Goal: Task Accomplishment & Management: Manage account settings

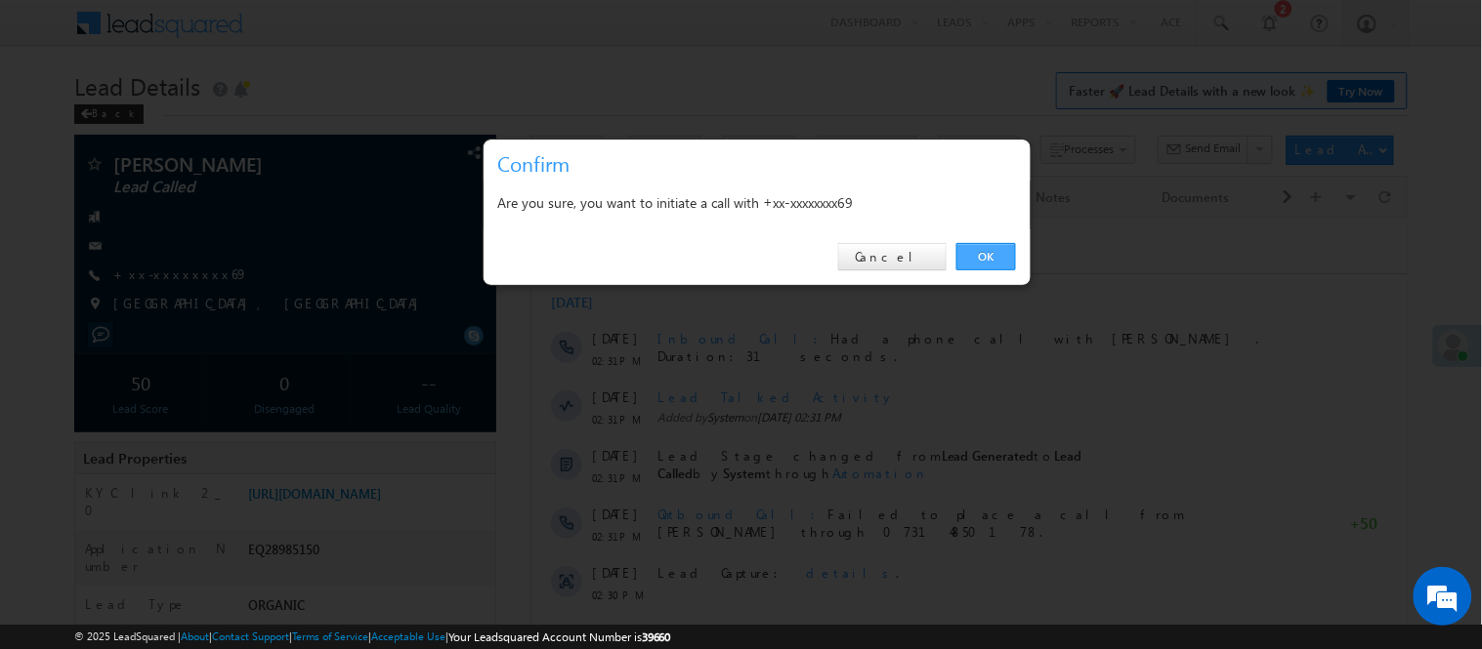
click at [968, 262] on link "OK" at bounding box center [986, 256] width 60 height 27
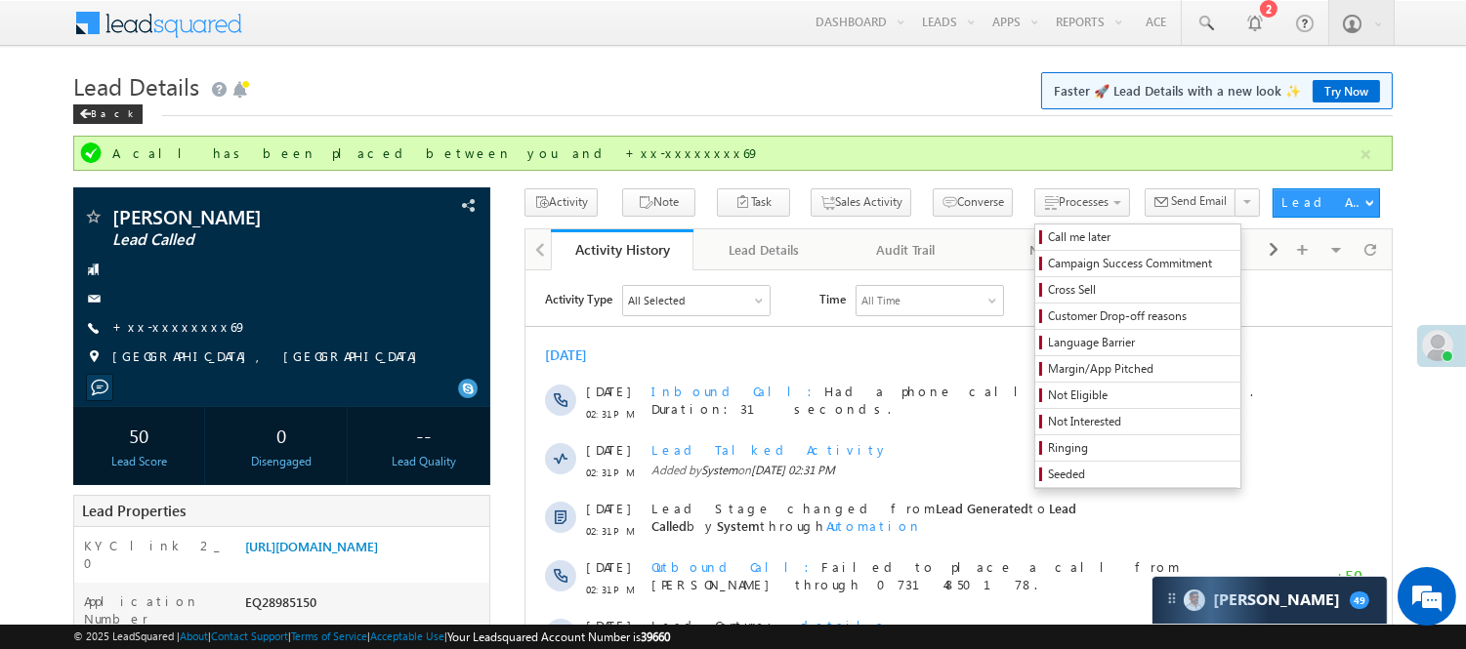
click at [1034, 221] on div "Processes Call me later Campaign Success Commitment Cross Sell Customer Drop-of…" at bounding box center [1085, 206] width 102 height 36
click at [1035, 228] on link "Call me later" at bounding box center [1137, 237] width 205 height 25
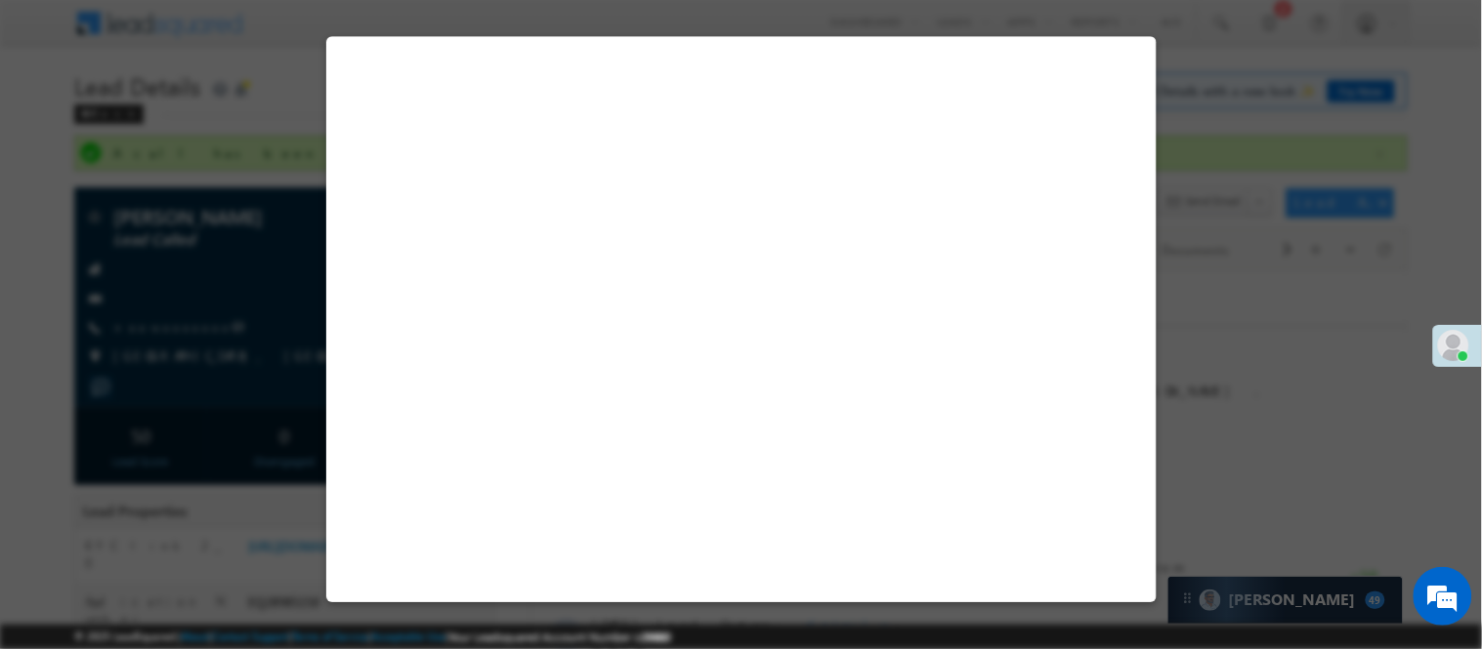
select select "Pitch Done"
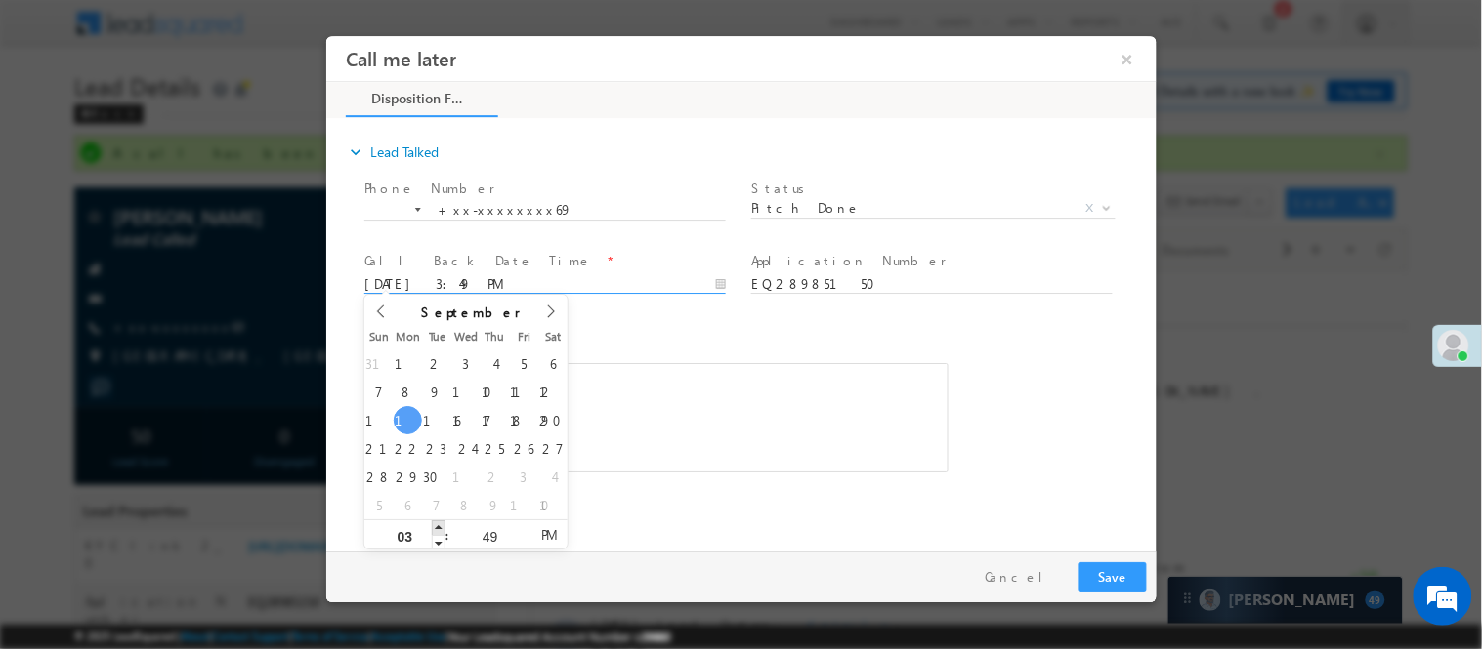
type input "09/15/25 4:49 PM"
type input "04"
click at [438, 523] on span at bounding box center [438, 527] width 14 height 15
type input "09/15/25 5:49 PM"
type input "05"
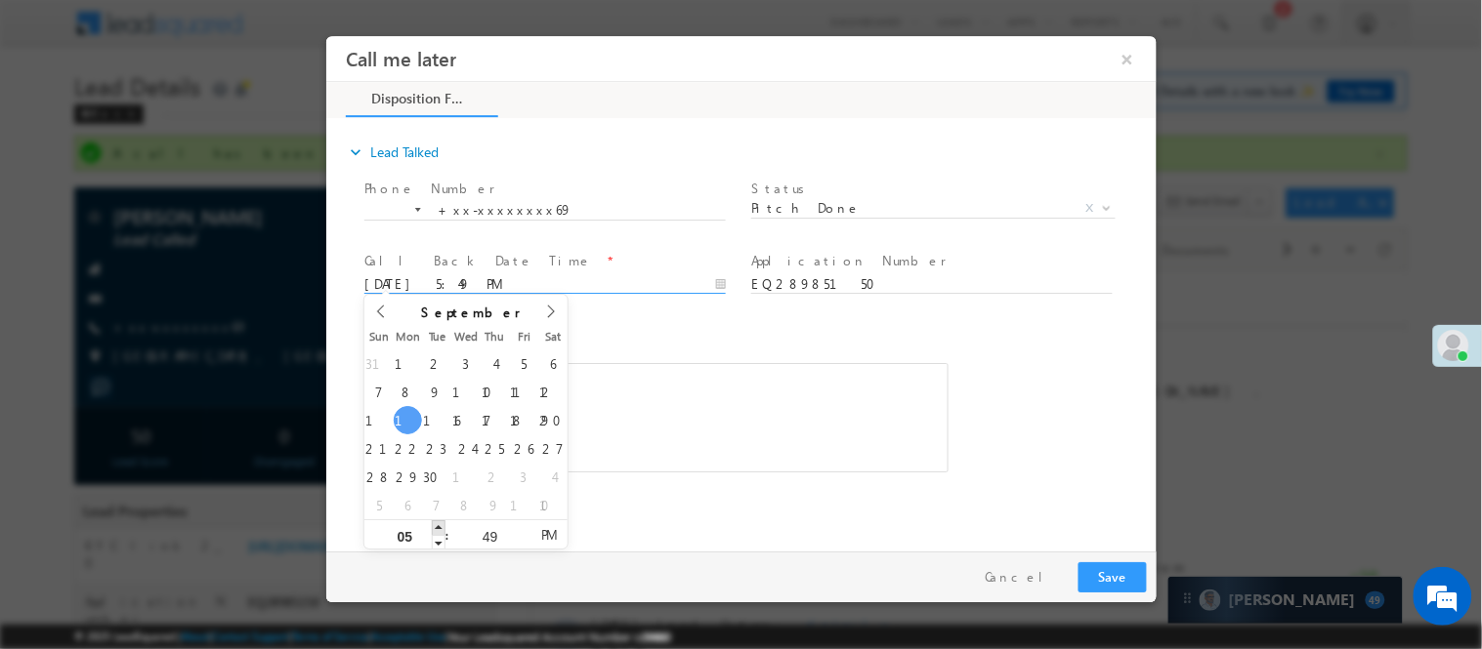
click at [438, 523] on span at bounding box center [438, 527] width 14 height 15
type input "09/15/25 6:49 PM"
type input "06"
click at [438, 523] on span at bounding box center [438, 527] width 14 height 15
type input "09/15/25 7:49 PM"
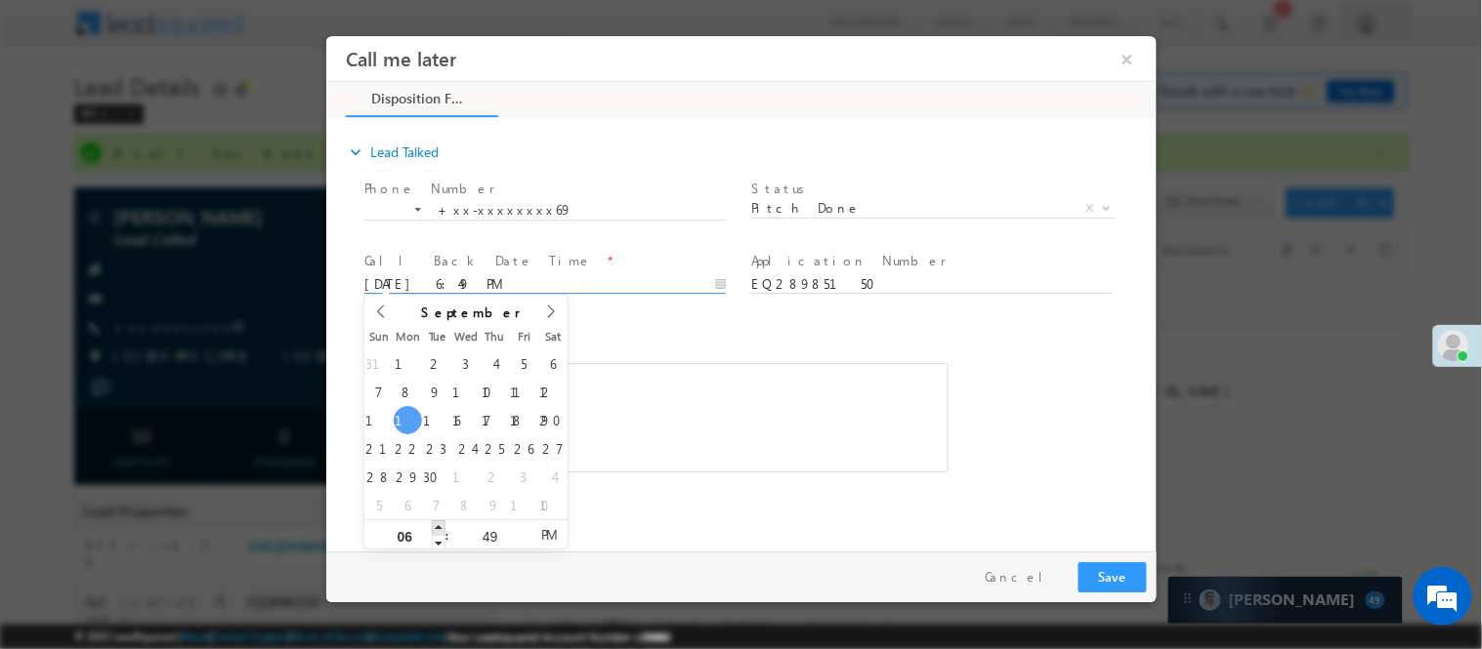
type input "07"
click at [438, 523] on span at bounding box center [438, 527] width 14 height 15
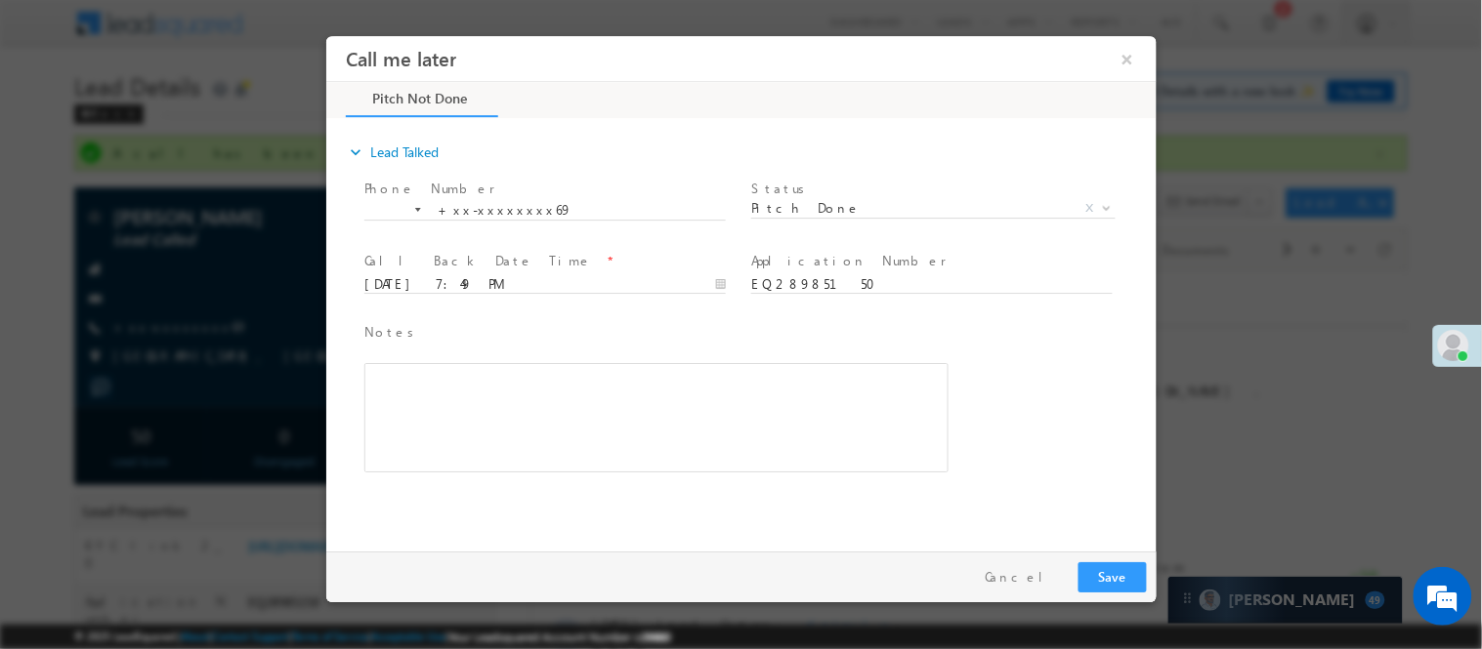
click at [966, 460] on div "Notes * Editor toolbars Basic Styles Bold Italic Underline Paragraph Insert/Rem…" at bounding box center [757, 406] width 796 height 179
drag, startPoint x: 1129, startPoint y: 568, endPoint x: 1443, endPoint y: 41, distance: 613.5
click at [1129, 568] on button "Save" at bounding box center [1111, 577] width 68 height 30
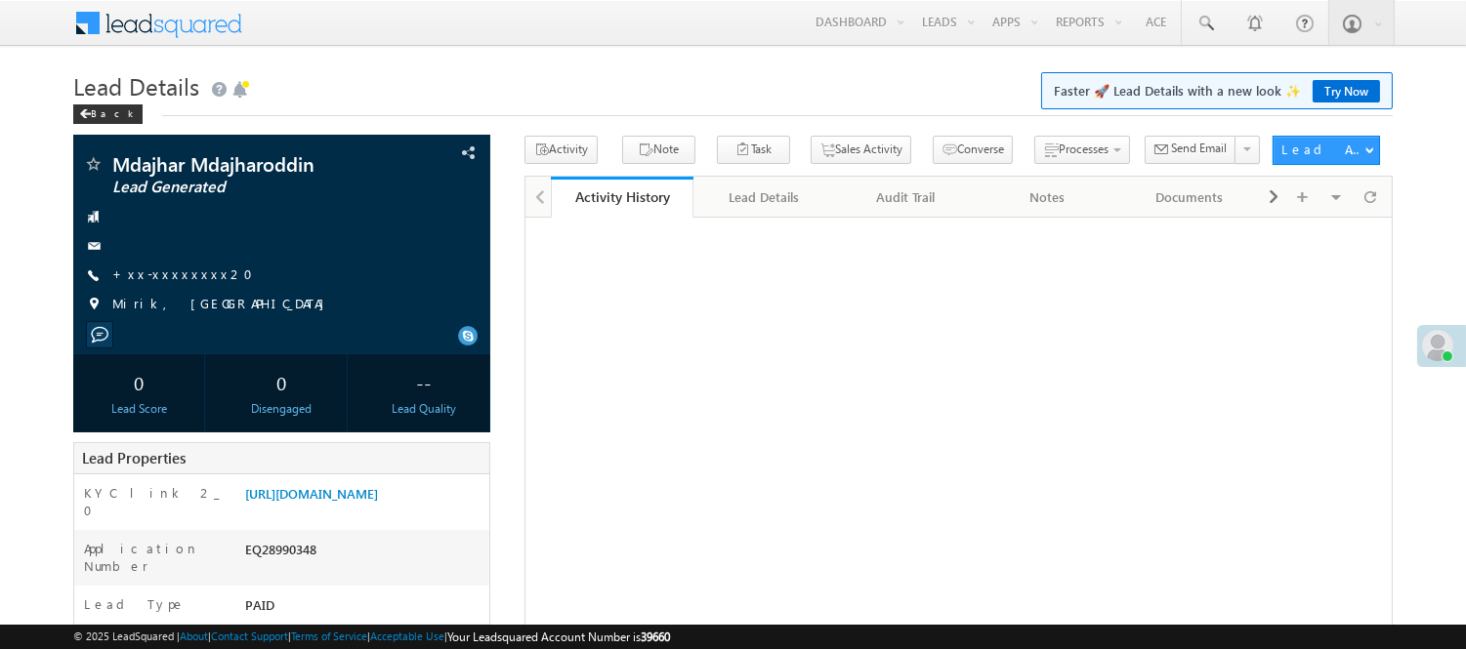
click at [183, 271] on link "+xx-xxxxxxxx20" at bounding box center [188, 274] width 152 height 17
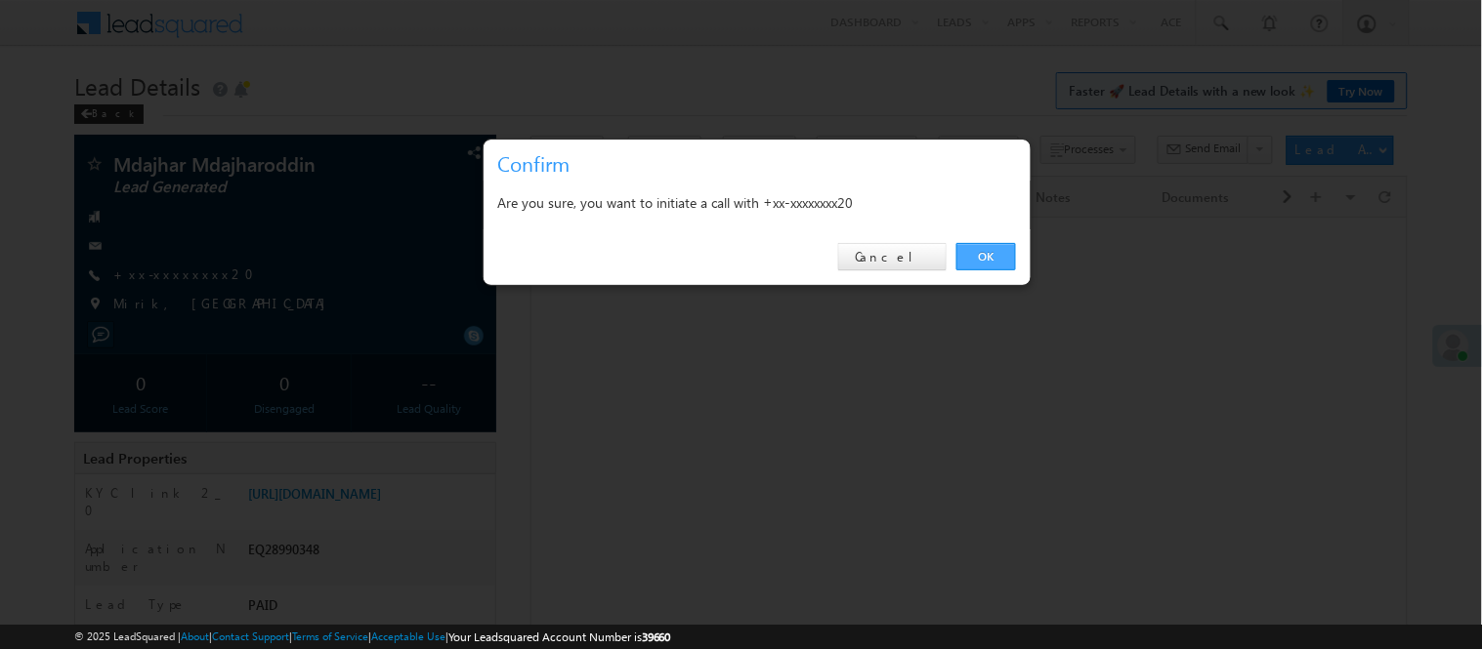
click at [1000, 259] on link "OK" at bounding box center [986, 256] width 60 height 27
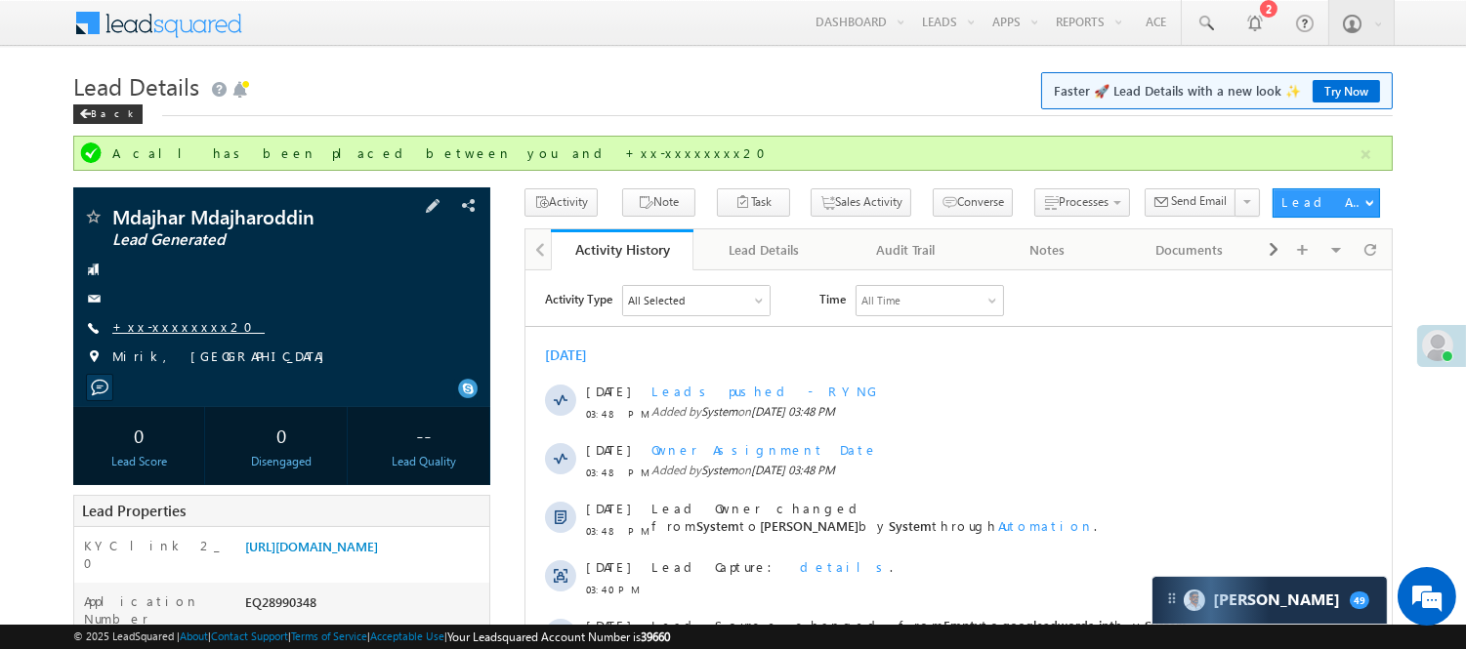
click at [169, 318] on link "+xx-xxxxxxxx20" at bounding box center [188, 326] width 152 height 17
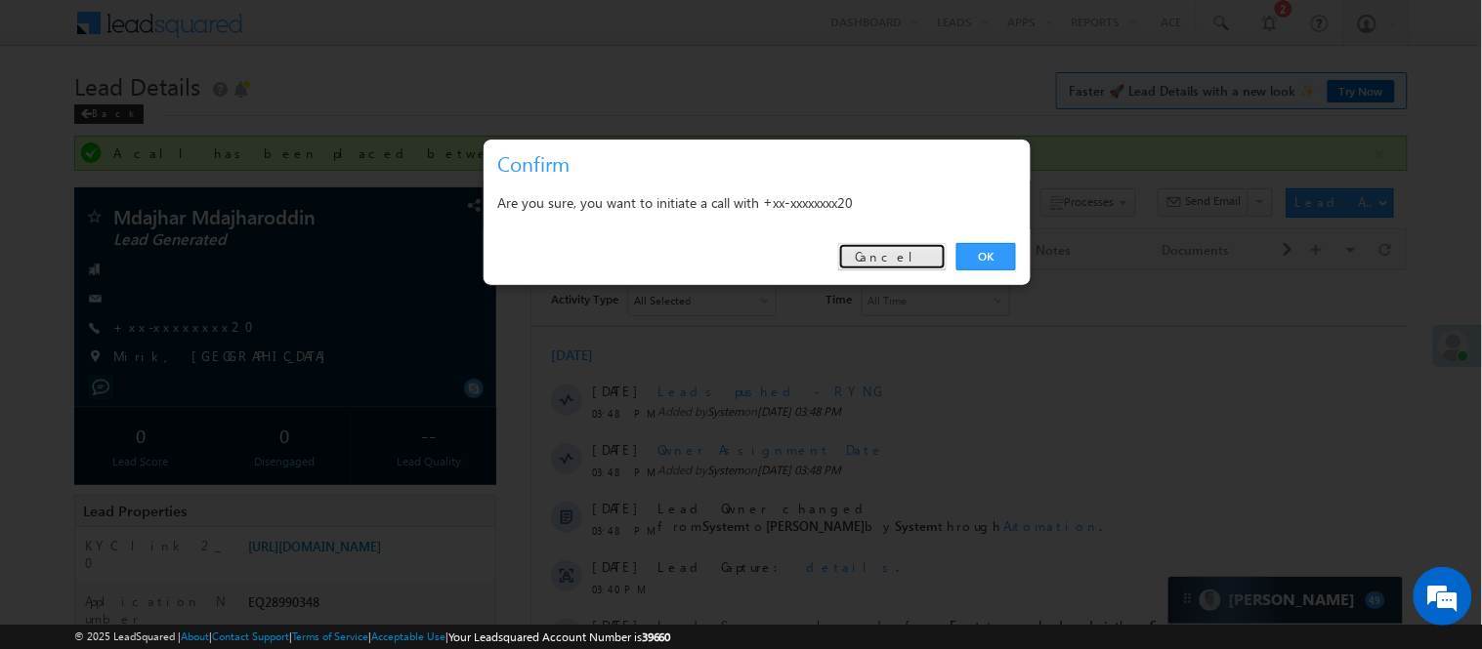
click at [891, 246] on link "Cancel" at bounding box center [892, 256] width 108 height 27
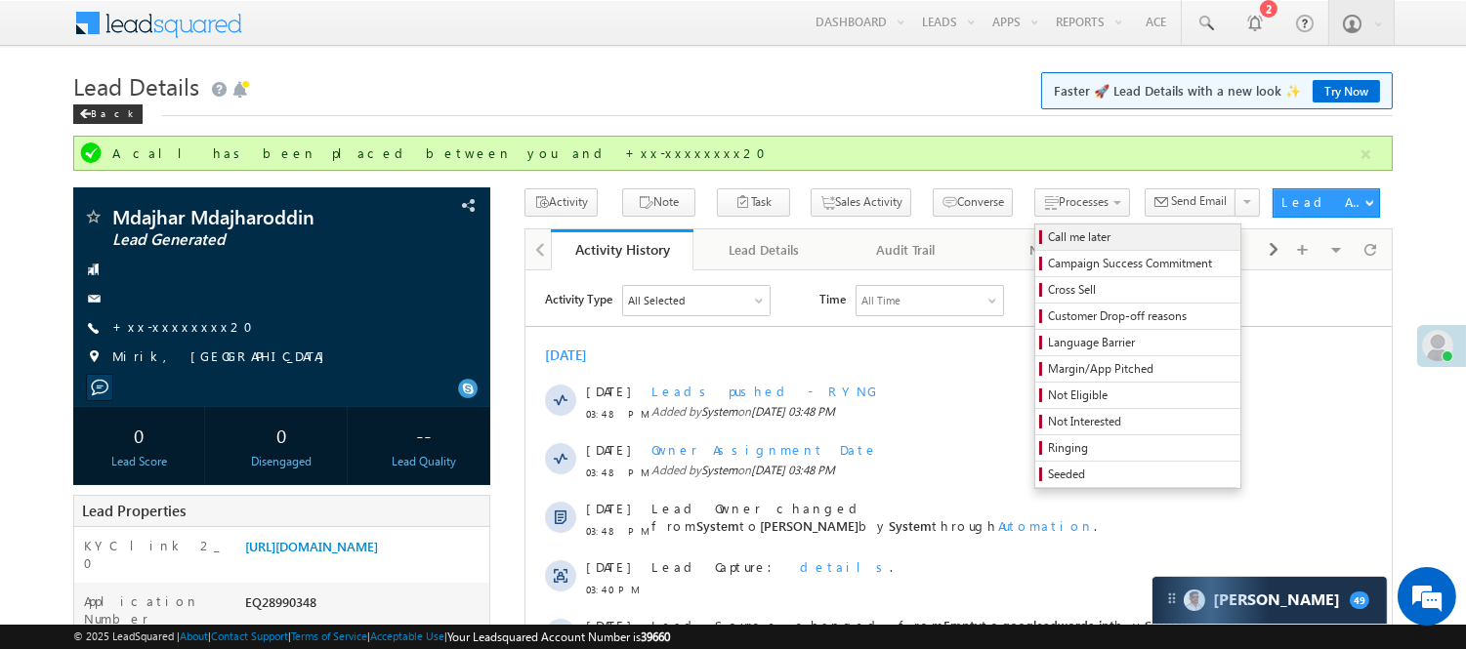
click at [1048, 231] on span "Call me later" at bounding box center [1141, 238] width 186 height 18
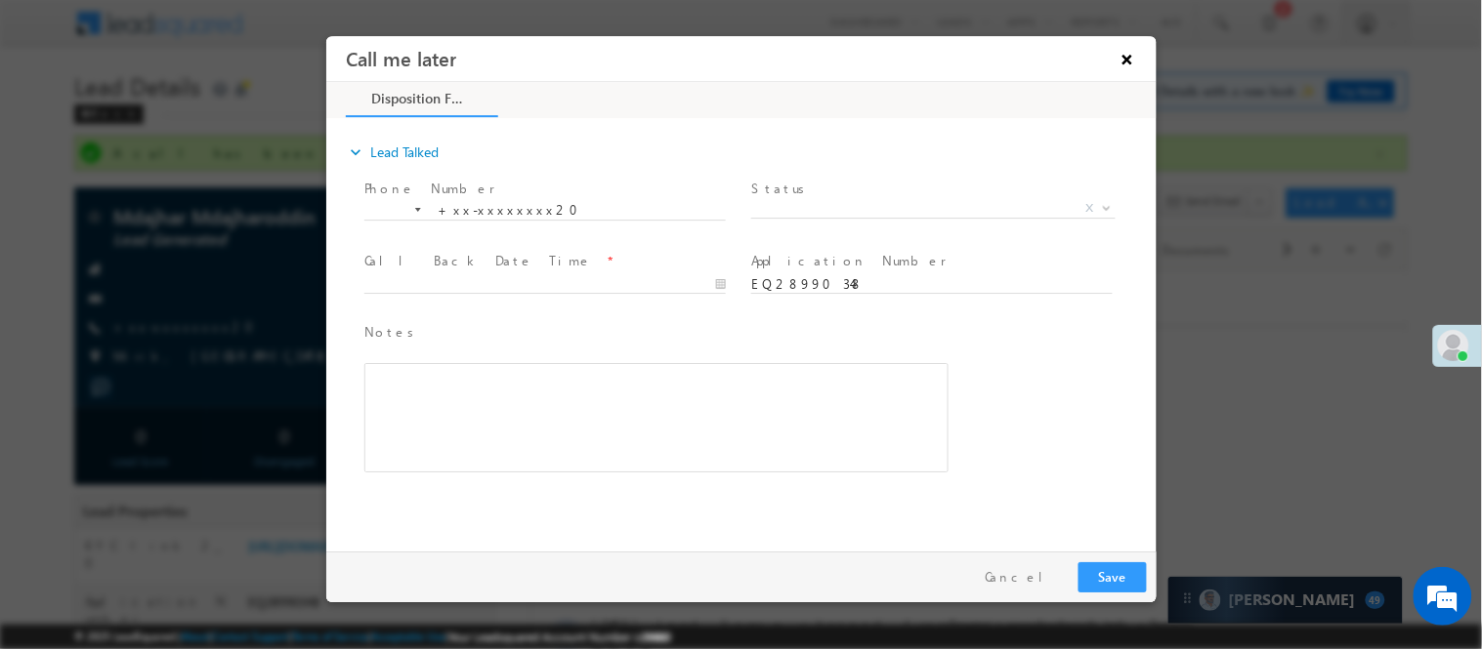
click at [1124, 58] on button "×" at bounding box center [1125, 58] width 33 height 36
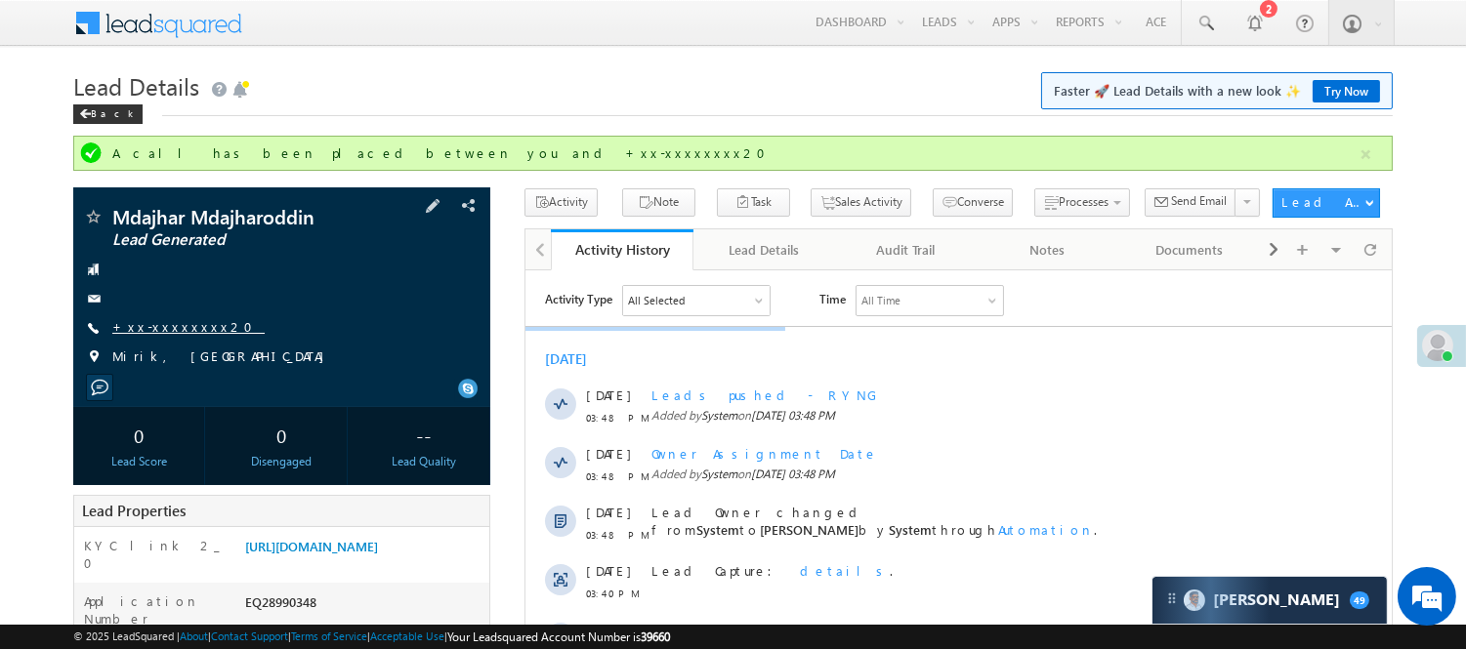
click at [125, 323] on link "+xx-xxxxxxxx20" at bounding box center [188, 326] width 152 height 17
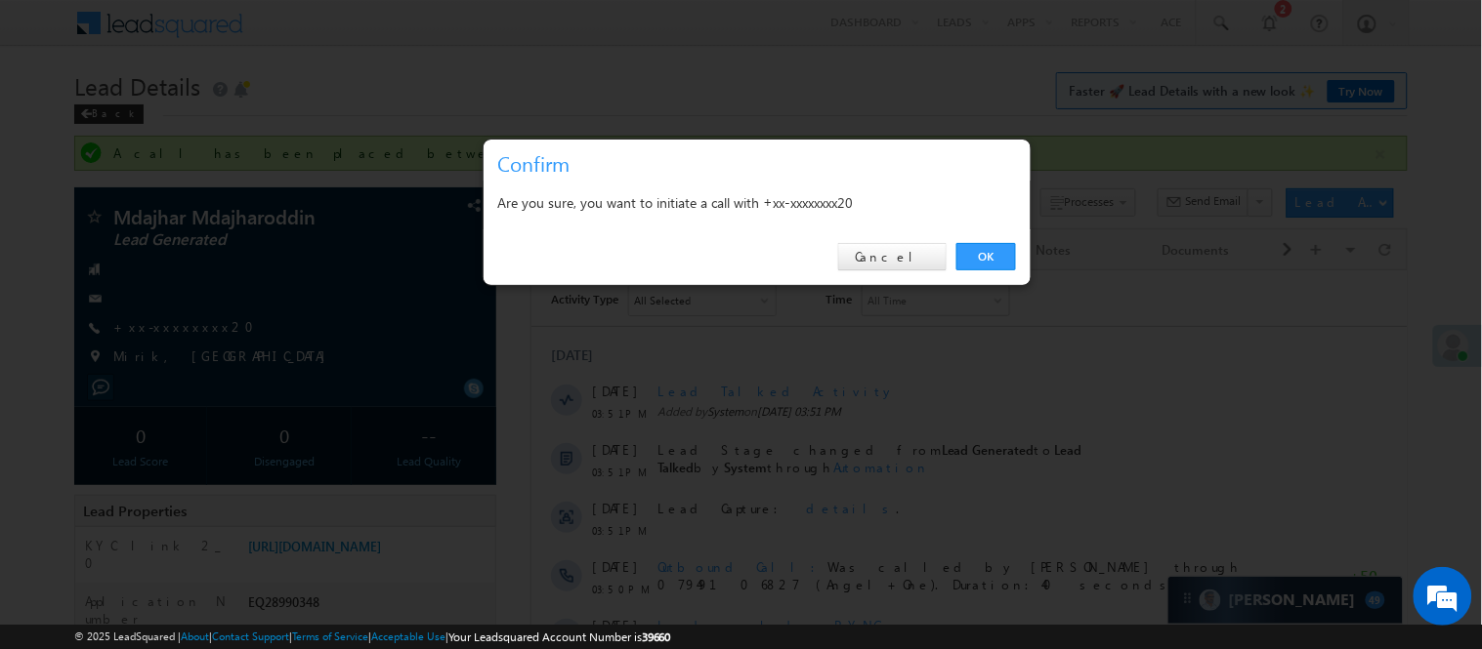
drag, startPoint x: 980, startPoint y: 247, endPoint x: 719, endPoint y: 96, distance: 301.5
click at [980, 247] on link "OK" at bounding box center [986, 256] width 60 height 27
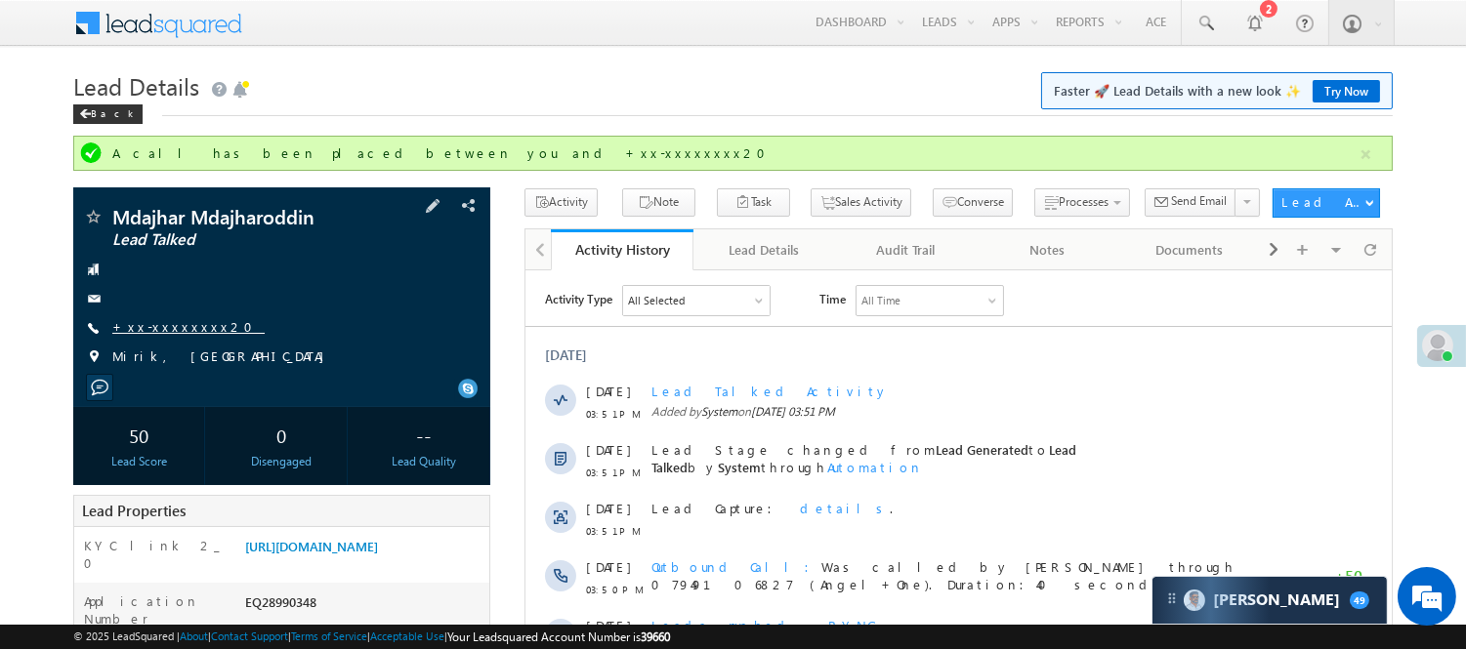
click at [149, 332] on link "+xx-xxxxxxxx20" at bounding box center [188, 326] width 152 height 17
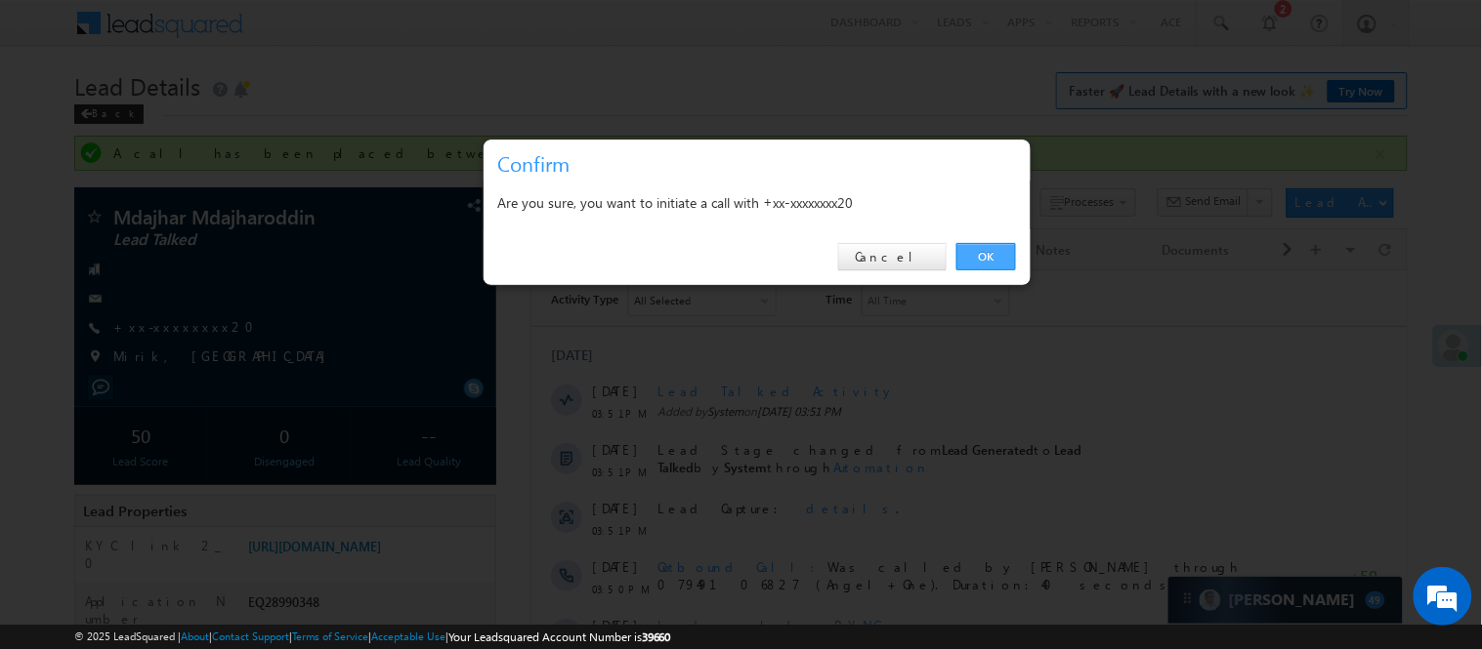
click at [989, 268] on link "OK" at bounding box center [986, 256] width 60 height 27
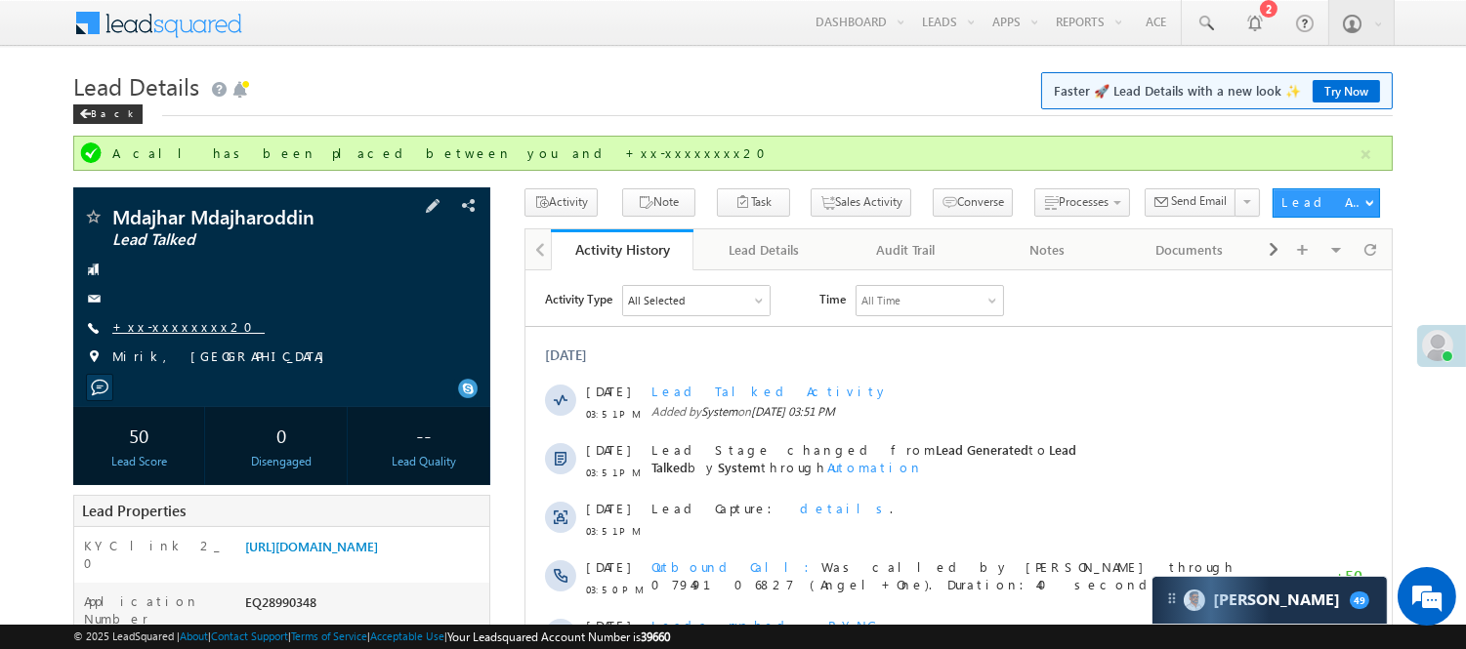
click at [179, 322] on link "+xx-xxxxxxxx20" at bounding box center [188, 326] width 152 height 17
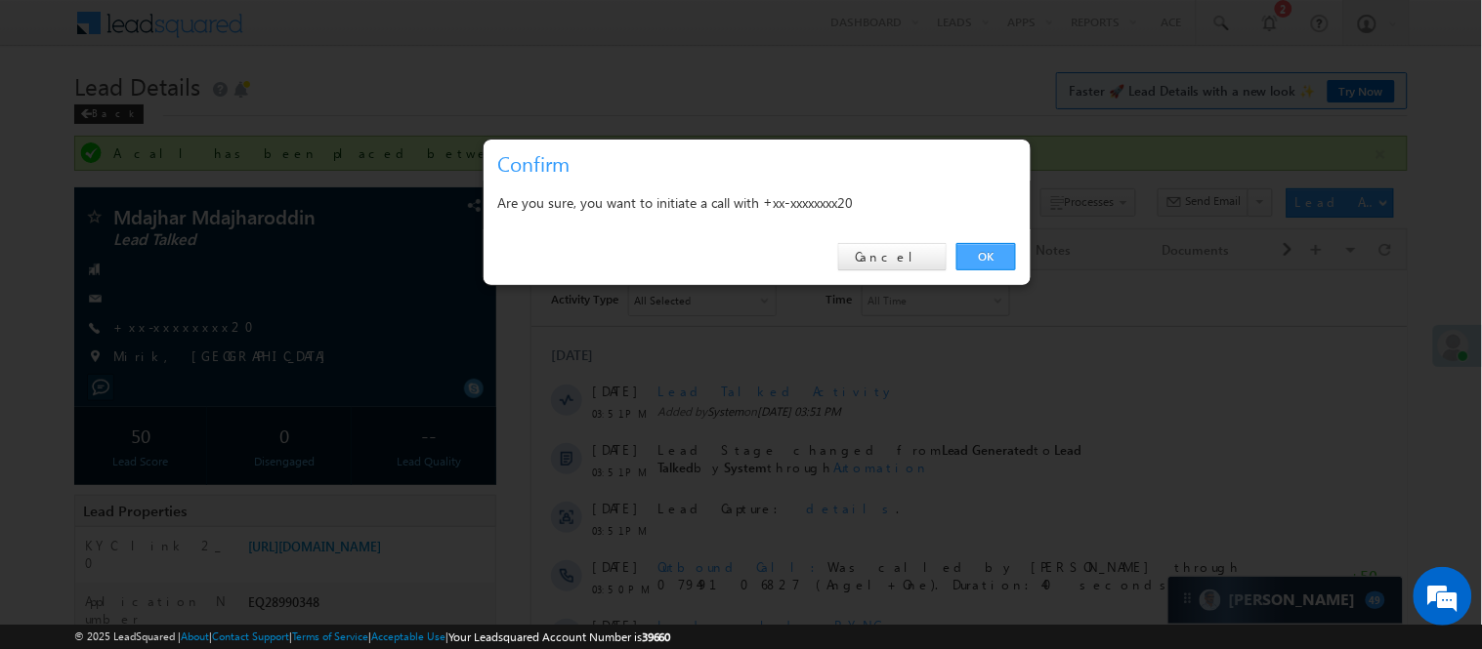
click at [992, 255] on link "OK" at bounding box center [986, 256] width 60 height 27
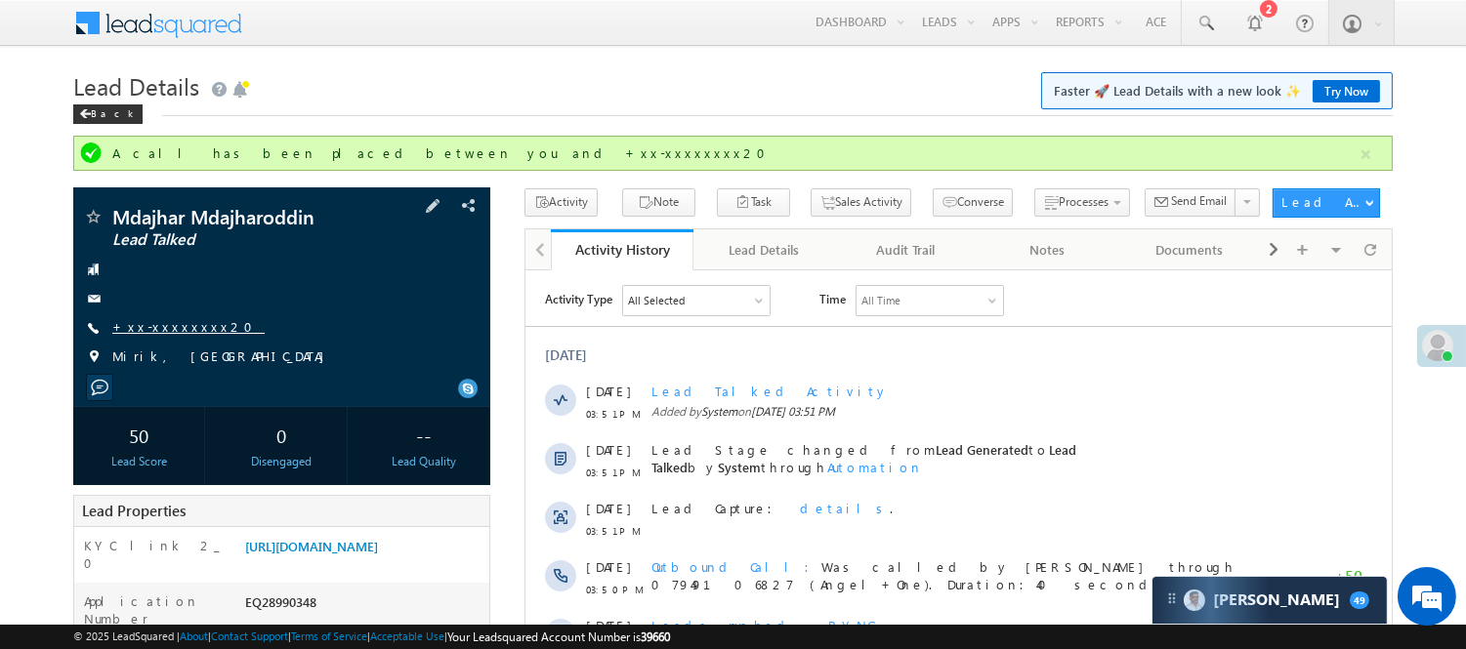
click at [162, 335] on link "+xx-xxxxxxxx20" at bounding box center [188, 326] width 152 height 17
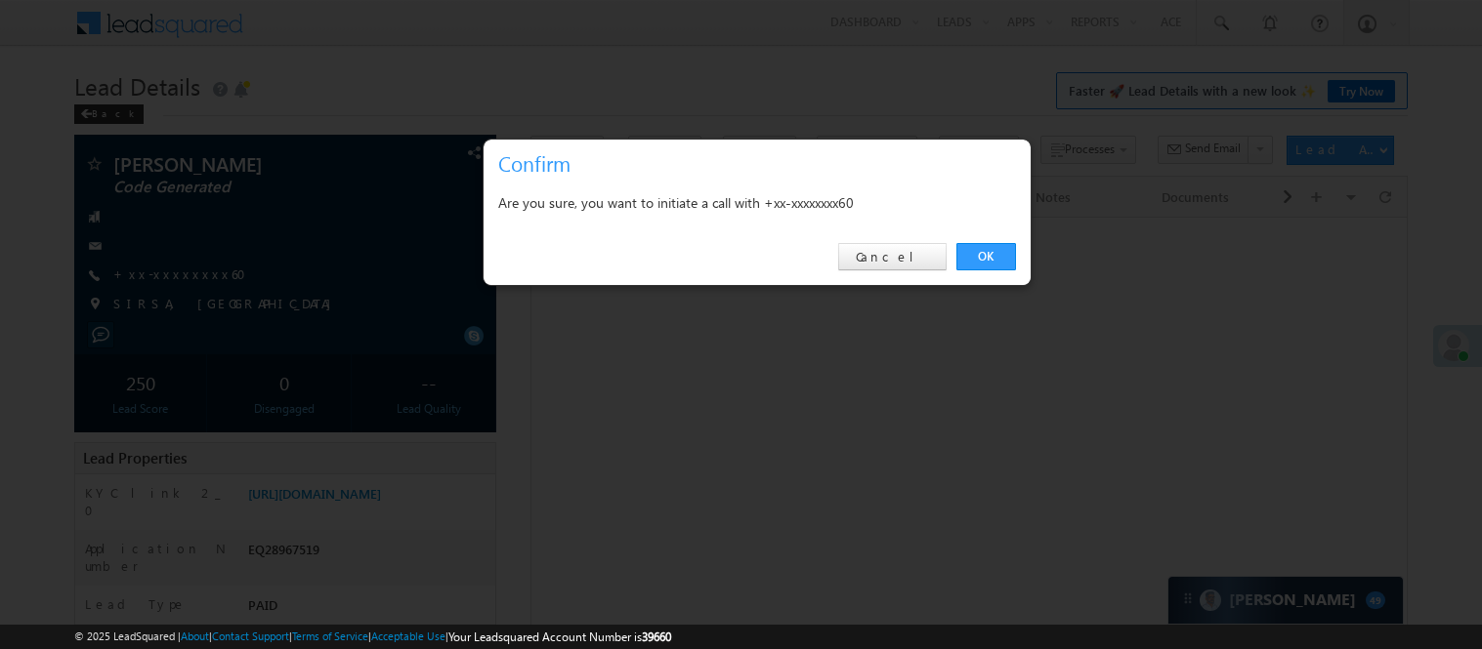
click at [998, 254] on link "OK" at bounding box center [986, 256] width 60 height 27
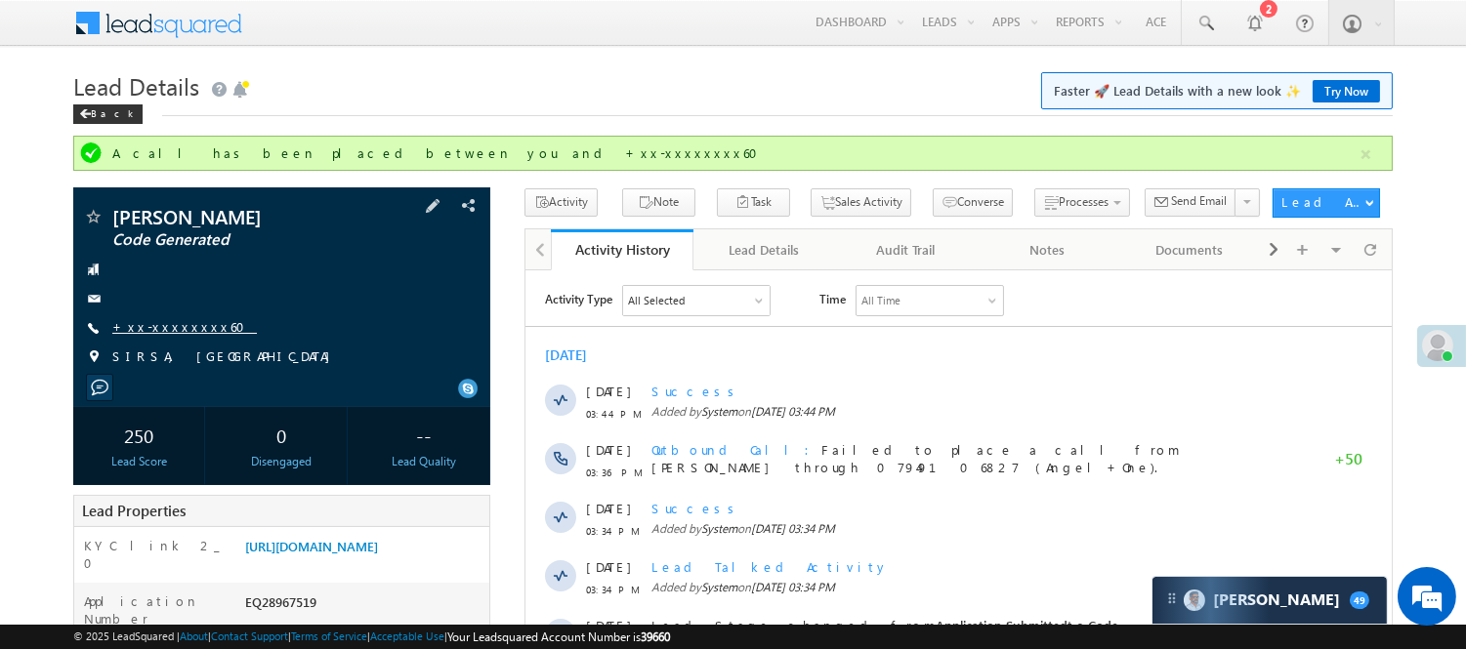
click at [160, 330] on link "+xx-xxxxxxxx60" at bounding box center [184, 326] width 145 height 17
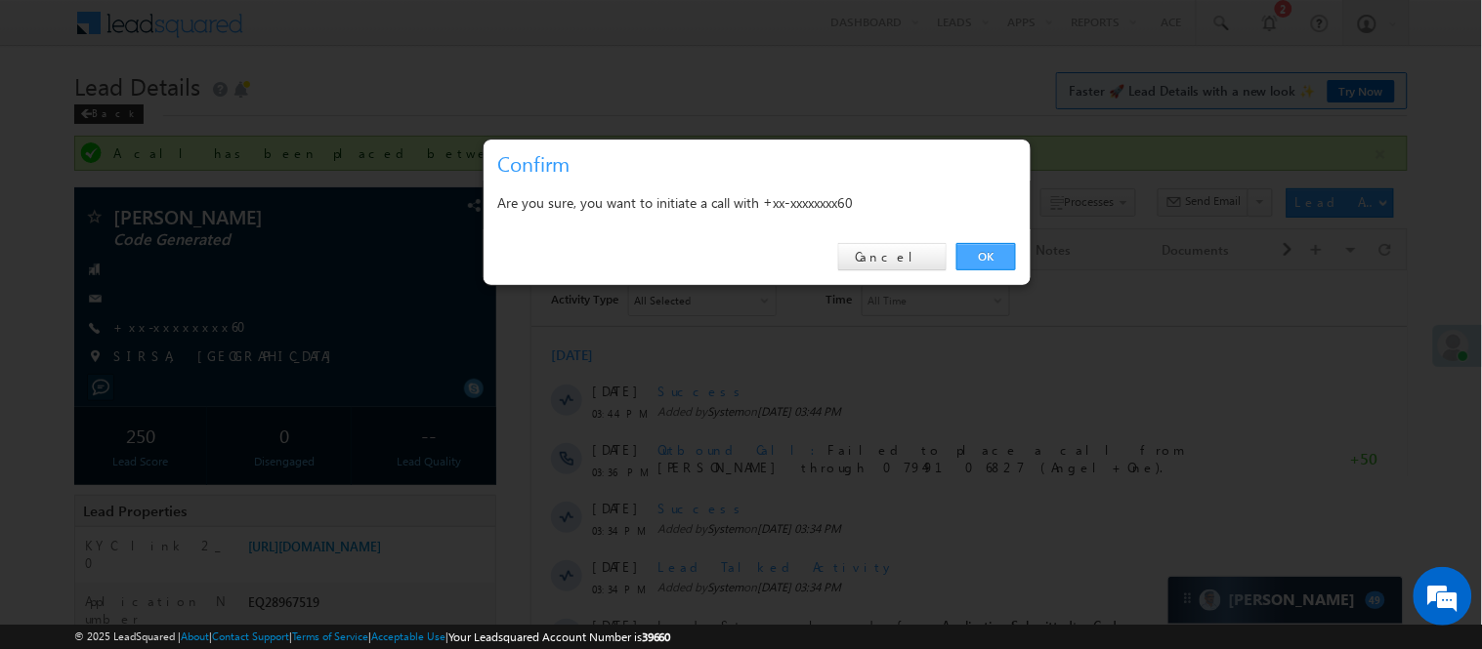
click at [1007, 252] on link "OK" at bounding box center [986, 256] width 60 height 27
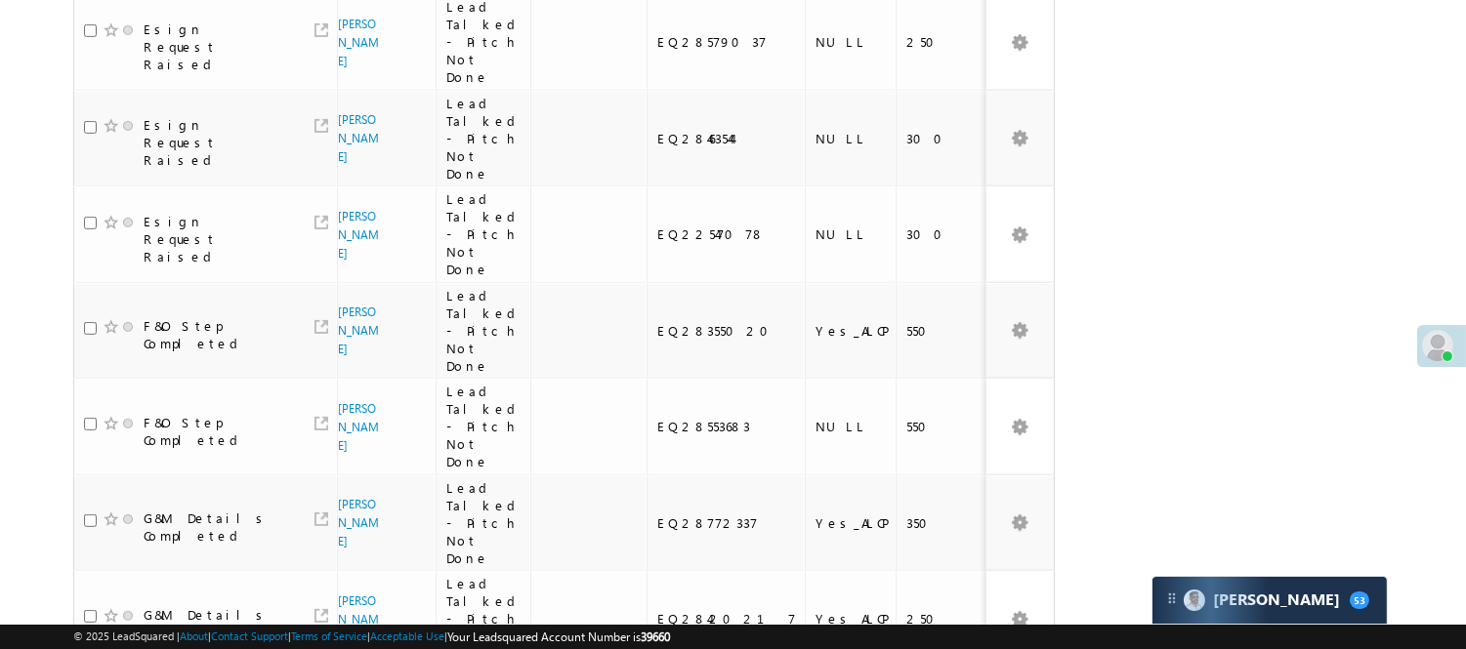
scroll to position [1873, 0]
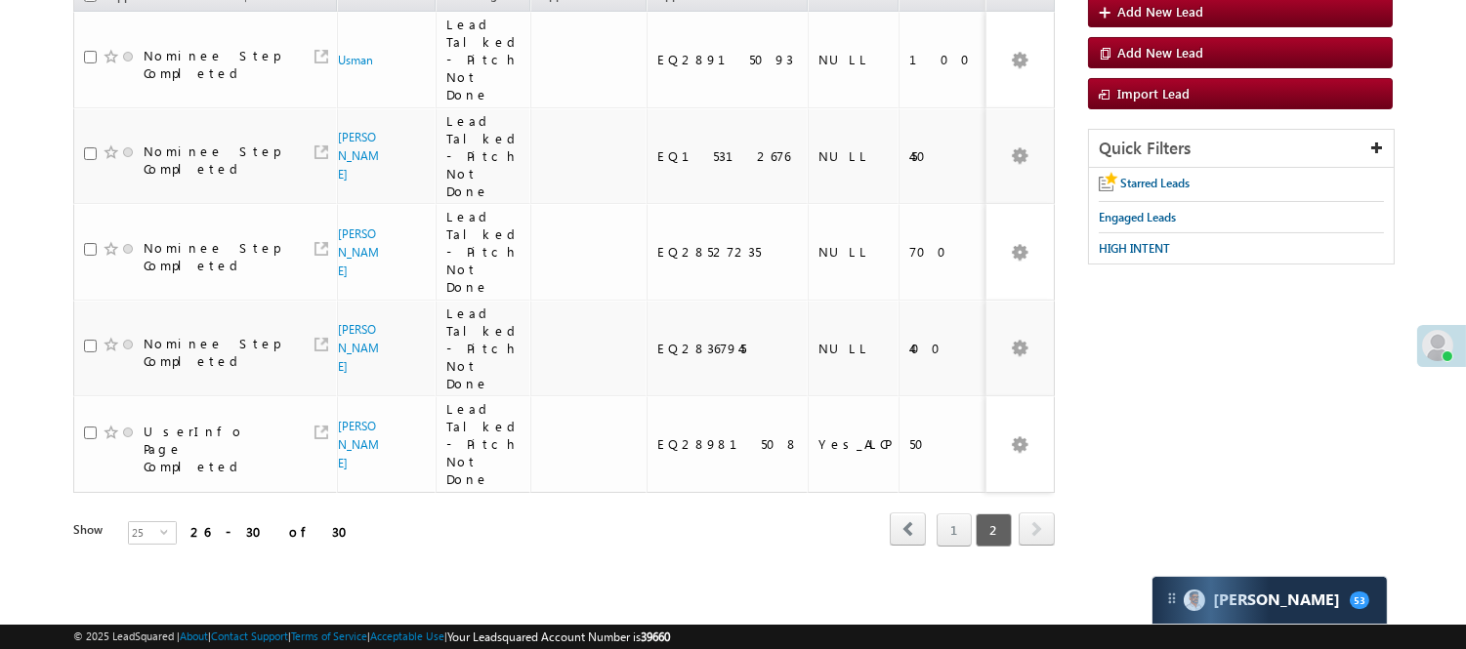
scroll to position [171, 0]
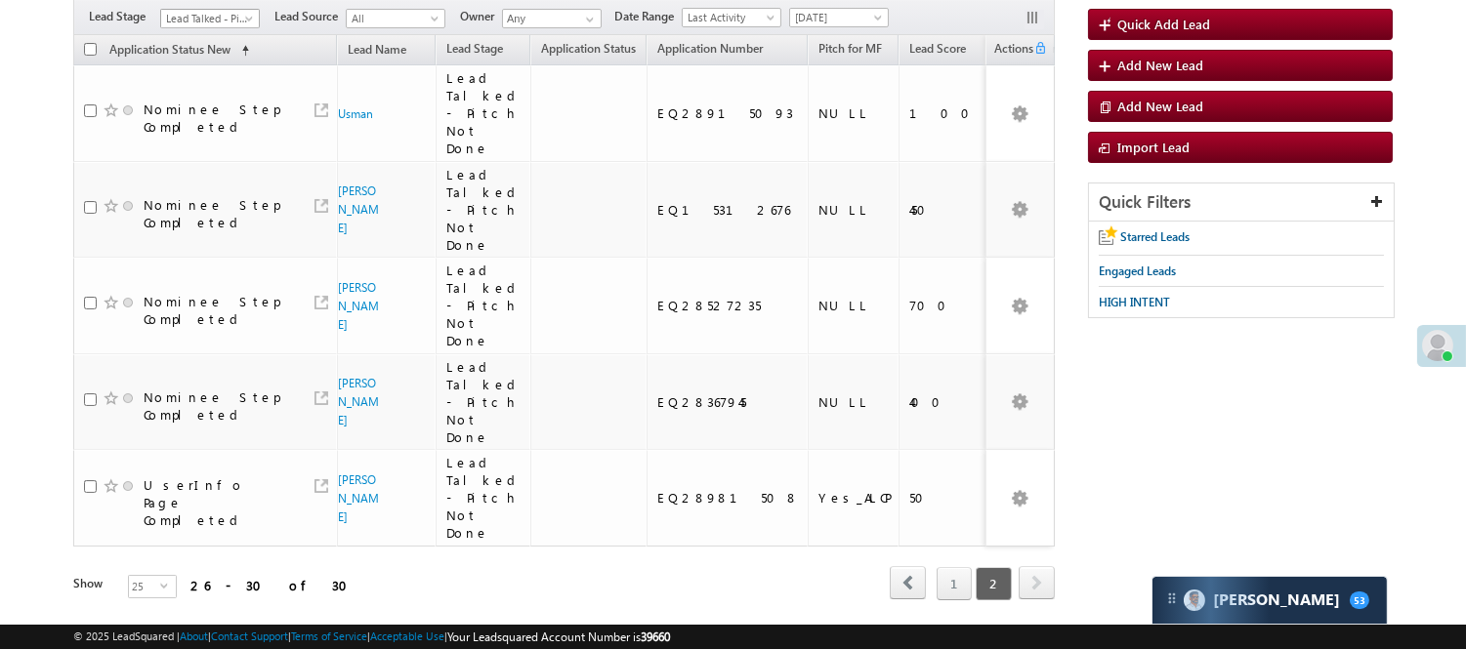
click at [210, 18] on span "Lead Talked - Pitch Not Done" at bounding box center [207, 19] width 93 height 18
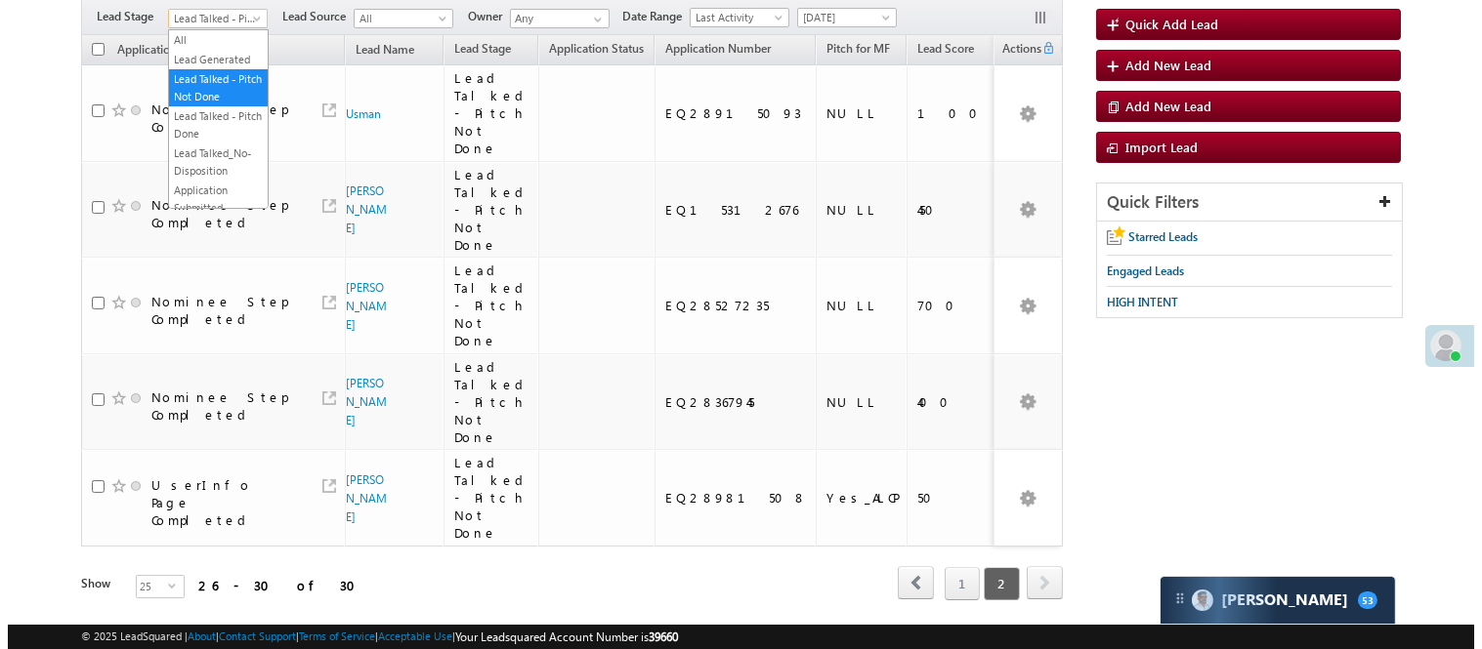
scroll to position [0, 0]
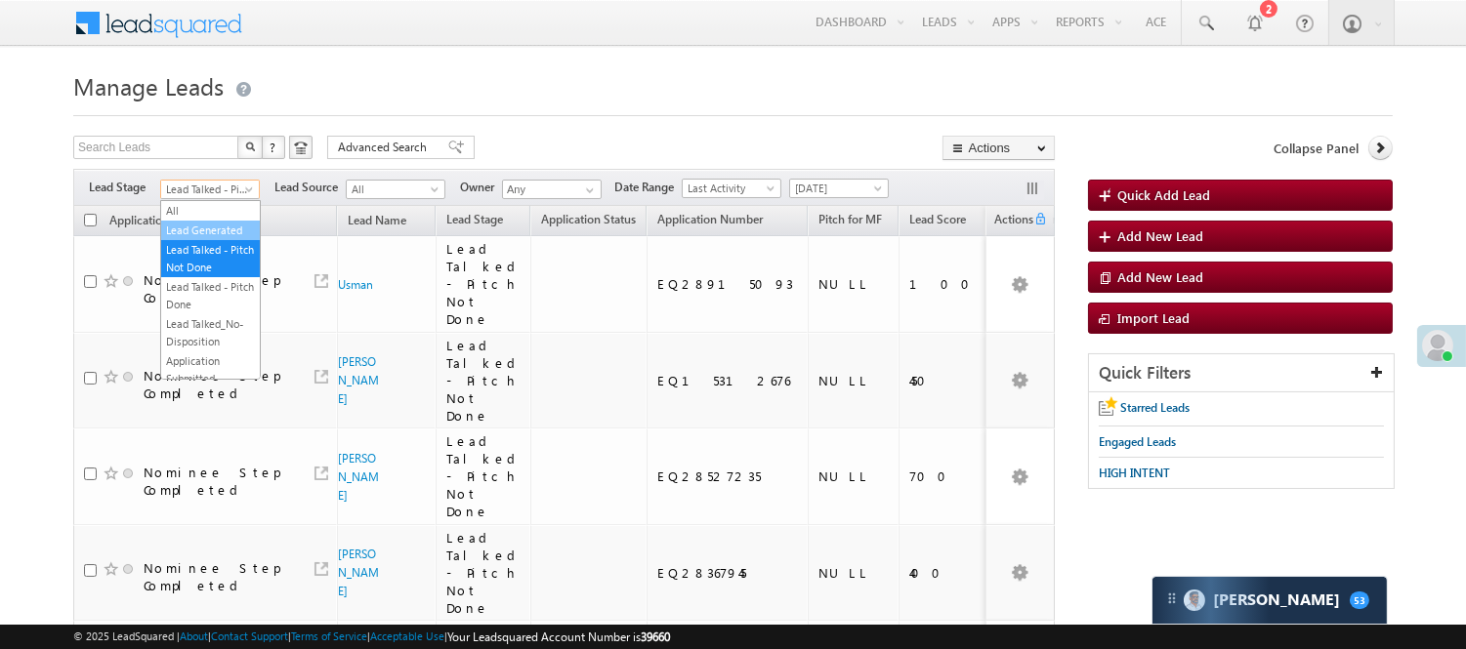
click at [192, 239] on link "Lead Generated" at bounding box center [210, 231] width 99 height 18
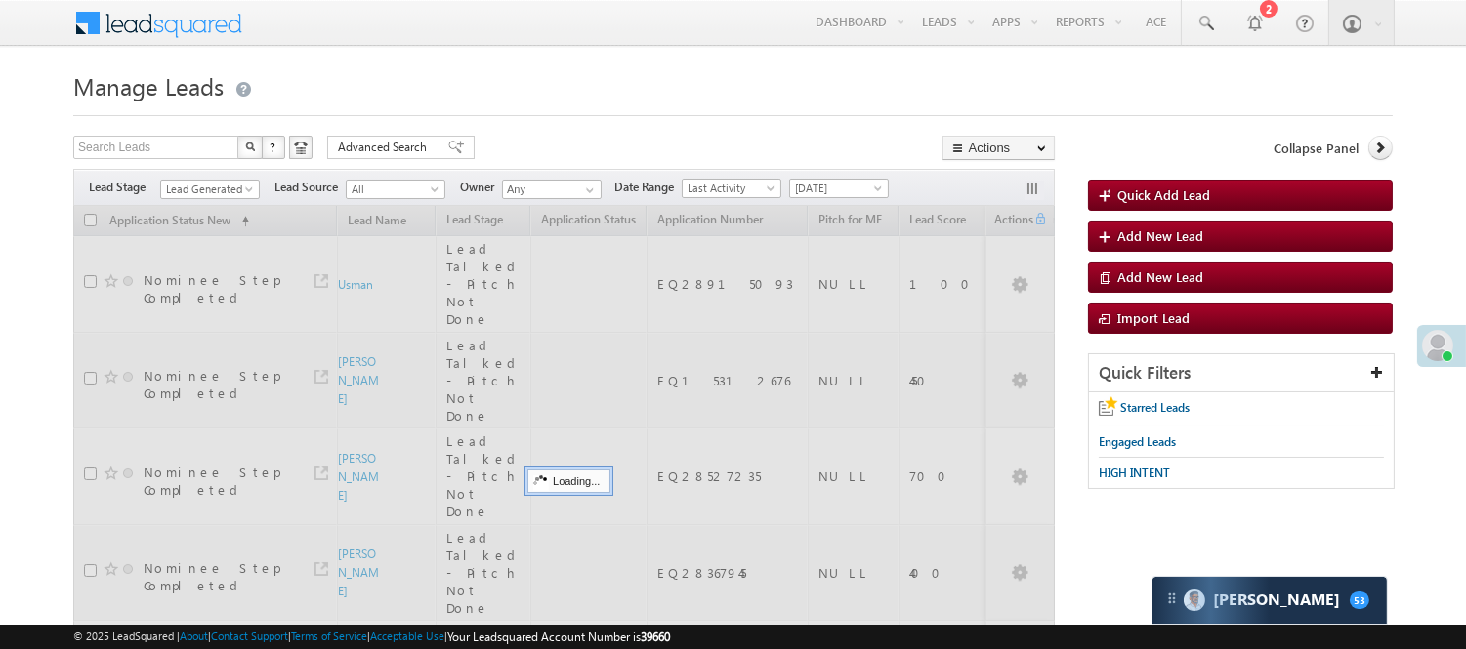
click at [557, 131] on form "Manage Leads Quick Add Lead Search Leads X ? 30 results found Advanced Search A…" at bounding box center [732, 445] width 1319 height 760
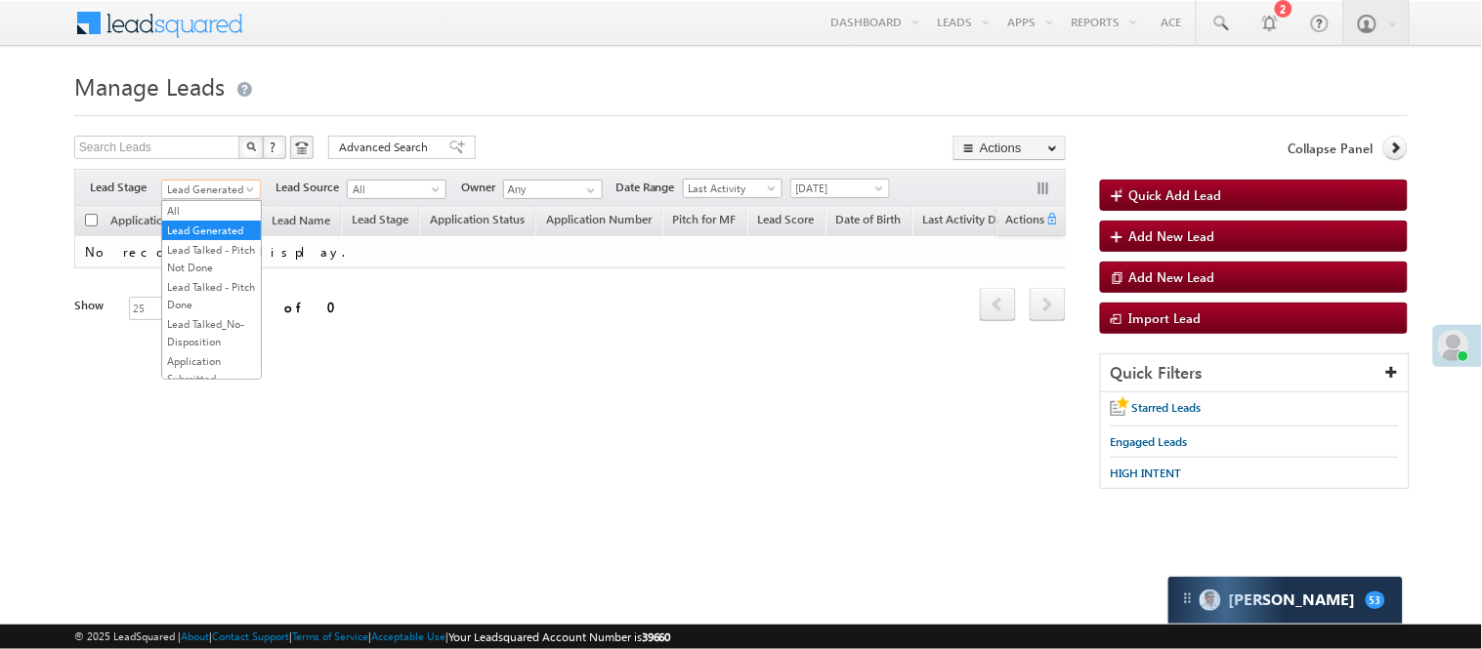
click at [188, 183] on span "Lead Generated" at bounding box center [208, 190] width 93 height 18
click at [205, 198] on span "Lead Generated" at bounding box center [208, 190] width 93 height 18
click at [206, 197] on span "Lead Generated" at bounding box center [208, 190] width 93 height 18
click at [216, 158] on link "Lead Called" at bounding box center [211, 150] width 99 height 18
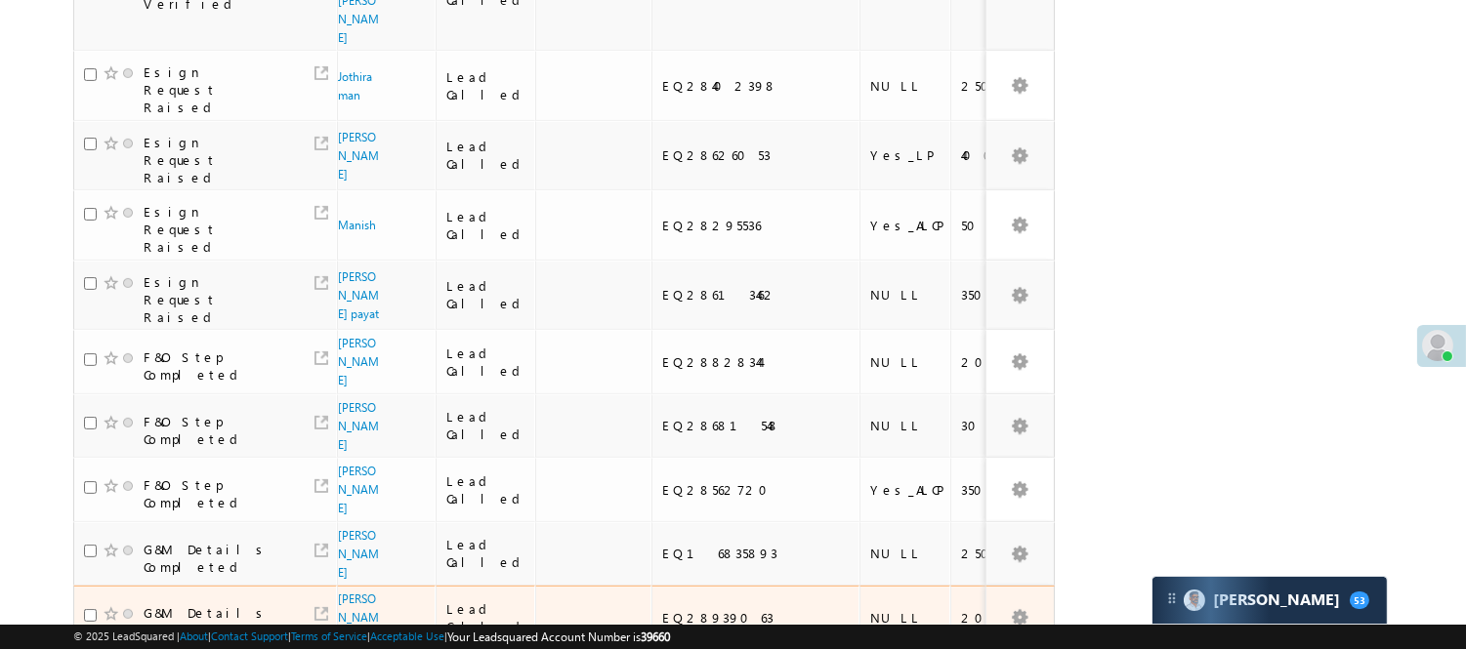
scroll to position [1342, 0]
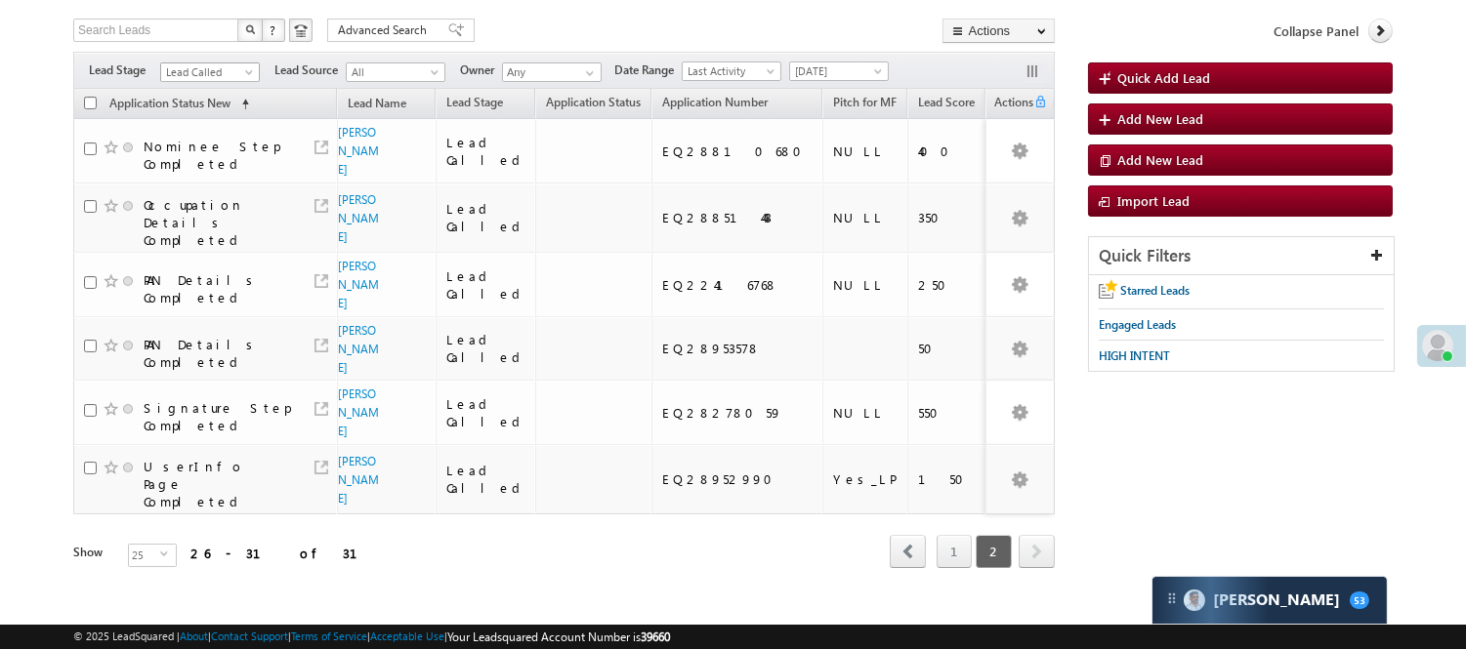
scroll to position [318, 0]
click at [225, 75] on span "Lead Called" at bounding box center [207, 72] width 93 height 18
click at [503, 42] on div "Search Leads X ? 31 results found Advanced Search Advanced Search Advanced sear…" at bounding box center [564, 33] width 982 height 28
click at [230, 71] on span "Lead Called" at bounding box center [207, 72] width 93 height 18
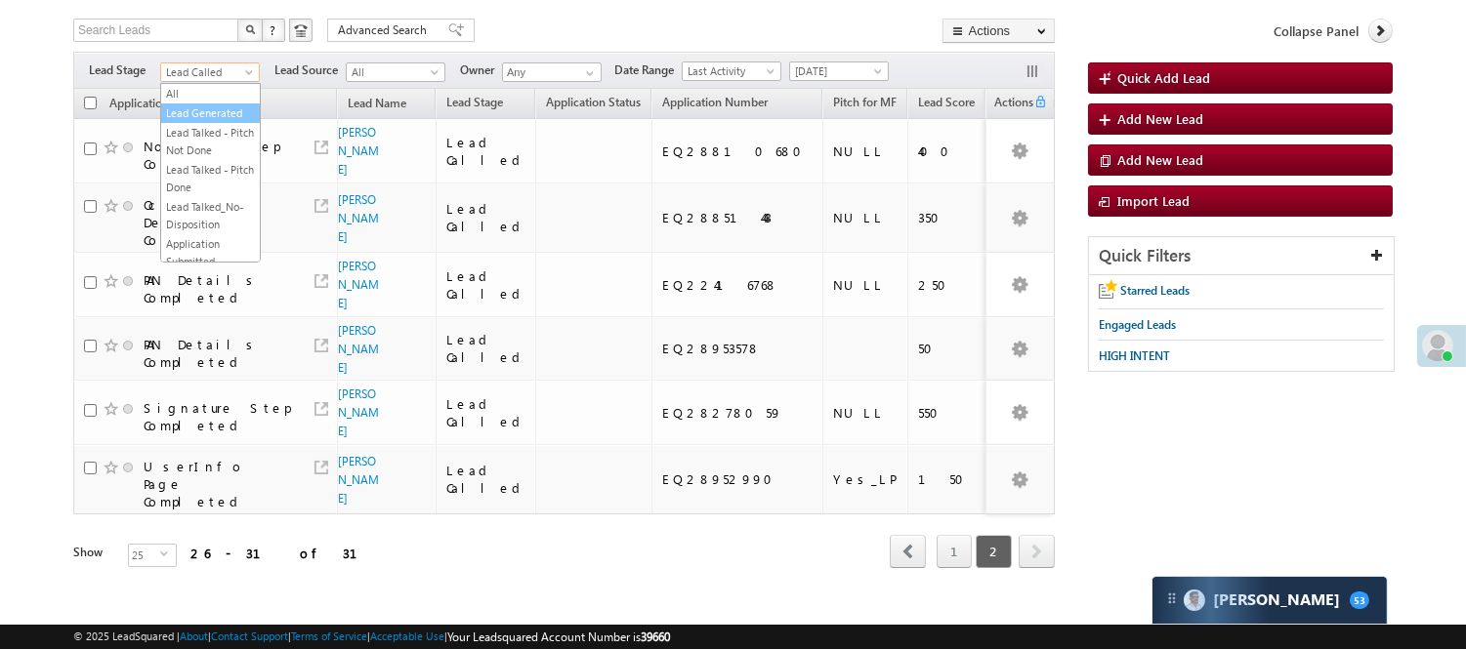
click at [212, 122] on link "Lead Generated" at bounding box center [210, 114] width 99 height 18
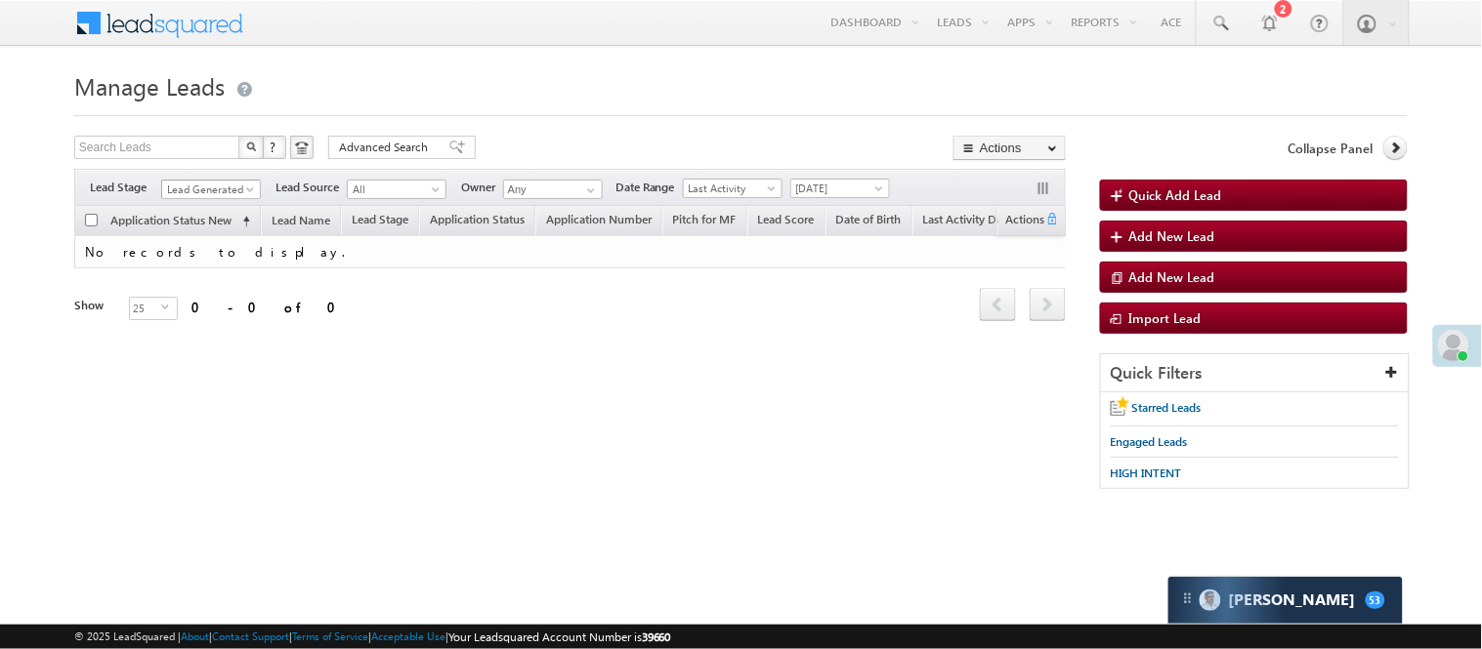
click at [176, 180] on link "Lead Generated" at bounding box center [211, 190] width 100 height 20
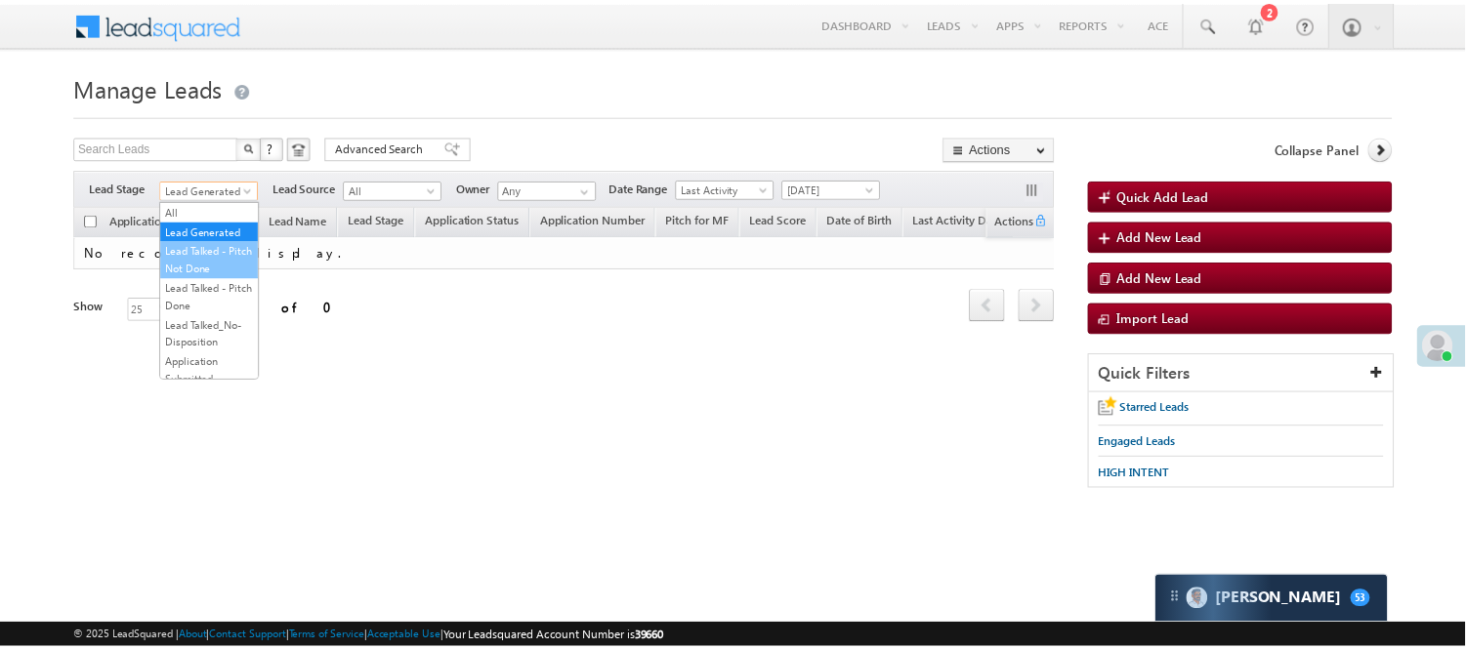
scroll to position [325, 0]
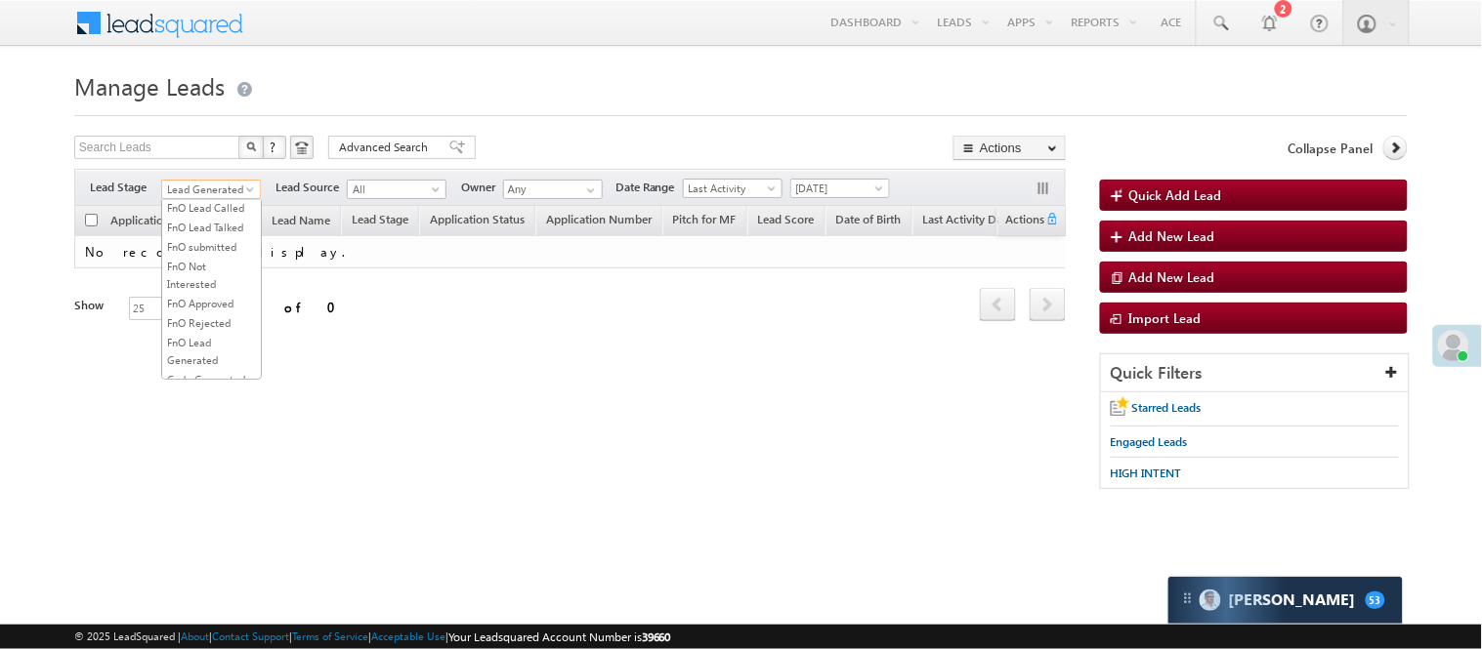
click at [191, 158] on link "Lead Called" at bounding box center [211, 150] width 99 height 18
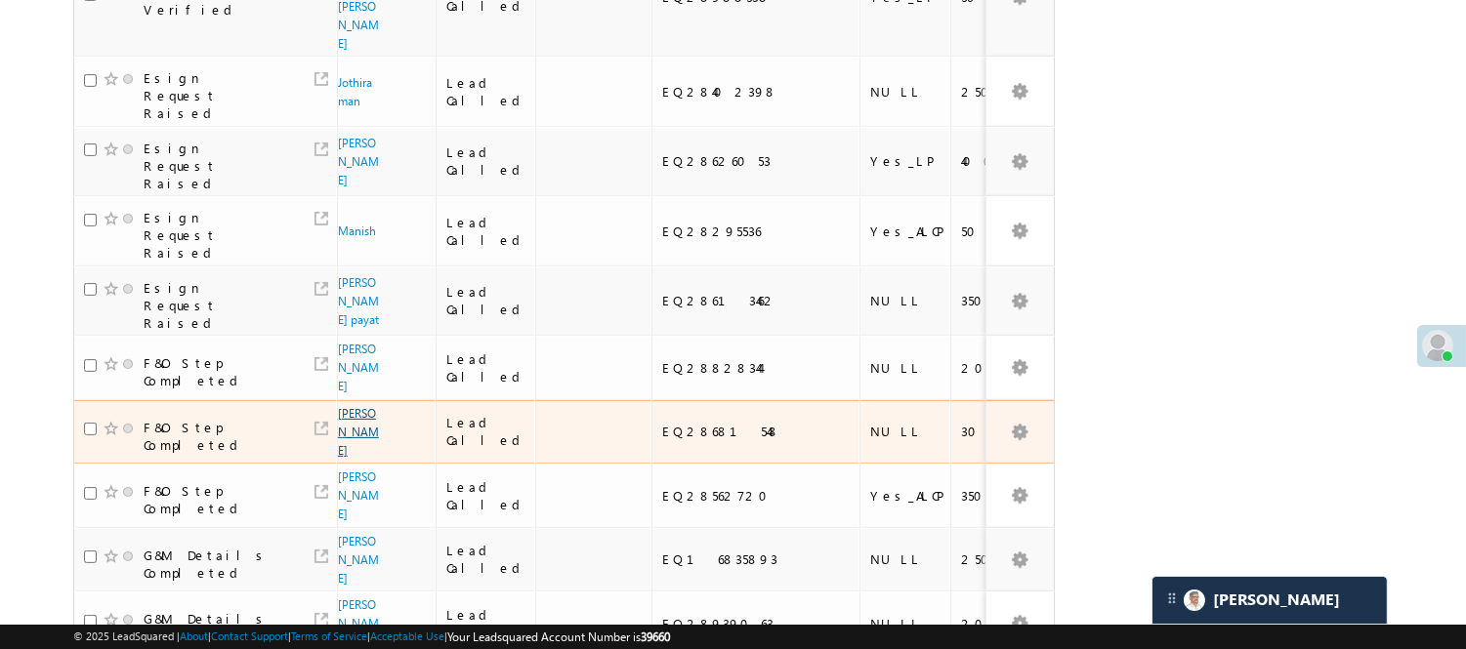
scroll to position [1342, 0]
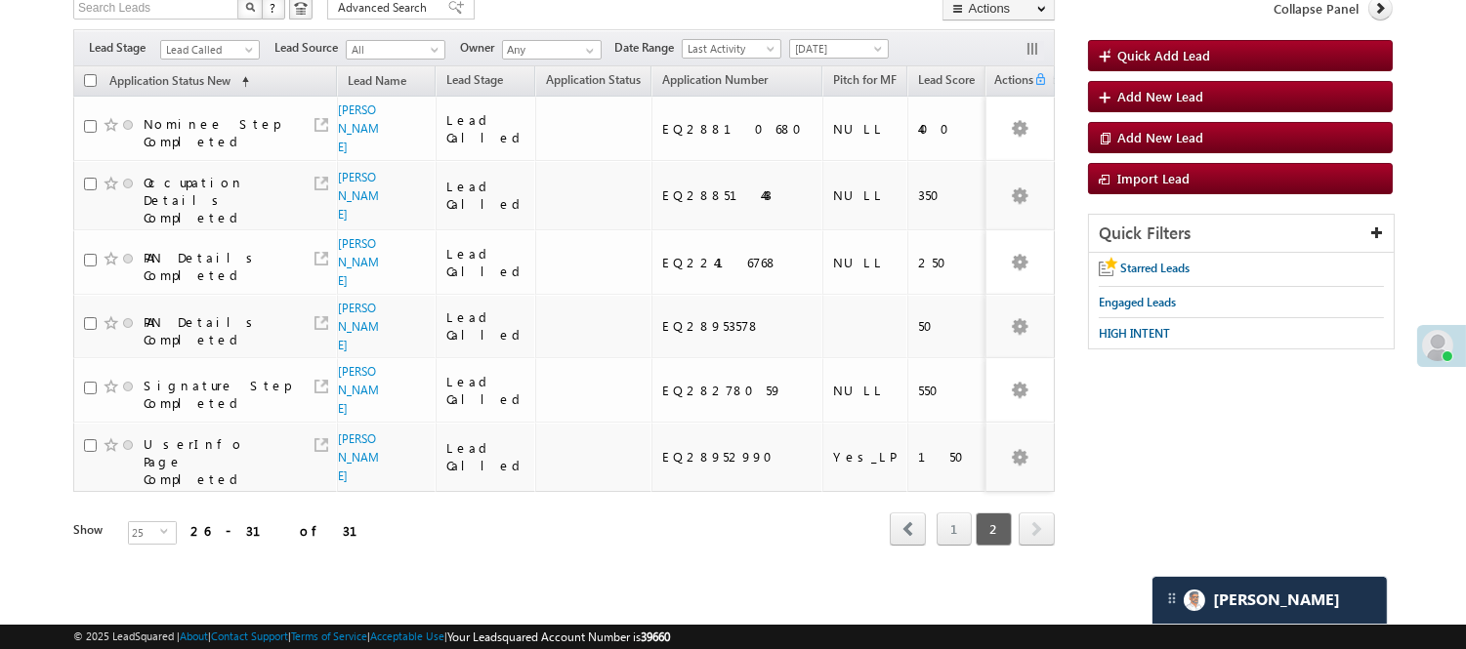
scroll to position [117, 0]
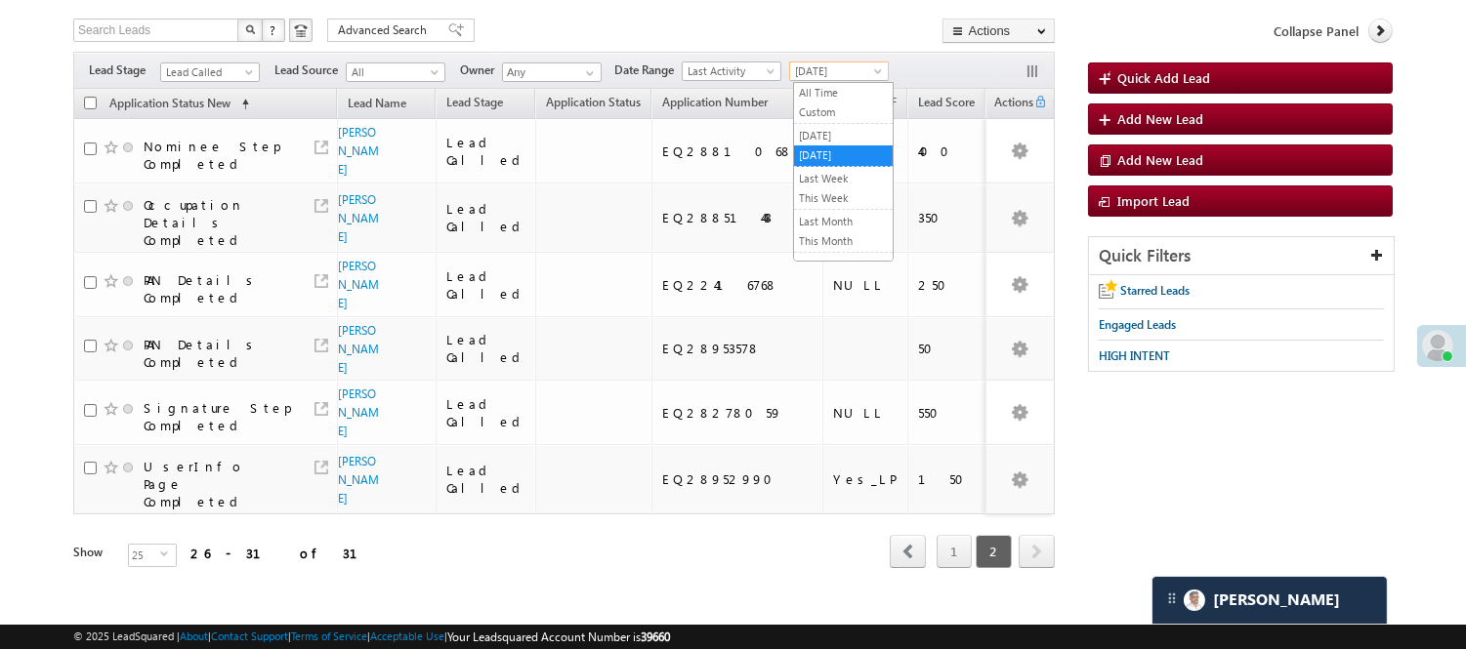
click at [853, 65] on span "Today" at bounding box center [836, 72] width 93 height 18
click at [824, 130] on link "[DATE]" at bounding box center [843, 136] width 99 height 18
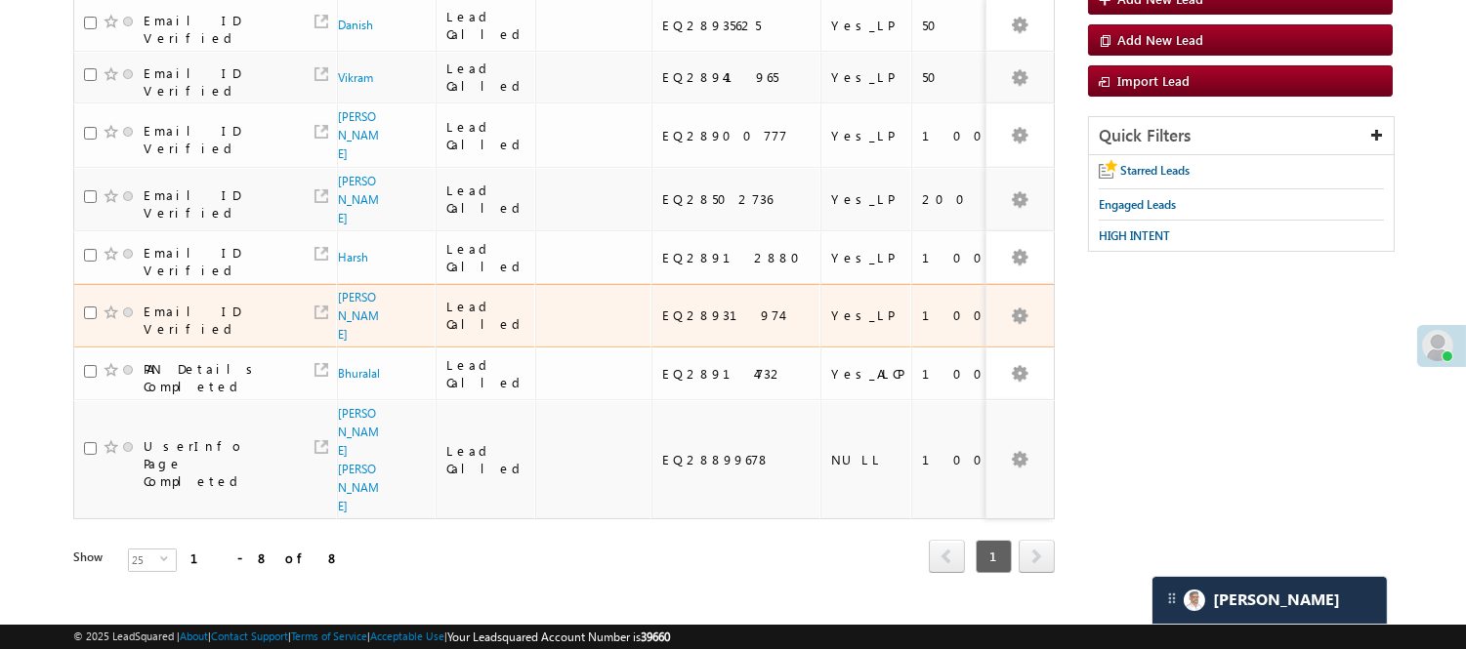
scroll to position [21, 0]
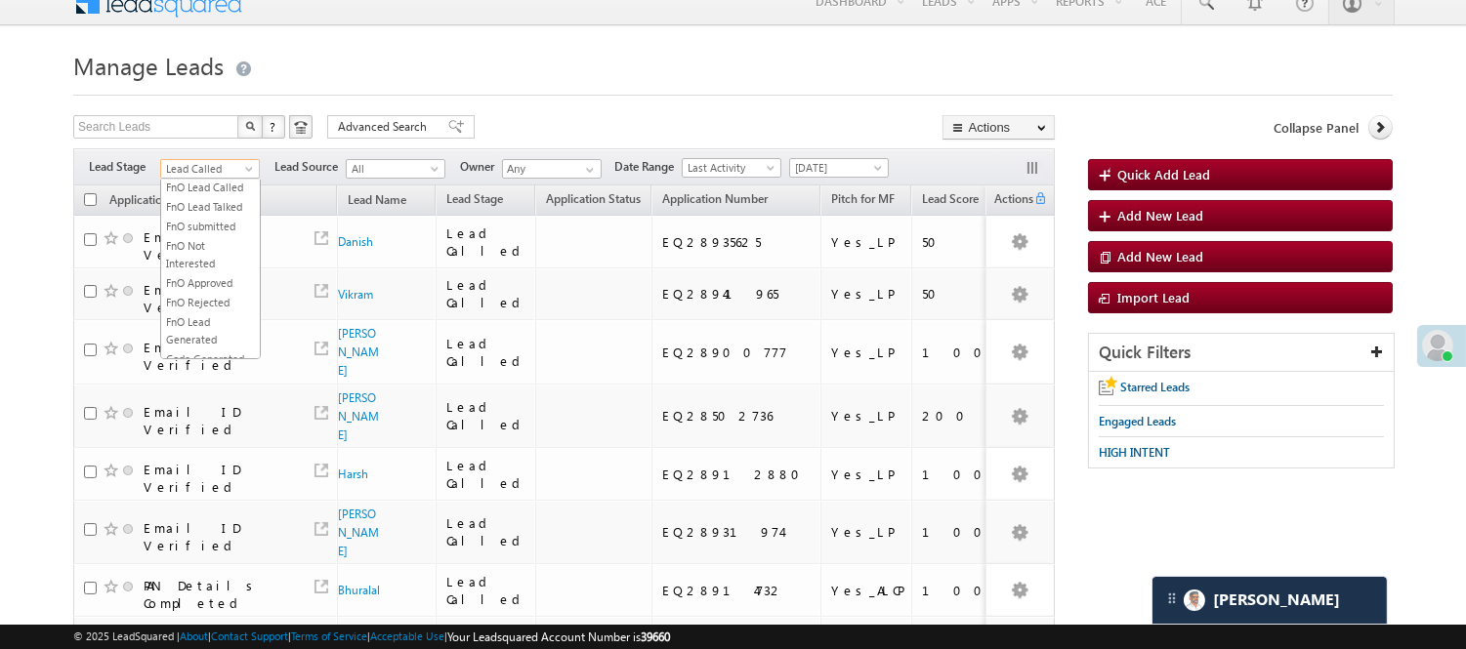
click at [195, 168] on span "Lead Called" at bounding box center [207, 169] width 93 height 18
drag, startPoint x: 166, startPoint y: 223, endPoint x: 169, endPoint y: 201, distance: 21.7
click at [169, 201] on ul "All Lead Generated Lead Talked - Pitch Not Done Lead Talked - Pitch Done Lead T…" at bounding box center [210, 270] width 101 height 180
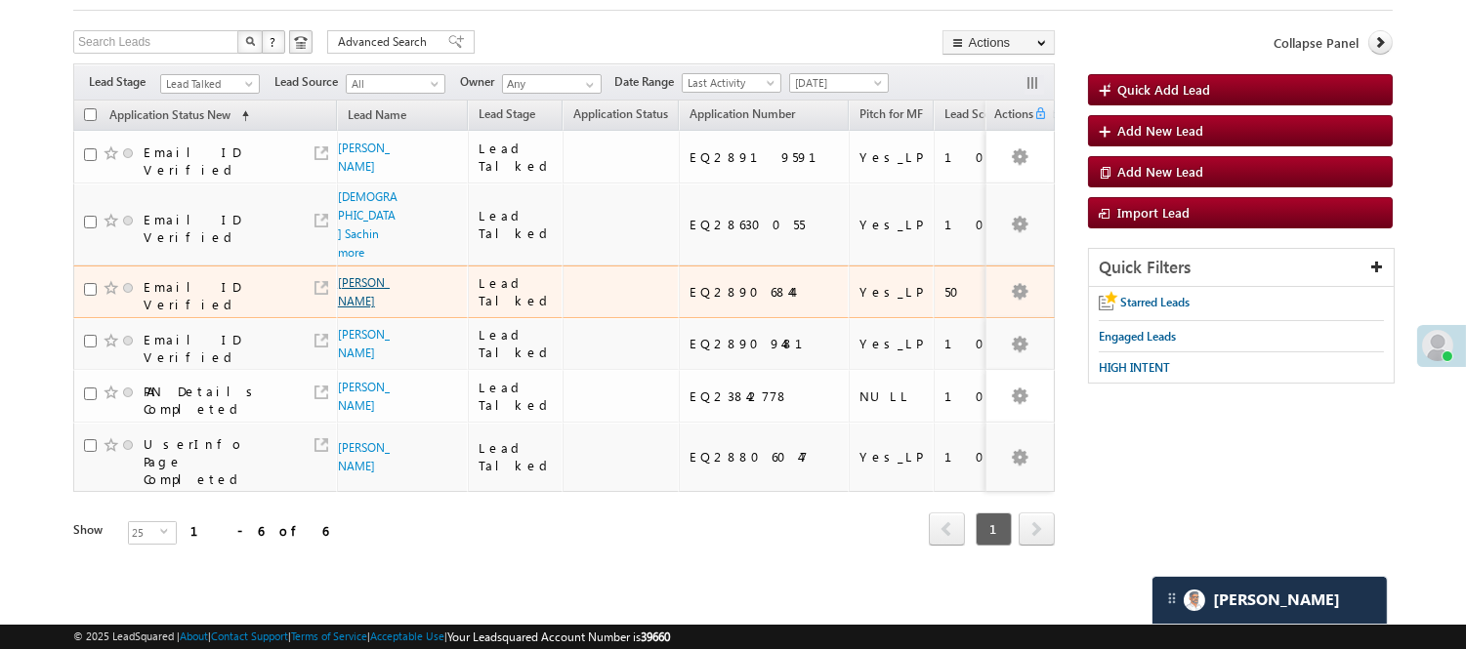
scroll to position [222, 0]
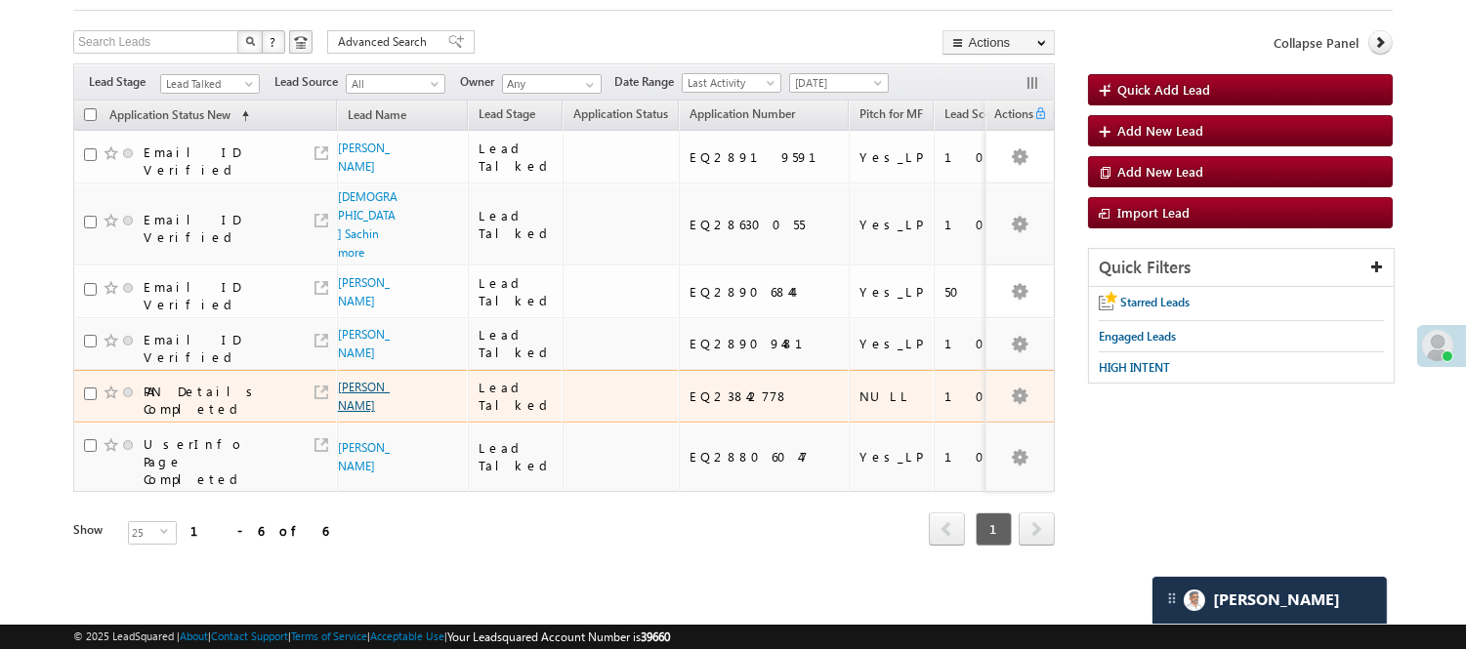
click at [355, 380] on link "Kumar Petekar" at bounding box center [364, 396] width 52 height 33
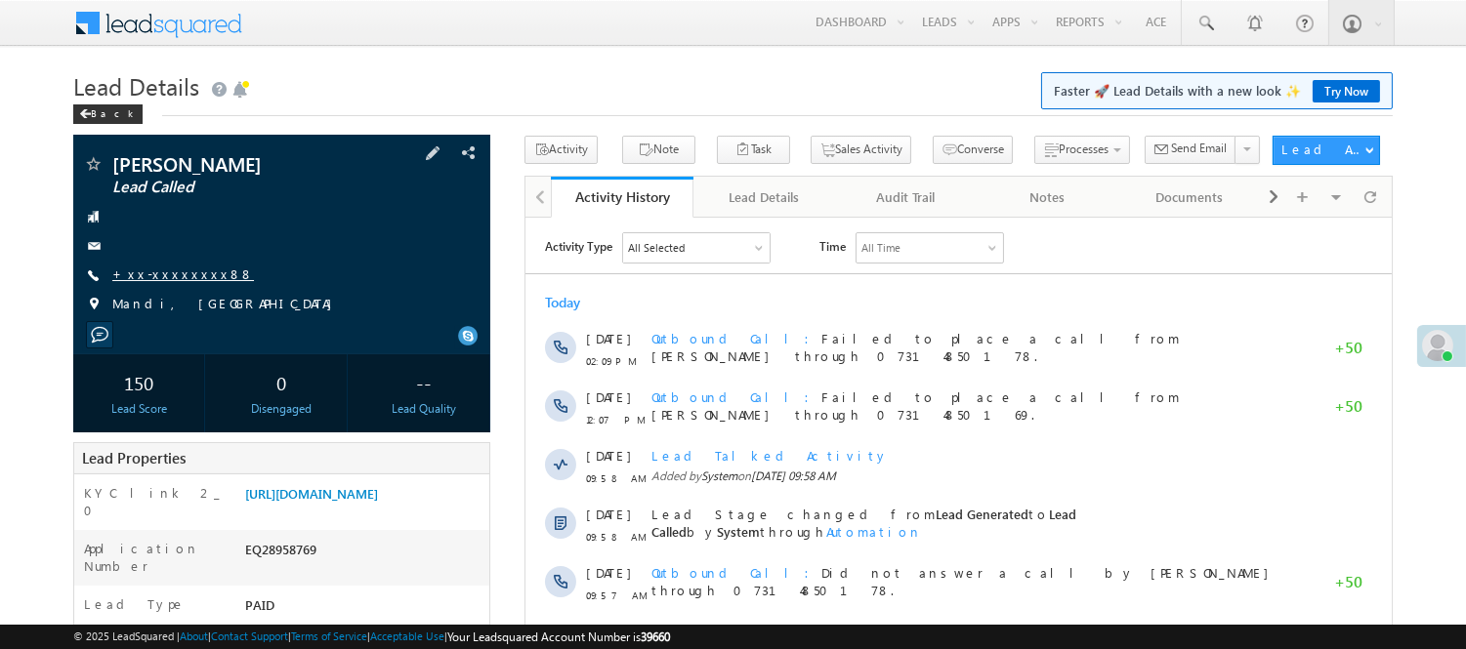
click at [176, 274] on link "+xx-xxxxxxxx88" at bounding box center [183, 274] width 142 height 17
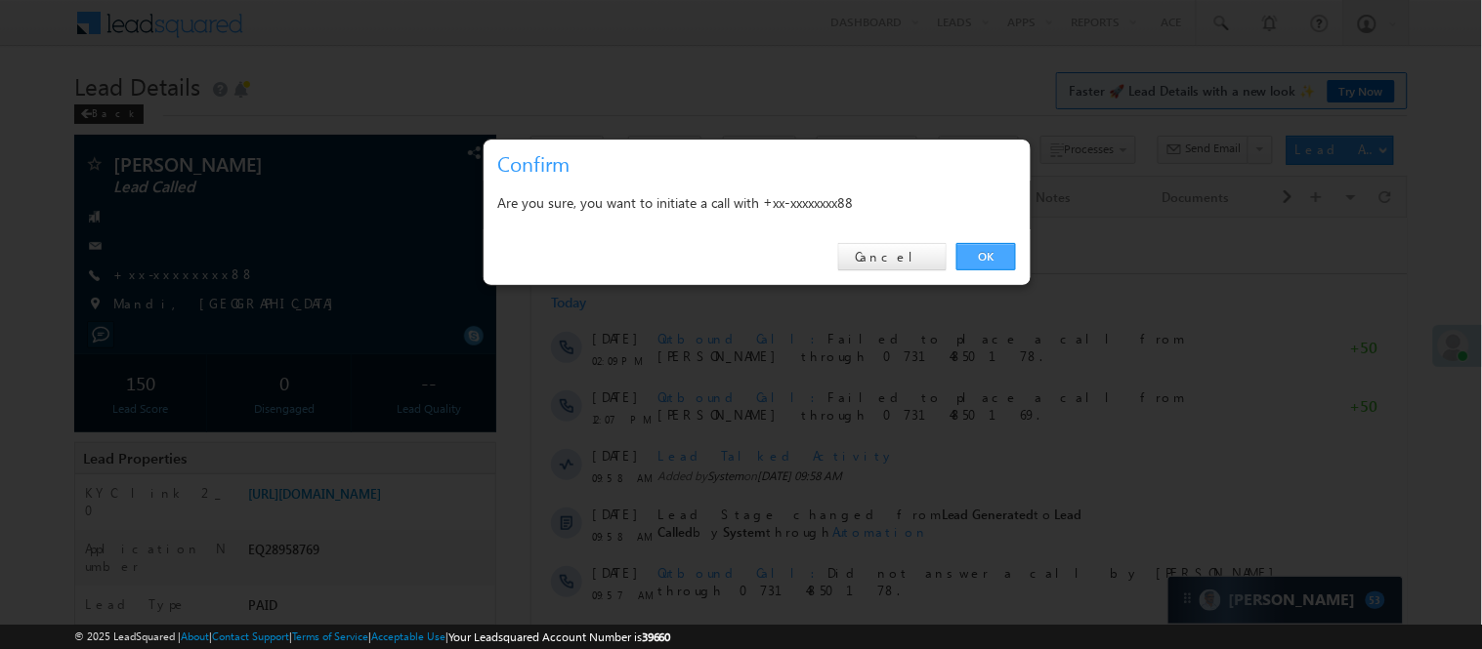
click at [987, 261] on link "OK" at bounding box center [986, 256] width 60 height 27
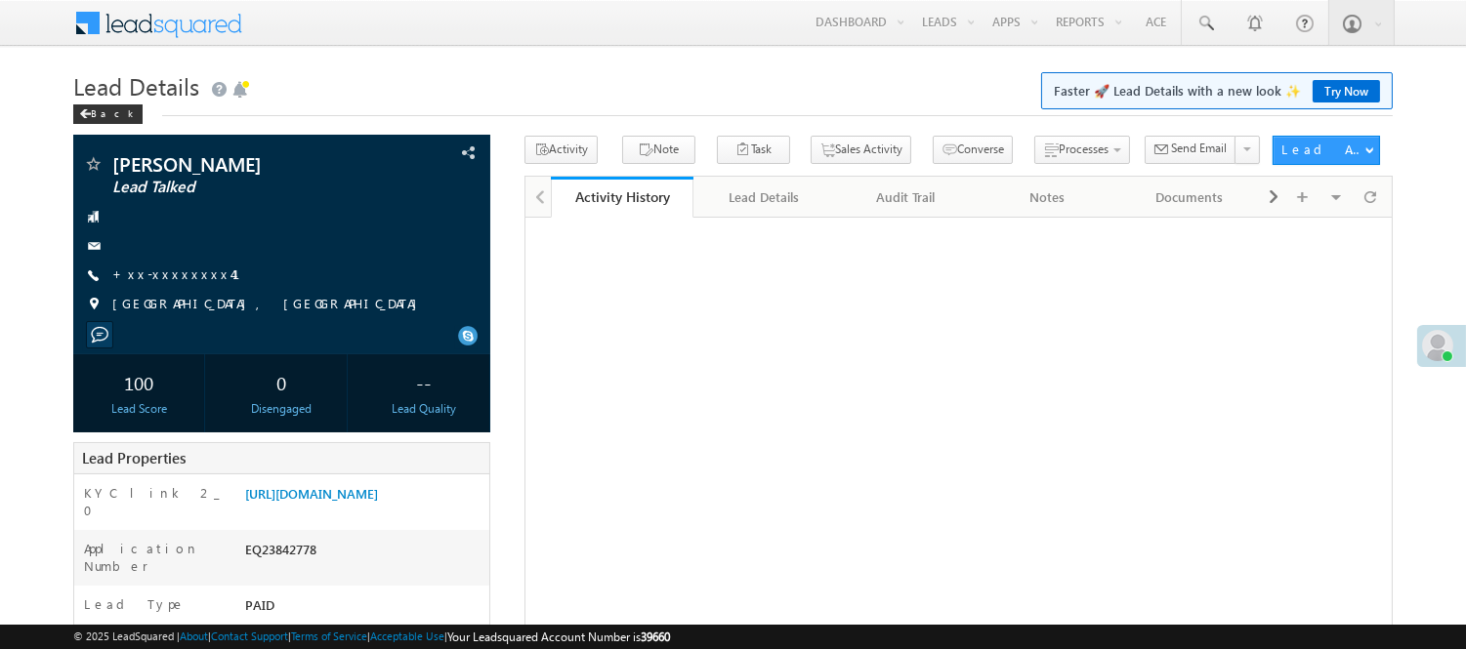
click at [178, 279] on link "+xx-xxxxxxxx41" at bounding box center [187, 274] width 151 height 17
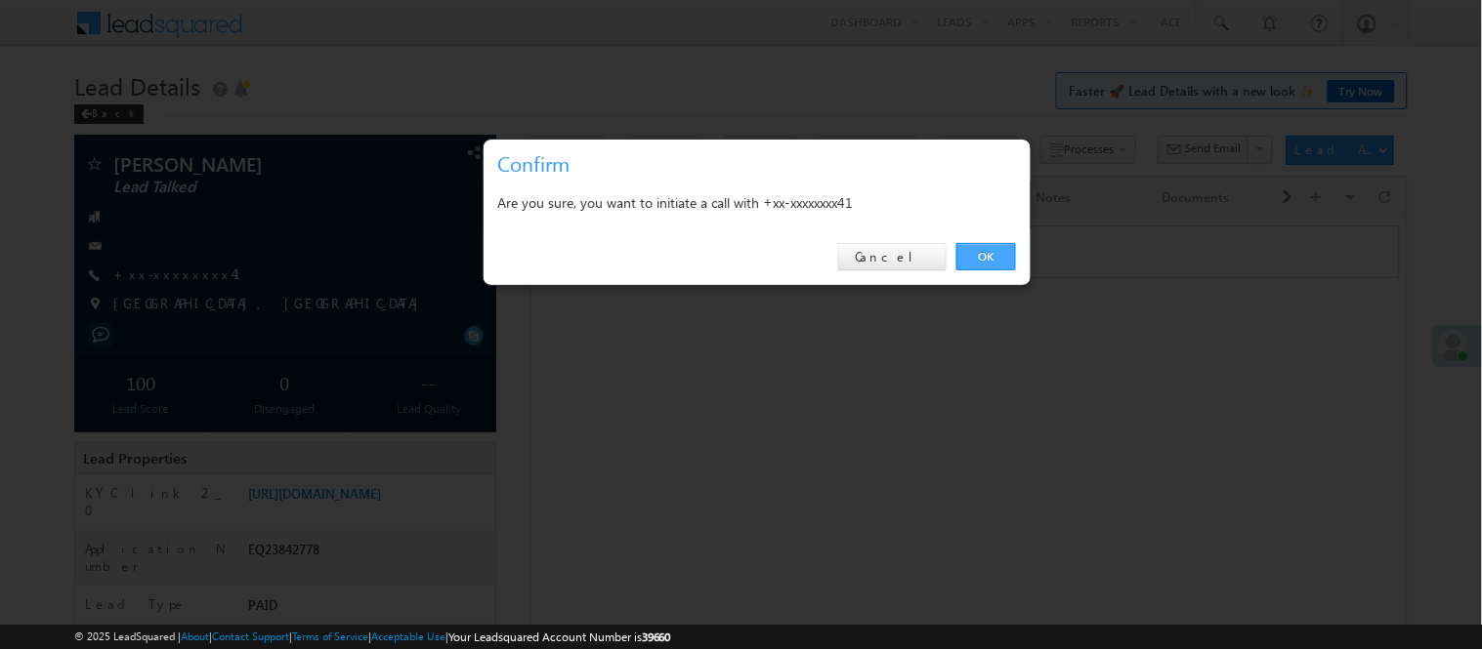
click at [984, 257] on link "OK" at bounding box center [986, 256] width 60 height 27
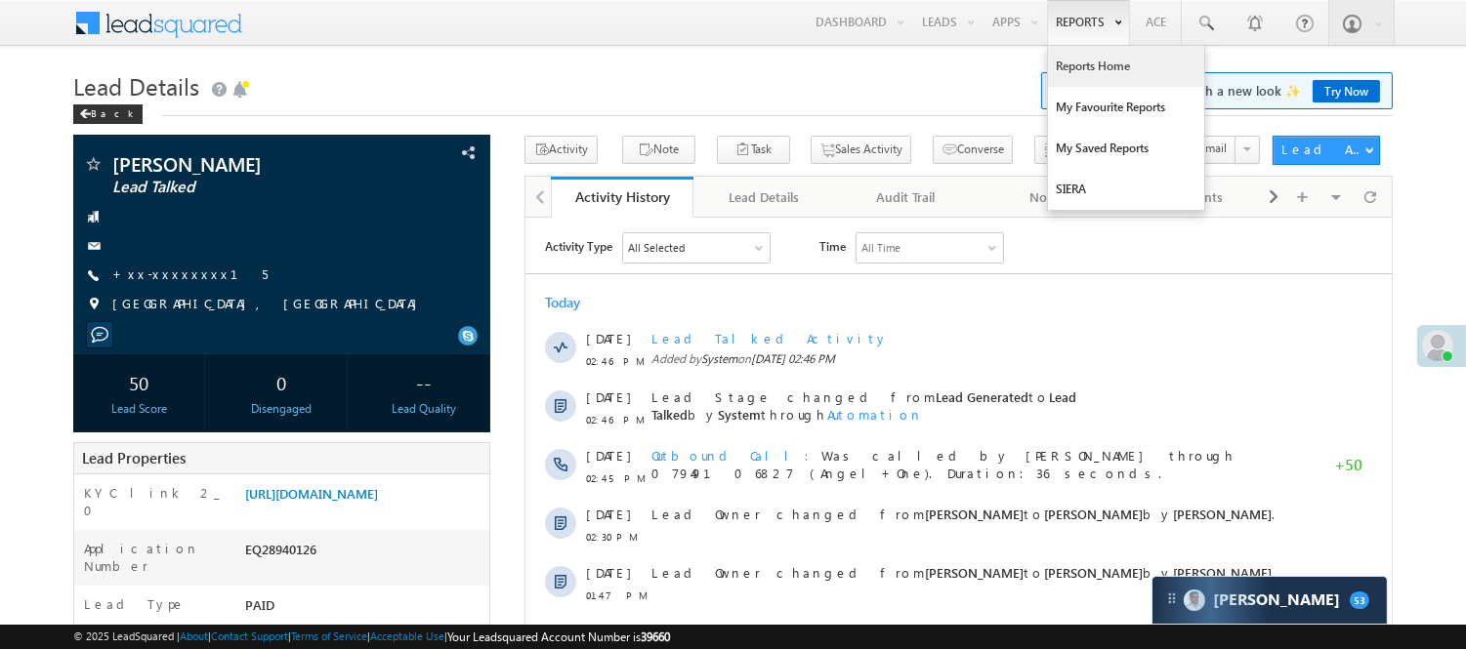
click at [1078, 62] on link "Reports Home" at bounding box center [1126, 66] width 156 height 41
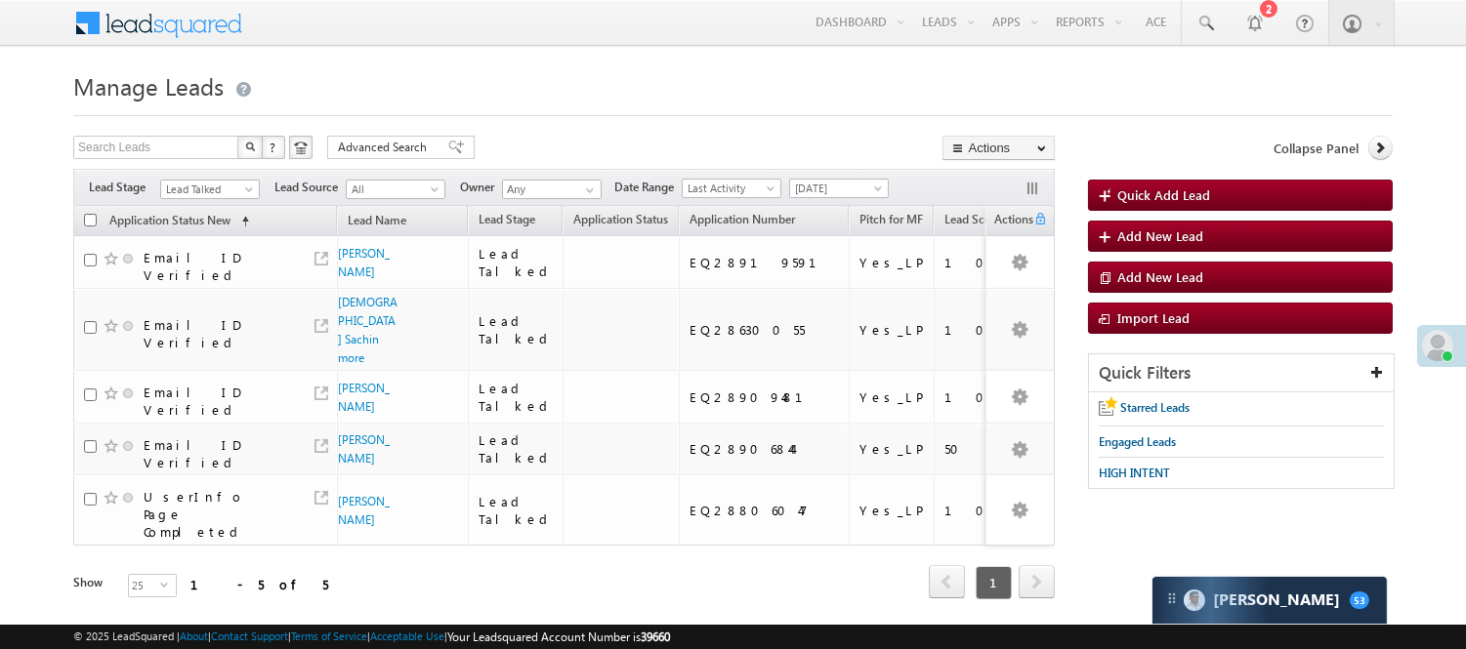
click at [237, 169] on div "Filters Lead Stage Lead Talked Lead Talked Lead Source All All Owner Any Any Da…" at bounding box center [564, 187] width 982 height 37
click at [219, 189] on span "Lead Talked" at bounding box center [207, 190] width 93 height 18
click at [192, 239] on link "Lead Generated" at bounding box center [210, 231] width 99 height 18
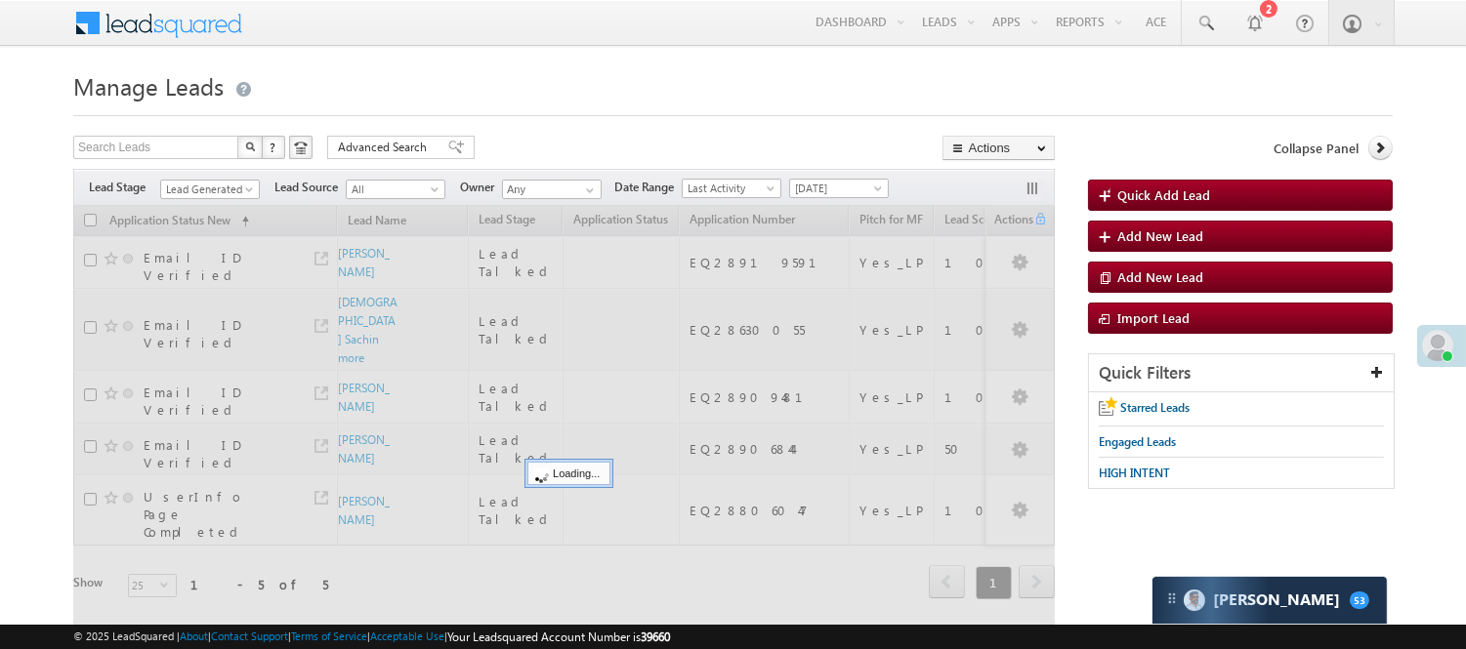
click at [658, 89] on h1 "Manage Leads" at bounding box center [732, 84] width 1319 height 38
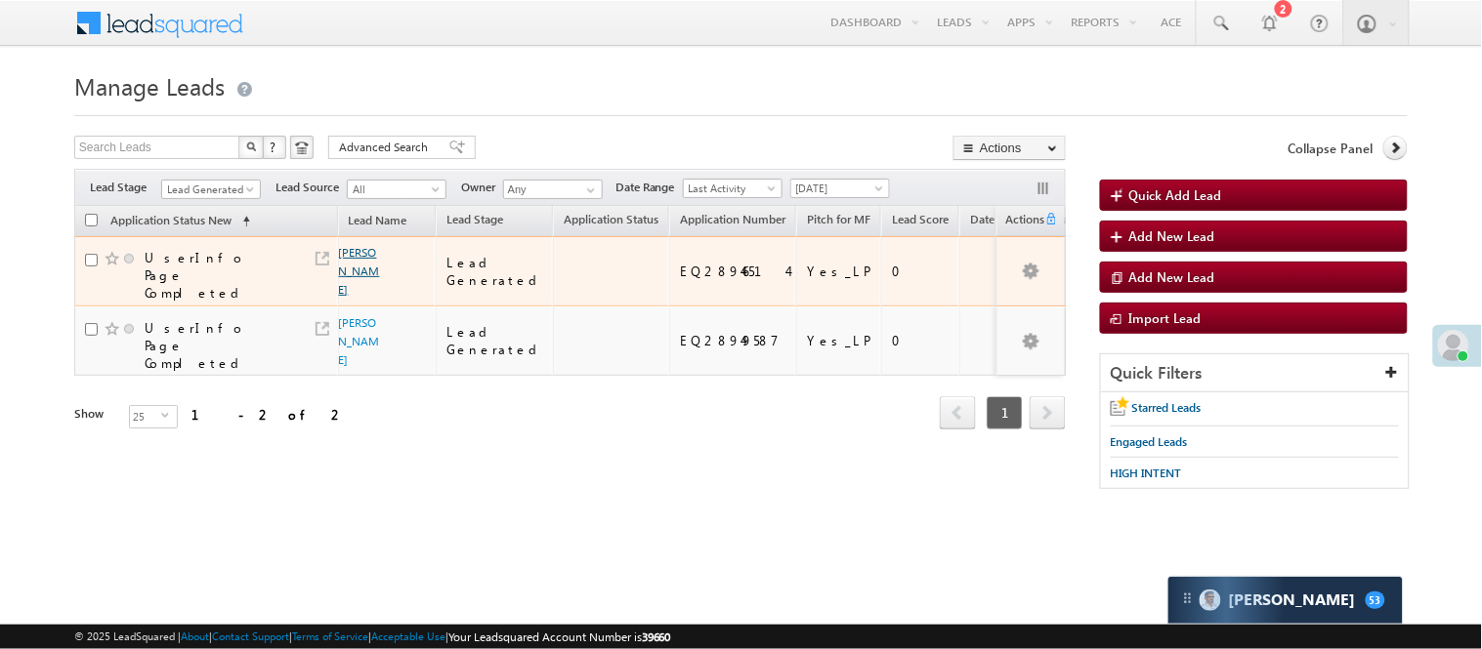
click at [356, 256] on link "Amit Dubey" at bounding box center [359, 271] width 41 height 52
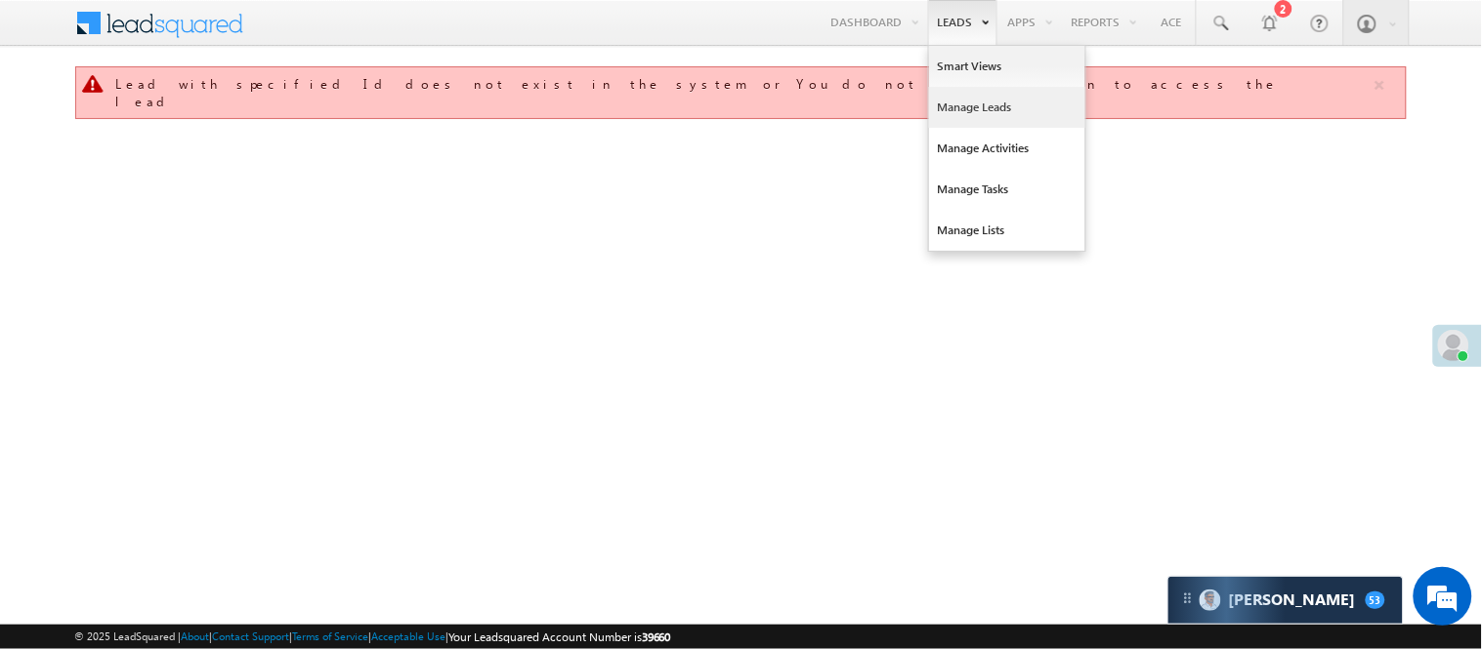
click at [954, 113] on link "Manage Leads" at bounding box center [1007, 107] width 156 height 41
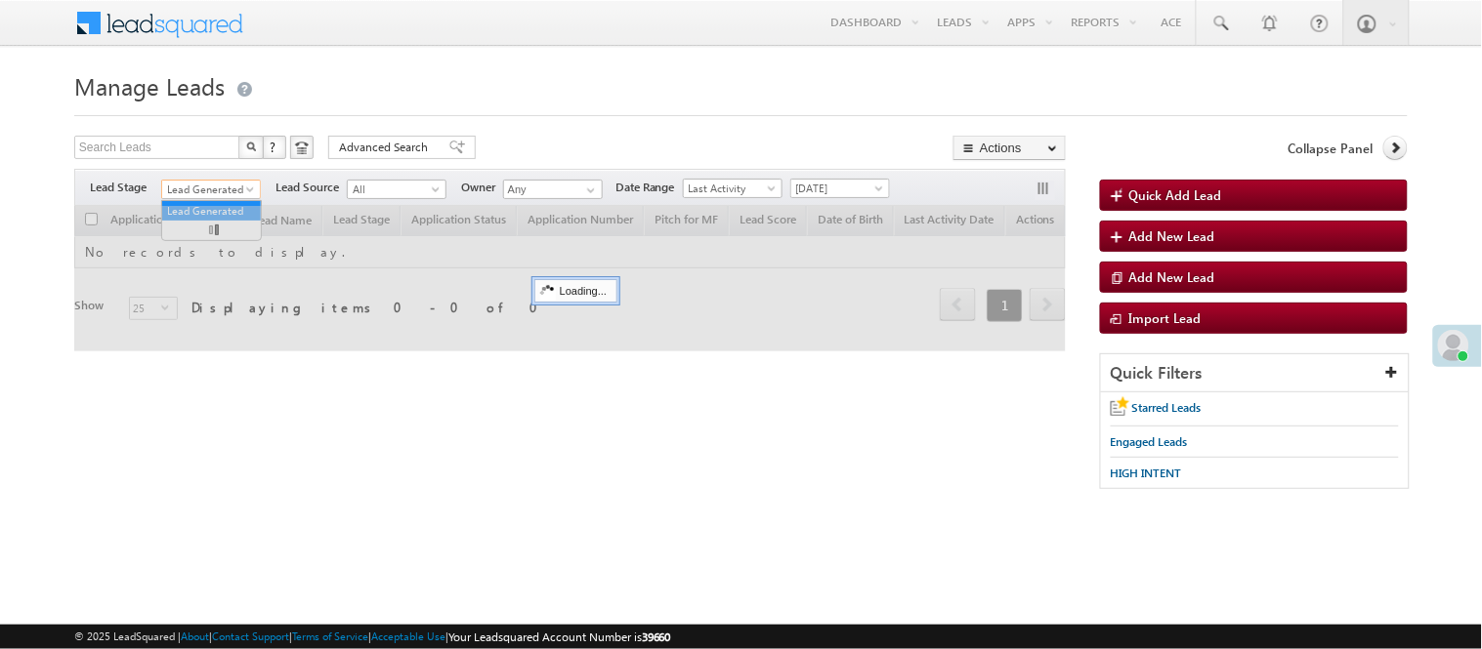
click at [230, 191] on span "Lead Generated" at bounding box center [208, 190] width 93 height 18
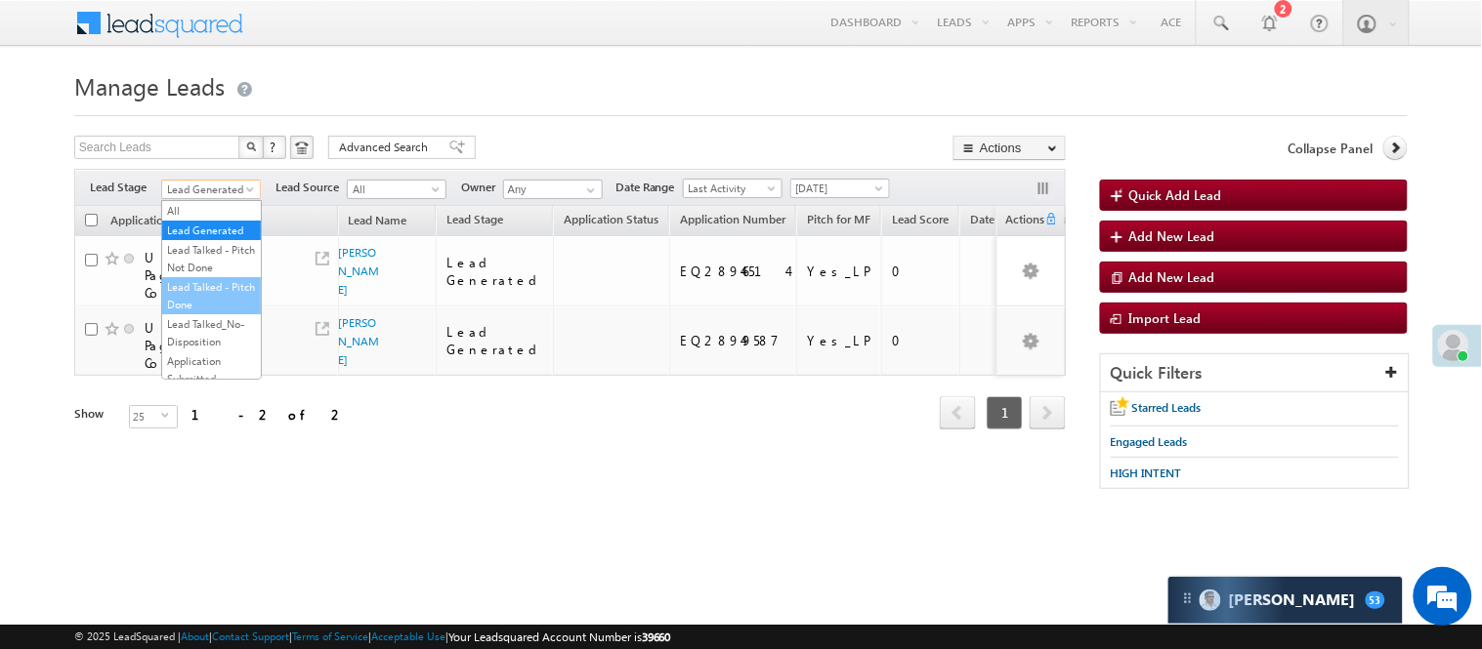
click at [213, 301] on link "Lead Talked - Pitch Done" at bounding box center [211, 295] width 99 height 35
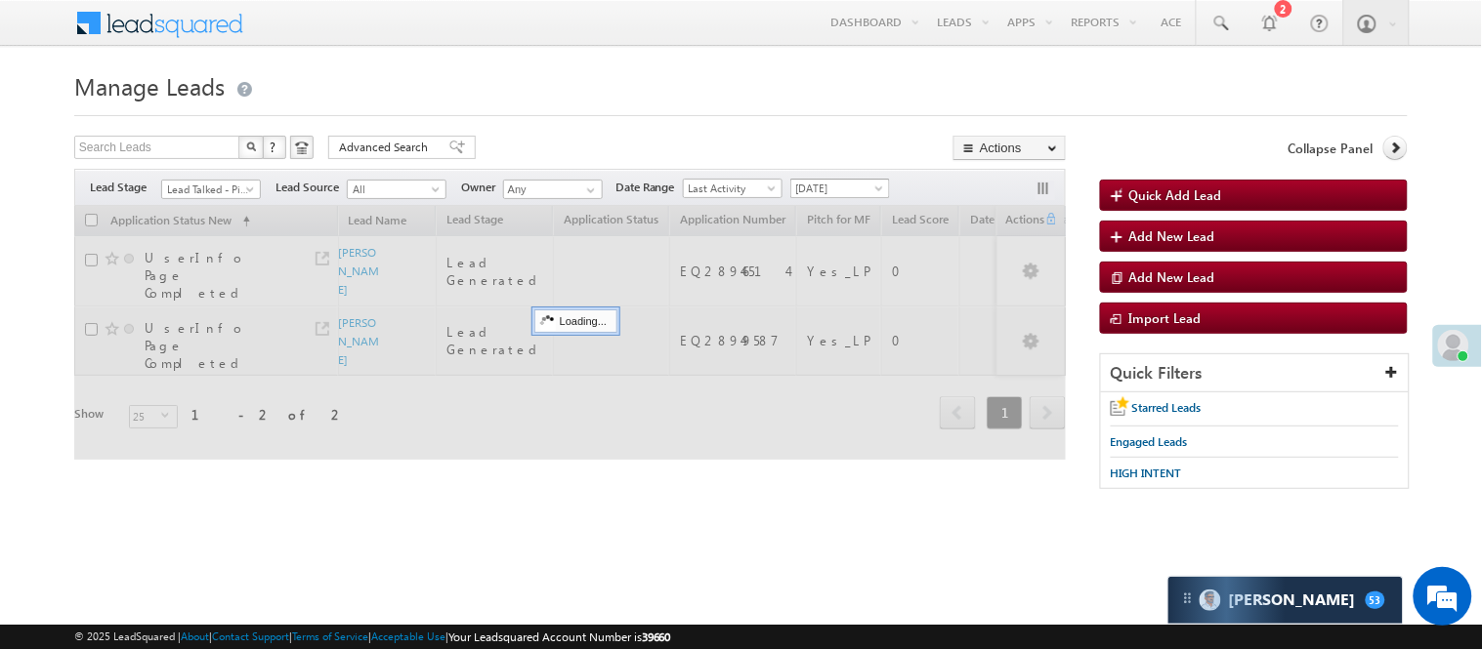
click at [854, 184] on span "Yesterday" at bounding box center [837, 189] width 93 height 18
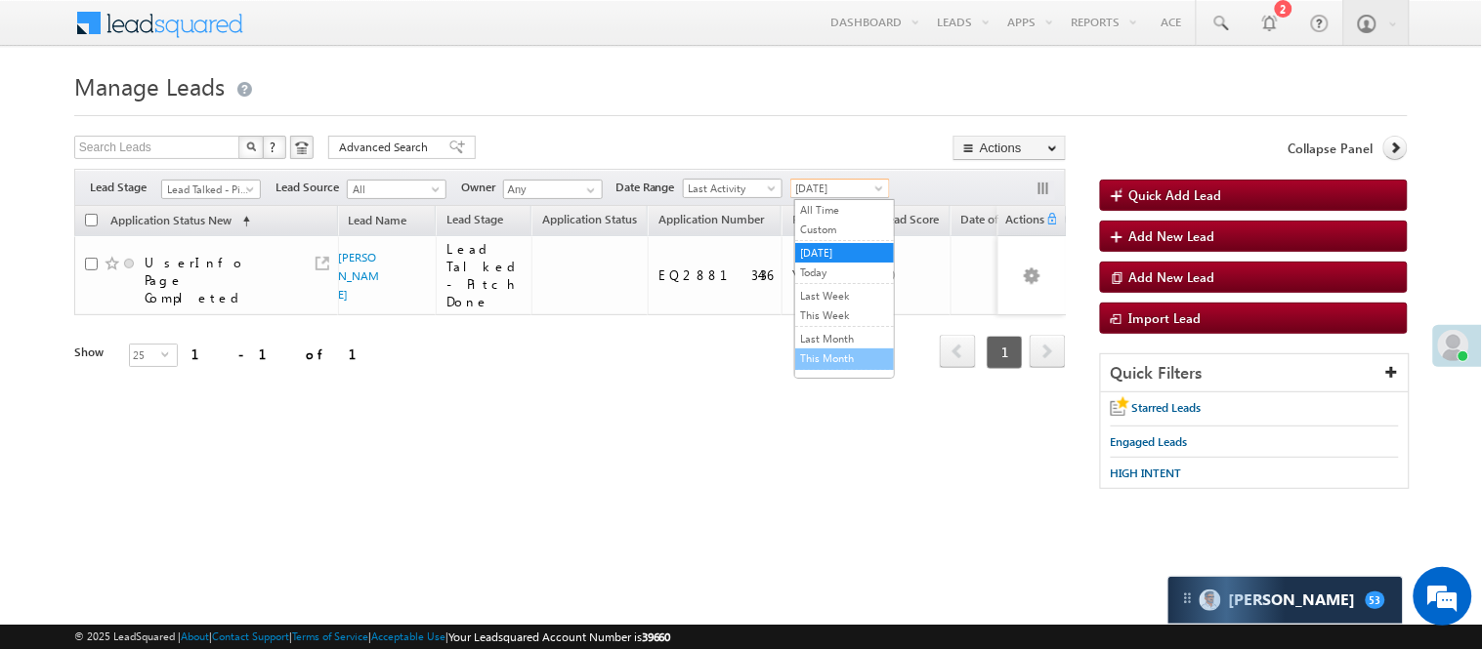
click at [847, 357] on link "This Month" at bounding box center [844, 359] width 99 height 18
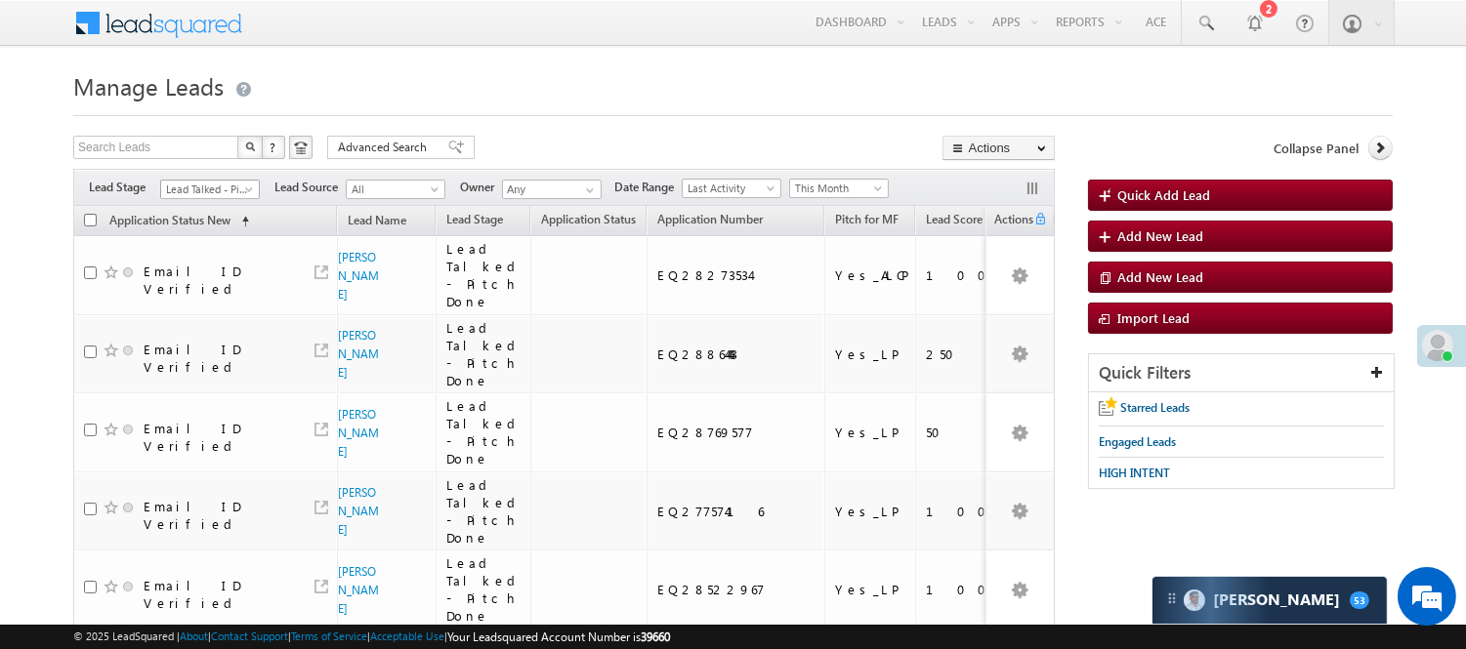
click at [252, 192] on span at bounding box center [251, 194] width 16 height 16
click at [186, 339] on link "Code Generated" at bounding box center [210, 330] width 99 height 18
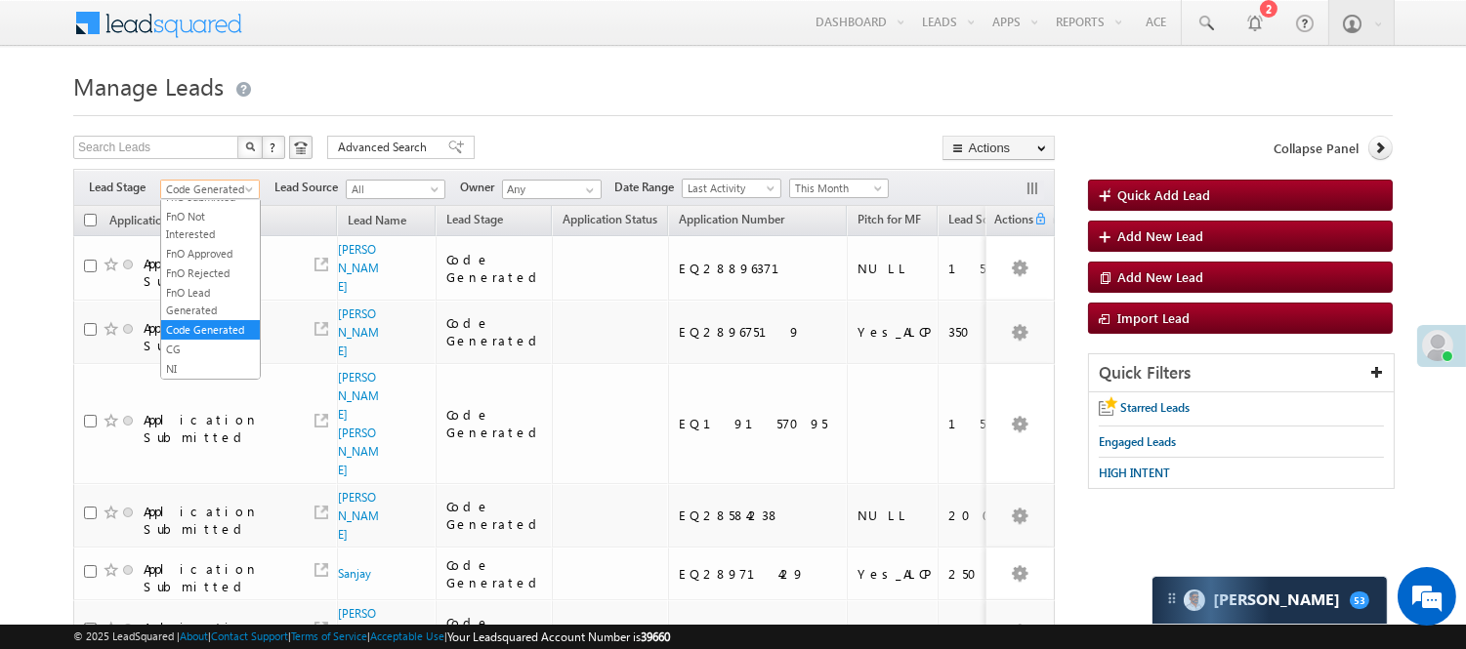
scroll to position [444, 0]
click at [227, 193] on span "Code Generated" at bounding box center [207, 190] width 93 height 18
click at [206, 262] on link "Lead Talked - Pitch Done" at bounding box center [210, 245] width 99 height 35
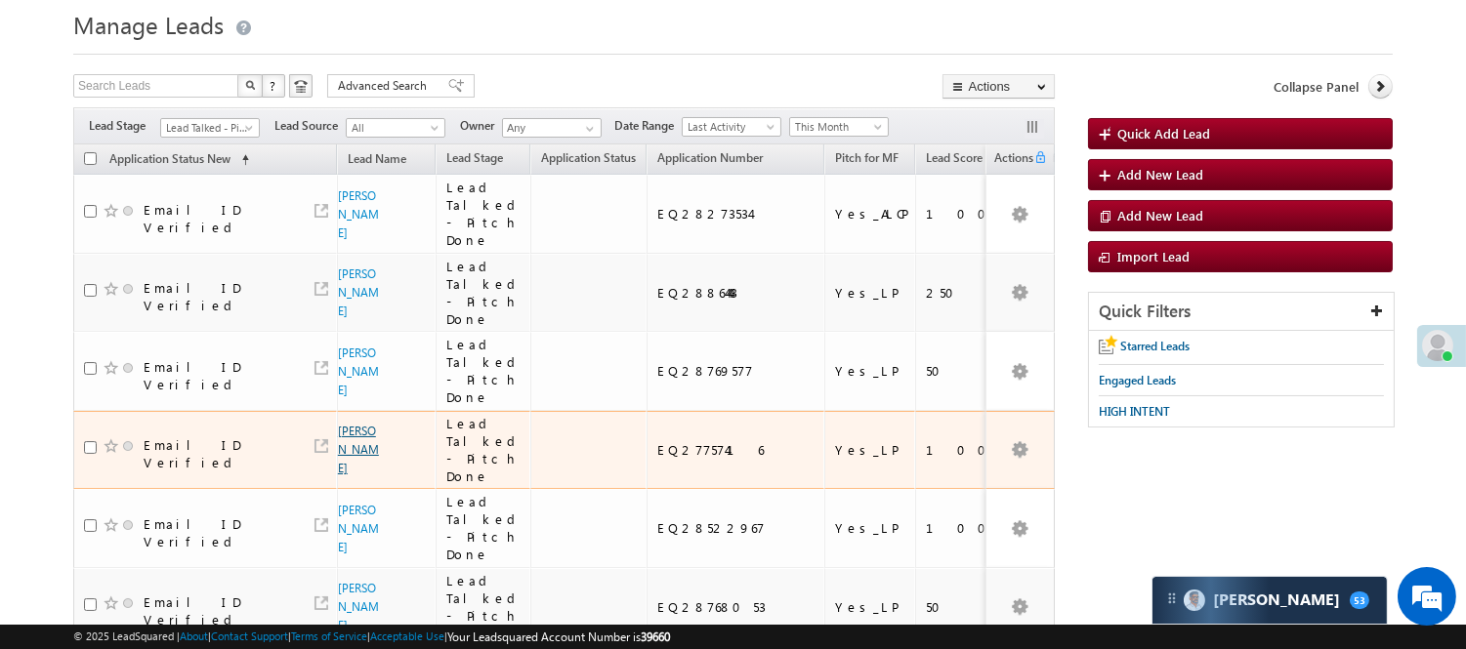
scroll to position [108, 0]
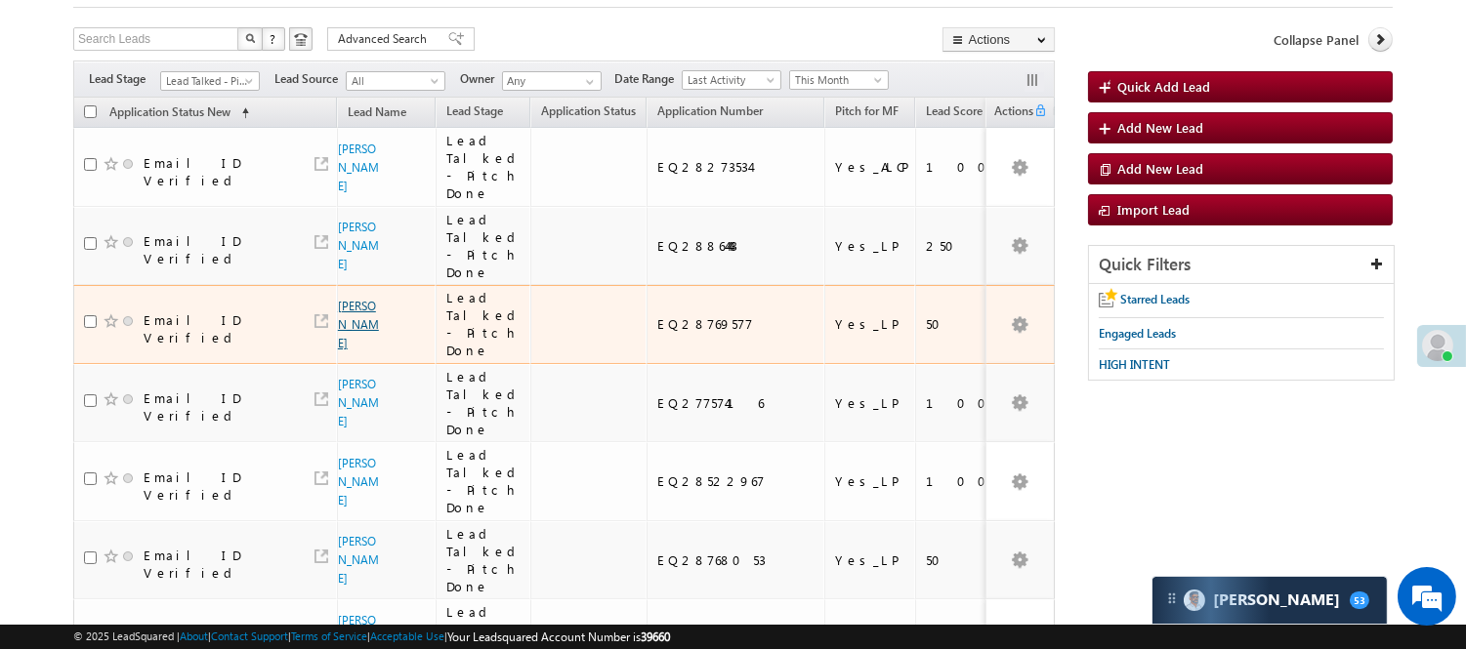
click at [355, 316] on link "Nilesh Jatav" at bounding box center [358, 325] width 41 height 52
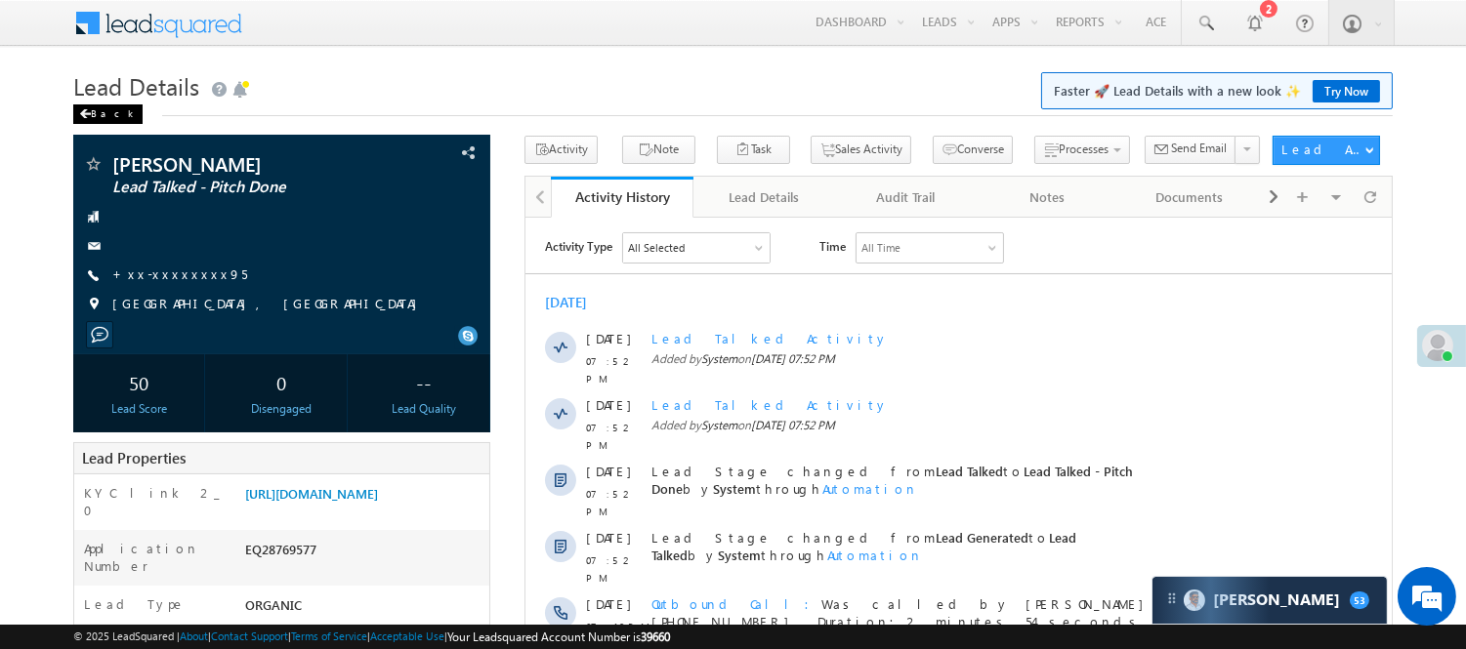
click at [95, 108] on div "Back" at bounding box center [107, 115] width 69 height 20
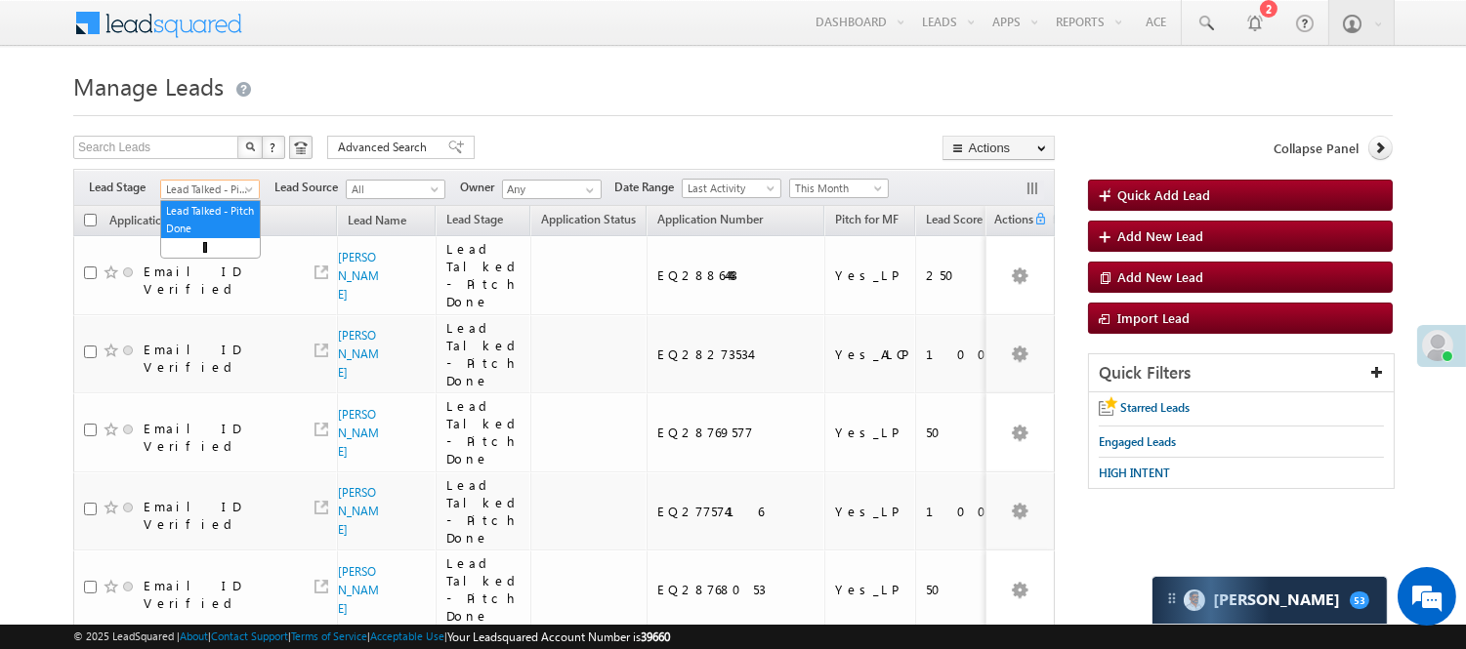
click at [226, 180] on link "Lead Talked - Pitch Done" at bounding box center [210, 190] width 100 height 20
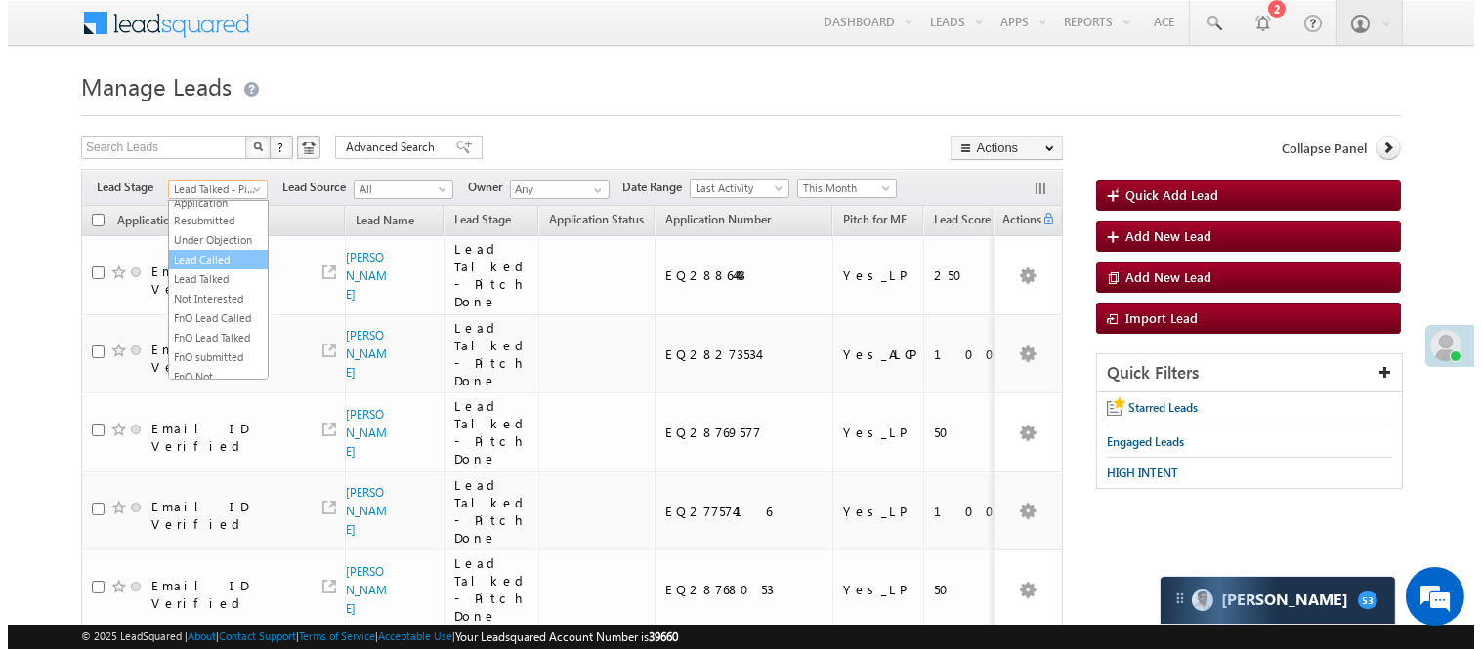
scroll to position [217, 0]
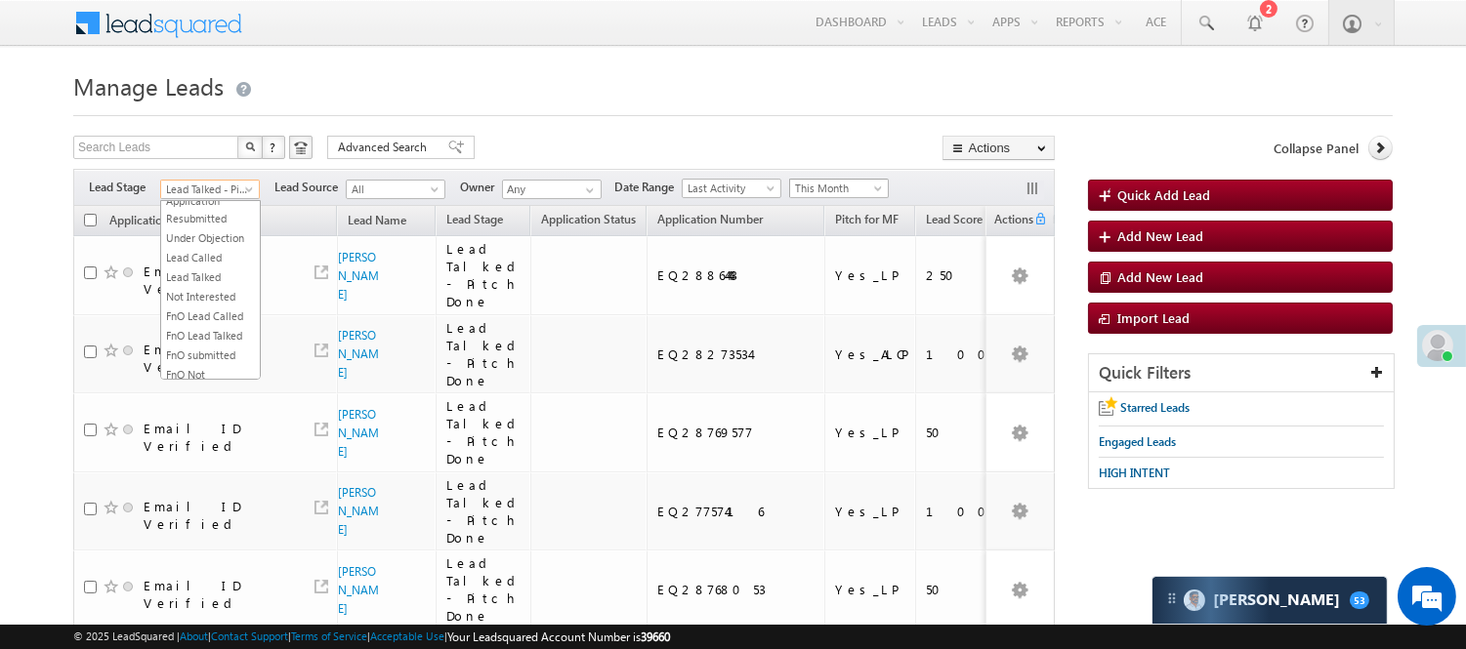
click at [818, 184] on span "This Month" at bounding box center [836, 189] width 93 height 18
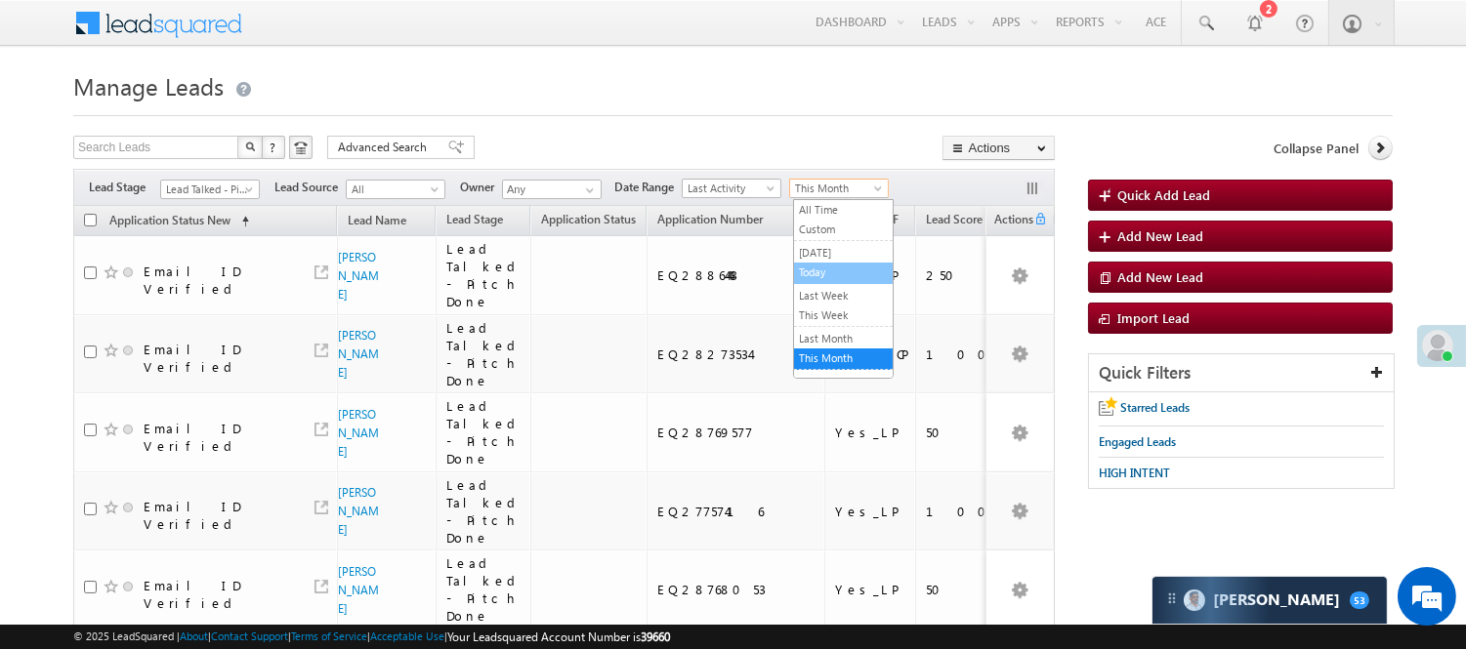
click at [851, 273] on link "Today" at bounding box center [843, 273] width 99 height 18
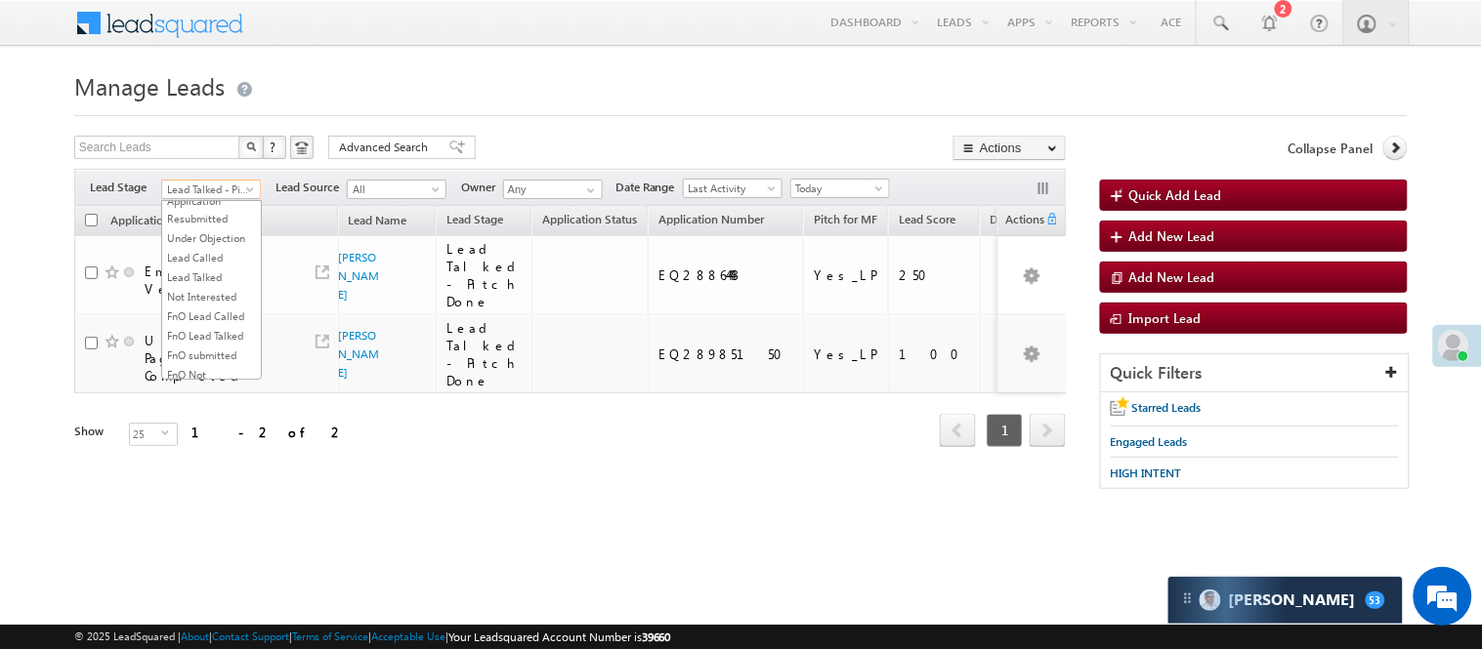
scroll to position [23, 0]
click at [181, 188] on span "Lead Talked - Pitch Done" at bounding box center [208, 190] width 93 height 18
click at [196, 239] on link "Lead Generated" at bounding box center [211, 231] width 99 height 18
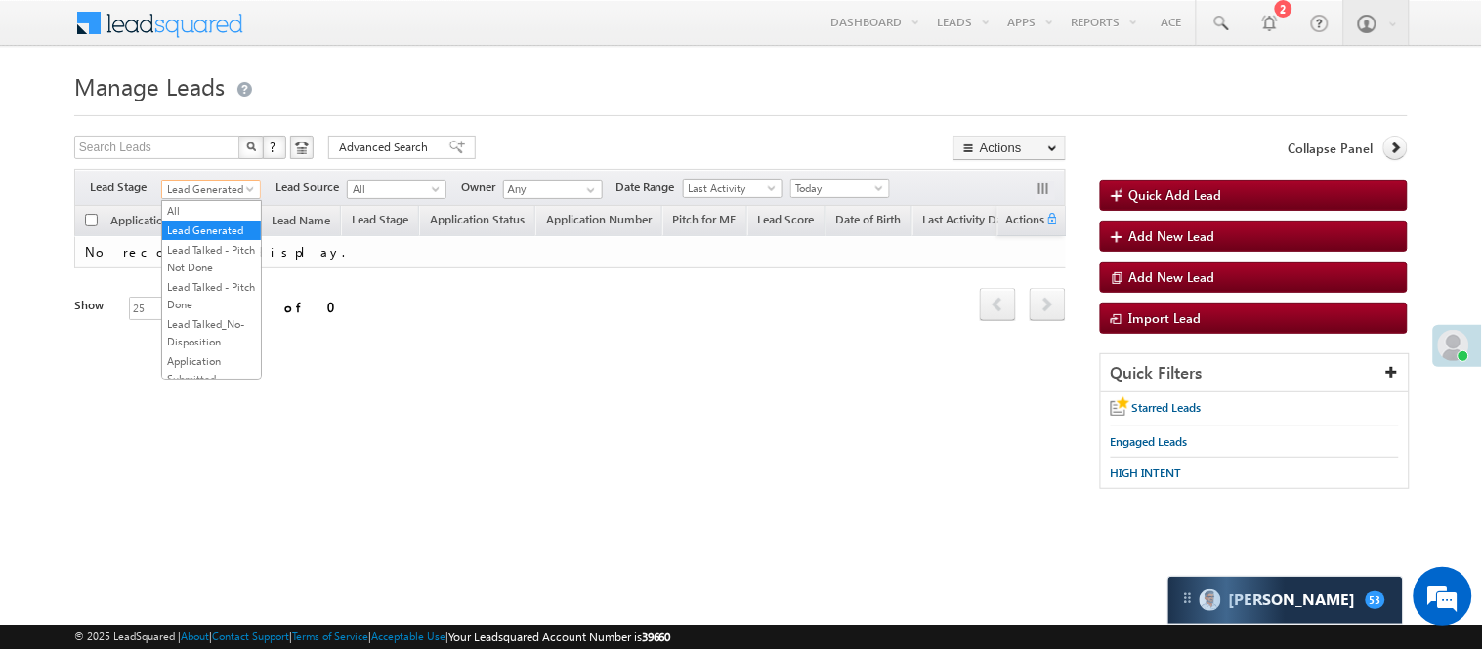
click at [202, 184] on span "Lead Generated" at bounding box center [208, 190] width 93 height 18
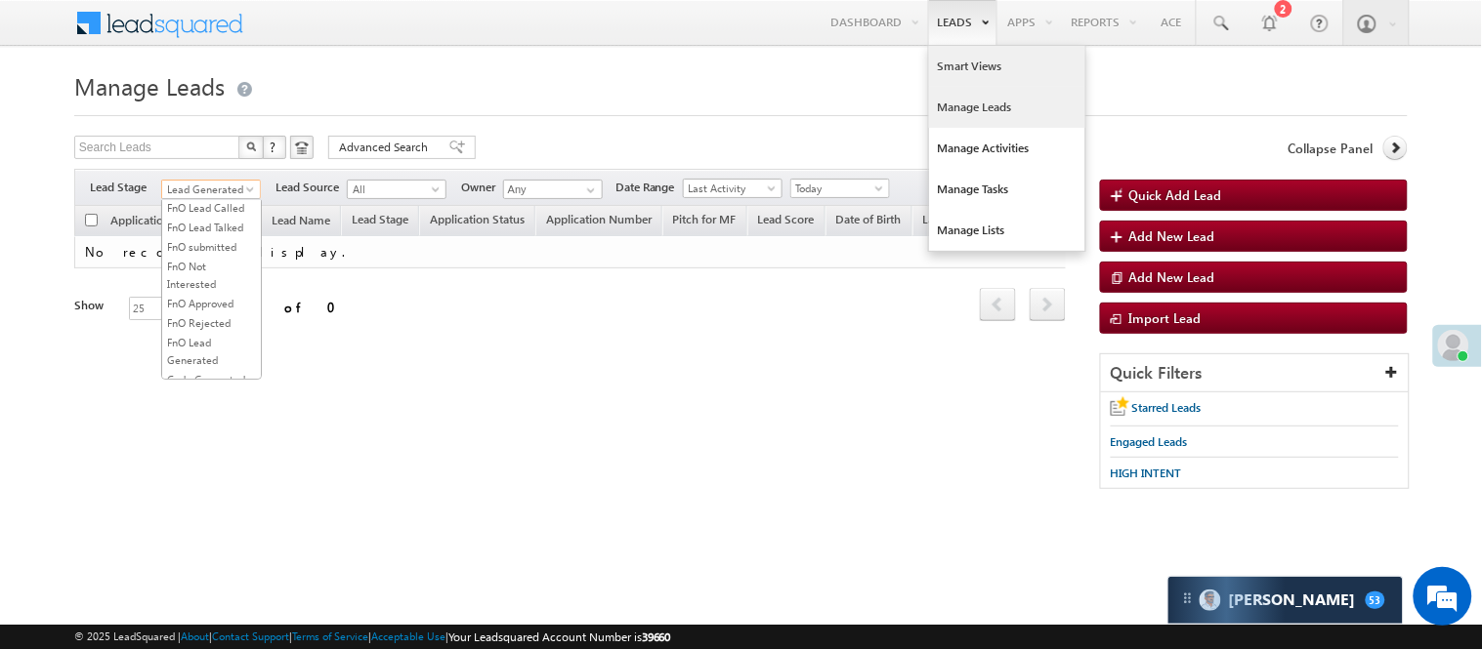
click at [977, 71] on link "Smart Views" at bounding box center [1007, 66] width 156 height 41
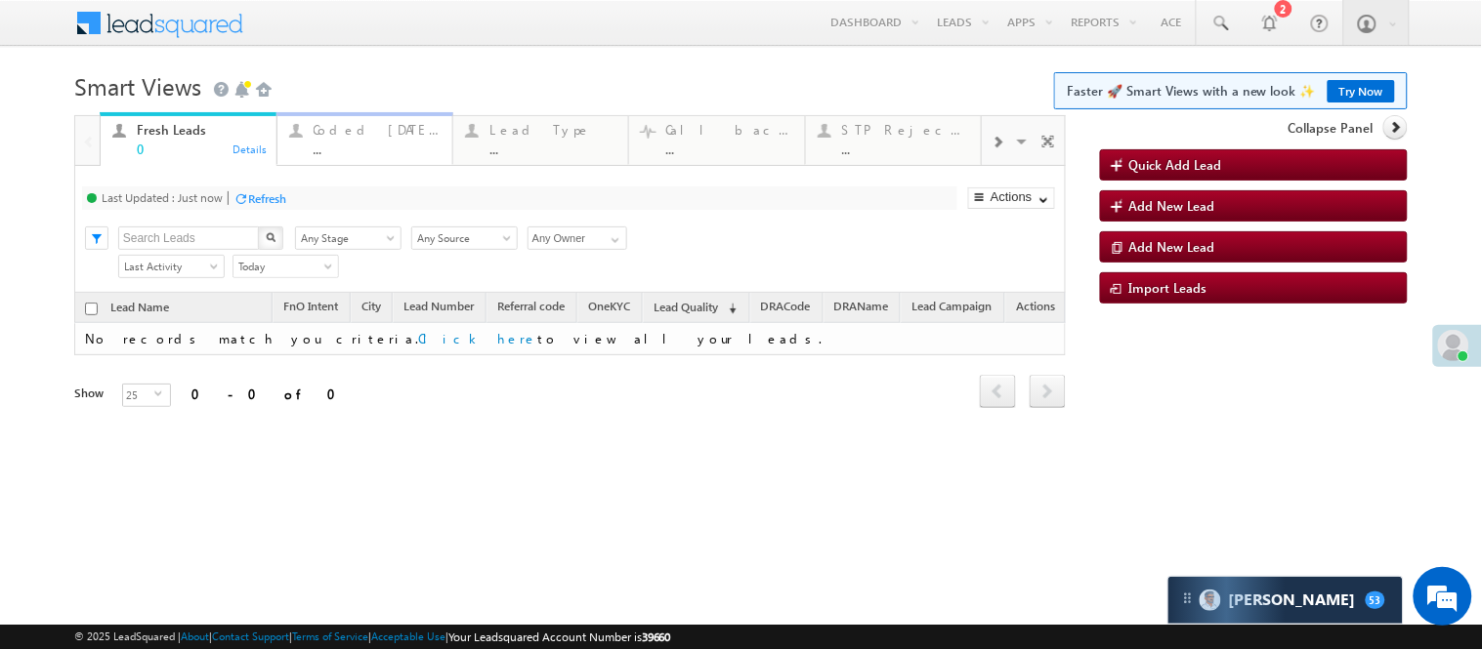
click at [357, 125] on div "Coded [DATE]" at bounding box center [377, 130] width 127 height 16
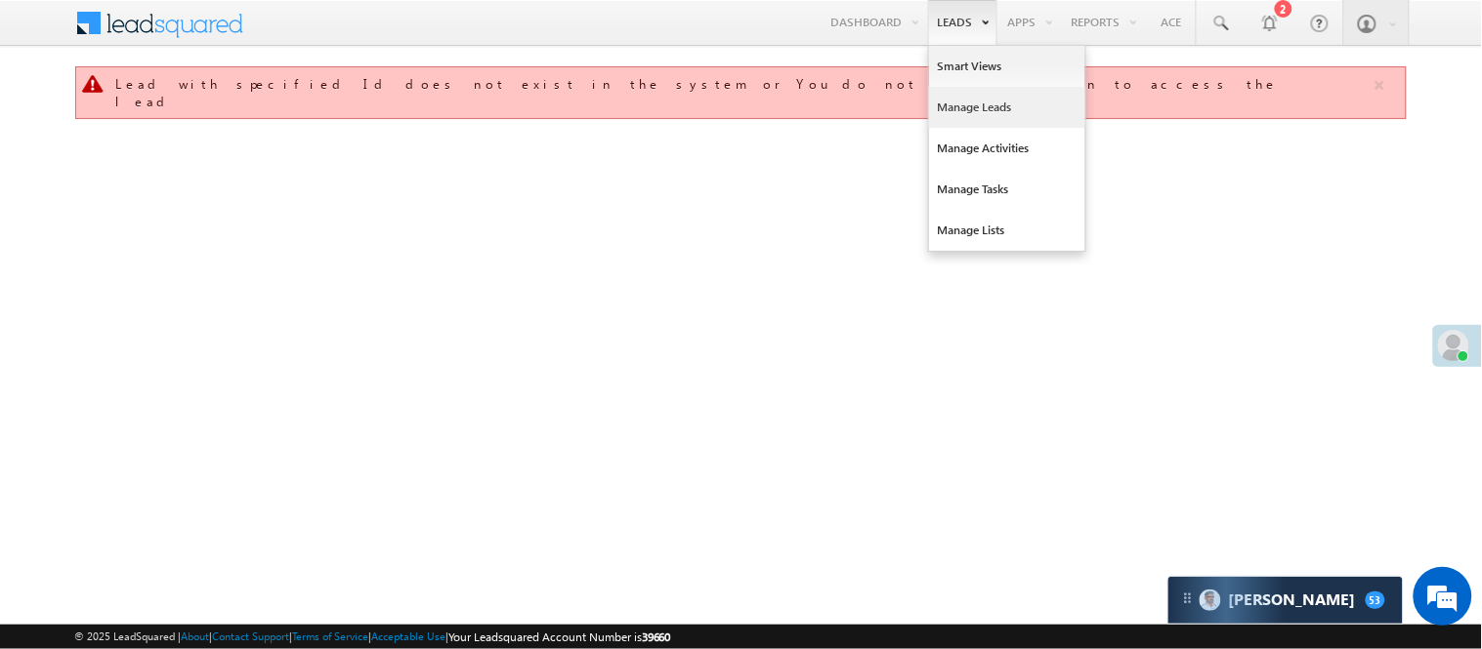
click at [968, 111] on link "Manage Leads" at bounding box center [1007, 107] width 156 height 41
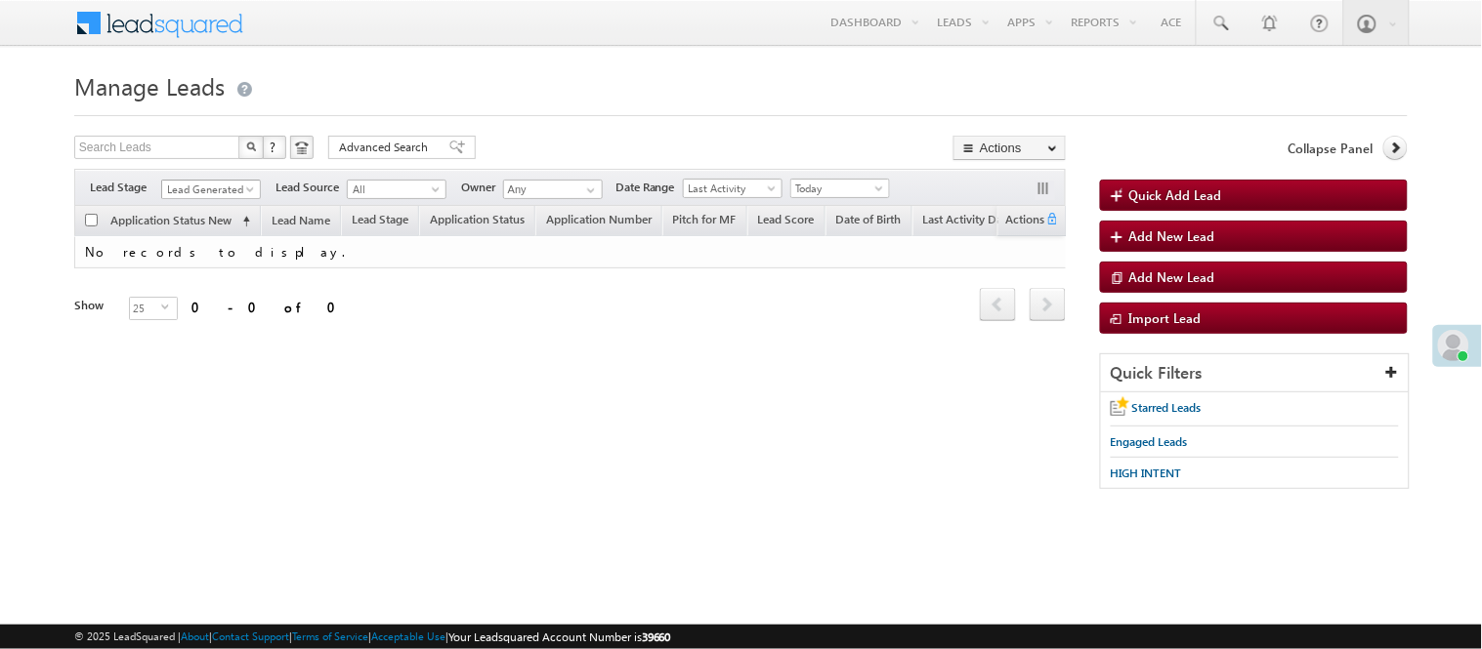
click at [230, 187] on span "Lead Generated" at bounding box center [208, 190] width 93 height 18
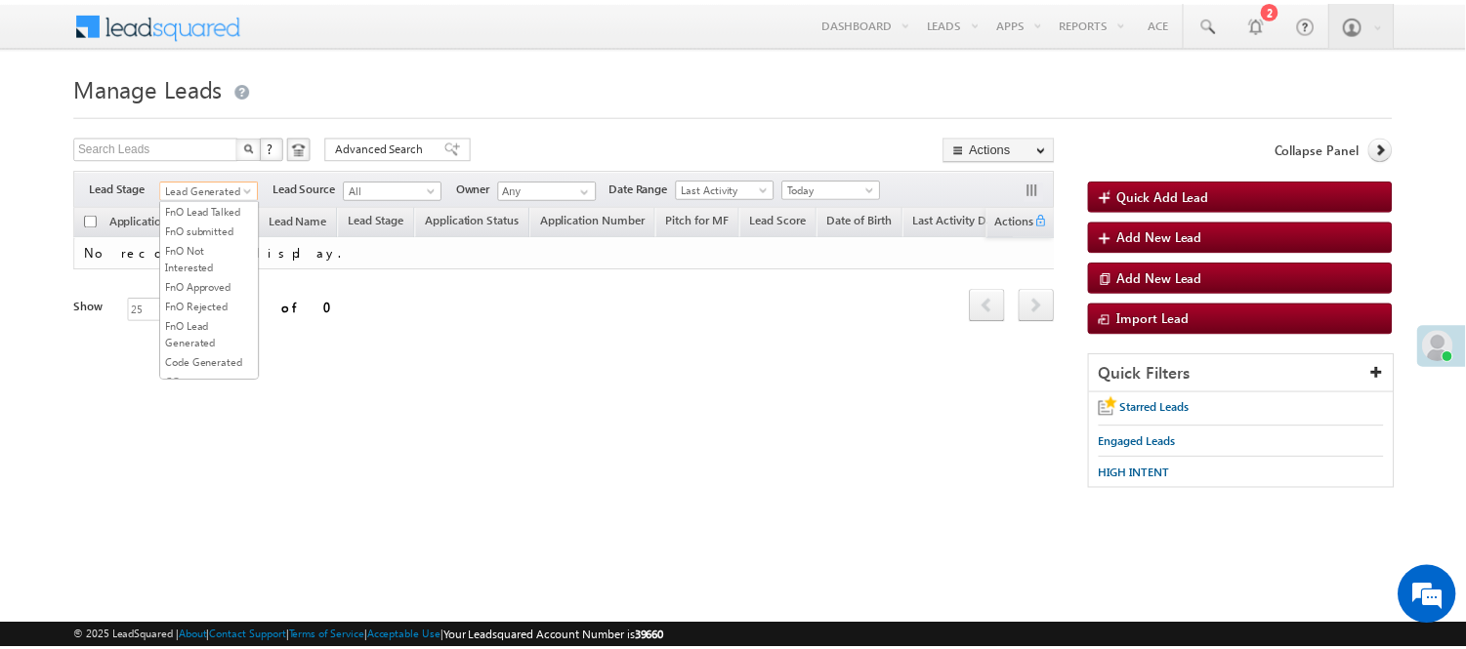
scroll to position [484, 0]
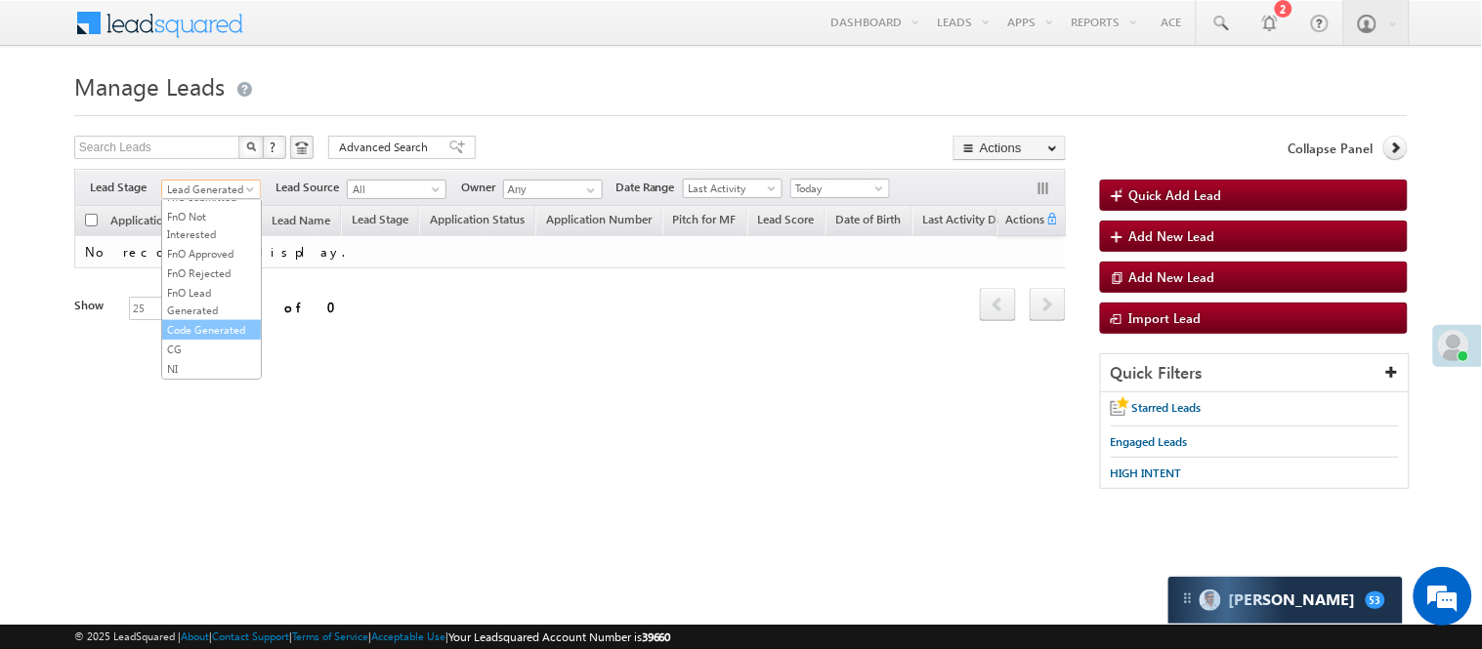
click at [197, 333] on link "Code Generated" at bounding box center [211, 330] width 99 height 18
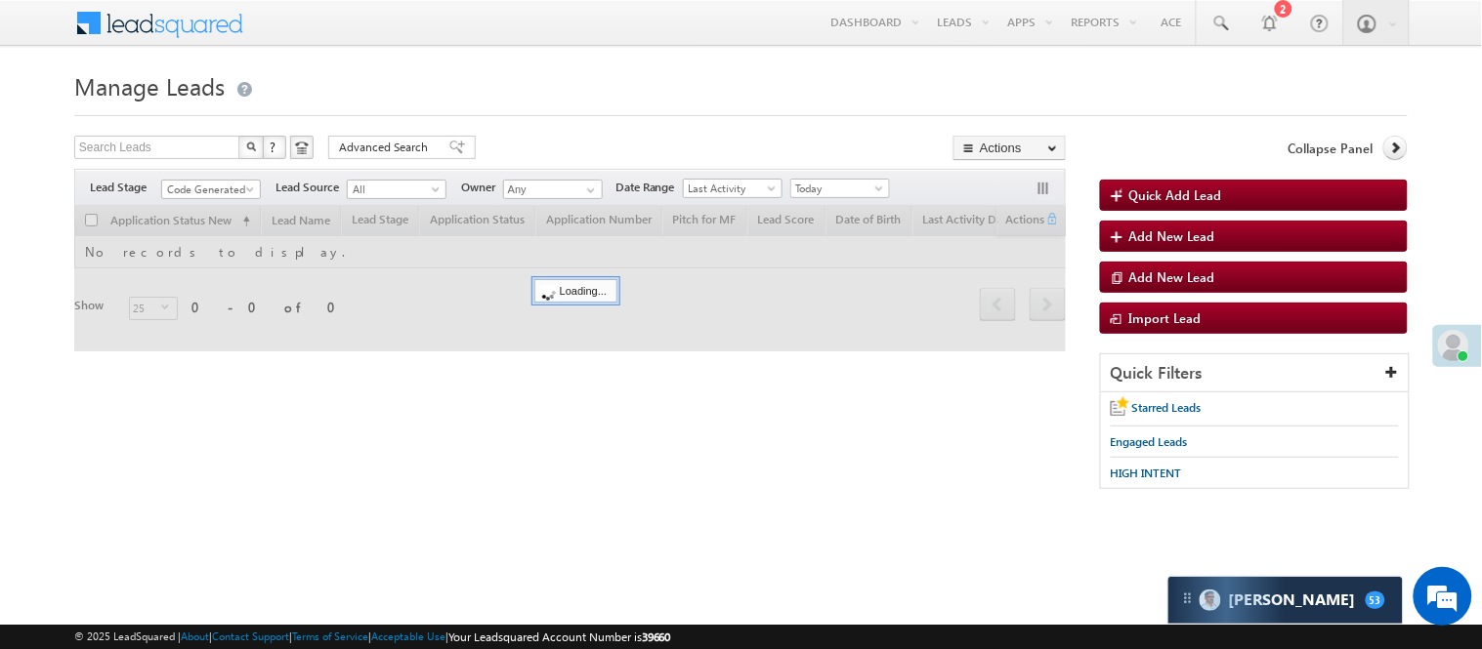
click at [610, 137] on div "Search Leads X ? 0 results found Advanced Search Advanced Search Advanced searc…" at bounding box center [569, 150] width 991 height 28
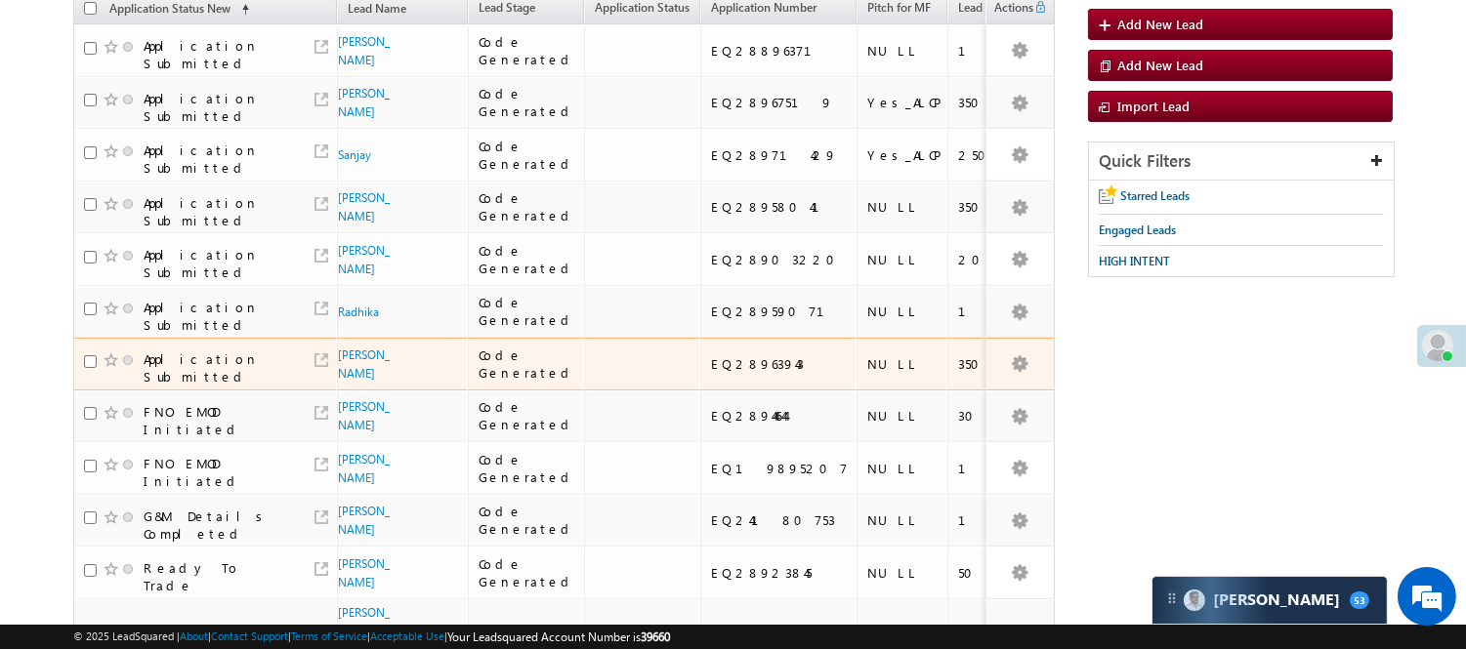
scroll to position [217, 0]
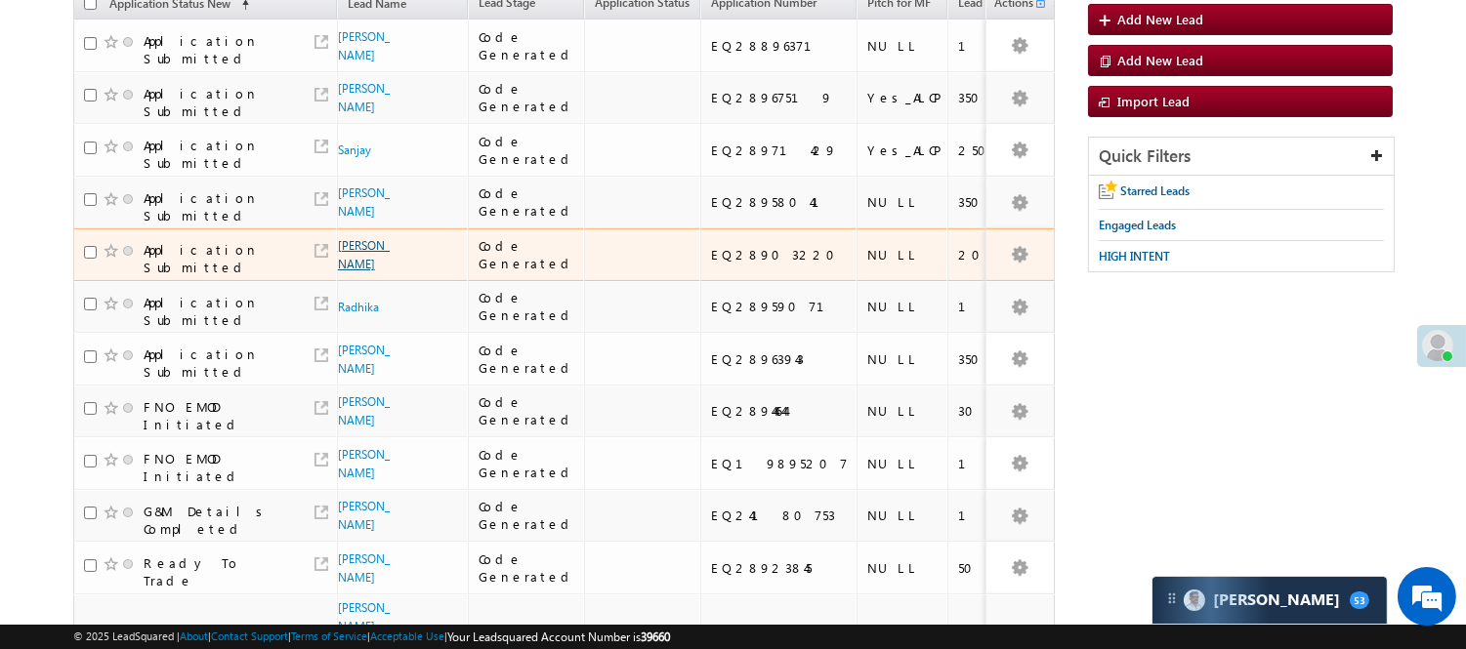
click at [353, 272] on link "[PERSON_NAME]" at bounding box center [364, 254] width 52 height 33
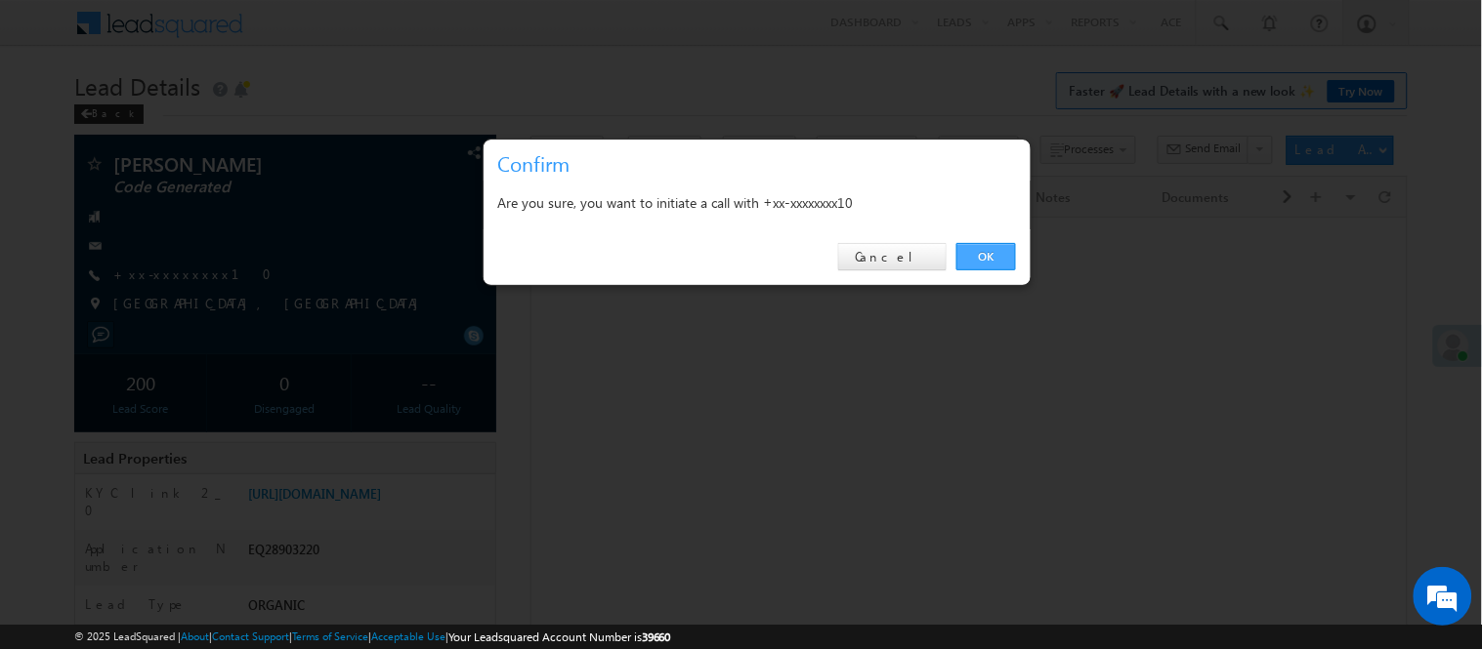
click at [1008, 250] on link "OK" at bounding box center [986, 256] width 60 height 27
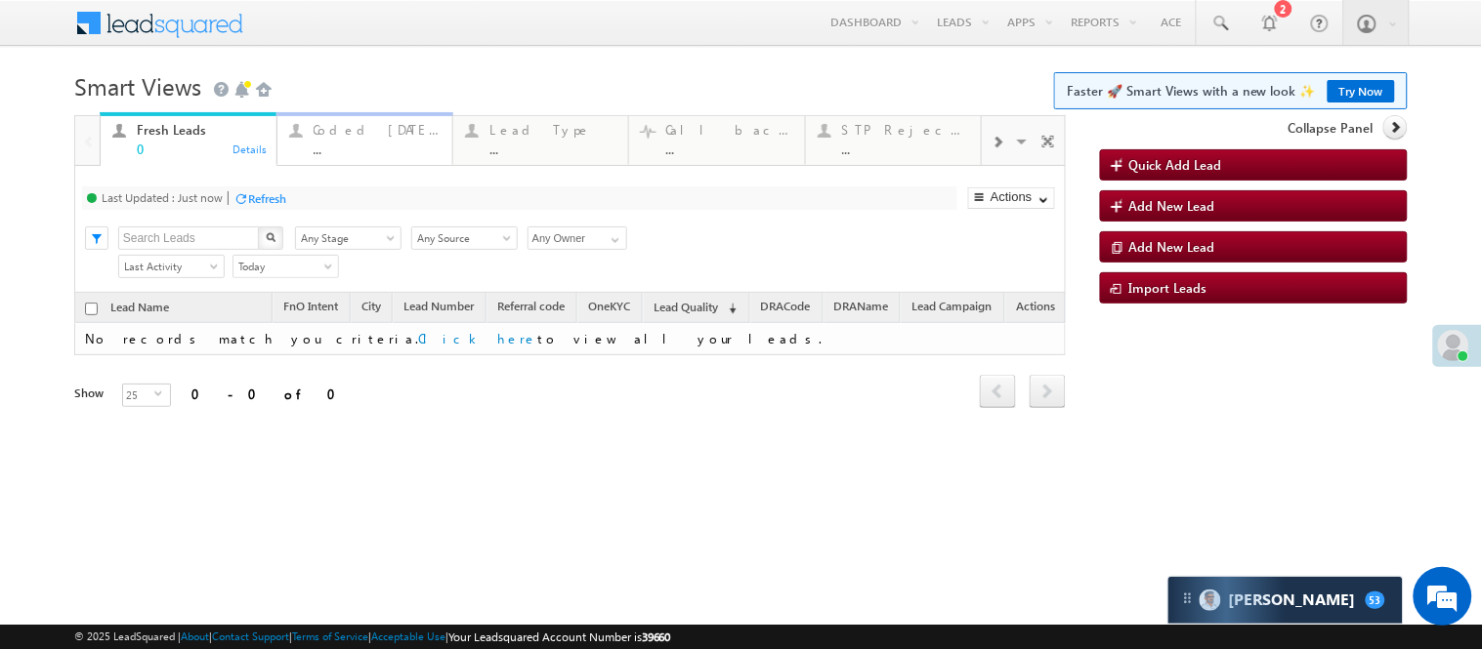
click at [355, 144] on div "..." at bounding box center [377, 149] width 127 height 15
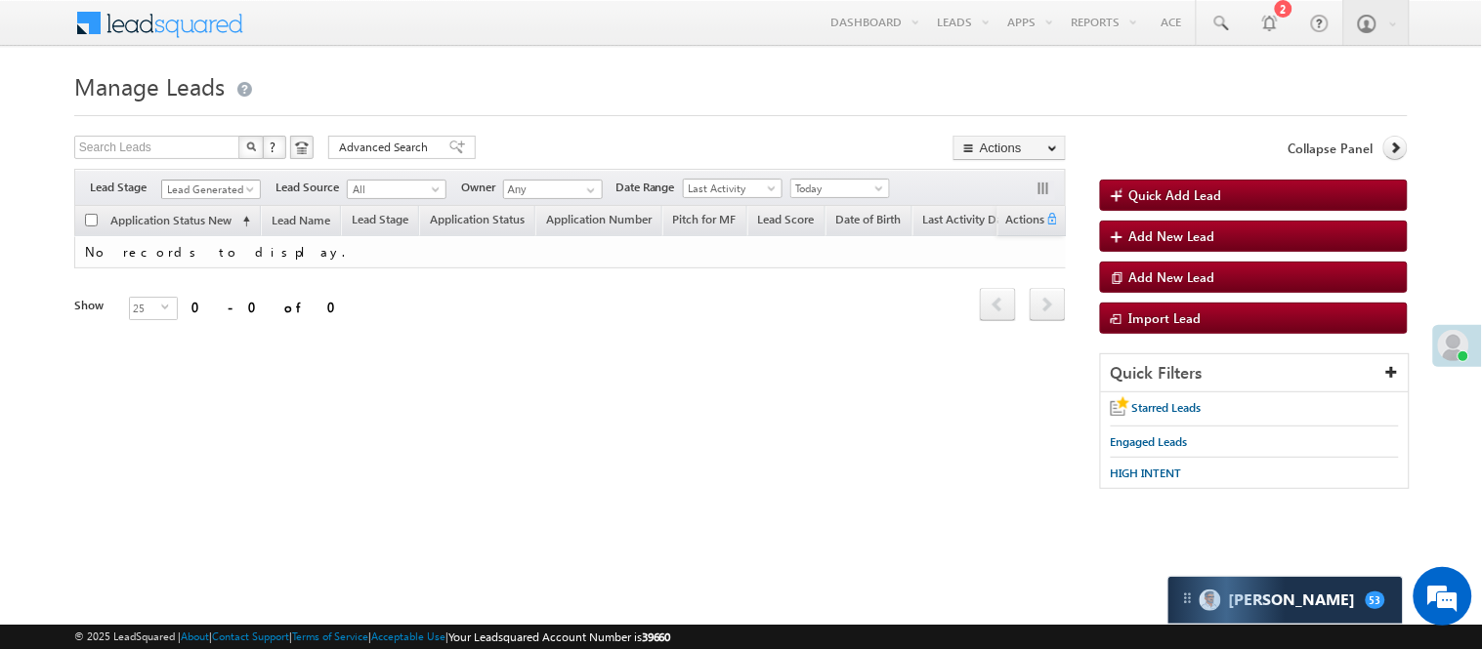
click at [256, 189] on span at bounding box center [252, 194] width 16 height 16
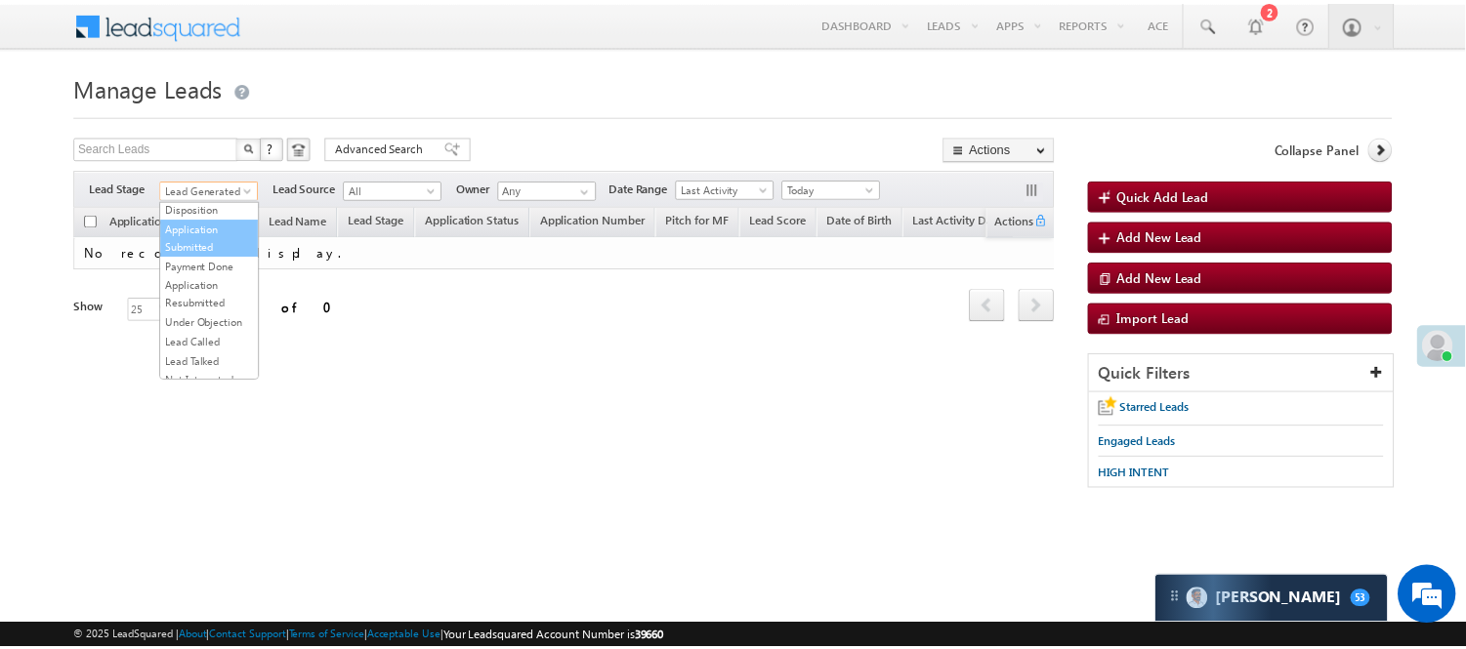
scroll to position [325, 0]
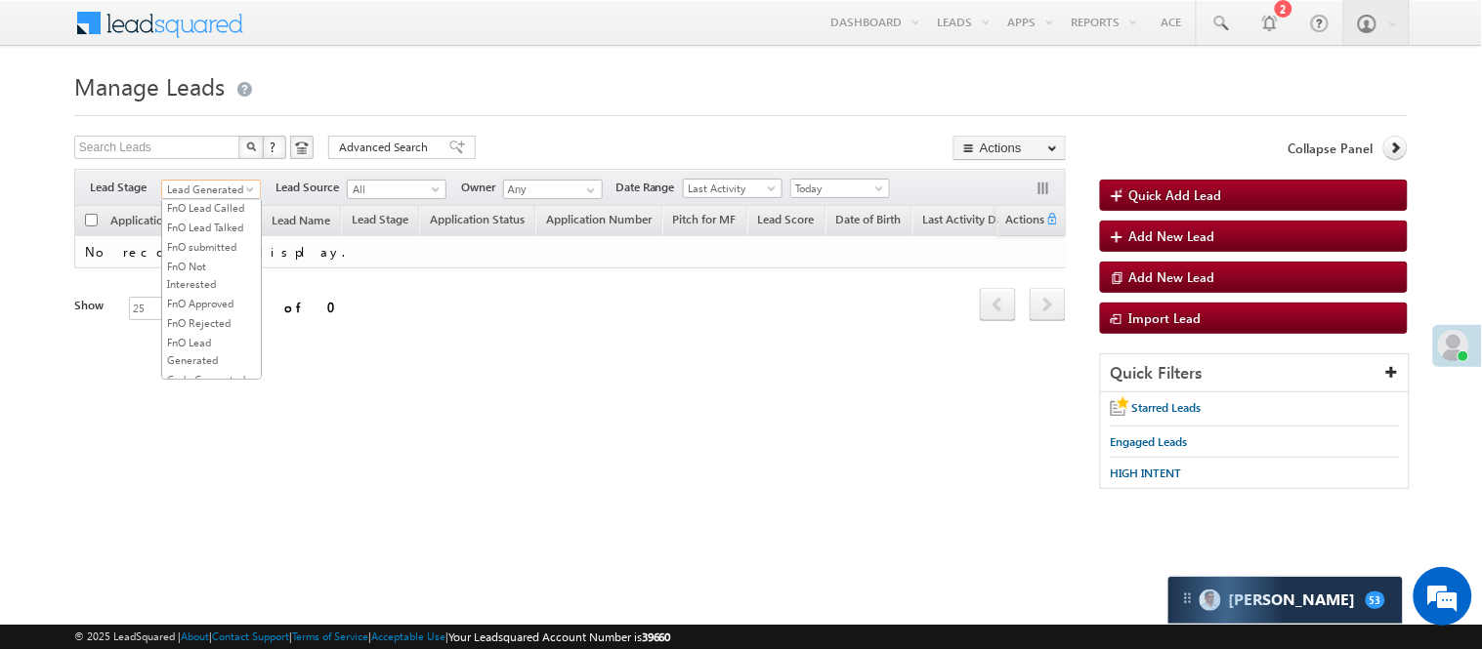
click at [205, 158] on link "Lead Called" at bounding box center [211, 150] width 99 height 18
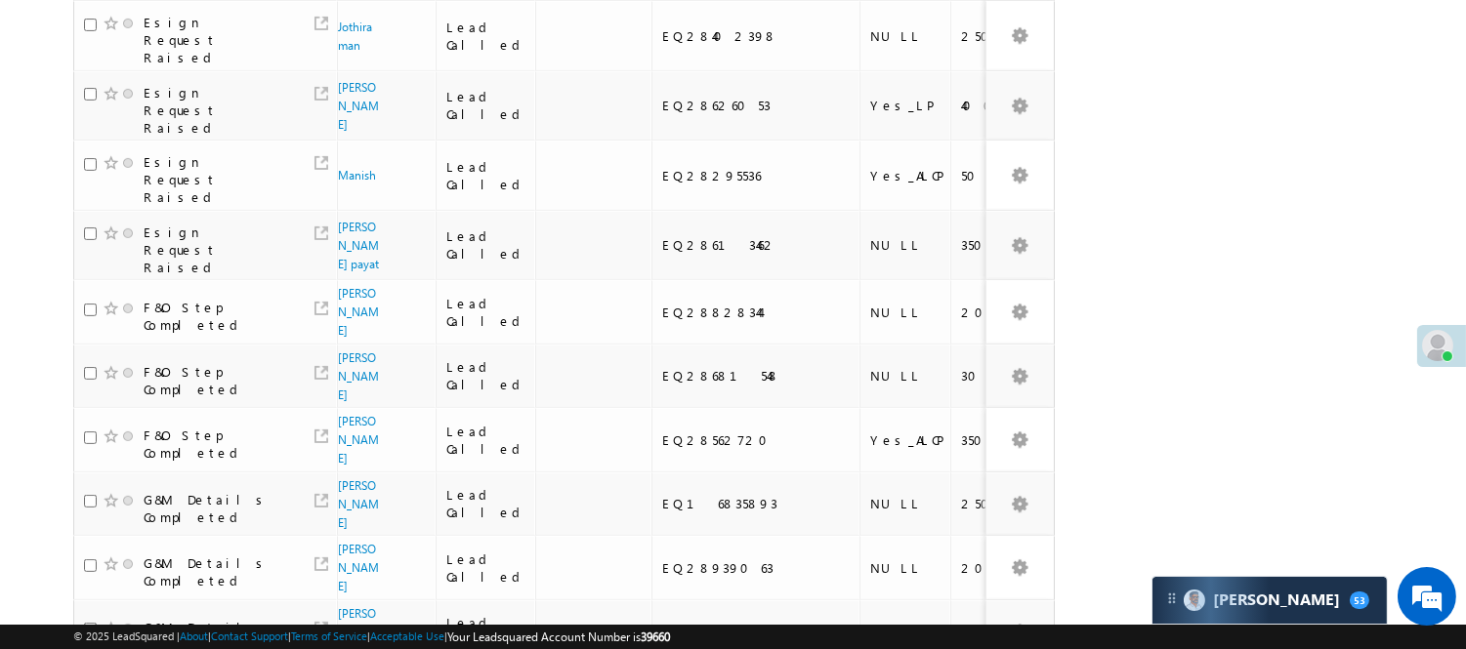
scroll to position [1342, 0]
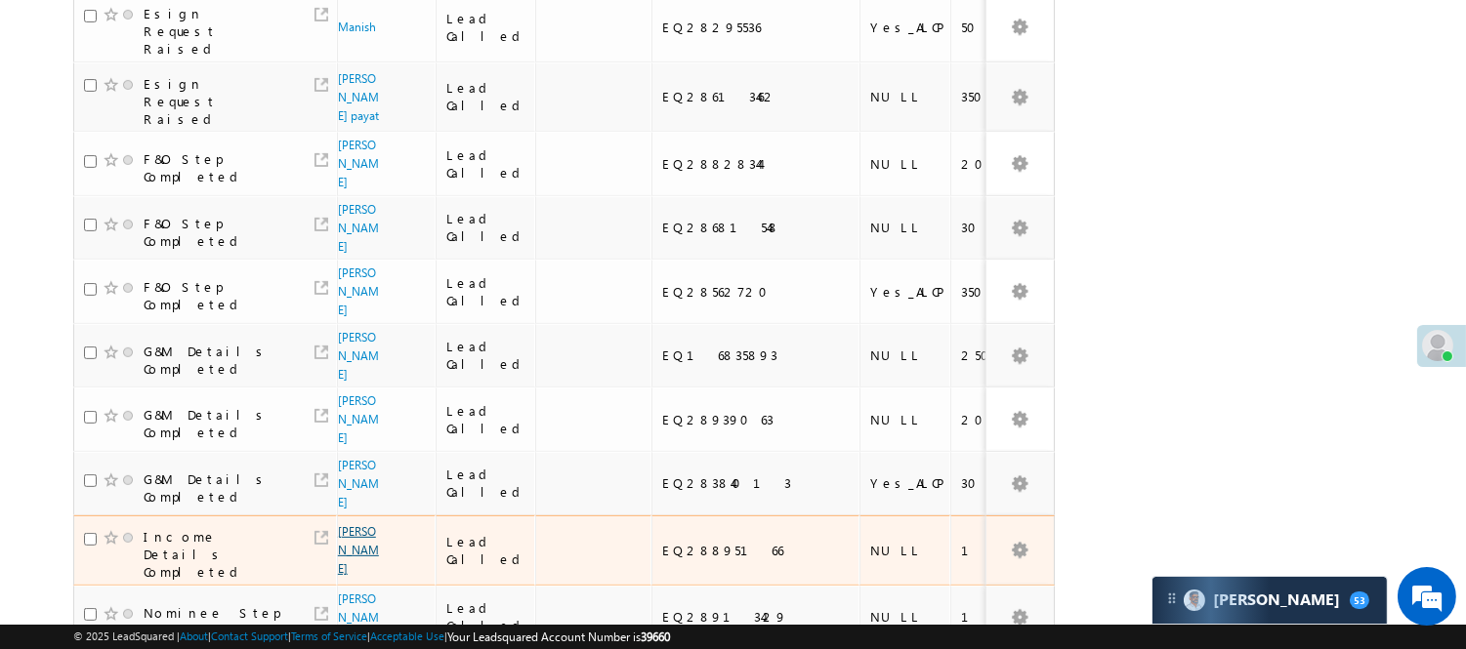
click at [349, 524] on link "[PERSON_NAME]" at bounding box center [358, 550] width 41 height 52
click at [353, 524] on link "[PERSON_NAME]" at bounding box center [358, 550] width 41 height 52
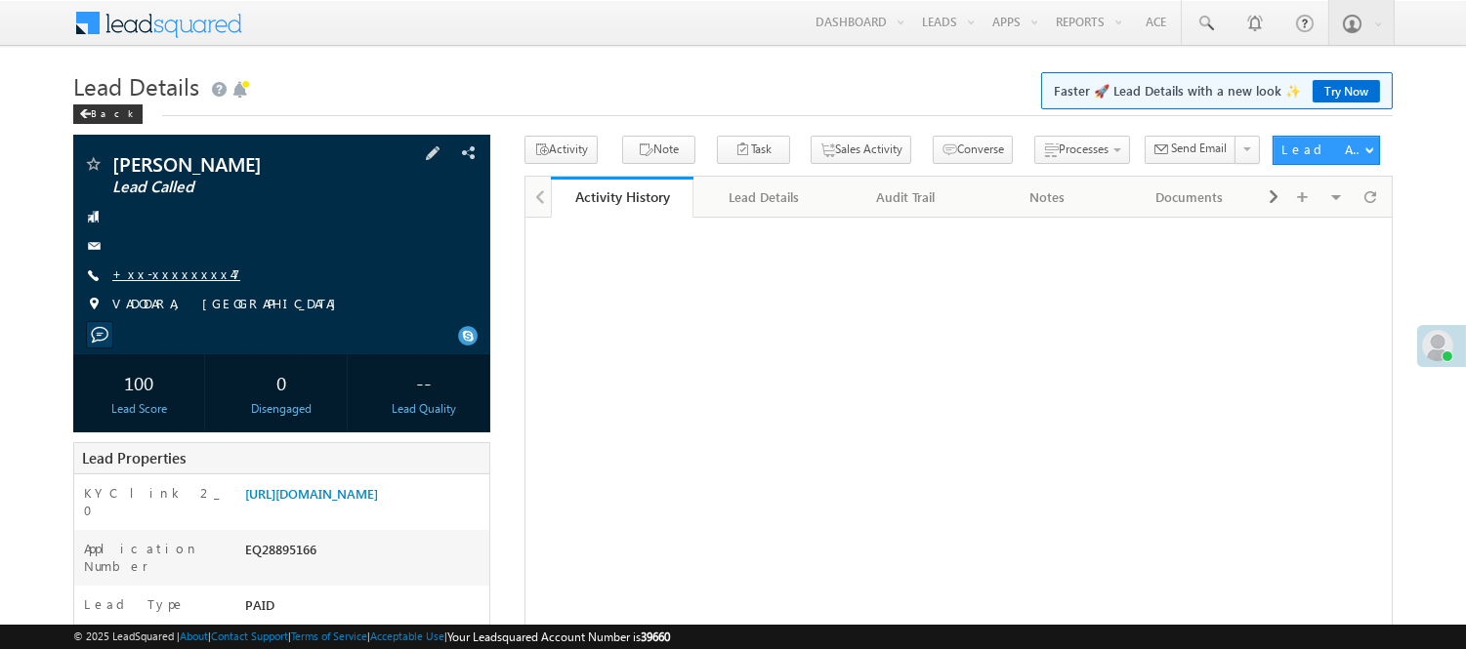
click at [176, 274] on link "+xx-xxxxxxxx47" at bounding box center [176, 274] width 128 height 17
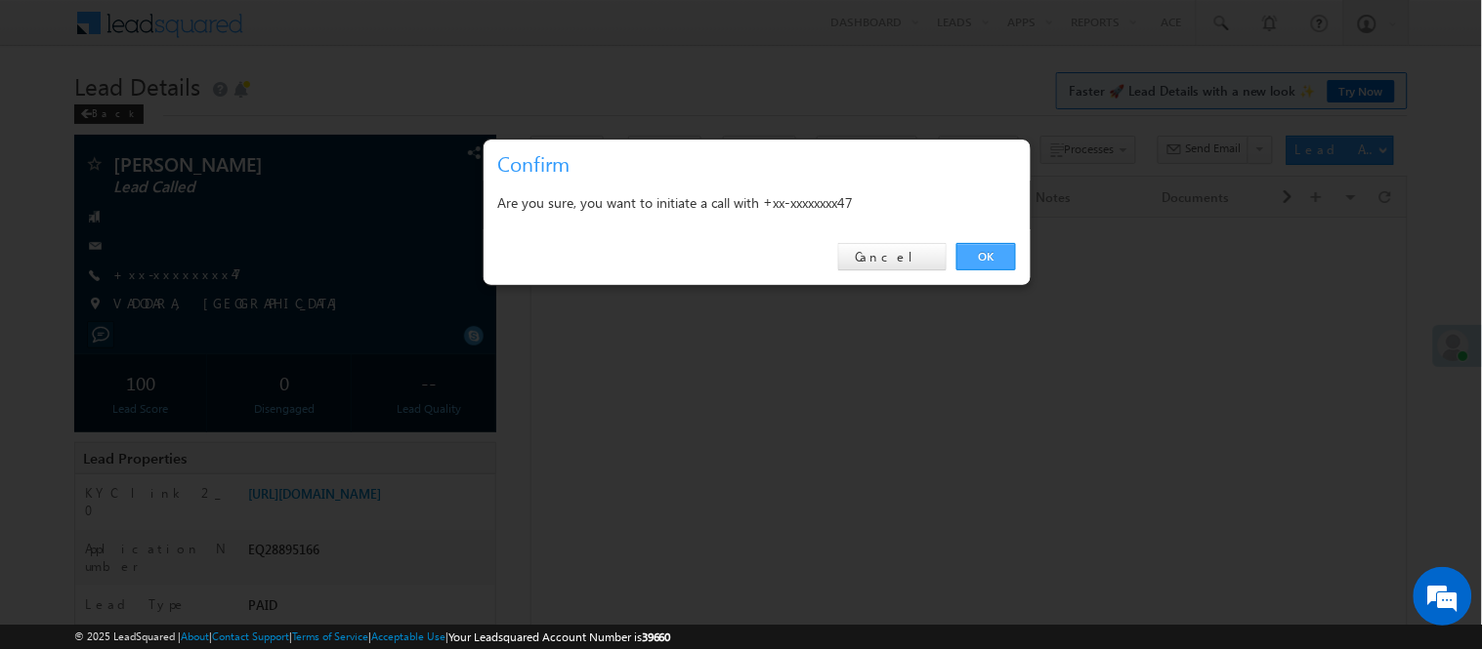
click at [979, 248] on link "OK" at bounding box center [986, 256] width 60 height 27
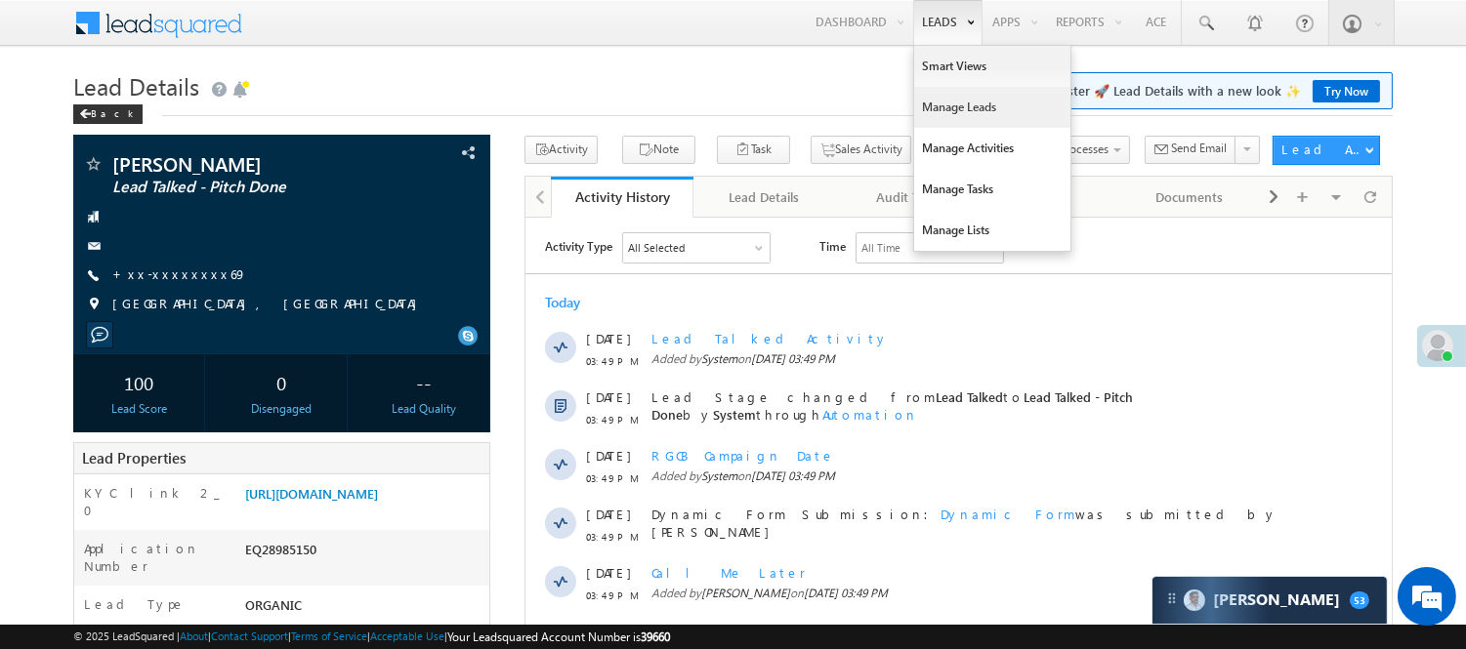
click at [924, 115] on link "Manage Leads" at bounding box center [992, 107] width 156 height 41
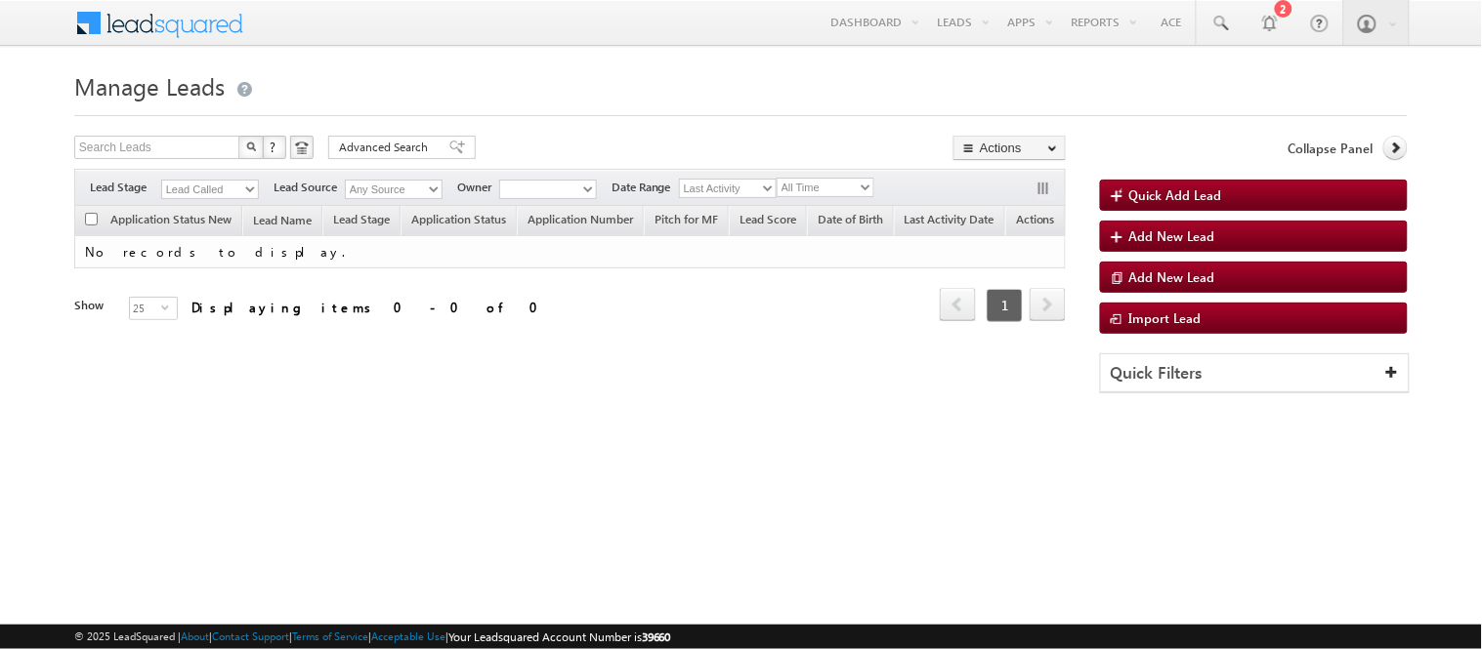
click at [238, 183] on select "Lead Called" at bounding box center [210, 190] width 98 height 20
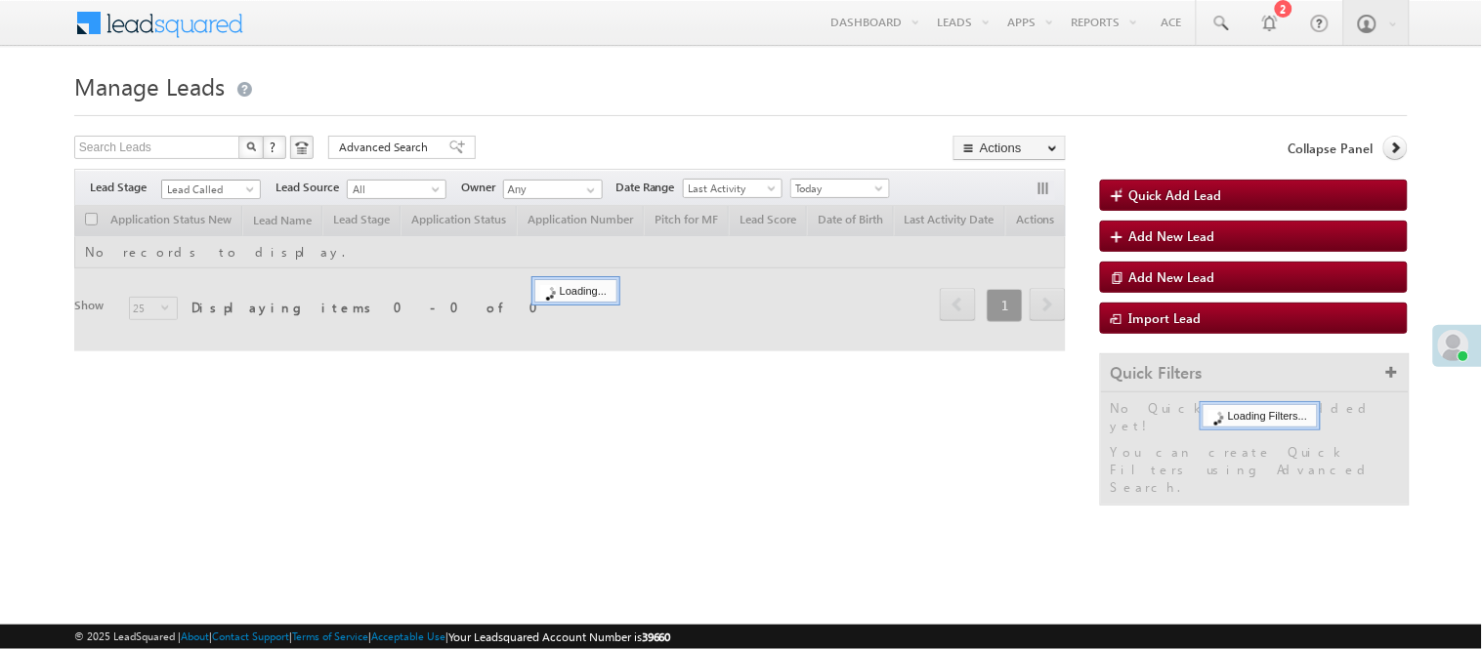
click at [237, 186] on span "Lead Called" at bounding box center [208, 190] width 93 height 18
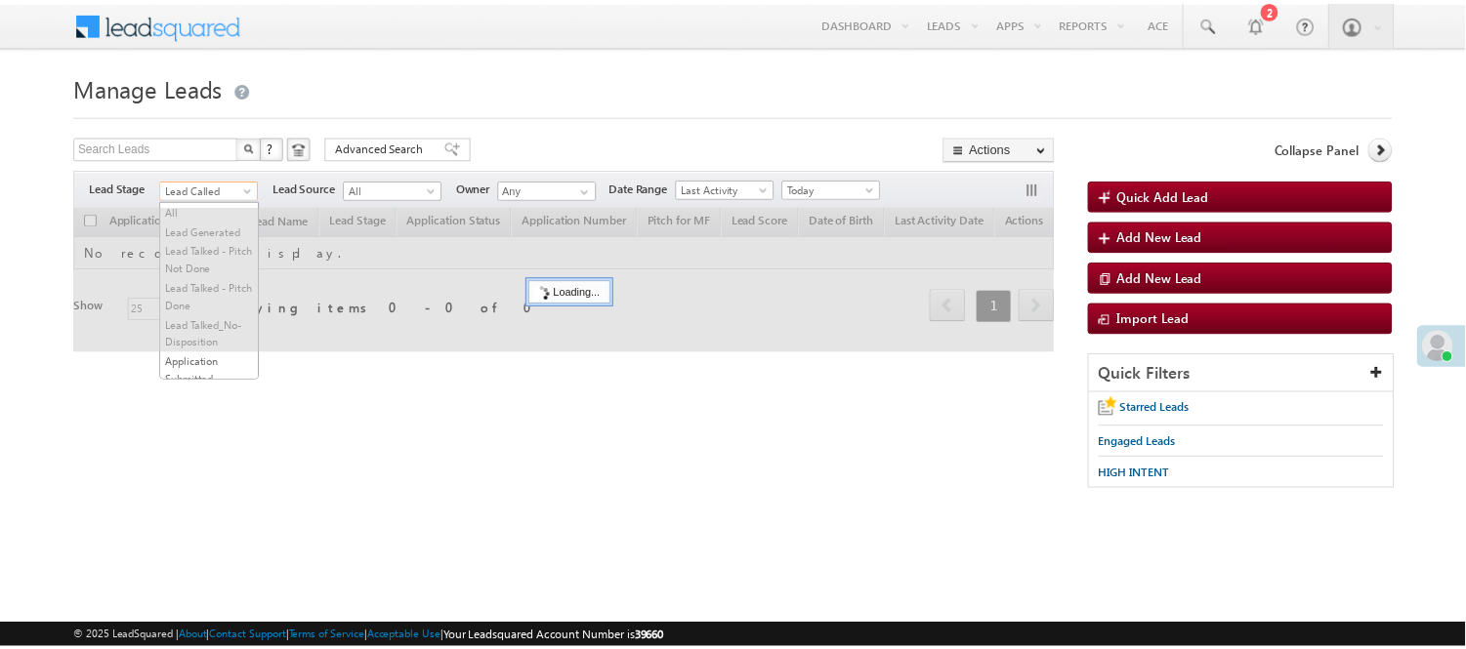
scroll to position [239, 0]
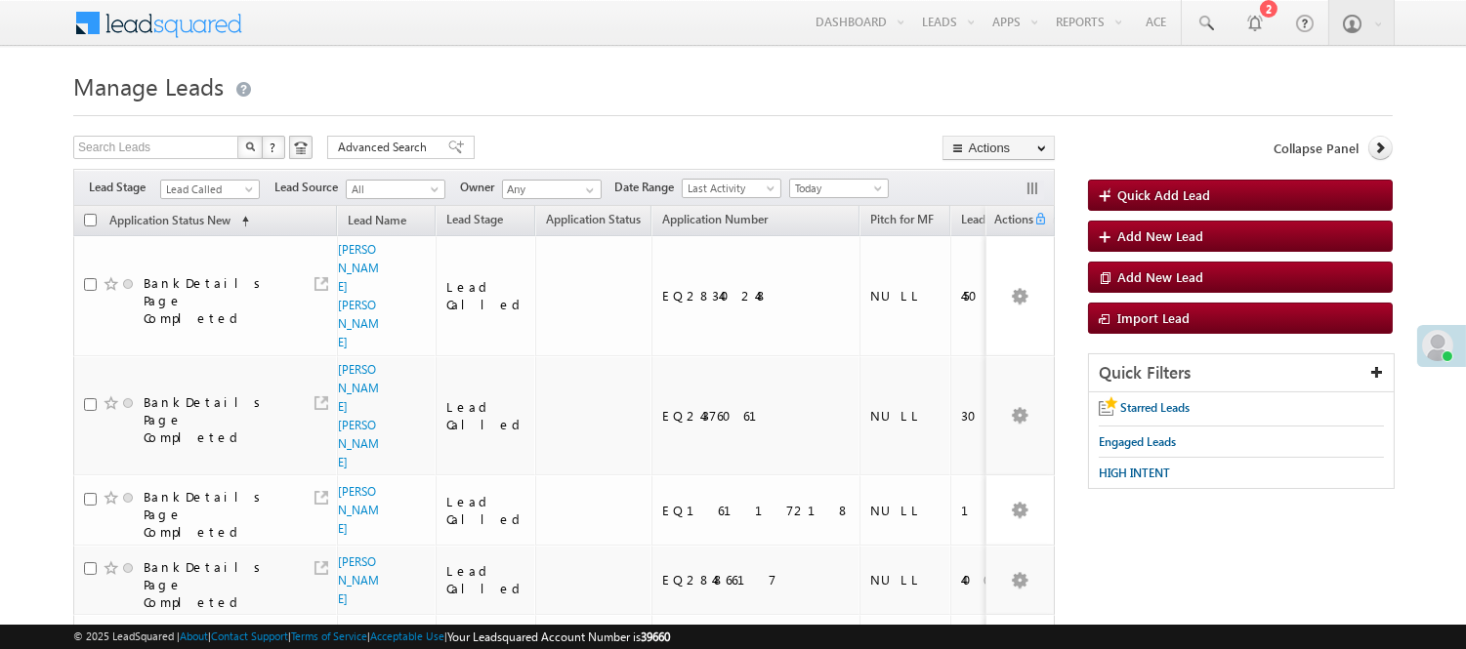
click at [529, 137] on div "Search Leads X ? 32 results found Advanced Search Advanced Search Advanced sear…" at bounding box center [564, 150] width 982 height 28
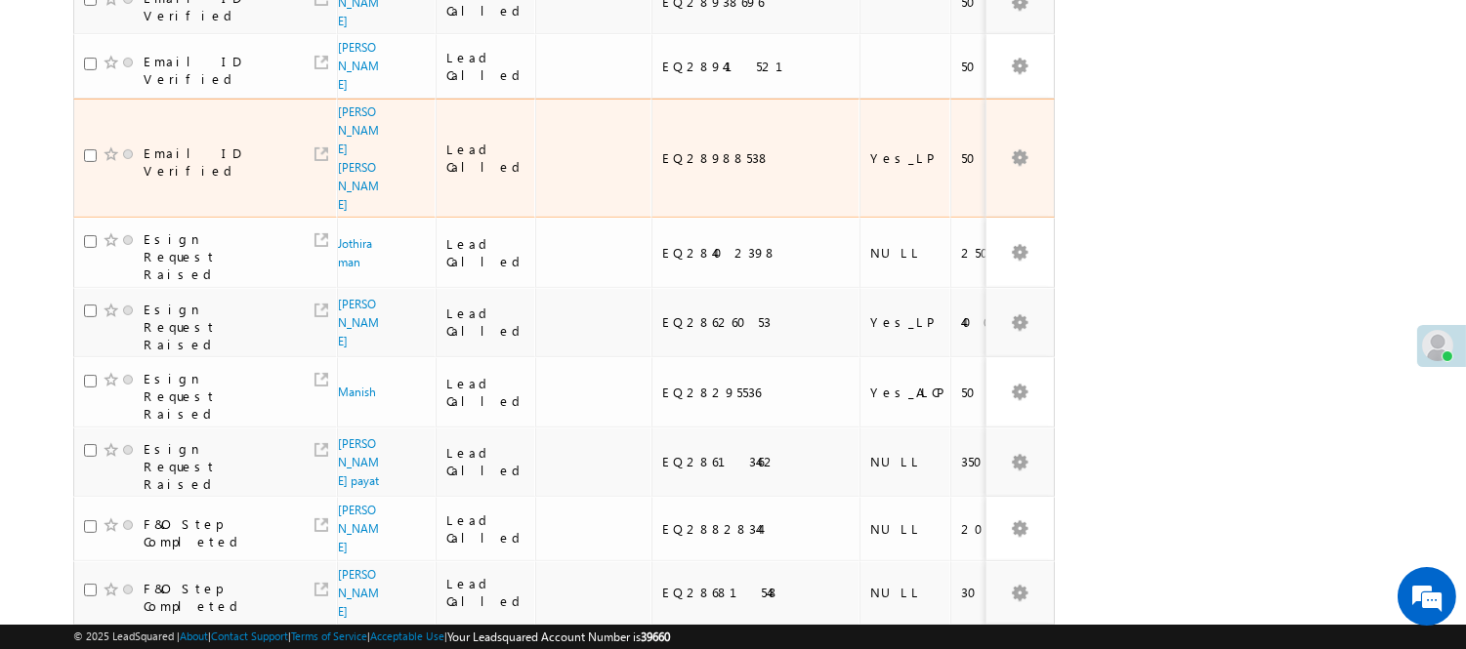
scroll to position [1302, 0]
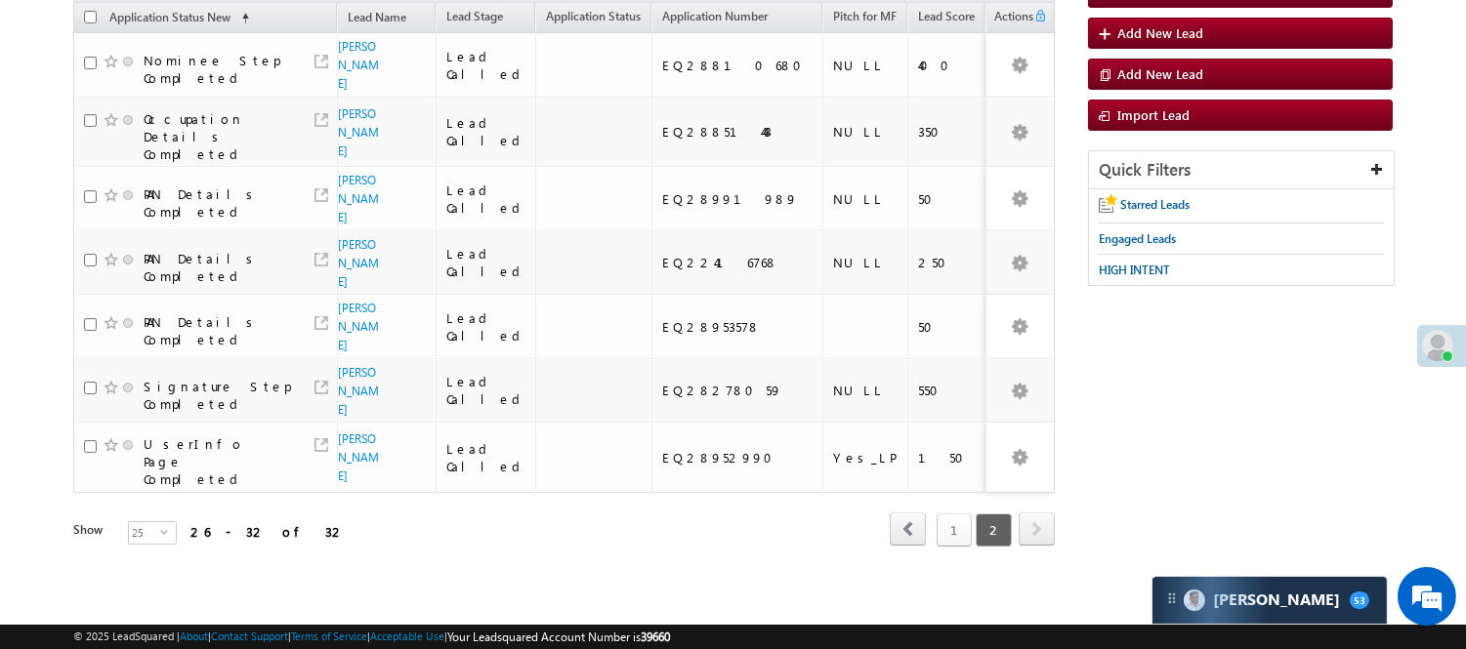
scroll to position [162, 0]
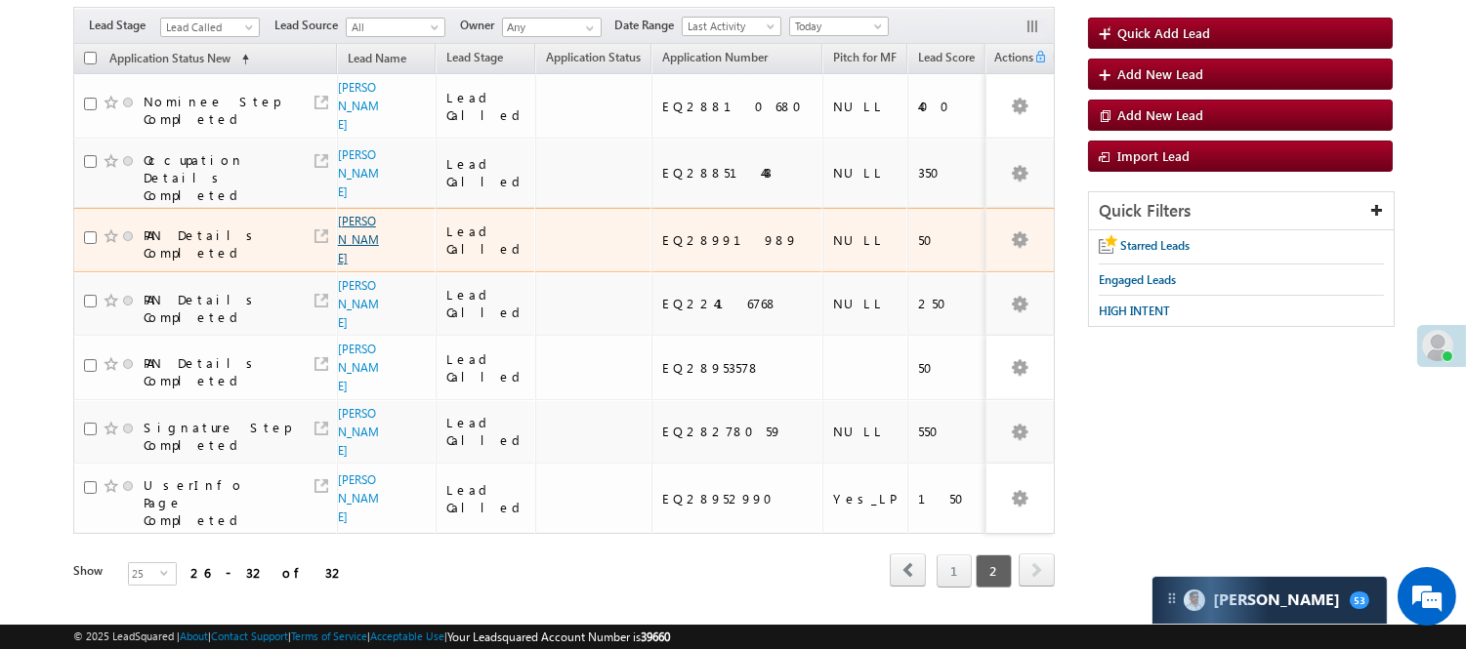
click at [343, 219] on link "jatin lehar" at bounding box center [358, 240] width 41 height 52
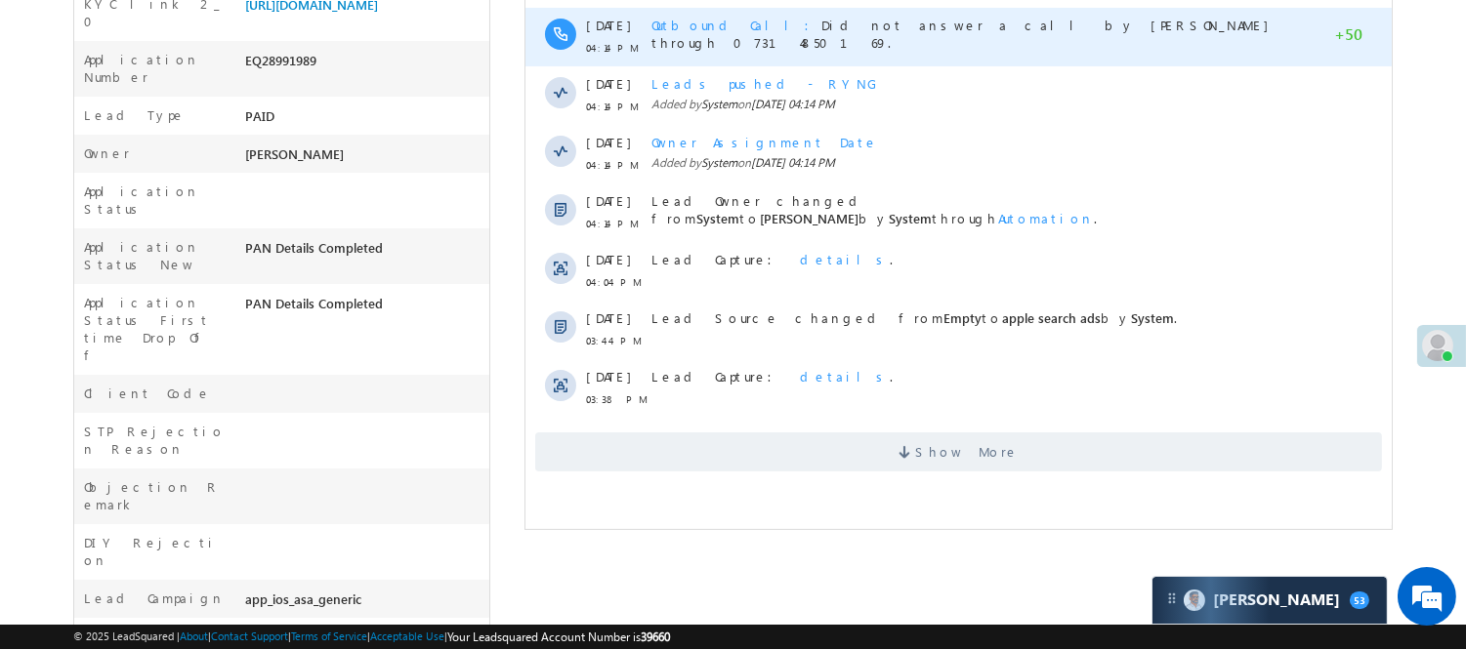
scroll to position [108, 0]
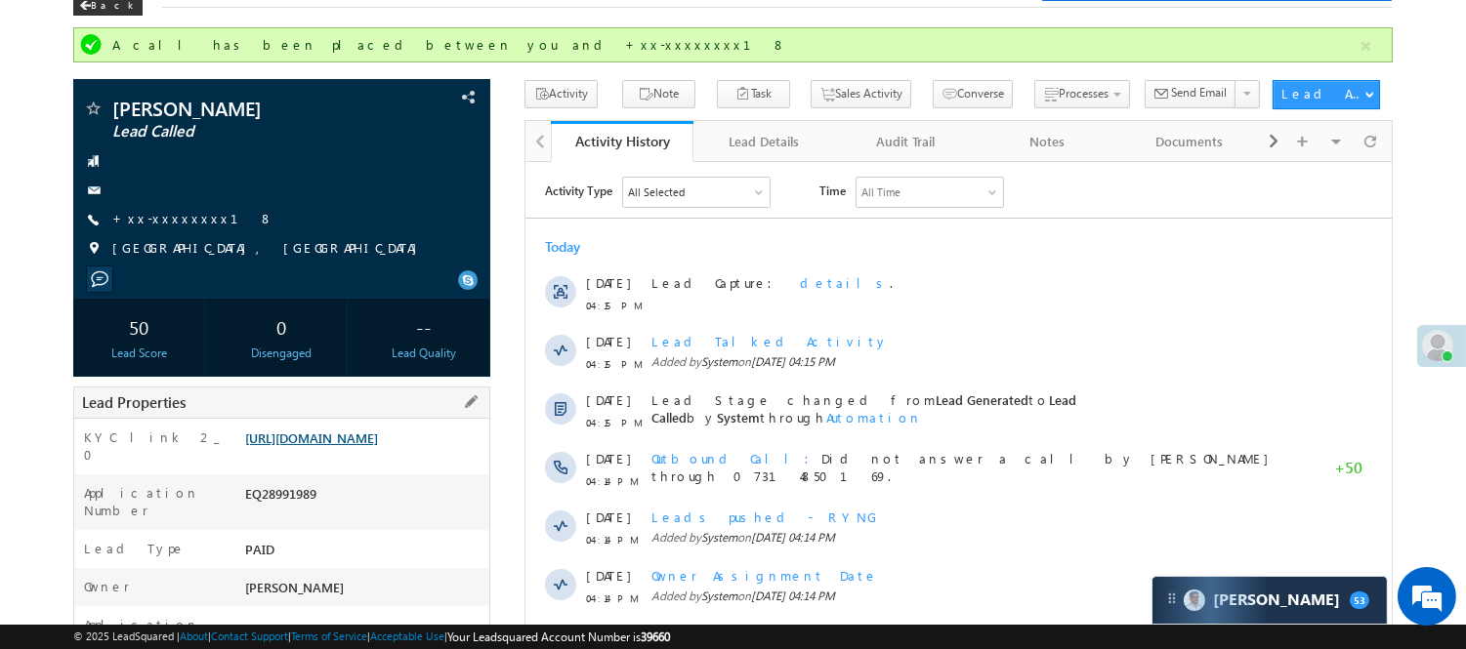
click at [378, 446] on link "[URL][DOMAIN_NAME]" at bounding box center [311, 438] width 133 height 17
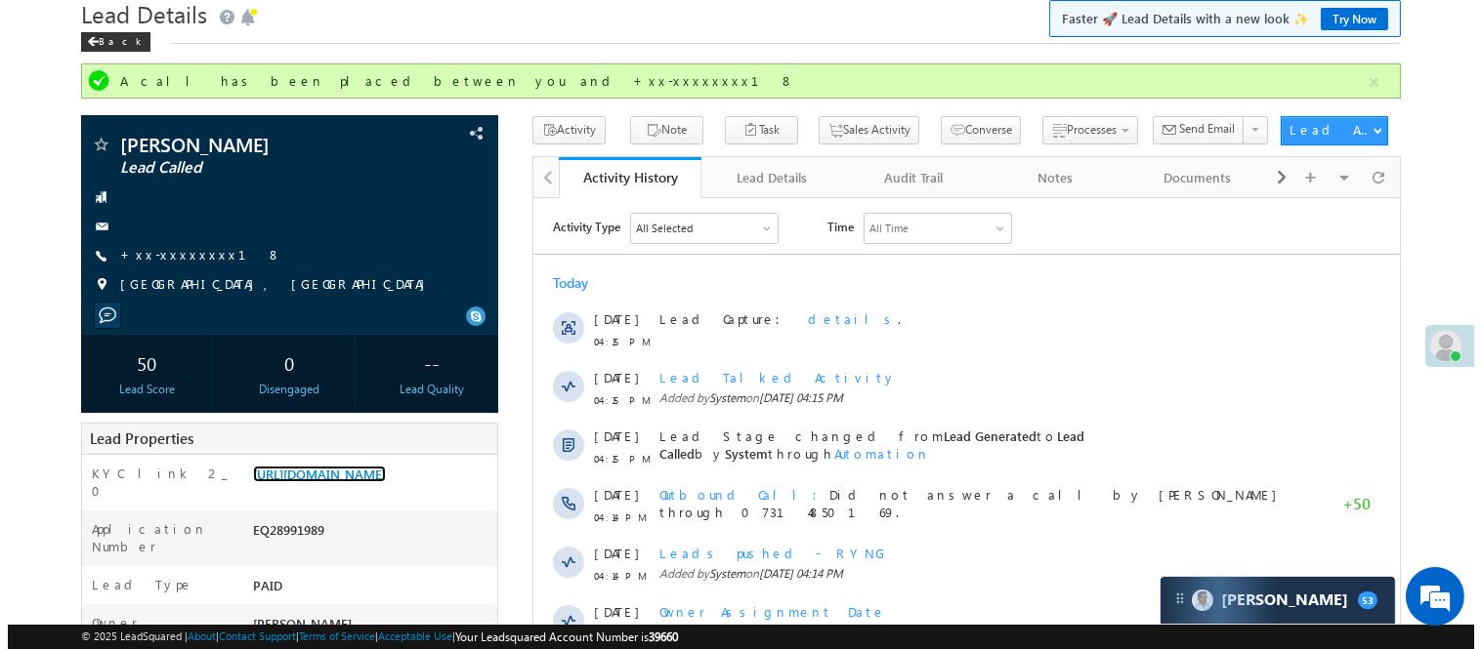
scroll to position [0, 0]
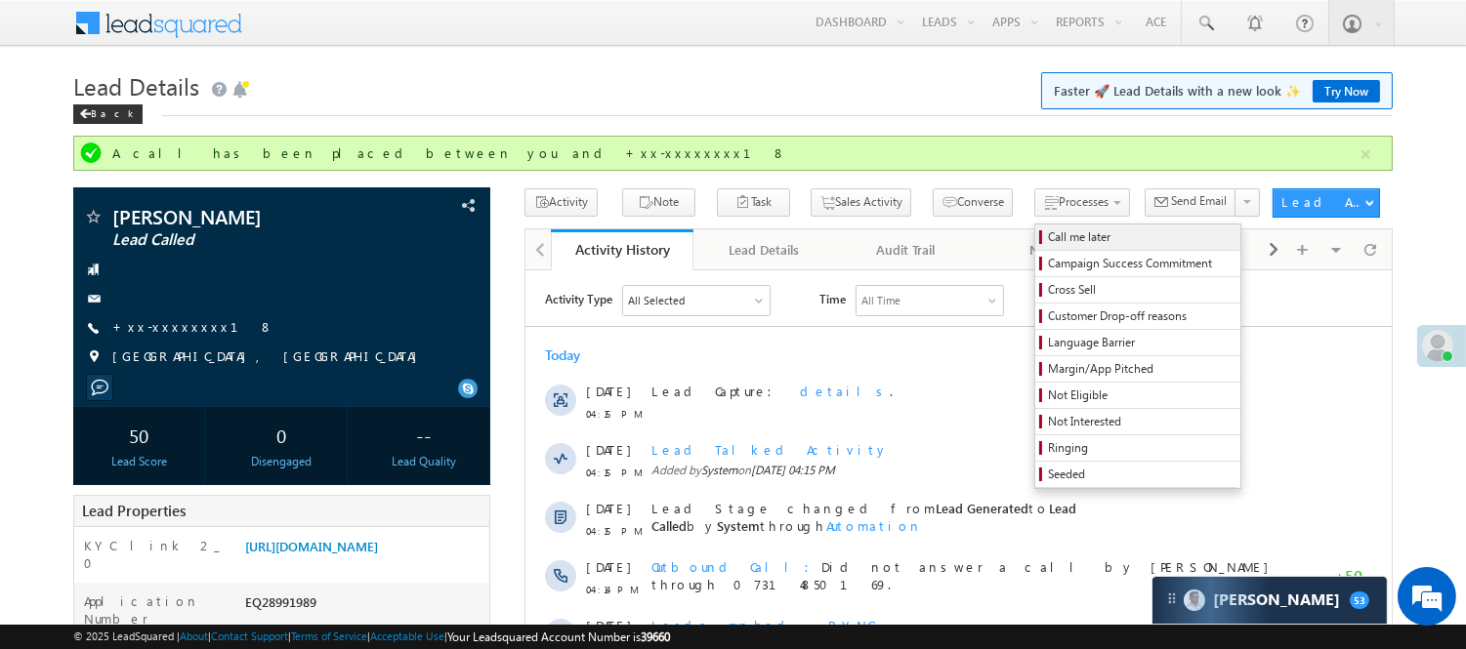
click at [1065, 230] on span "Call me later" at bounding box center [1141, 238] width 186 height 18
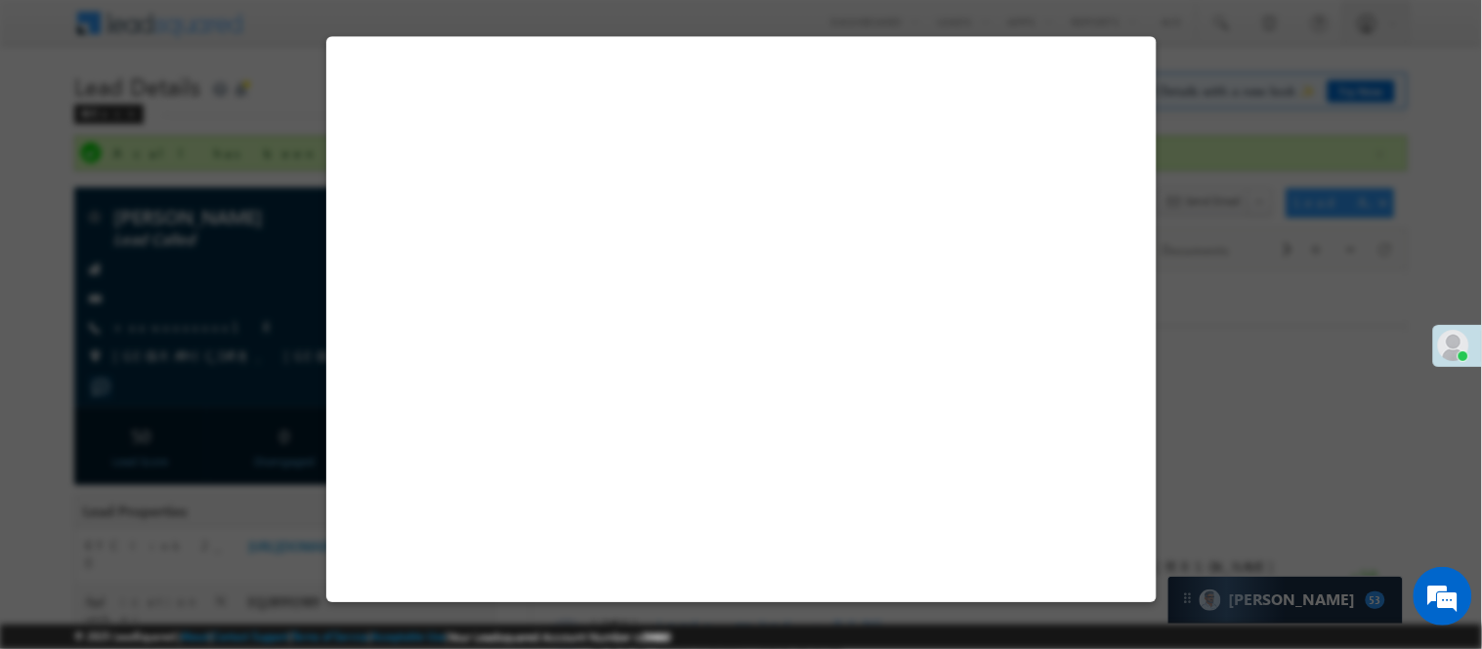
select select "Pitch Not Done"
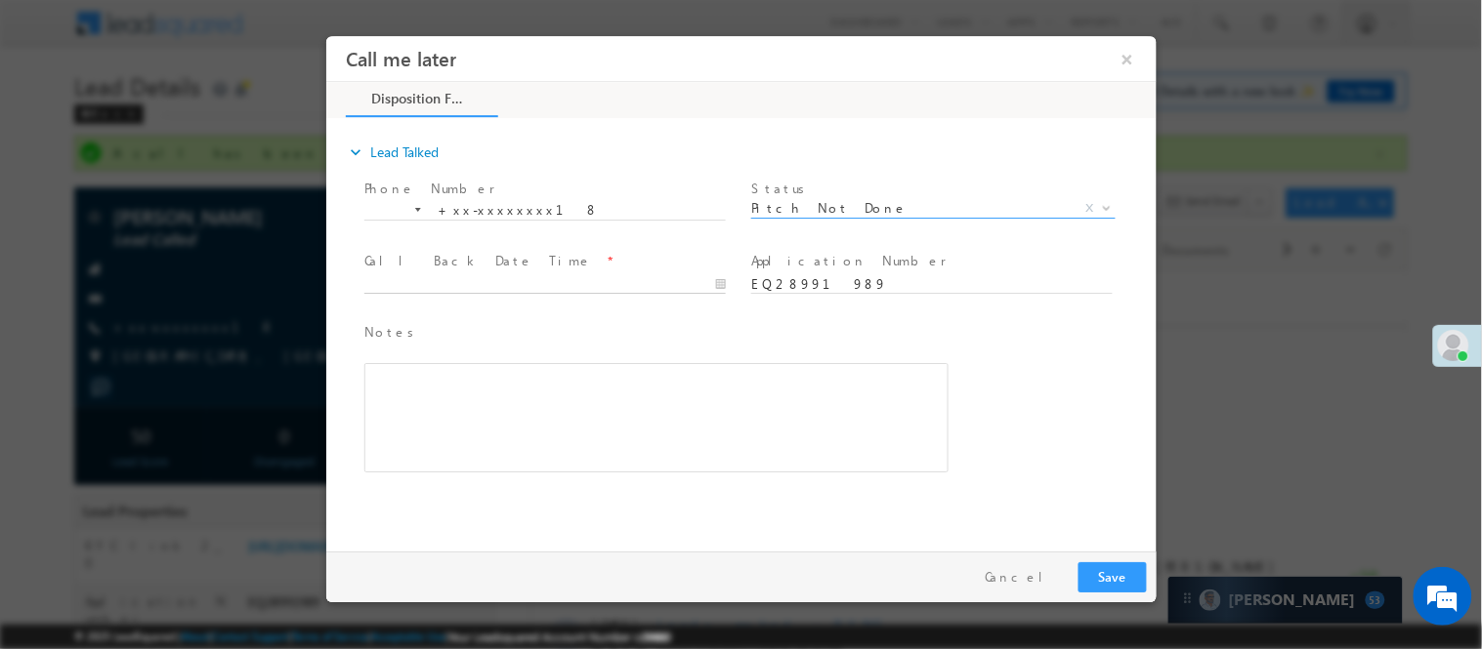
type input "09/15/25 4:49 PM"
click at [572, 287] on input "09/15/25 4:49 PM" at bounding box center [543, 284] width 361 height 20
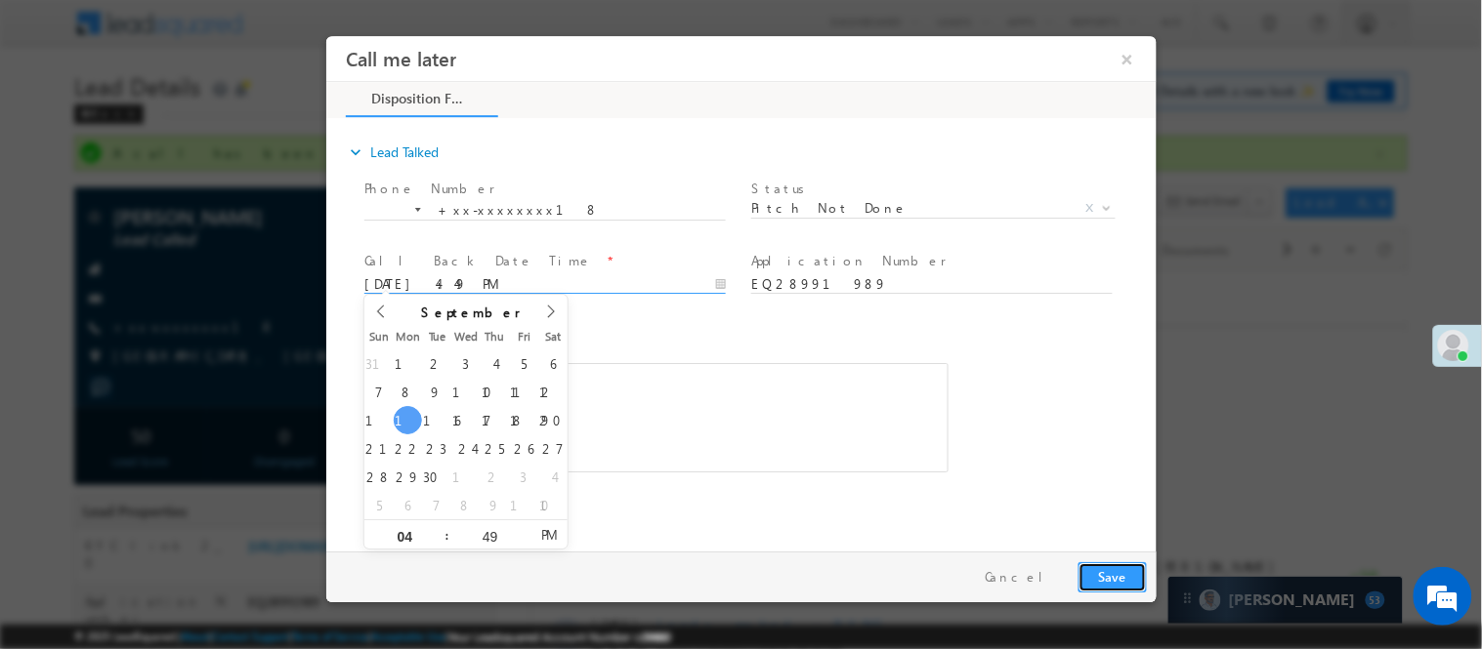
click at [1125, 569] on button "Save" at bounding box center [1111, 577] width 68 height 30
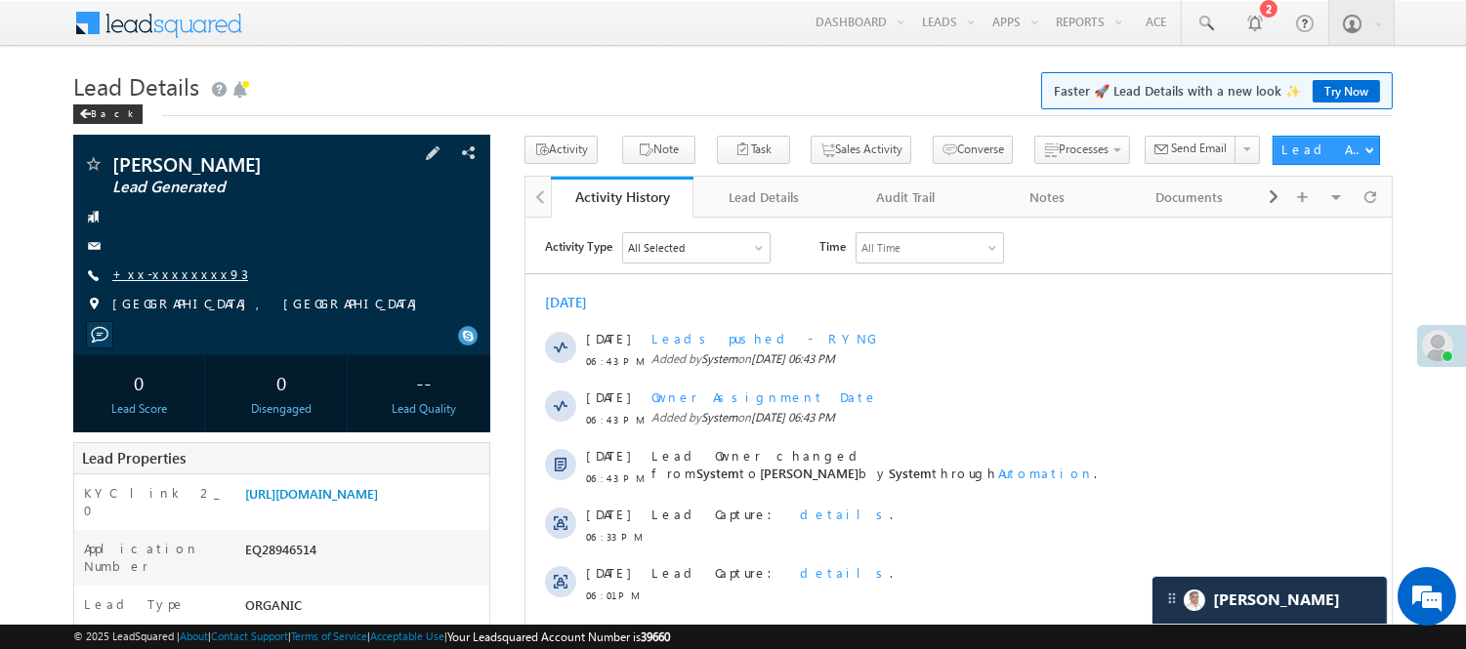
click at [156, 276] on link "+xx-xxxxxxxx93" at bounding box center [180, 274] width 136 height 17
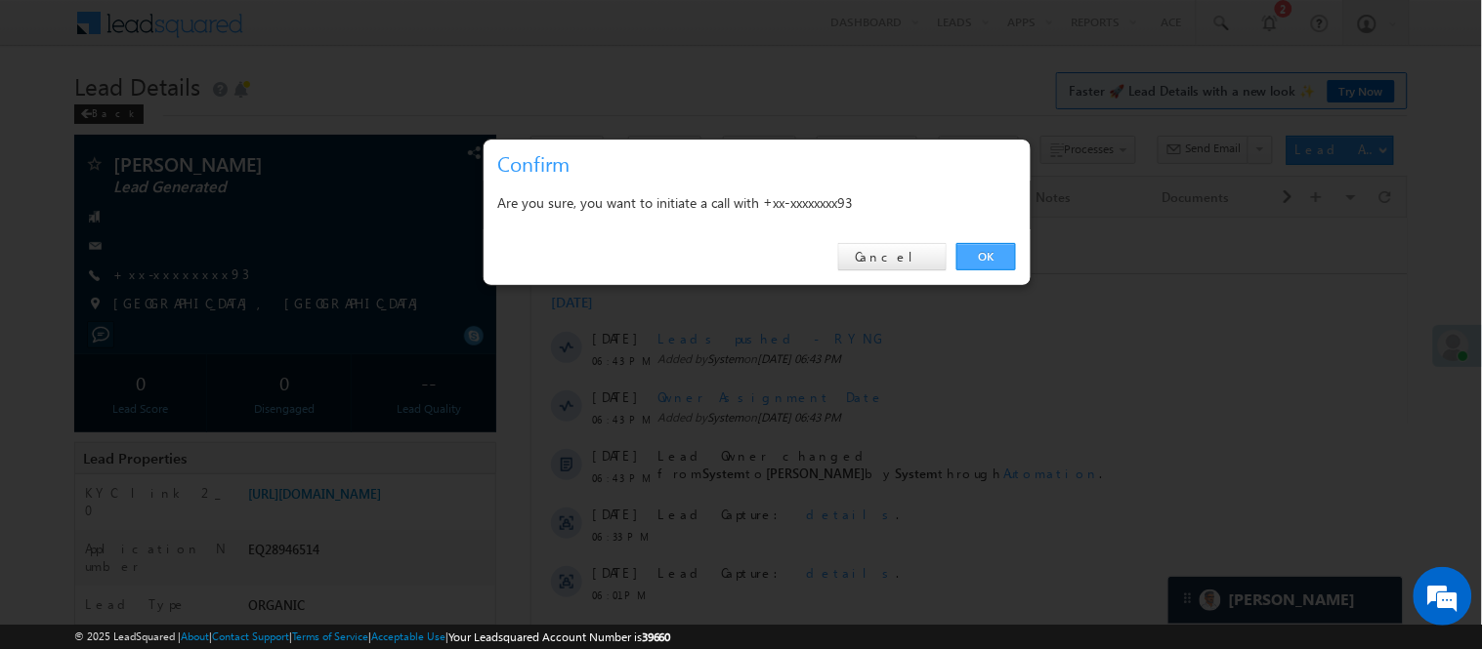
drag, startPoint x: 987, startPoint y: 252, endPoint x: 462, endPoint y: 34, distance: 568.8
click at [987, 252] on link "OK" at bounding box center [986, 256] width 60 height 27
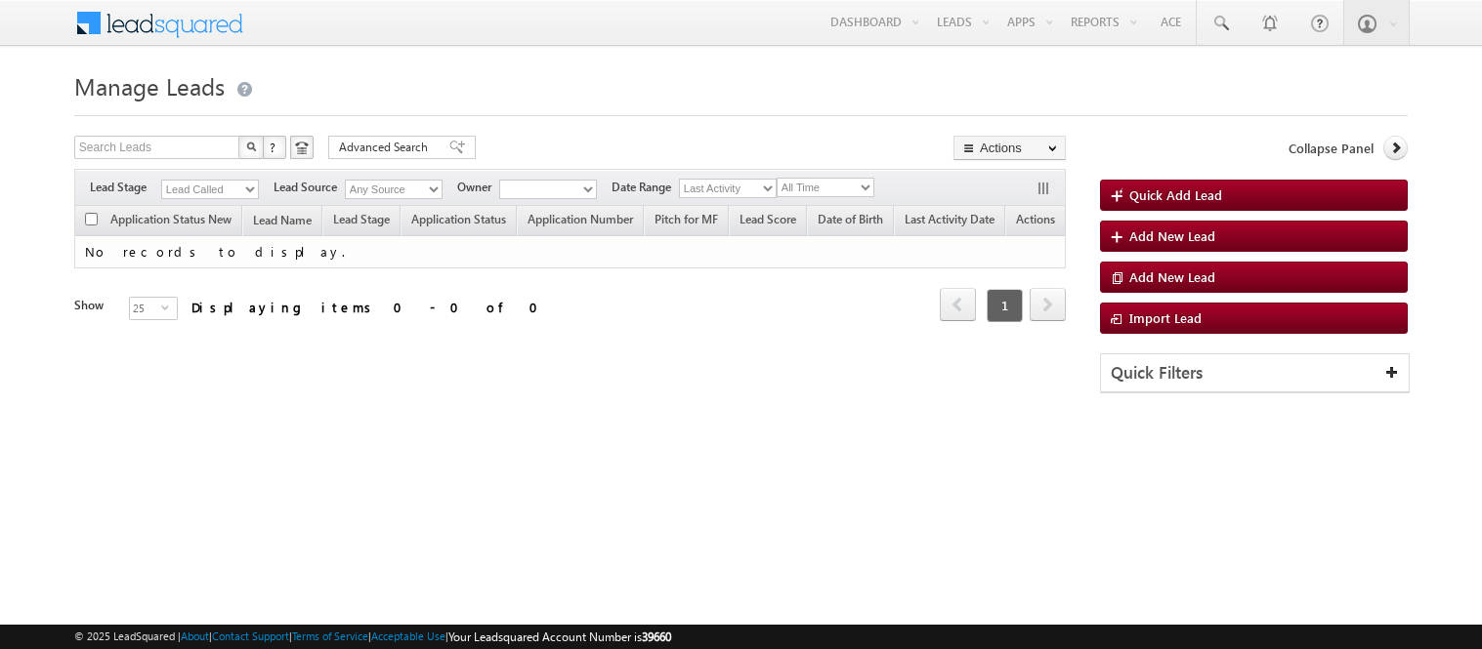
drag, startPoint x: 0, startPoint y: 0, endPoint x: 196, endPoint y: 189, distance: 272.8
click at [196, 189] on select "Lead Called" at bounding box center [210, 190] width 98 height 20
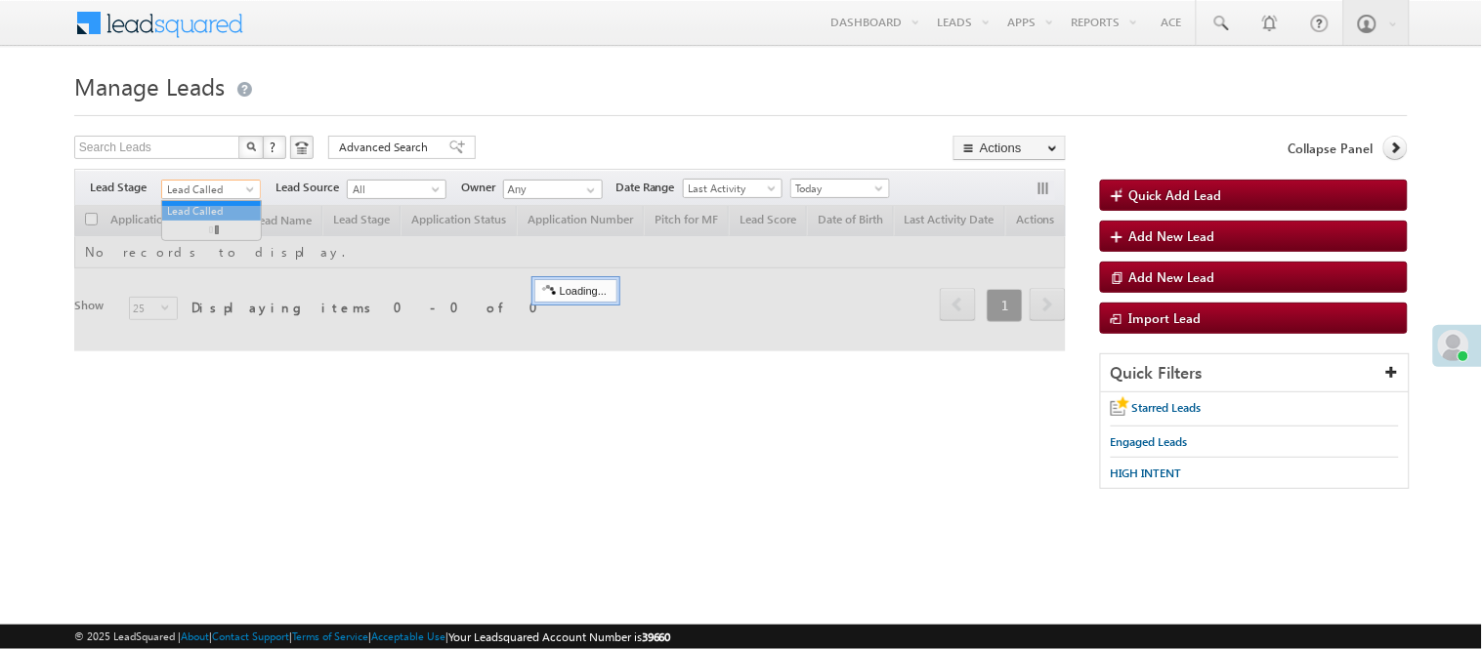
click at [190, 181] on span "Lead Called" at bounding box center [208, 190] width 93 height 18
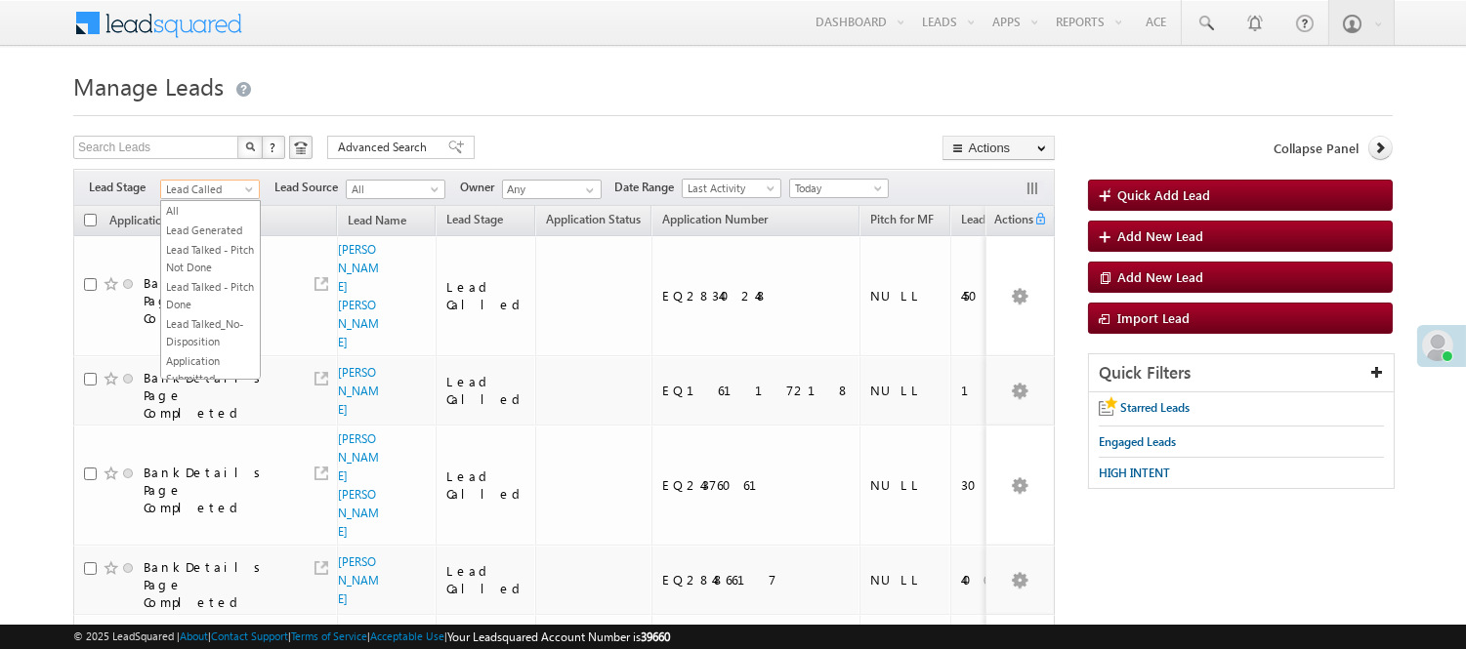
scroll to position [239, 0]
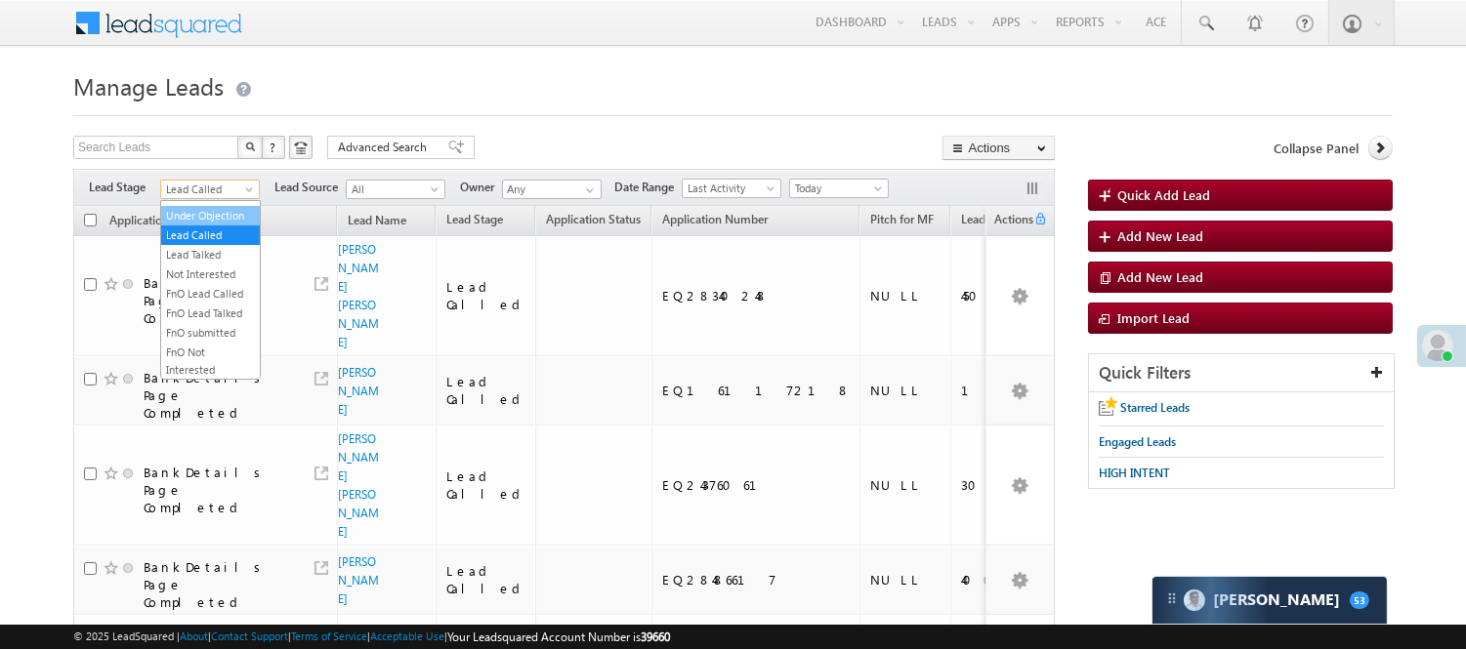
click at [200, 225] on link "Under Objection" at bounding box center [210, 216] width 99 height 18
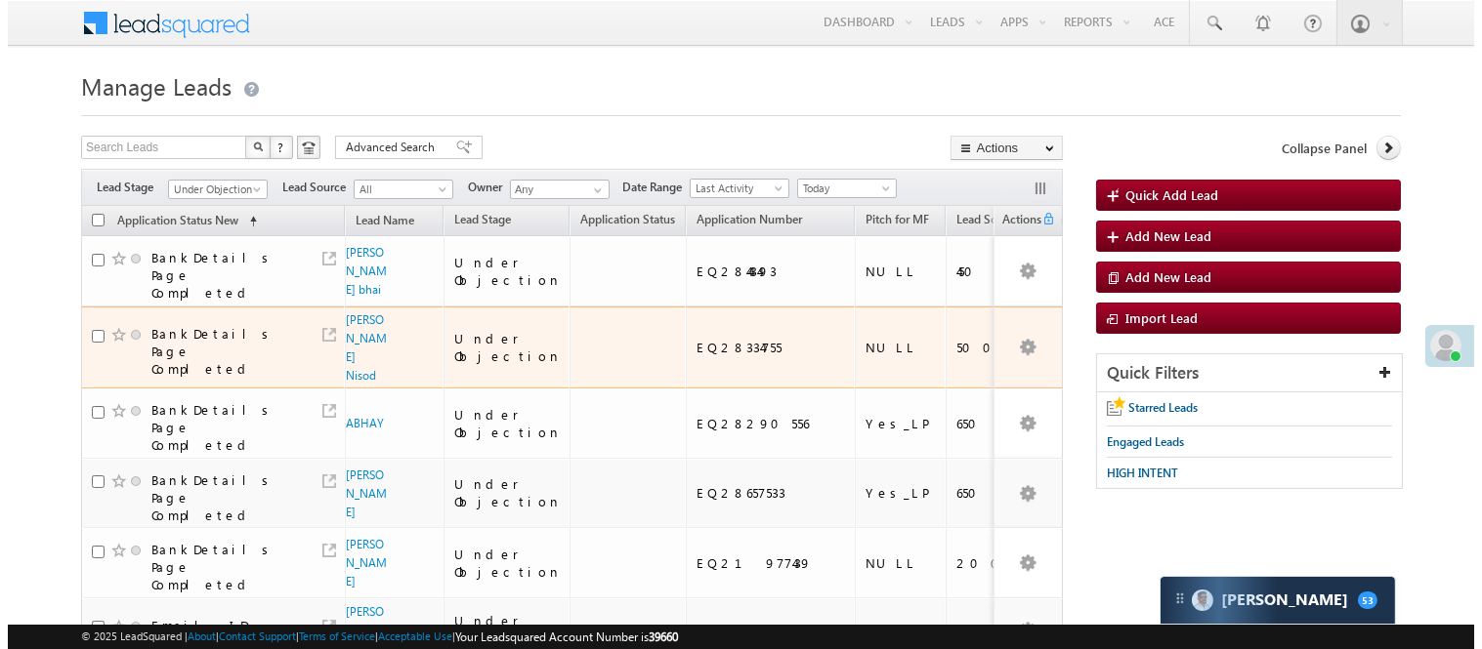
scroll to position [0, 0]
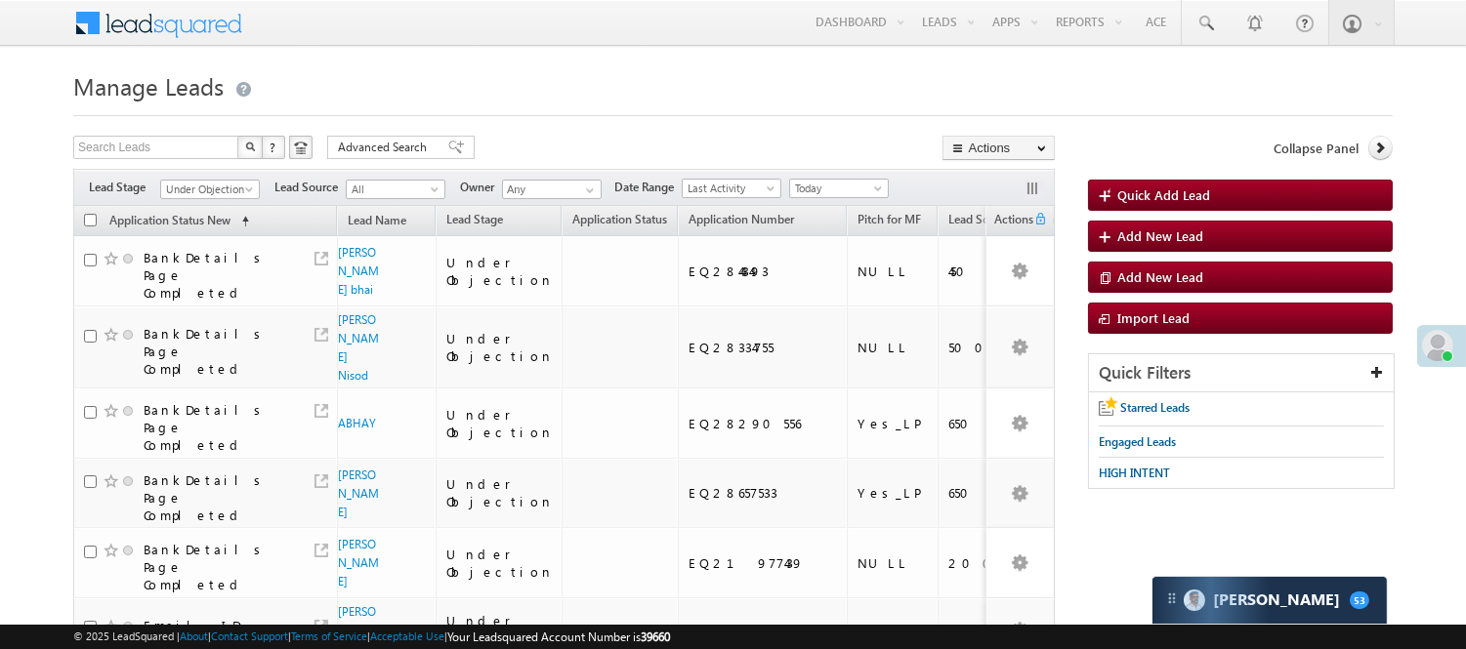
click at [821, 177] on div "Filters Lead Stage All Lead Generated Lead Talked - Pitch Not Done Lead Talked …" at bounding box center [564, 187] width 982 height 37
click at [826, 186] on span "Today" at bounding box center [836, 189] width 93 height 18
click at [843, 241] on li "Custom" at bounding box center [843, 230] width 99 height 21
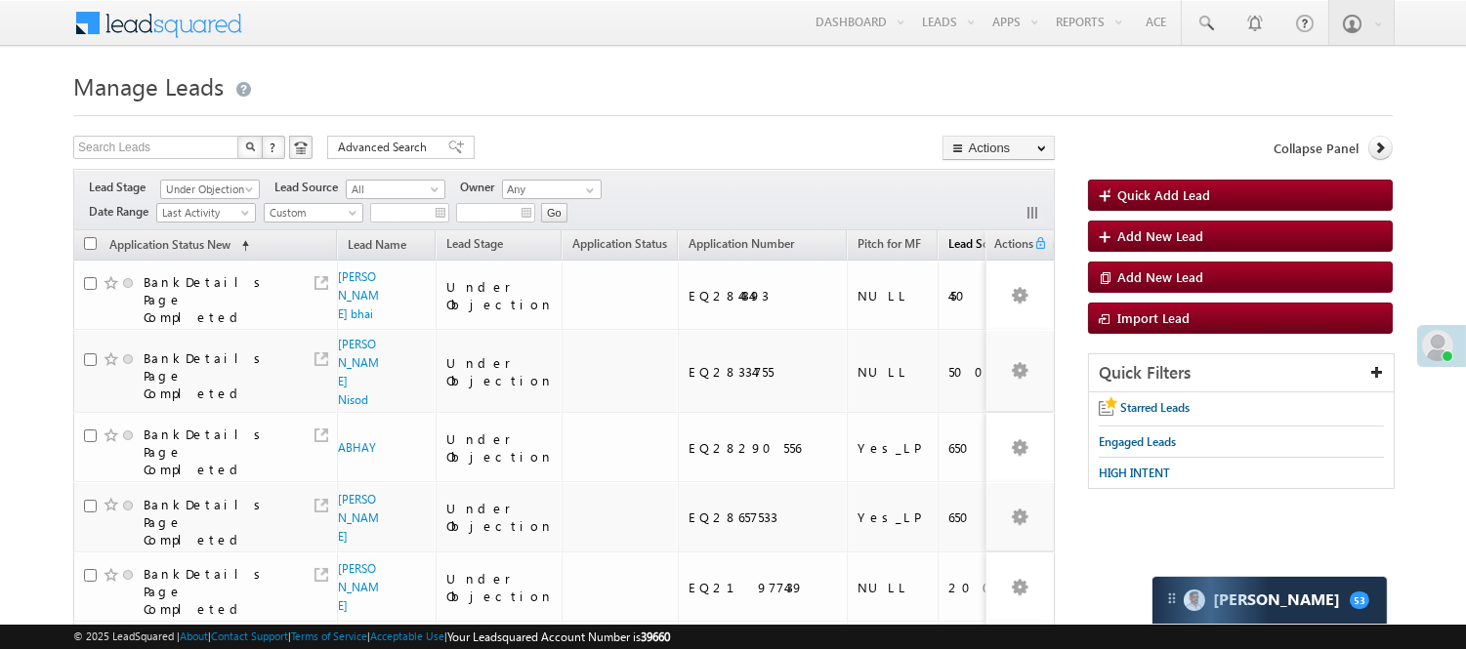
click at [948, 241] on span "Lead Score" at bounding box center [976, 243] width 57 height 15
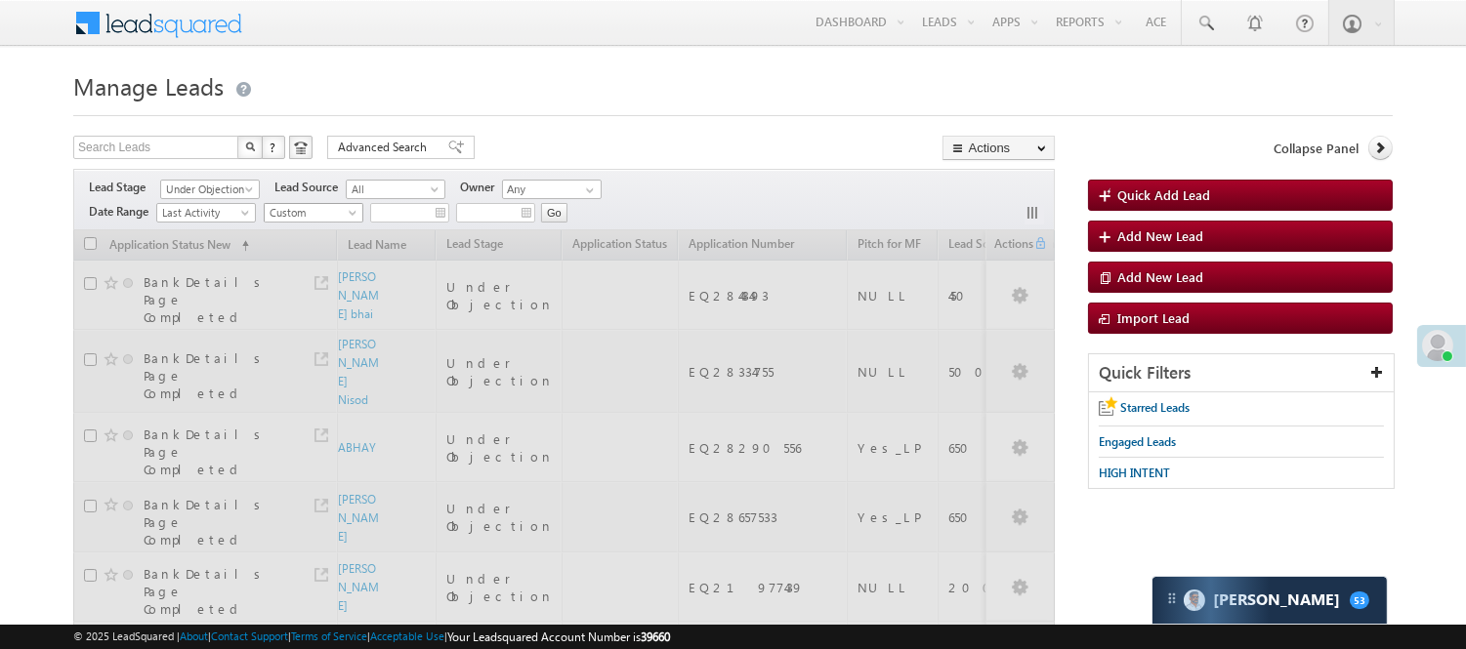
click at [309, 212] on span "Custom" at bounding box center [311, 213] width 93 height 18
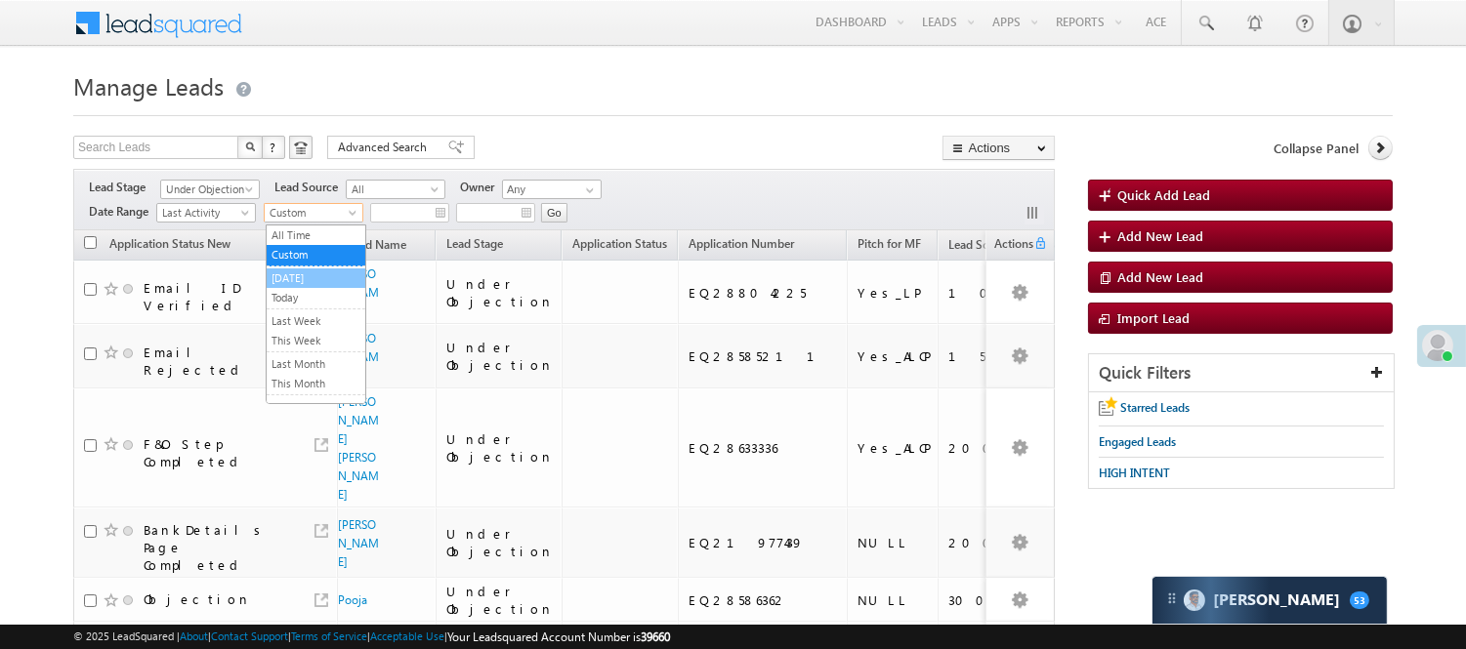
click at [313, 277] on link "[DATE]" at bounding box center [316, 279] width 99 height 18
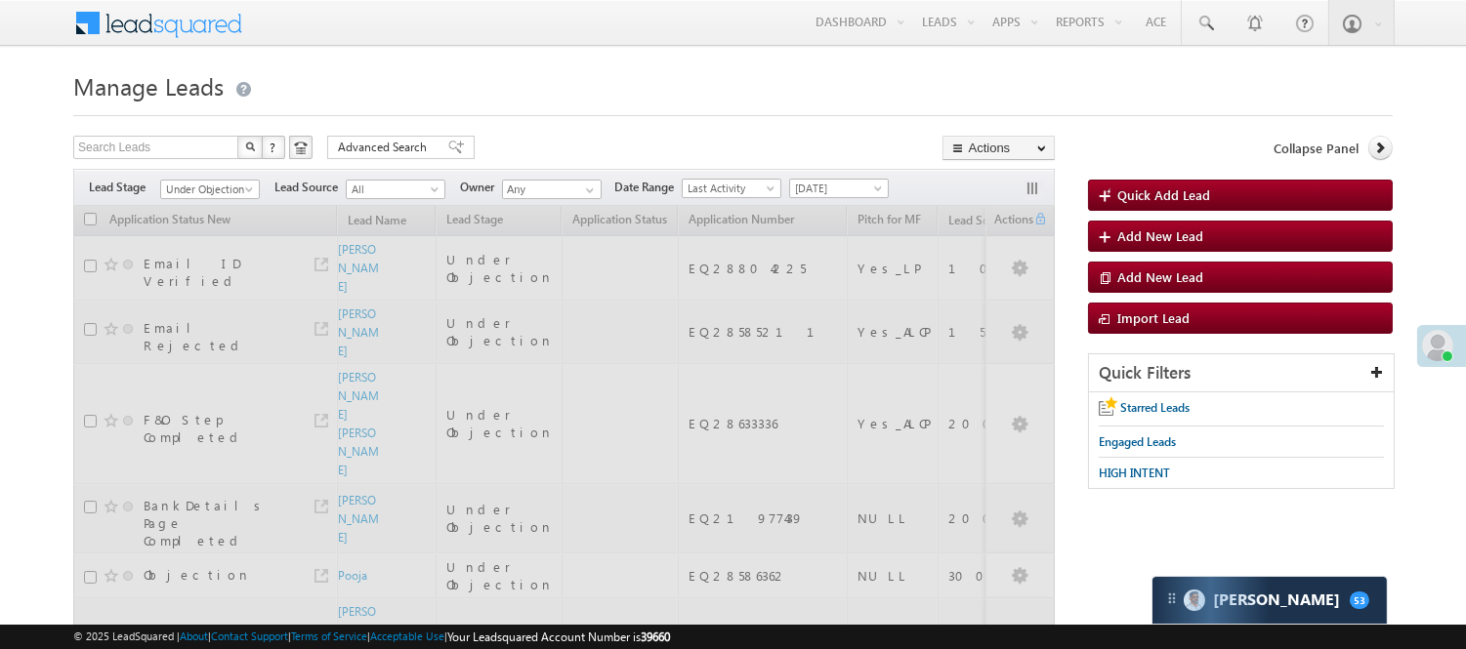
click at [180, 179] on span "Under Objection" at bounding box center [210, 187] width 100 height 17
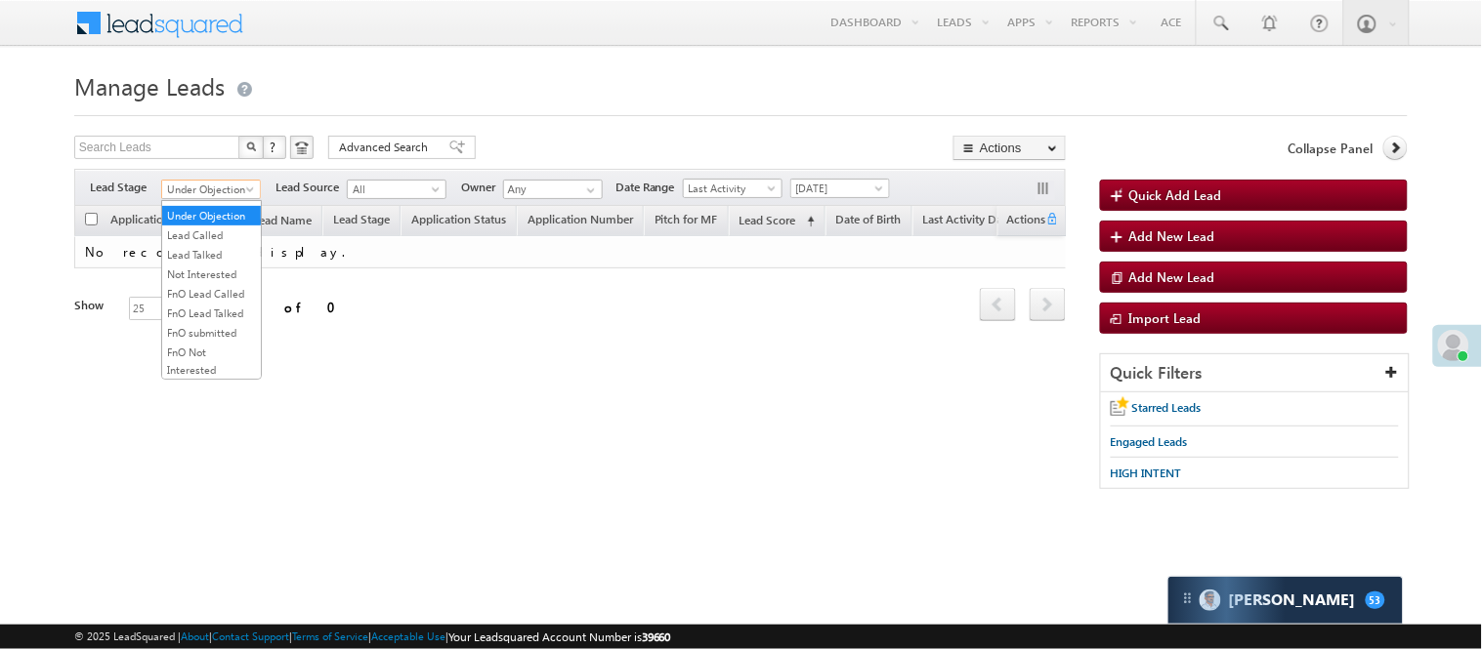
click at [181, 183] on span "Under Objection" at bounding box center [208, 190] width 93 height 18
click at [203, 230] on link "Lead Generated" at bounding box center [211, 231] width 99 height 18
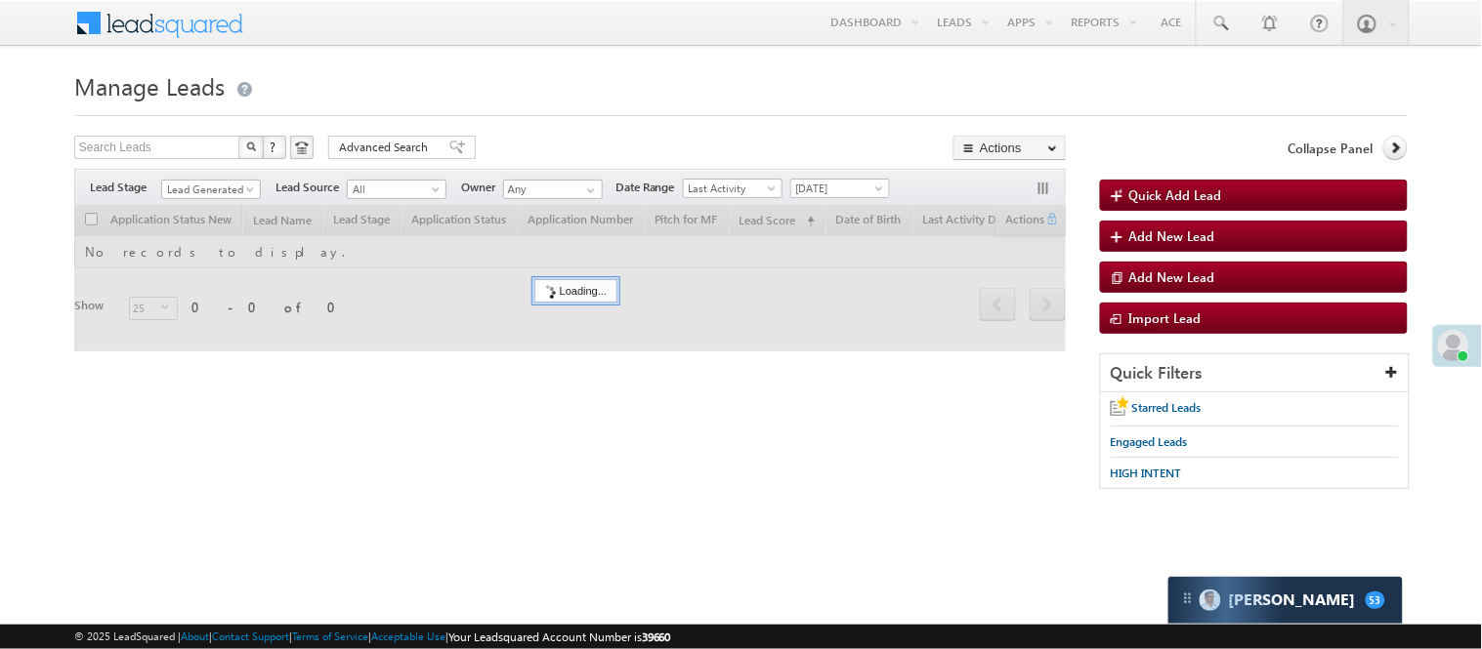
click at [620, 112] on div at bounding box center [740, 110] width 1333 height 13
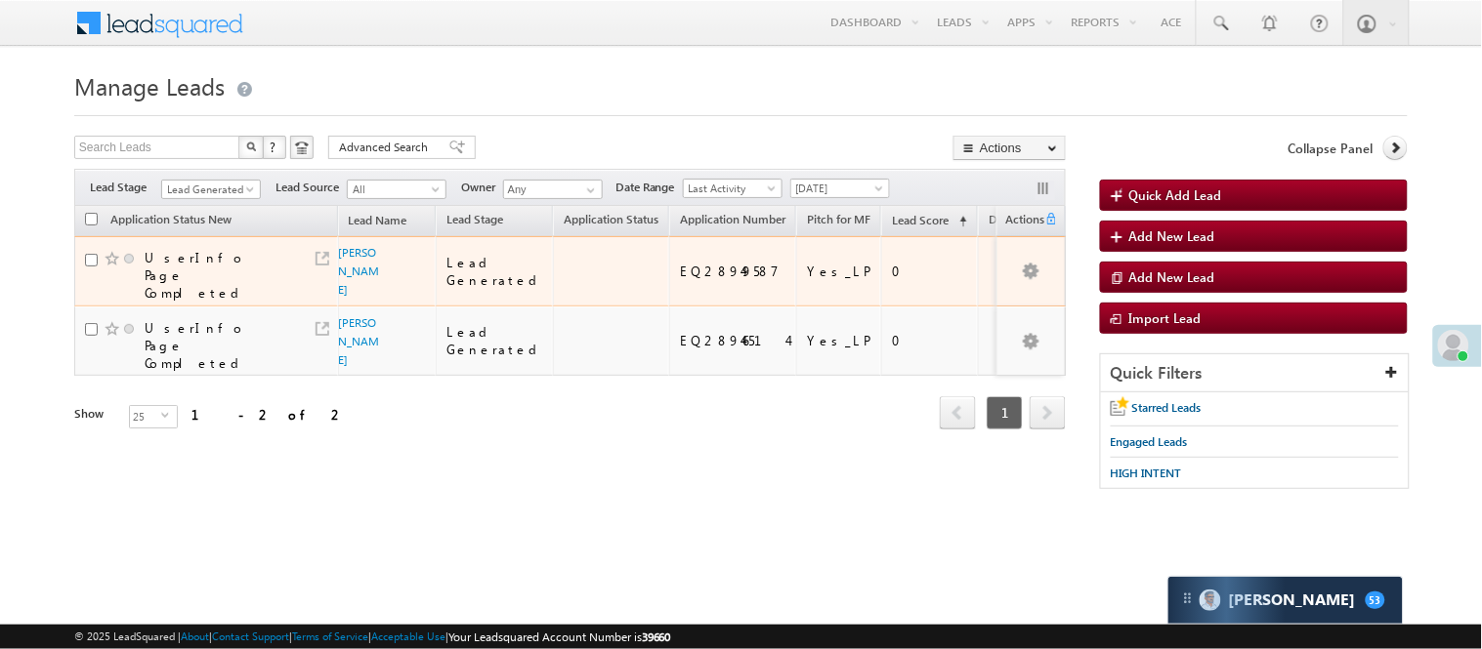
click at [335, 272] on td "UserInfo Page Completed" at bounding box center [206, 271] width 264 height 70
click at [361, 273] on link "Saleem ali" at bounding box center [359, 271] width 41 height 52
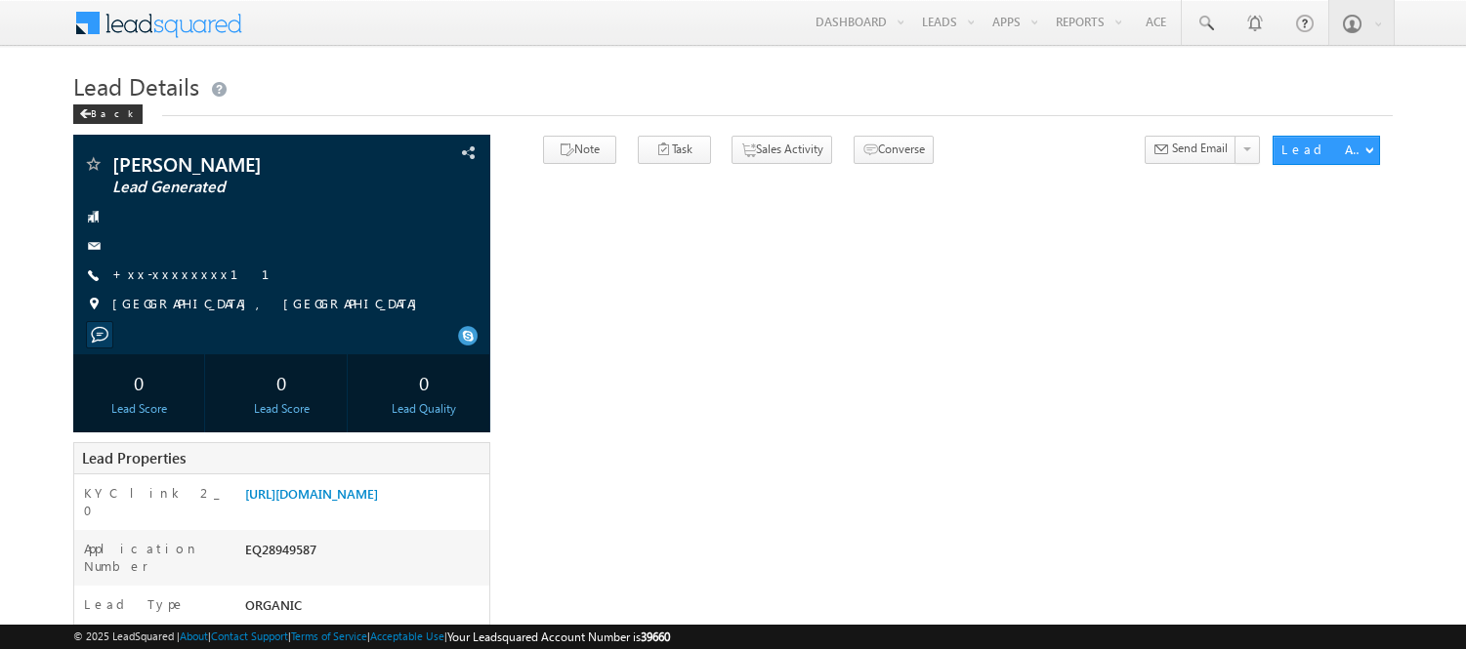
click at [178, 271] on link "+xx-xxxxxxxx11" at bounding box center [202, 274] width 181 height 17
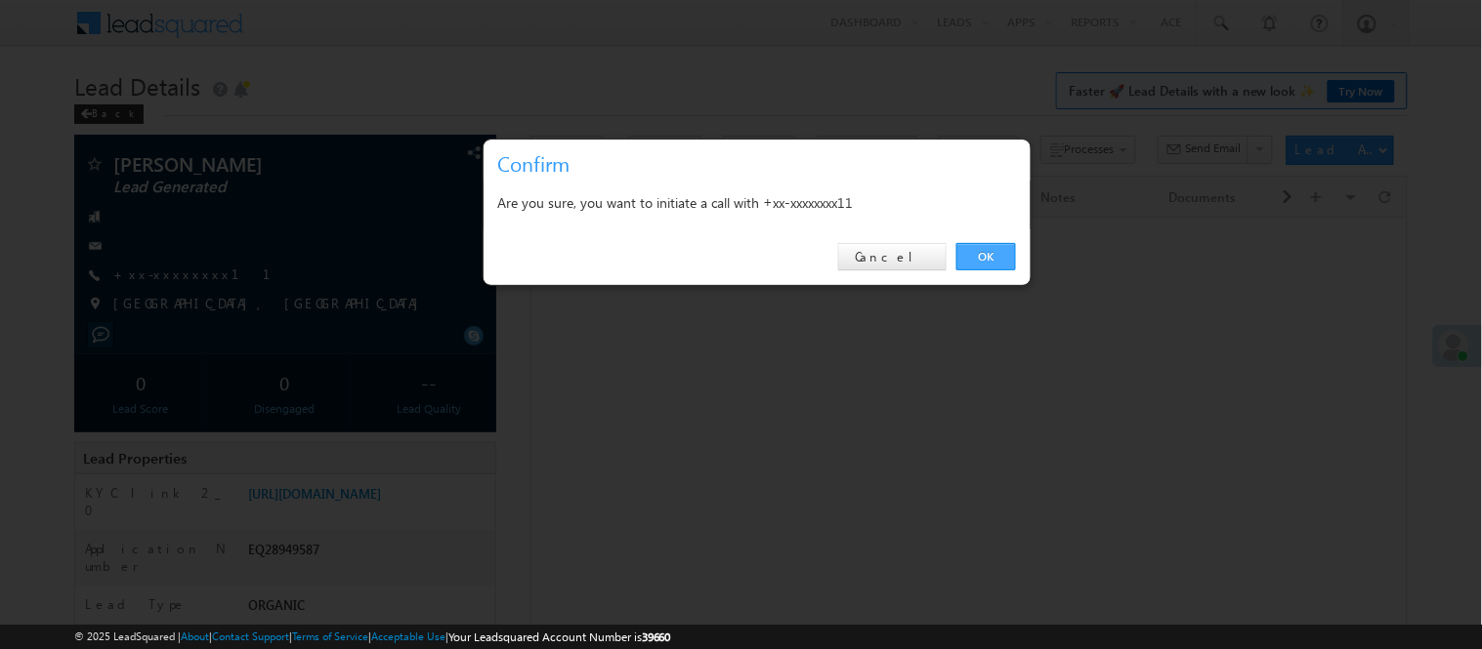
click at [996, 258] on link "OK" at bounding box center [986, 256] width 60 height 27
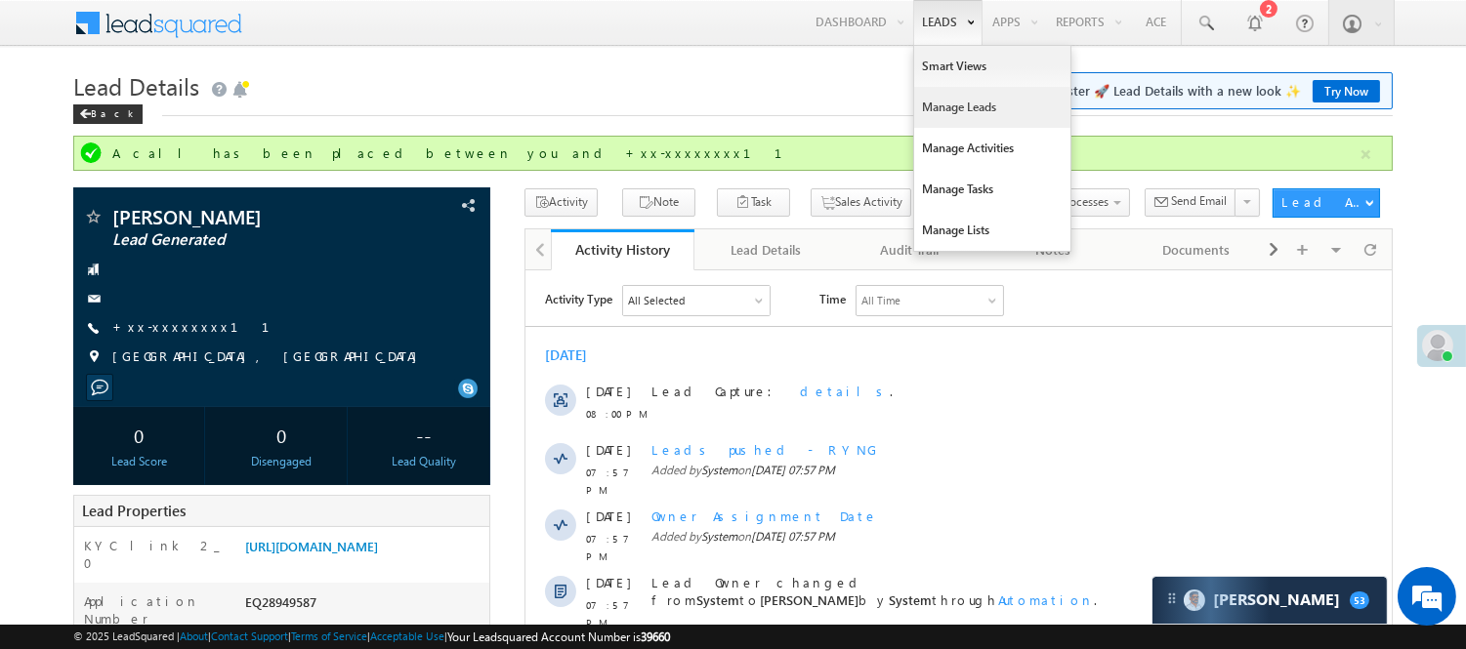
click at [968, 117] on link "Manage Leads" at bounding box center [992, 107] width 156 height 41
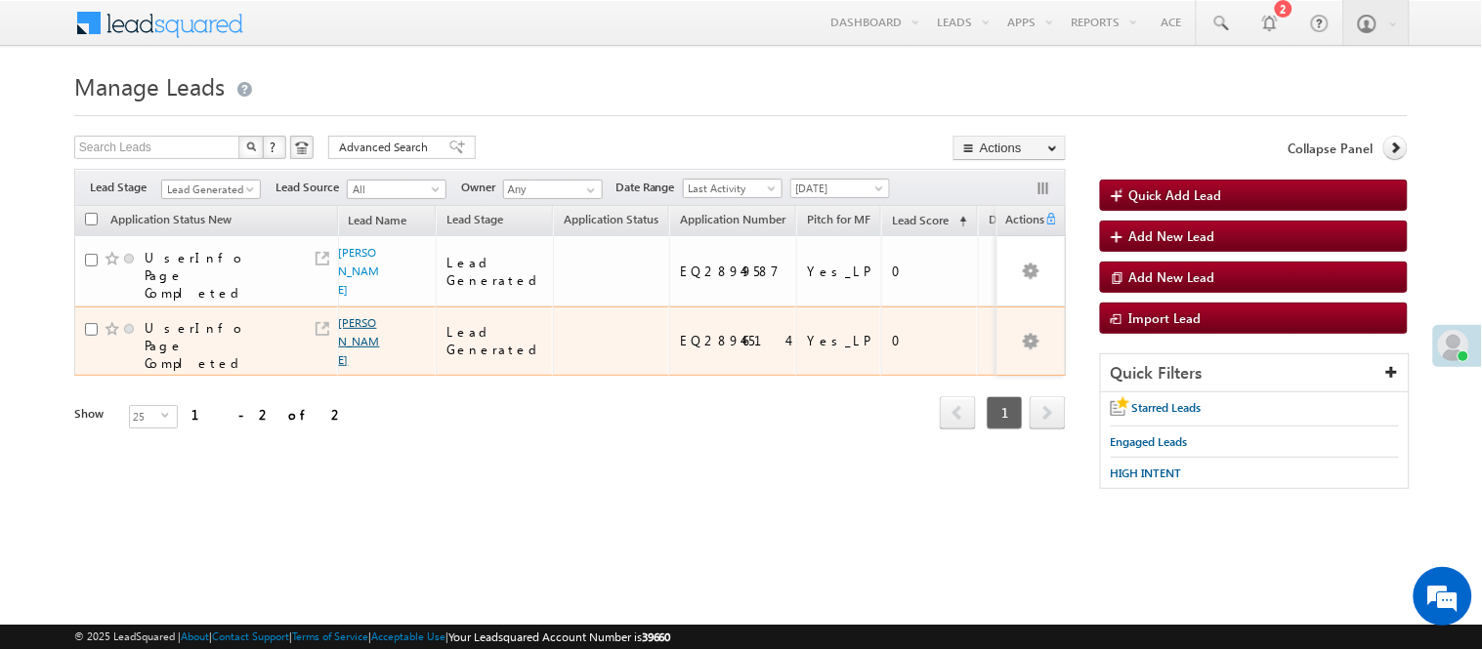
click at [355, 315] on link "[PERSON_NAME]" at bounding box center [359, 341] width 41 height 52
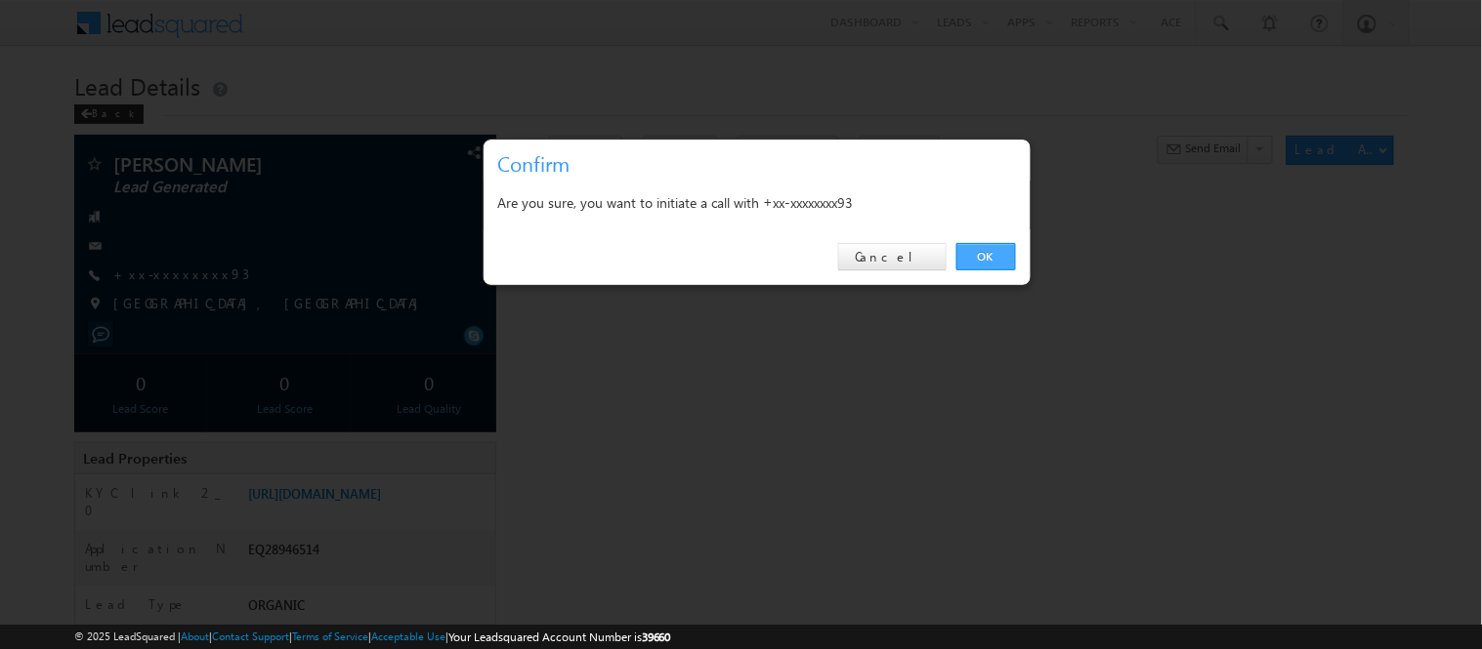
click at [980, 257] on link "OK" at bounding box center [986, 256] width 60 height 27
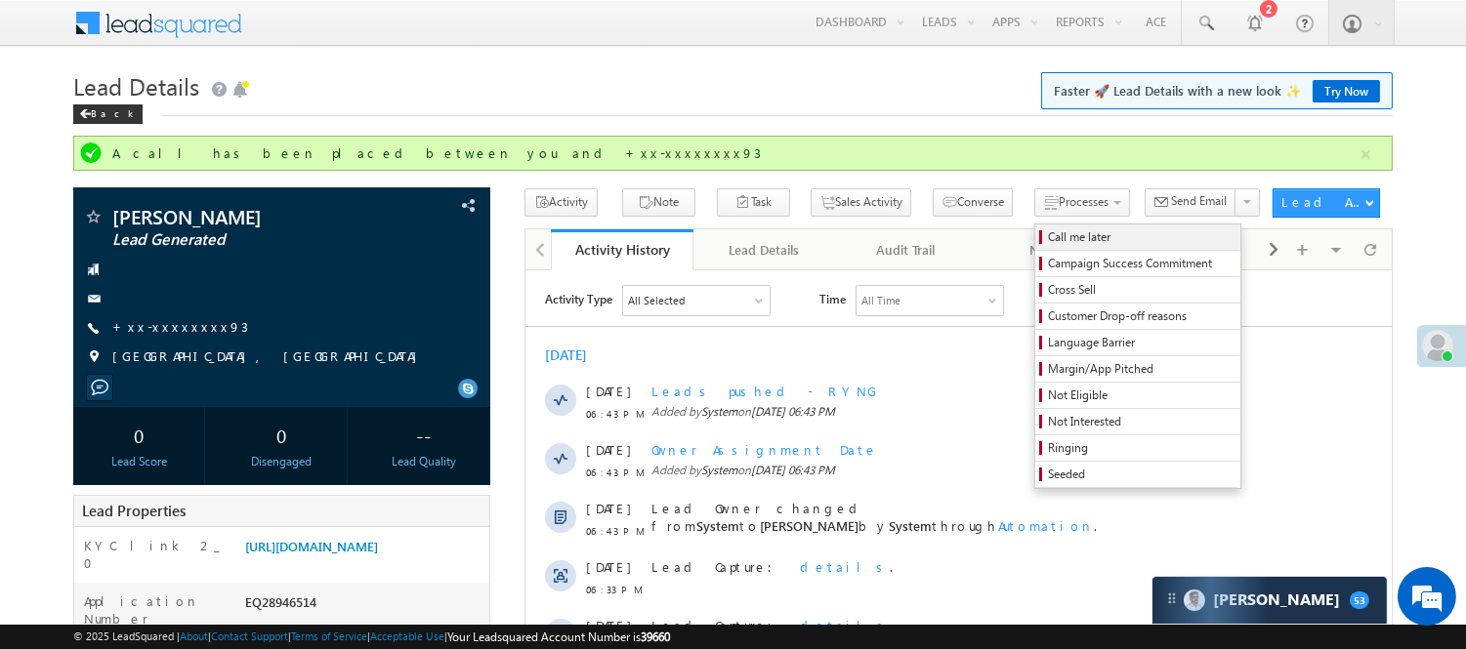
click at [1048, 234] on span "Call me later" at bounding box center [1141, 238] width 186 height 18
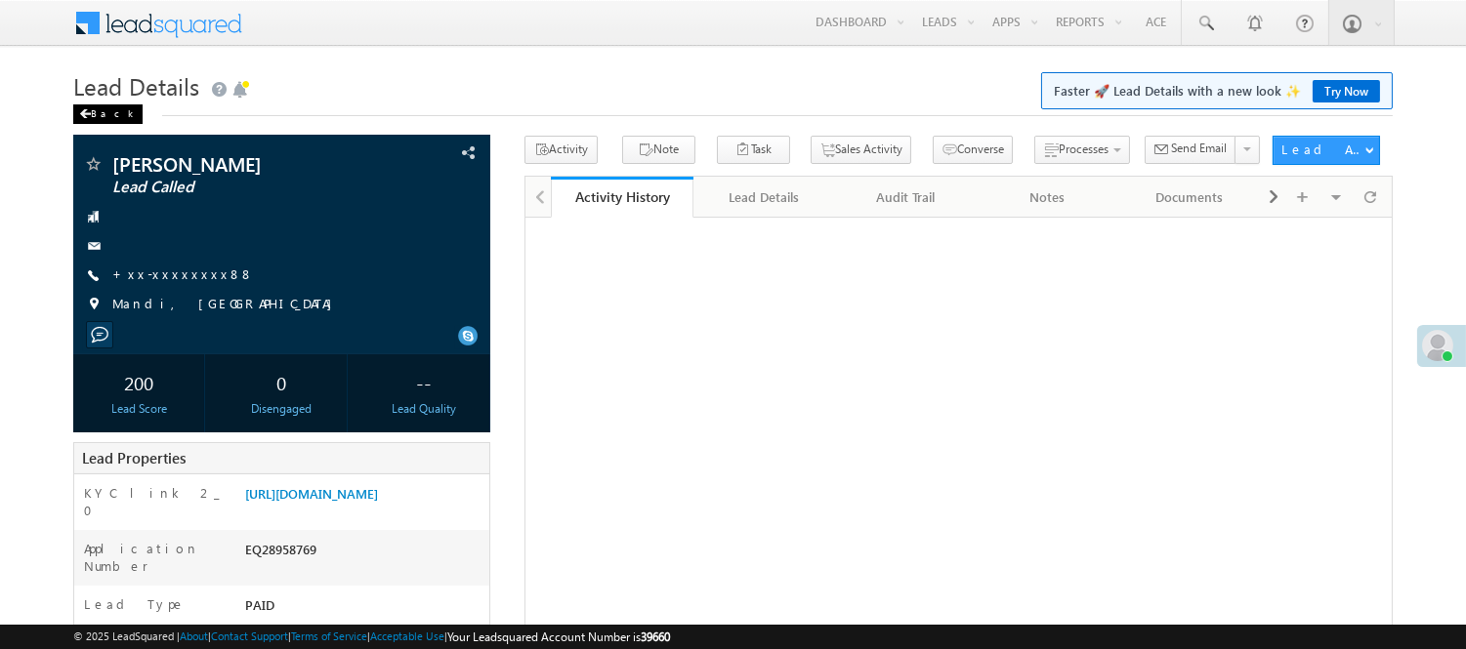
click at [109, 113] on div "Back" at bounding box center [107, 115] width 69 height 20
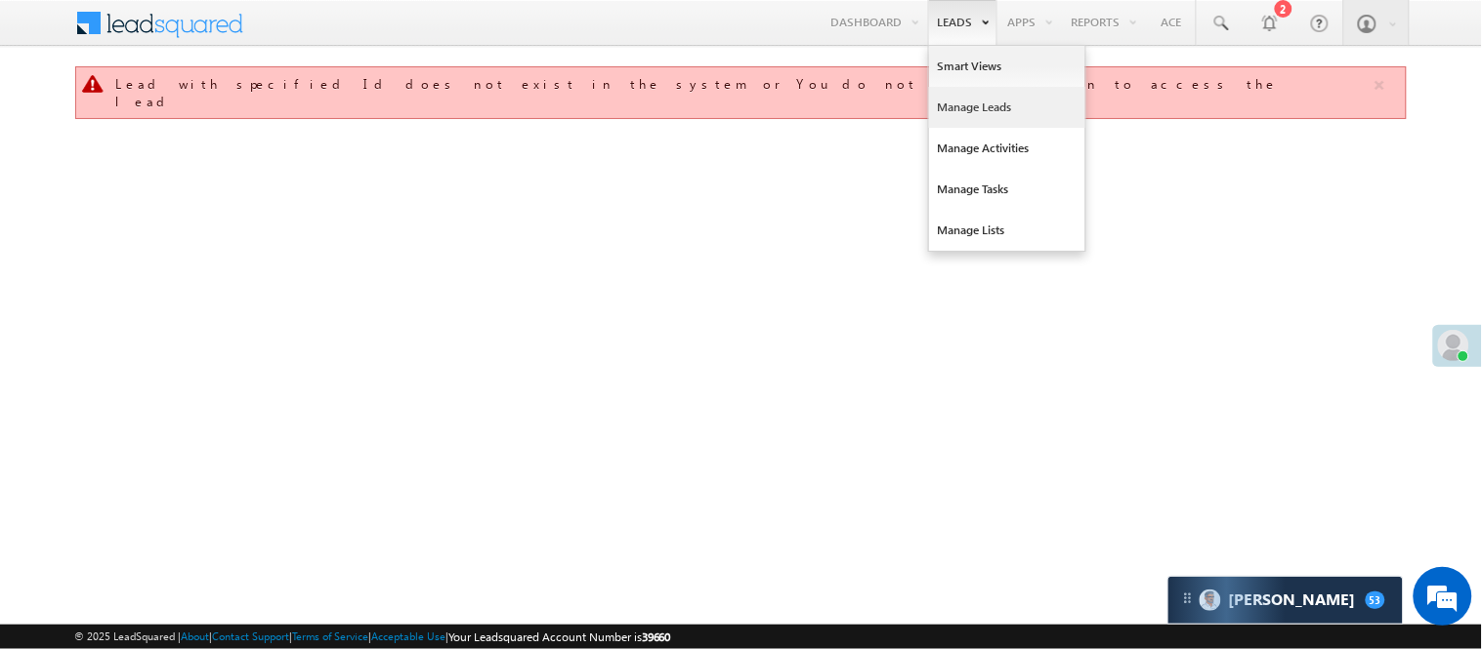
click at [963, 98] on link "Manage Leads" at bounding box center [1007, 107] width 156 height 41
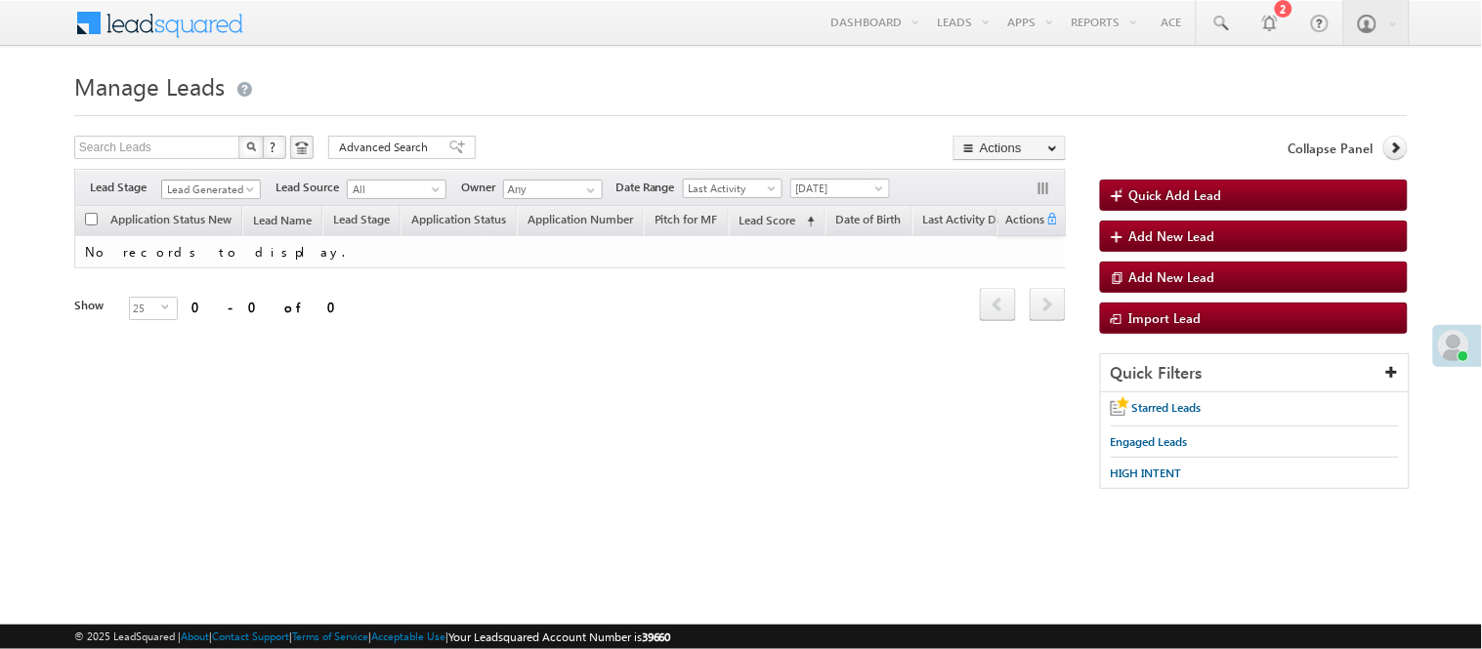
click at [223, 180] on link "Lead Generated" at bounding box center [211, 190] width 100 height 20
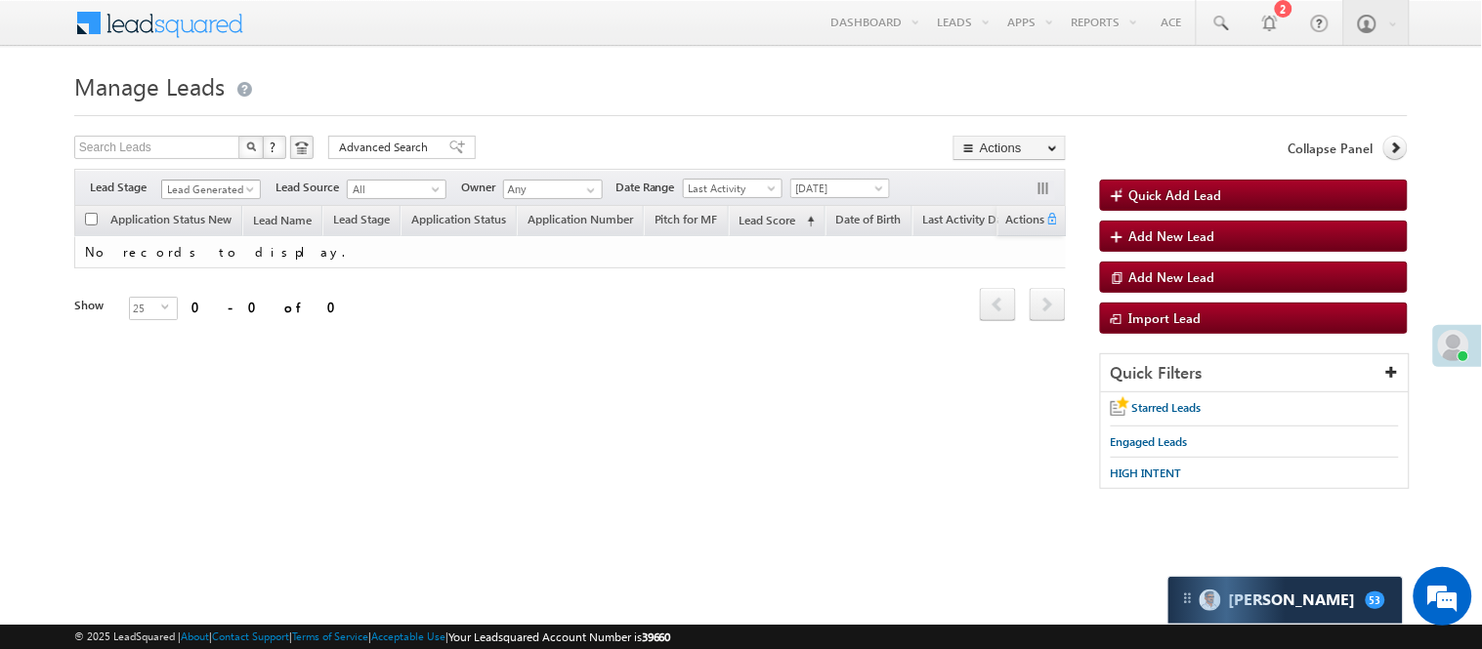
drag, startPoint x: 219, startPoint y: 186, endPoint x: 235, endPoint y: 236, distance: 53.4
click at [219, 186] on span "Lead Generated" at bounding box center [208, 190] width 93 height 18
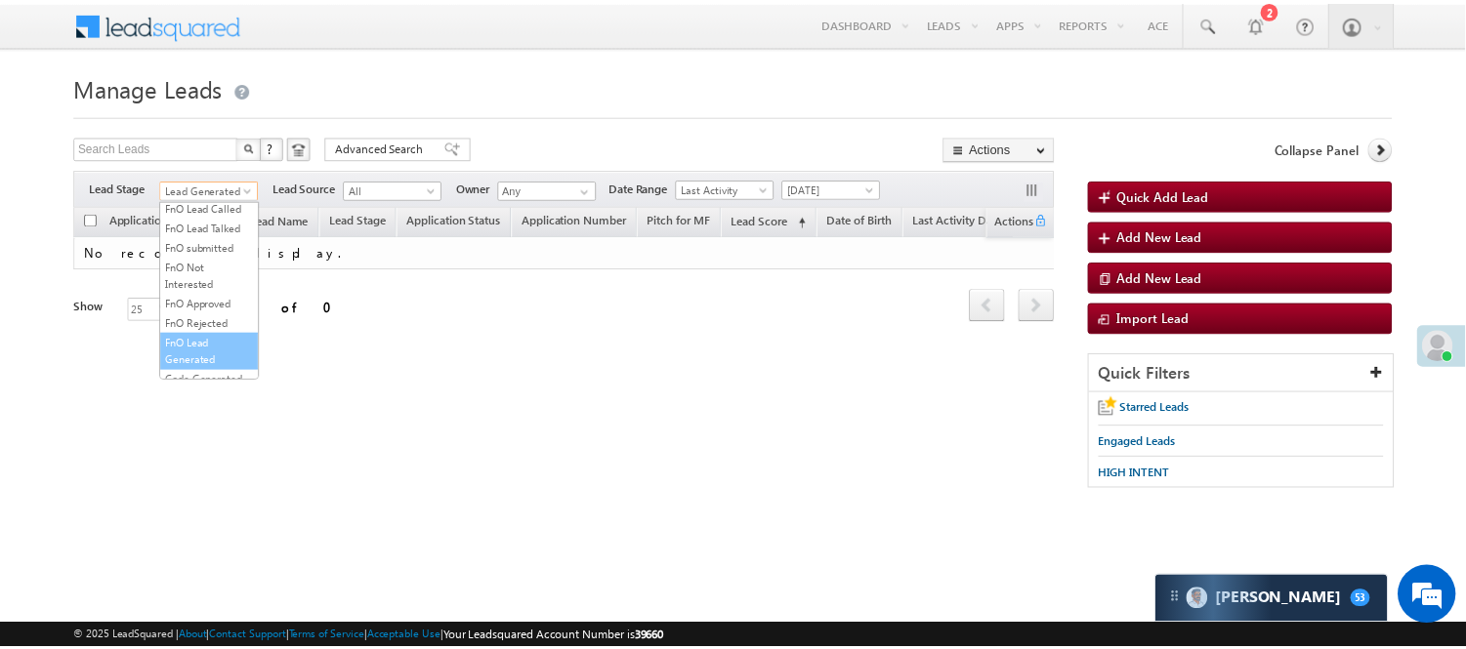
scroll to position [484, 0]
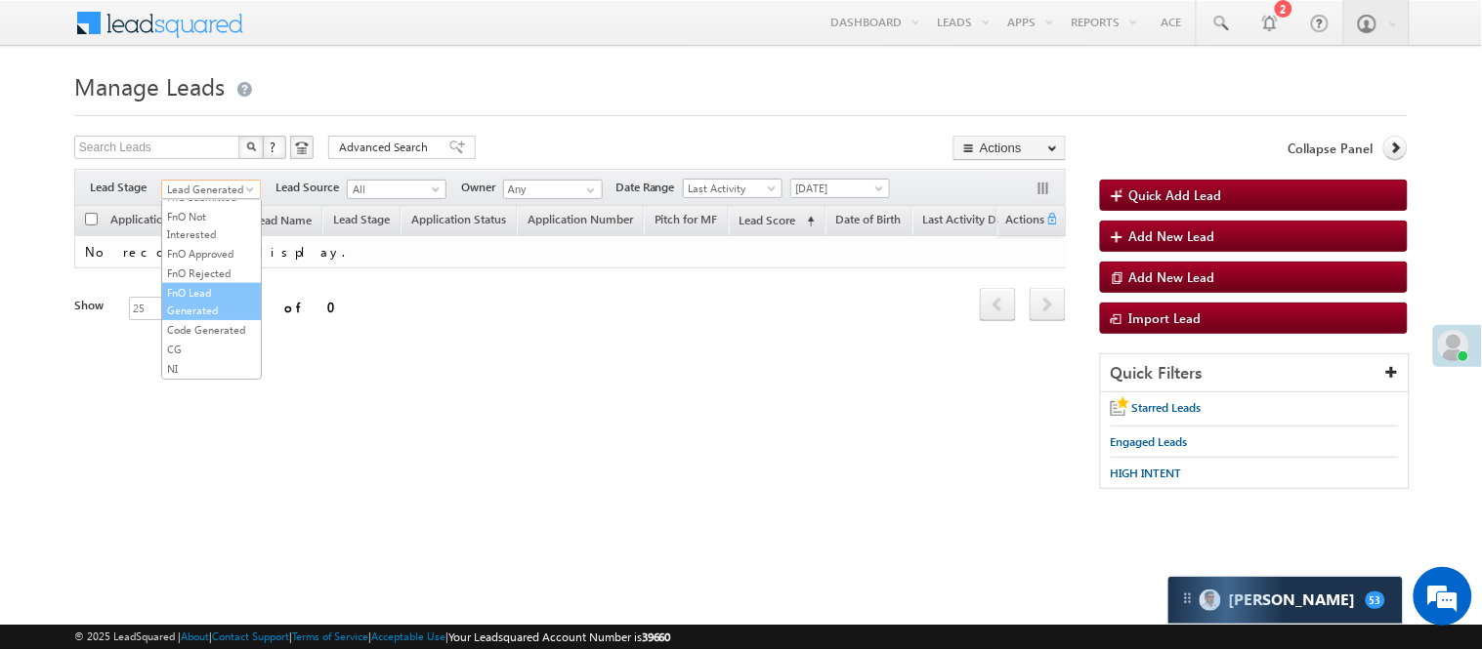
click at [180, 289] on link "FnO Lead Generated" at bounding box center [211, 301] width 99 height 35
click at [222, 191] on span "FnO Lead Generated" at bounding box center [208, 190] width 93 height 18
click at [223, 322] on link "Code Generated" at bounding box center [211, 330] width 99 height 18
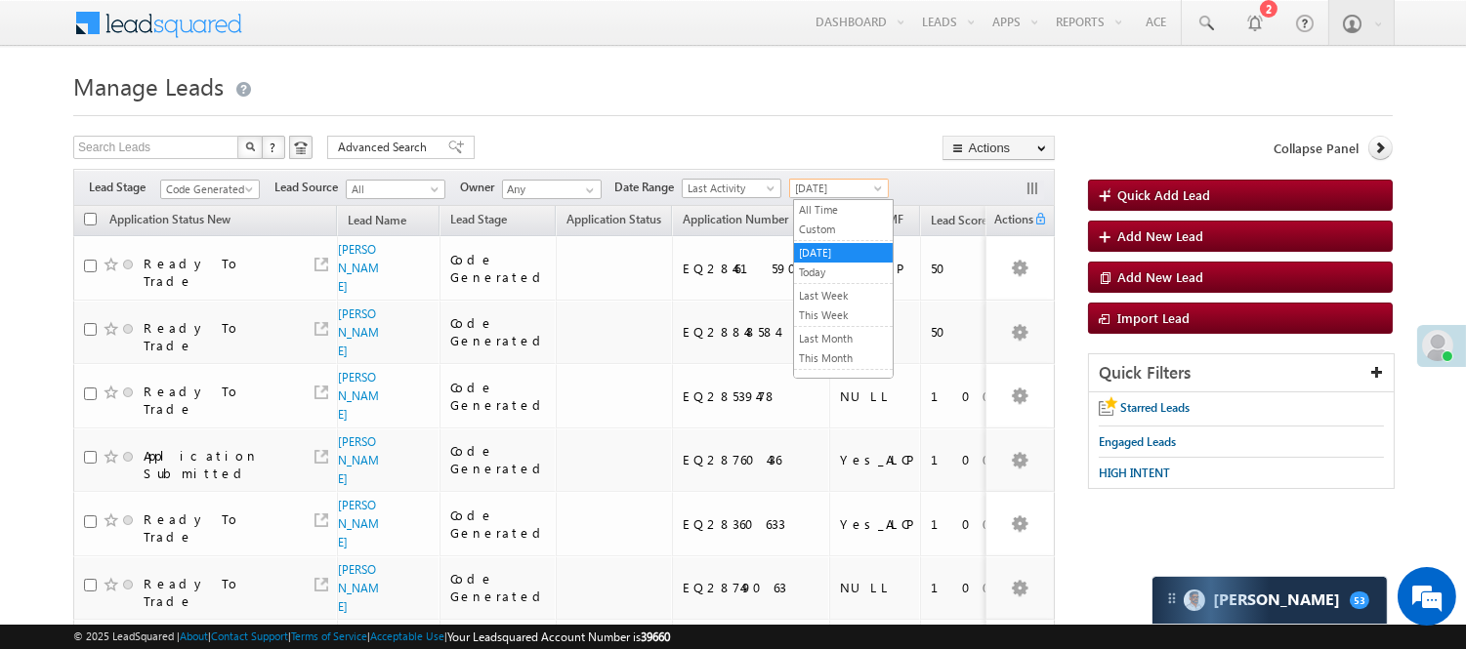
click at [857, 189] on span "[DATE]" at bounding box center [836, 189] width 93 height 18
click at [857, 264] on li "Today" at bounding box center [843, 273] width 99 height 21
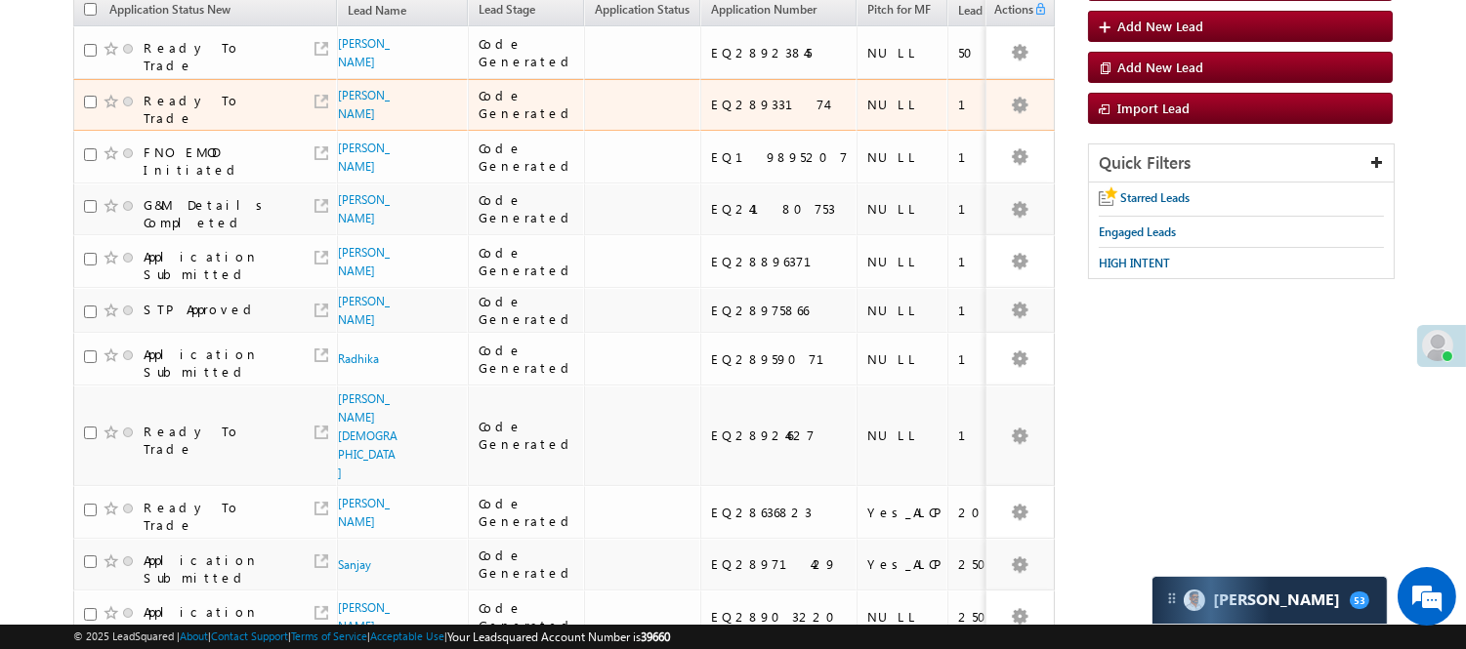
scroll to position [0, 0]
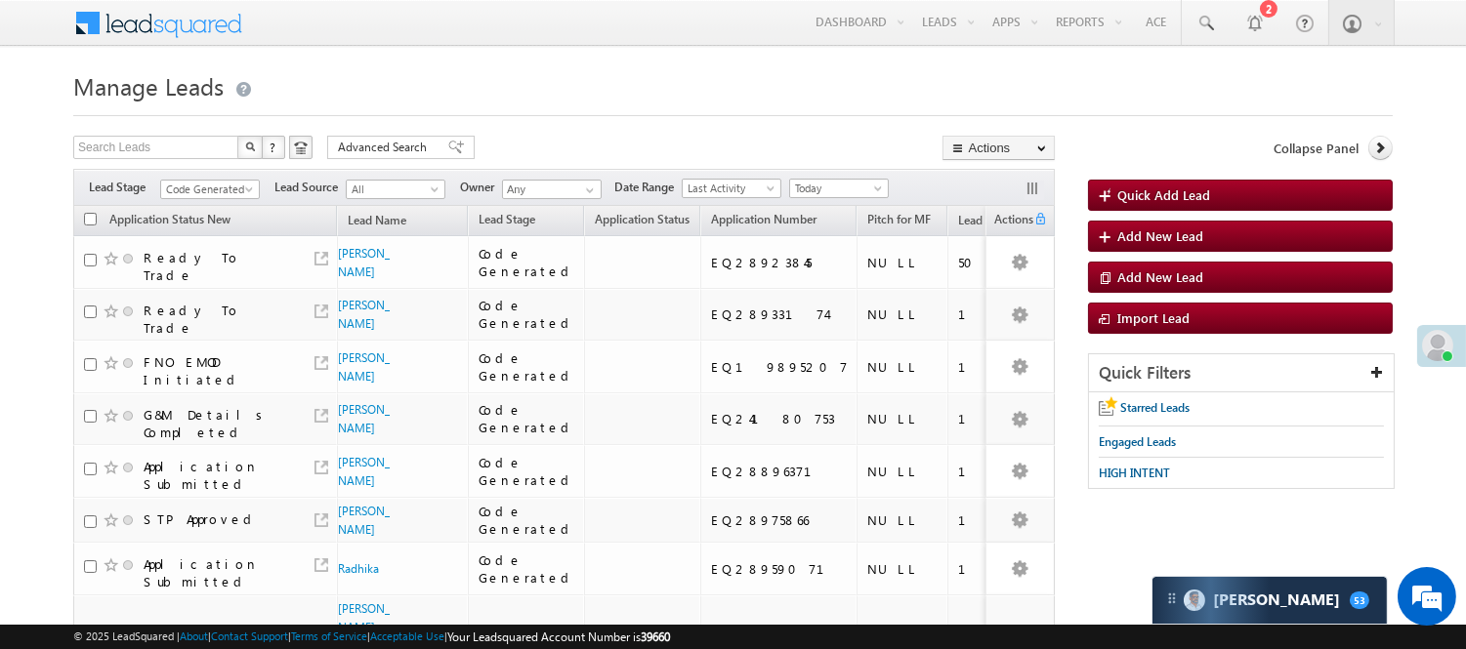
click at [217, 176] on div "Filters Lead Stage All Lead Generated Lead Talked - Pitch Not Done Lead Talked …" at bounding box center [564, 187] width 982 height 37
click at [213, 189] on span "Code Generated" at bounding box center [207, 190] width 93 height 18
click at [222, 230] on link "Lead Generated" at bounding box center [210, 231] width 99 height 18
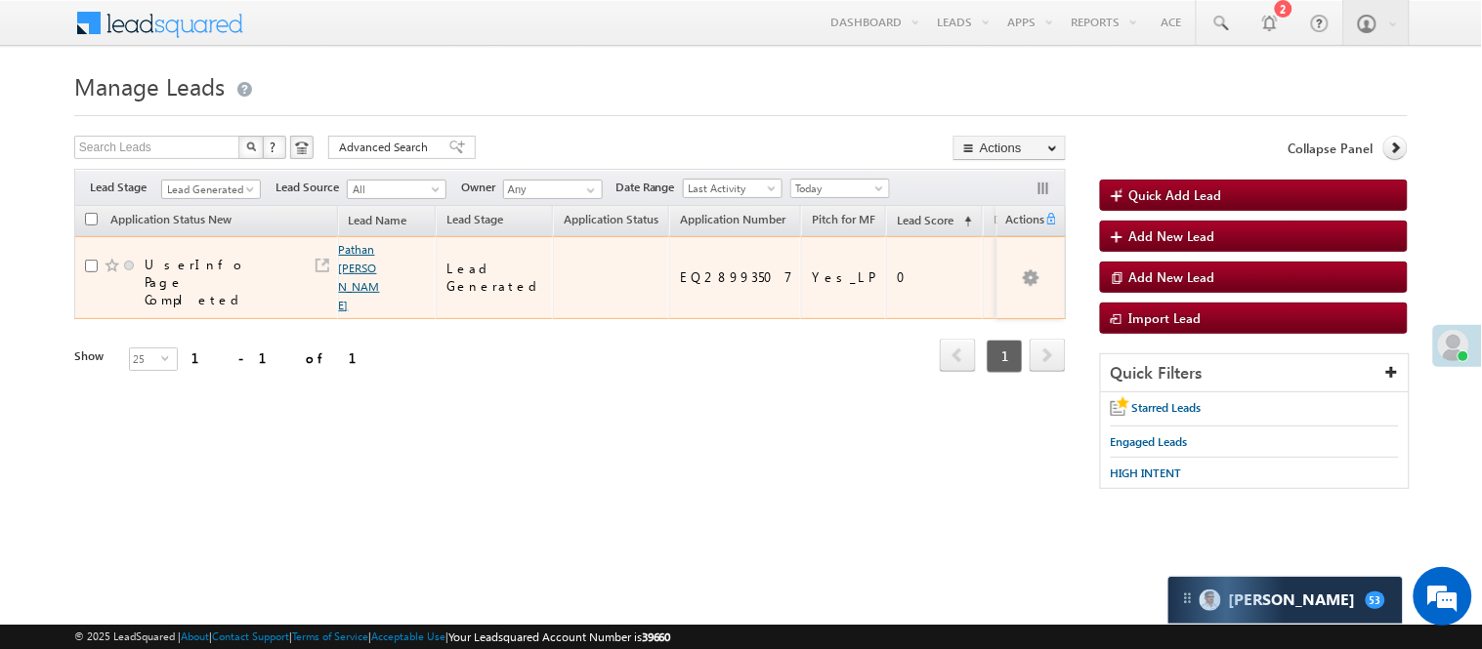
click at [349, 306] on link "Pathan mohammed Faijan" at bounding box center [359, 277] width 41 height 70
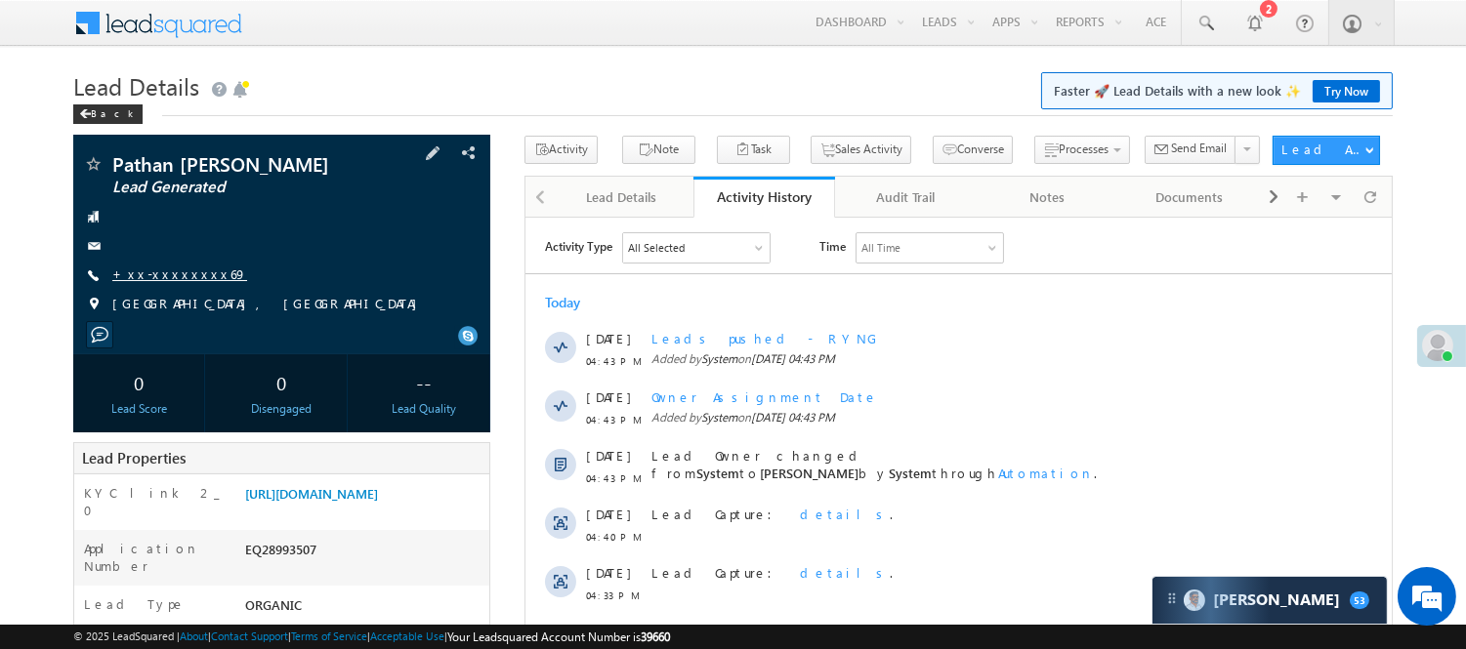
click at [179, 269] on link "+xx-xxxxxxxx69" at bounding box center [179, 274] width 135 height 17
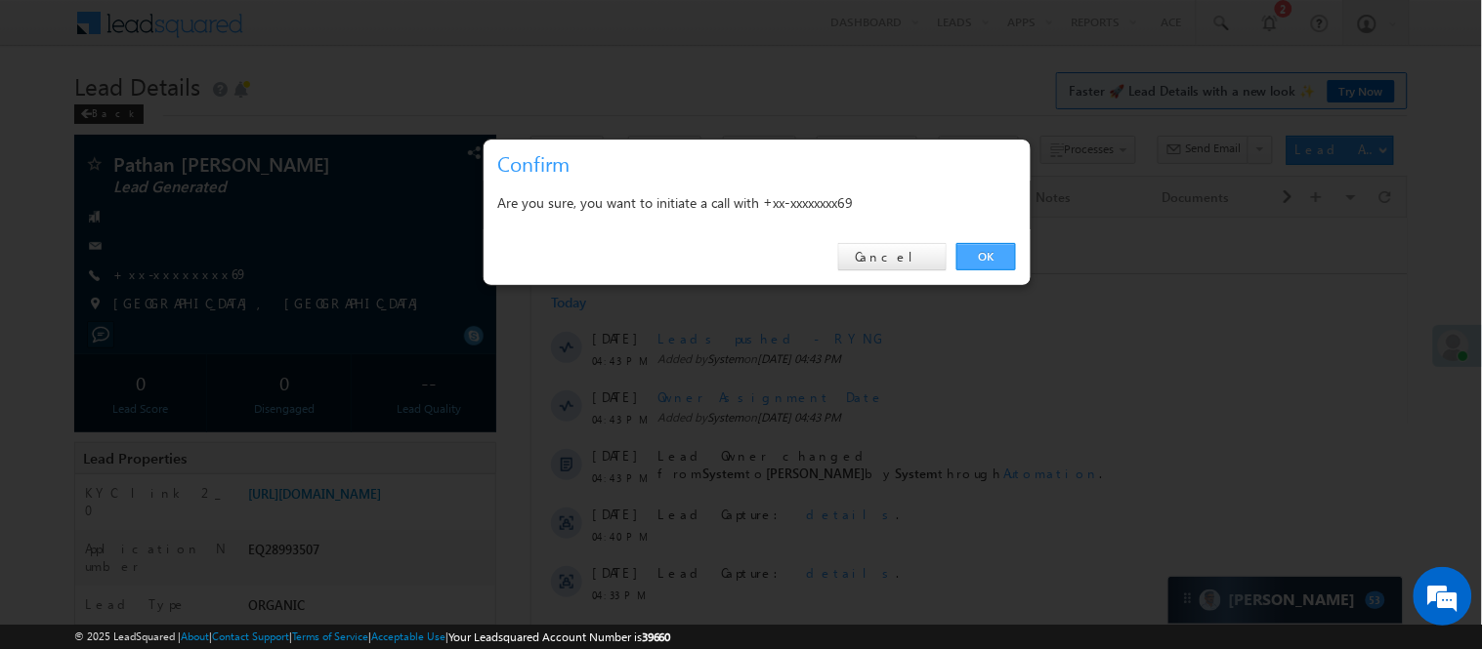
click at [967, 256] on link "OK" at bounding box center [986, 256] width 60 height 27
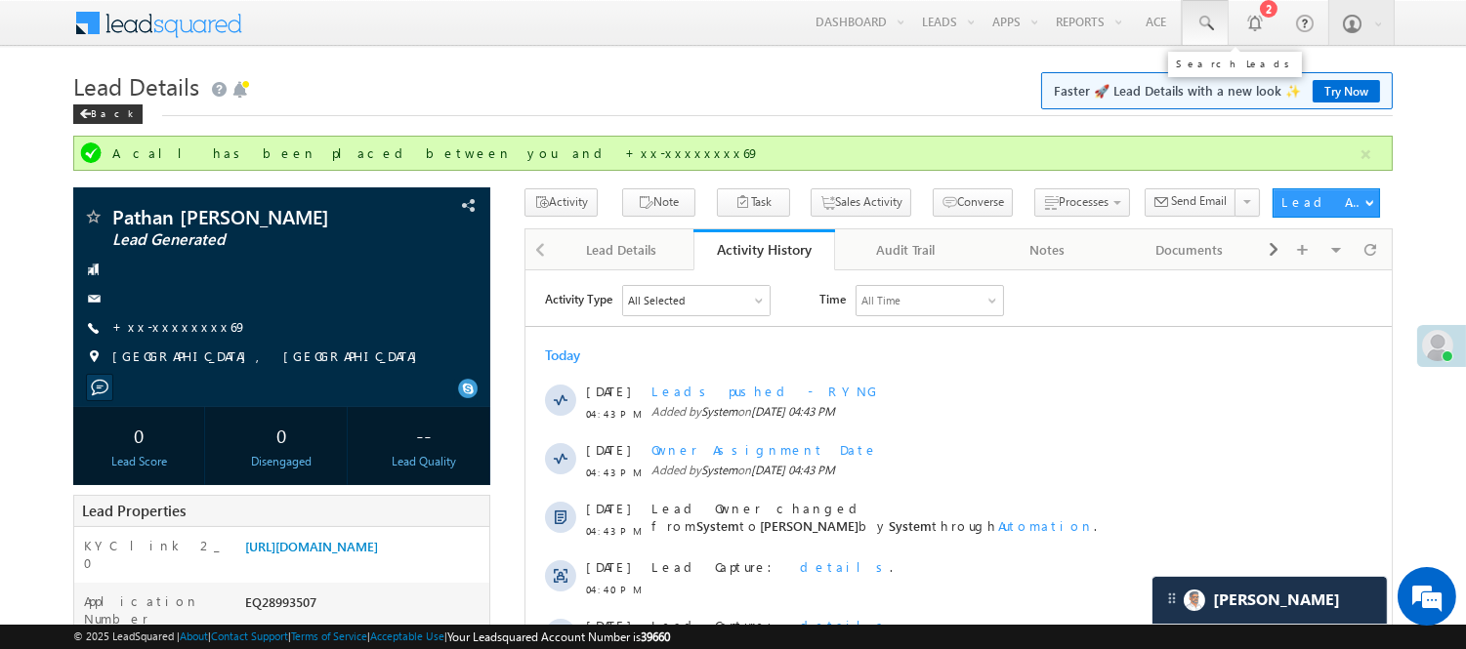
click at [1223, 30] on link at bounding box center [1205, 22] width 47 height 45
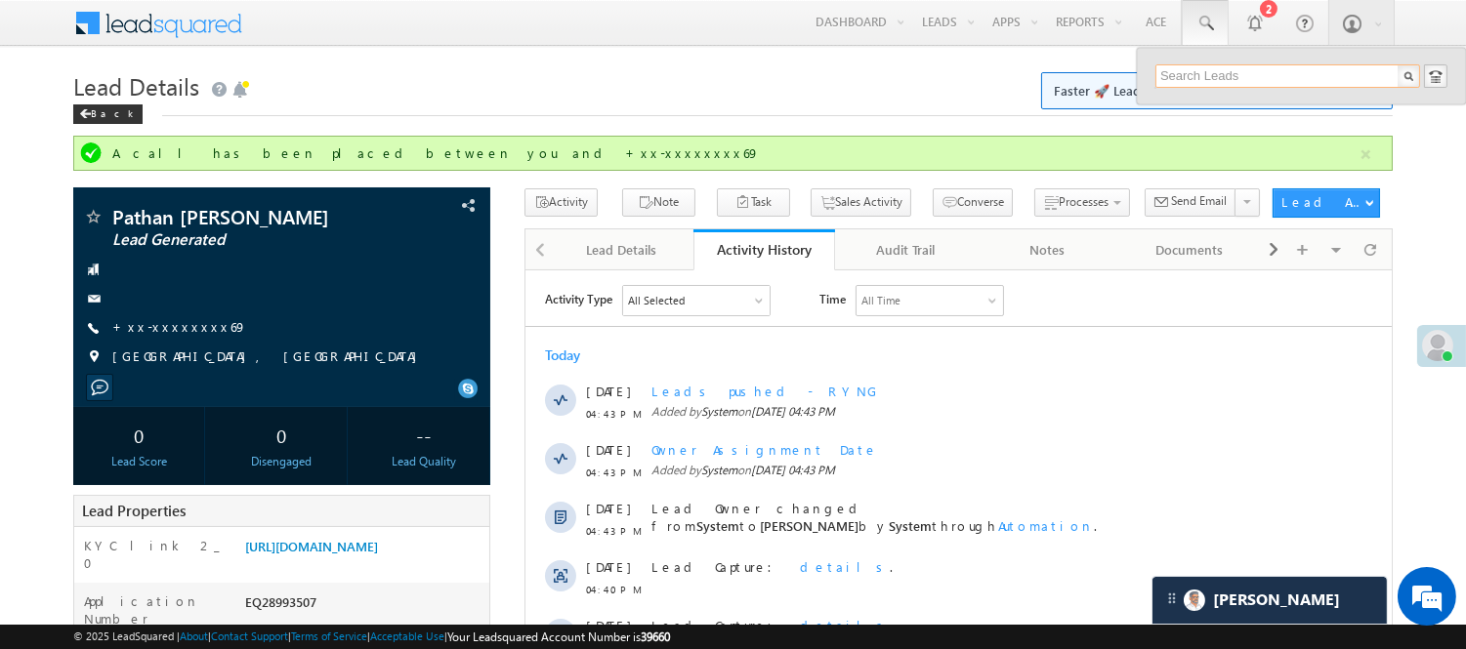
click at [1250, 72] on input "text" at bounding box center [1287, 75] width 265 height 23
paste input "EQ28990805"
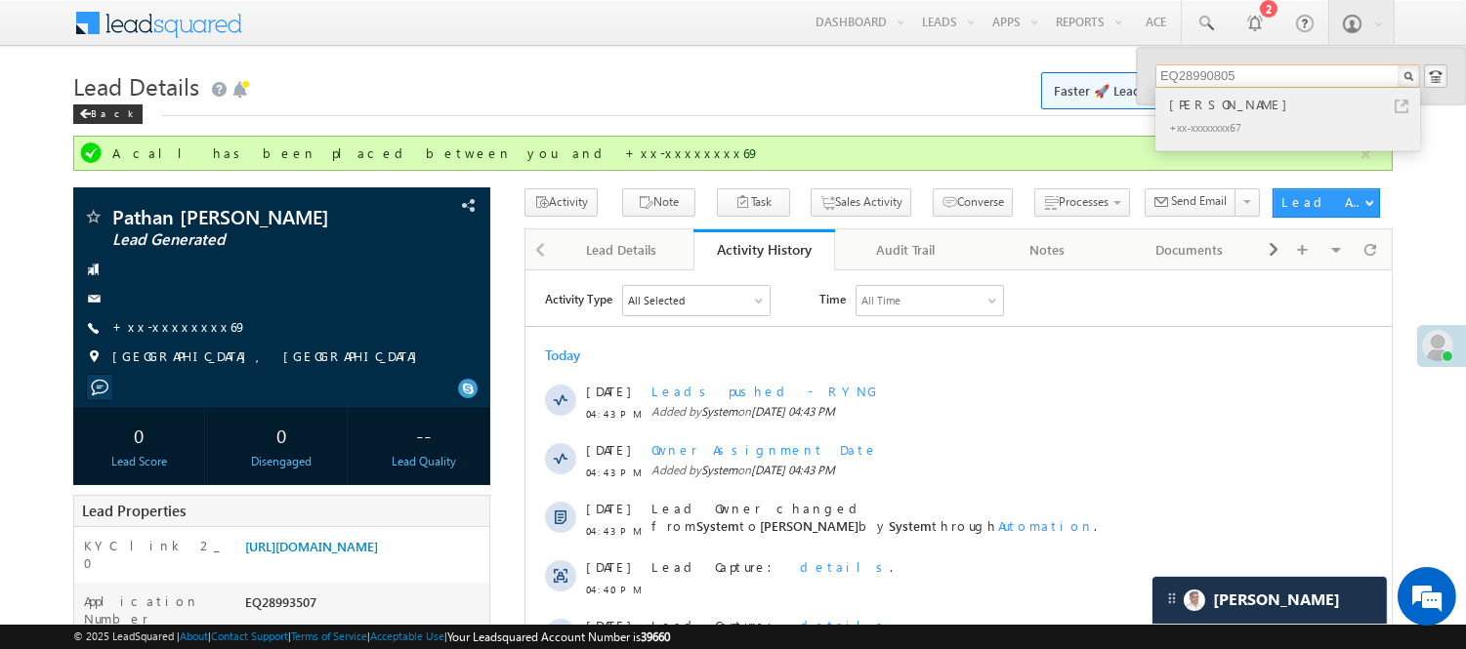
type input "EQ28990805"
click at [1251, 104] on div "[PERSON_NAME]" at bounding box center [1296, 104] width 262 height 21
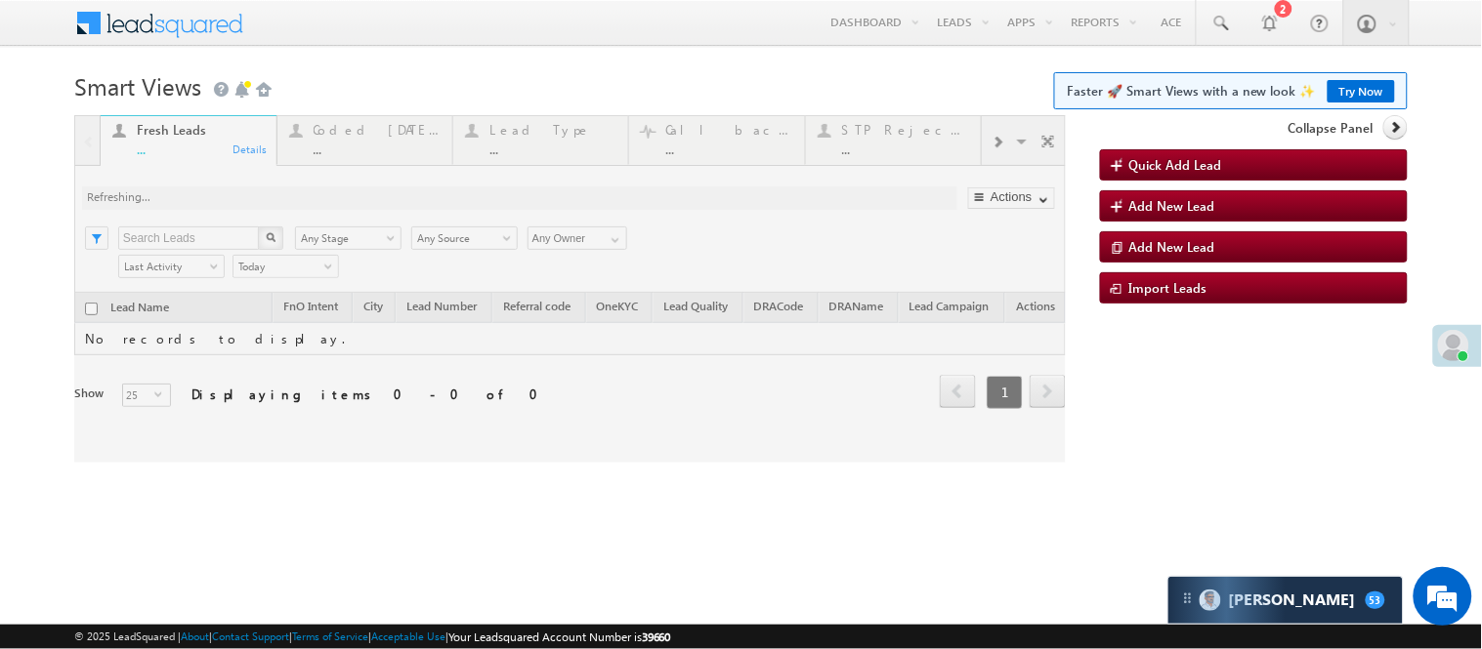
click at [344, 130] on div at bounding box center [569, 289] width 991 height 348
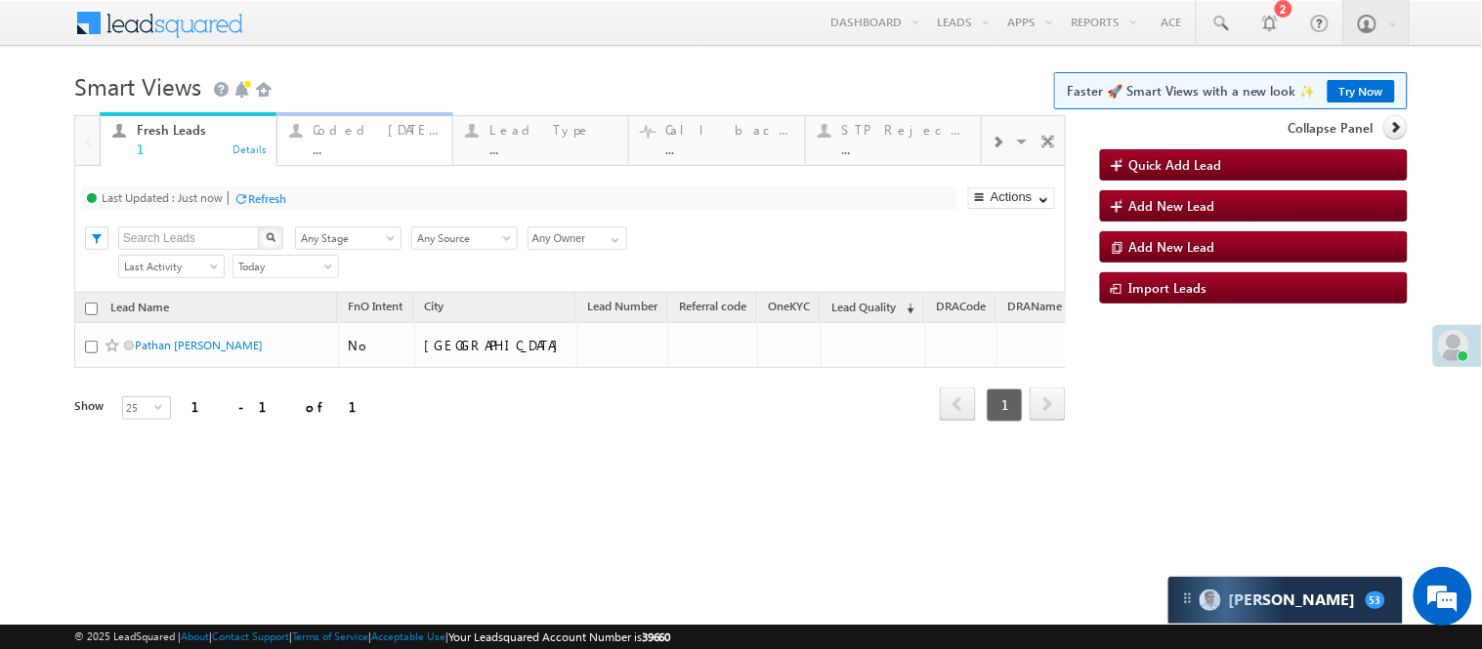
click at [356, 154] on div "..." at bounding box center [377, 149] width 127 height 15
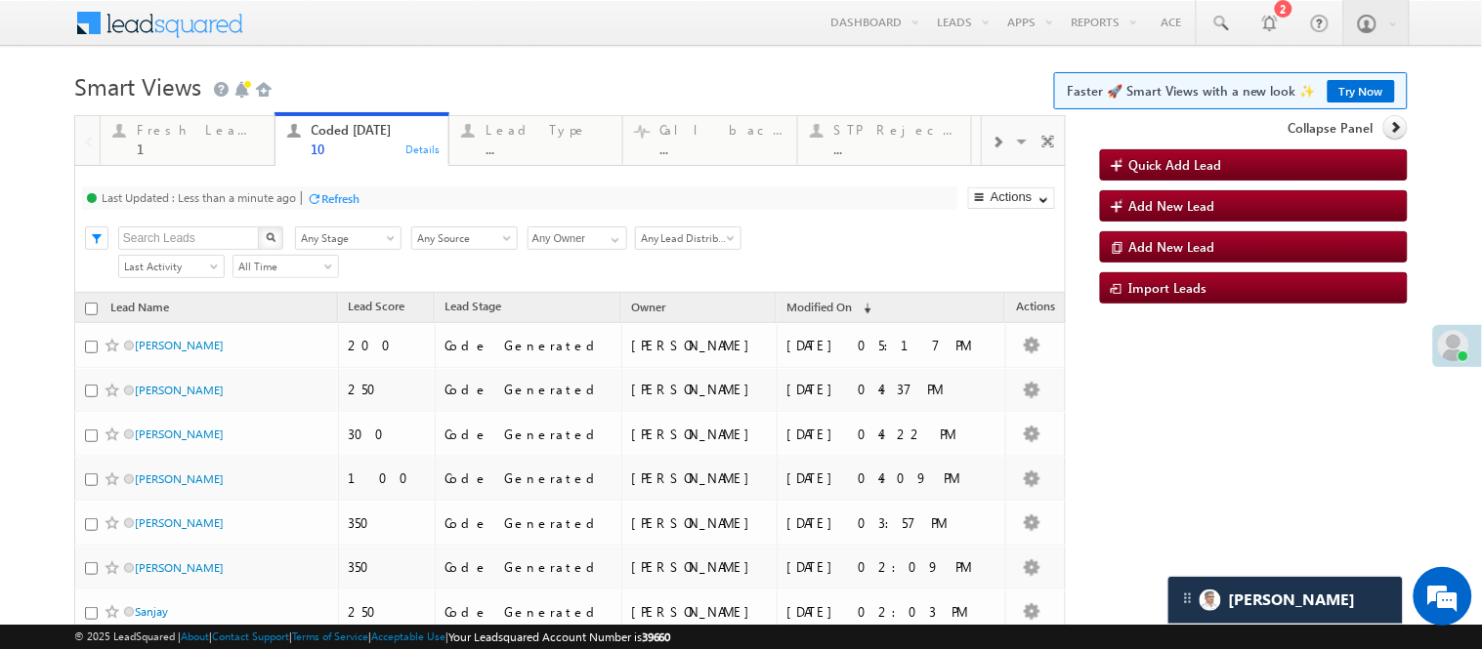
click at [398, 75] on h1 "Smart Views Getting Started Faster 🚀 Smart Views with a new look ✨ Try Now" at bounding box center [740, 84] width 1333 height 38
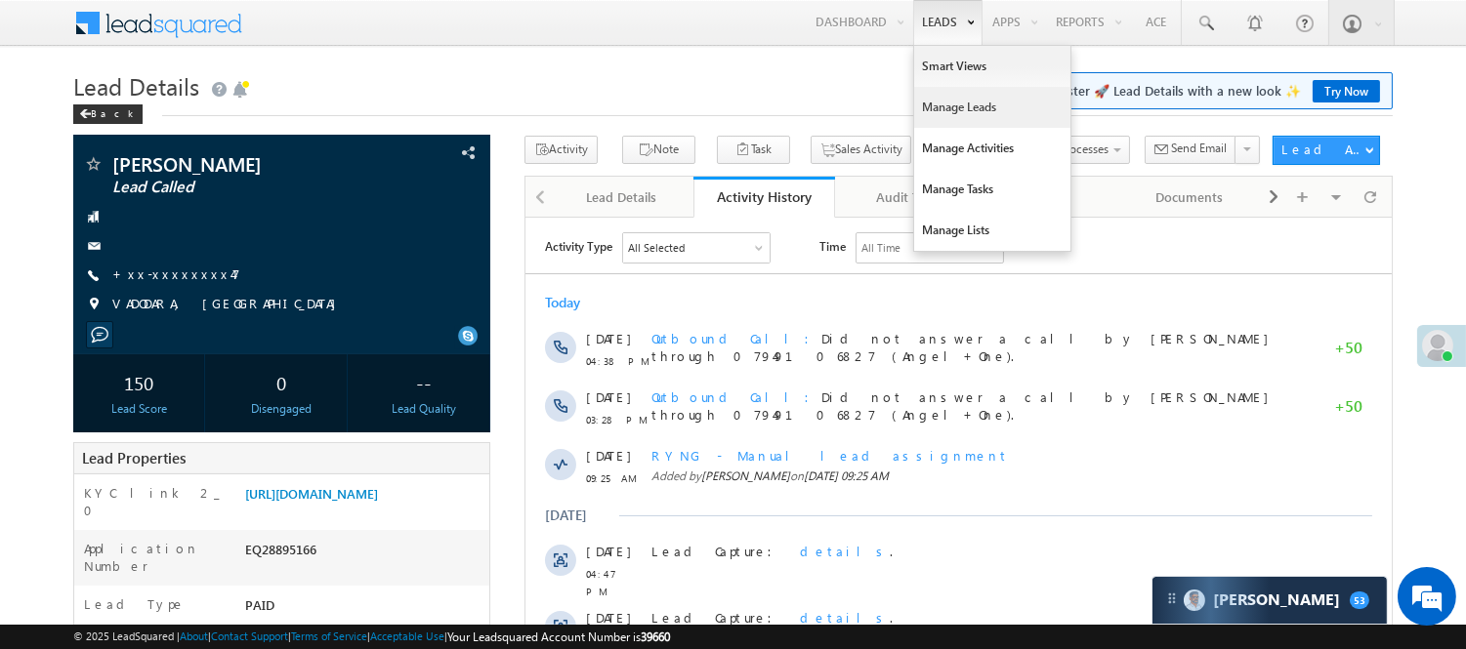
click at [940, 109] on link "Manage Leads" at bounding box center [992, 107] width 156 height 41
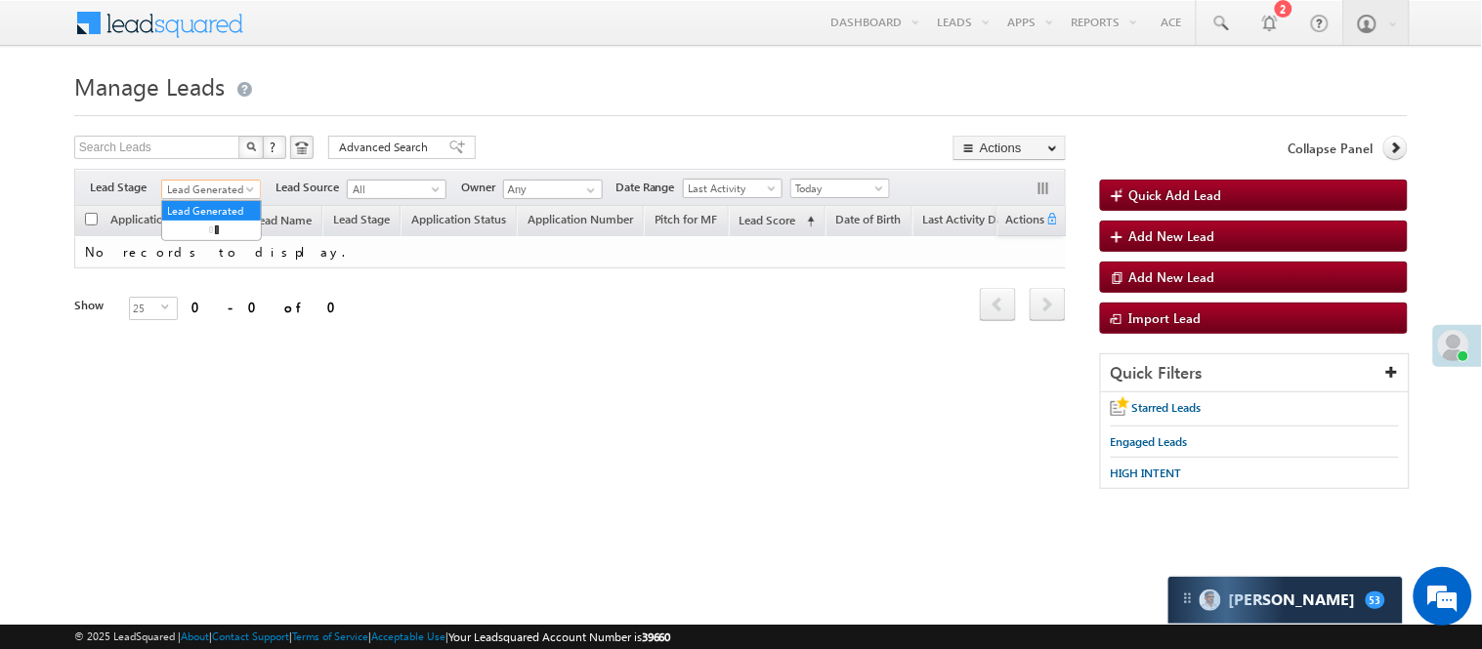
click at [211, 187] on span "Lead Generated" at bounding box center [208, 190] width 93 height 18
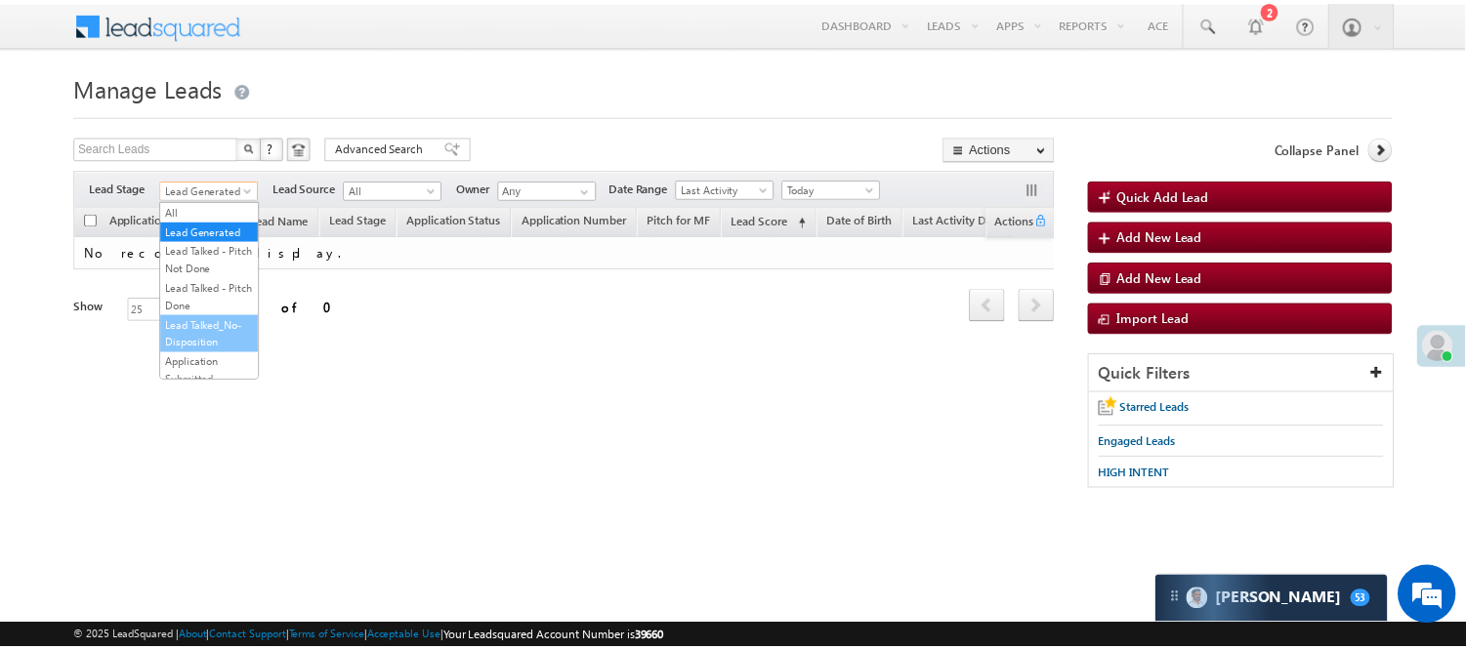
scroll to position [217, 0]
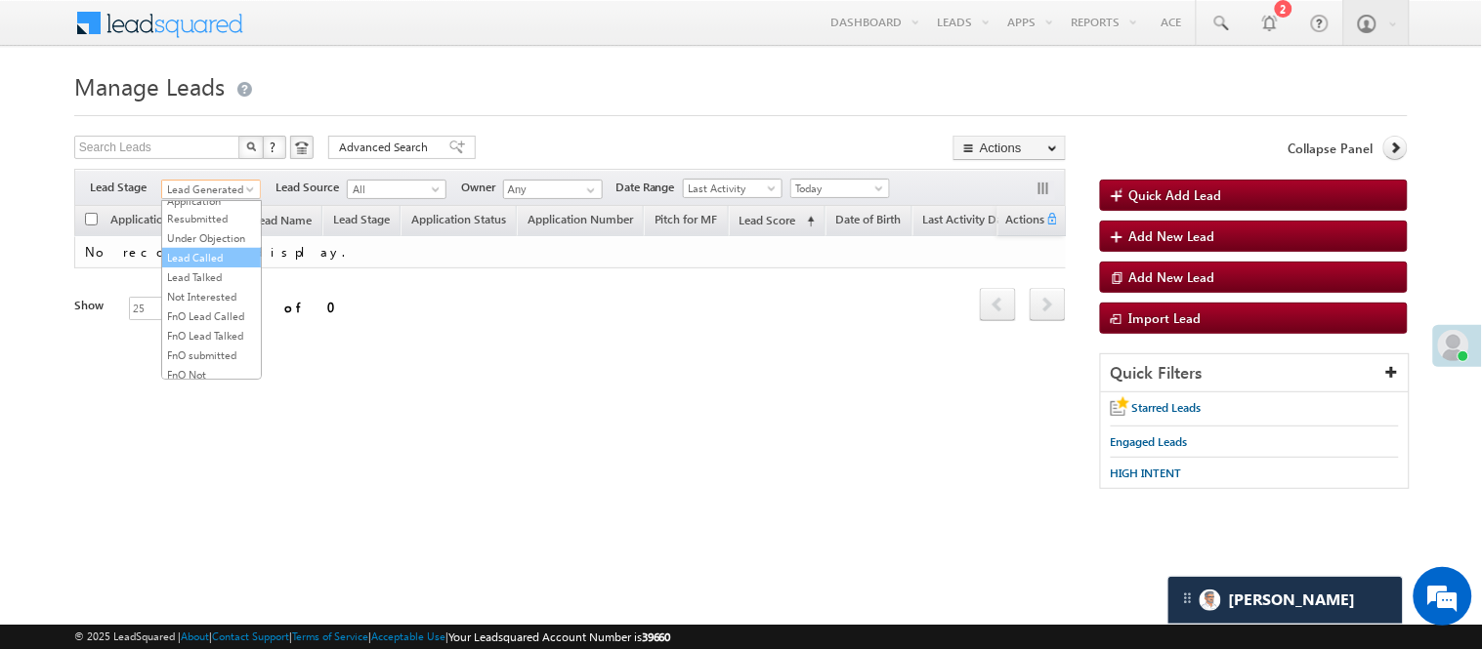
click at [206, 267] on link "Lead Called" at bounding box center [211, 258] width 99 height 18
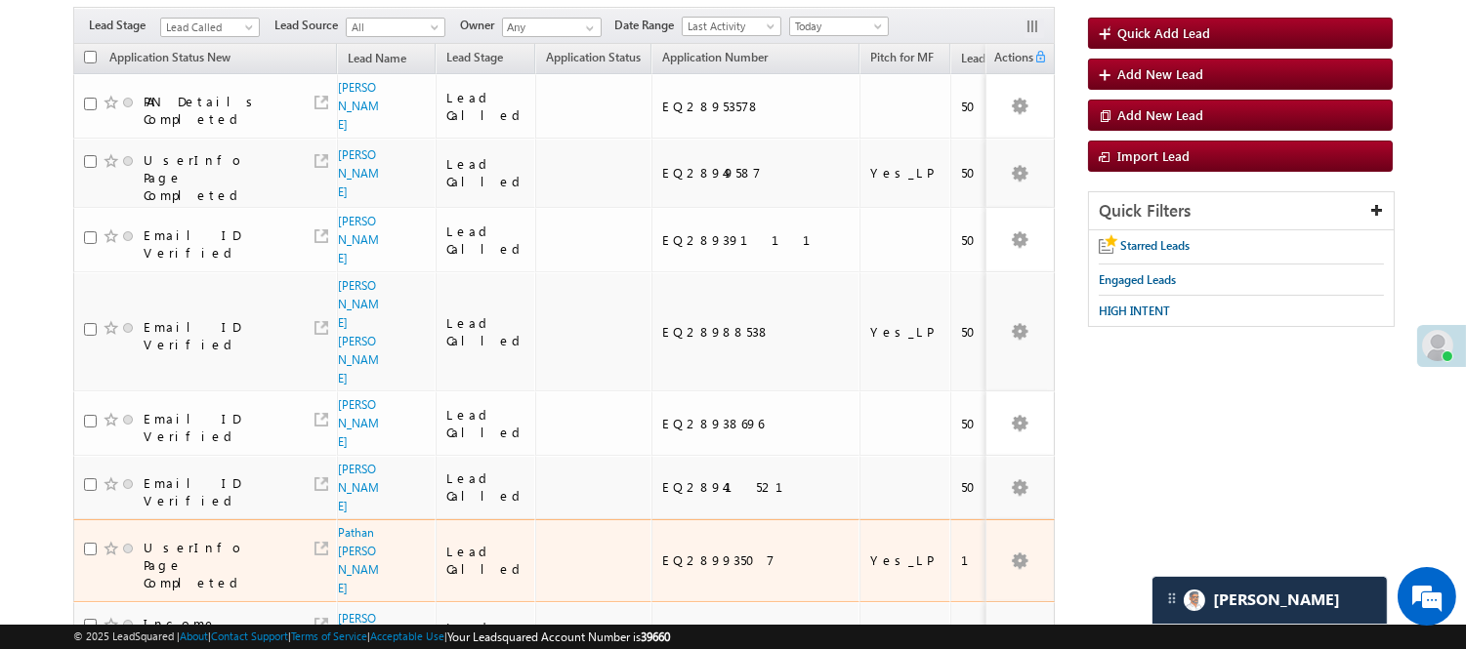
scroll to position [108, 0]
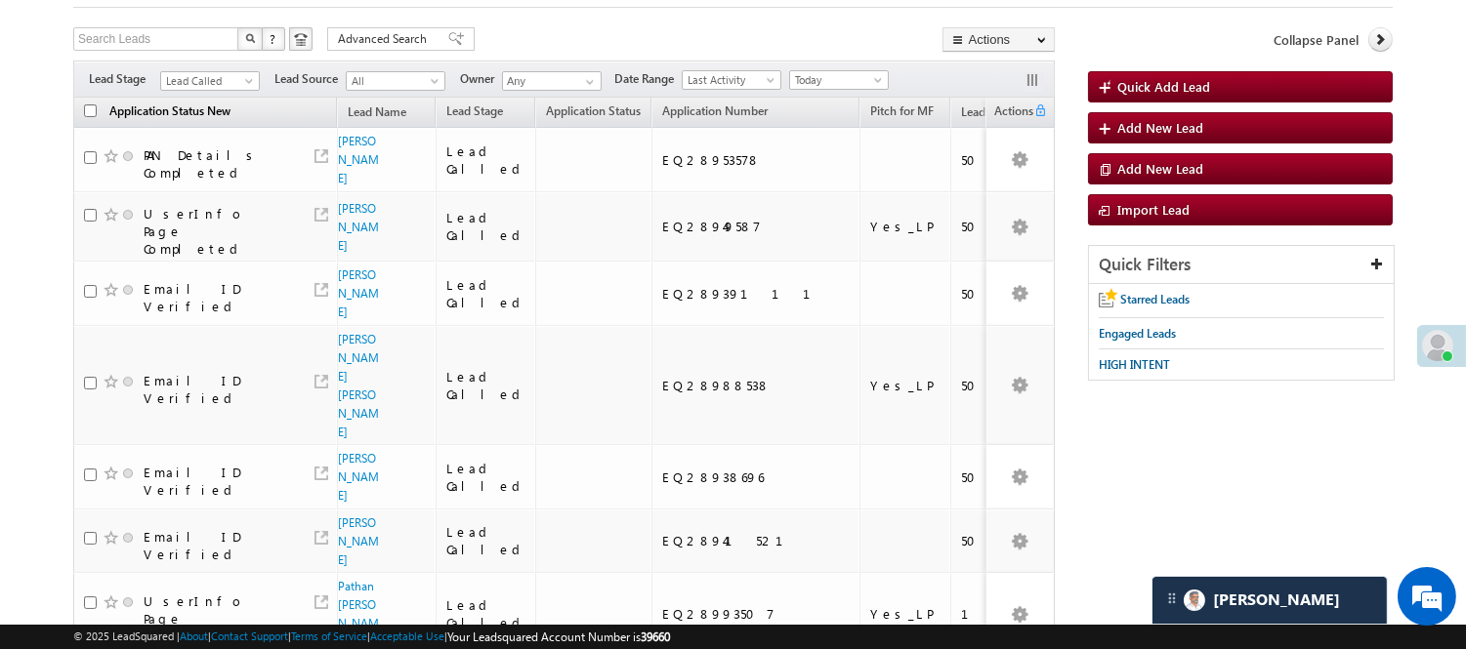
click at [207, 114] on span "Application Status New" at bounding box center [169, 111] width 121 height 15
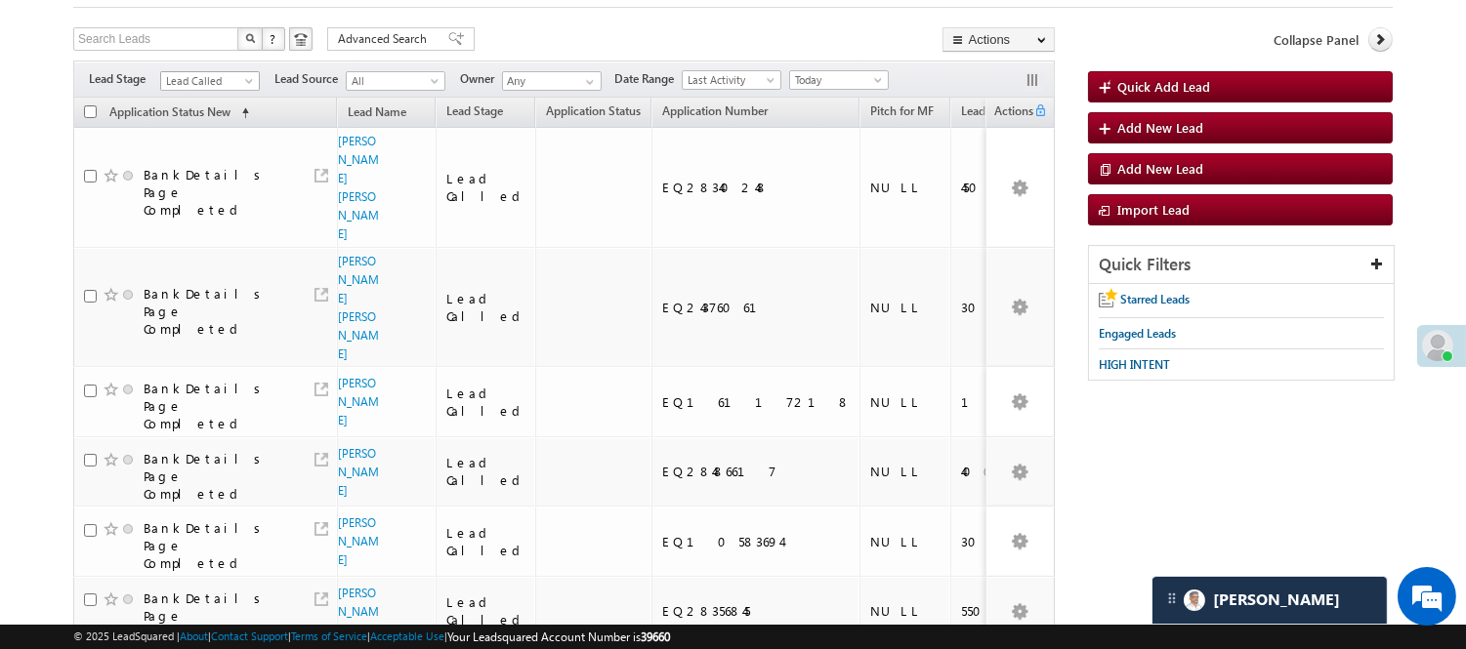
click at [228, 75] on span "Lead Called" at bounding box center [207, 81] width 93 height 18
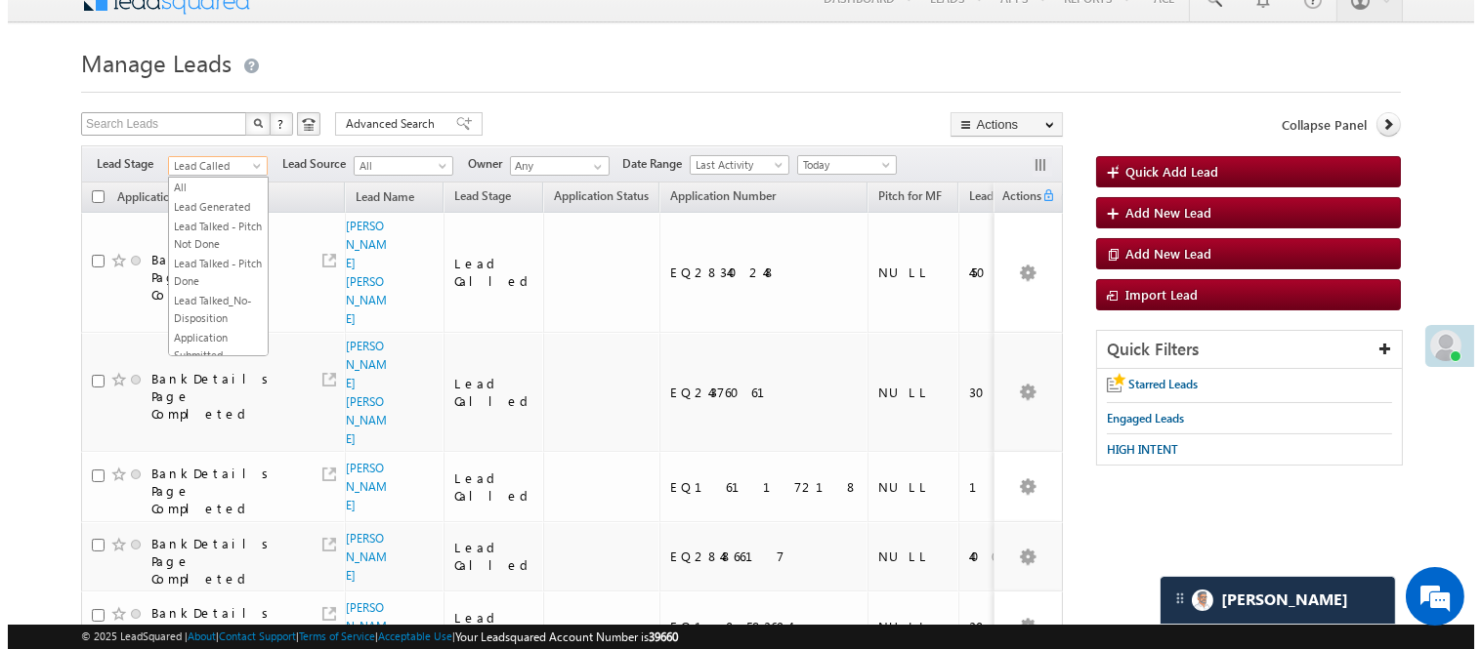
scroll to position [0, 0]
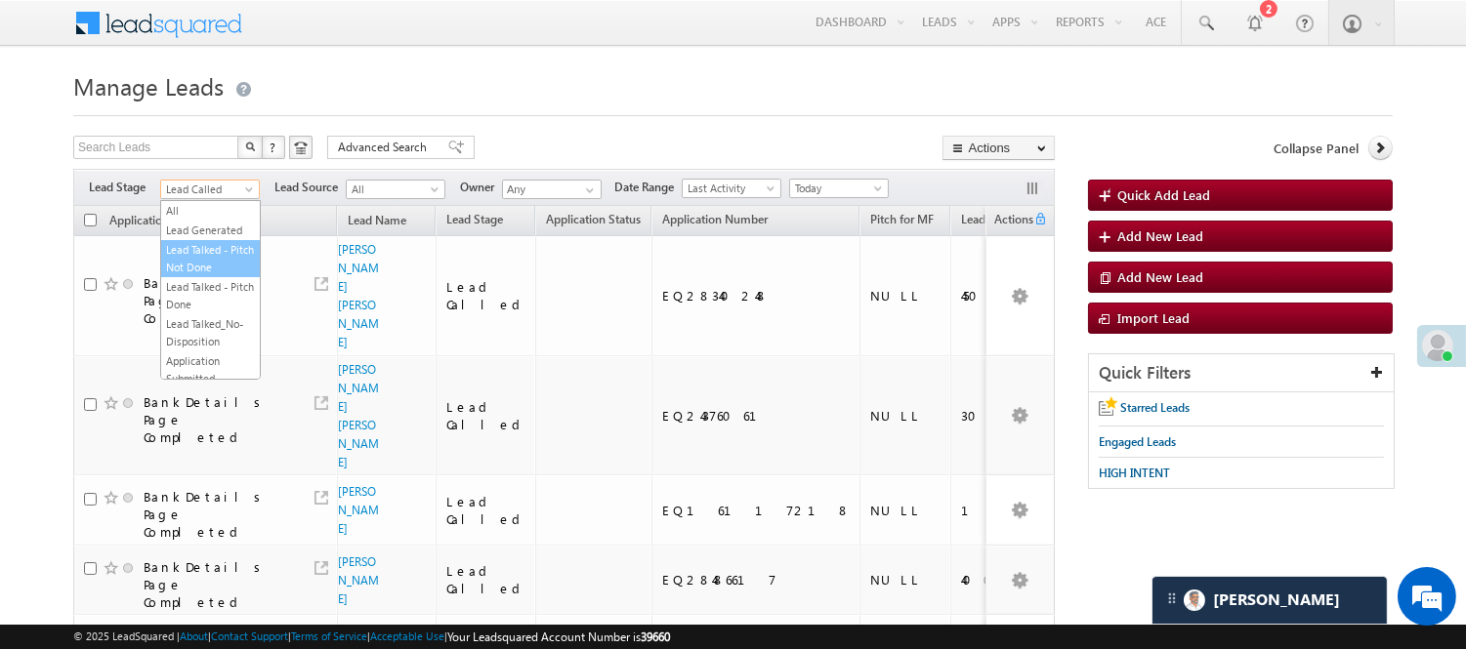
click at [200, 239] on link "Lead Generated" at bounding box center [210, 231] width 99 height 18
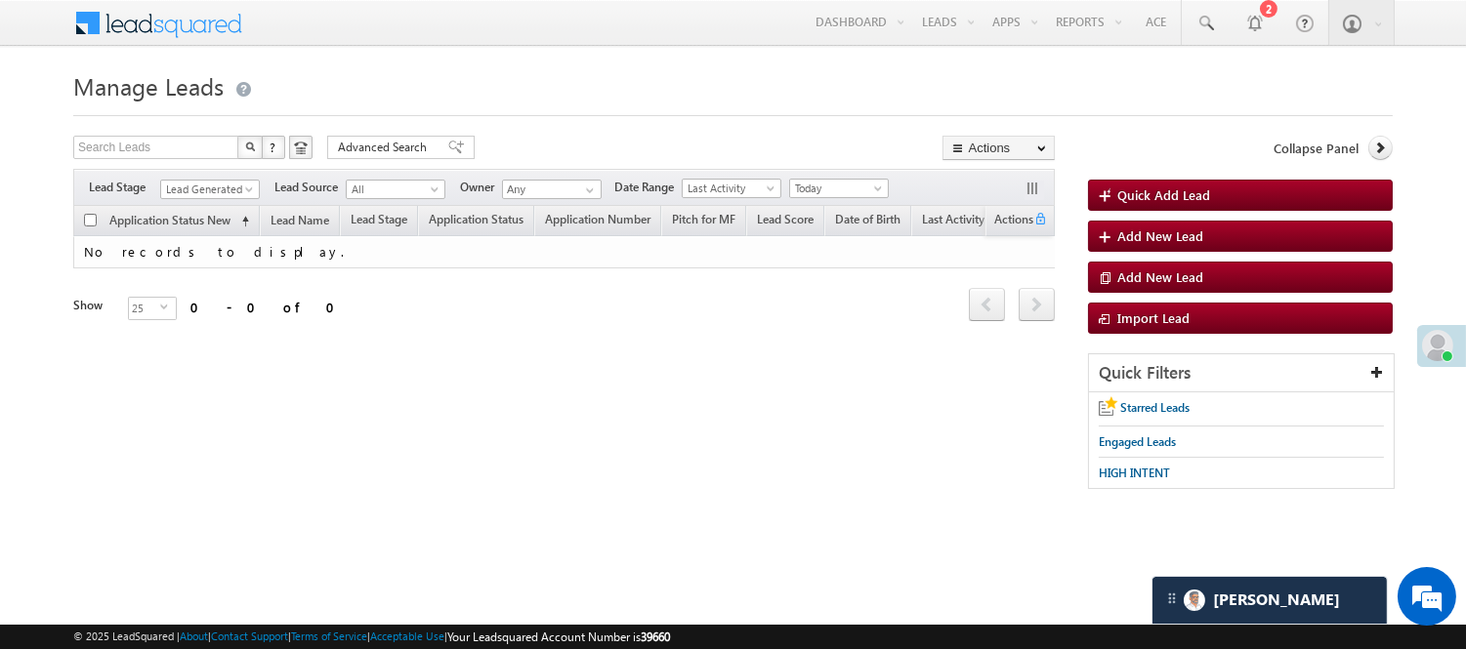
click at [433, 113] on div at bounding box center [732, 110] width 1319 height 13
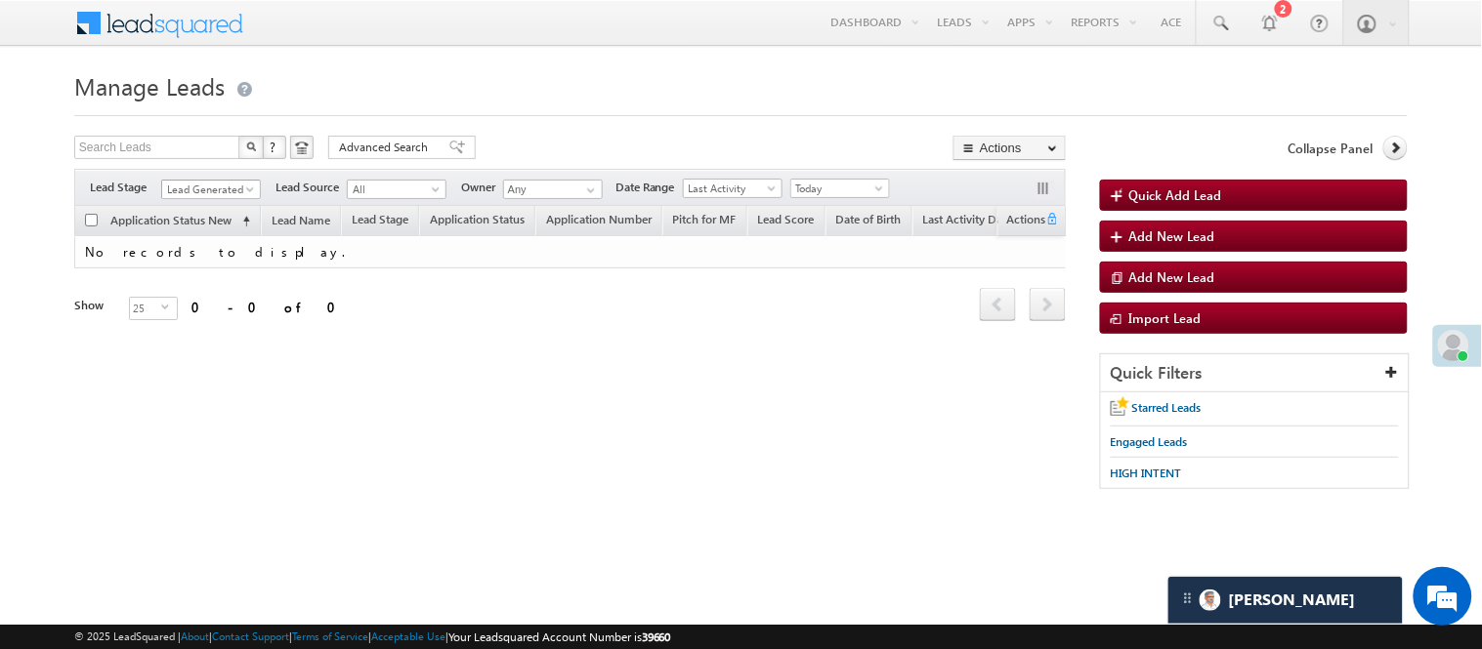
click at [234, 191] on span "Lead Generated" at bounding box center [208, 190] width 93 height 18
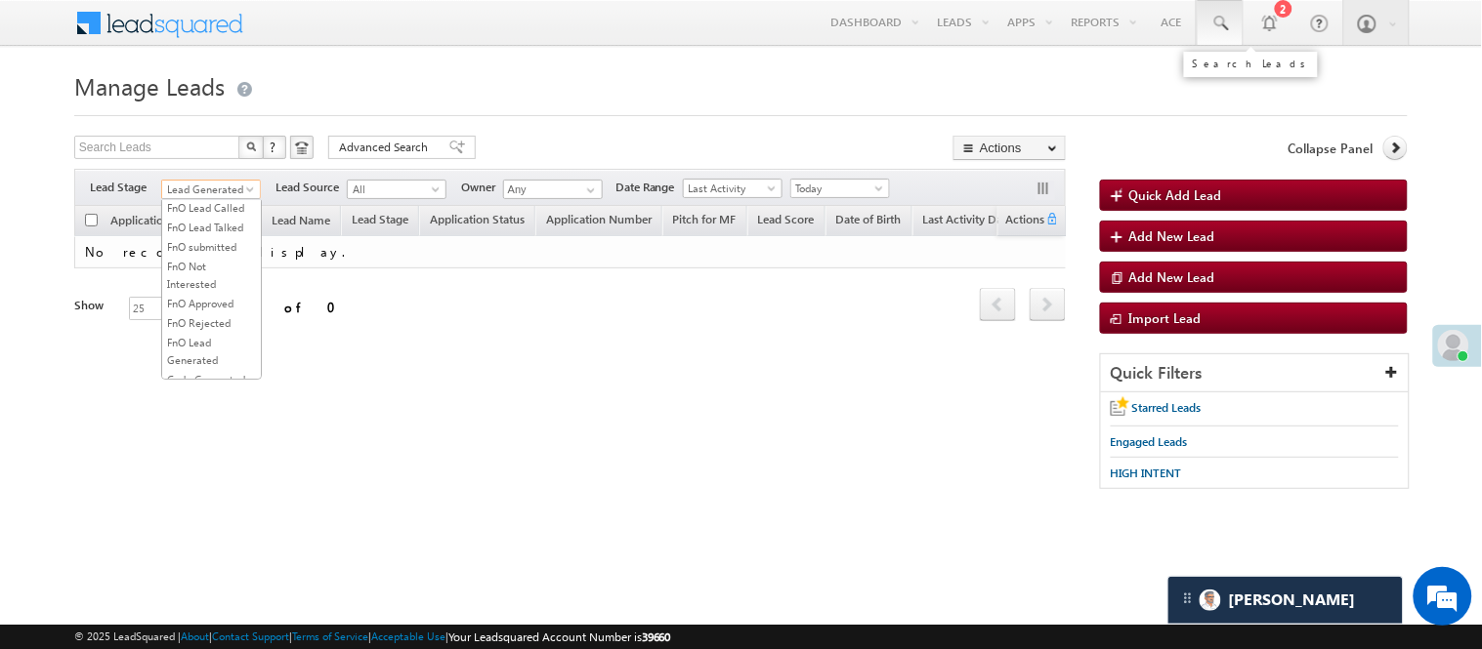
click at [1211, 22] on span at bounding box center [1220, 24] width 20 height 20
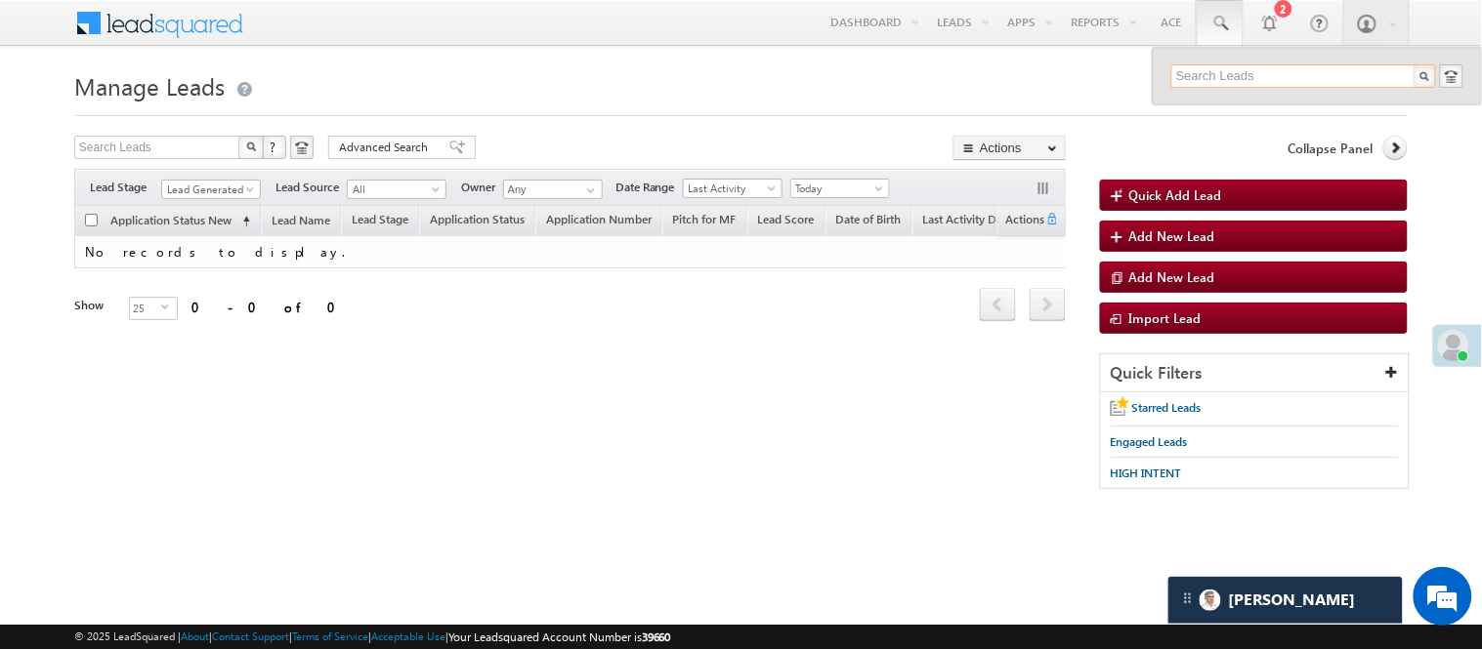
click at [1253, 70] on input "text" at bounding box center [1303, 75] width 265 height 23
click at [1254, 74] on input "text" at bounding box center [1303, 75] width 265 height 23
paste input "EQ28990805"
type input "E"
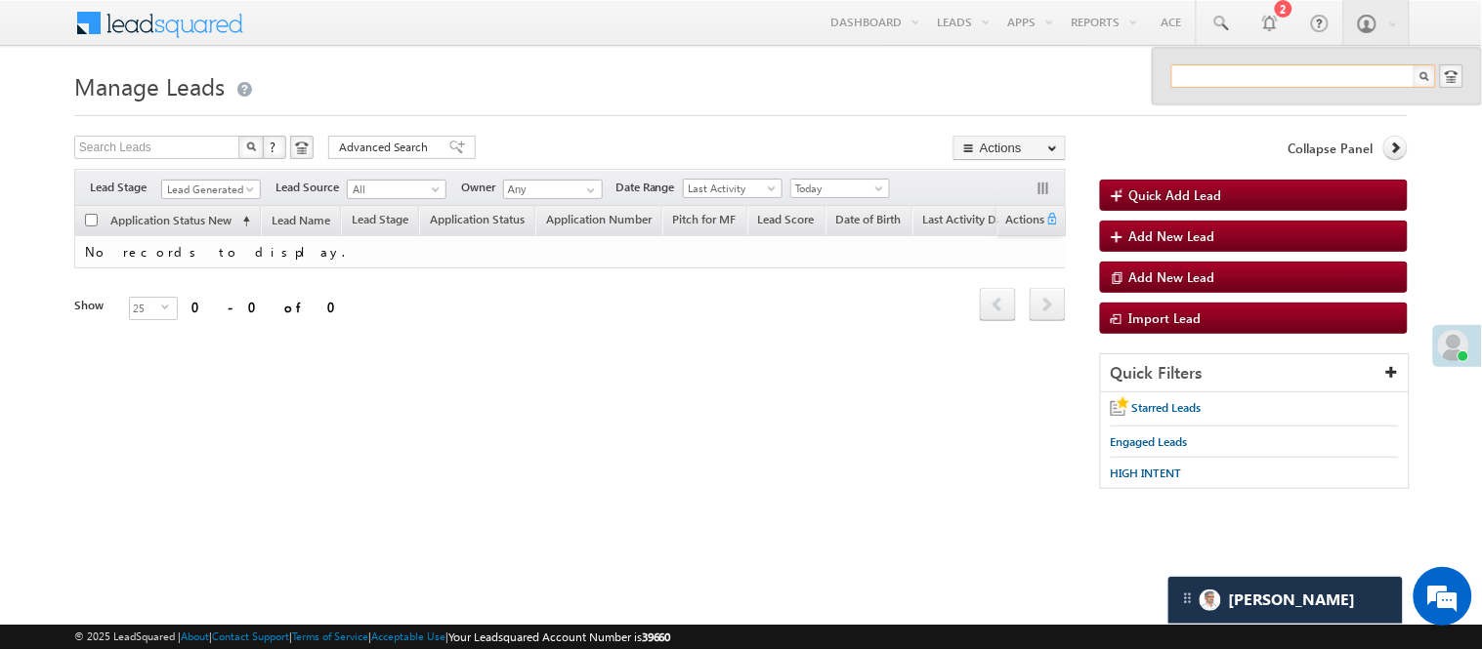
paste input "EQ28990805"
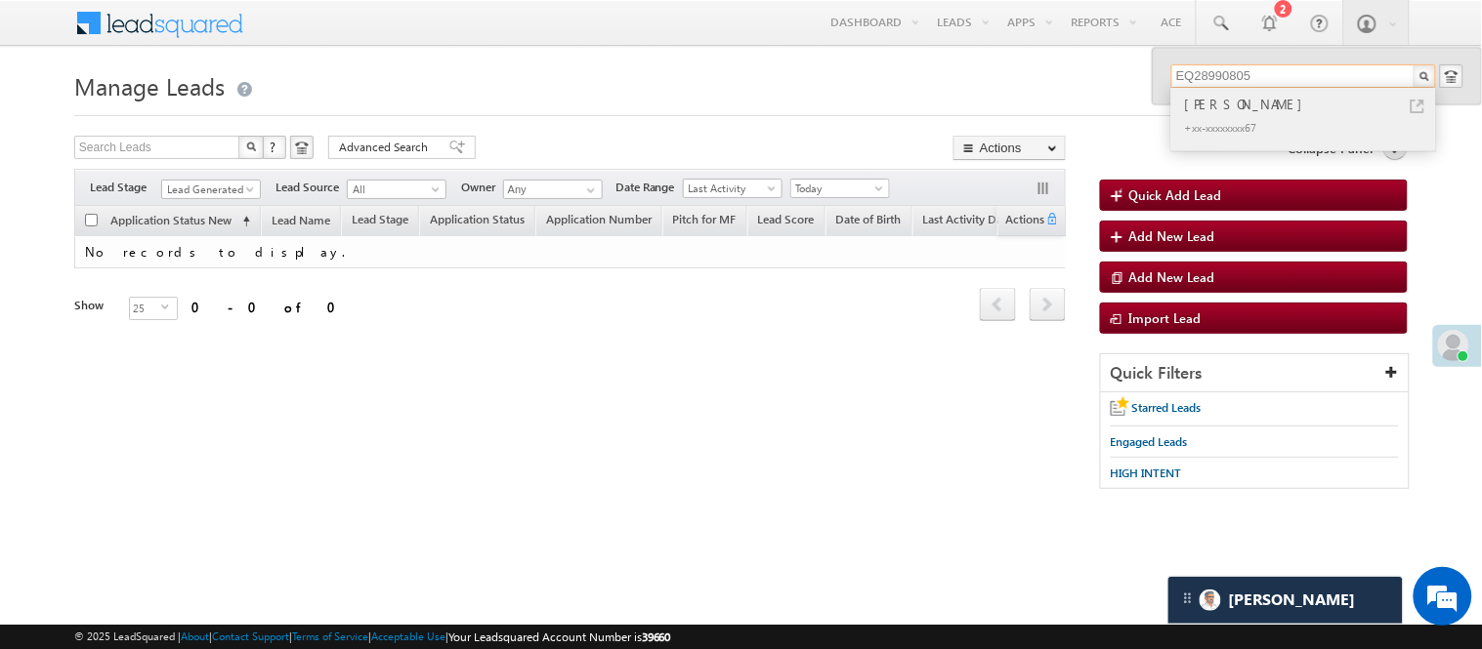
type input "EQ28990805"
click at [1246, 111] on div "Prakash urreti" at bounding box center [1312, 104] width 262 height 21
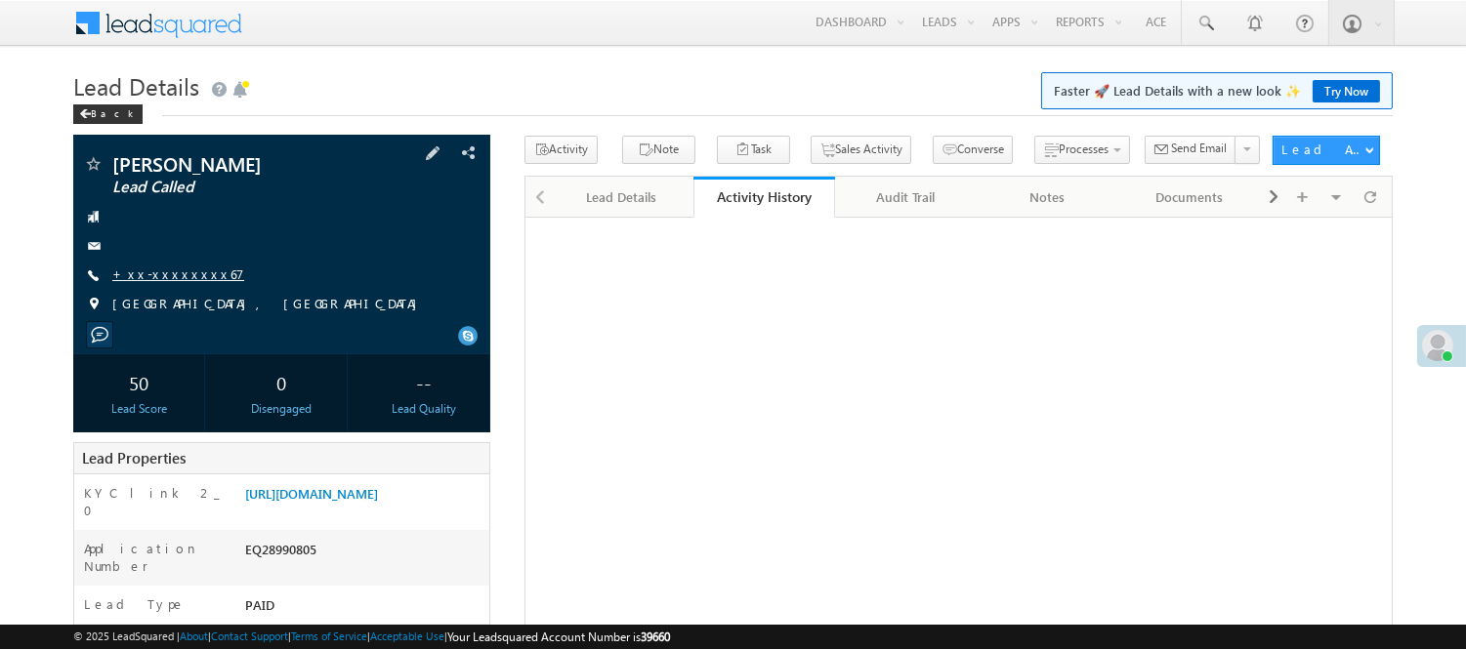
click at [196, 270] on link "+xx-xxxxxxxx67" at bounding box center [178, 274] width 132 height 17
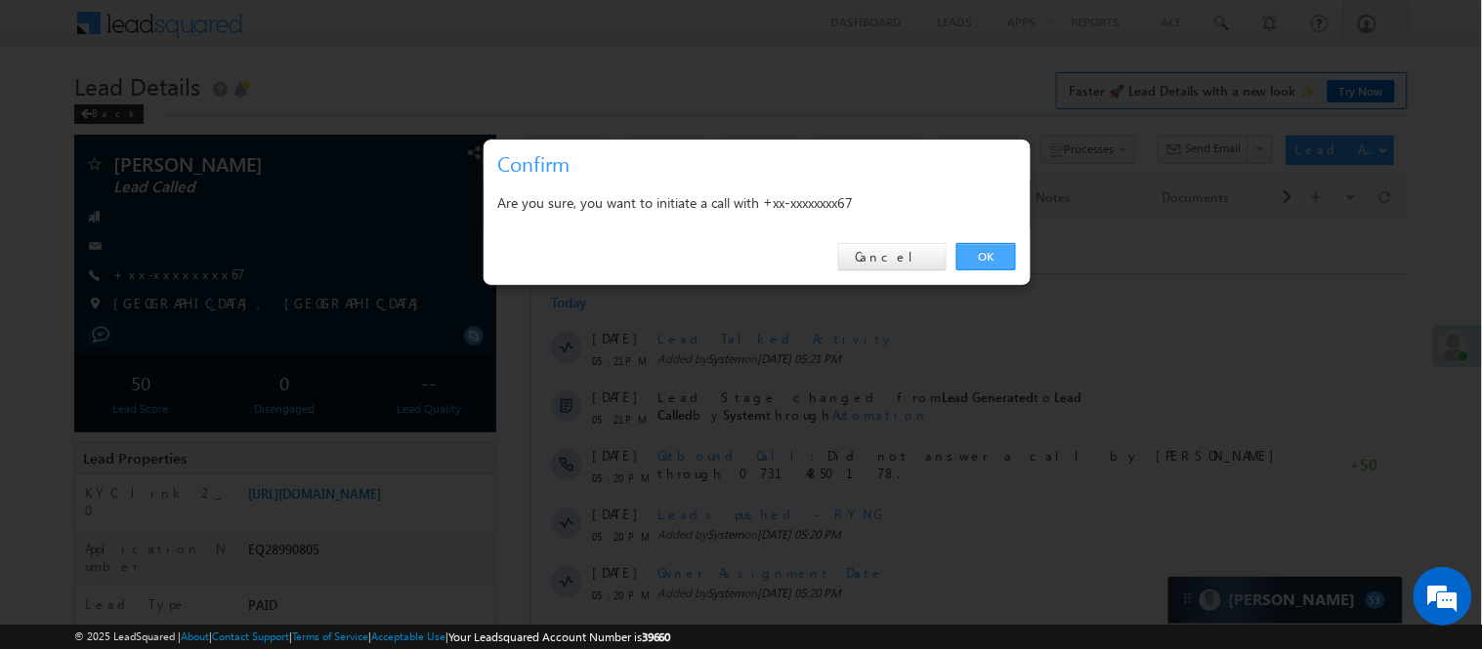
click at [988, 256] on link "OK" at bounding box center [986, 256] width 60 height 27
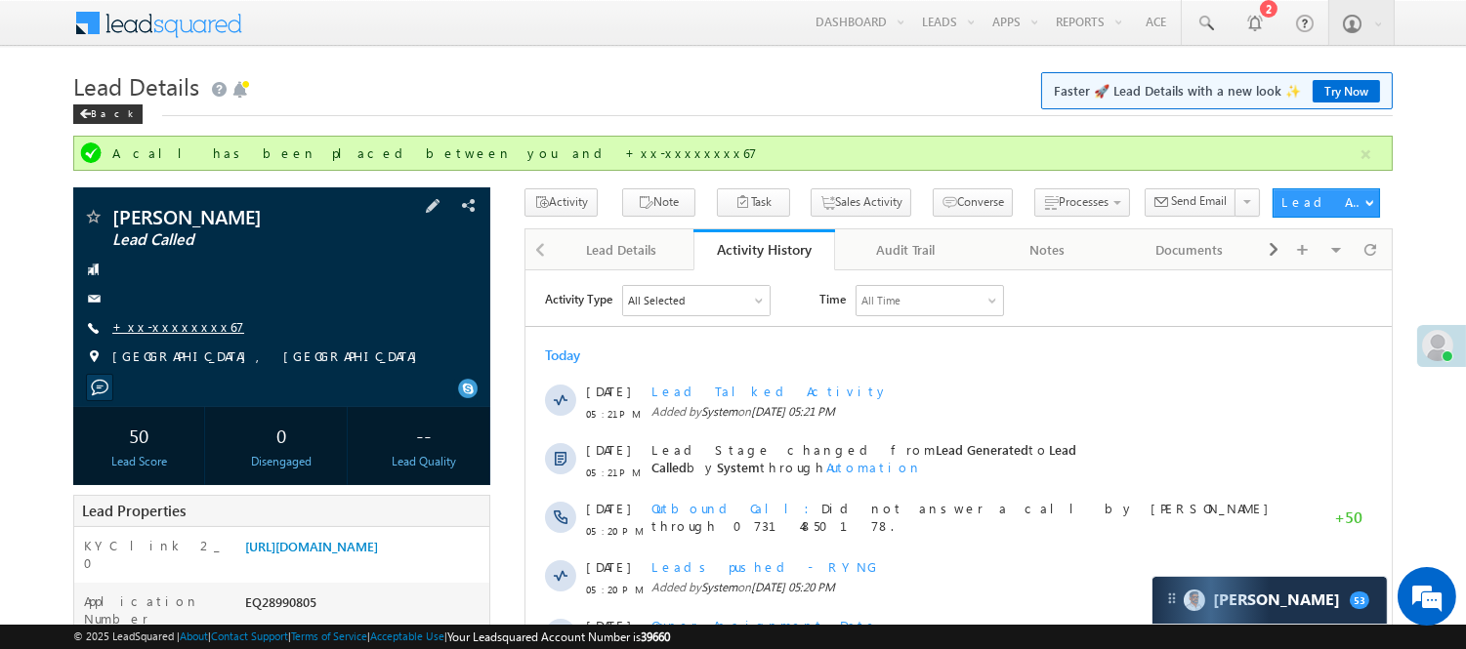
click at [162, 328] on link "+xx-xxxxxxxx67" at bounding box center [178, 326] width 132 height 17
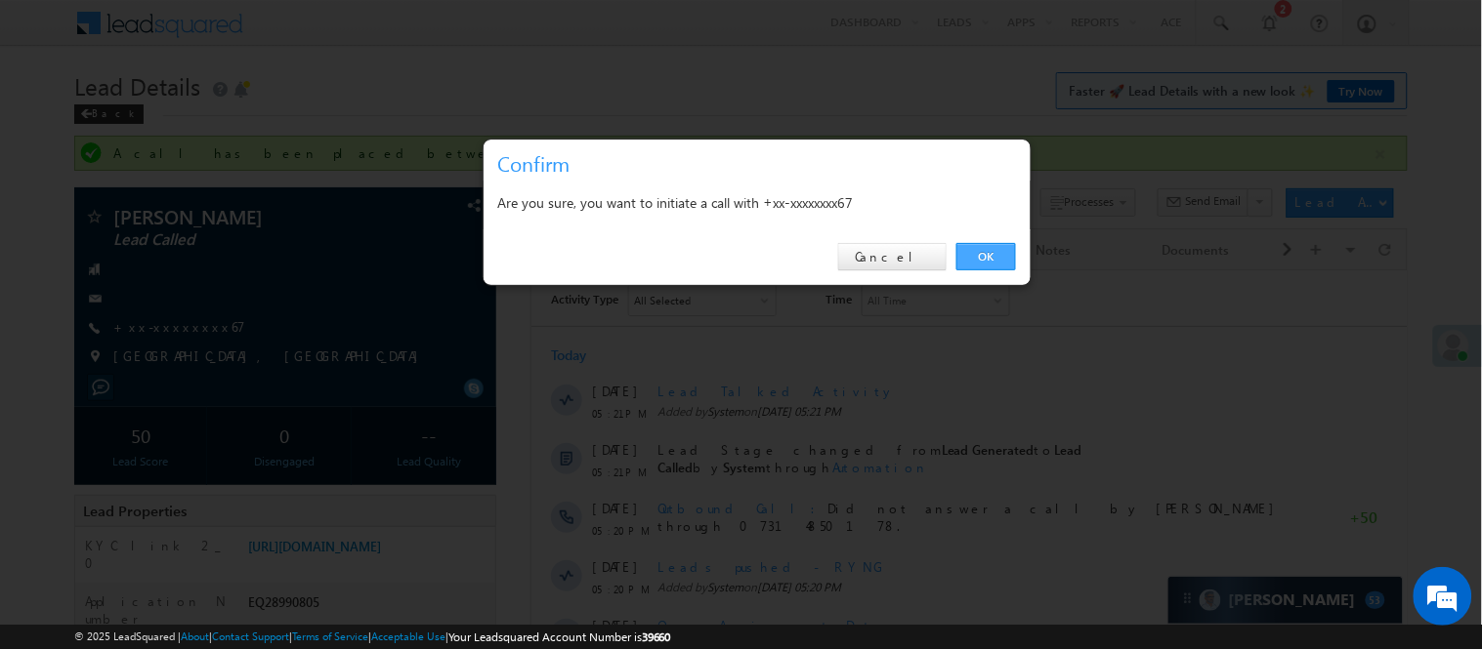
click at [961, 250] on link "OK" at bounding box center [986, 256] width 60 height 27
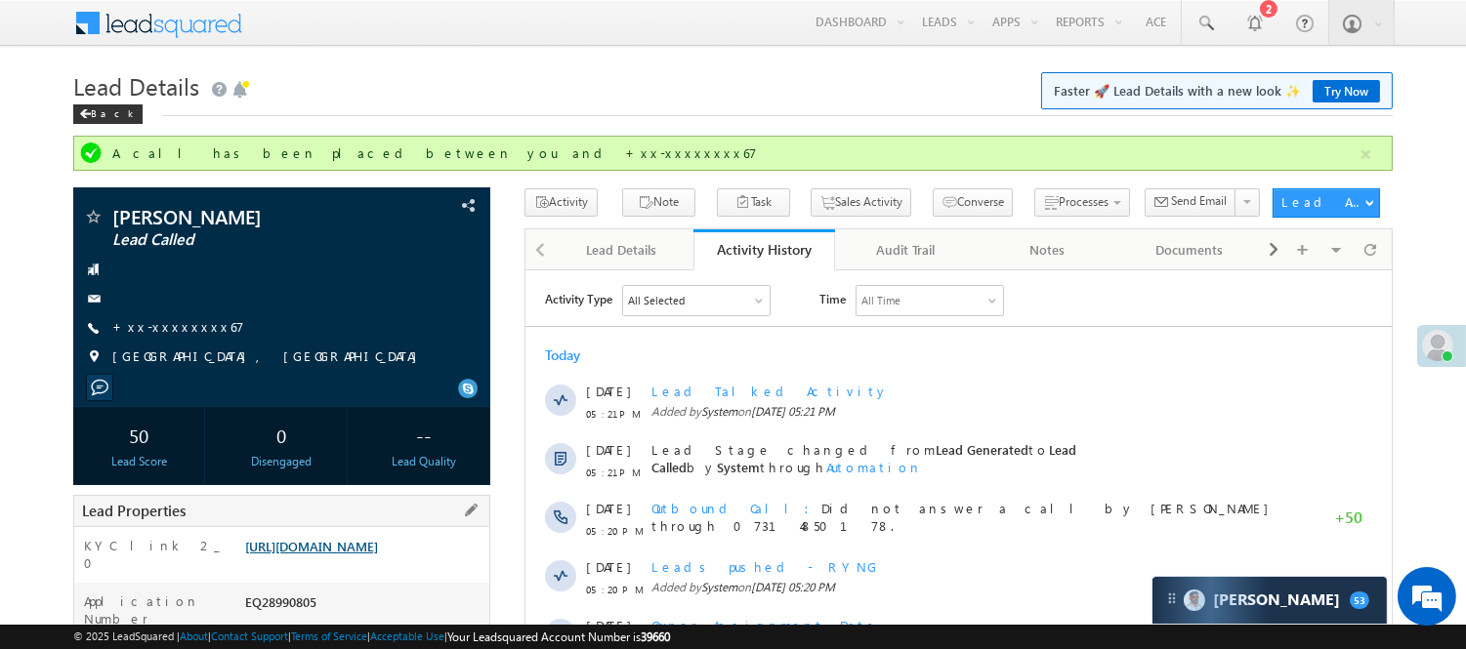
click at [353, 553] on link "[URL][DOMAIN_NAME]" at bounding box center [311, 546] width 133 height 17
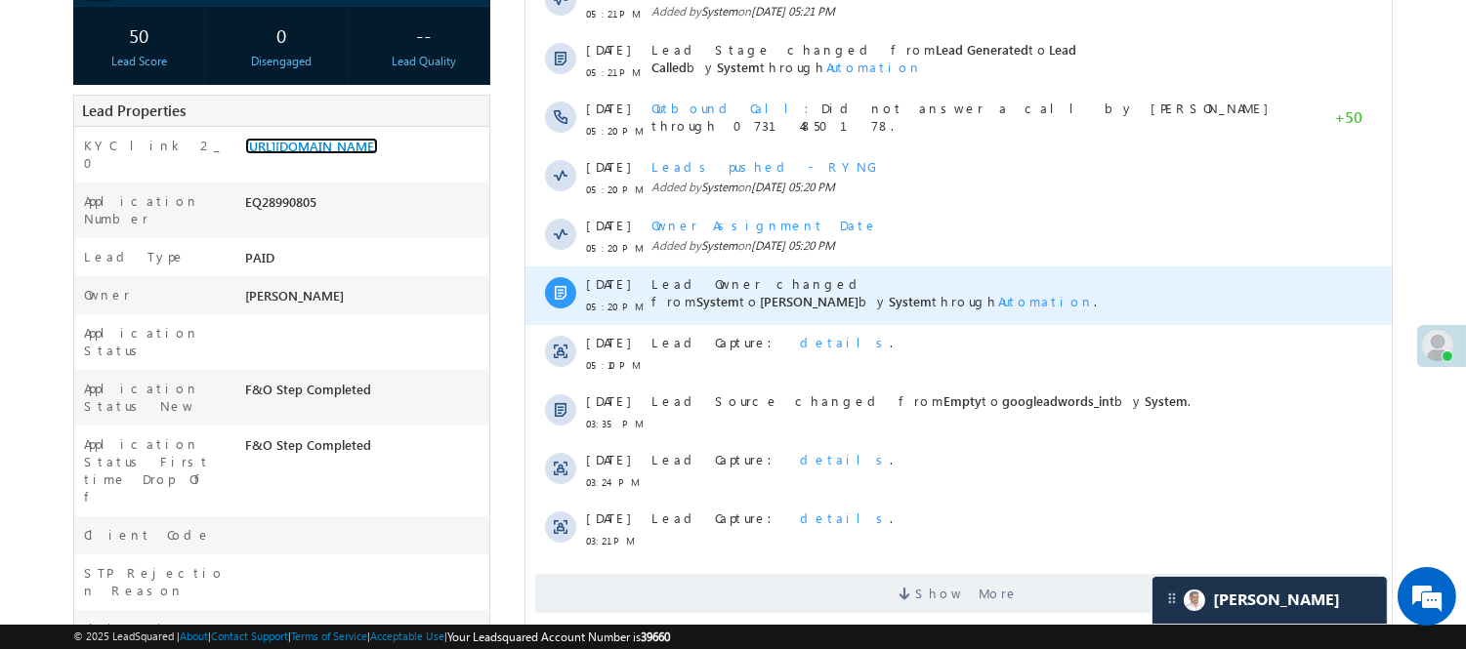
scroll to position [434, 0]
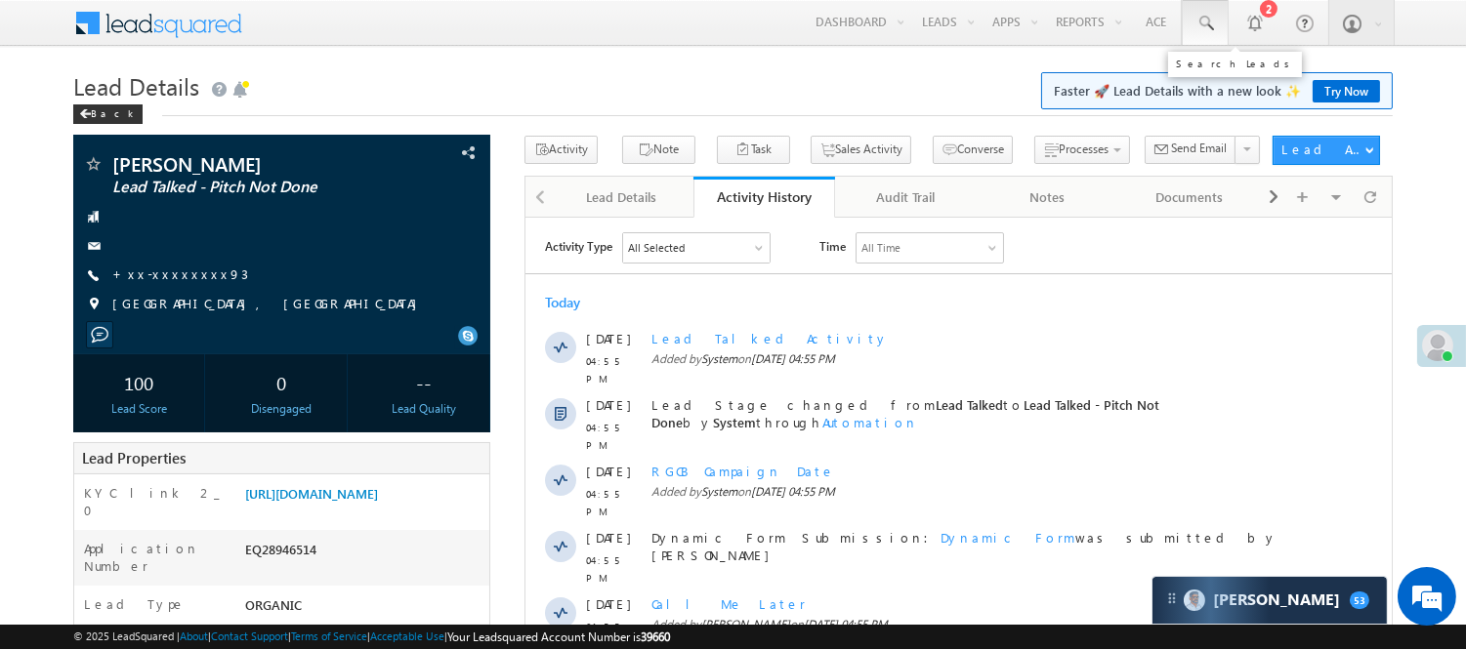
click at [1199, 30] on span at bounding box center [1205, 24] width 20 height 20
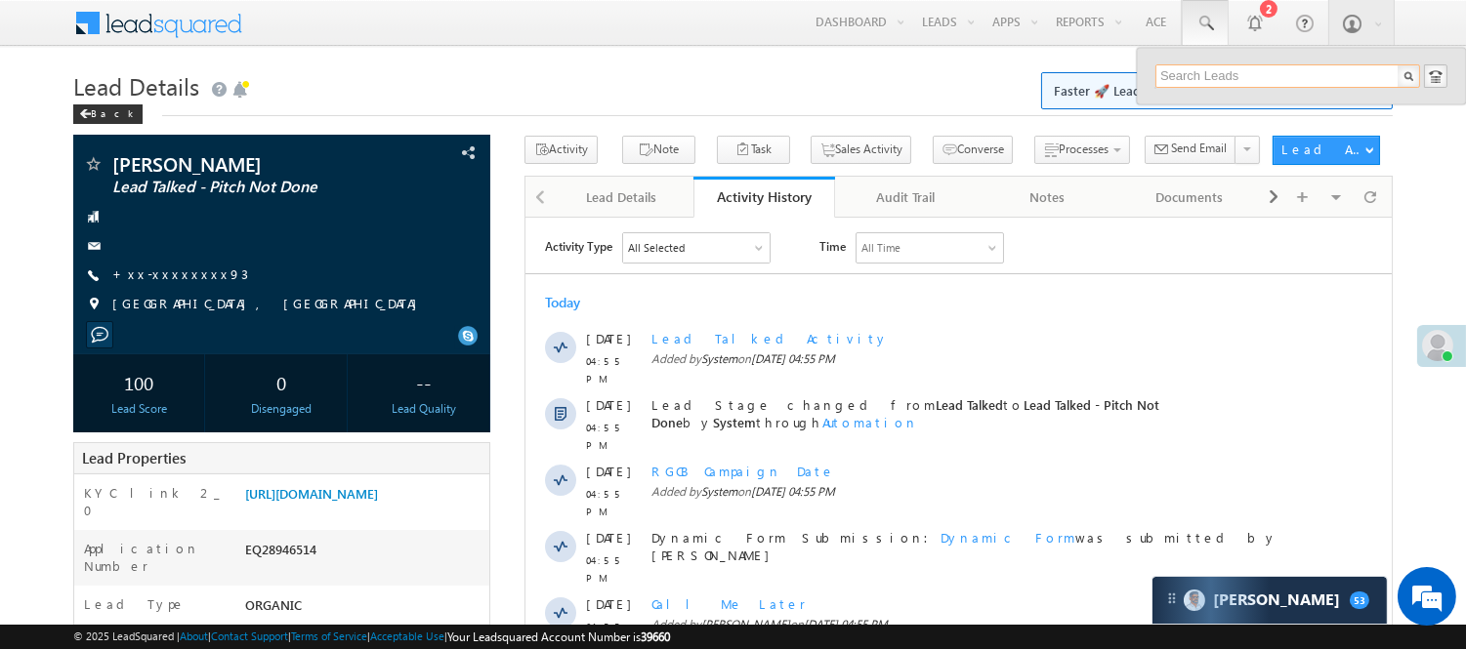
click at [1270, 72] on input "text" at bounding box center [1287, 75] width 265 height 23
click at [1267, 72] on input "text" at bounding box center [1287, 75] width 265 height 23
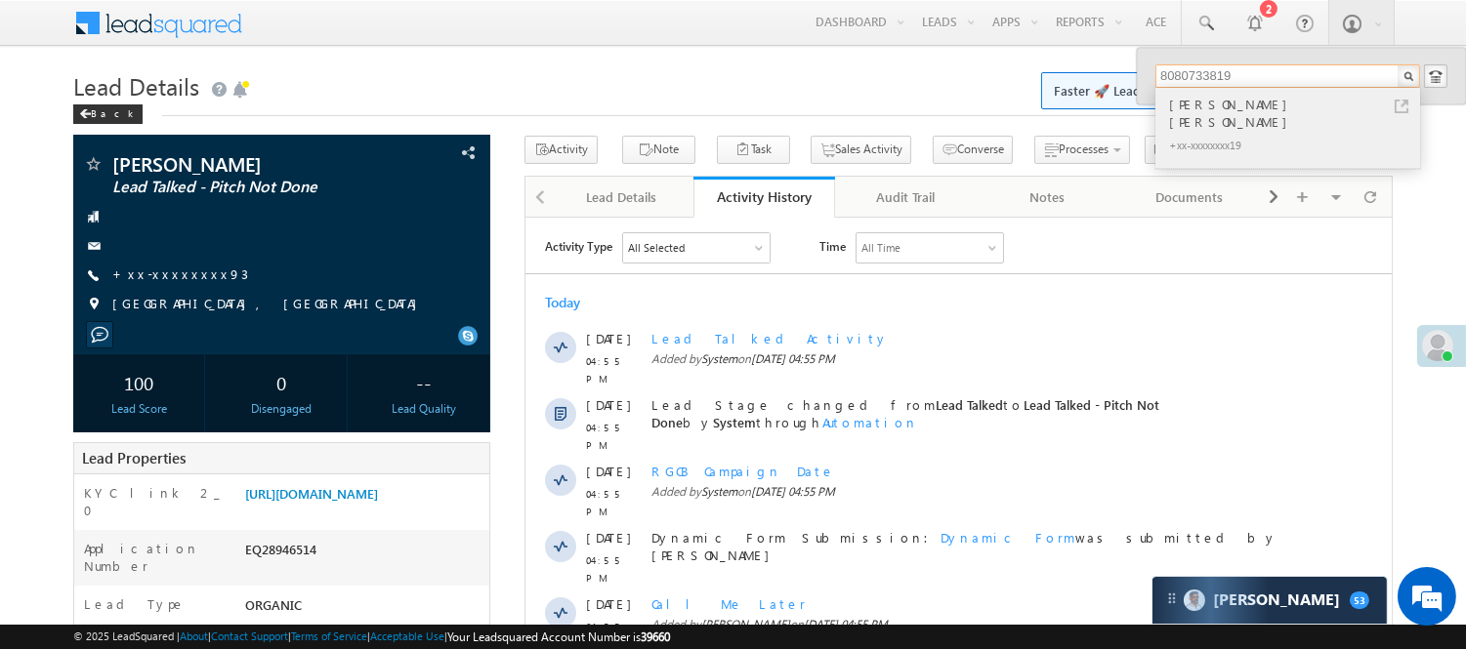
type input "8080733819"
click at [1227, 133] on div "+xx-xxxxxxxx19" at bounding box center [1296, 144] width 262 height 23
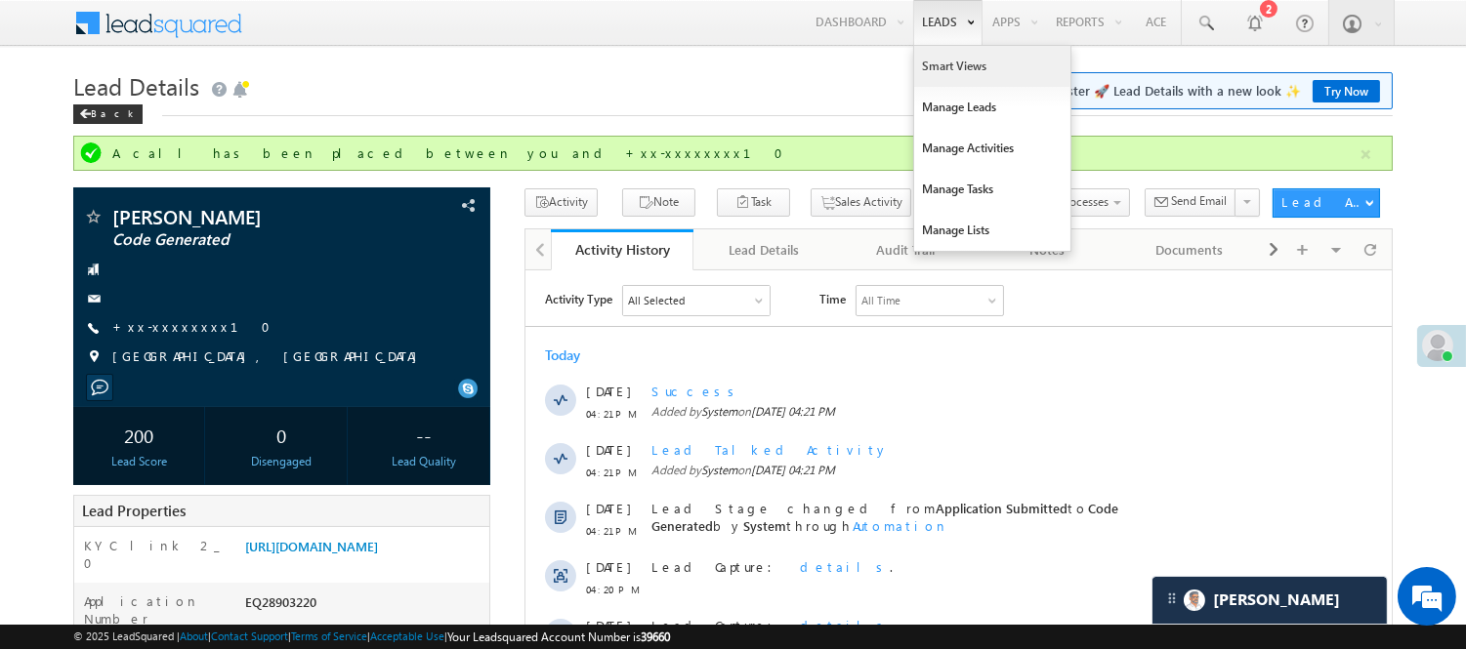
click at [975, 76] on link "Smart Views" at bounding box center [992, 66] width 156 height 41
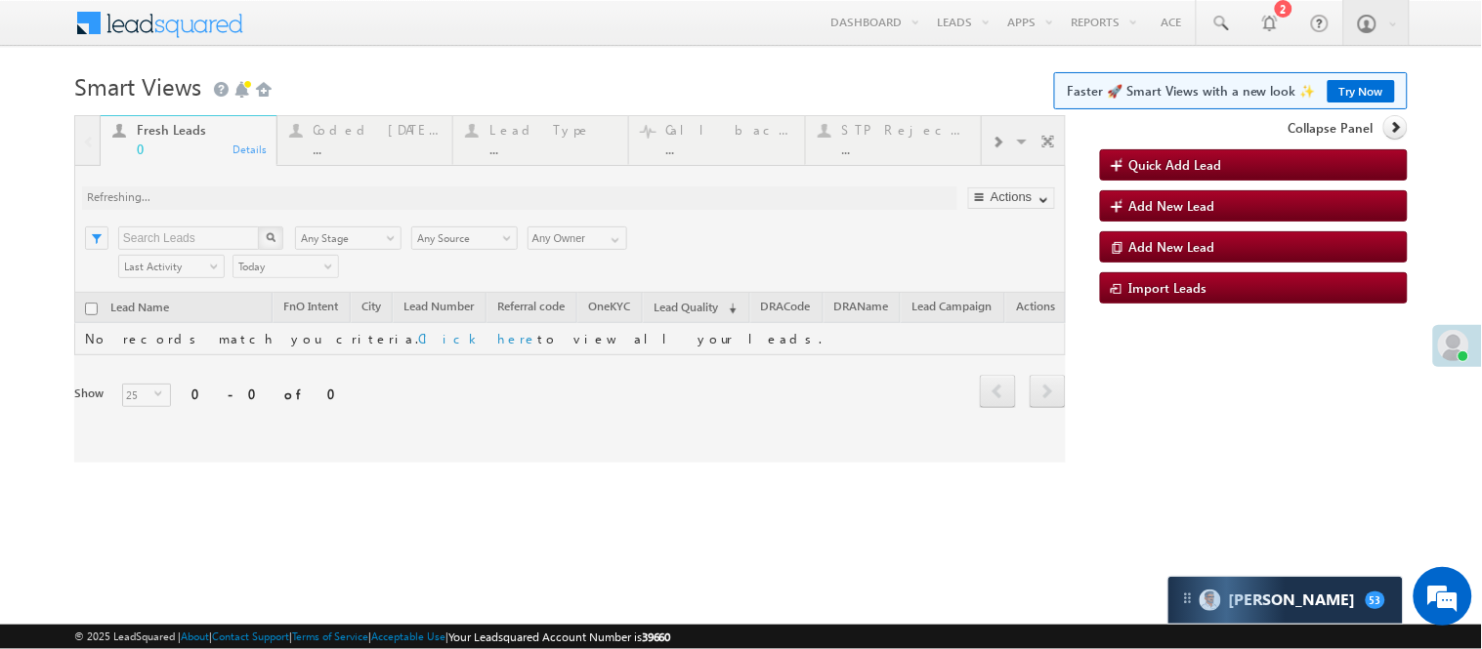
click at [348, 133] on div at bounding box center [569, 289] width 991 height 348
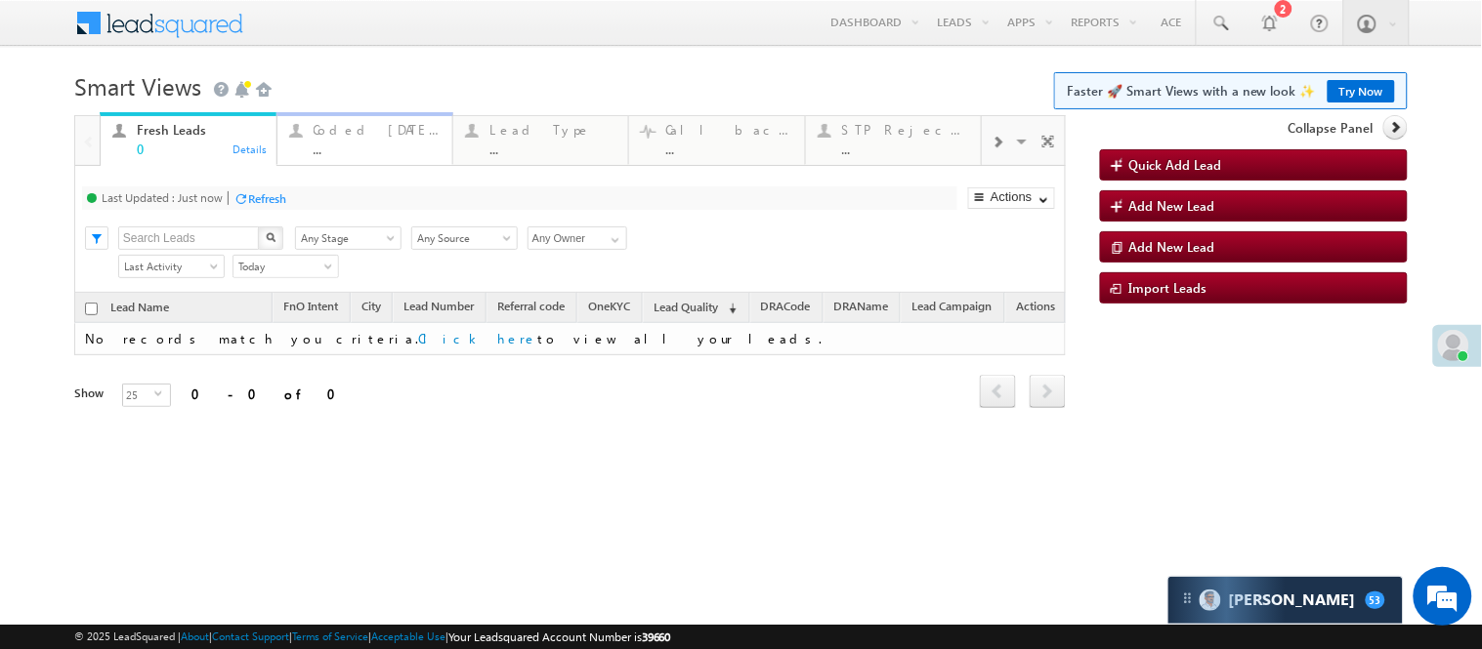
click at [329, 154] on div "..." at bounding box center [377, 149] width 127 height 15
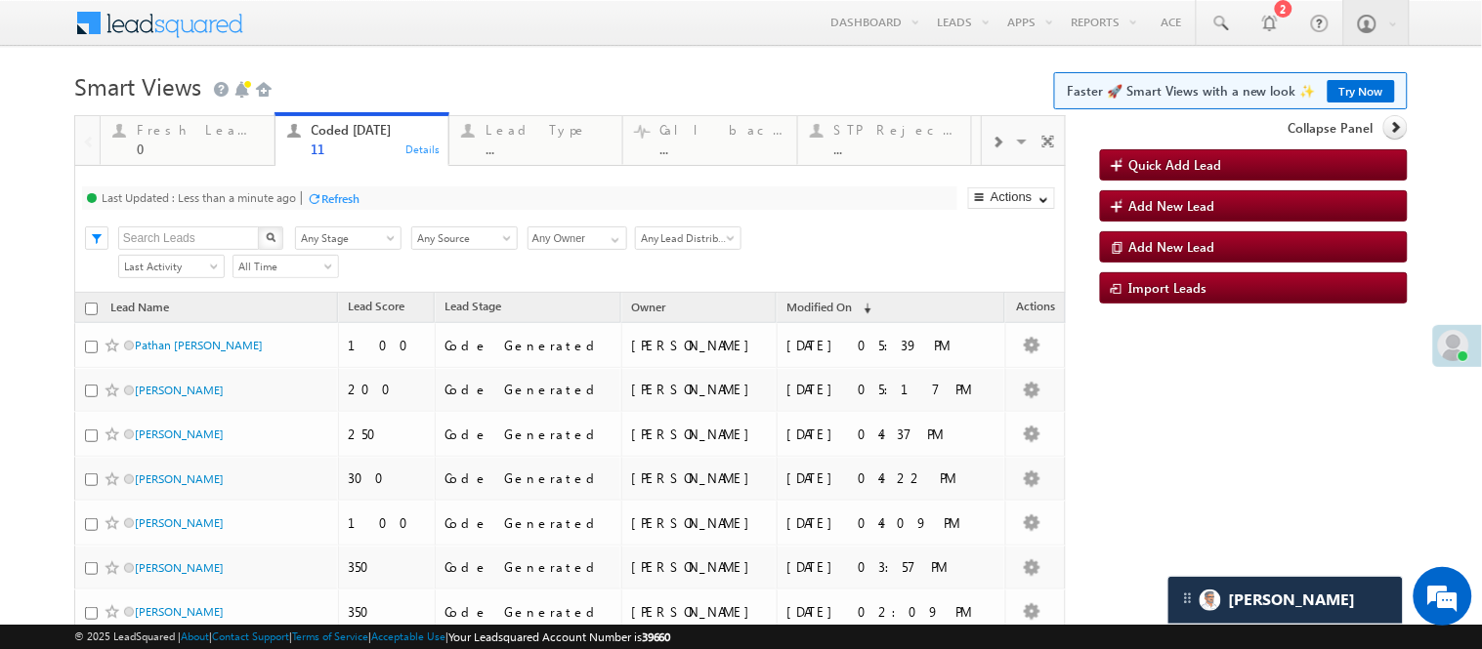
click at [480, 89] on h1 "Smart Views Getting Started Faster 🚀 Smart Views with a new look ✨ Try Now" at bounding box center [740, 84] width 1333 height 38
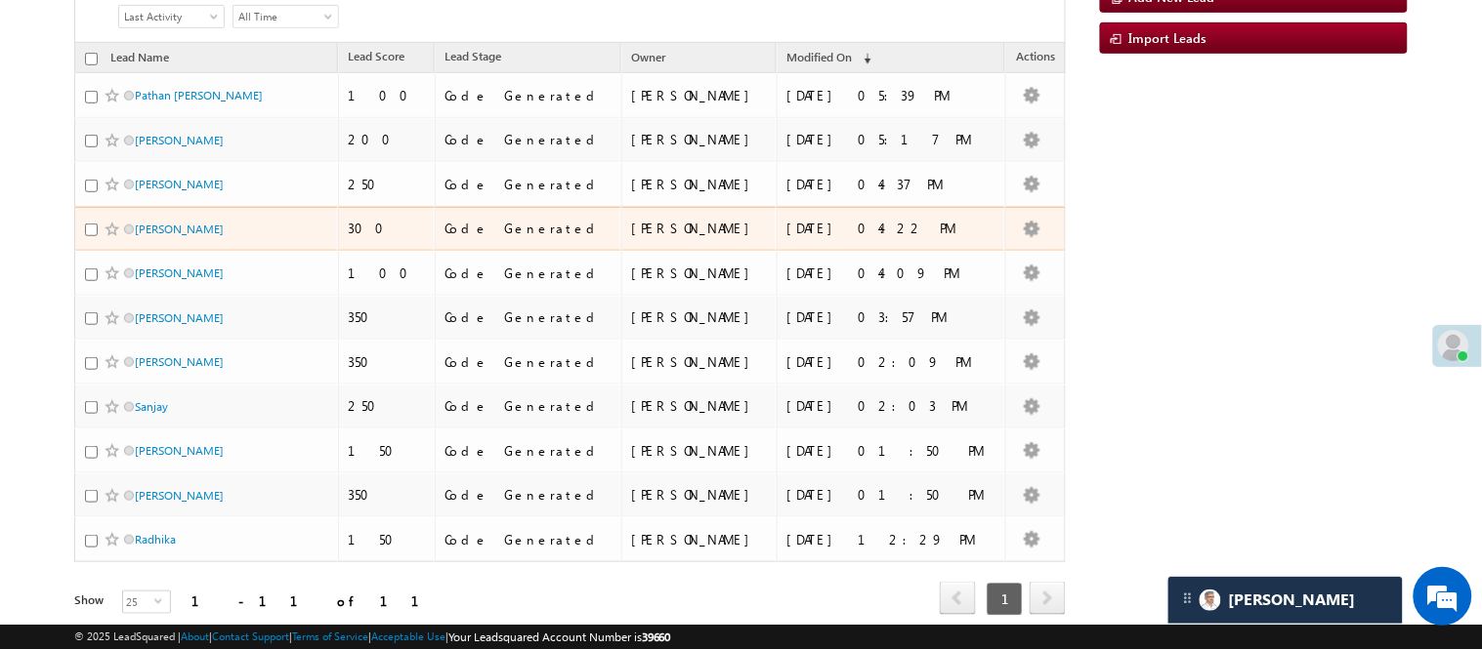
scroll to position [55, 0]
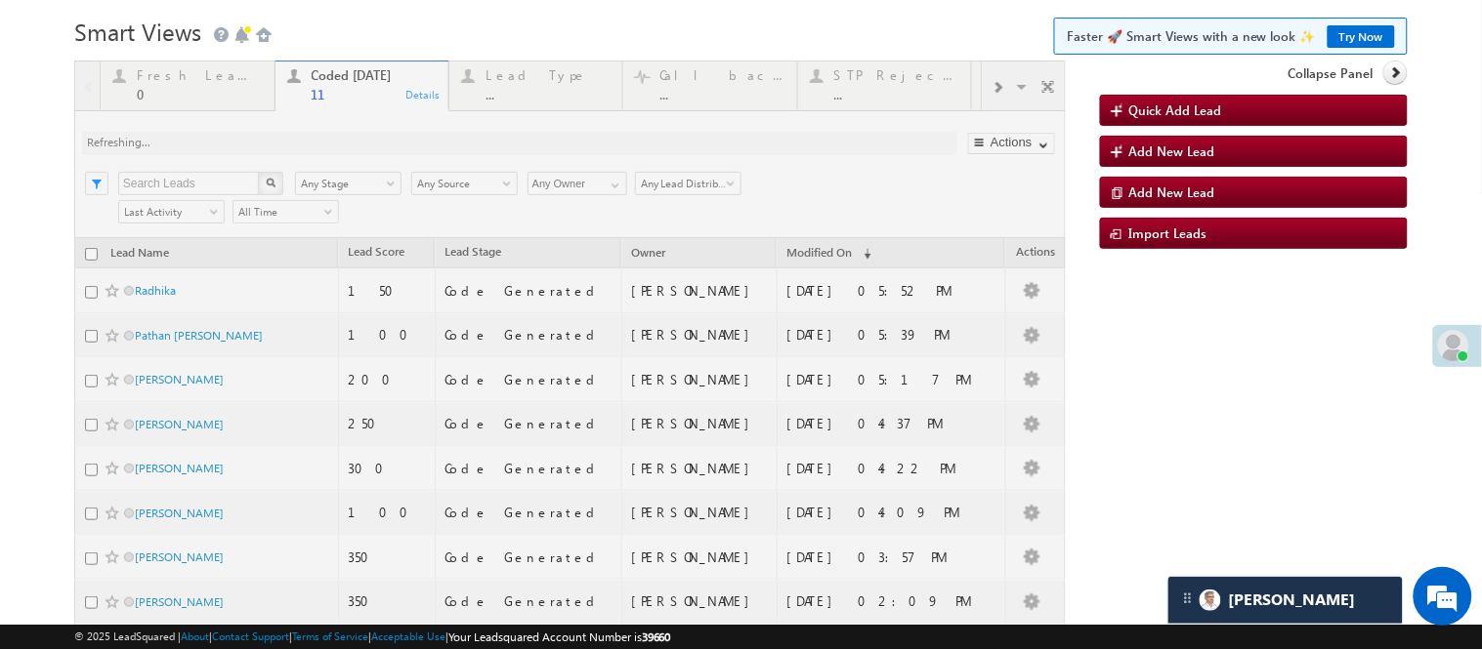
click at [442, 43] on h1 "Smart Views Getting Started Faster 🚀 Smart Views with a new look ✨ Try Now" at bounding box center [740, 30] width 1333 height 38
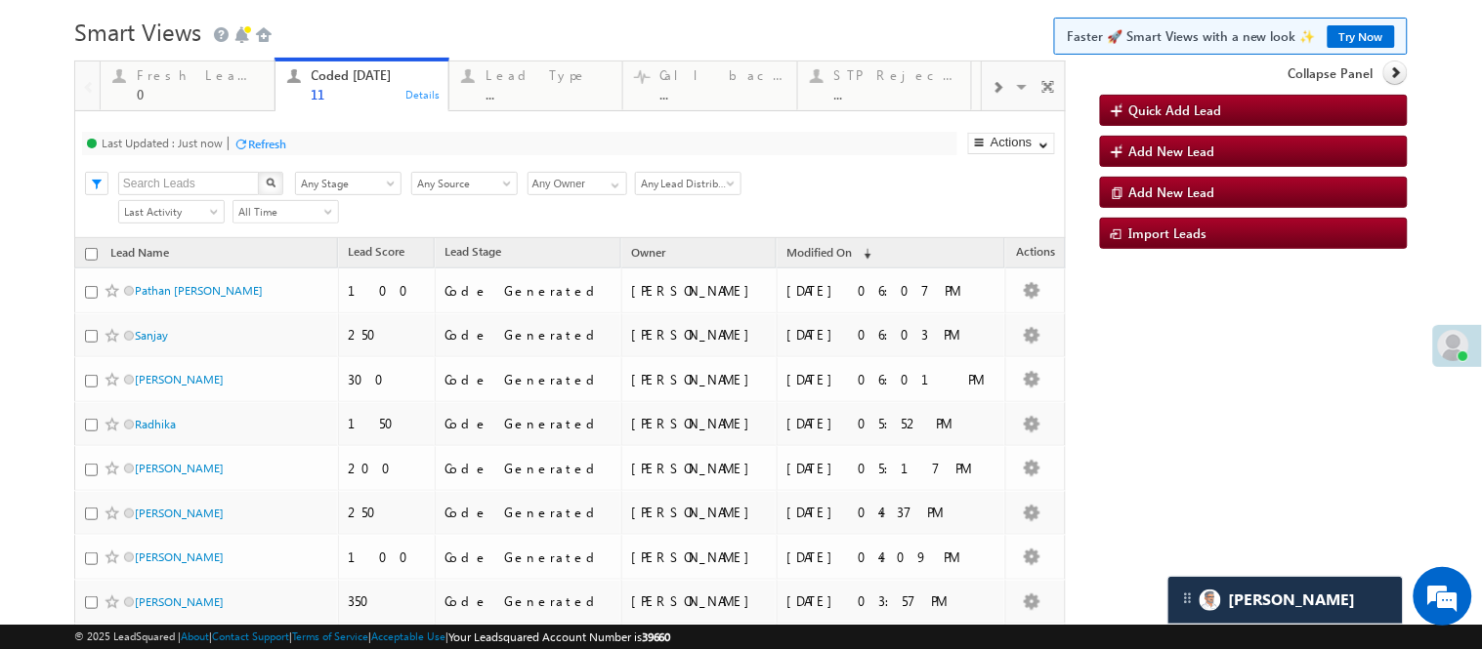
click at [511, 29] on h1 "Smart Views Getting Started Faster 🚀 Smart Views with a new look ✨ Try Now" at bounding box center [740, 30] width 1333 height 38
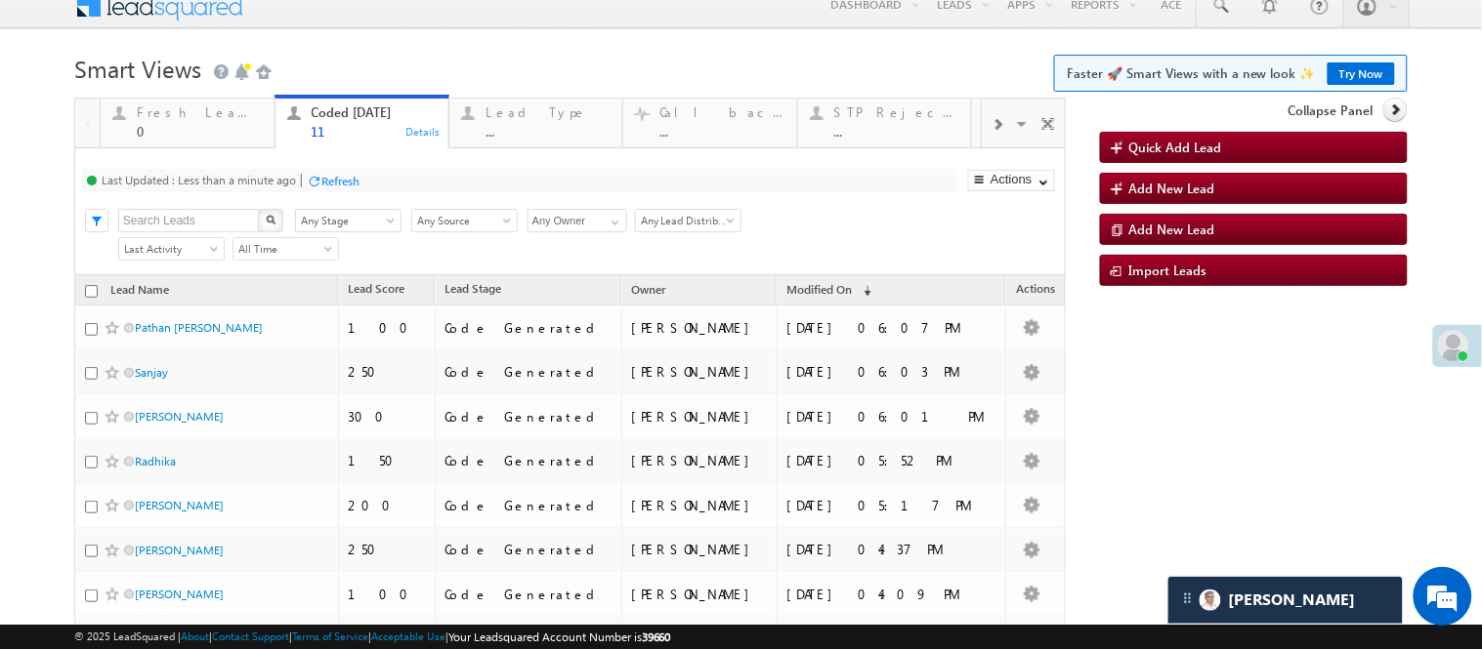
scroll to position [0, 0]
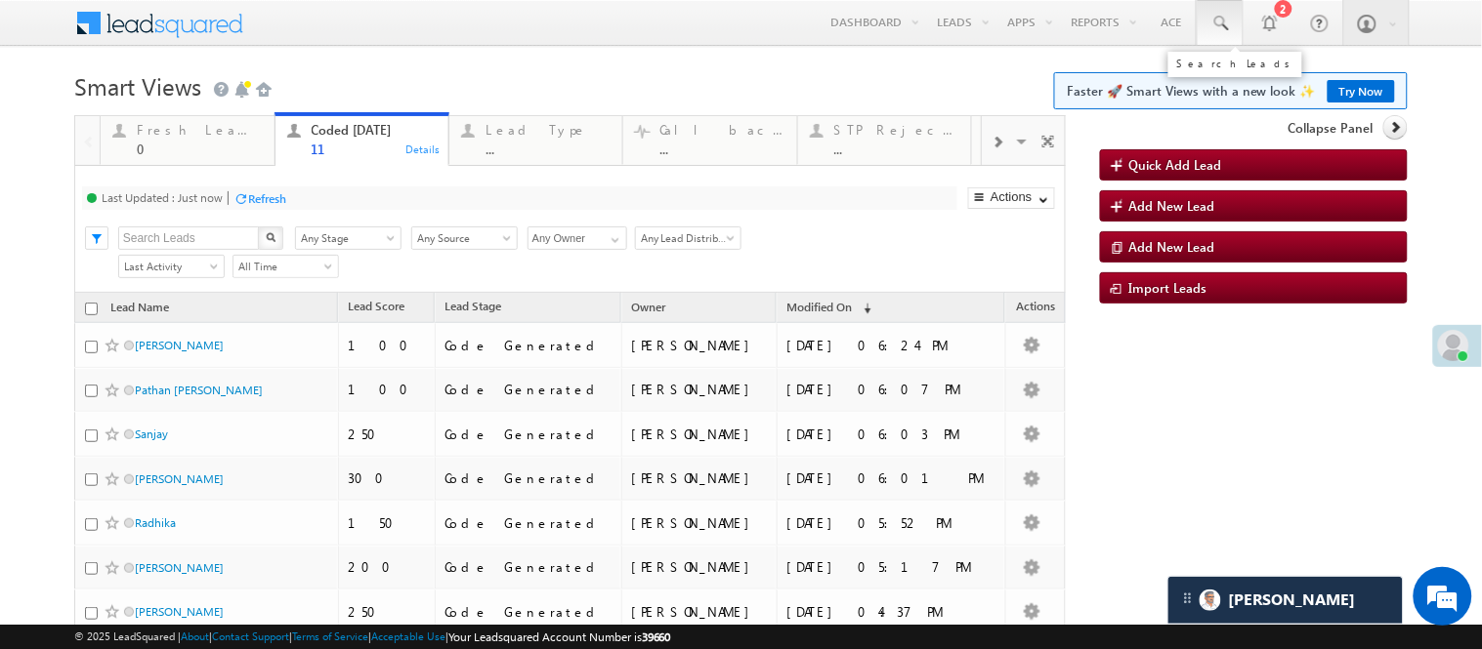
click at [1210, 21] on span at bounding box center [1220, 24] width 20 height 20
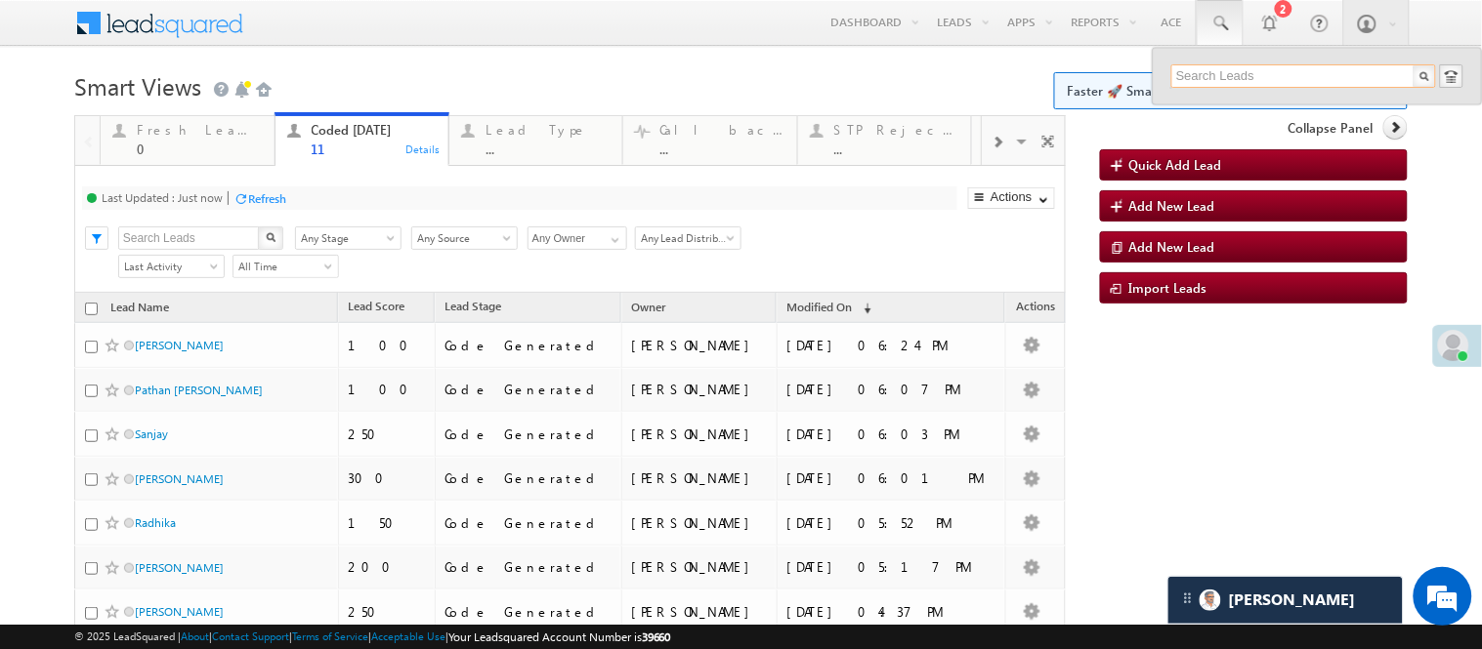
click at [1245, 70] on input "text" at bounding box center [1303, 75] width 265 height 23
paste input "EQ28536980"
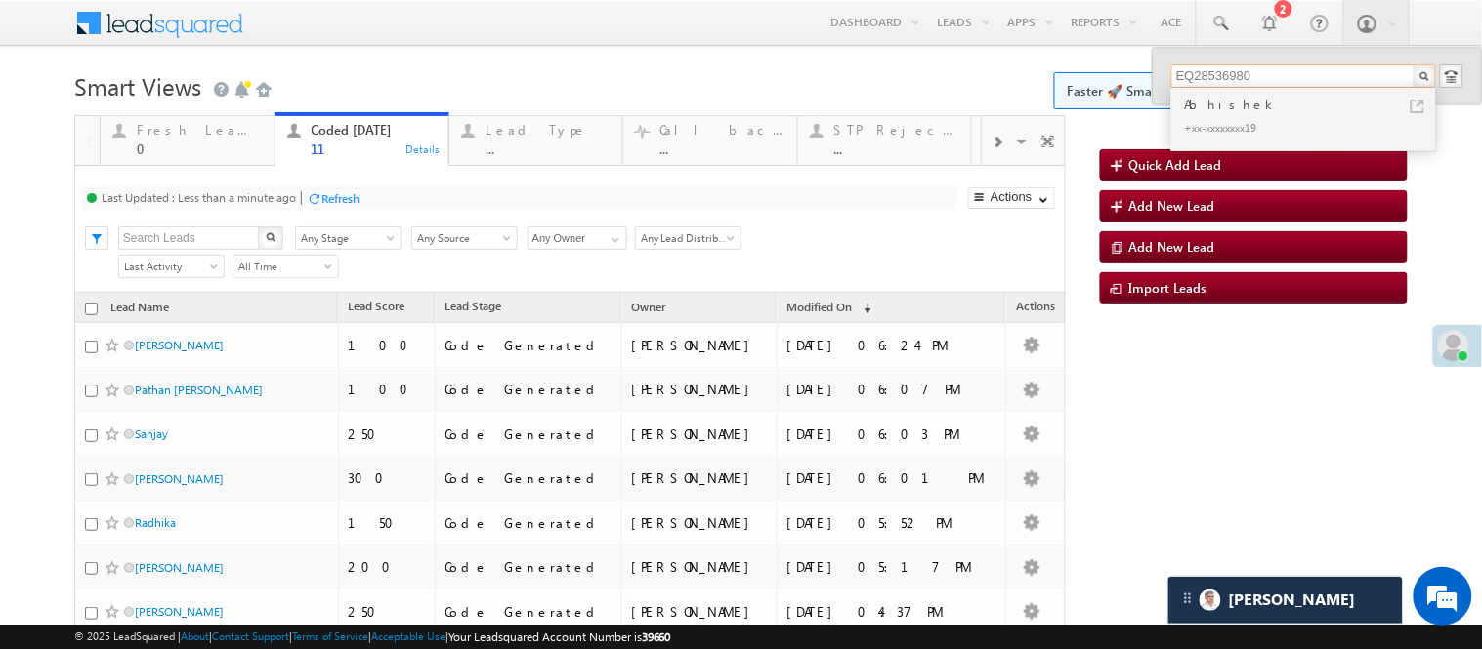
type input "EQ28536980"
click at [1237, 118] on div "+xx-xxxxxxxx19" at bounding box center [1312, 126] width 262 height 23
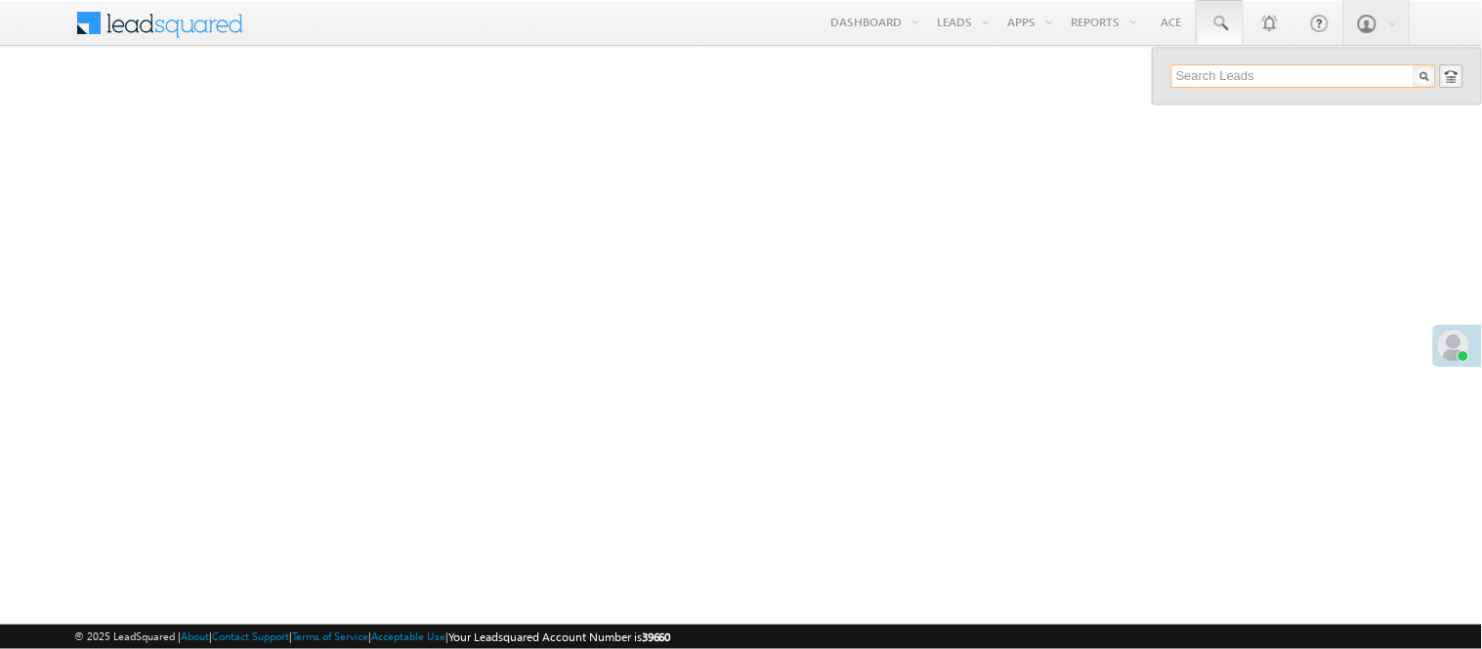
click at [1237, 79] on input "text" at bounding box center [1303, 75] width 265 height 23
paste input "EQ28990805"
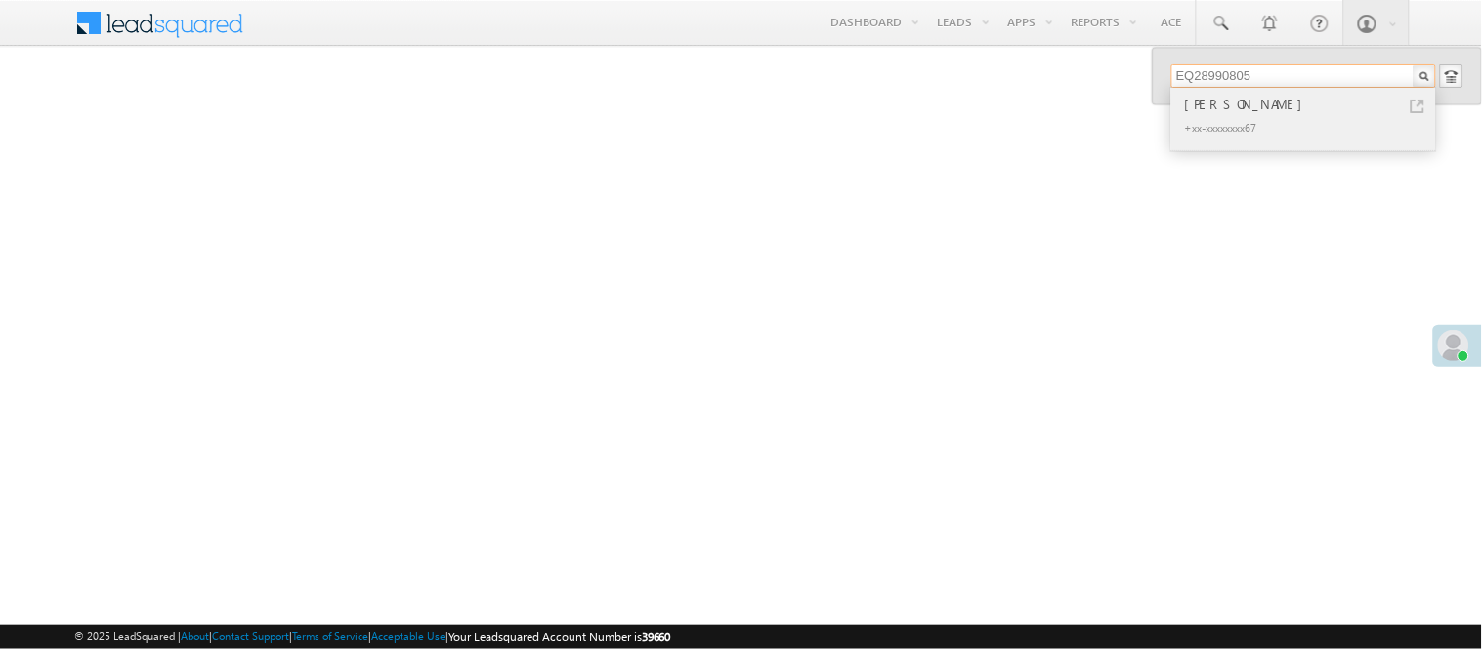
type input "EQ28990805"
click at [1250, 129] on div "+xx-xxxxxxxx67" at bounding box center [1312, 126] width 262 height 23
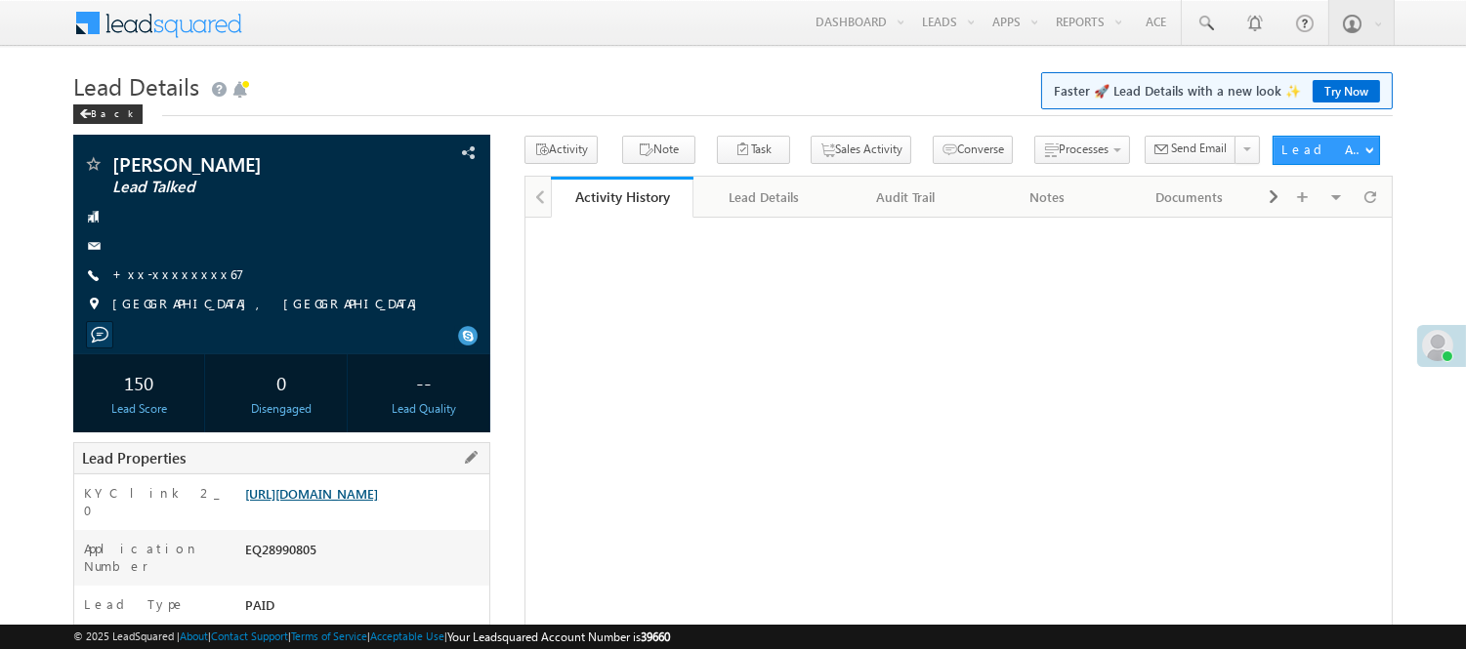
click at [378, 502] on link "[URL][DOMAIN_NAME]" at bounding box center [311, 493] width 133 height 17
click at [107, 114] on div "Back" at bounding box center [107, 115] width 69 height 20
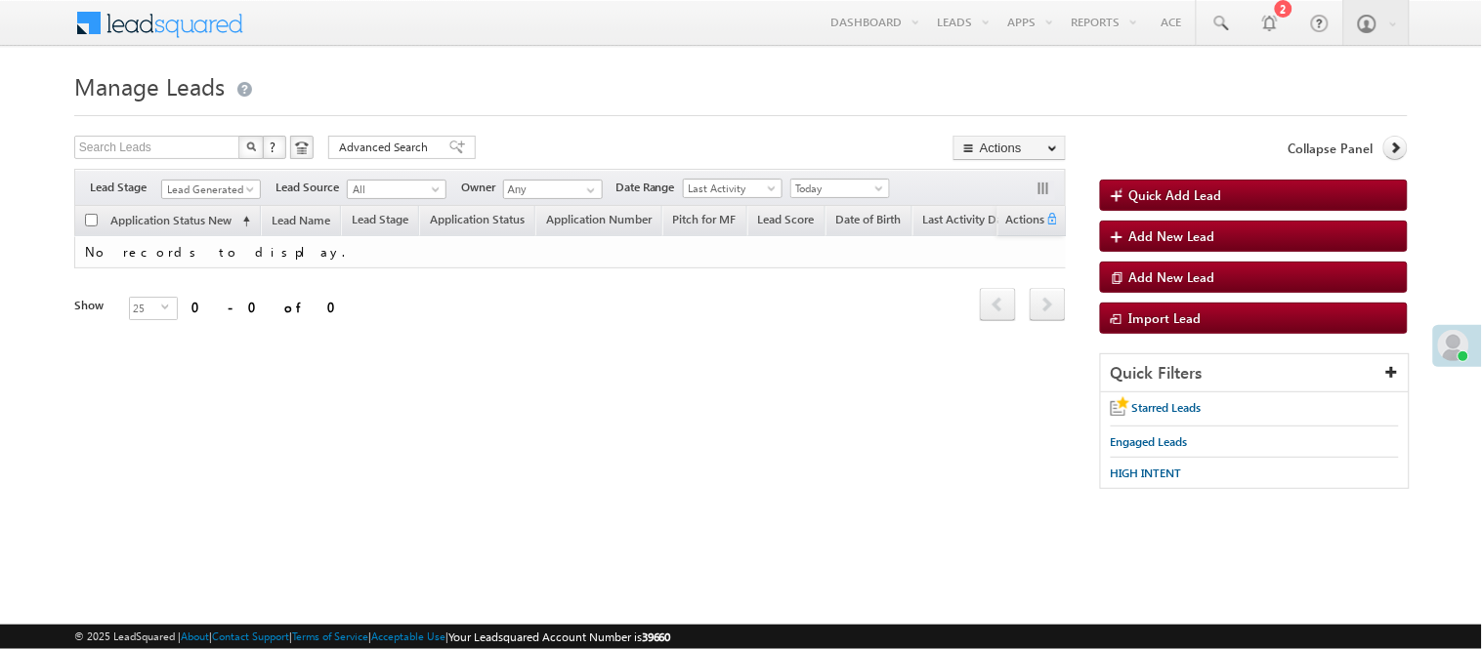
click at [181, 179] on span "Lead Generated" at bounding box center [211, 187] width 100 height 17
click at [183, 184] on span "Lead Generated" at bounding box center [208, 190] width 93 height 18
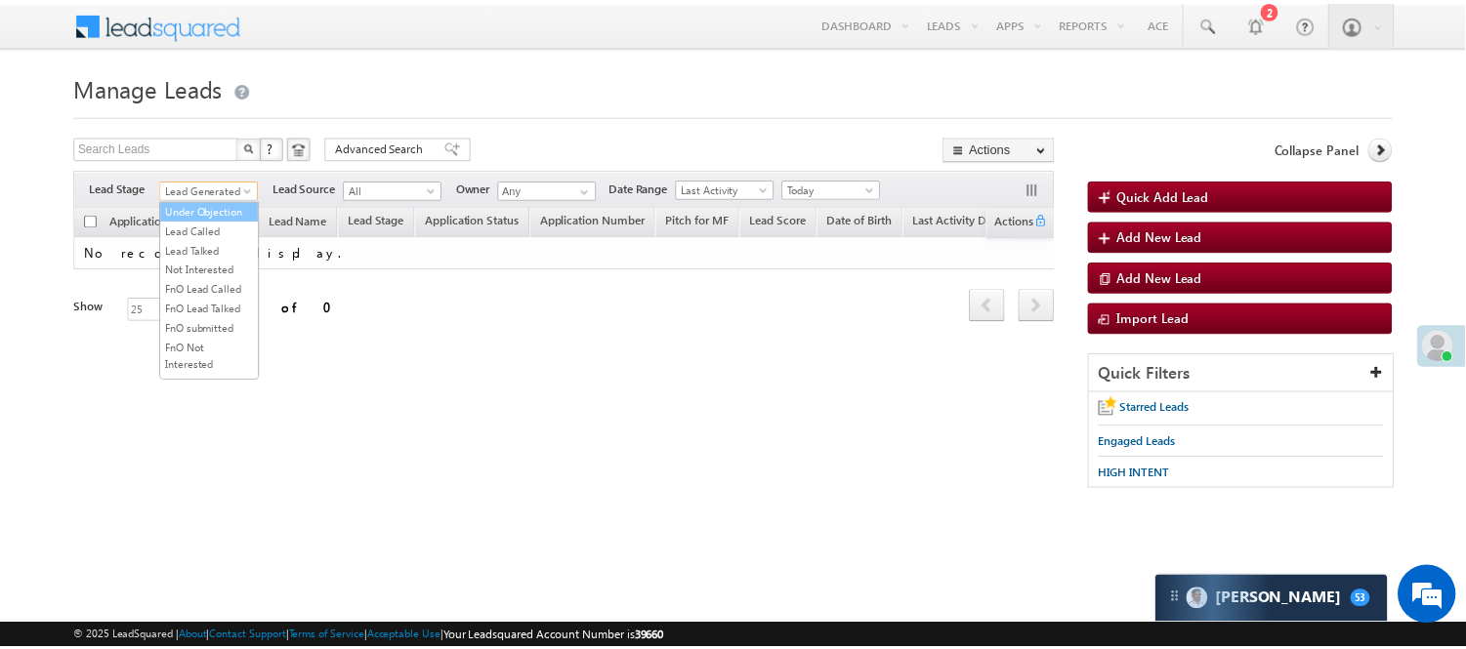
scroll to position [325, 0]
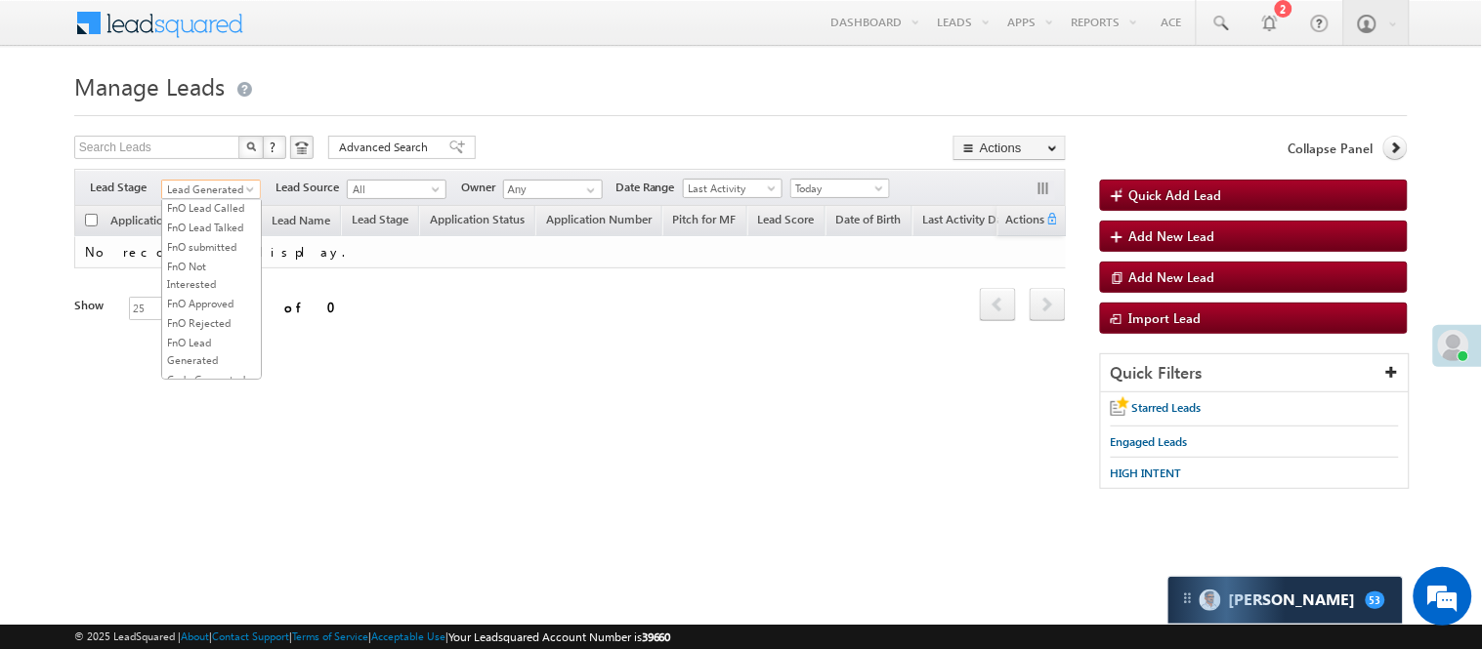
click at [220, 158] on link "Lead Called" at bounding box center [211, 150] width 99 height 18
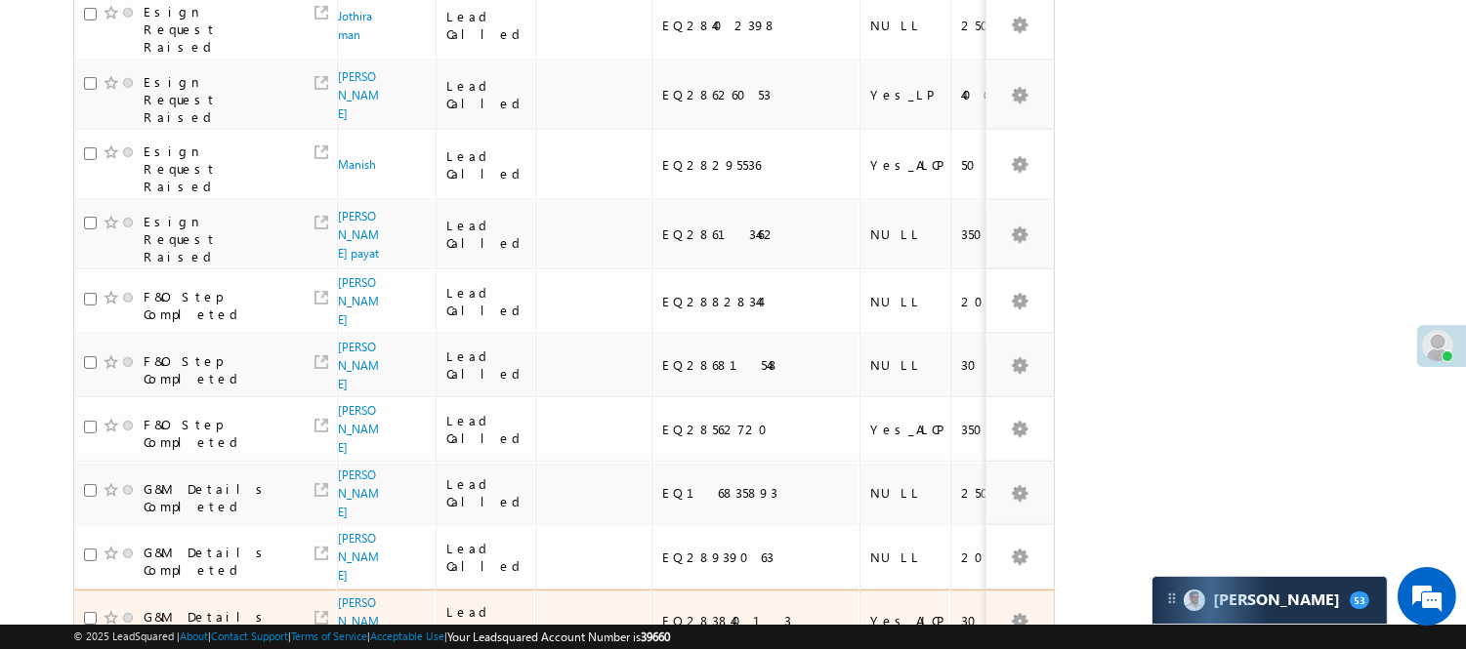
scroll to position [1342, 0]
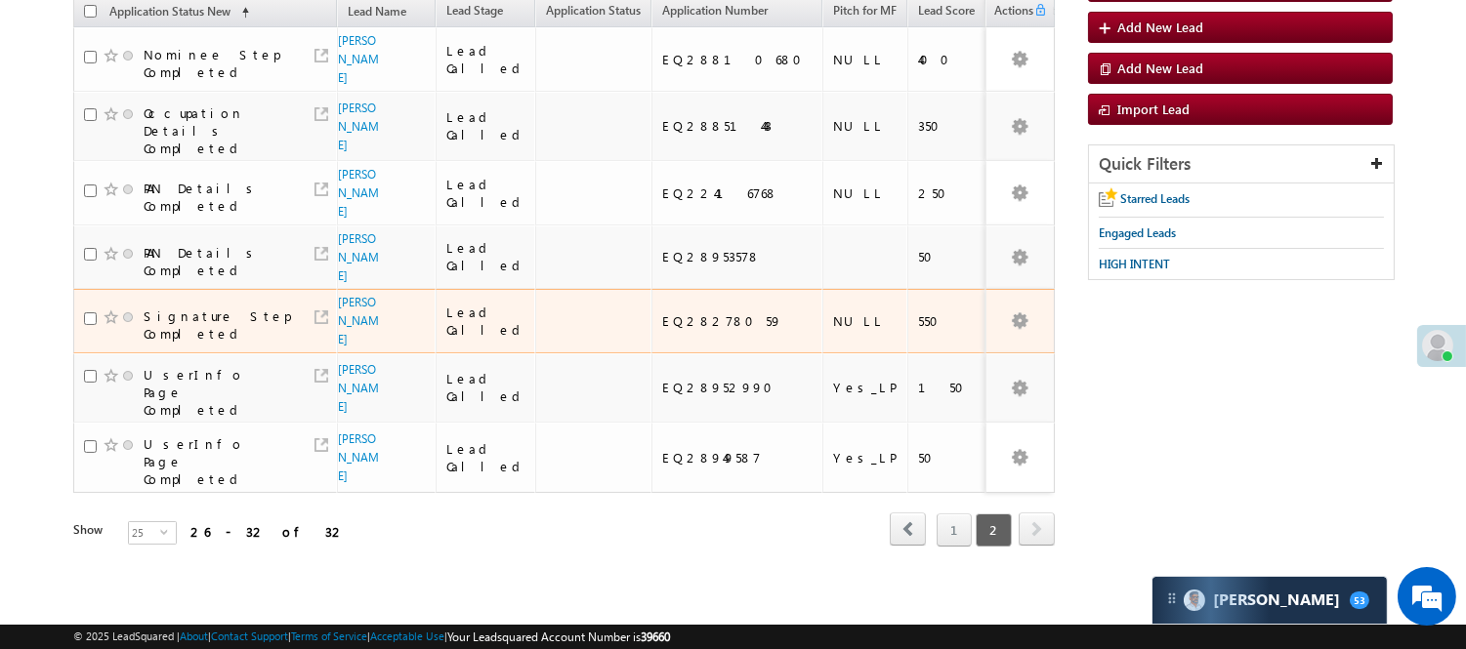
scroll to position [162, 0]
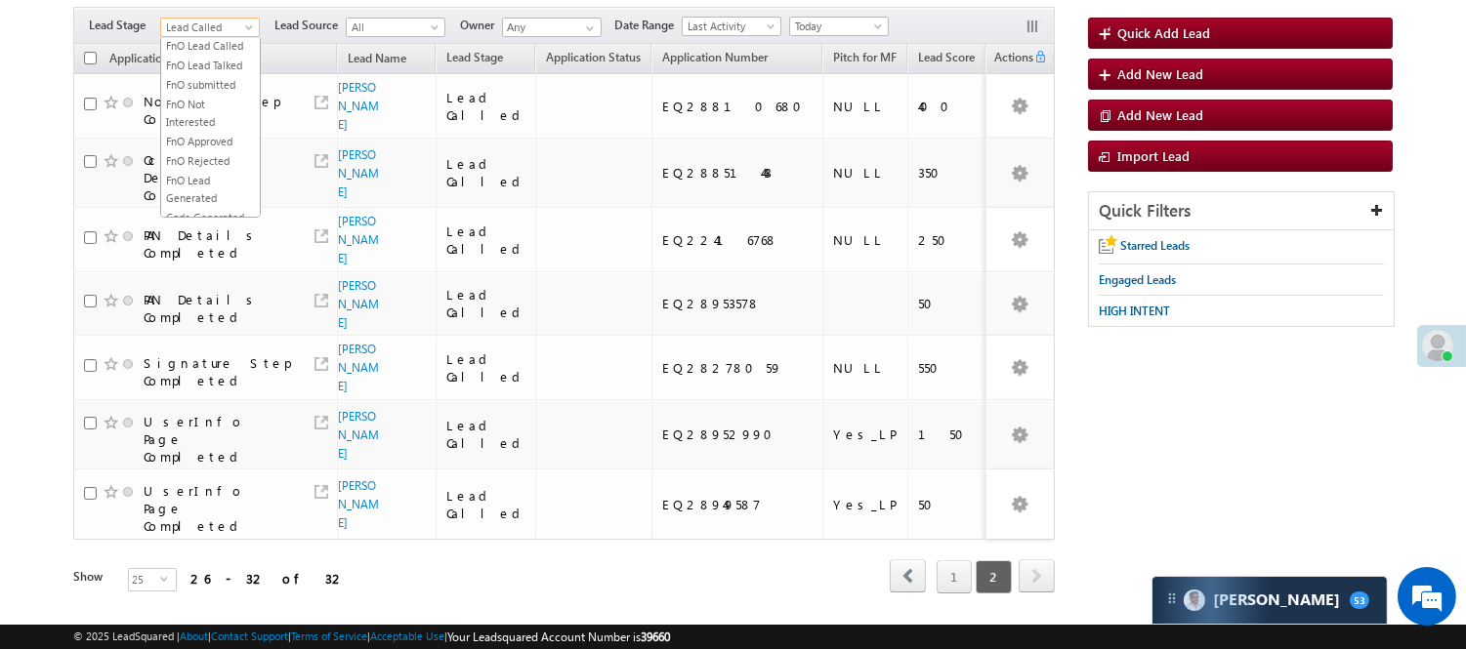
click at [222, 32] on span "Lead Called" at bounding box center [207, 28] width 93 height 18
click at [213, 77] on link "Lead Generated" at bounding box center [210, 69] width 99 height 18
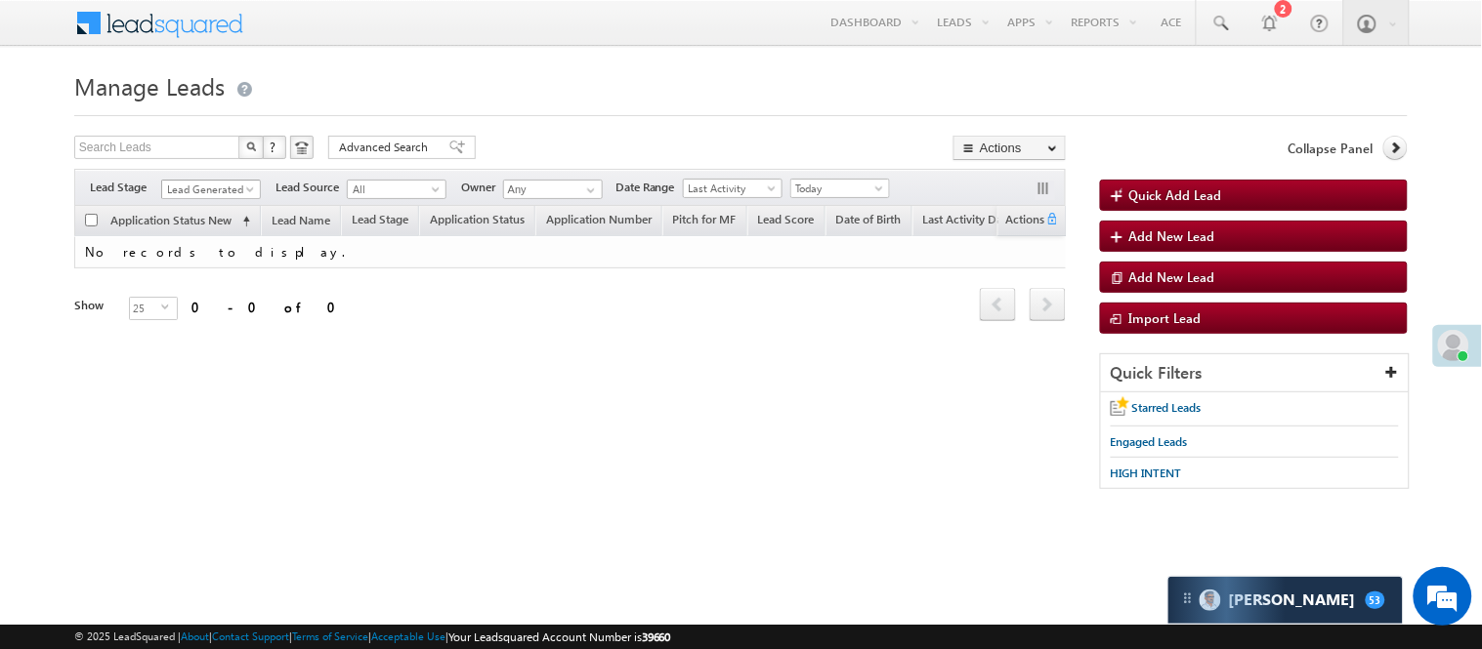
click at [238, 182] on span "Lead Generated" at bounding box center [208, 190] width 93 height 18
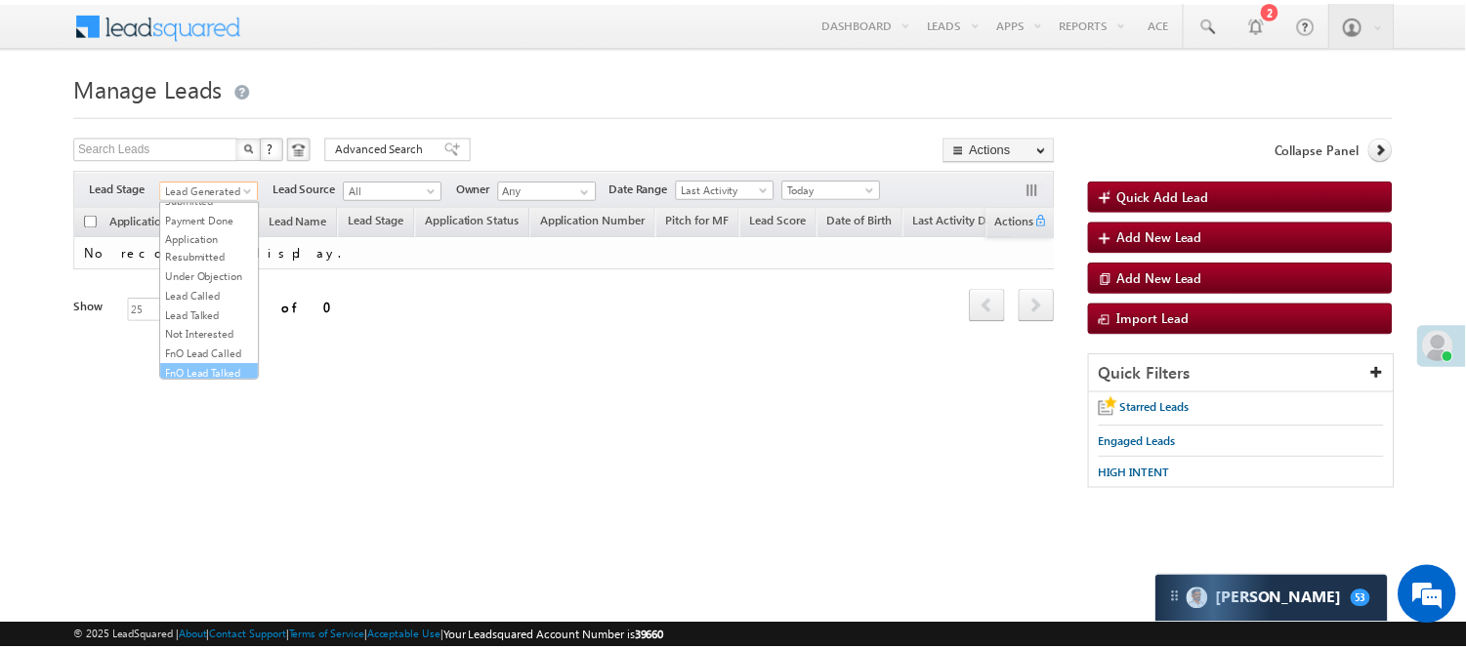
scroll to position [325, 0]
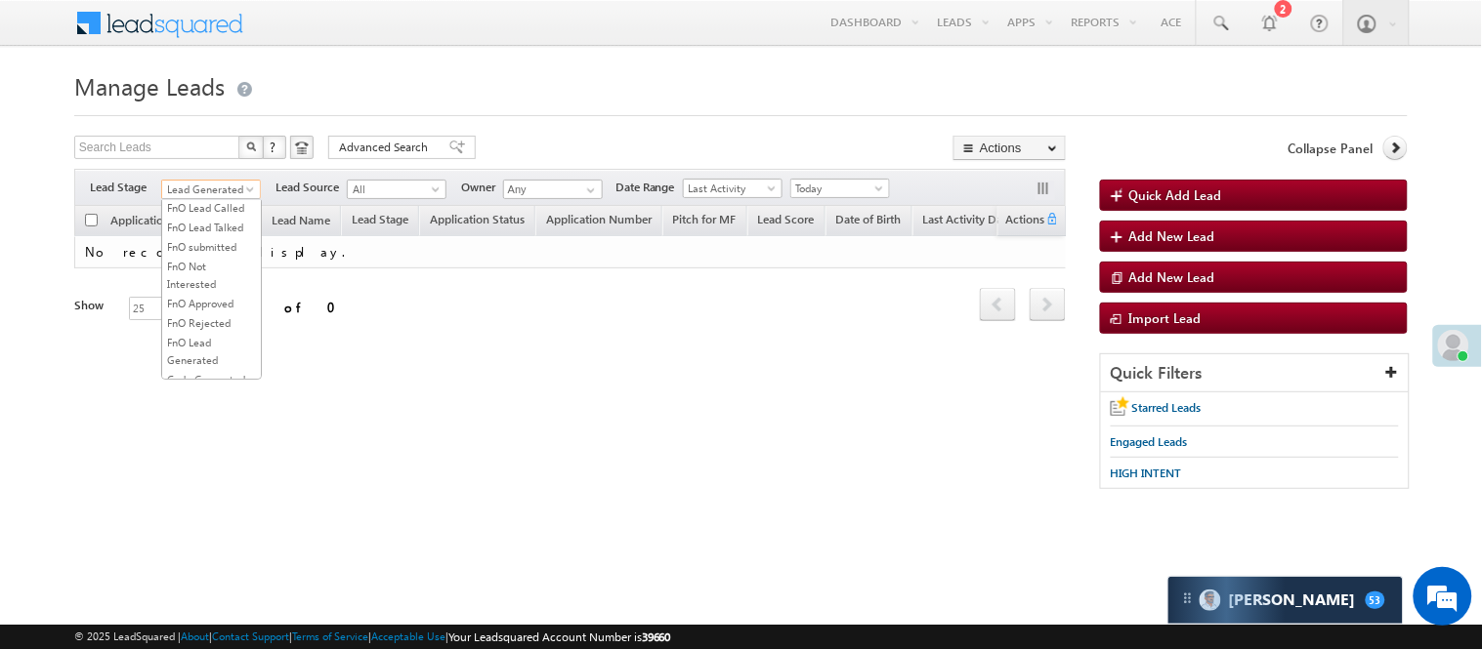
click at [201, 178] on link "Lead Talked" at bounding box center [211, 169] width 99 height 18
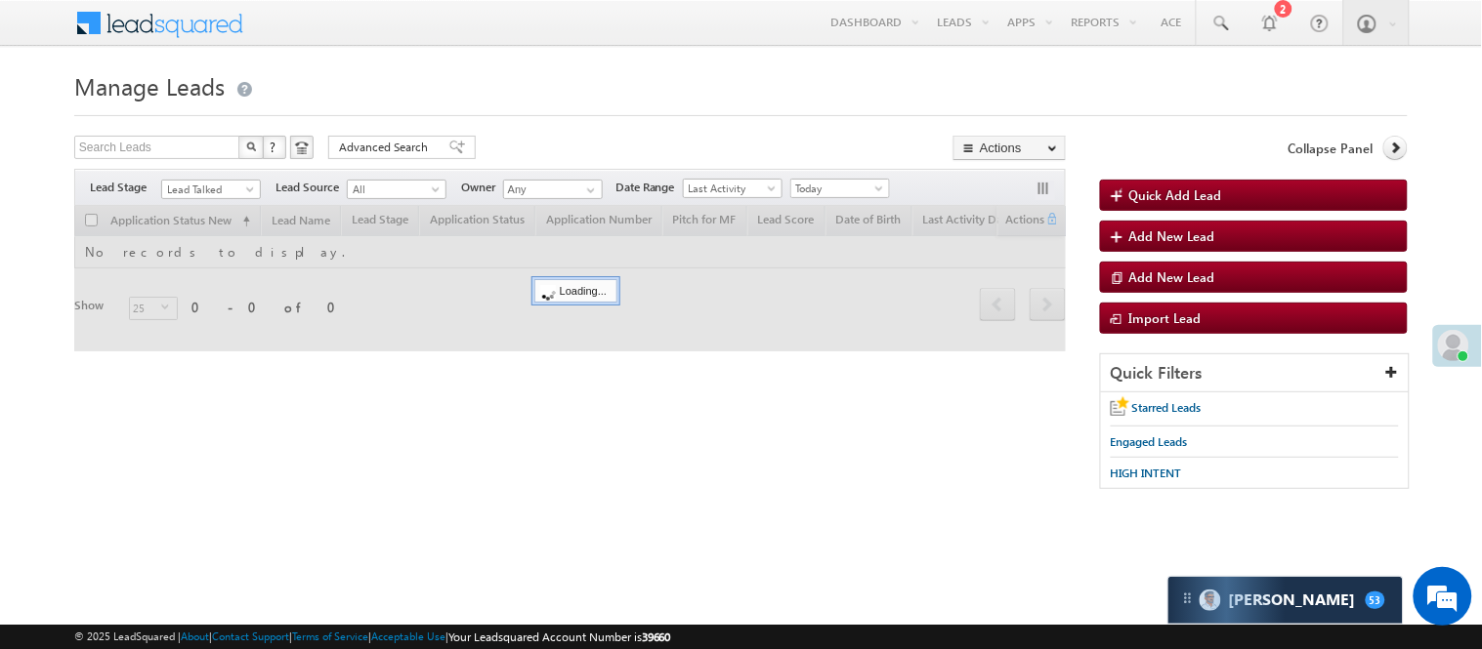
click at [492, 142] on div "Search Leads X ? 0 results found Advanced Search Advanced Search Advanced searc…" at bounding box center [569, 150] width 991 height 28
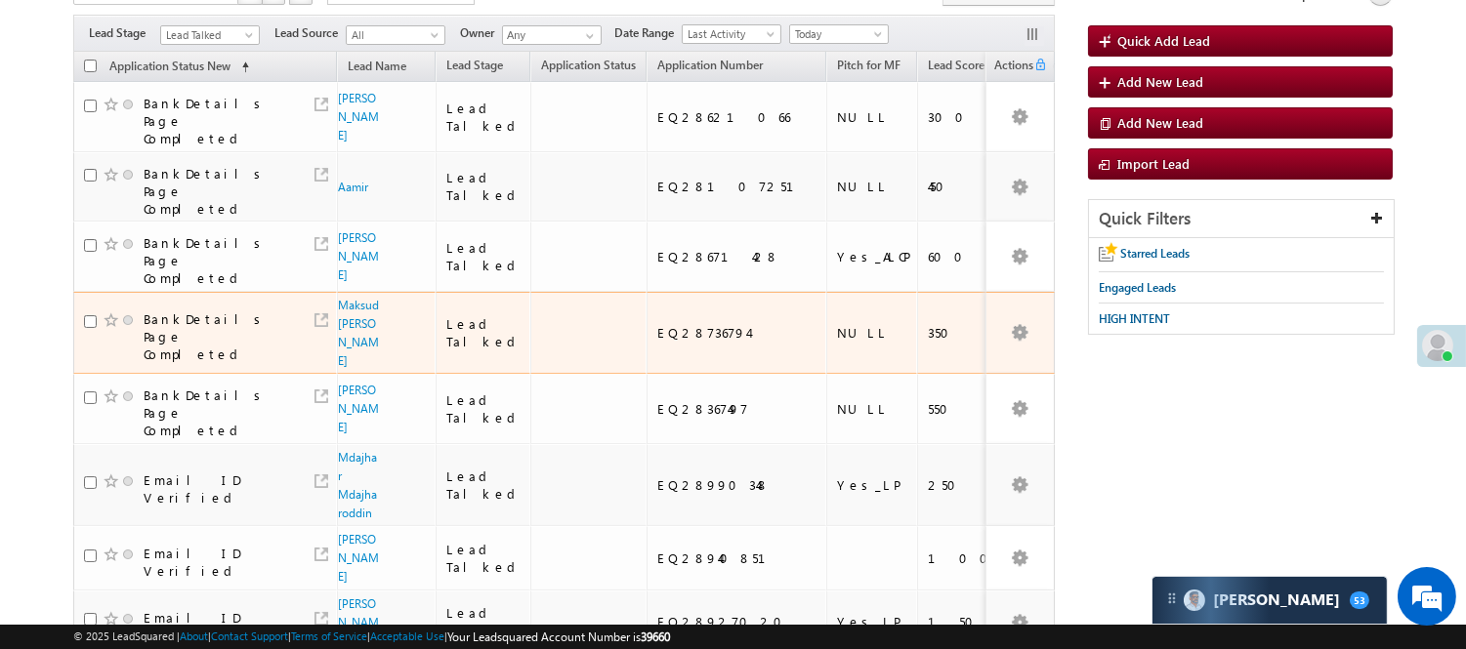
scroll to position [108, 0]
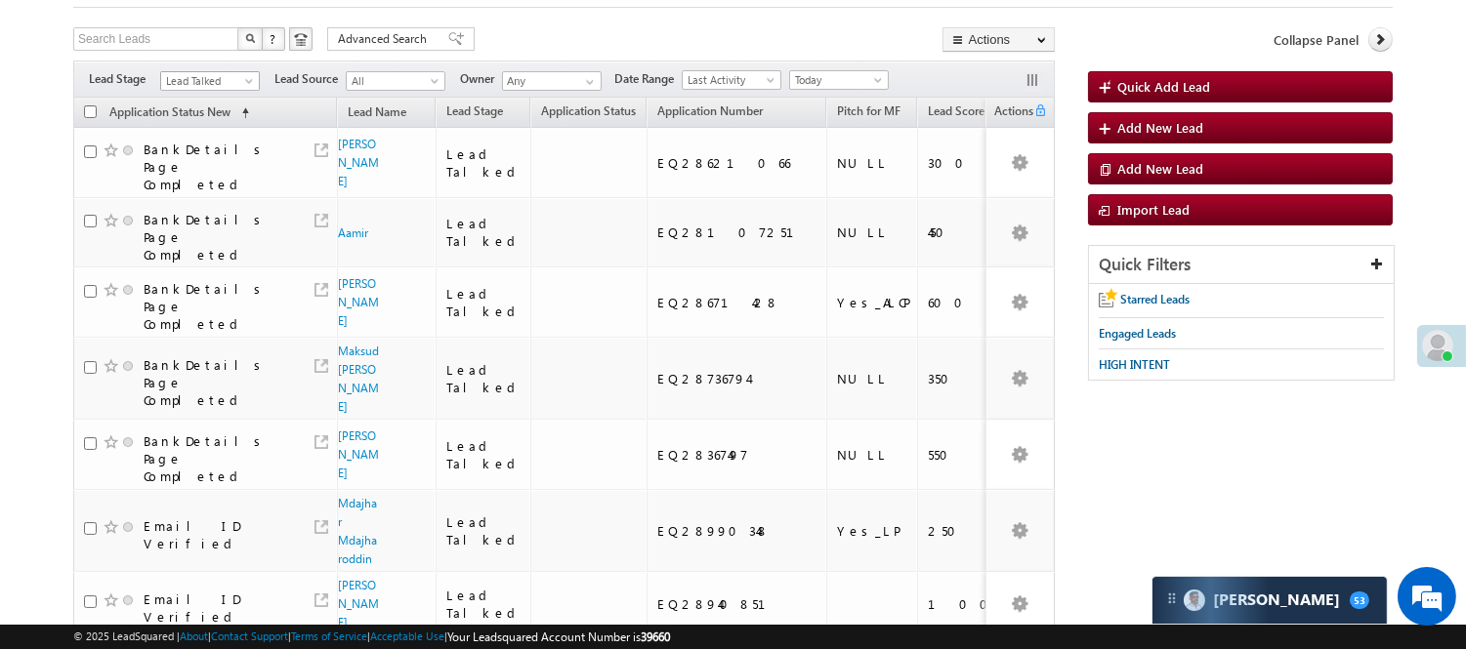
click at [223, 83] on span "Lead Talked" at bounding box center [207, 81] width 93 height 18
click at [223, 152] on link "Lead Talked - Pitch Not Done" at bounding box center [210, 150] width 99 height 35
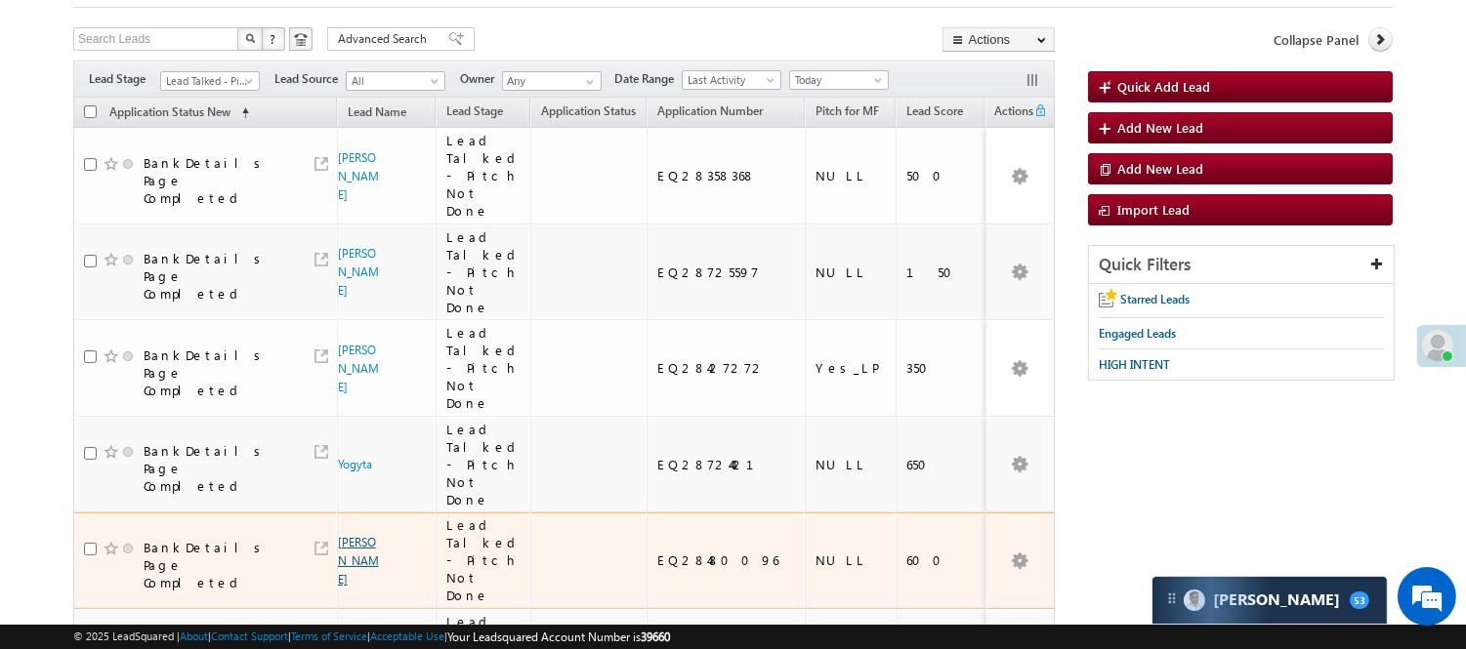
click at [359, 535] on link "Mukhtiar" at bounding box center [358, 561] width 41 height 52
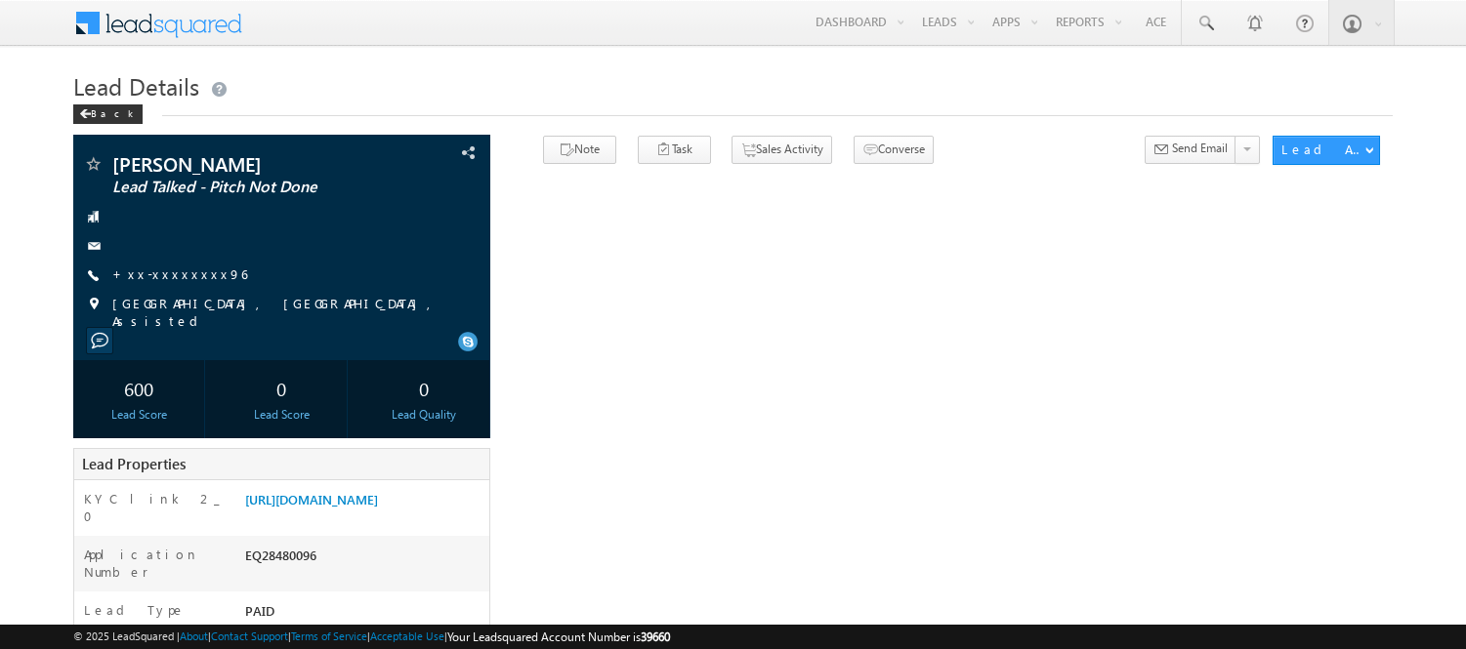
click at [190, 282] on link "+xx-xxxxxxxx96" at bounding box center [179, 274] width 135 height 17
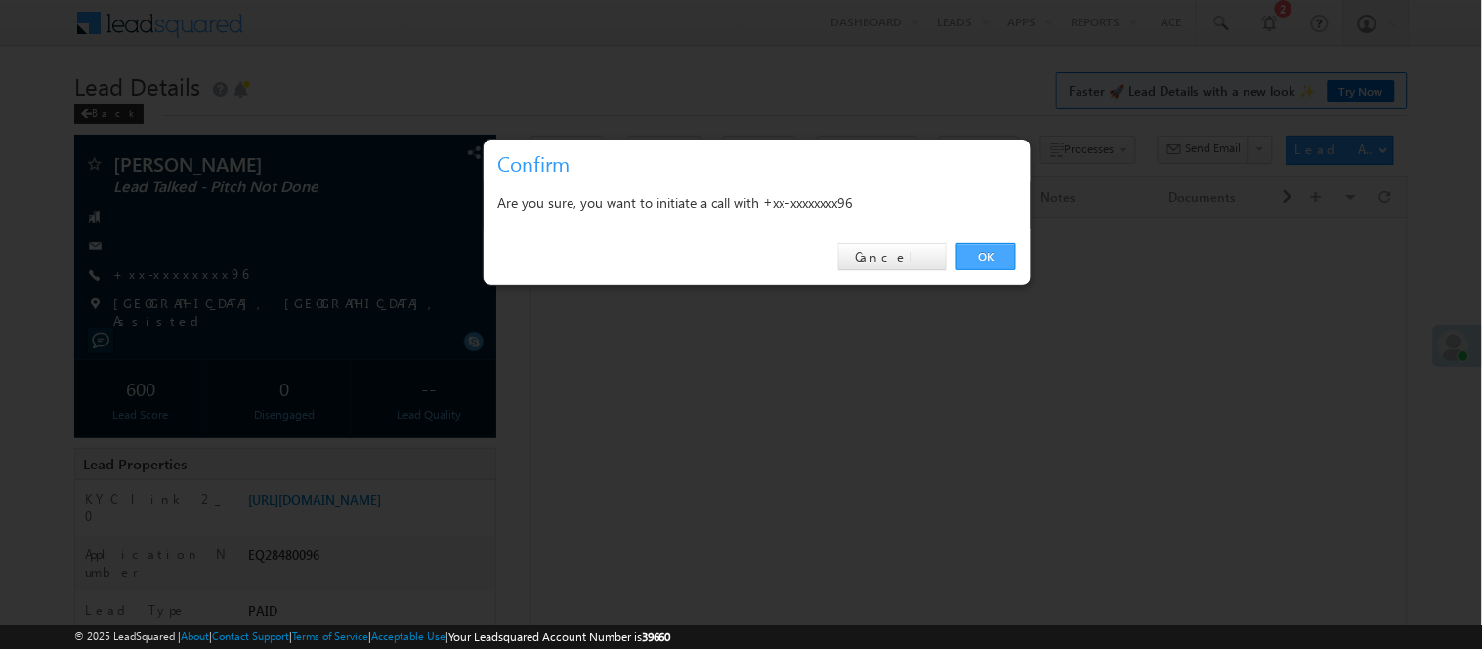
click at [964, 261] on link "OK" at bounding box center [986, 256] width 60 height 27
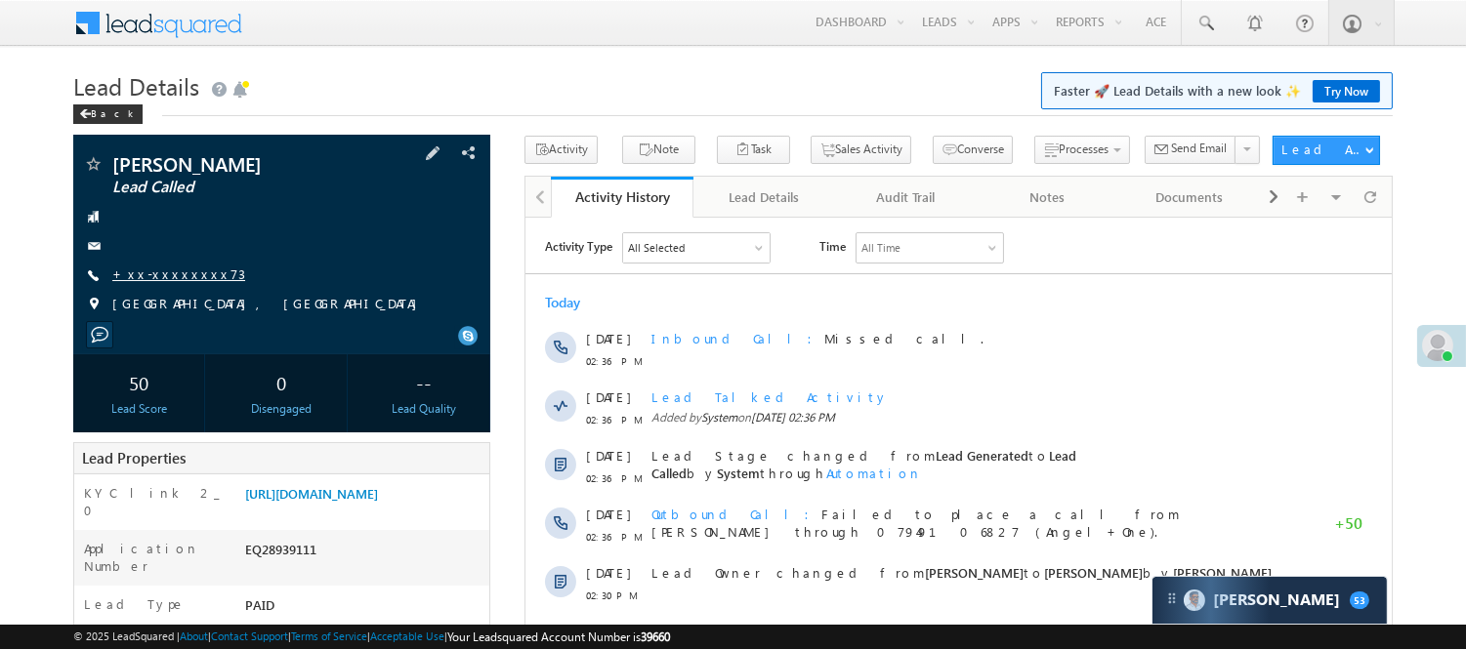
click at [160, 275] on link "+xx-xxxxxxxx73" at bounding box center [178, 274] width 133 height 17
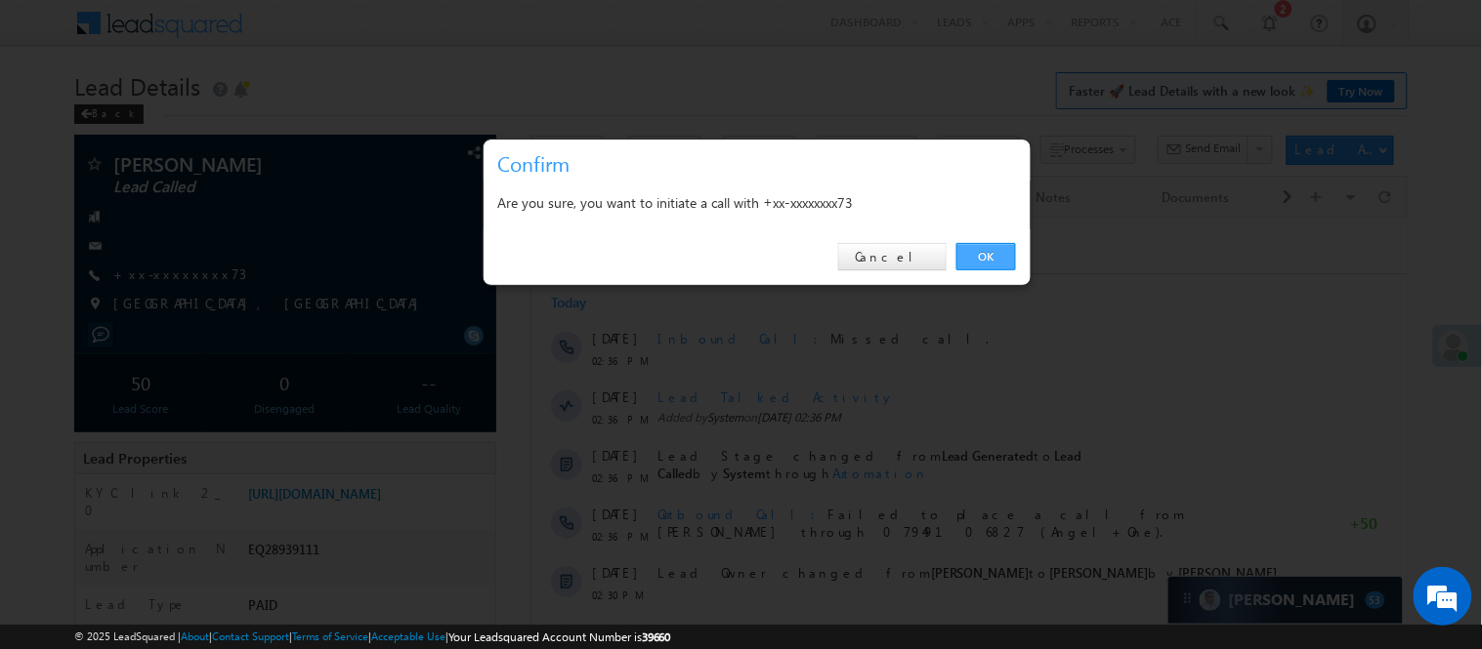
click at [981, 246] on link "OK" at bounding box center [986, 256] width 60 height 27
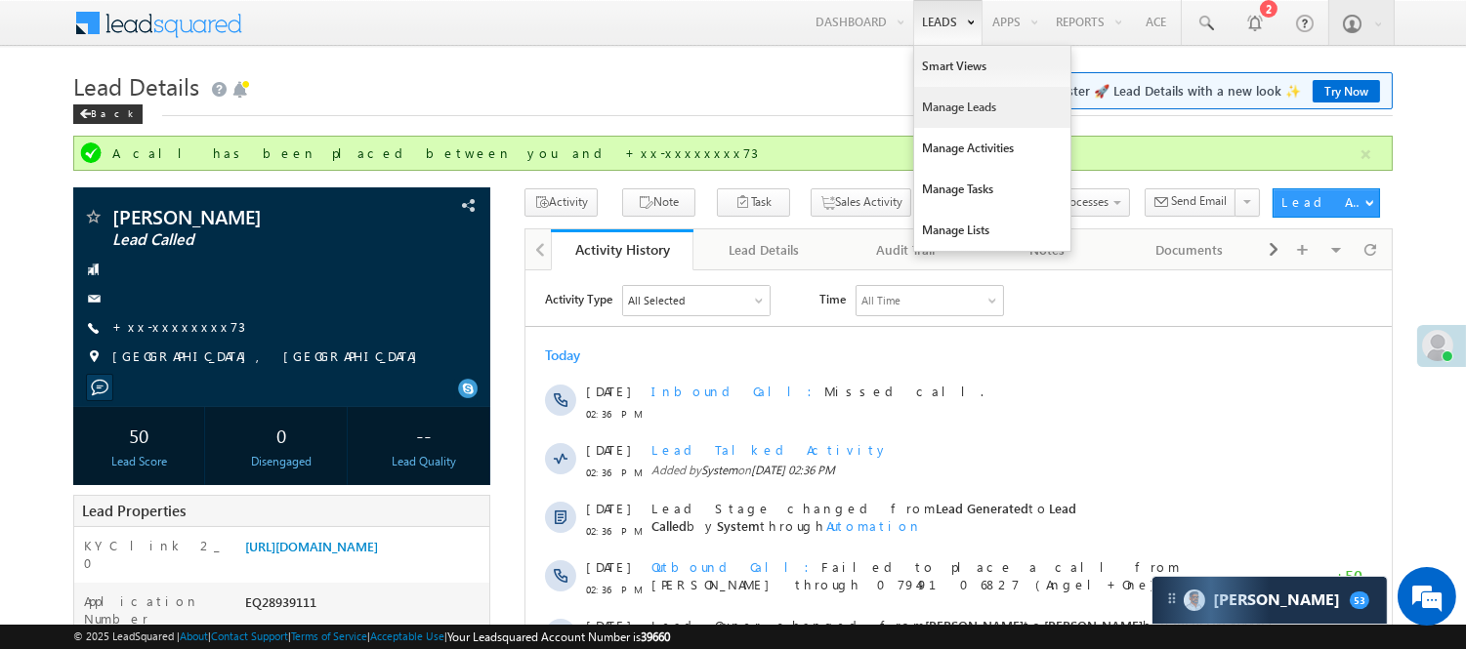
click at [952, 105] on link "Manage Leads" at bounding box center [992, 107] width 156 height 41
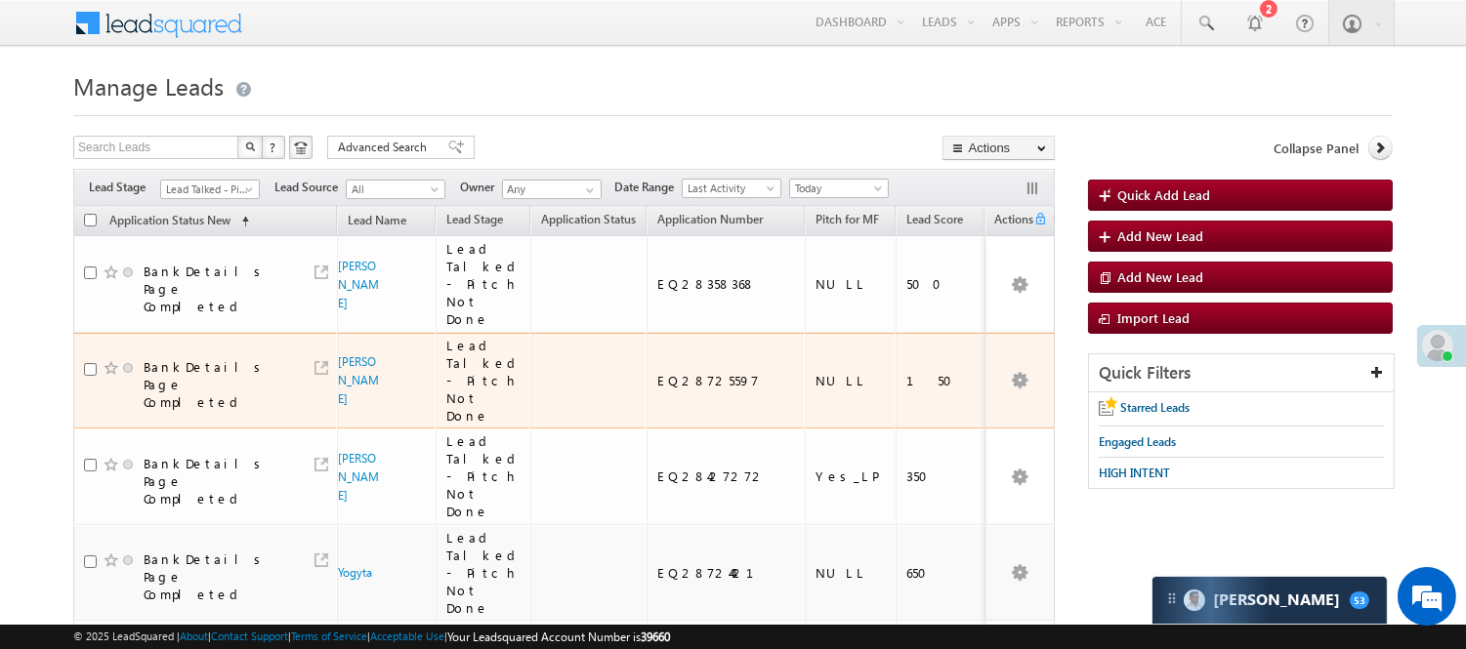
drag, startPoint x: 964, startPoint y: 102, endPoint x: 732, endPoint y: 444, distance: 413.6
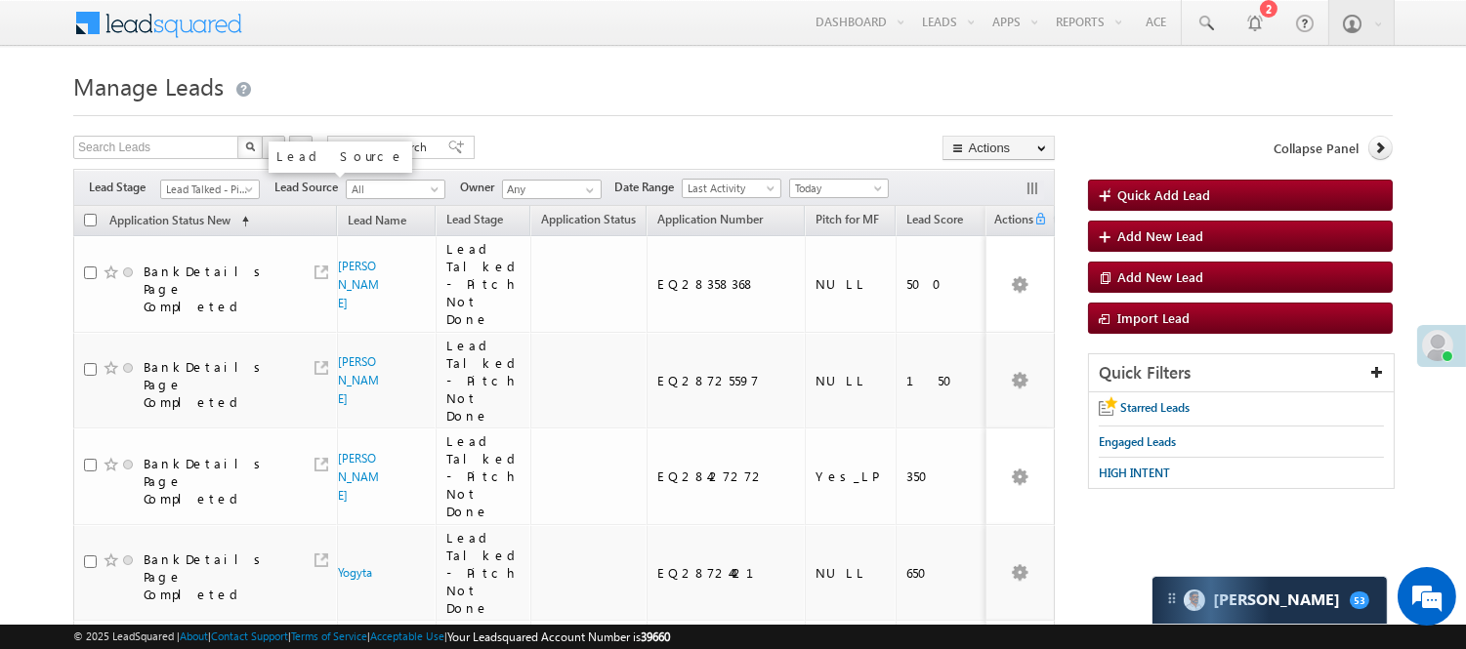
click at [222, 198] on span "Lead Talked - Pitch Not Done" at bounding box center [207, 190] width 93 height 18
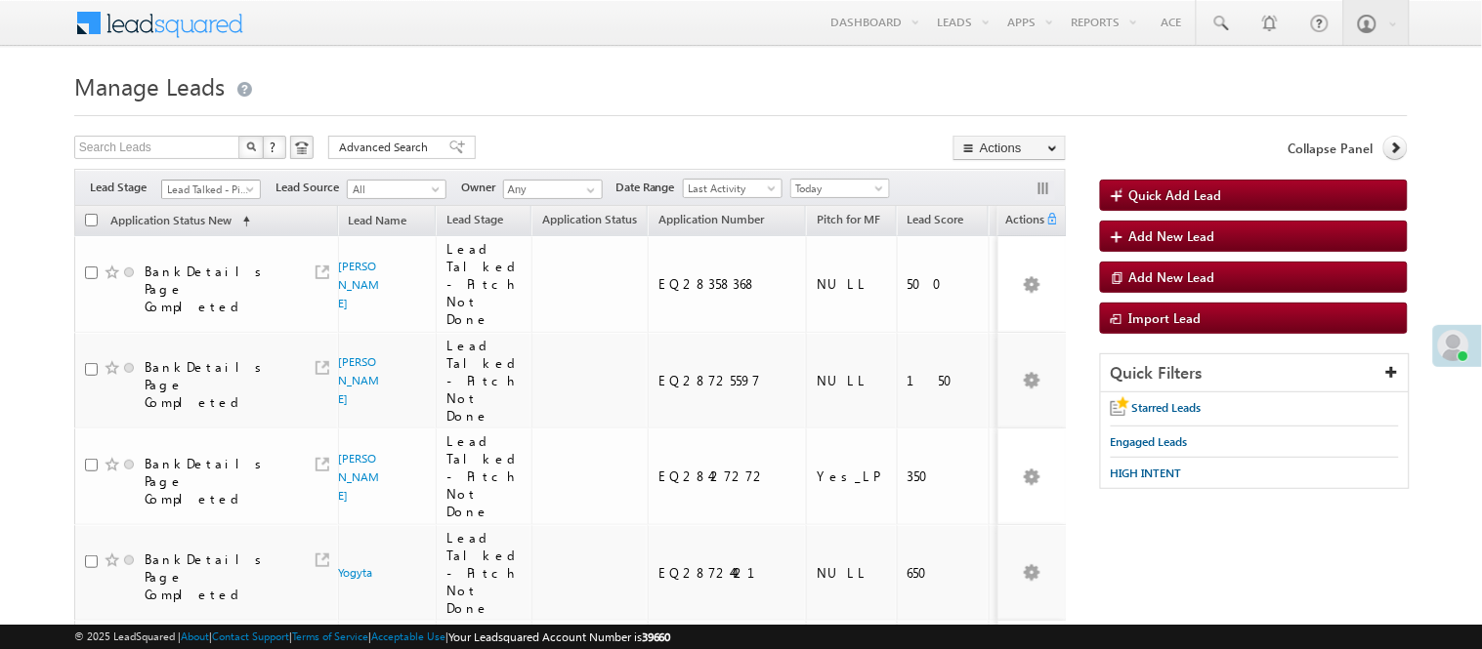
drag, startPoint x: 0, startPoint y: 0, endPoint x: 191, endPoint y: 188, distance: 268.6
click at [191, 188] on span "Lead Talked - Pitch Not Done" at bounding box center [208, 190] width 93 height 18
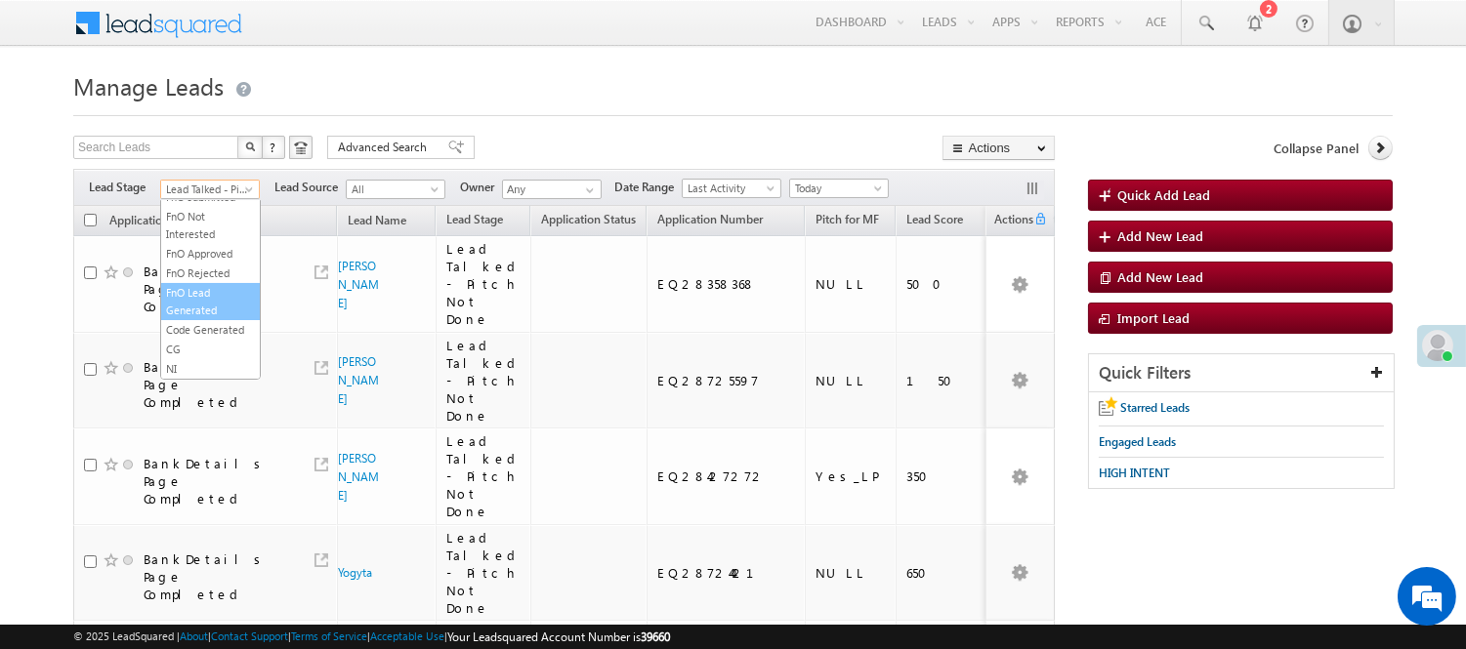
scroll to position [484, 0]
click at [200, 321] on link "Code Generated" at bounding box center [210, 330] width 99 height 18
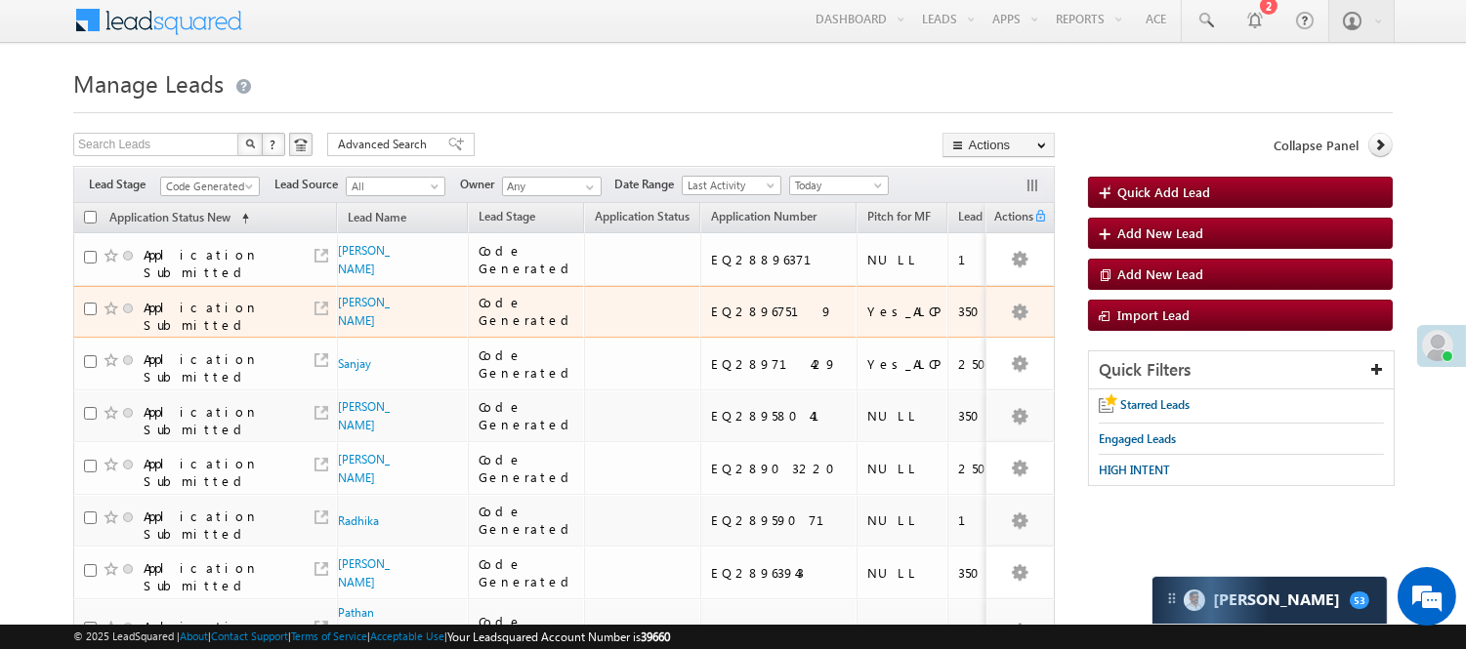
scroll to position [0, 0]
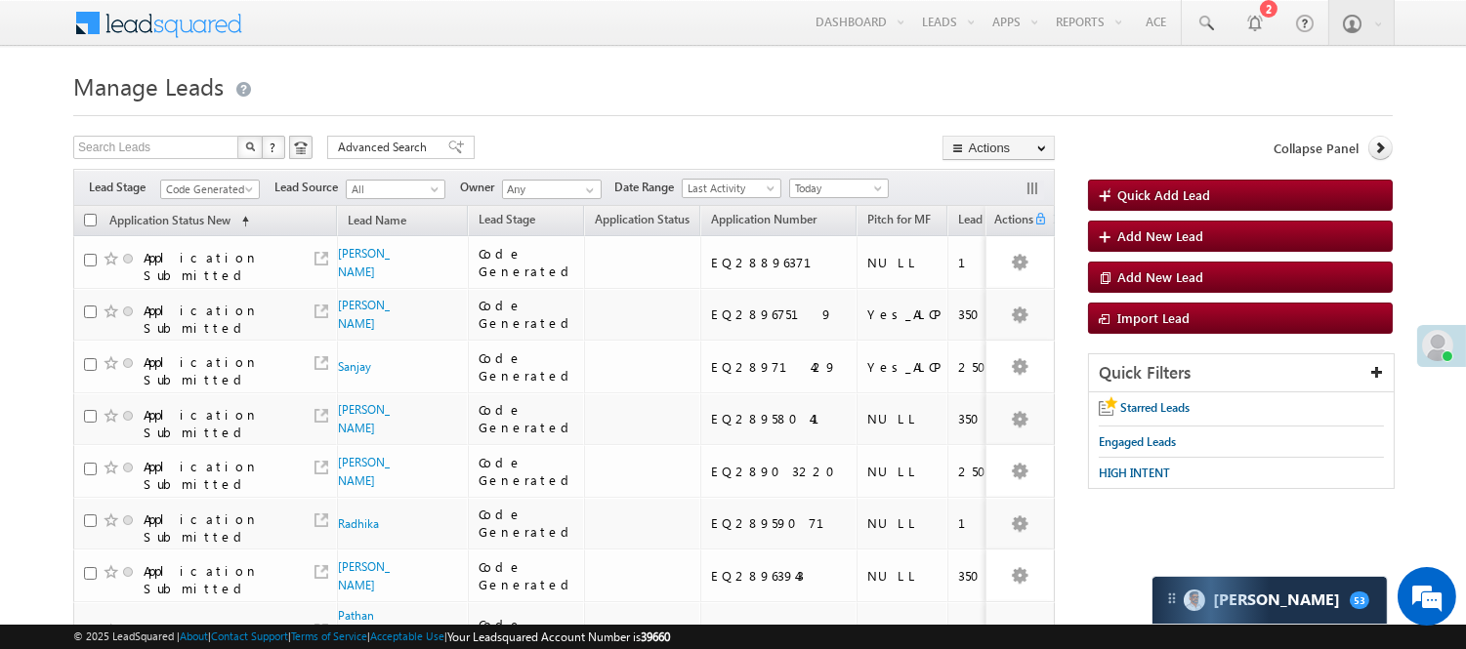
click at [216, 200] on div "Filters Lead Stage All Lead Generated Lead Talked - Pitch Not Done Lead Talked …" at bounding box center [564, 187] width 982 height 37
click at [207, 196] on span "Code Generated" at bounding box center [207, 190] width 93 height 18
click at [188, 229] on link "Lead Generated" at bounding box center [210, 231] width 99 height 18
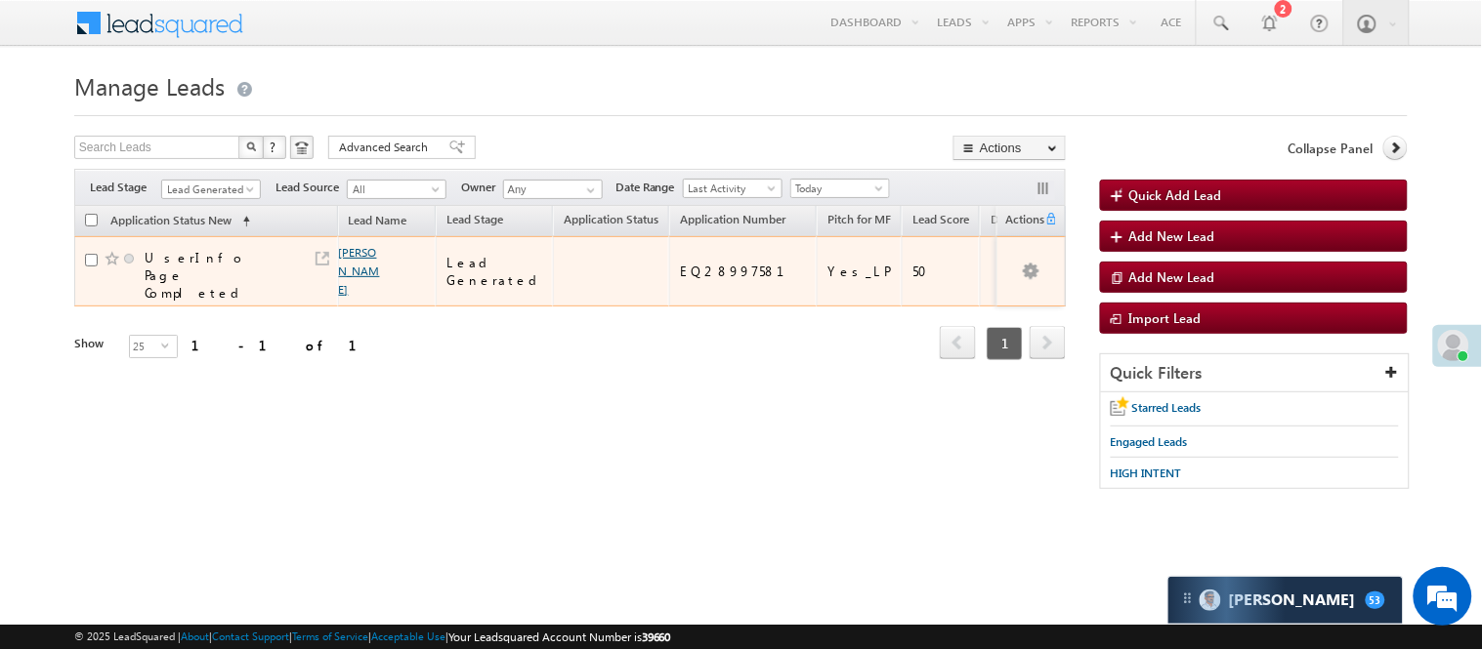
click at [359, 248] on link "Aniket Nagvekar" at bounding box center [359, 271] width 41 height 52
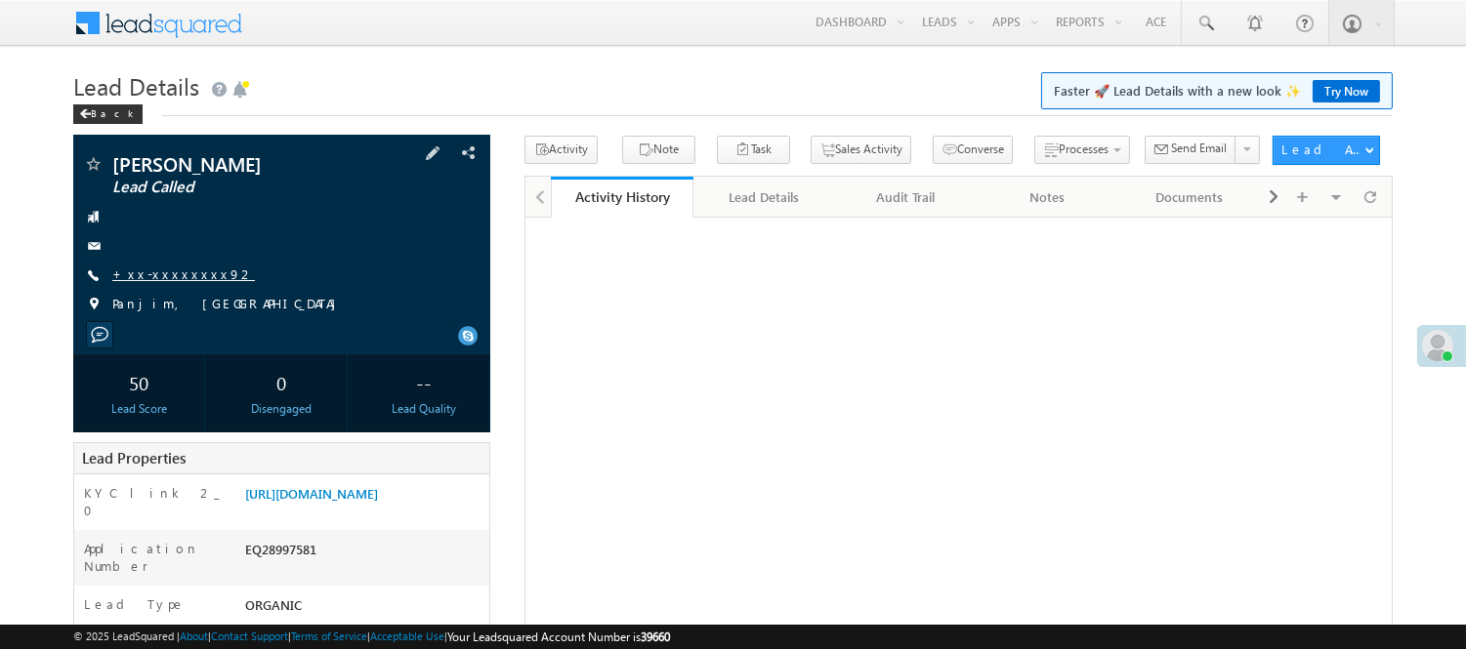
click at [173, 277] on link "+xx-xxxxxxxx92" at bounding box center [183, 274] width 143 height 17
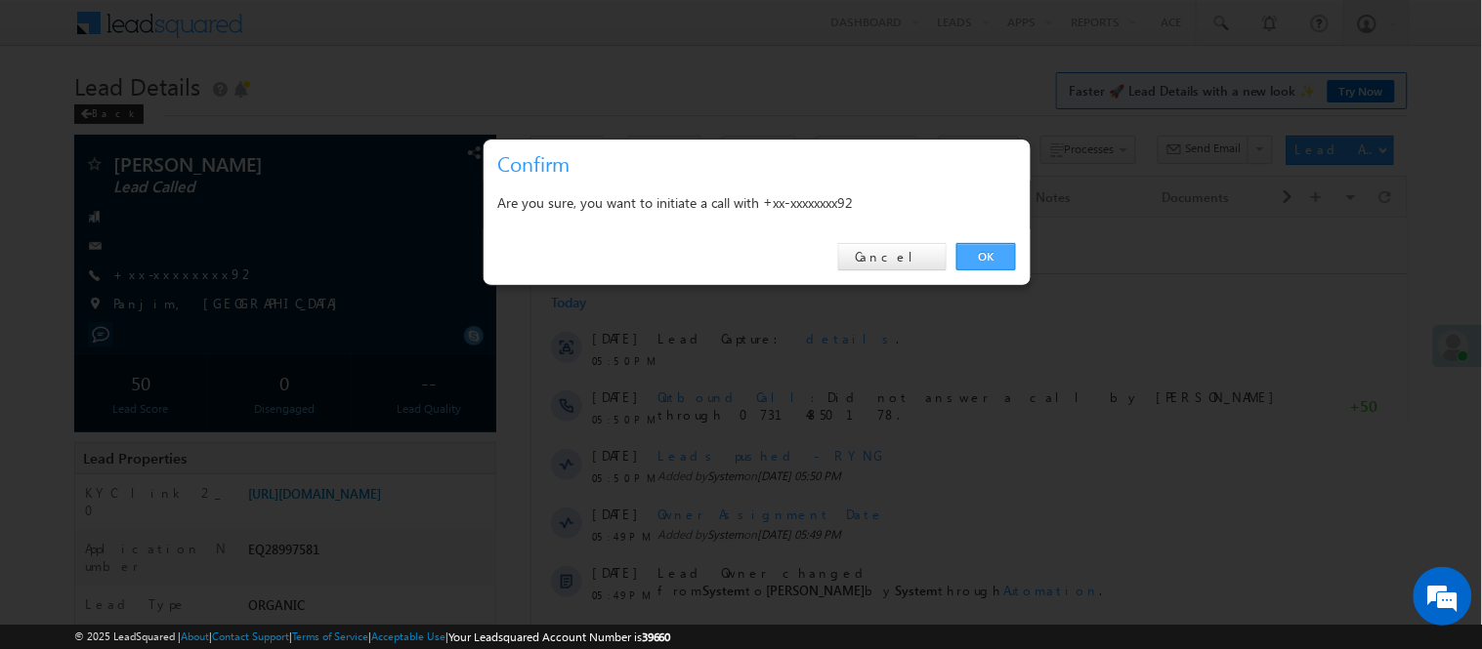
click at [990, 255] on link "OK" at bounding box center [986, 256] width 60 height 27
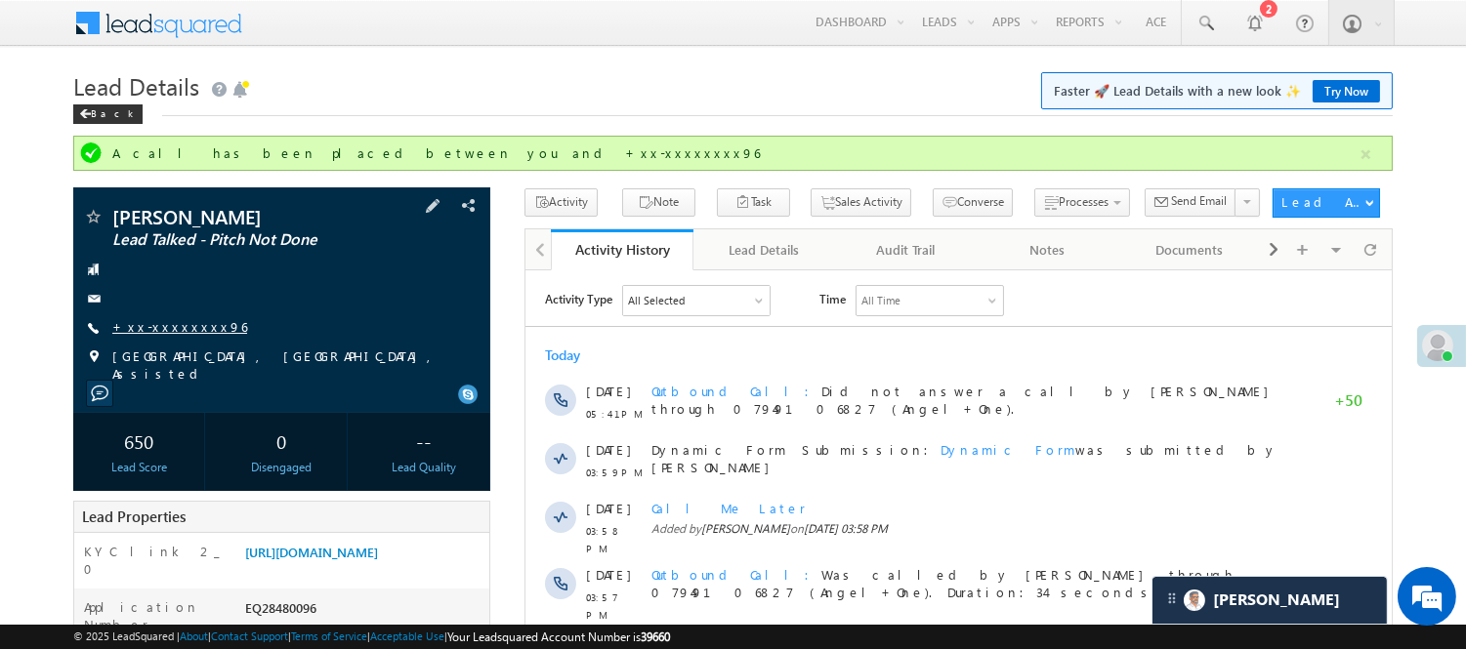
click at [174, 324] on link "+xx-xxxxxxxx96" at bounding box center [179, 326] width 135 height 17
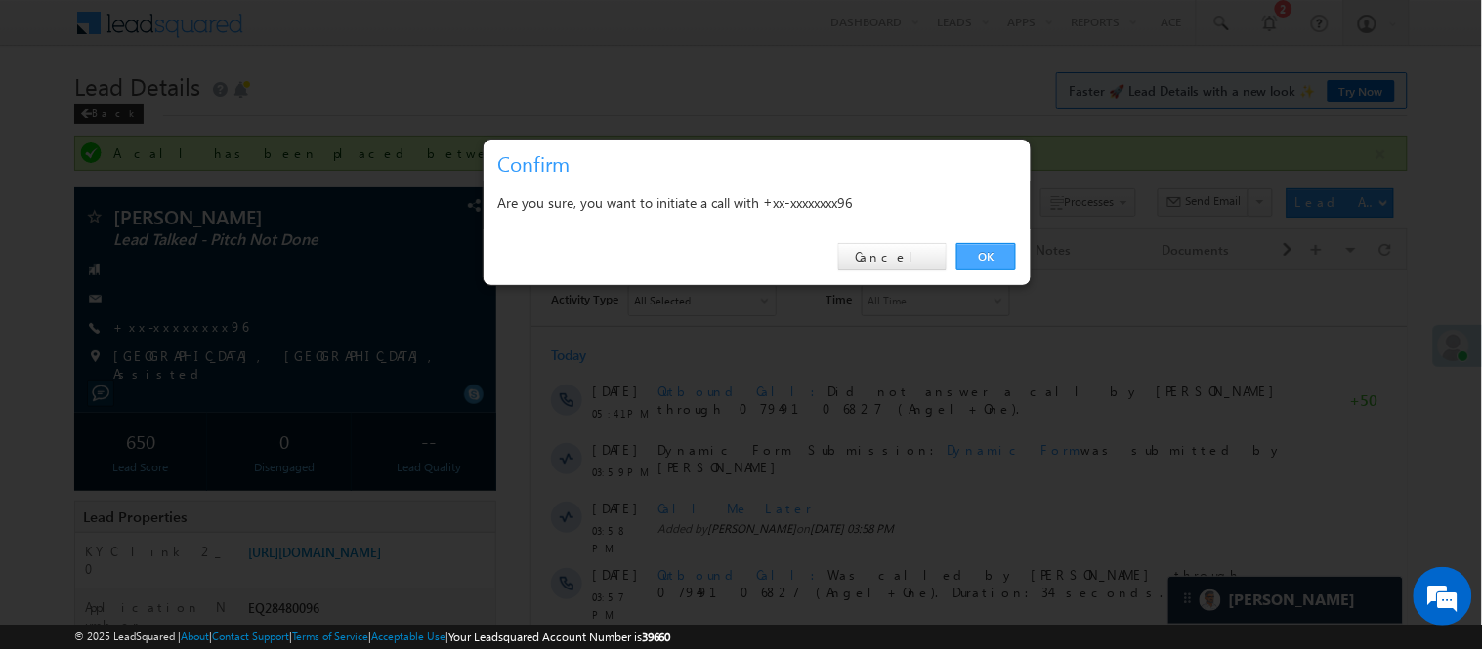
click at [992, 258] on link "OK" at bounding box center [986, 256] width 60 height 27
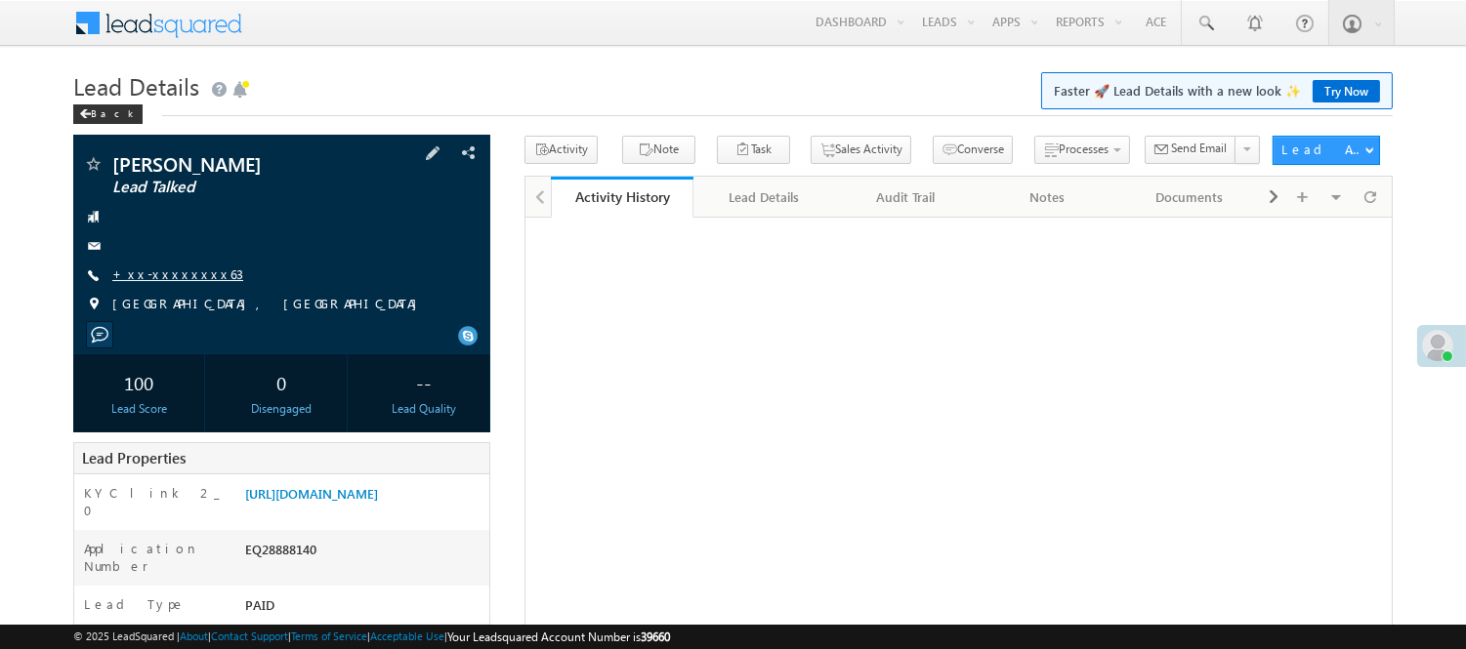
click at [164, 278] on link "+xx-xxxxxxxx63" at bounding box center [177, 274] width 131 height 17
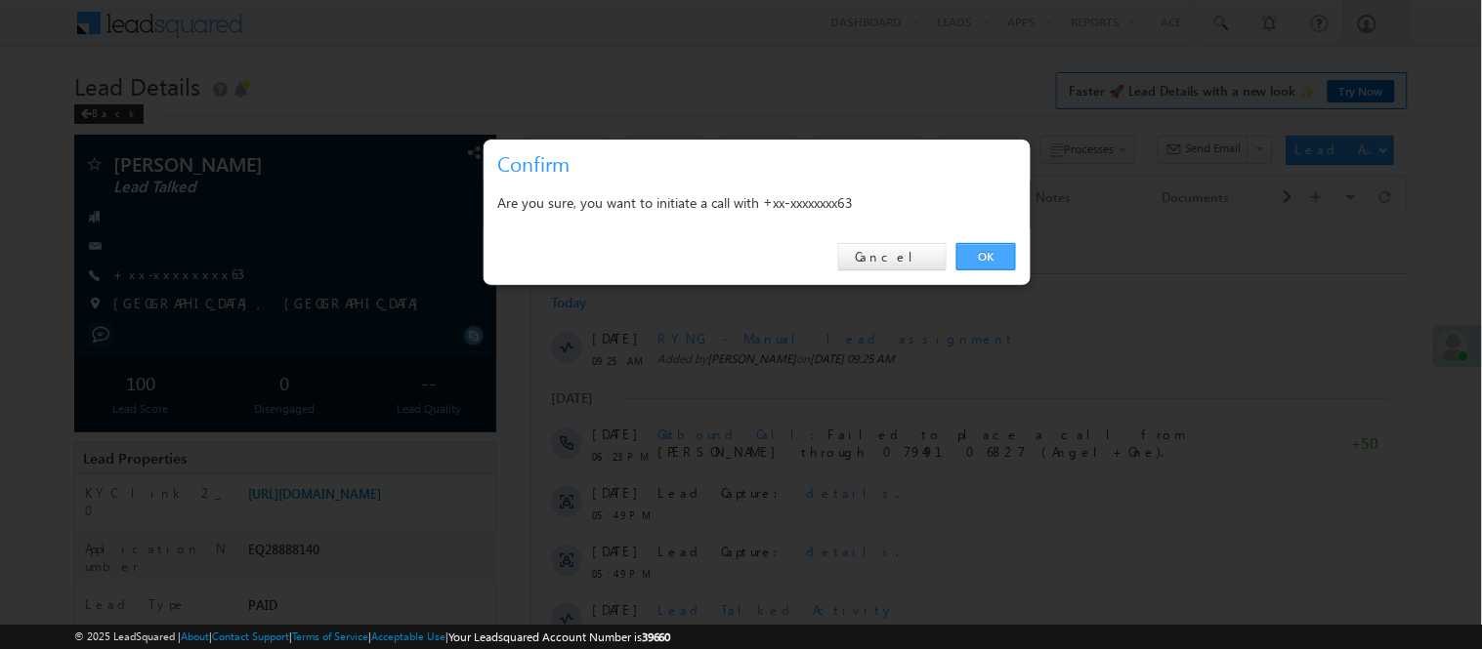
drag, startPoint x: 973, startPoint y: 254, endPoint x: 394, endPoint y: 37, distance: 618.4
click at [973, 254] on link "OK" at bounding box center [986, 256] width 60 height 27
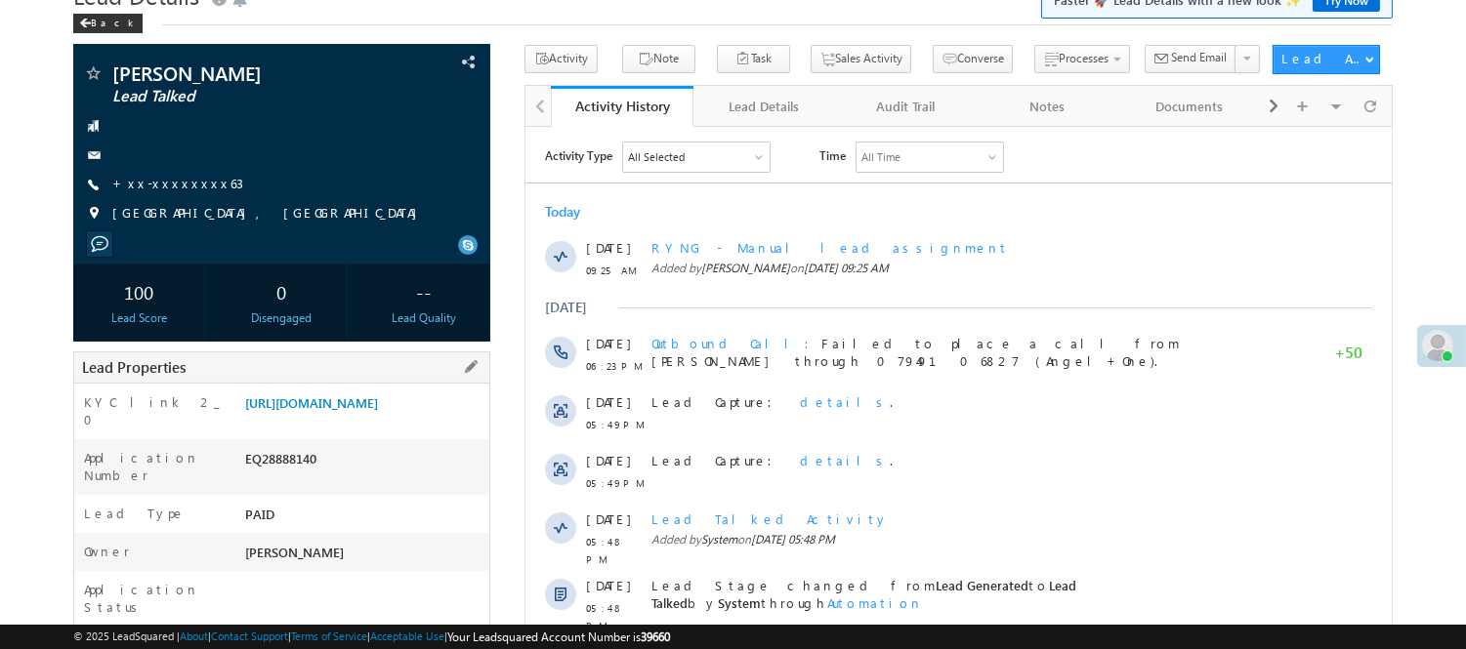
scroll to position [108, 0]
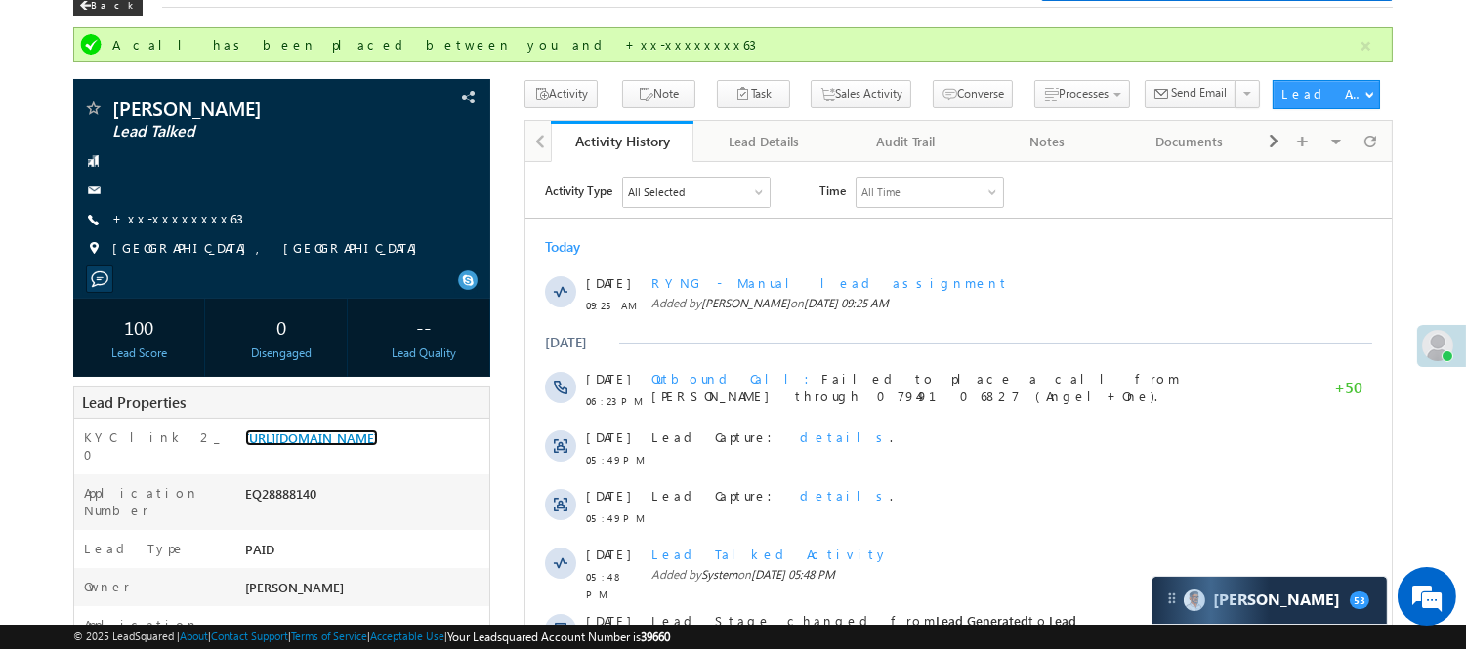
scroll to position [0, 0]
click at [154, 213] on link "+xx-xxxxxxxx63" at bounding box center [177, 218] width 131 height 17
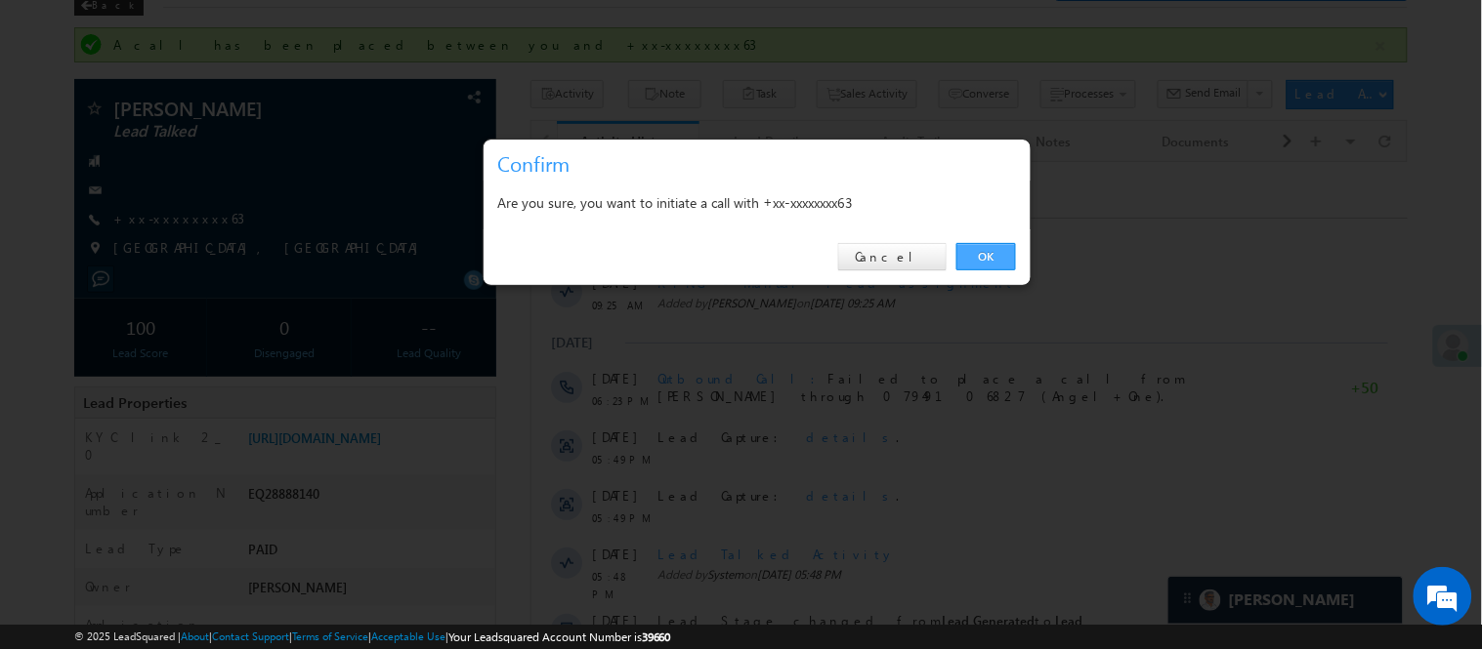
click at [981, 265] on link "OK" at bounding box center [986, 256] width 60 height 27
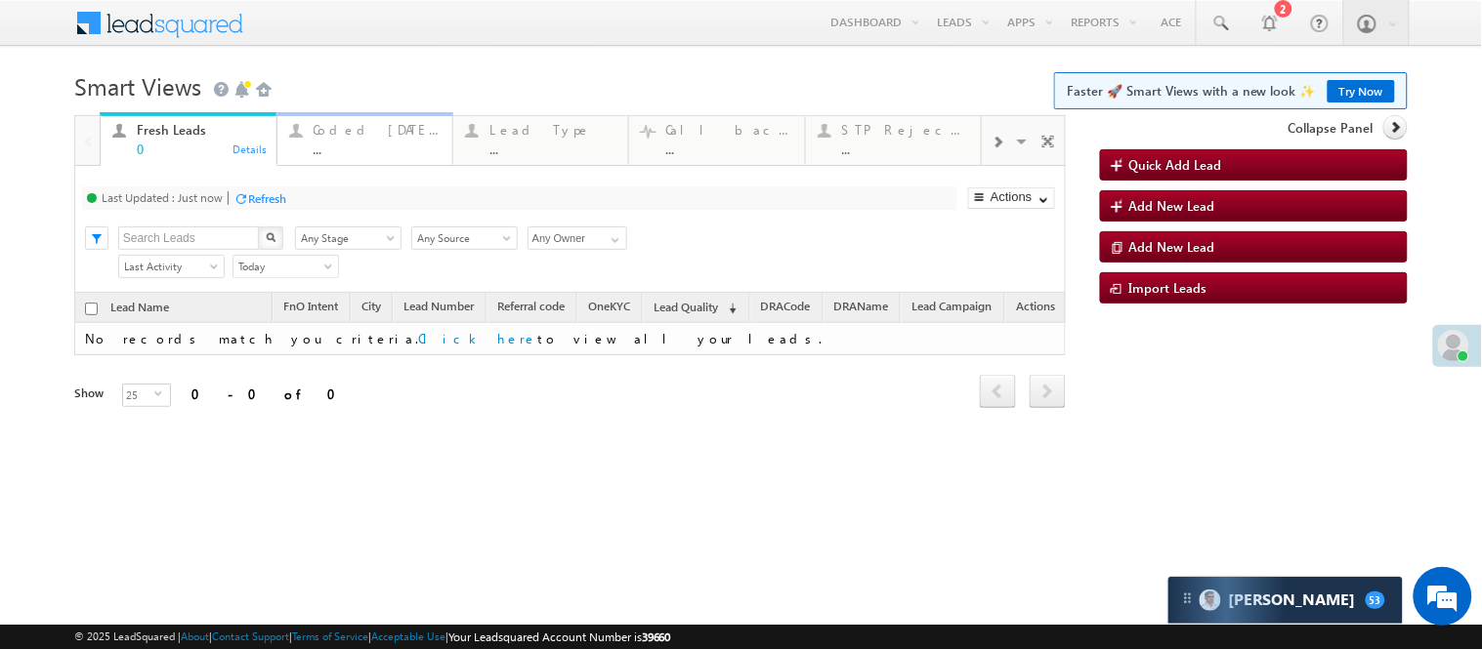
click at [397, 128] on div "Coded [DATE]" at bounding box center [377, 130] width 127 height 16
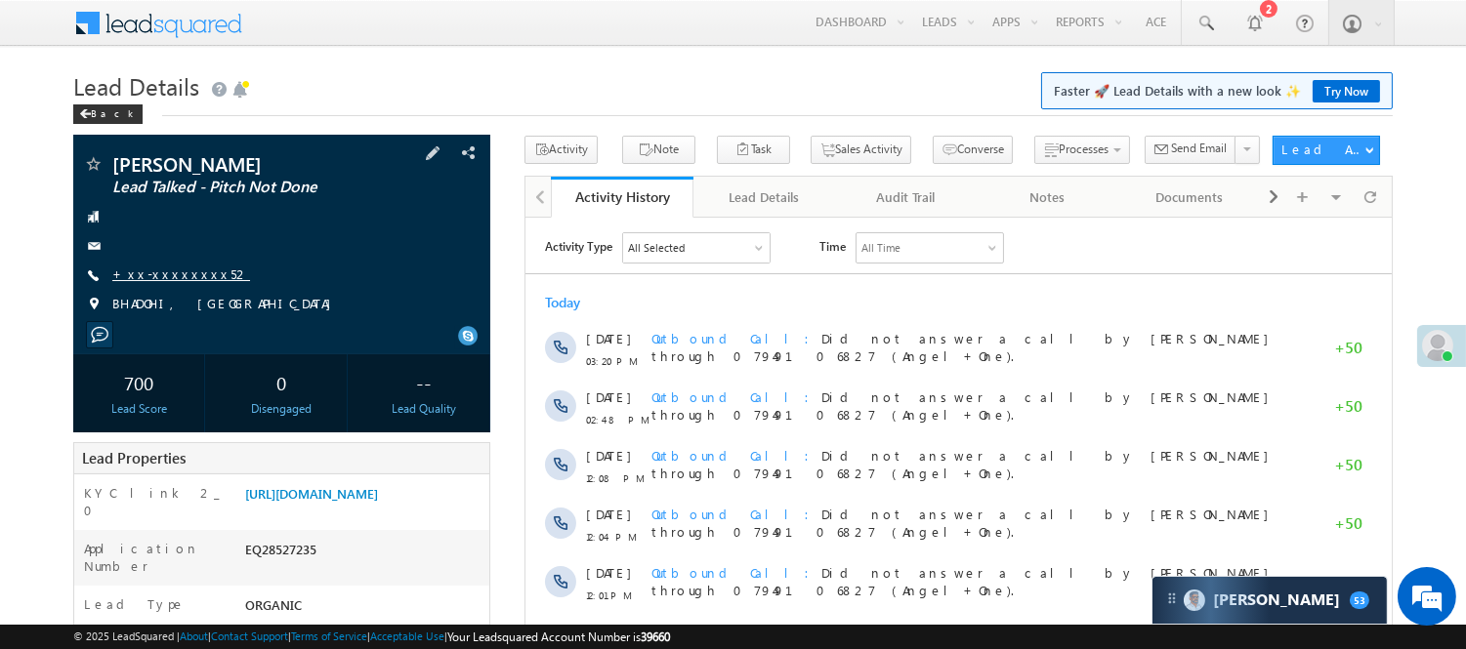
click at [164, 285] on span "+xx-xxxxxxxx52" at bounding box center [181, 276] width 138 height 20
click at [179, 265] on div "vijay kumar pandey Lead Talked - Pitch Not Done +xx-xxxxxxxx52" at bounding box center [281, 239] width 397 height 170
click at [177, 270] on link "+xx-xxxxxxxx52" at bounding box center [181, 274] width 138 height 17
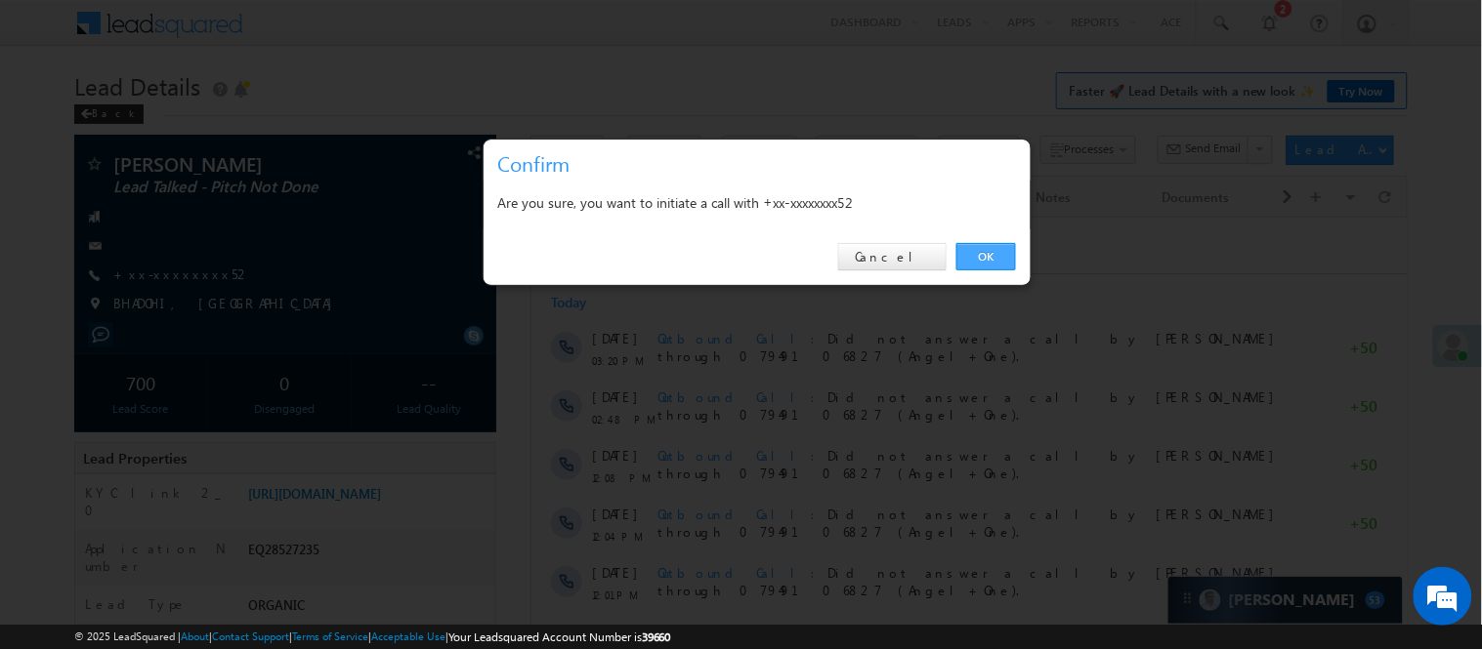
click at [987, 254] on link "OK" at bounding box center [986, 256] width 60 height 27
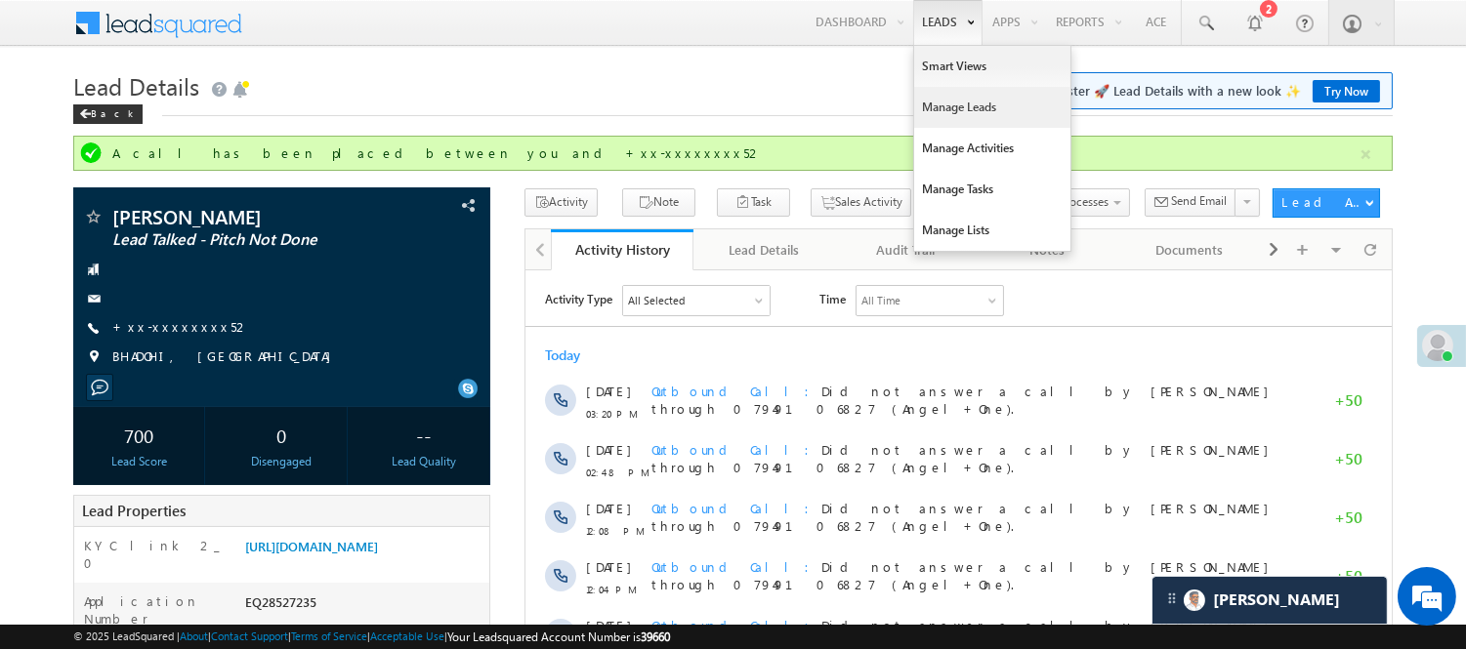
click at [935, 96] on link "Manage Leads" at bounding box center [992, 107] width 156 height 41
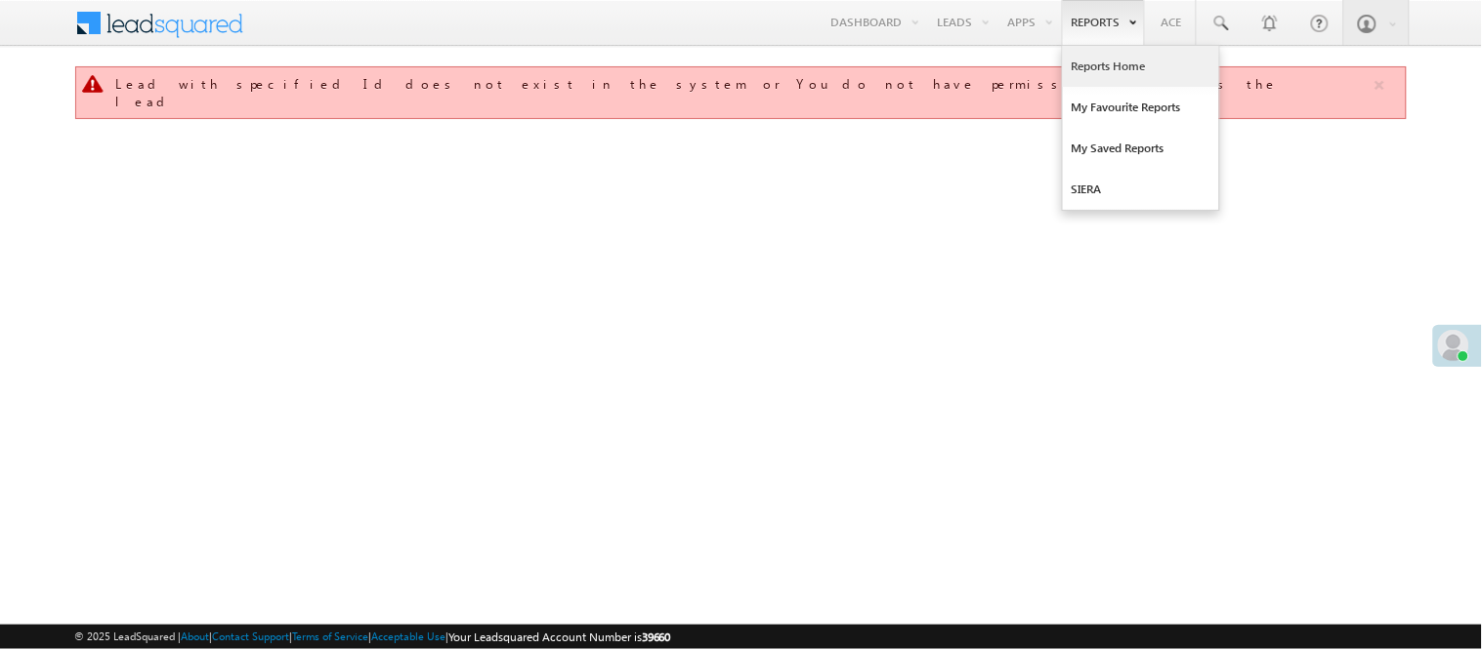
drag, startPoint x: 0, startPoint y: 0, endPoint x: 1106, endPoint y: 63, distance: 1107.3
click at [1106, 63] on link "Reports Home" at bounding box center [1141, 66] width 156 height 41
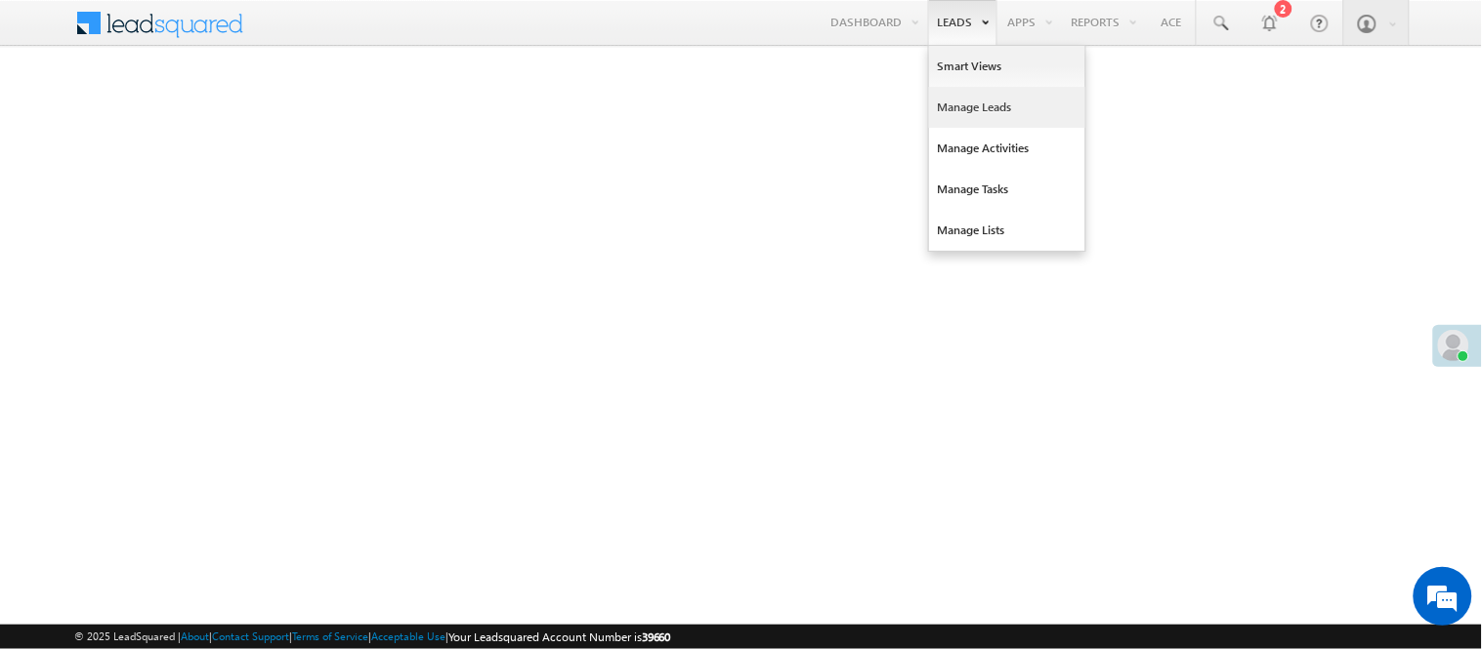
click at [980, 95] on link "Manage Leads" at bounding box center [1007, 107] width 156 height 41
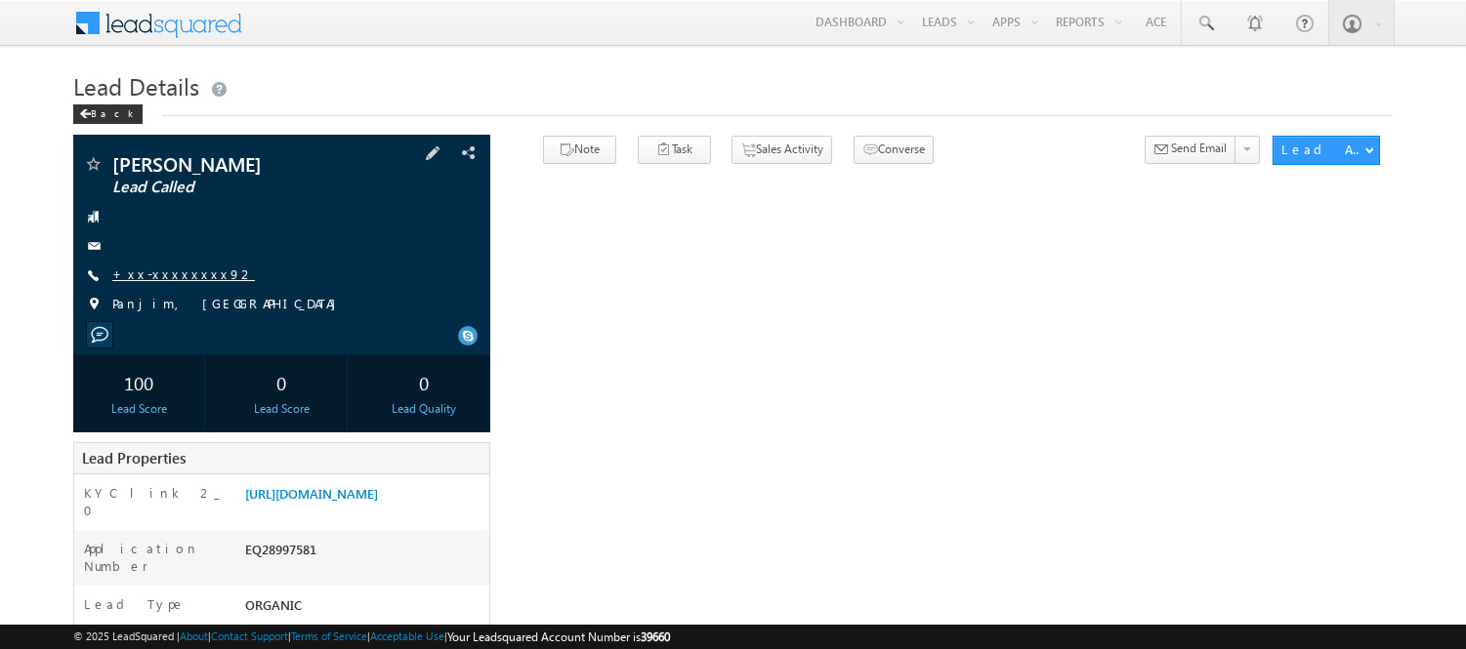
click at [177, 278] on link "+xx-xxxxxxxx92" at bounding box center [183, 274] width 143 height 17
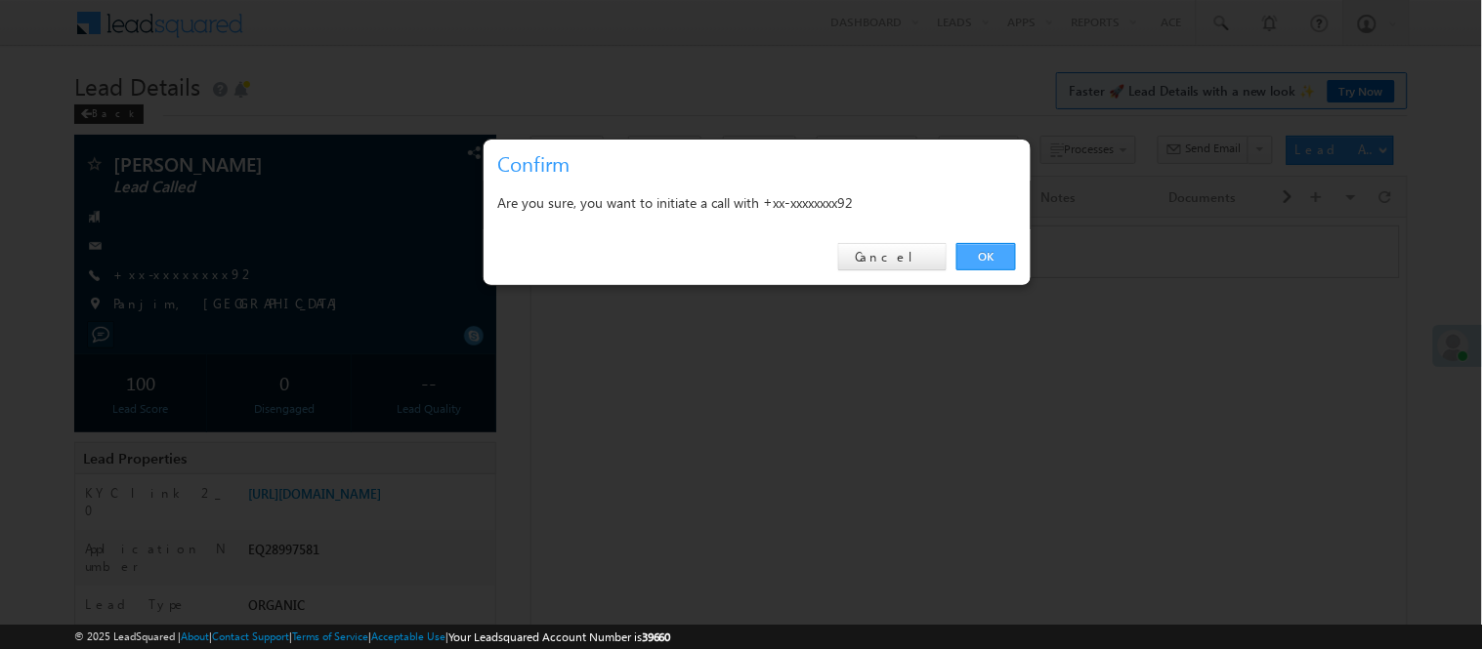
click at [983, 245] on link "OK" at bounding box center [986, 256] width 60 height 27
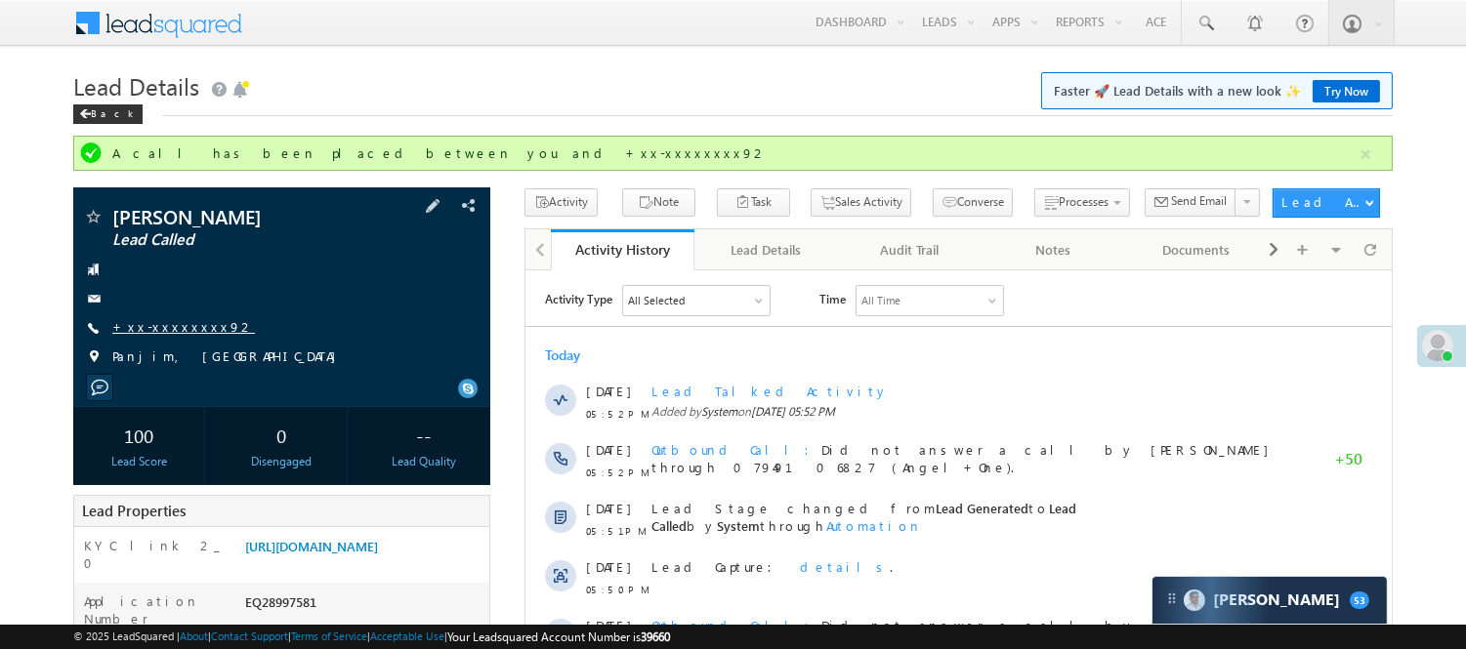
click at [170, 329] on link "+xx-xxxxxxxx92" at bounding box center [183, 326] width 143 height 17
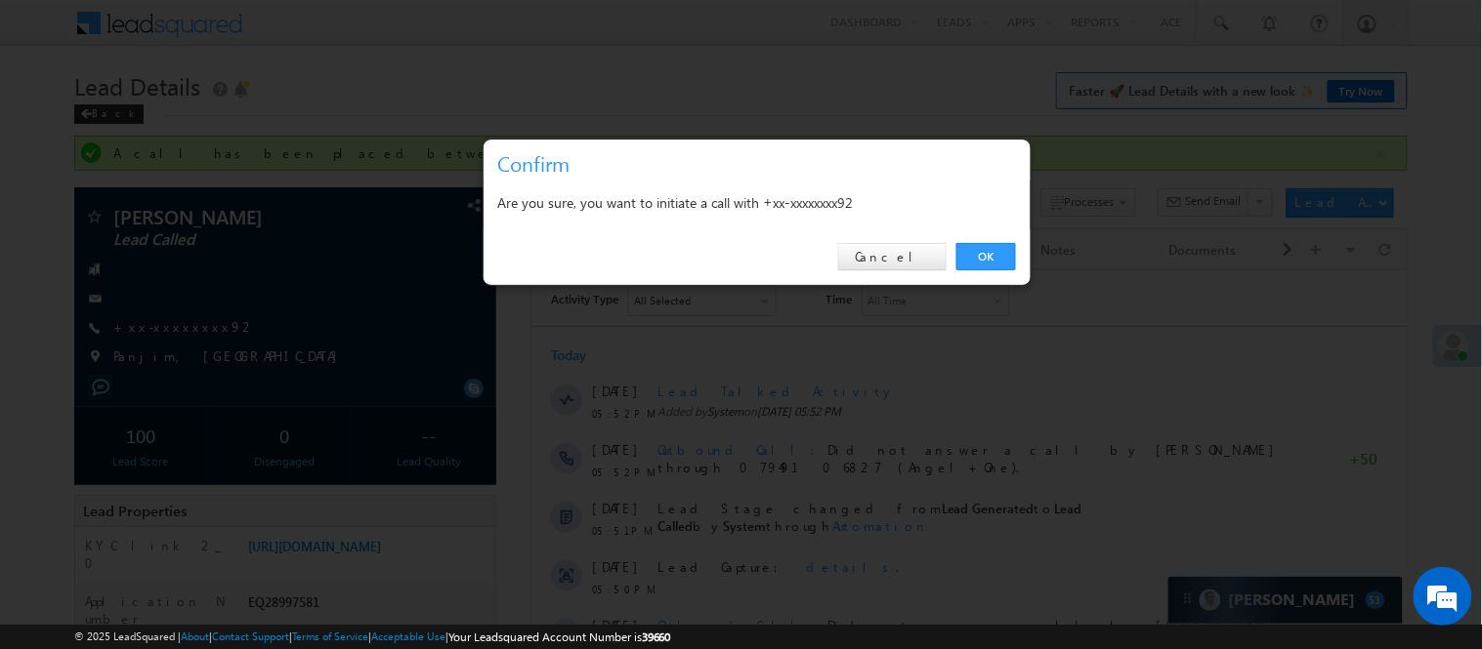
click at [906, 237] on div "OK Cancel" at bounding box center [756, 258] width 547 height 56
click at [909, 240] on div "OK Cancel" at bounding box center [756, 258] width 547 height 56
click at [914, 248] on link "Cancel" at bounding box center [892, 256] width 108 height 27
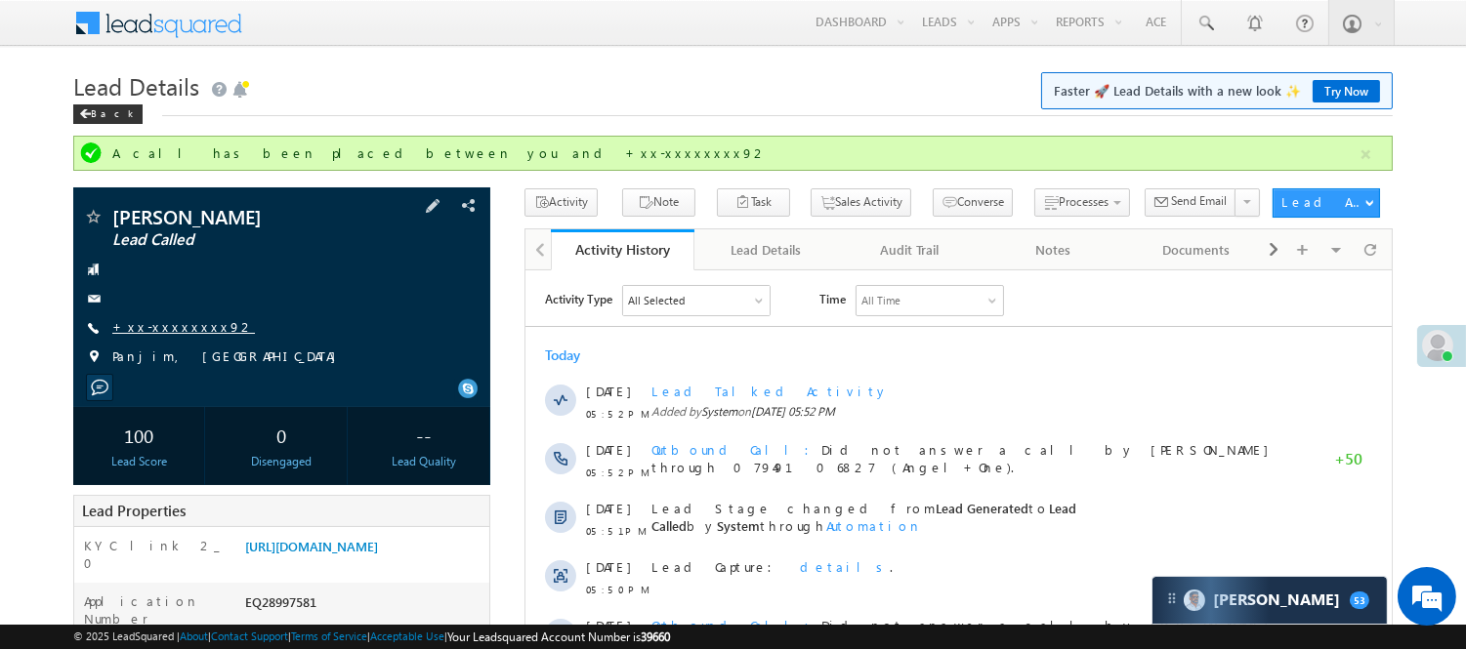
click at [171, 329] on link "+xx-xxxxxxxx92" at bounding box center [183, 326] width 143 height 17
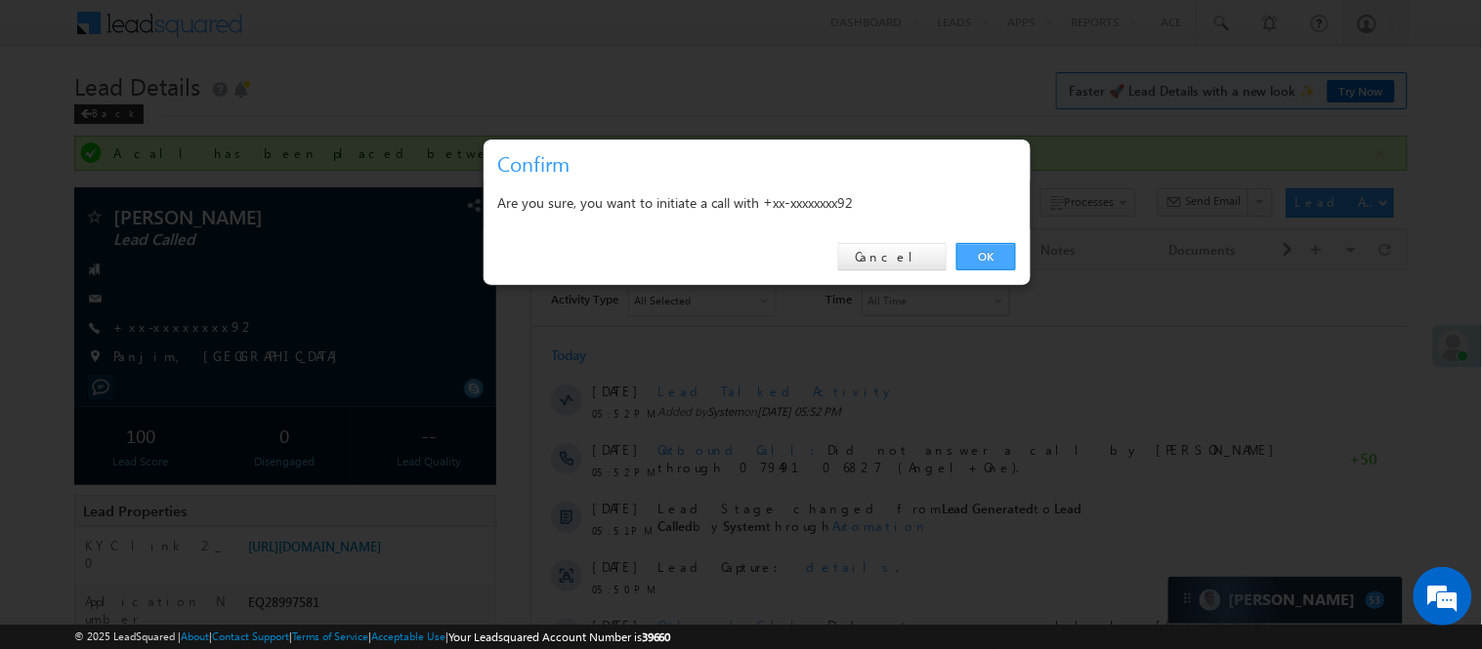
click at [987, 255] on link "OK" at bounding box center [986, 256] width 60 height 27
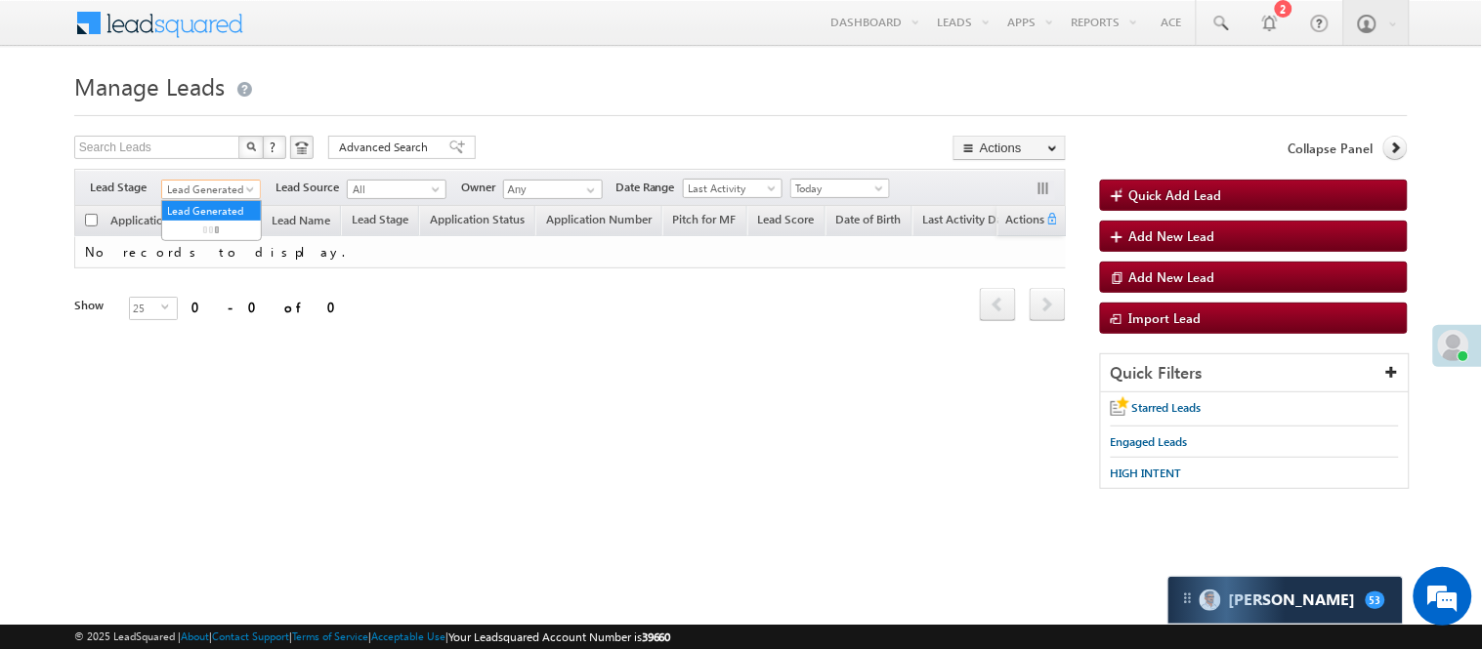
click at [215, 188] on span "Lead Generated" at bounding box center [208, 190] width 93 height 18
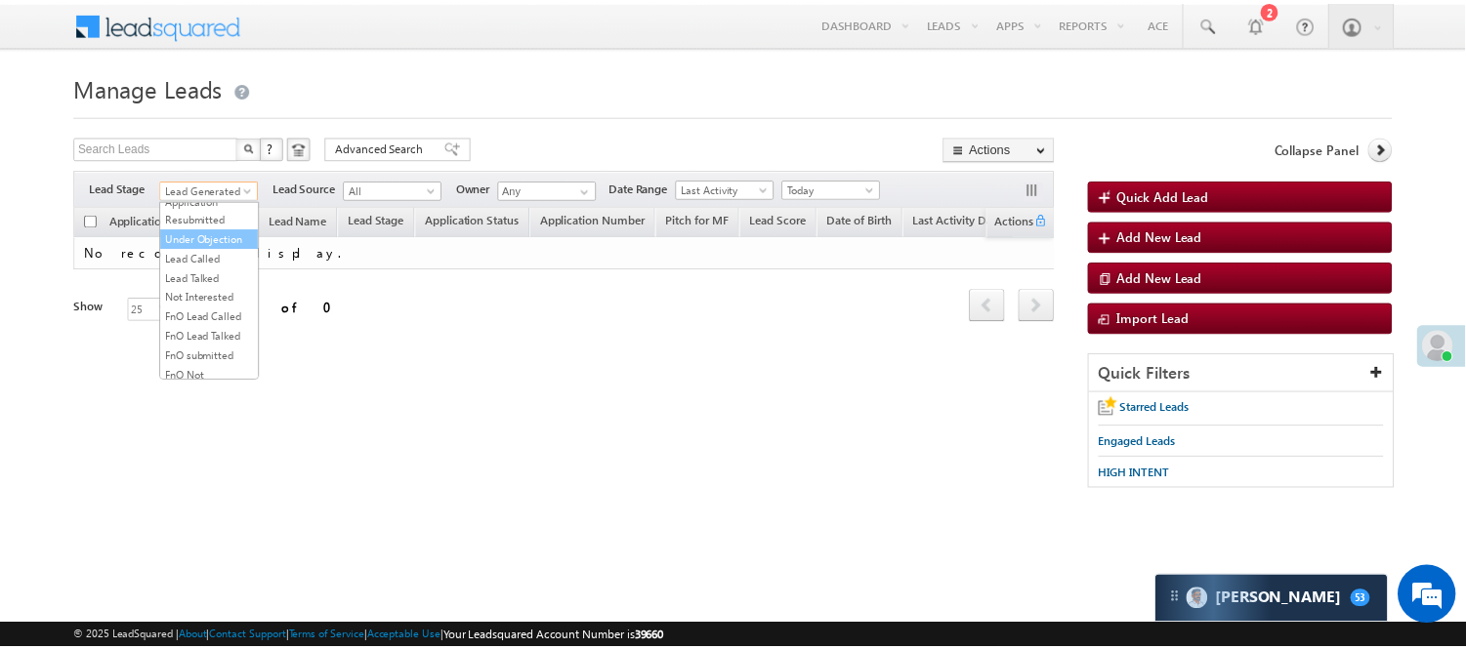
scroll to position [217, 0]
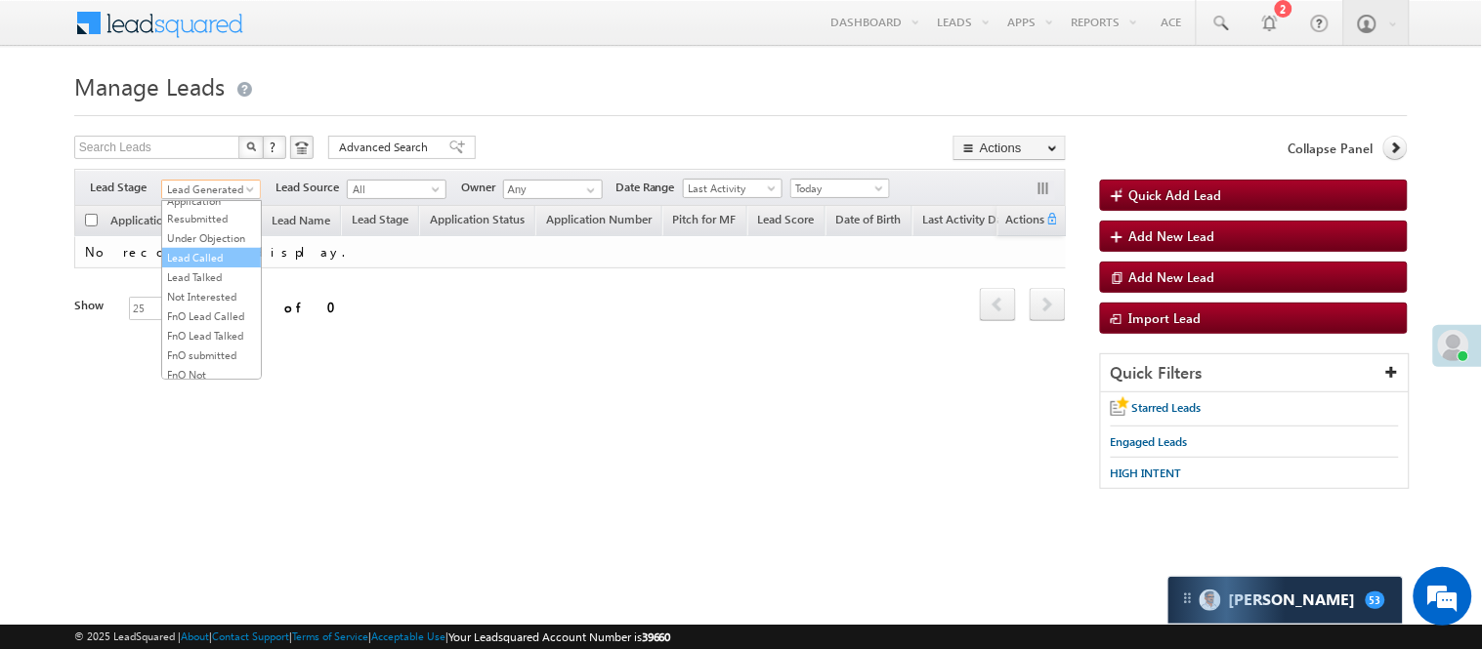
click at [191, 267] on link "Lead Called" at bounding box center [211, 258] width 99 height 18
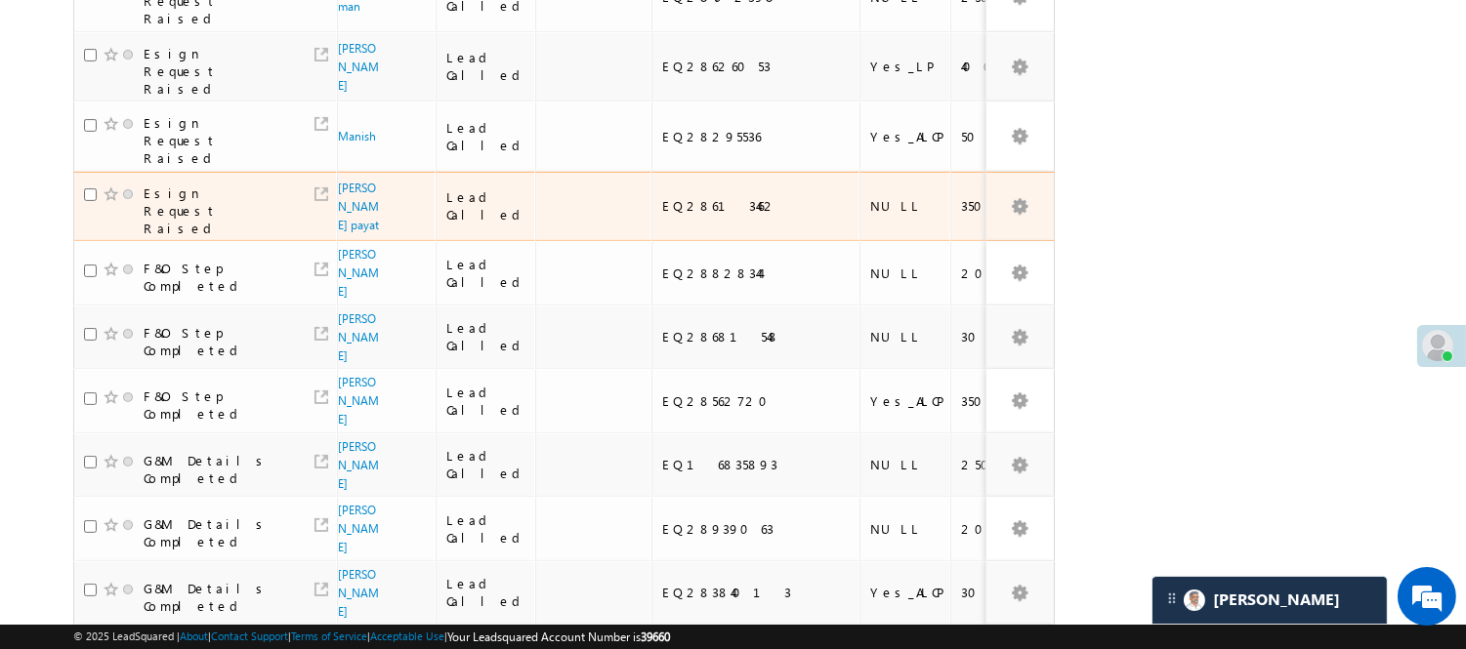
scroll to position [1360, 0]
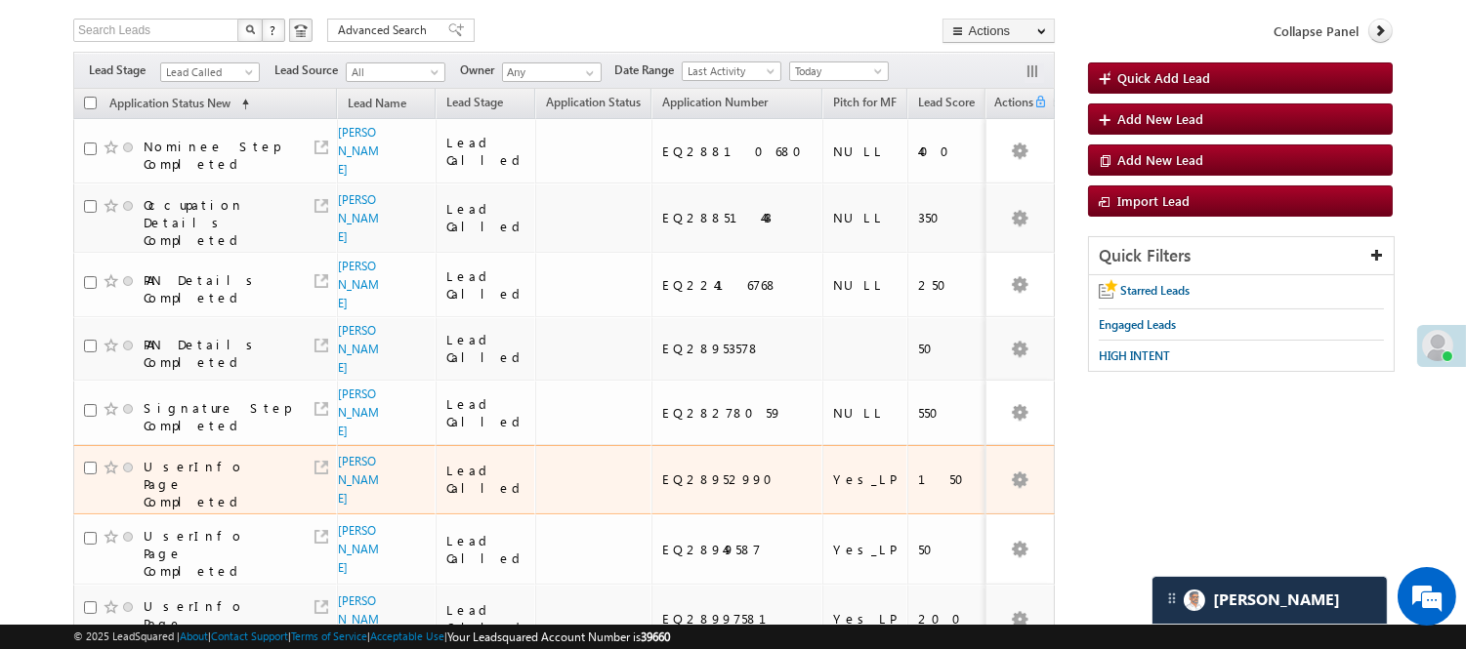
scroll to position [118, 0]
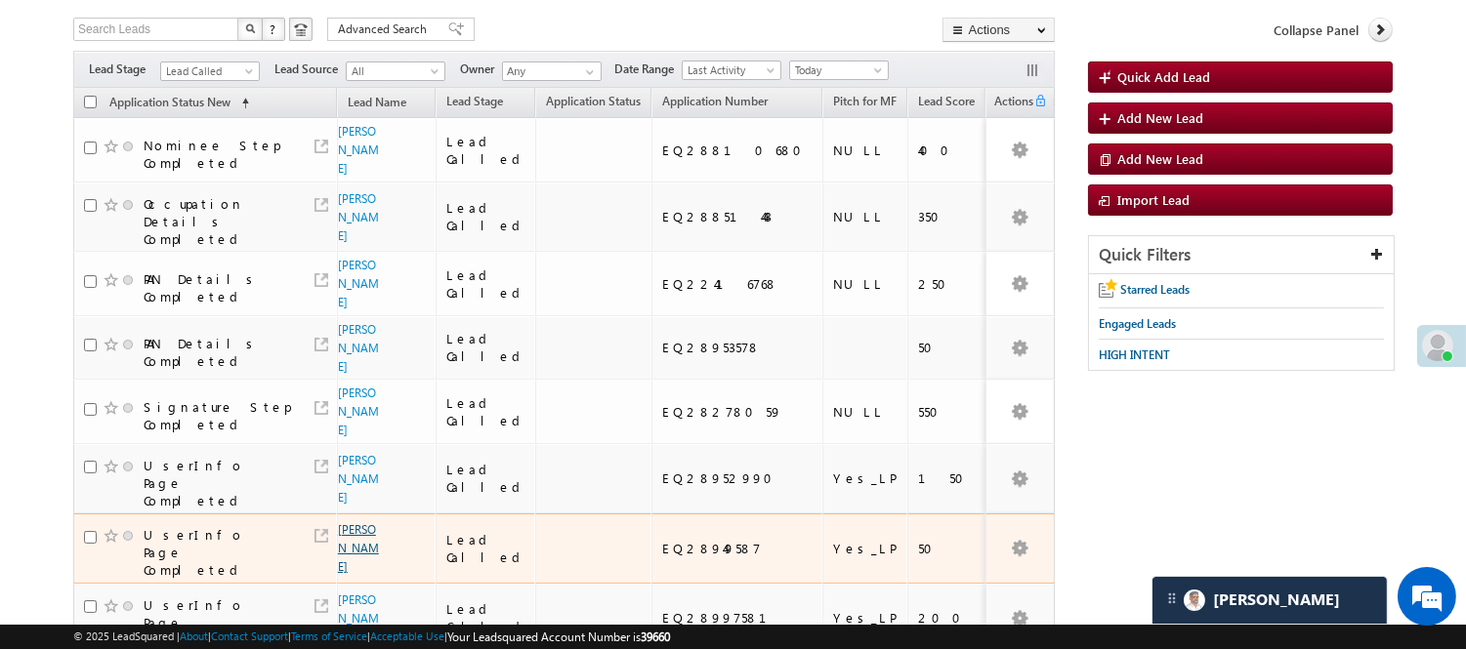
click at [356, 523] on link "Saleem ali" at bounding box center [358, 549] width 41 height 52
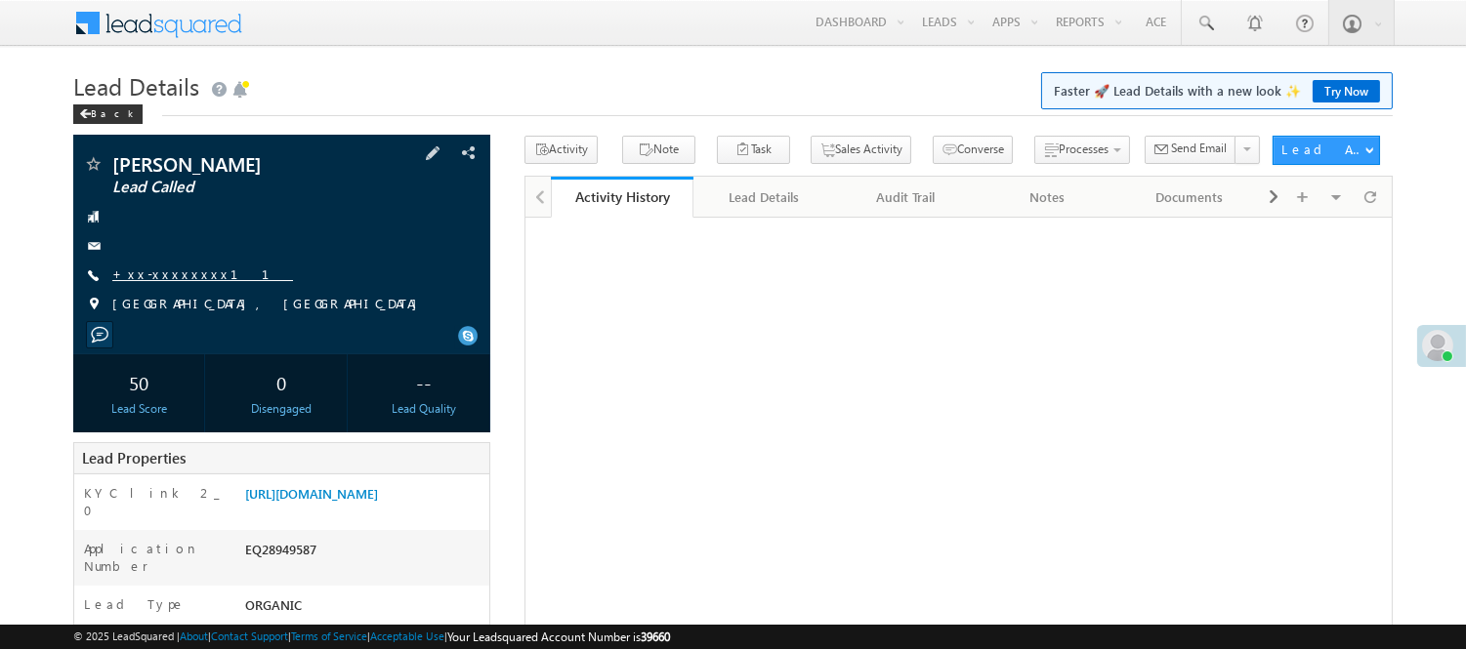
click at [186, 274] on link "+xx-xxxxxxxx11" at bounding box center [202, 274] width 181 height 17
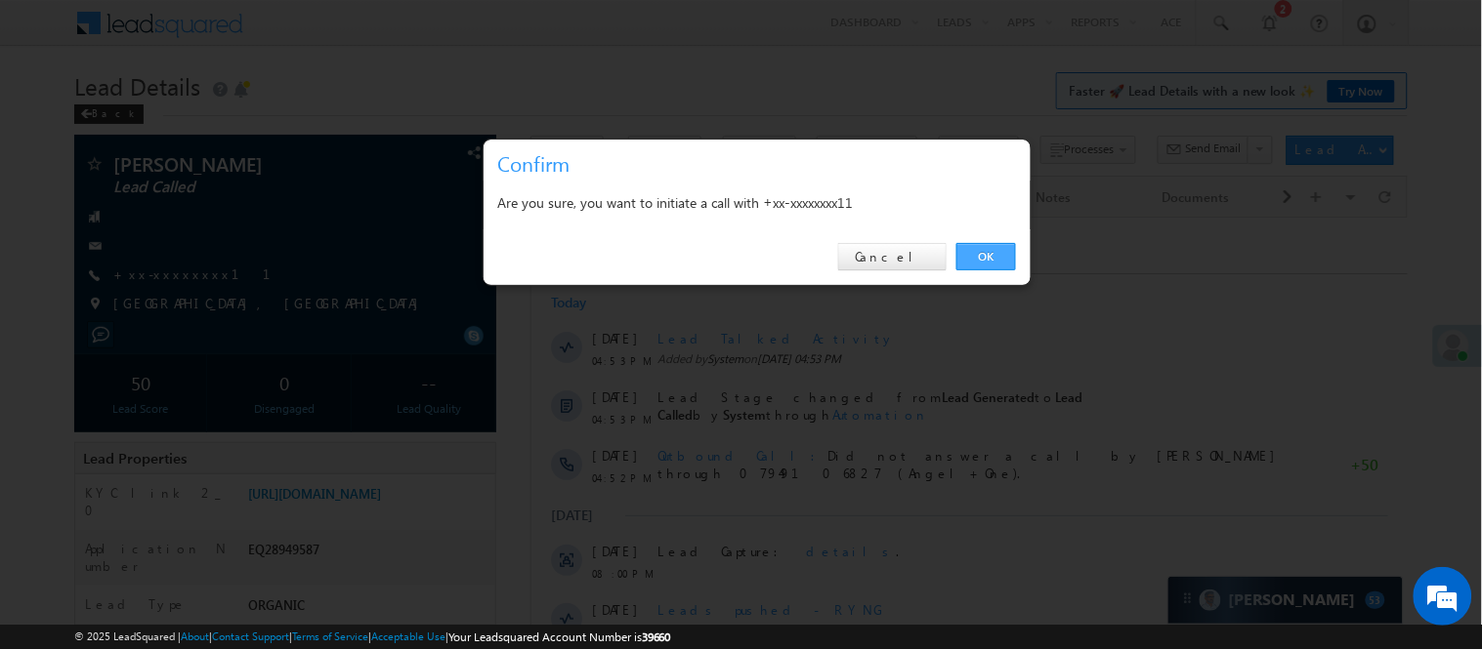
click at [992, 259] on link "OK" at bounding box center [986, 256] width 60 height 27
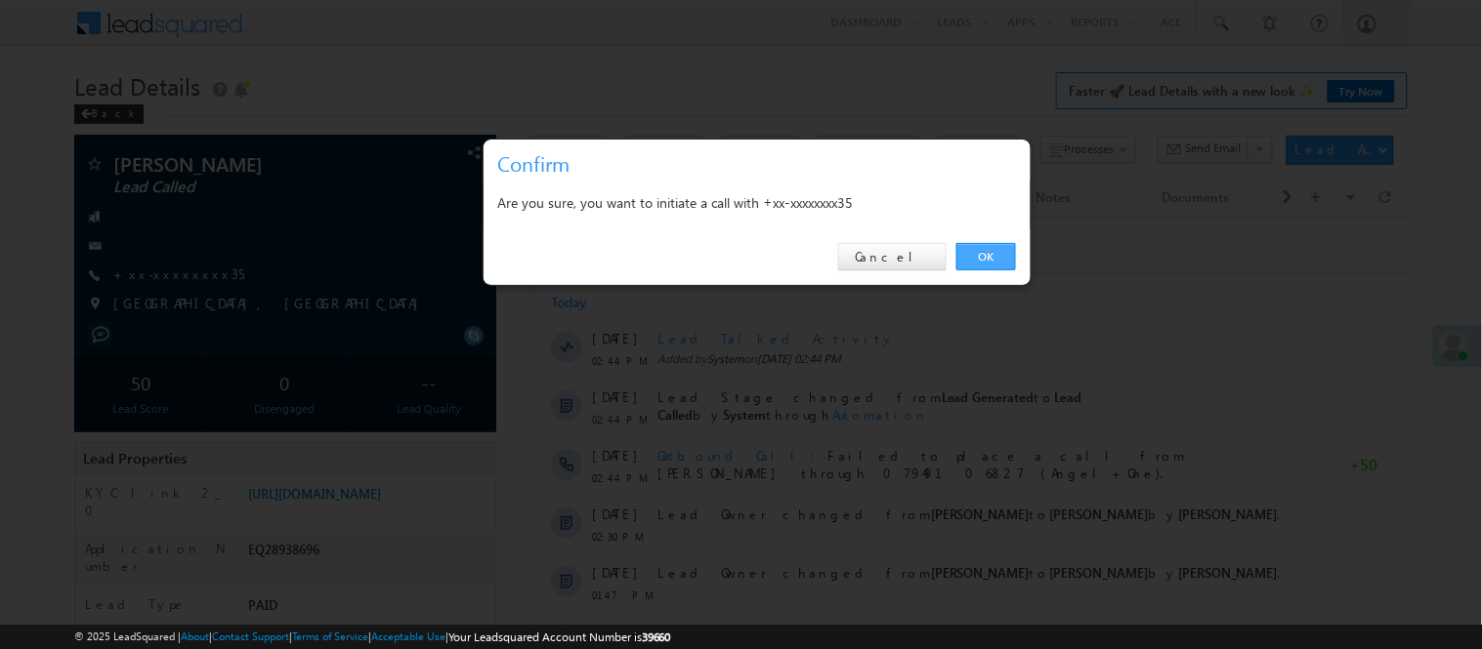
click at [981, 257] on link "OK" at bounding box center [986, 256] width 60 height 27
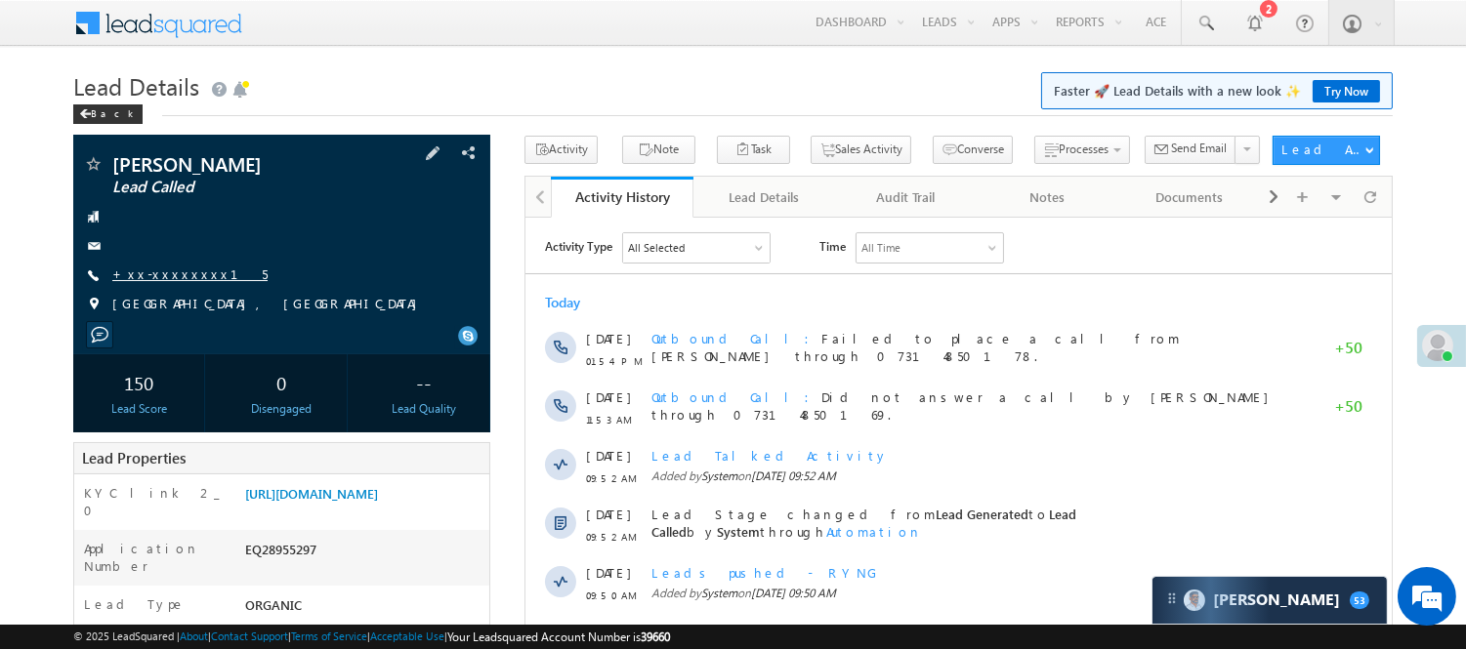
click at [154, 268] on link "+xx-xxxxxxxx15" at bounding box center [189, 274] width 155 height 17
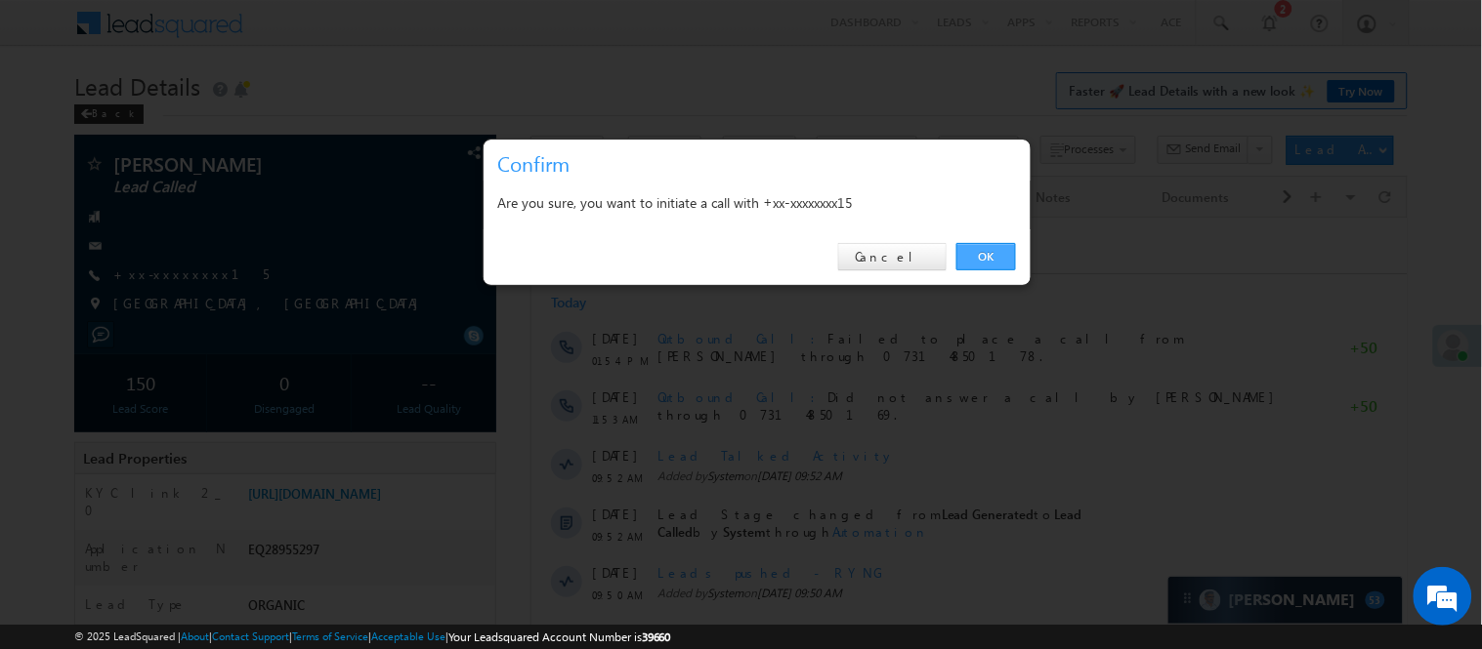
click at [981, 257] on link "OK" at bounding box center [986, 256] width 60 height 27
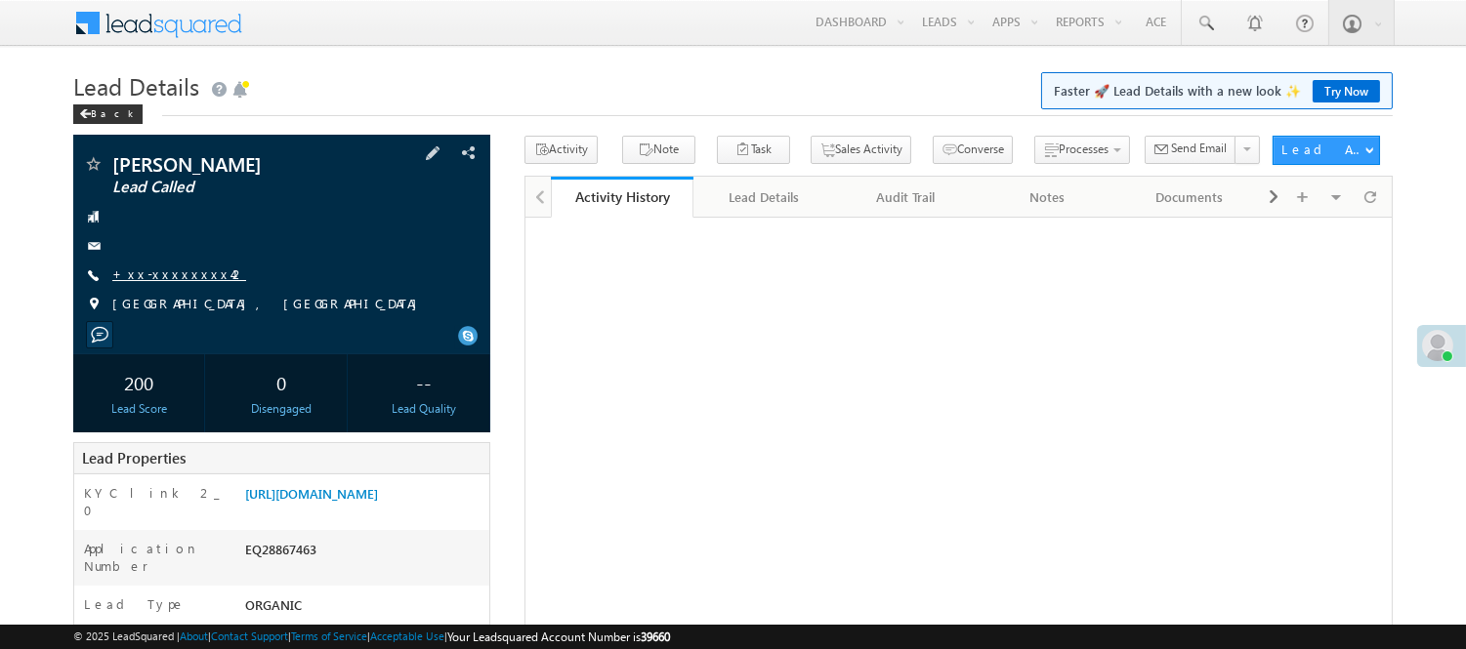
click at [174, 277] on link "+xx-xxxxxxxx42" at bounding box center [179, 274] width 134 height 17
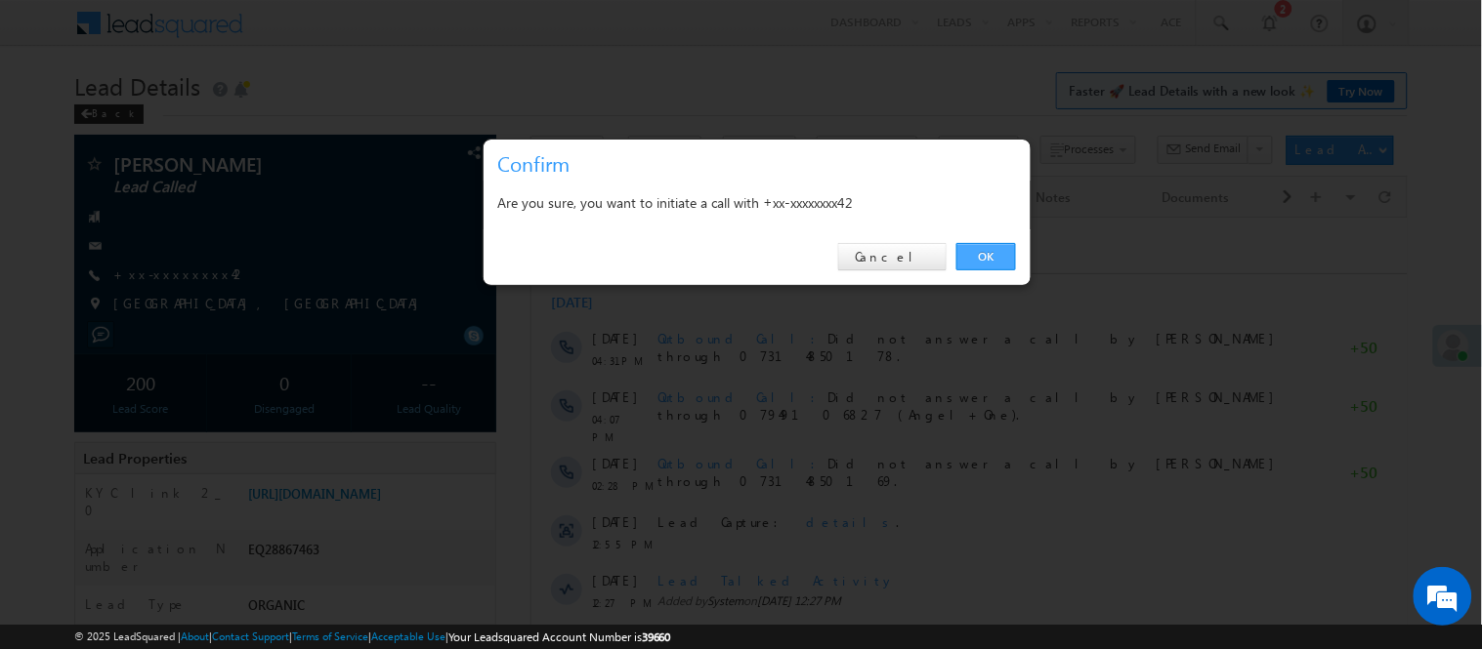
click at [980, 268] on link "OK" at bounding box center [986, 256] width 60 height 27
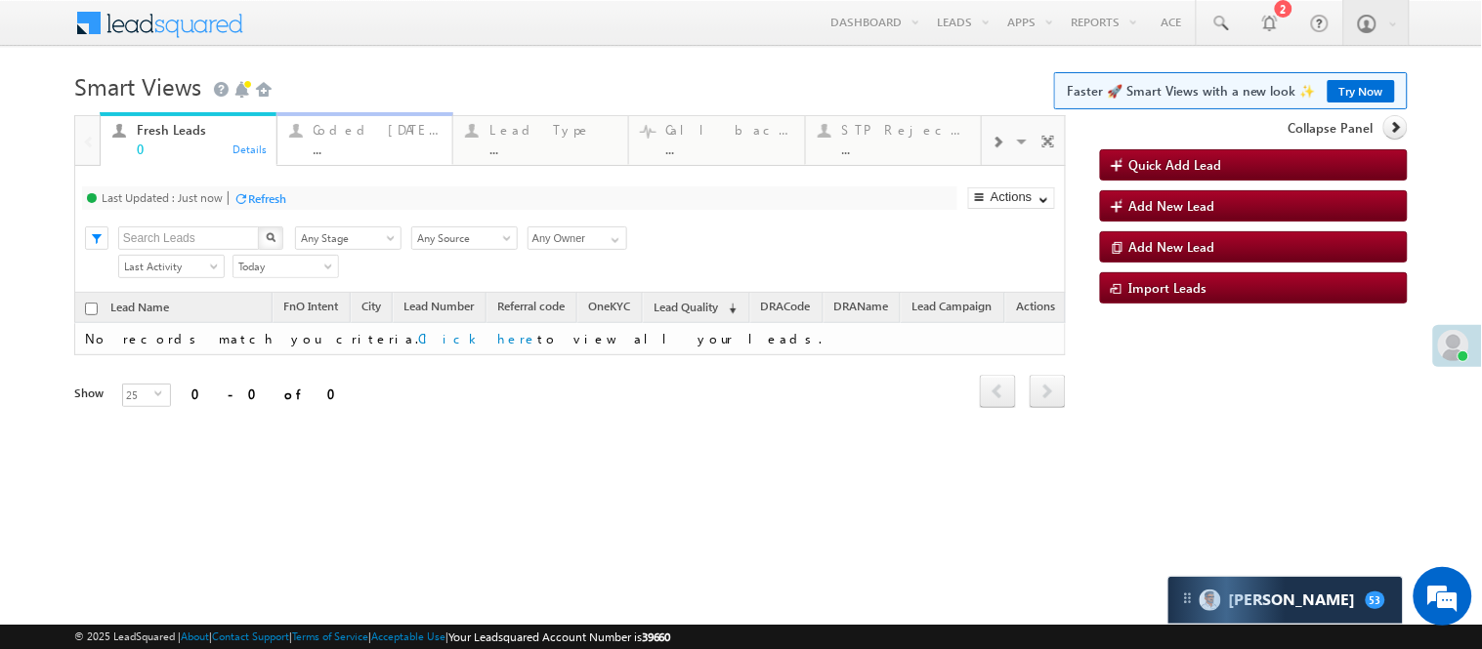
click at [384, 151] on div "..." at bounding box center [377, 149] width 127 height 15
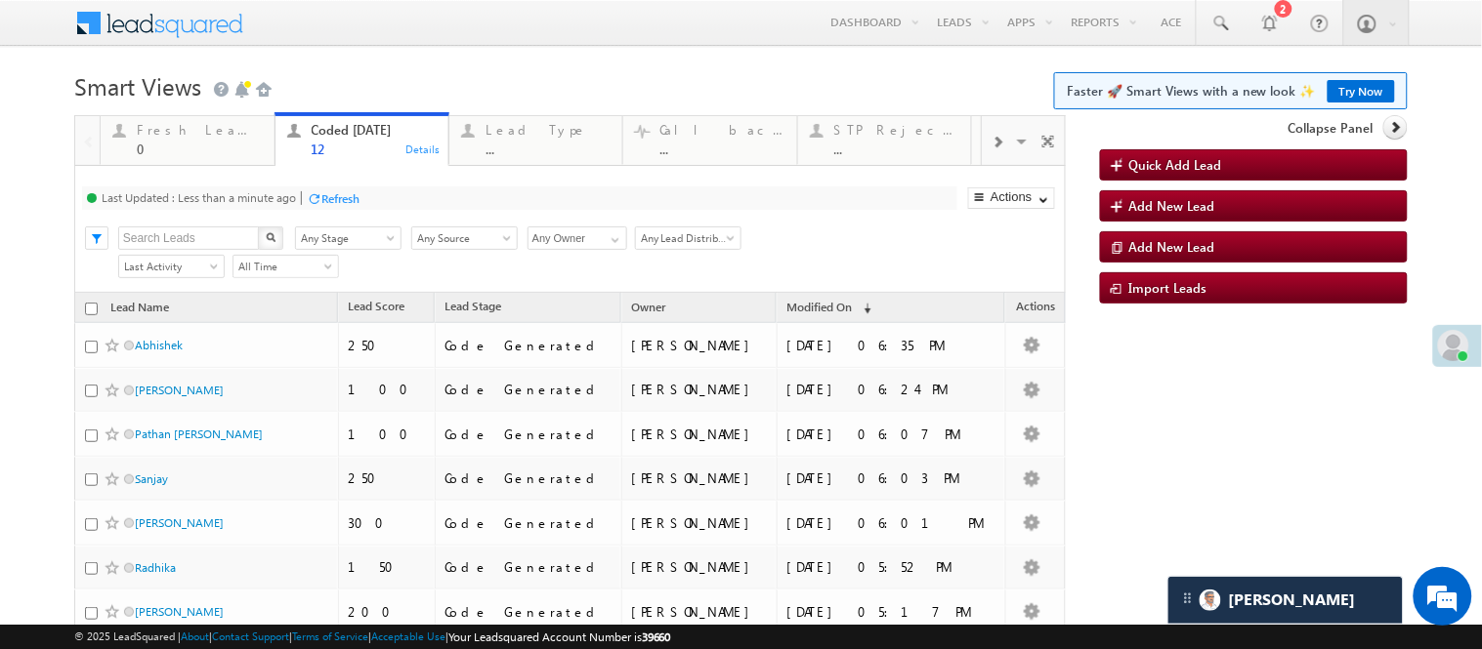
click at [505, 69] on h1 "Smart Views Getting Started Faster 🚀 Smart Views with a new look ✨ Try Now" at bounding box center [740, 84] width 1333 height 38
click at [581, 69] on h1 "Smart Views Getting Started Faster 🚀 Smart Views with a new look ✨ Try Now" at bounding box center [740, 84] width 1333 height 38
click at [438, 83] on h1 "Smart Views Getting Started Faster 🚀 Smart Views with a new look ✨ Try Now" at bounding box center [740, 84] width 1333 height 38
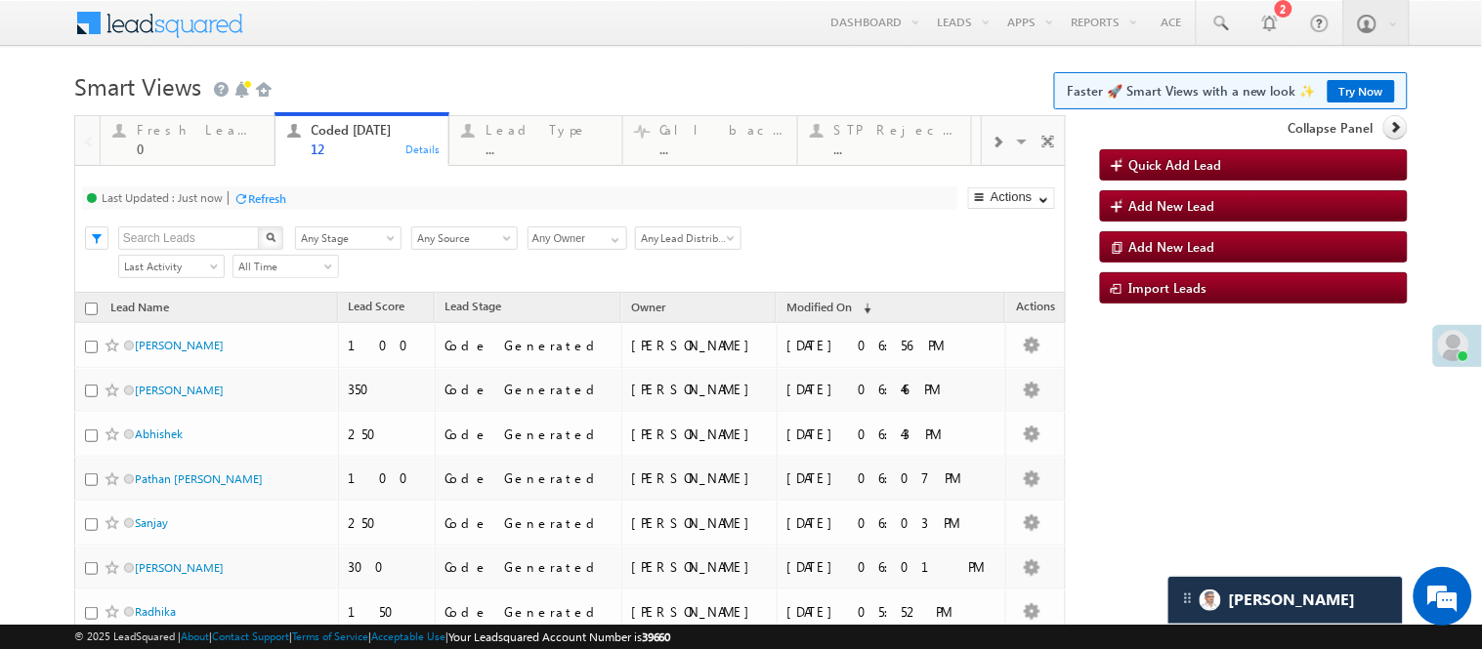
click at [513, 90] on h1 "Smart Views Getting Started Faster 🚀 Smart Views with a new look ✨ Try Now" at bounding box center [740, 84] width 1333 height 38
click at [503, 49] on body "Menu Nisha Anand Yadav Nisha .Yada v@ang elbro king. com" at bounding box center [741, 482] width 1482 height 965
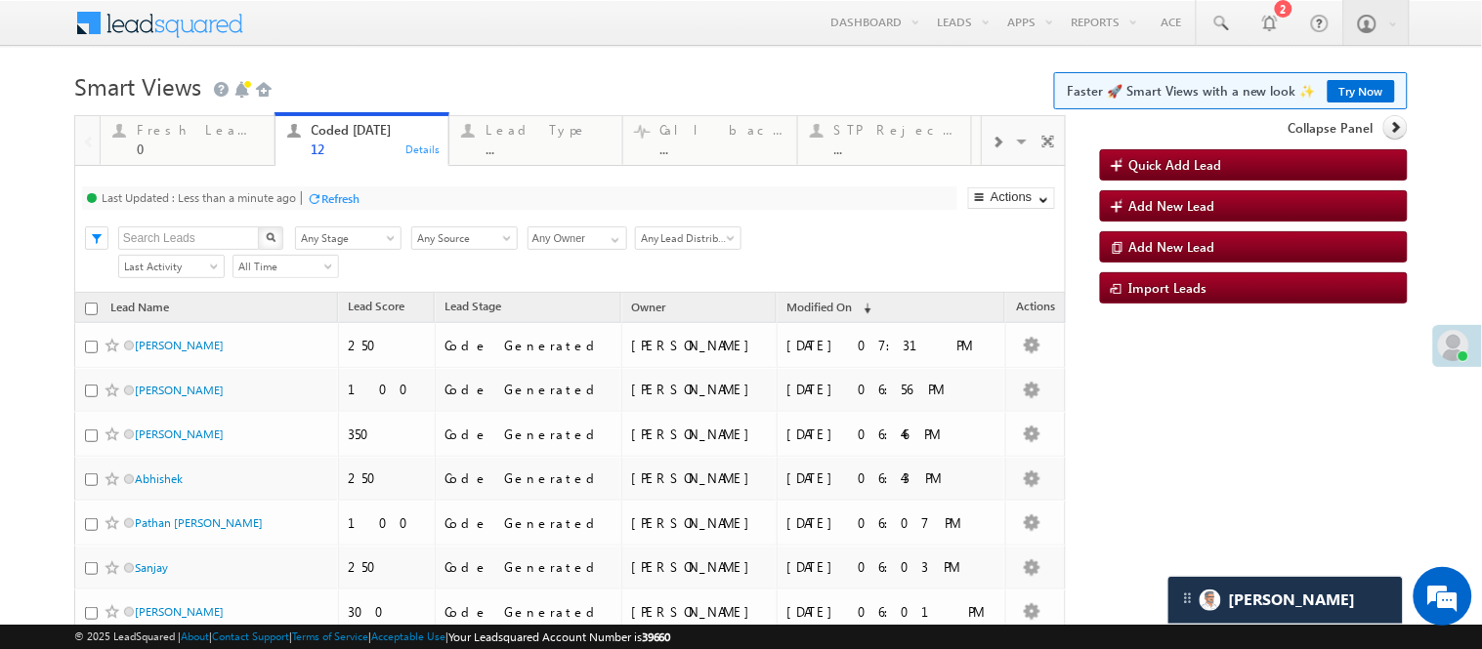
click at [542, 85] on h1 "Smart Views Getting Started Faster 🚀 Smart Views with a new look ✨ Try Now" at bounding box center [740, 84] width 1333 height 38
click at [441, 49] on body "Menu Nisha Anand Yadav Nisha .Yada v@ang elbro king. com" at bounding box center [741, 482] width 1482 height 965
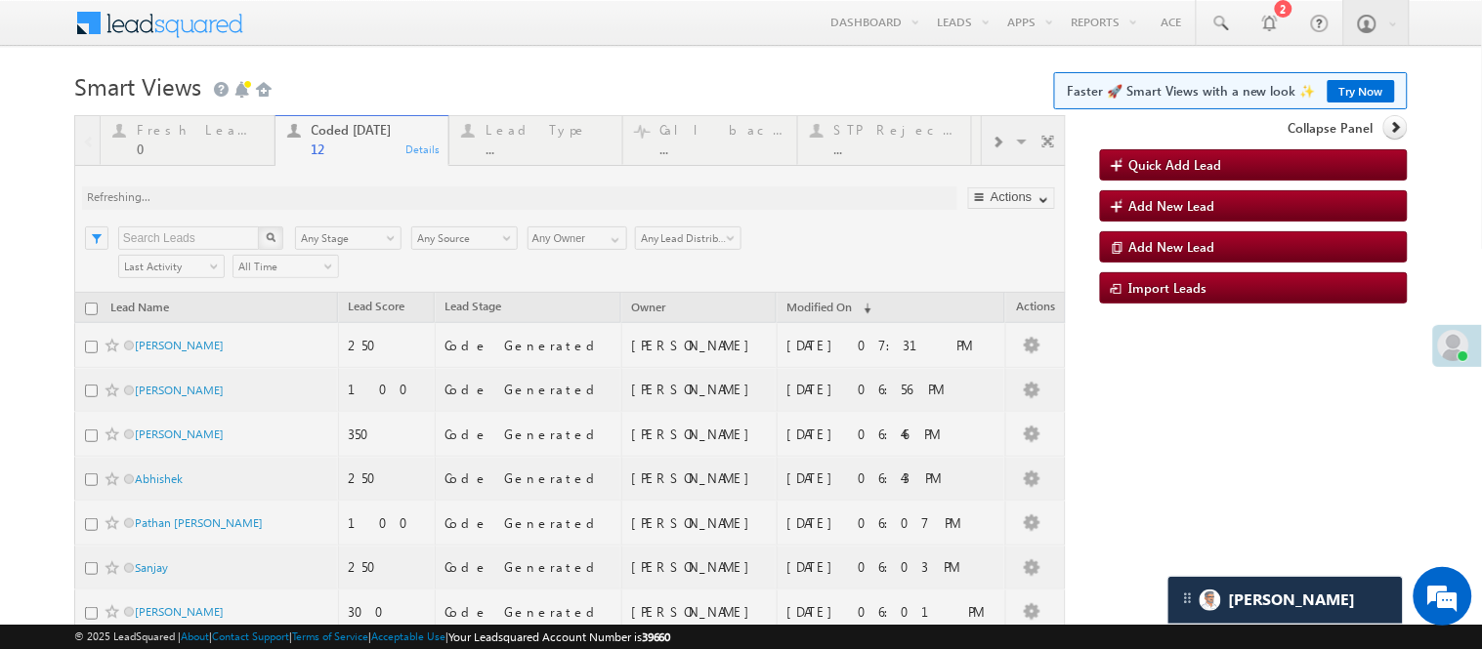
click at [362, 75] on h1 "Smart Views Getting Started Faster 🚀 Smart Views with a new look ✨ Try Now" at bounding box center [740, 84] width 1333 height 38
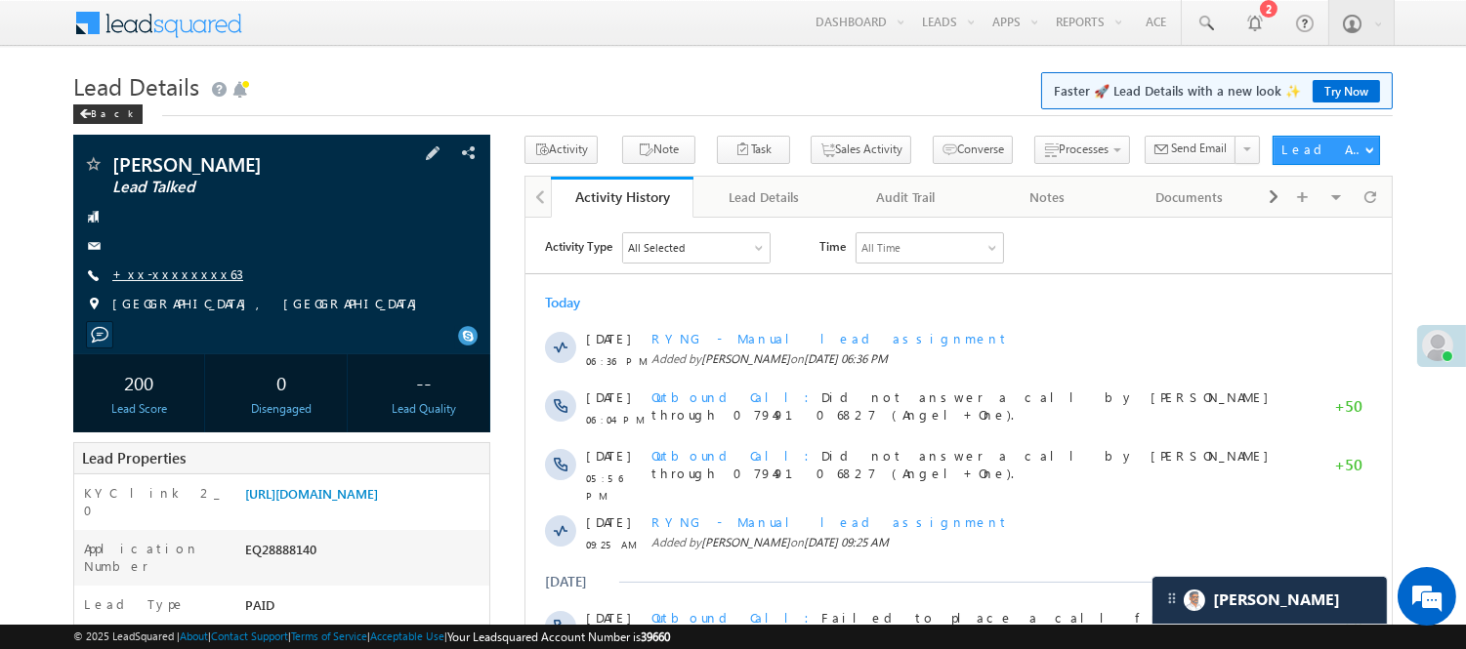
click at [166, 275] on link "+xx-xxxxxxxx63" at bounding box center [177, 274] width 131 height 17
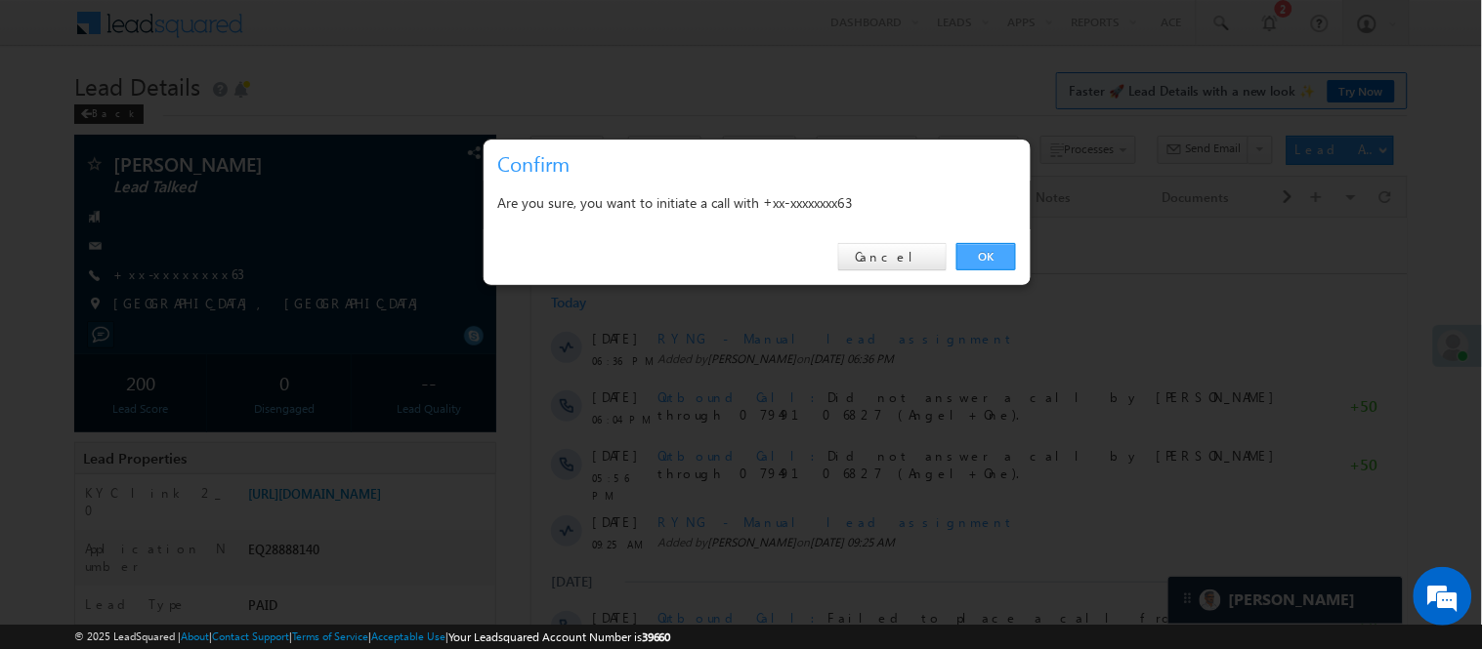
click at [972, 244] on link "OK" at bounding box center [986, 256] width 60 height 27
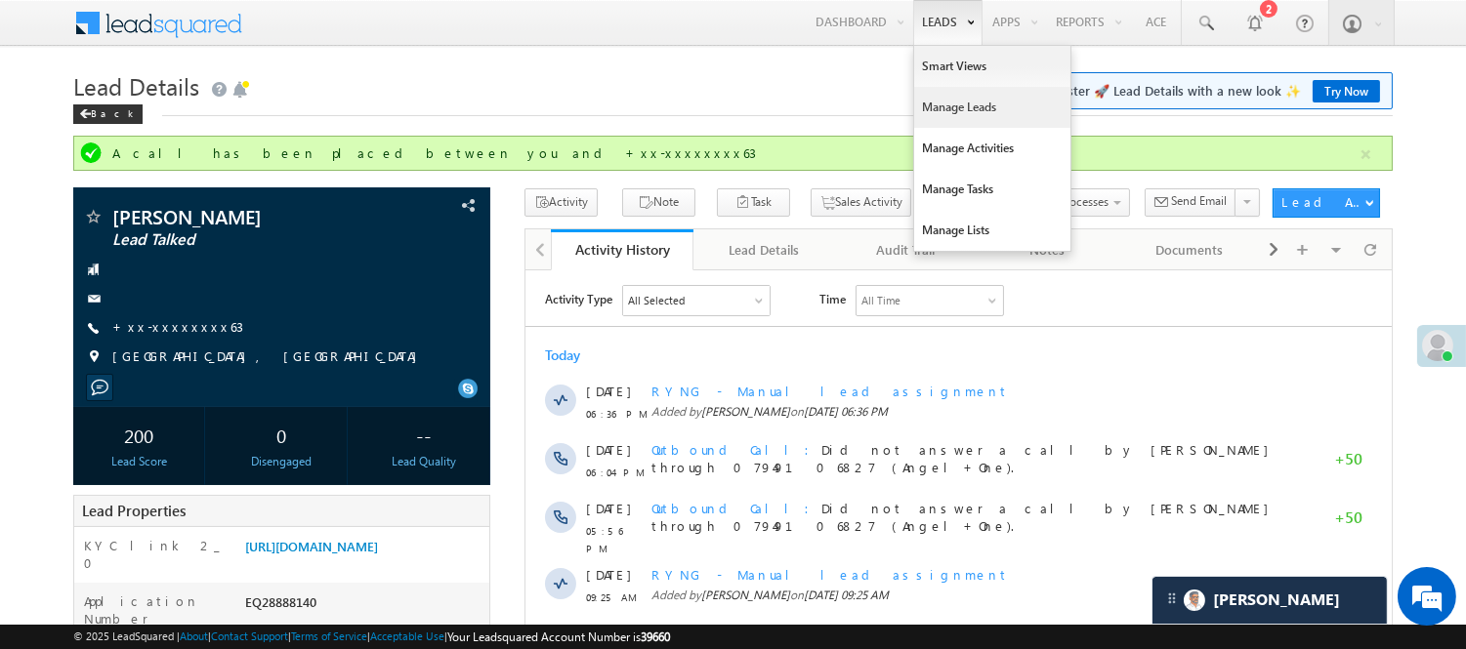
click at [951, 117] on link "Manage Leads" at bounding box center [992, 107] width 156 height 41
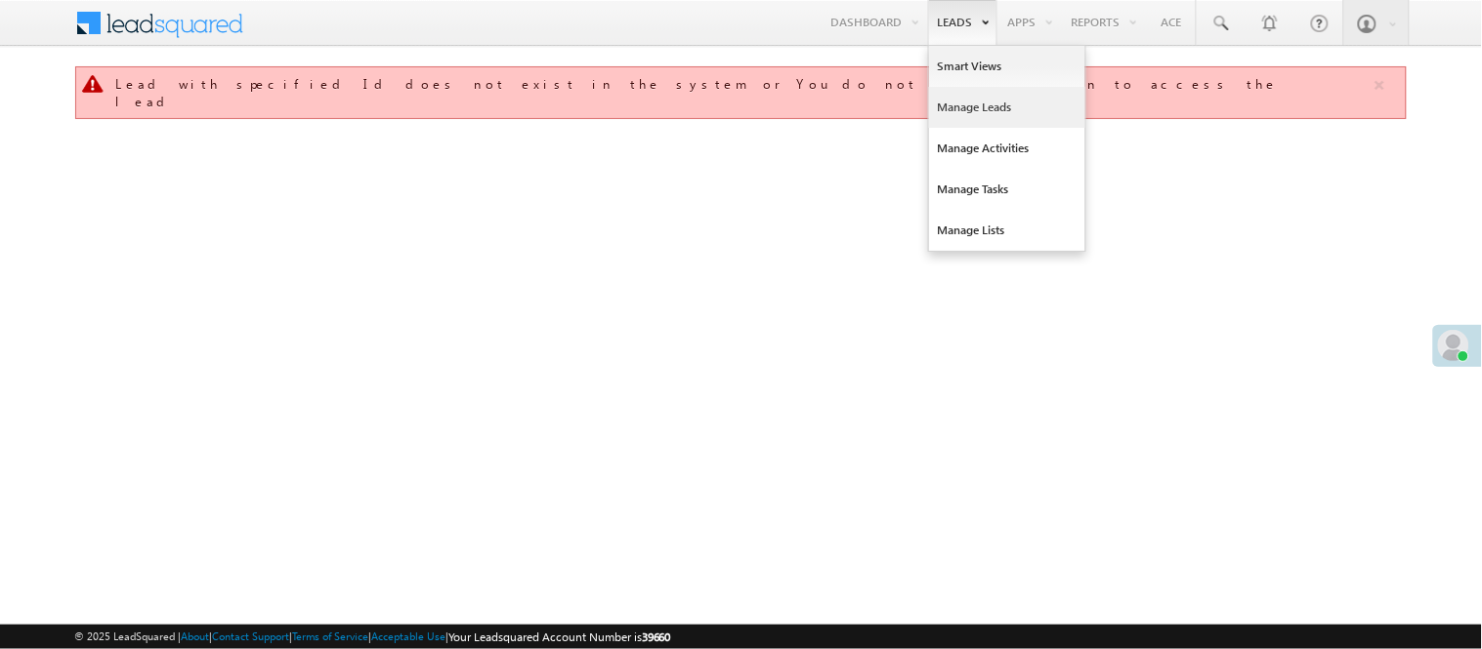
click at [978, 105] on link "Manage Leads" at bounding box center [1007, 107] width 156 height 41
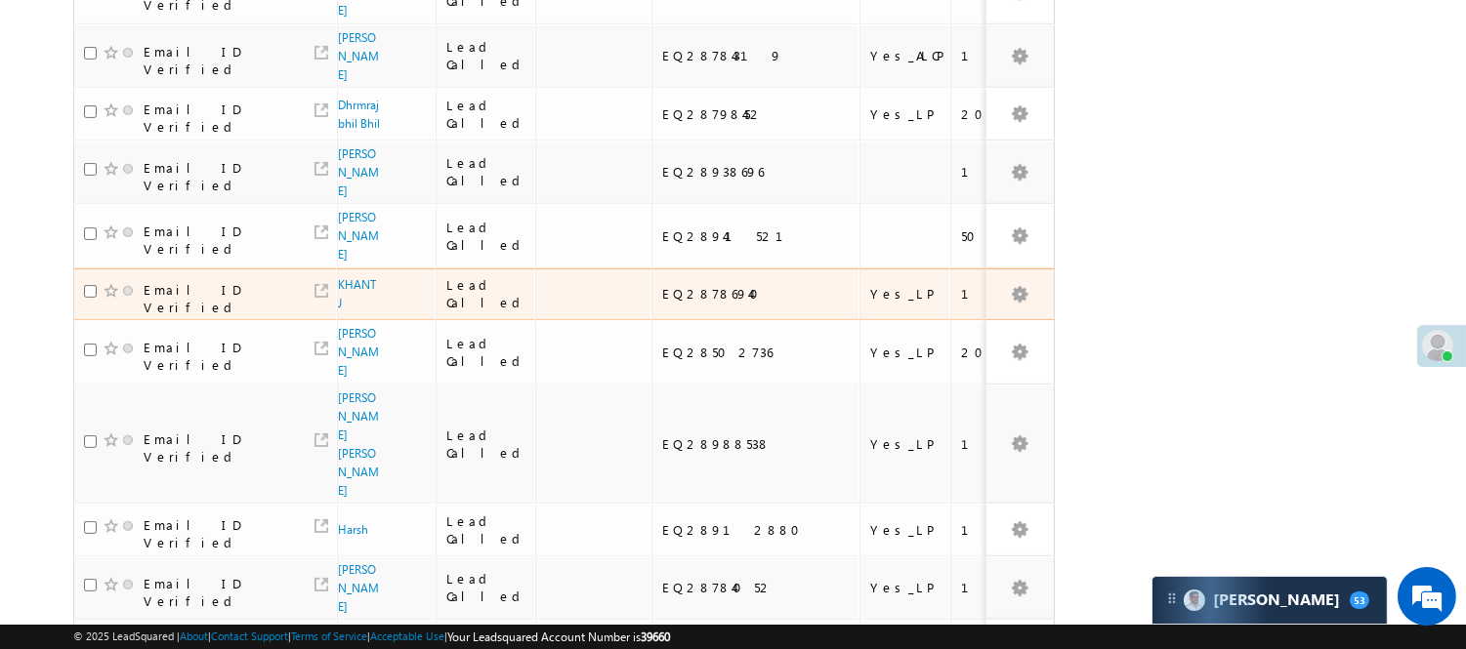
scroll to position [1378, 0]
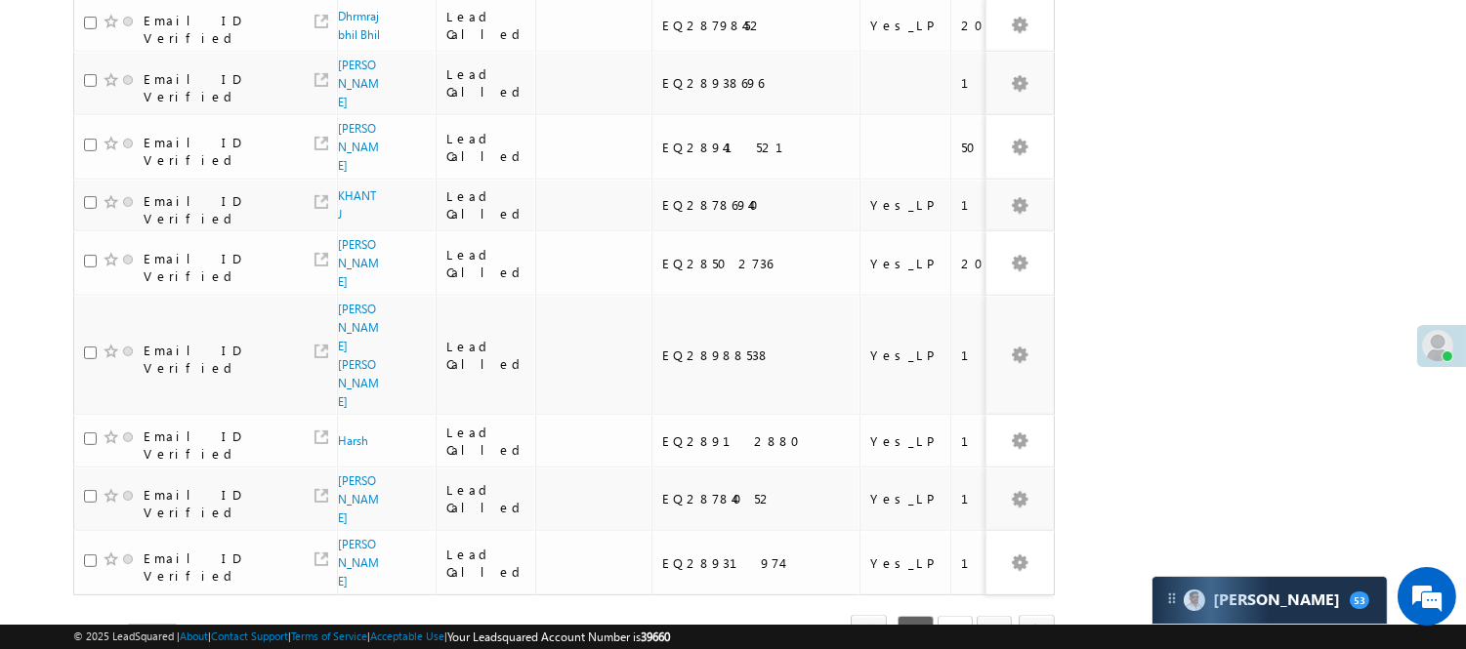
click at [961, 616] on link "2" at bounding box center [955, 632] width 35 height 33
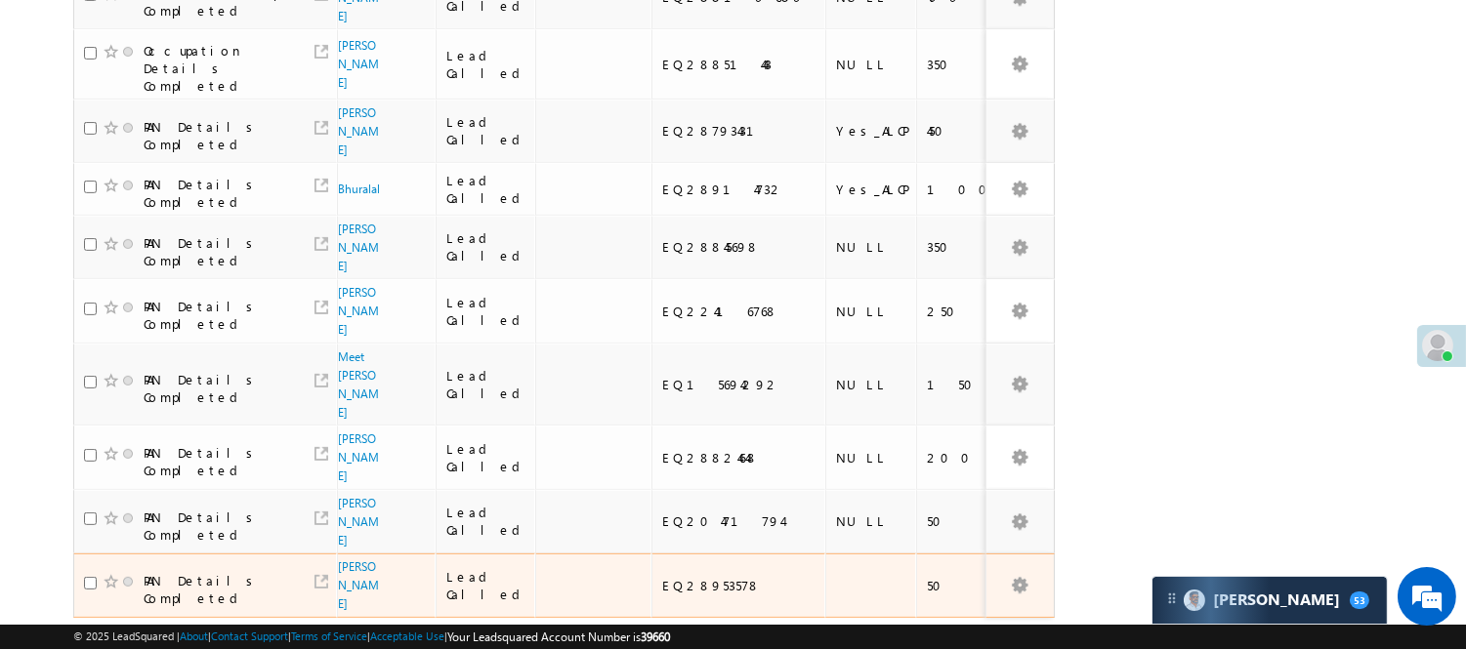
scroll to position [1267, 0]
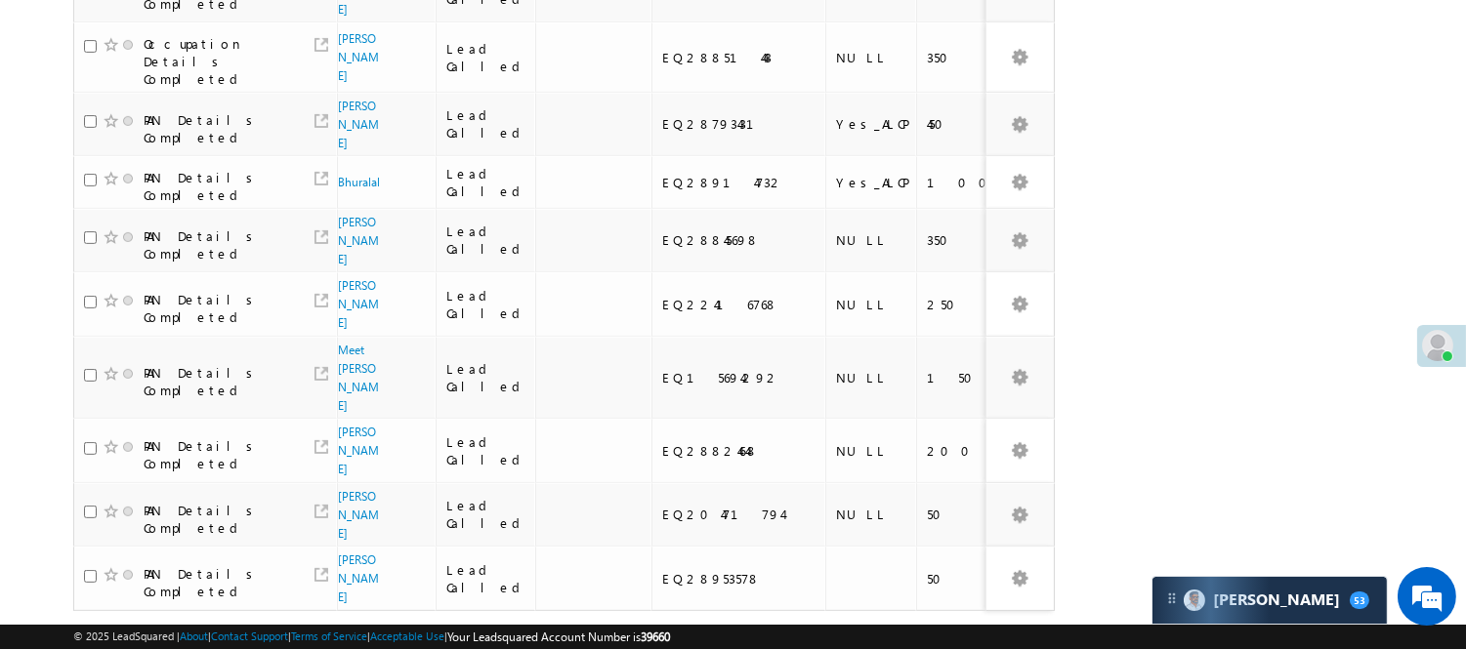
click at [987, 632] on link "3" at bounding box center [994, 648] width 35 height 33
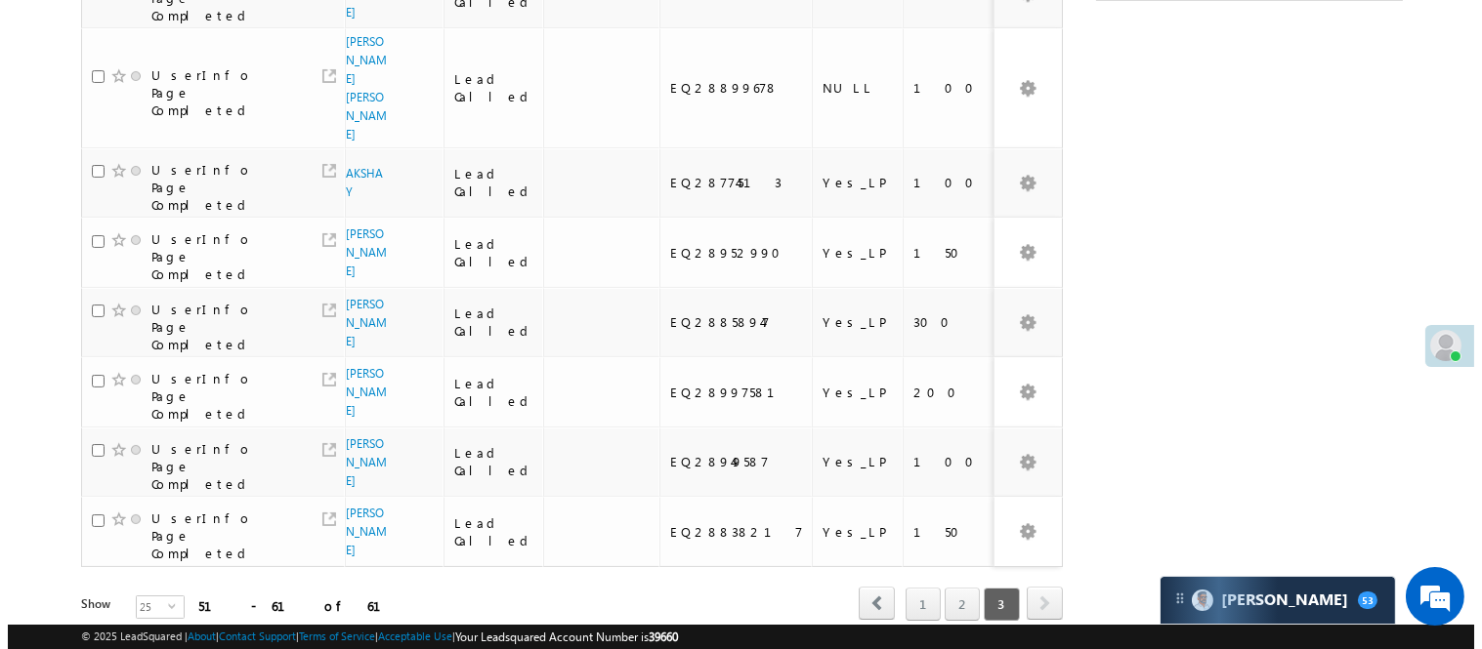
scroll to position [0, 0]
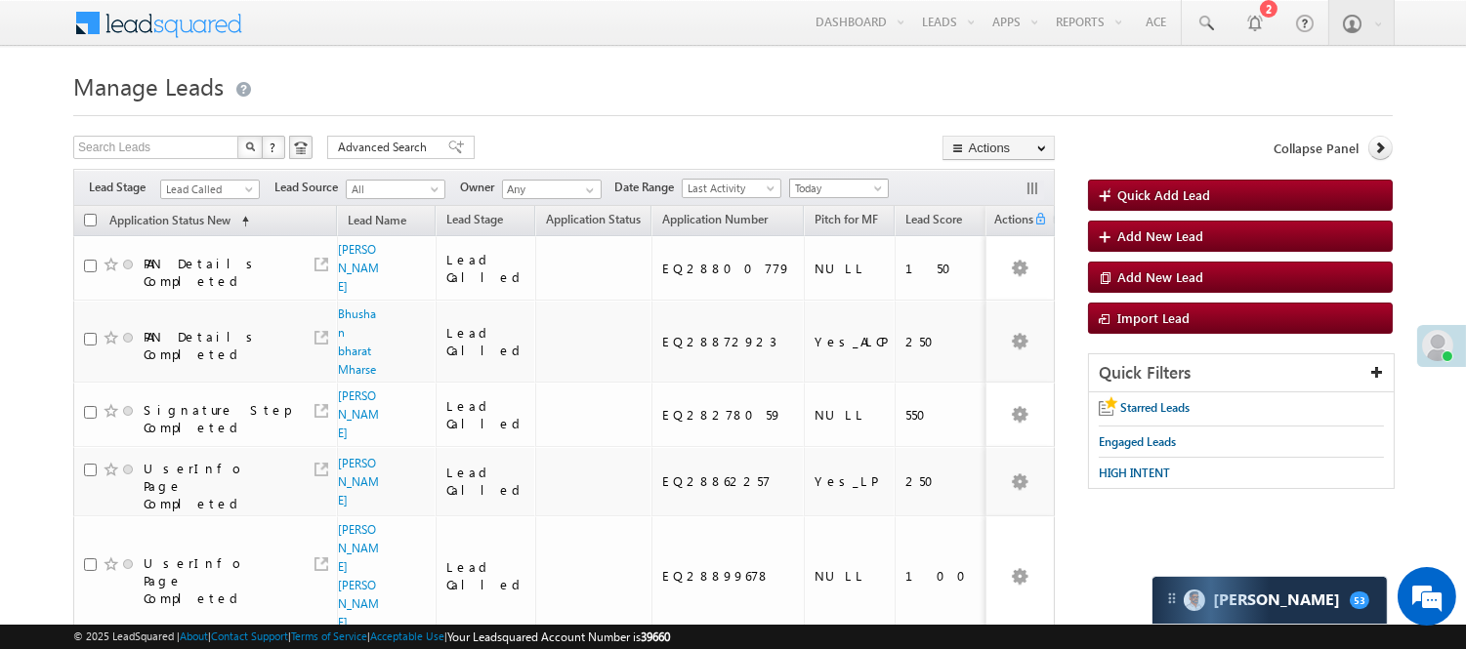
click at [816, 183] on span "Today" at bounding box center [836, 189] width 93 height 18
click at [822, 257] on link "[DATE]" at bounding box center [843, 253] width 99 height 18
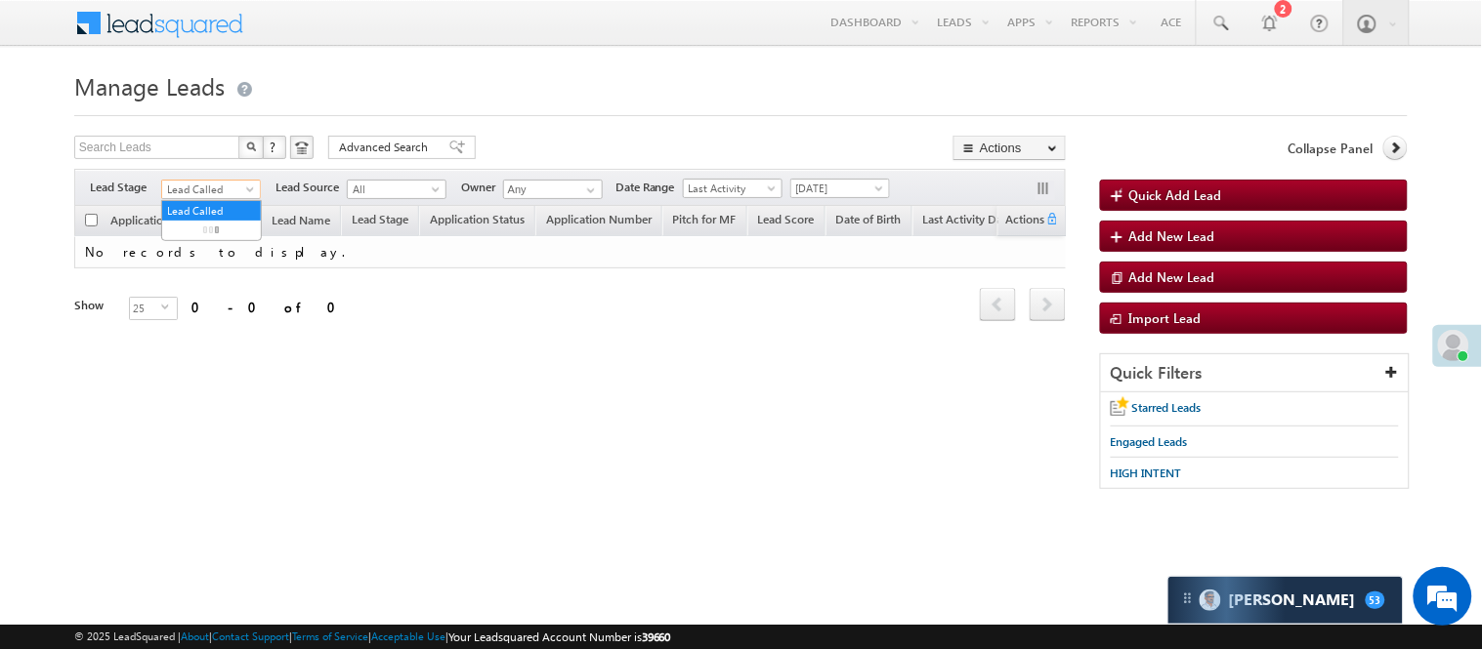
click at [232, 188] on span "Lead Called" at bounding box center [208, 190] width 93 height 18
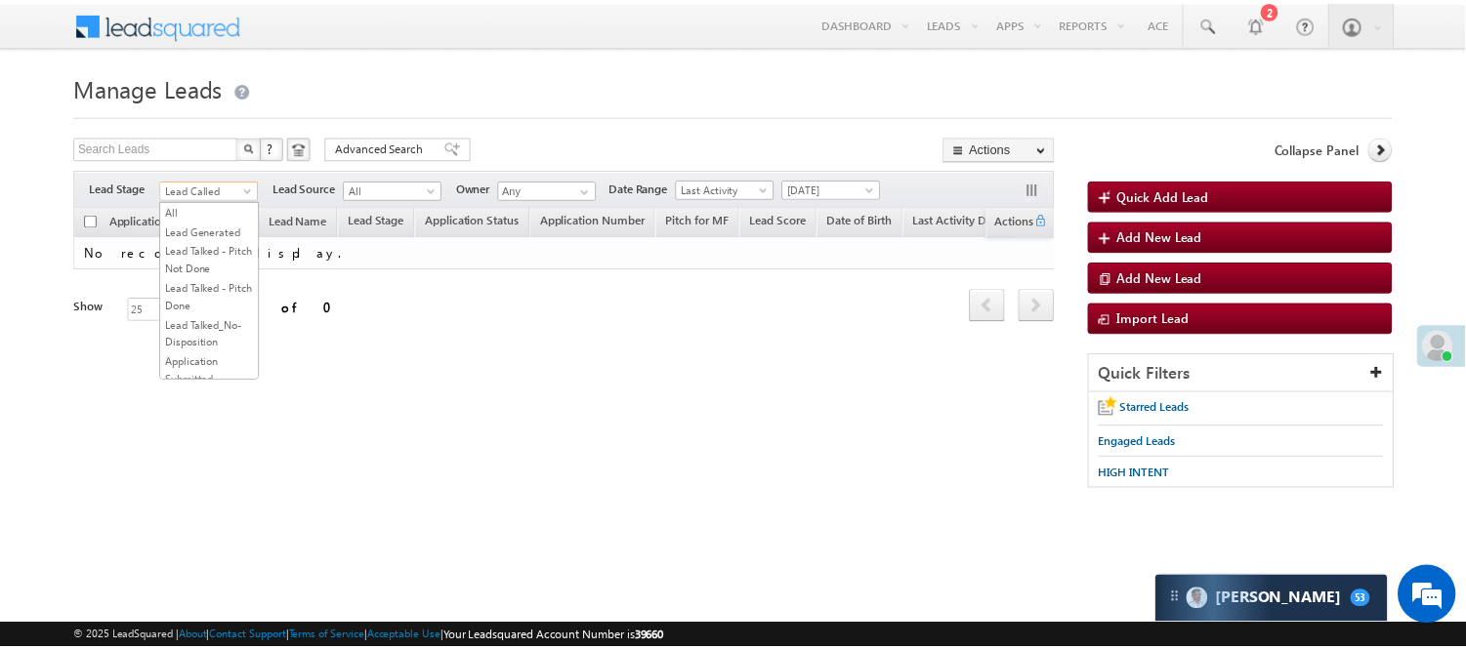
scroll to position [239, 0]
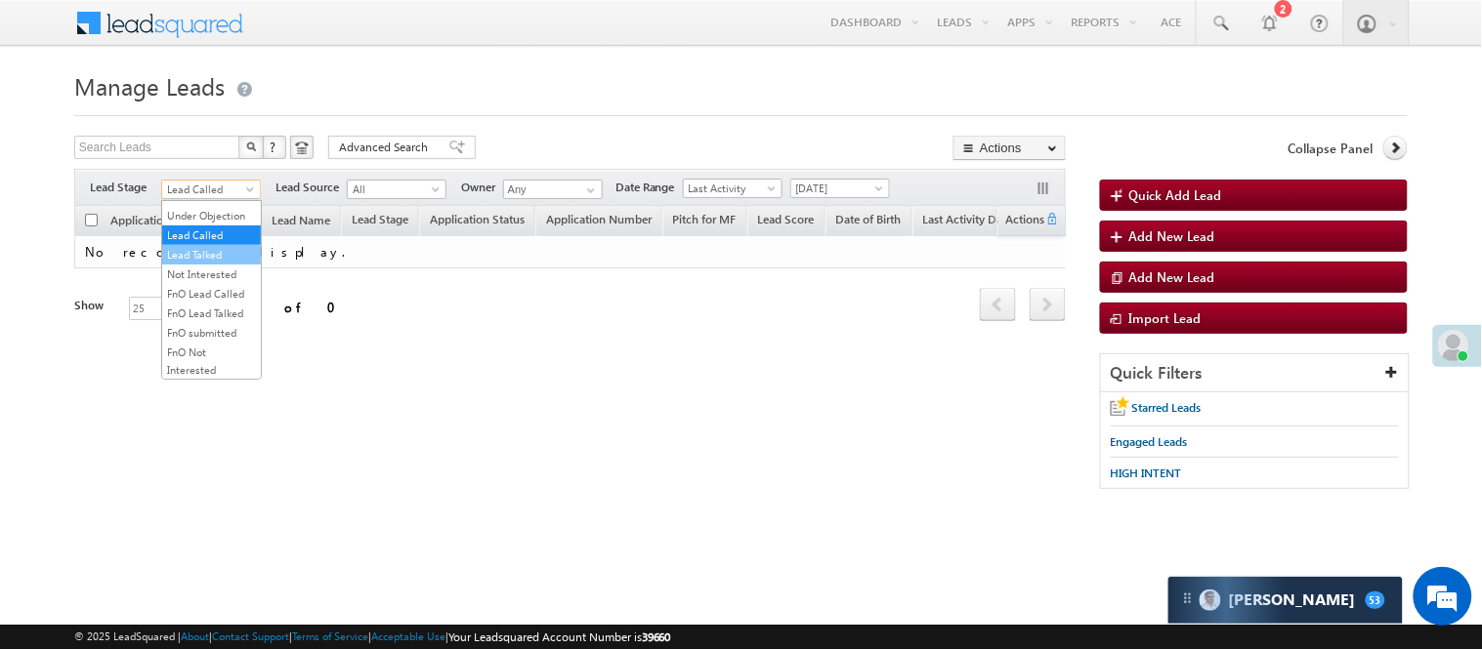
click at [228, 264] on link "Lead Talked" at bounding box center [211, 255] width 99 height 18
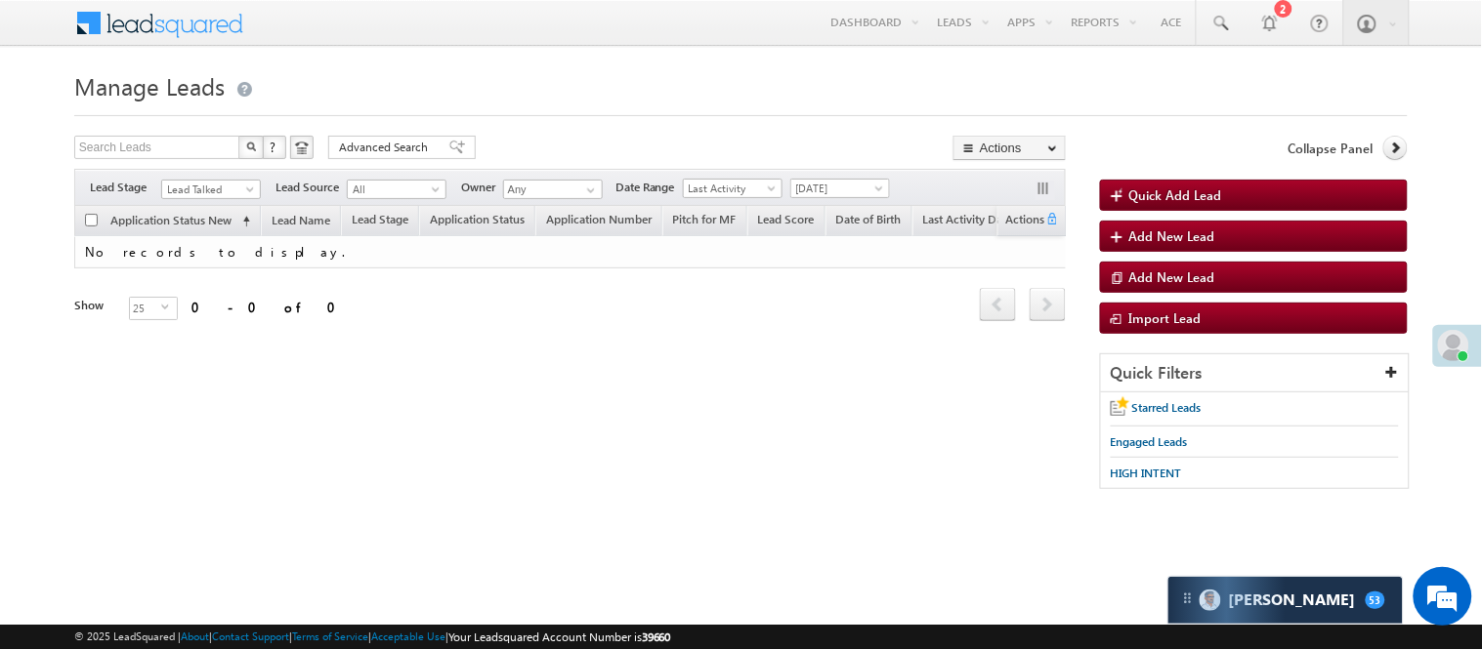
click at [211, 202] on div "Filters Lead Stage All Lead Generated Lead Talked - Pitch Not Done Lead Talked …" at bounding box center [569, 187] width 991 height 37
click at [207, 190] on span "Lead Talked" at bounding box center [208, 190] width 93 height 18
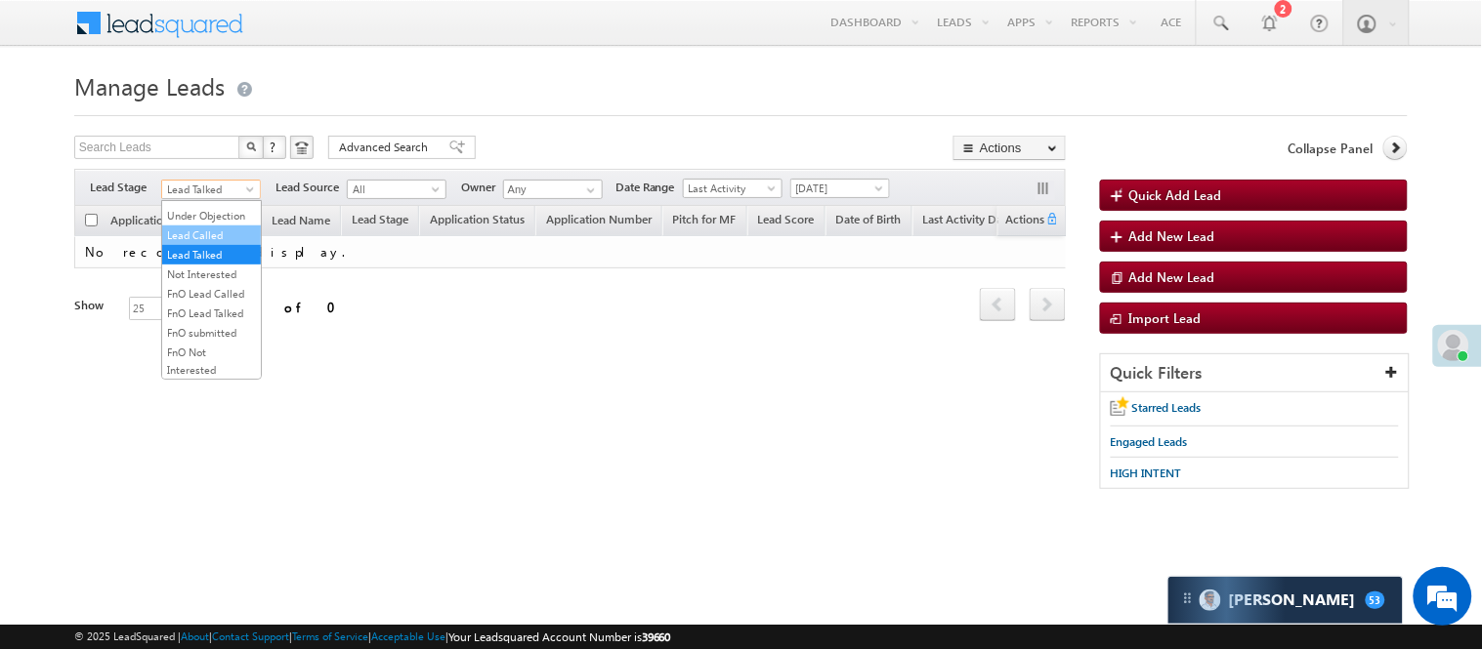
click at [215, 244] on link "Lead Called" at bounding box center [211, 236] width 99 height 18
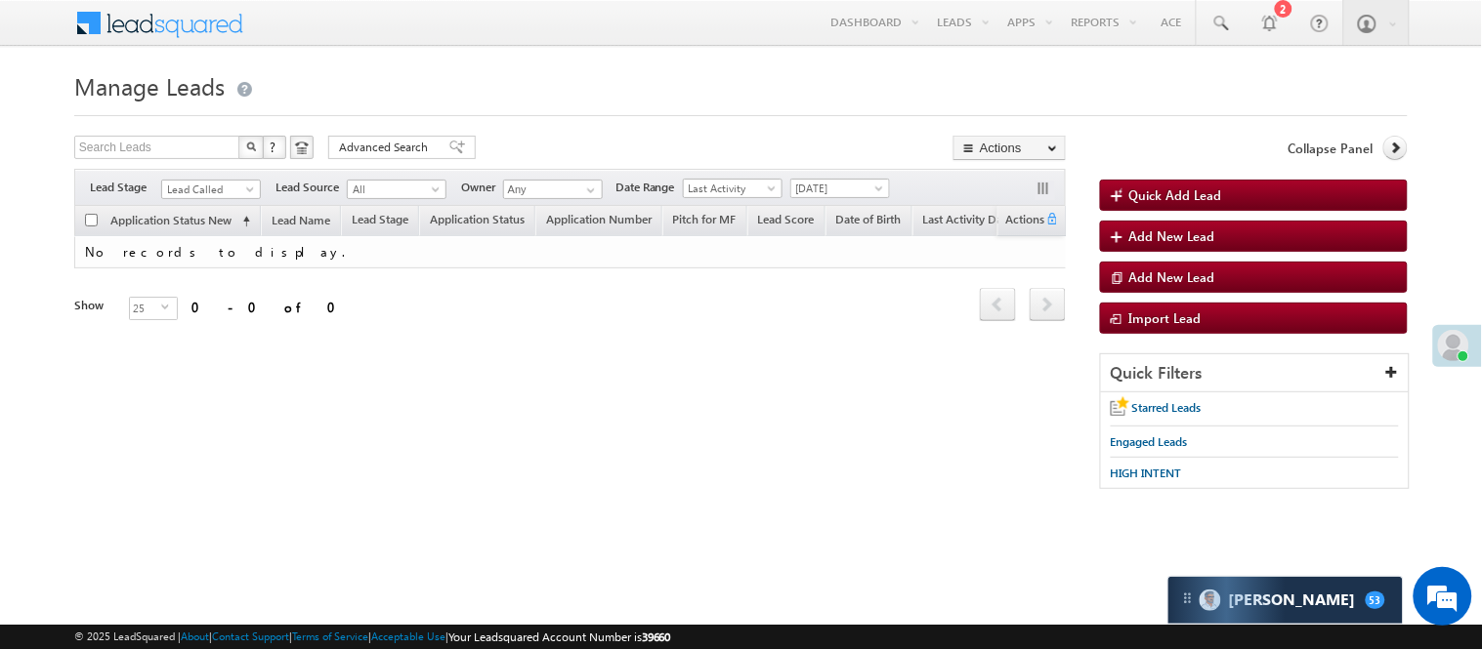
click at [500, 138] on div "Search Leads X ? 0 results found Advanced Search Advanced Search Advanced searc…" at bounding box center [569, 150] width 991 height 28
click at [257, 187] on span at bounding box center [252, 194] width 16 height 16
click at [216, 225] on link "Under Objection" at bounding box center [211, 216] width 99 height 18
click at [835, 191] on span "[DATE]" at bounding box center [837, 189] width 93 height 18
click at [817, 281] on link "Today" at bounding box center [844, 273] width 99 height 18
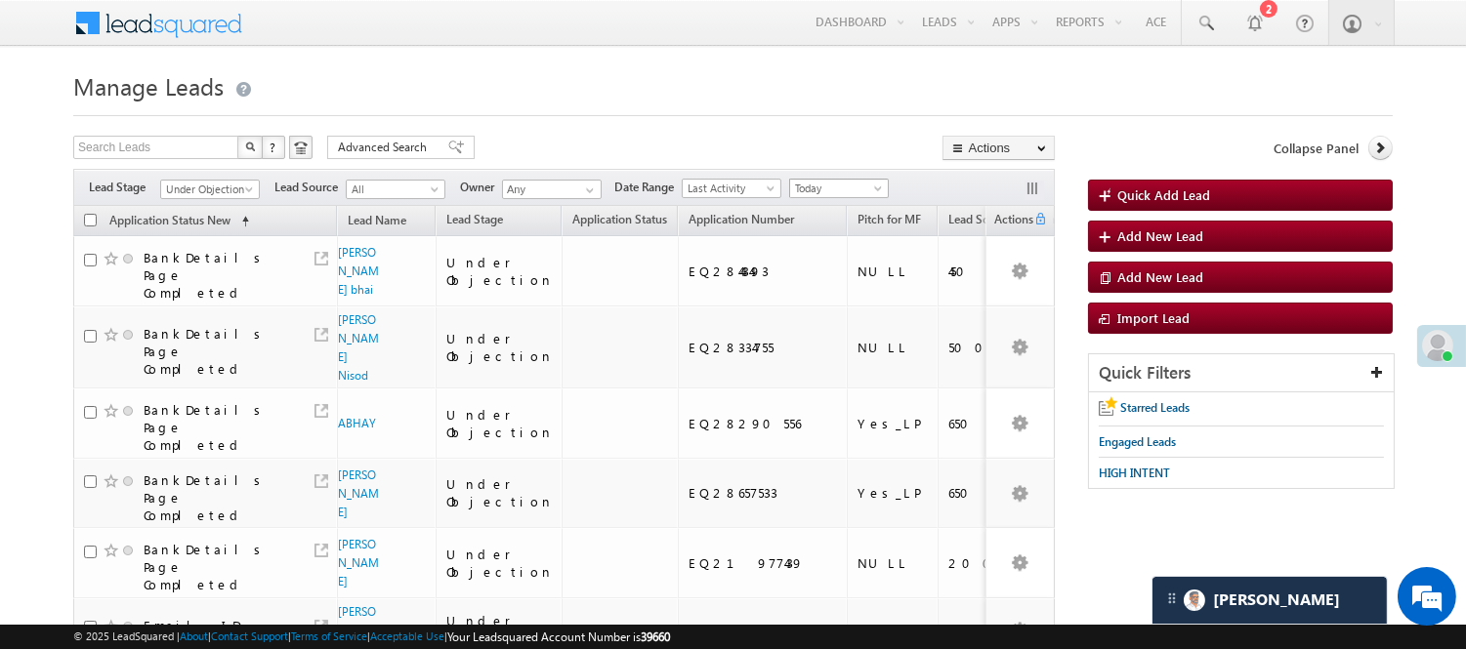
click at [825, 197] on span "Today" at bounding box center [836, 189] width 93 height 18
click at [842, 255] on link "[DATE]" at bounding box center [843, 253] width 99 height 18
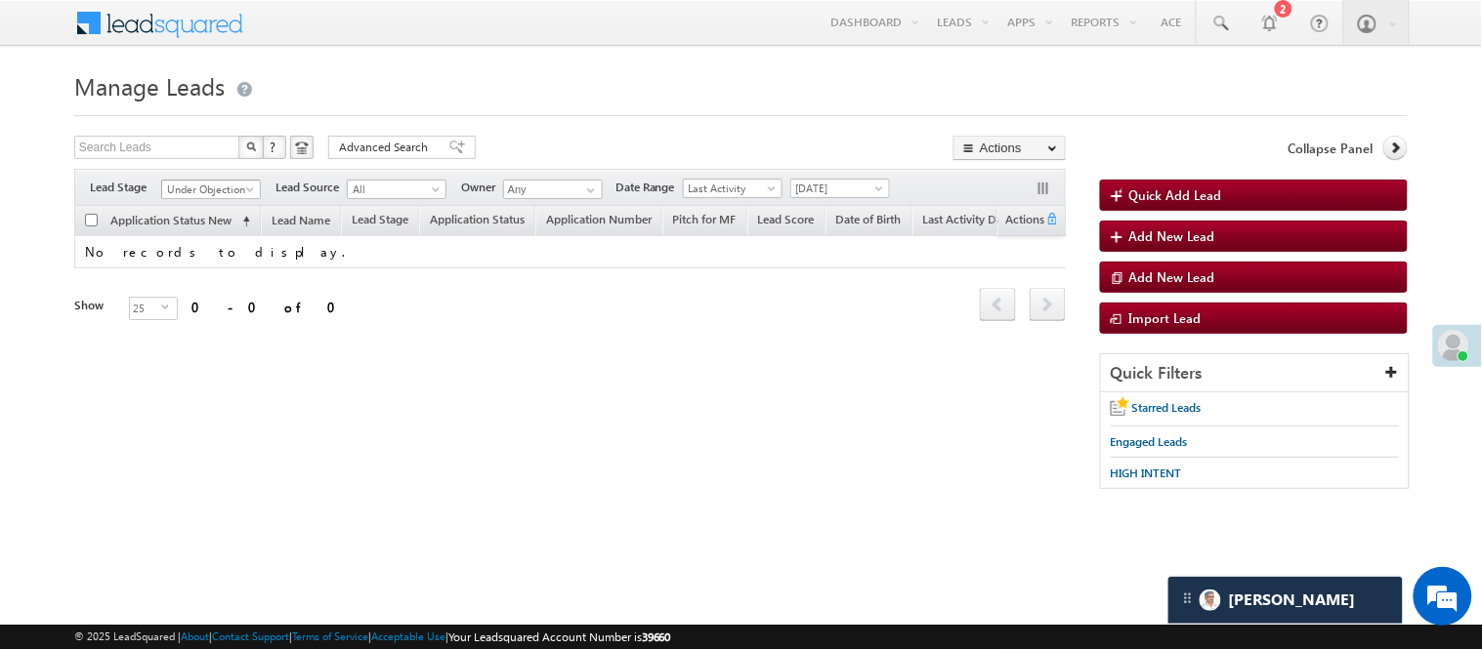
click at [221, 182] on span "Under Objection" at bounding box center [208, 190] width 93 height 18
click at [202, 244] on link "Lead Called" at bounding box center [211, 236] width 99 height 18
click at [813, 183] on span "[DATE]" at bounding box center [837, 189] width 93 height 18
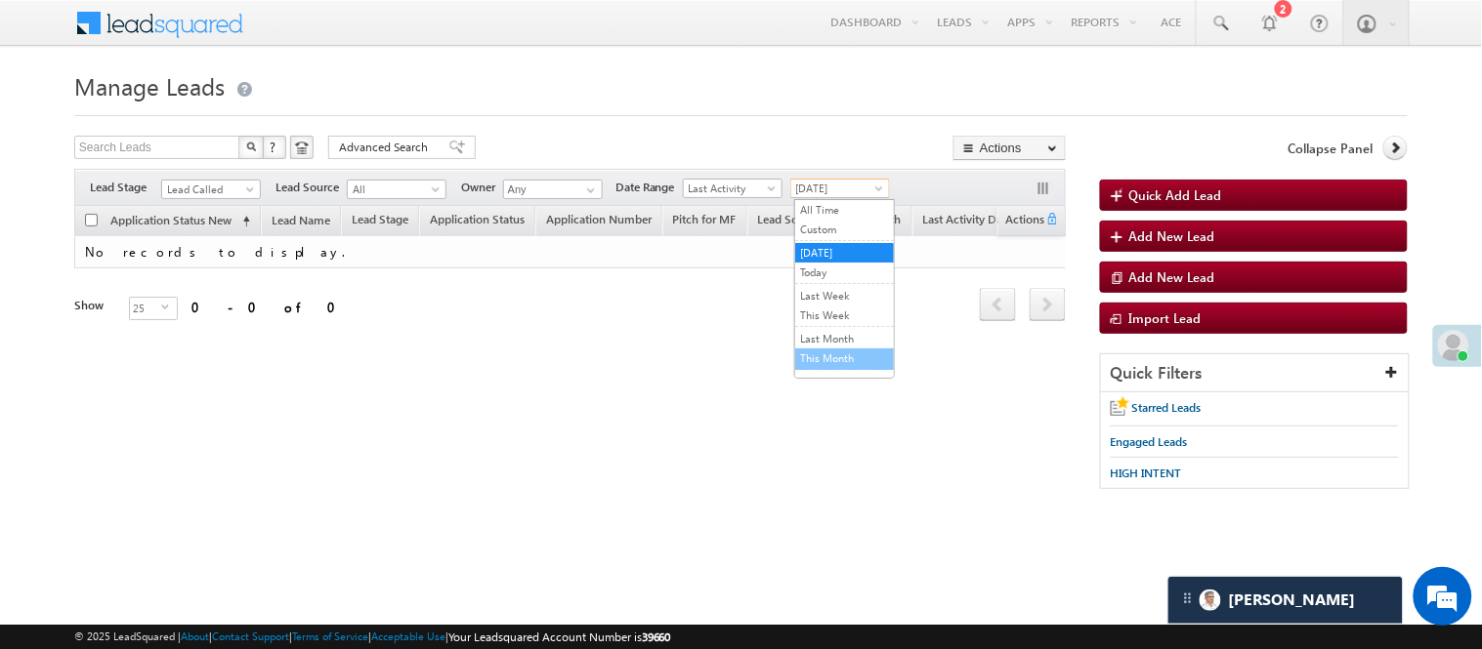
click at [845, 350] on li "This Month" at bounding box center [844, 359] width 99 height 21
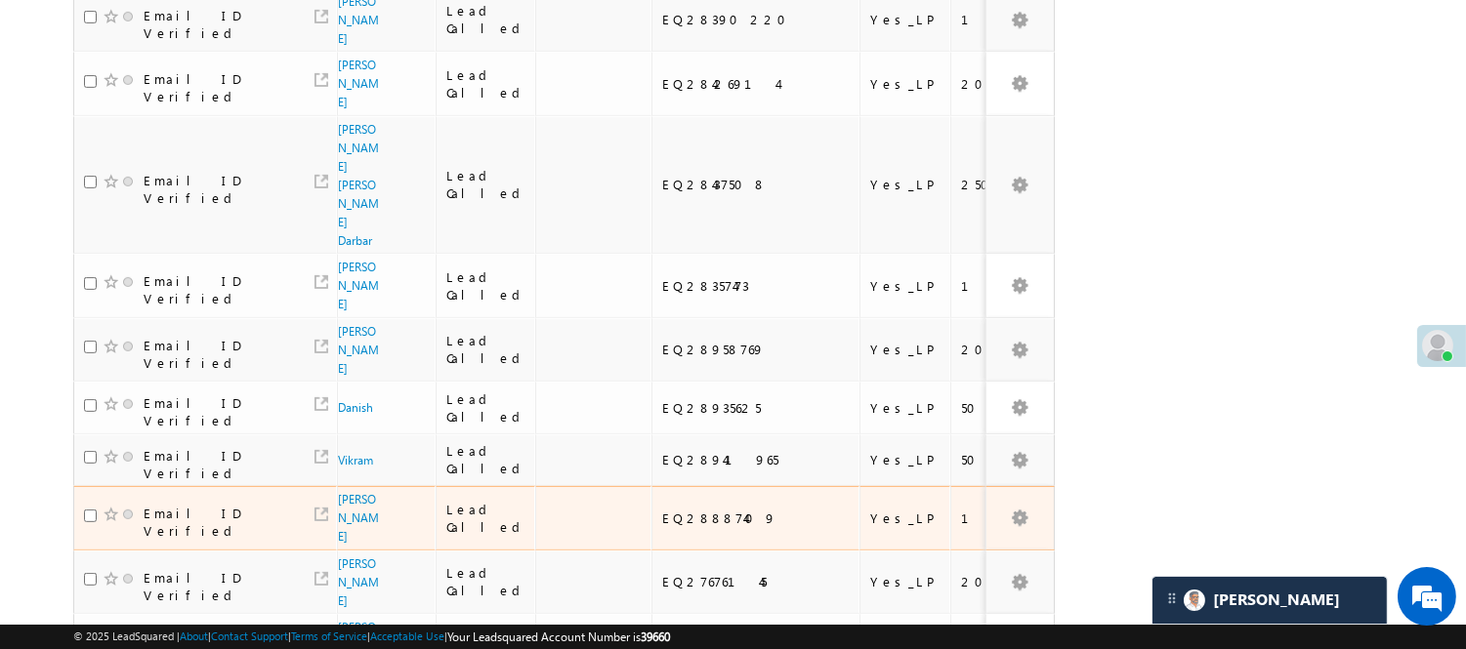
scroll to position [1399, 0]
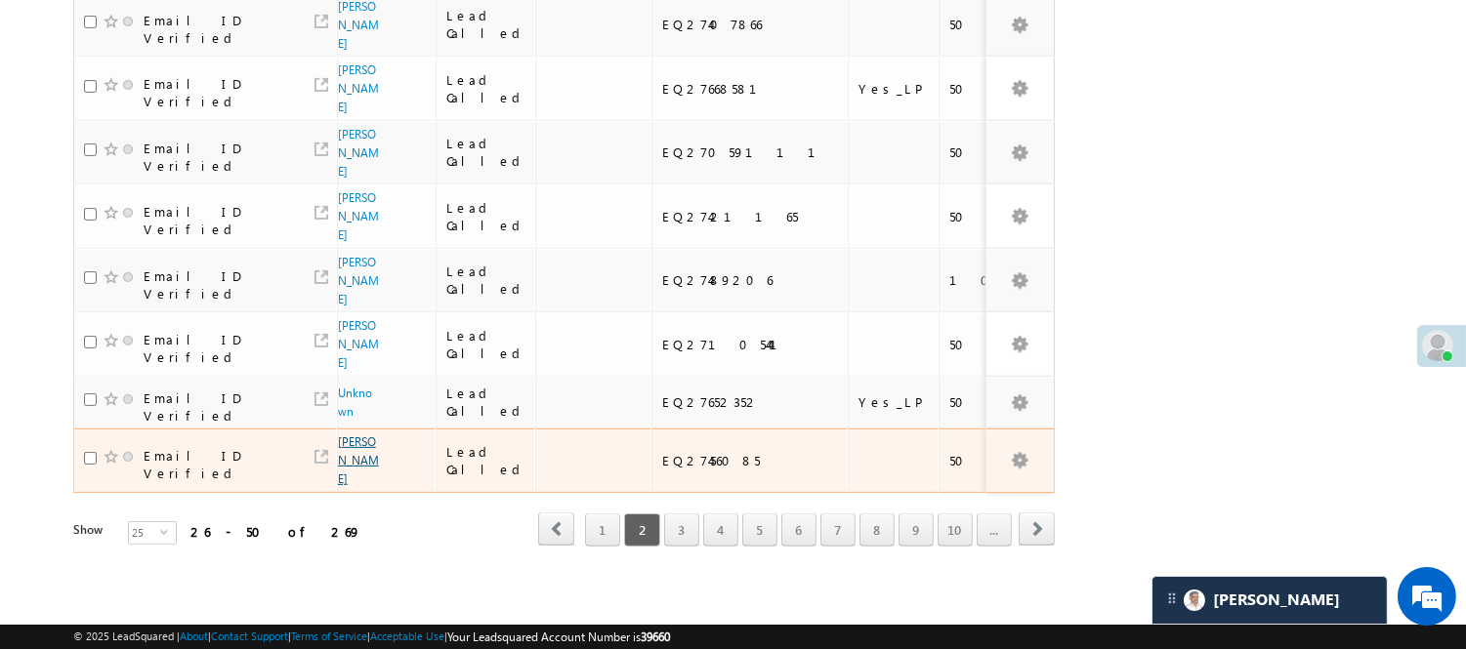
click at [345, 435] on link "[PERSON_NAME]" at bounding box center [358, 461] width 41 height 52
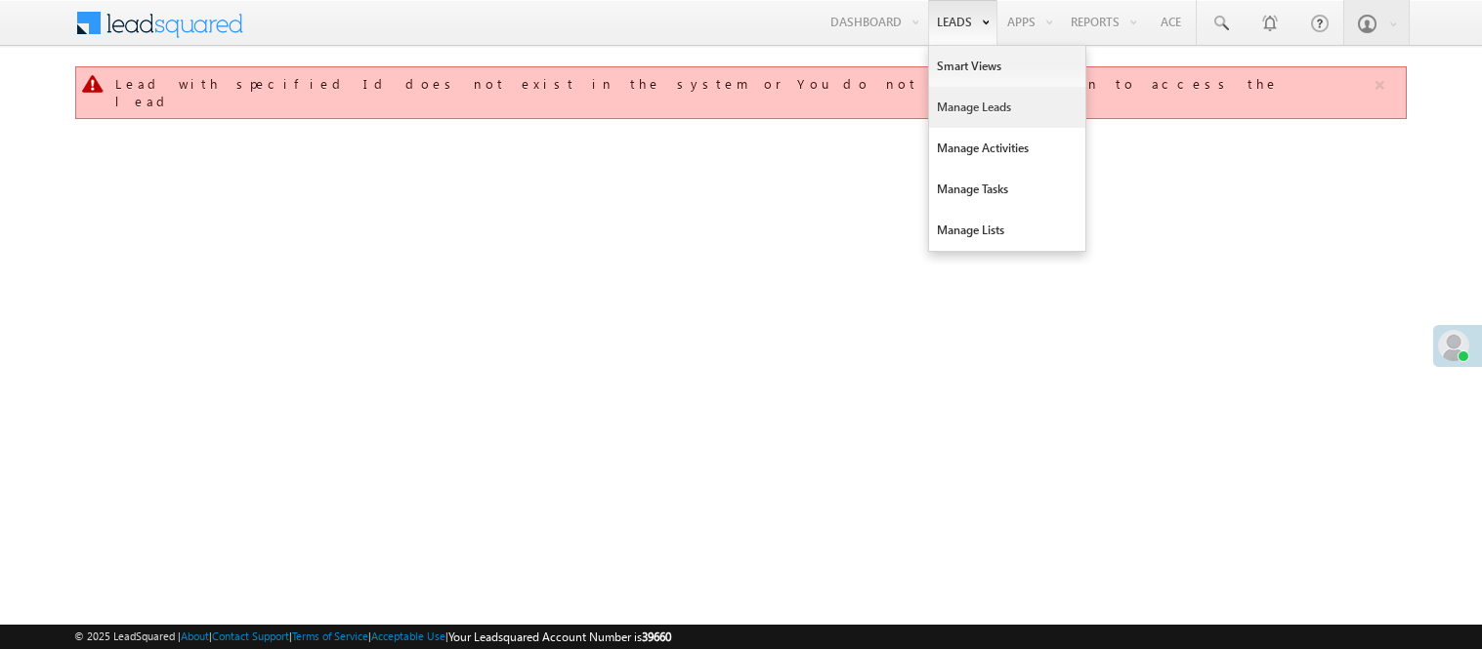
drag, startPoint x: 0, startPoint y: 0, endPoint x: 947, endPoint y: 103, distance: 952.9
click at [947, 103] on link "Manage Leads" at bounding box center [1007, 107] width 156 height 41
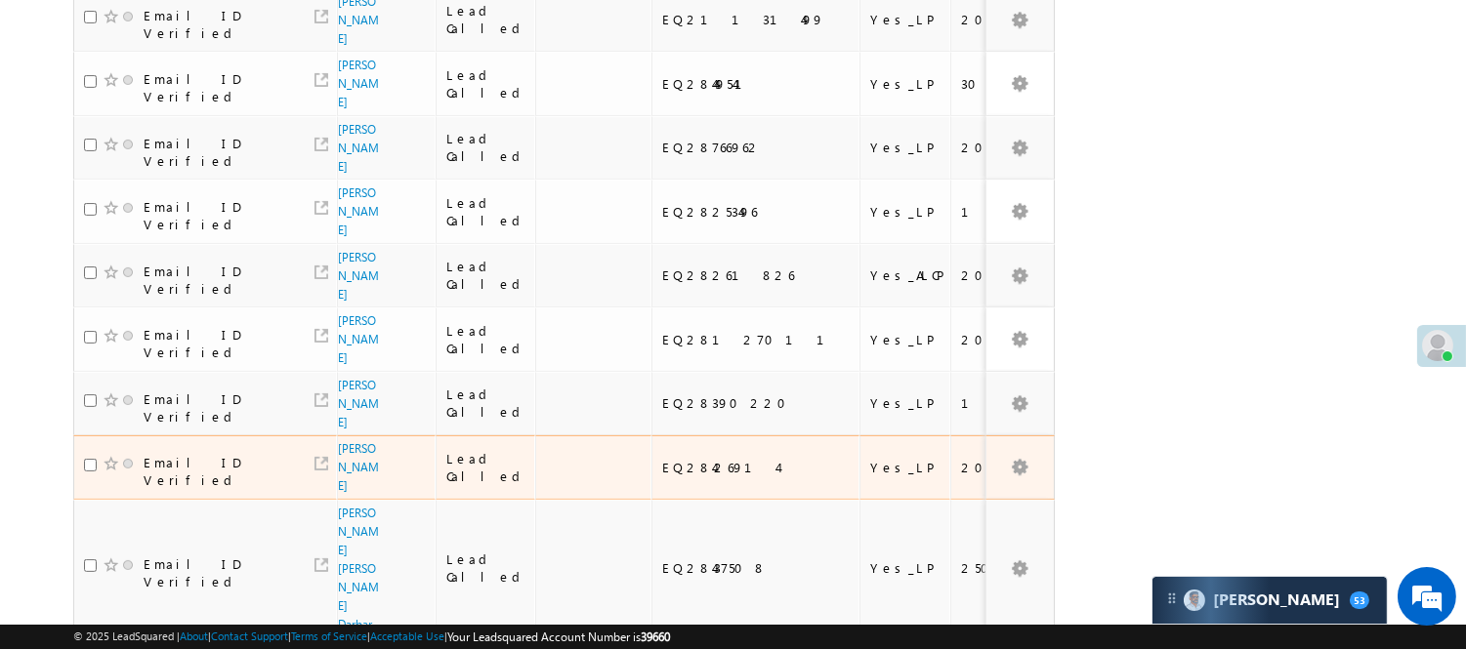
scroll to position [977, 0]
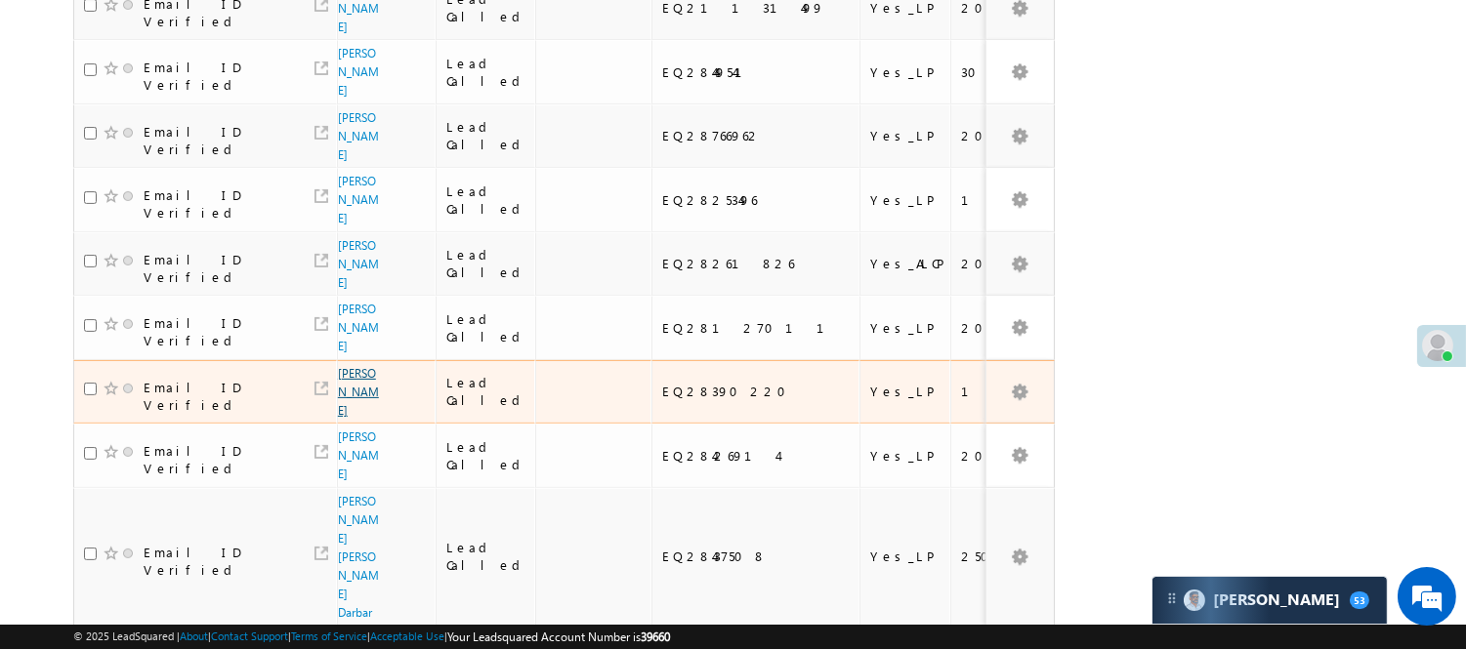
click at [354, 366] on link "[PERSON_NAME]" at bounding box center [358, 392] width 41 height 52
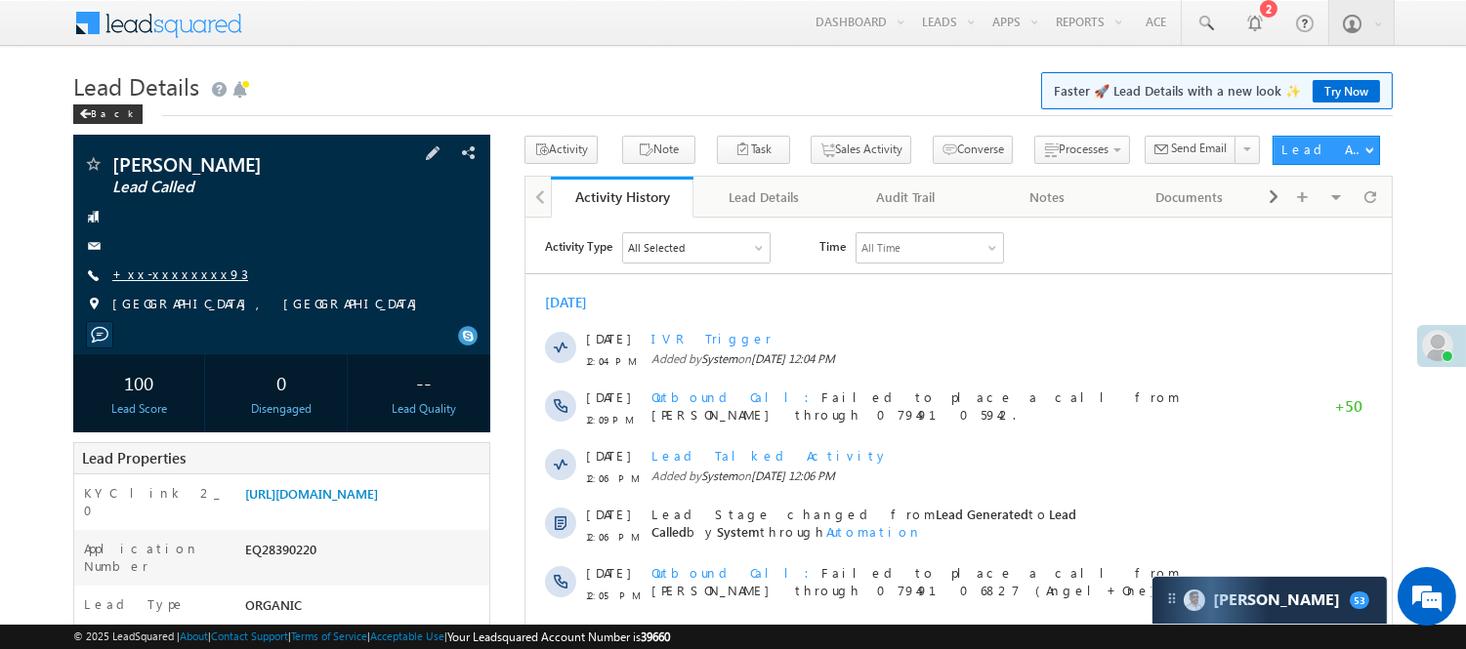
click at [170, 268] on link "+xx-xxxxxxxx93" at bounding box center [180, 274] width 136 height 17
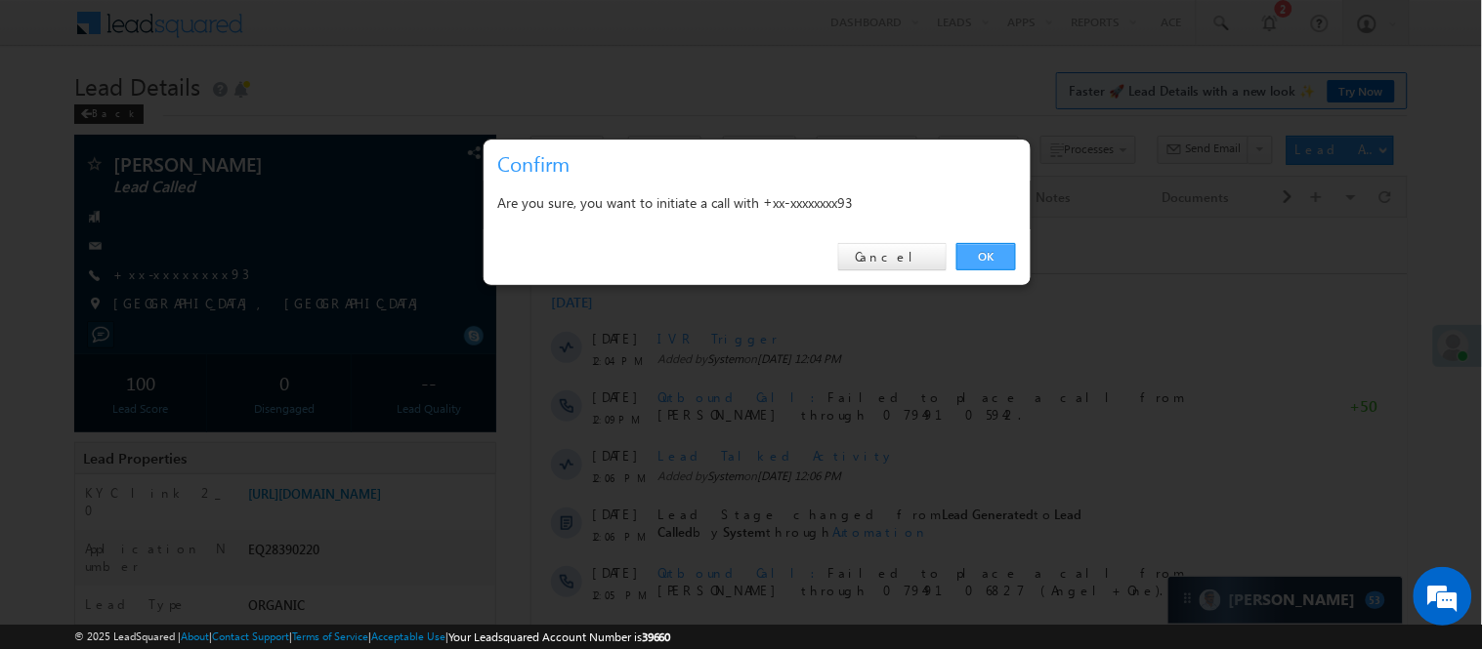
click at [980, 252] on link "OK" at bounding box center [986, 256] width 60 height 27
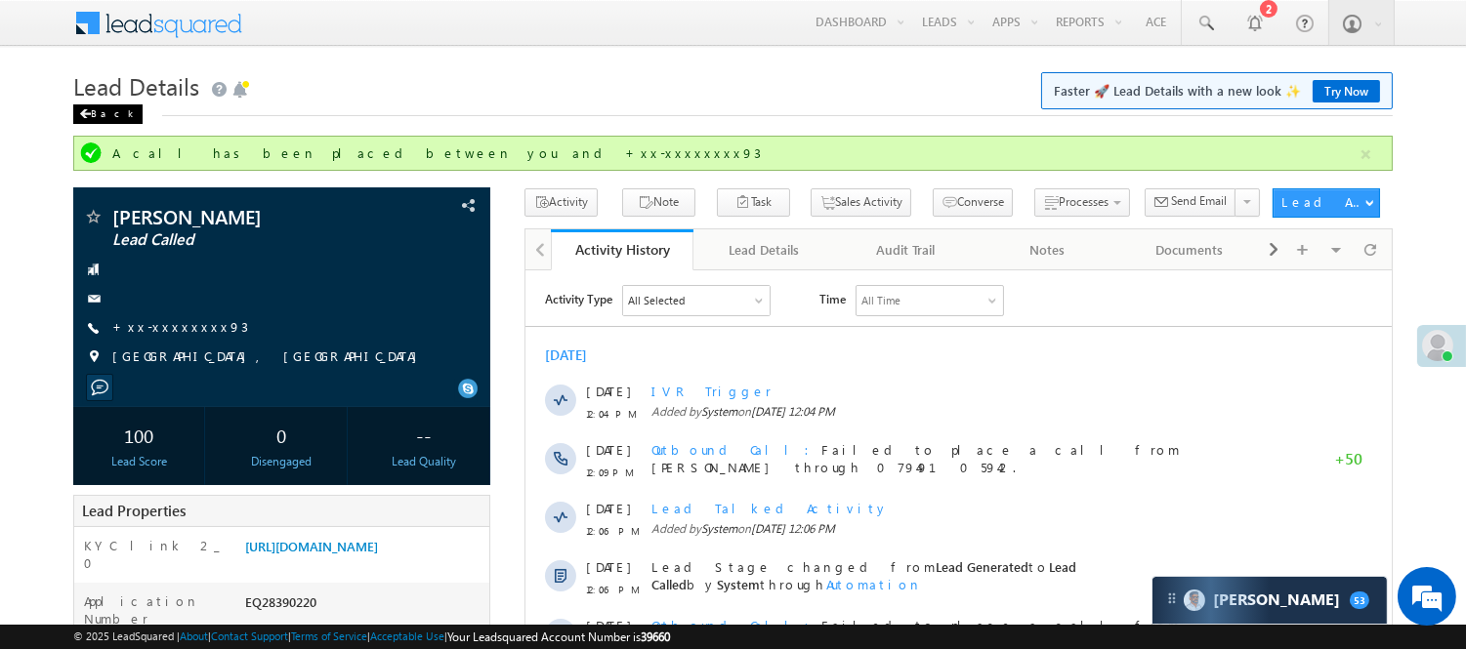
click at [100, 121] on div "Back" at bounding box center [107, 115] width 69 height 20
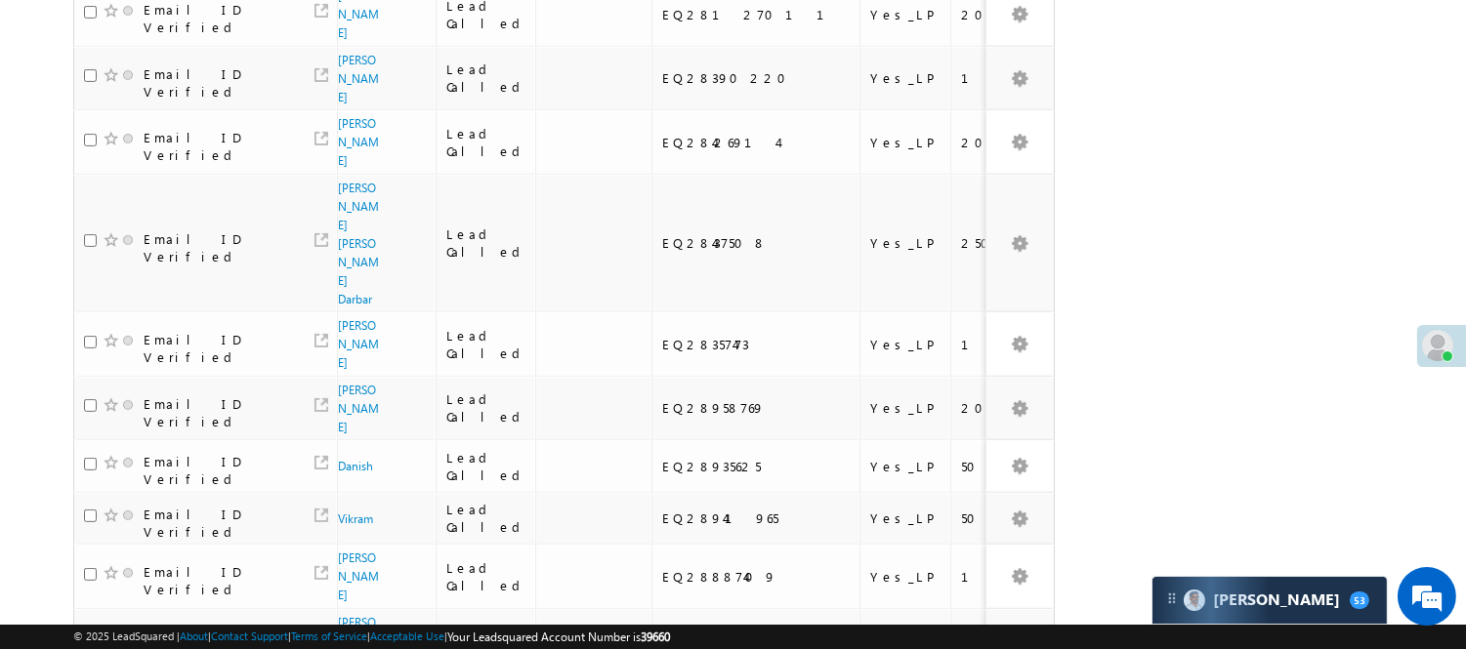
scroll to position [1399, 0]
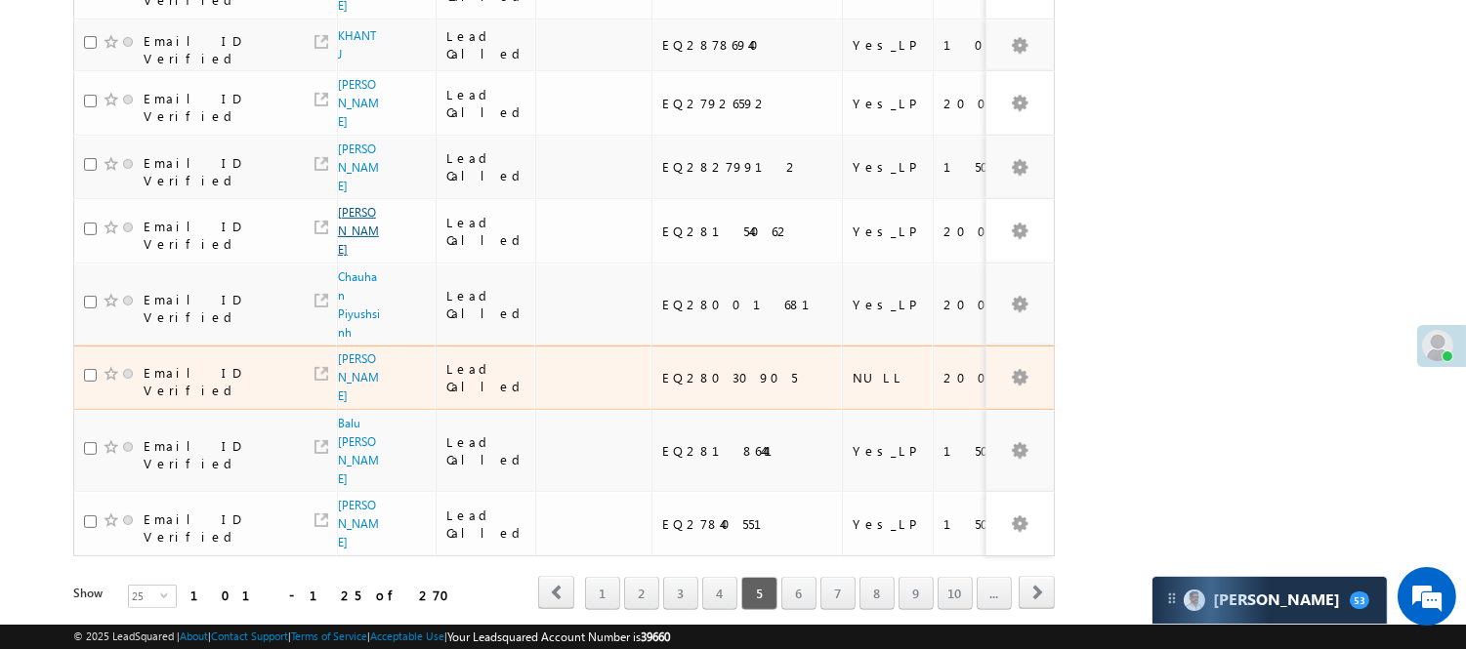
scroll to position [1189, 0]
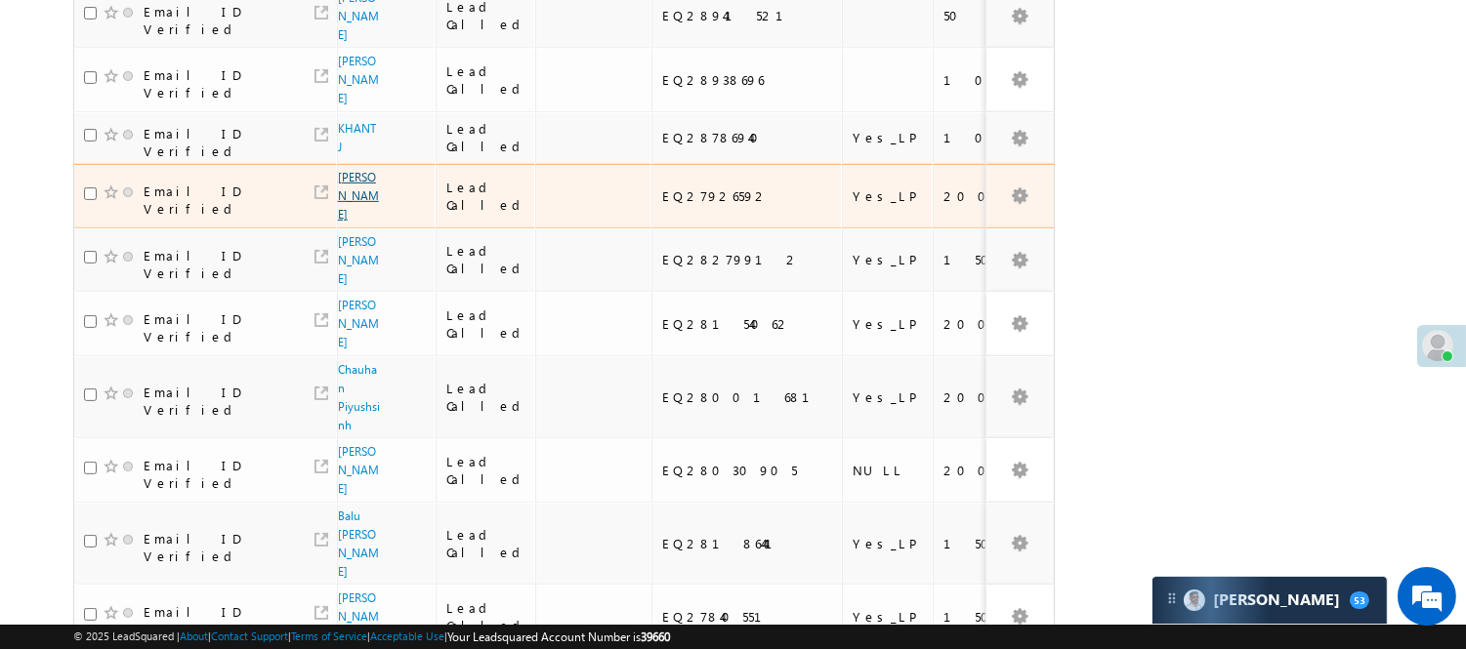
click at [339, 170] on link "Harshvardhan Harshvardhan" at bounding box center [358, 196] width 41 height 52
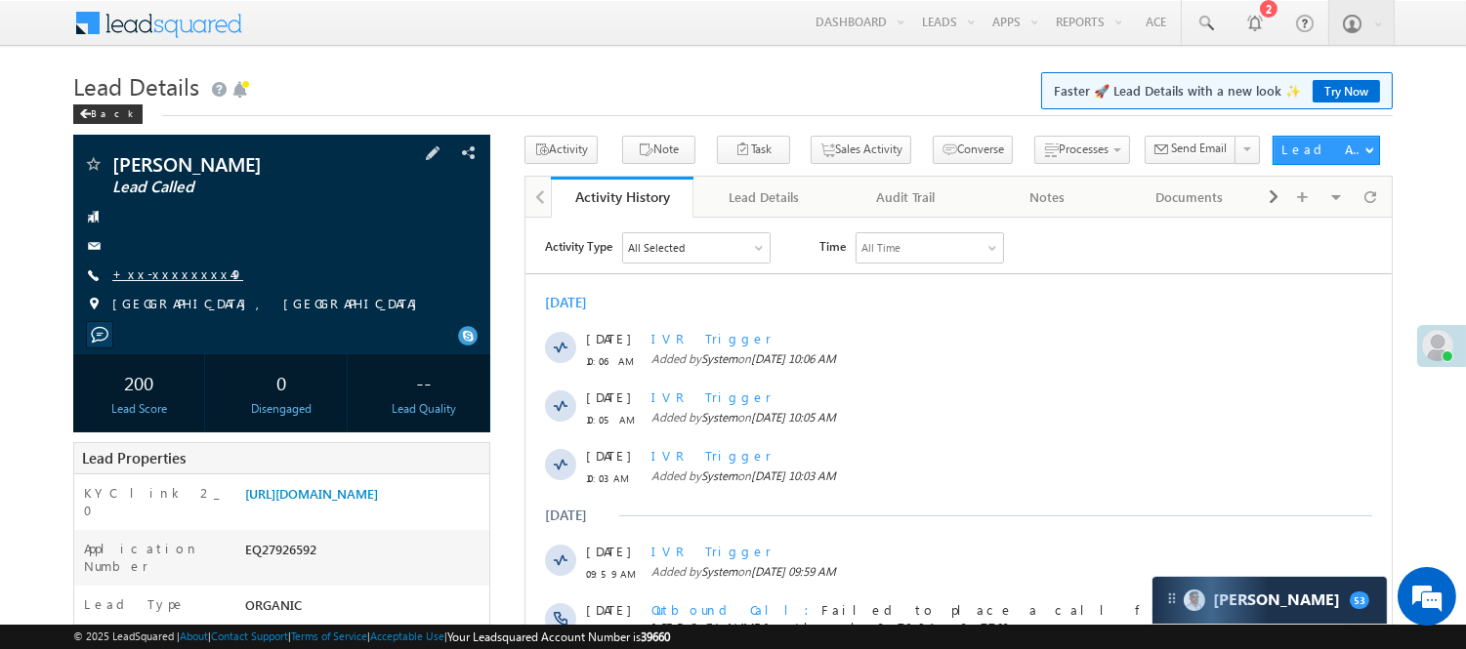
click at [170, 273] on link "+xx-xxxxxxxx49" at bounding box center [177, 274] width 131 height 17
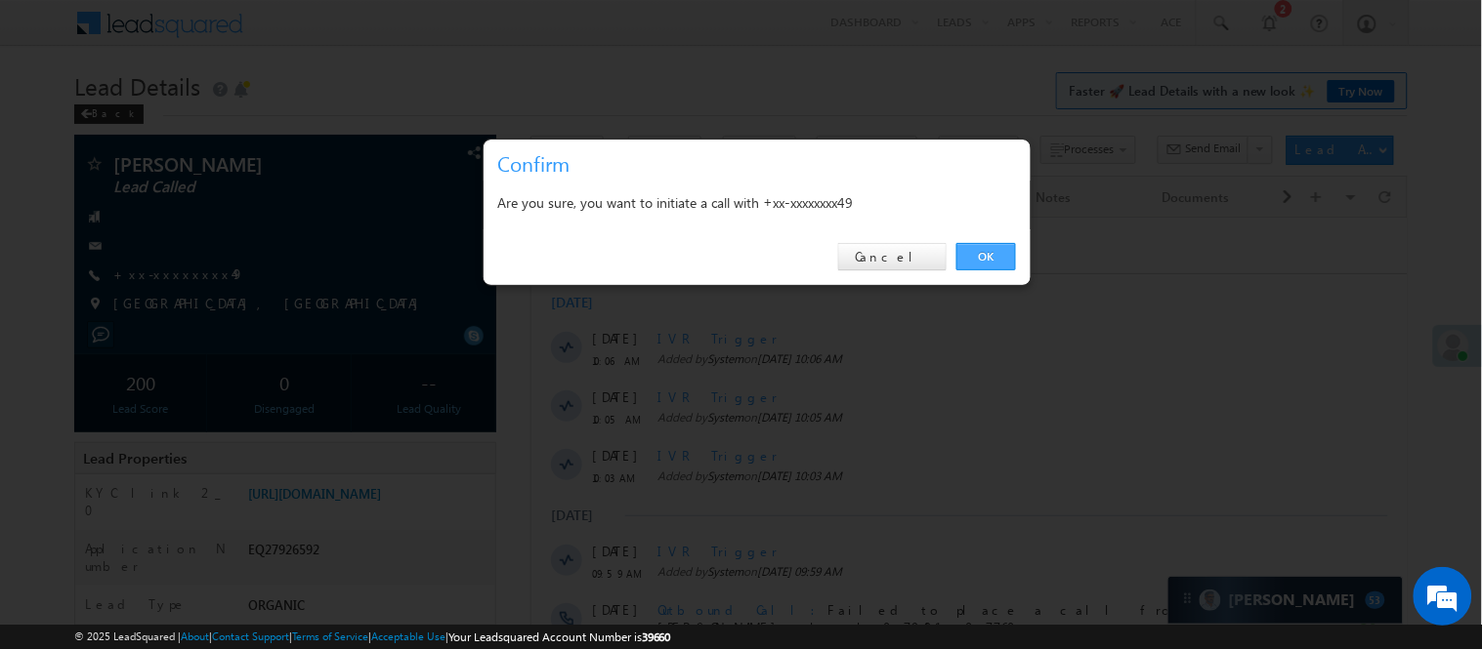
click at [974, 252] on link "OK" at bounding box center [986, 256] width 60 height 27
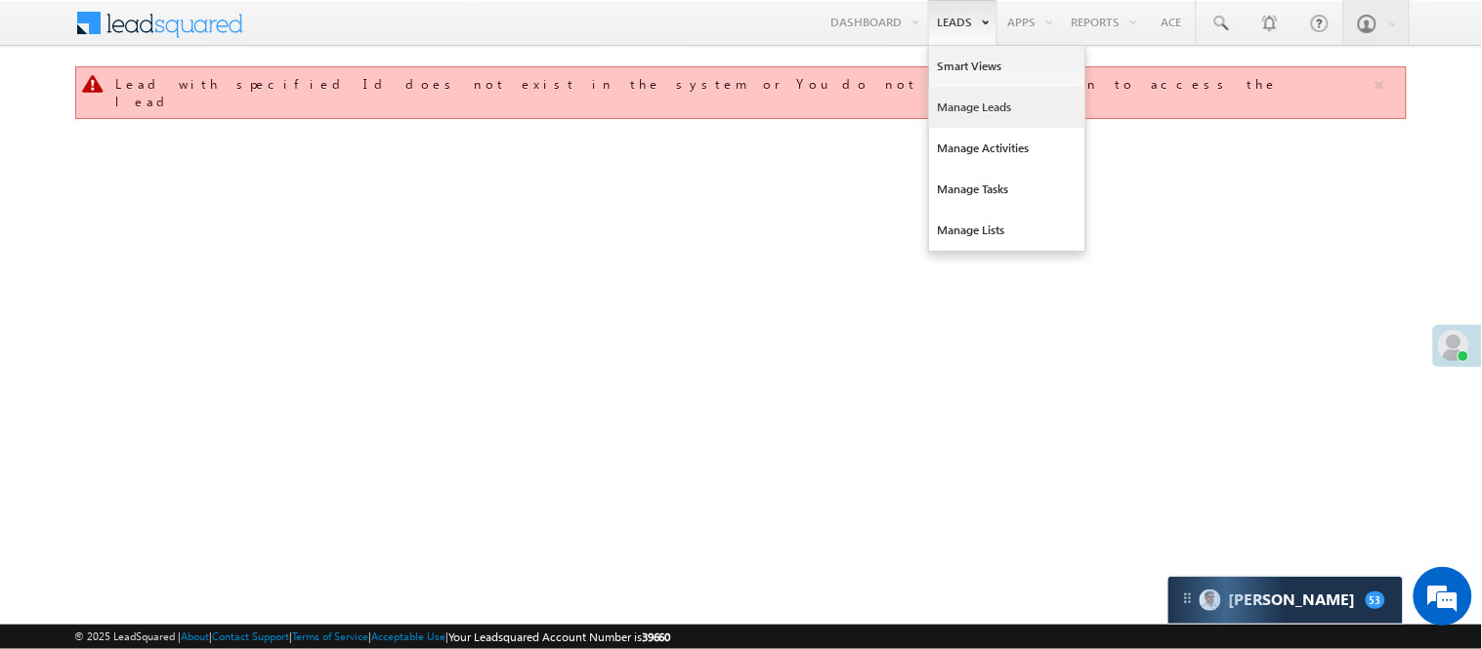
click at [970, 107] on link "Manage Leads" at bounding box center [1007, 107] width 156 height 41
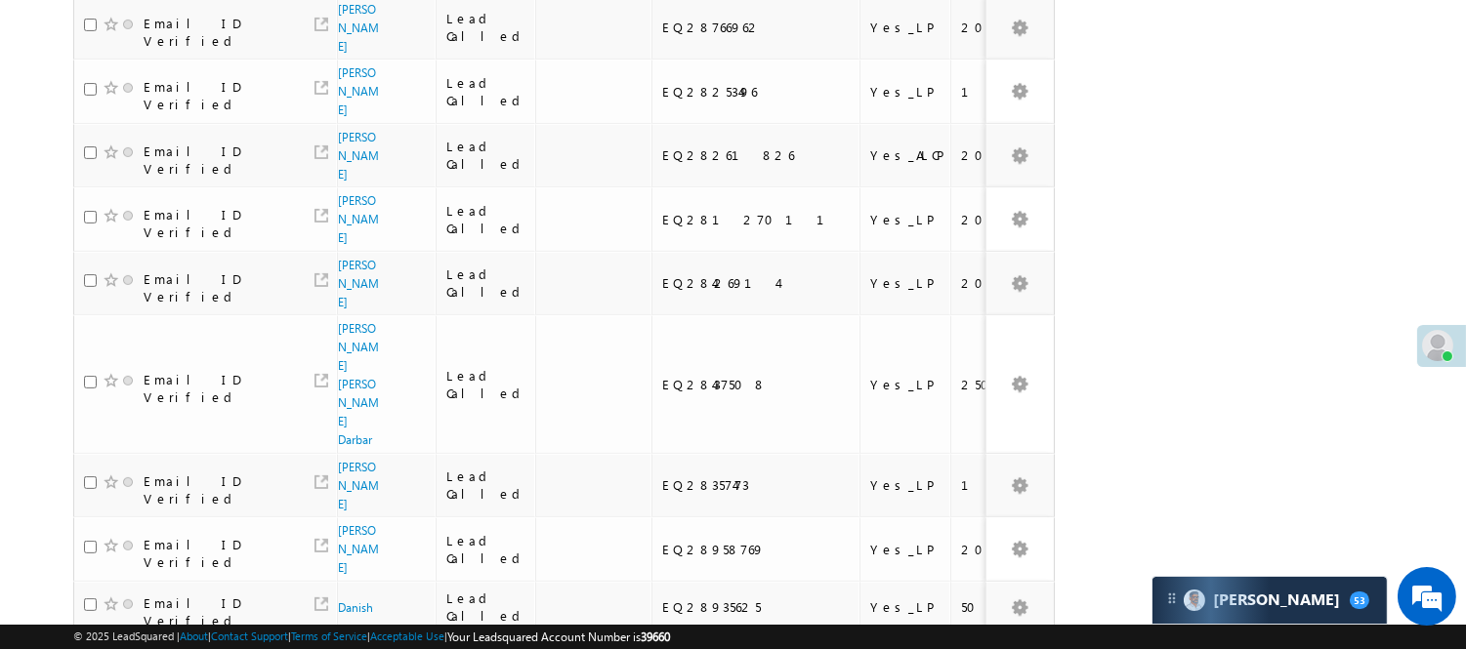
scroll to position [1399, 0]
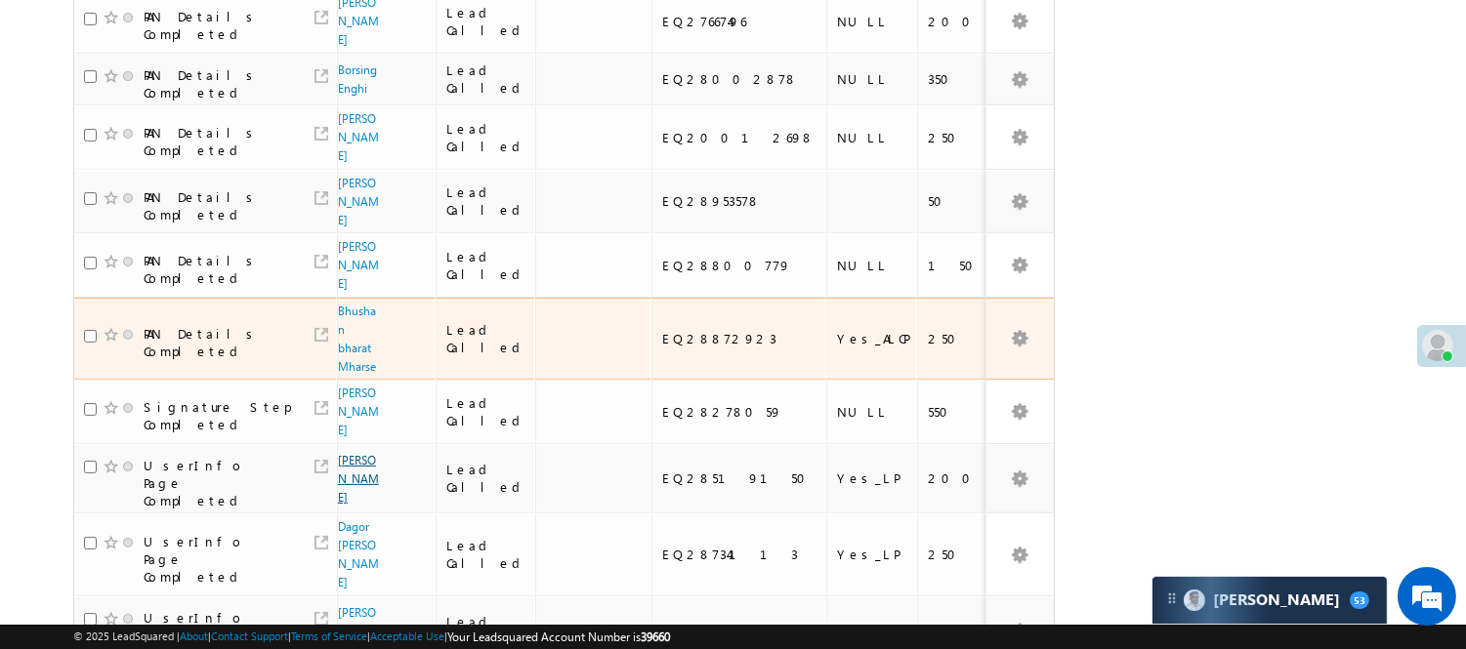
scroll to position [701, 0]
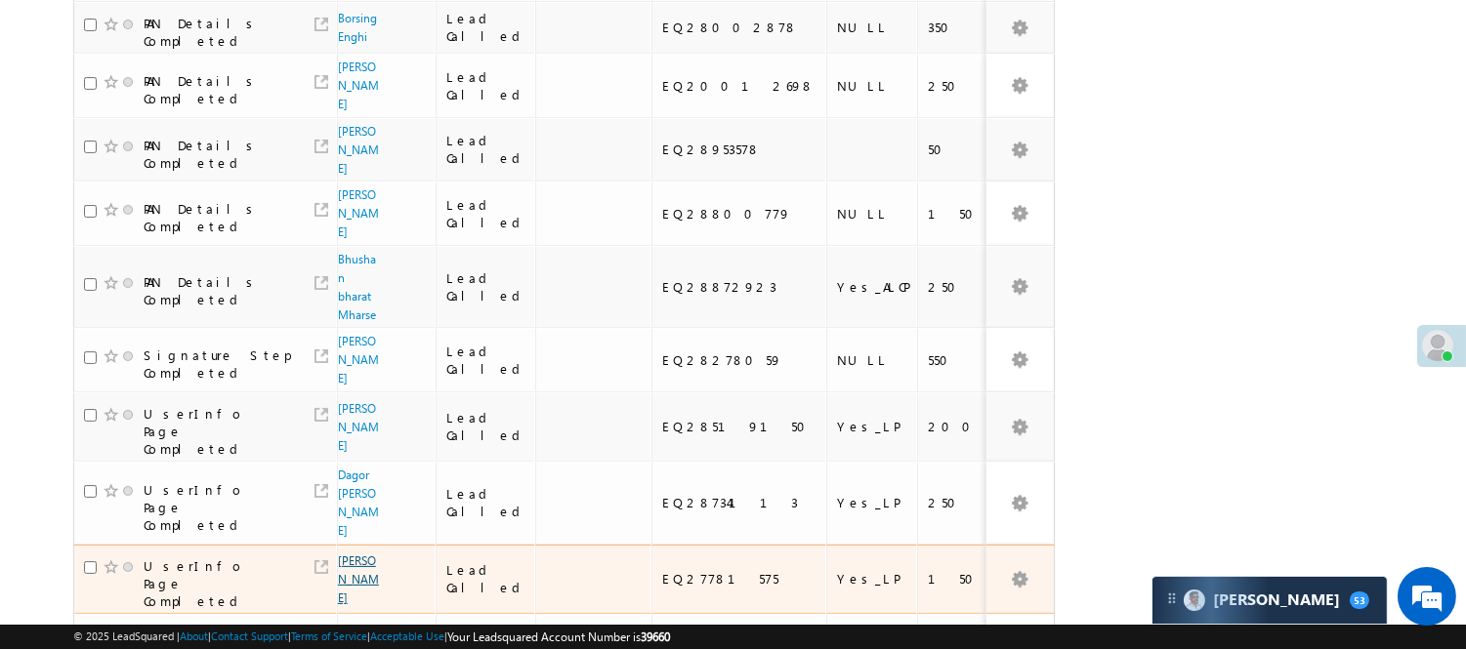
click at [350, 554] on link "[PERSON_NAME]" at bounding box center [358, 580] width 41 height 52
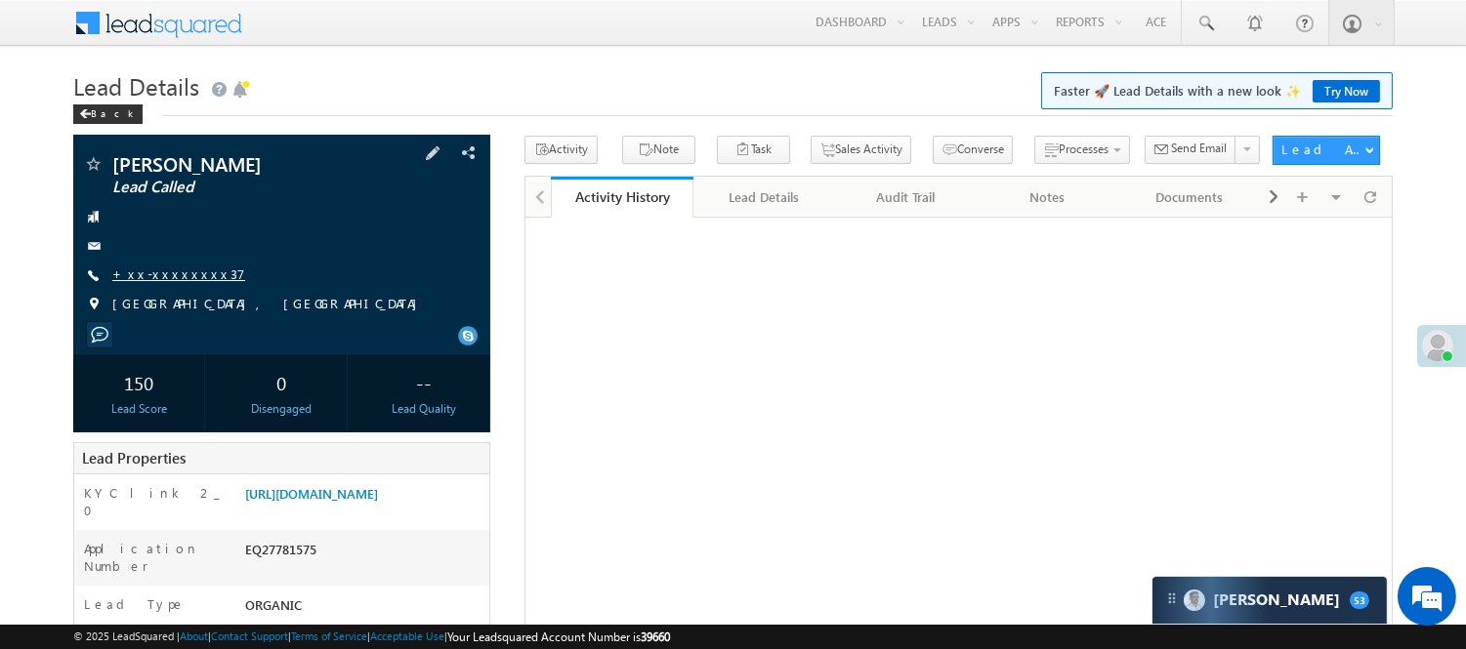
click at [188, 275] on link "+xx-xxxxxxxx37" at bounding box center [178, 274] width 133 height 17
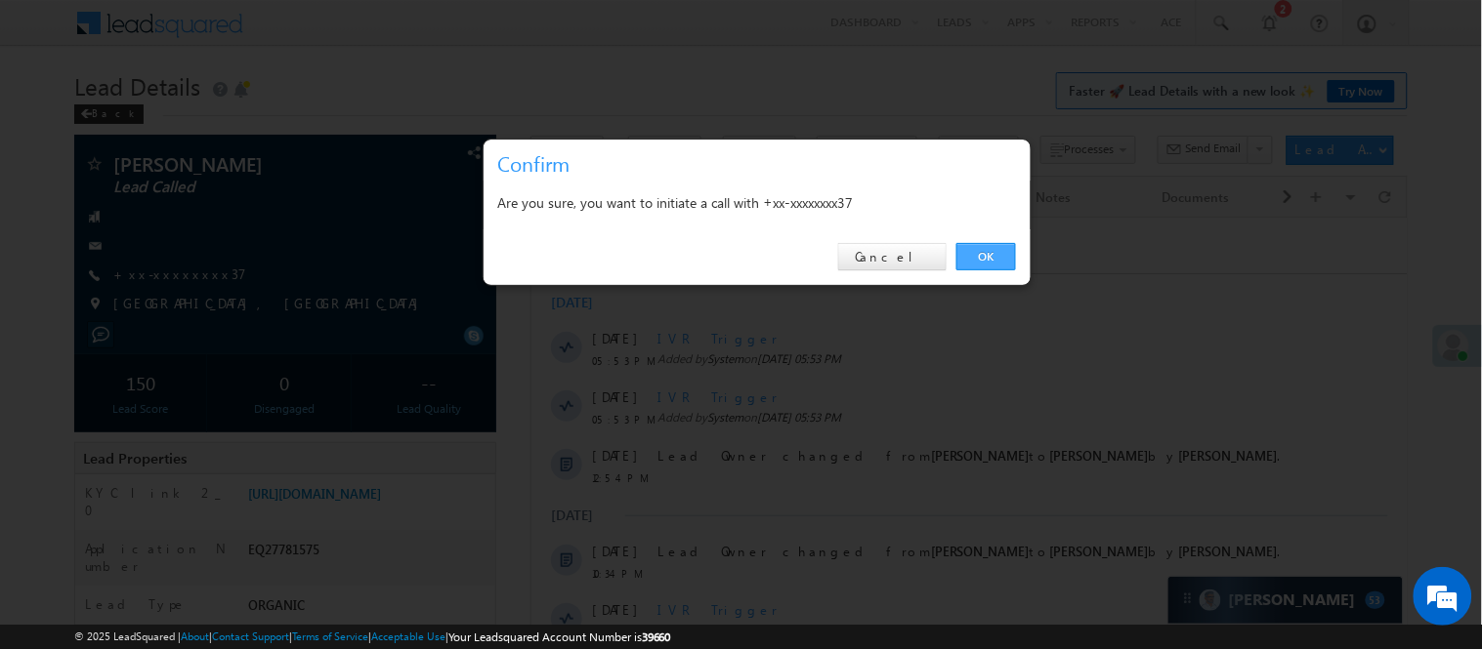
click at [994, 252] on link "OK" at bounding box center [986, 256] width 60 height 27
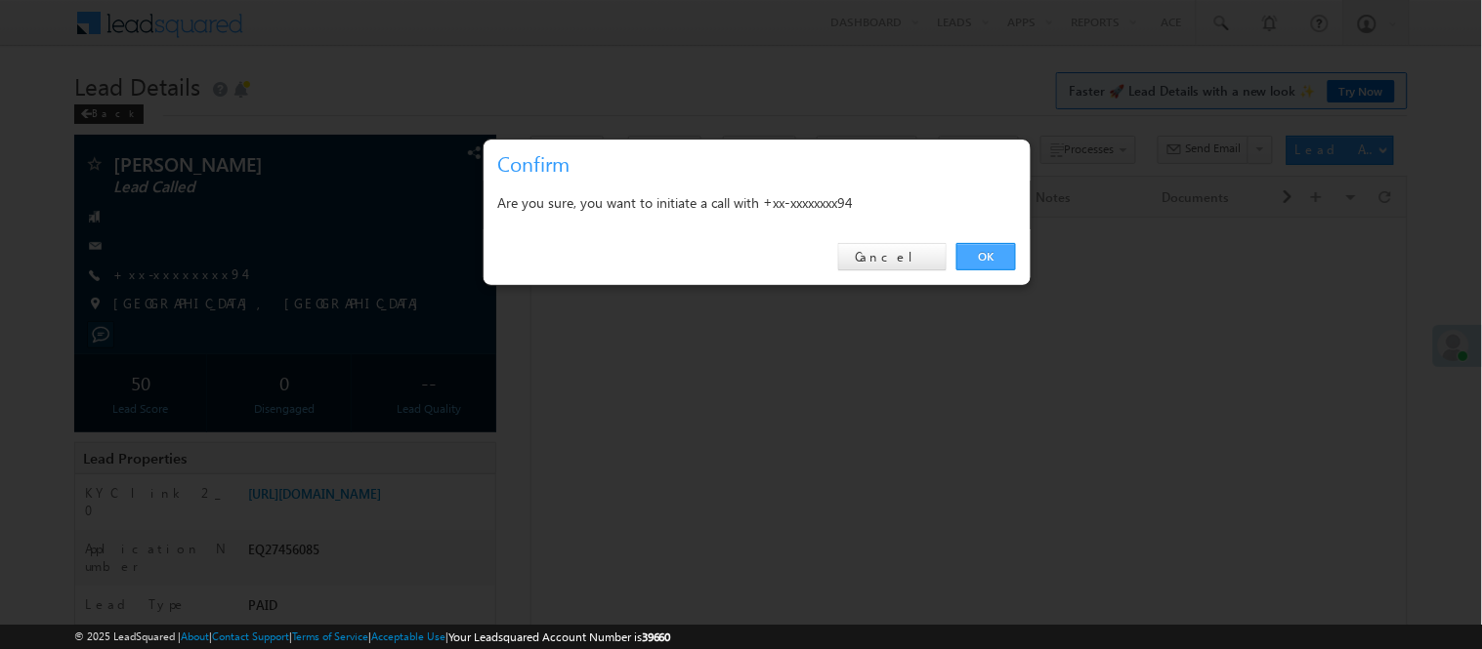
click at [997, 260] on link "OK" at bounding box center [986, 256] width 60 height 27
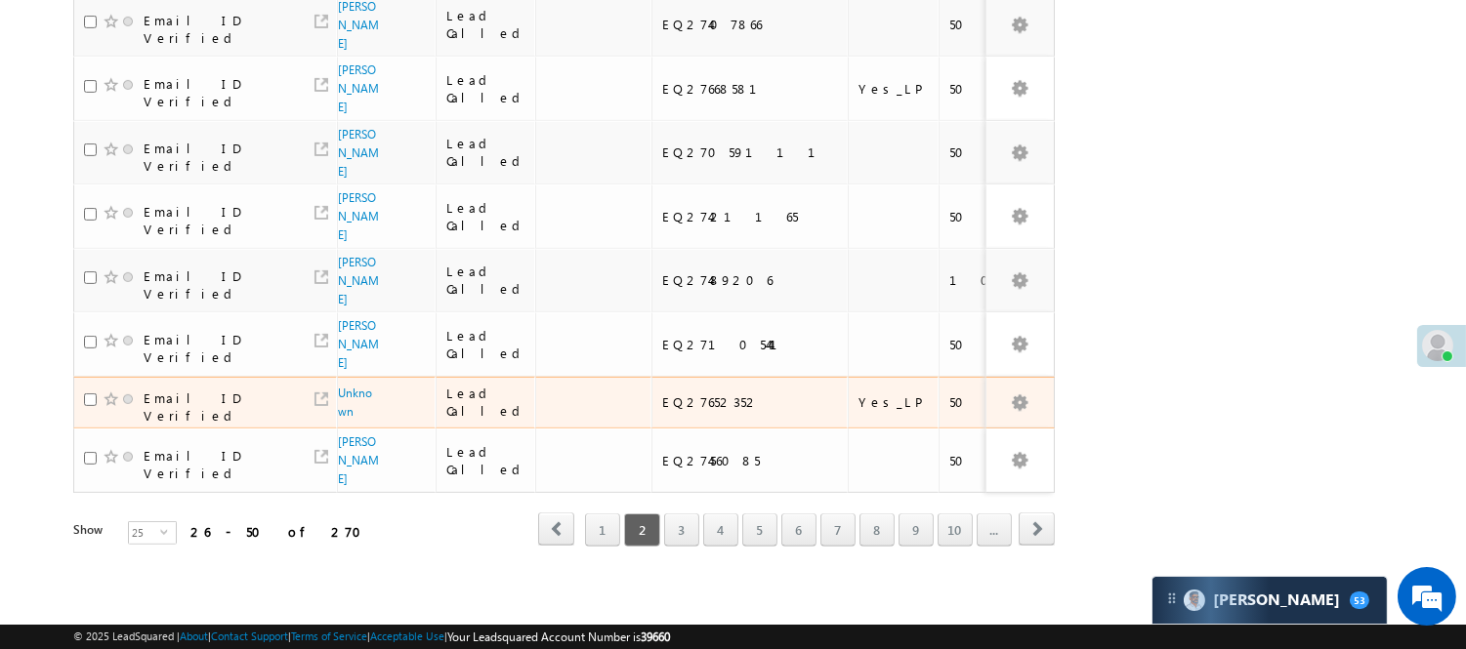
scroll to position [1463, 0]
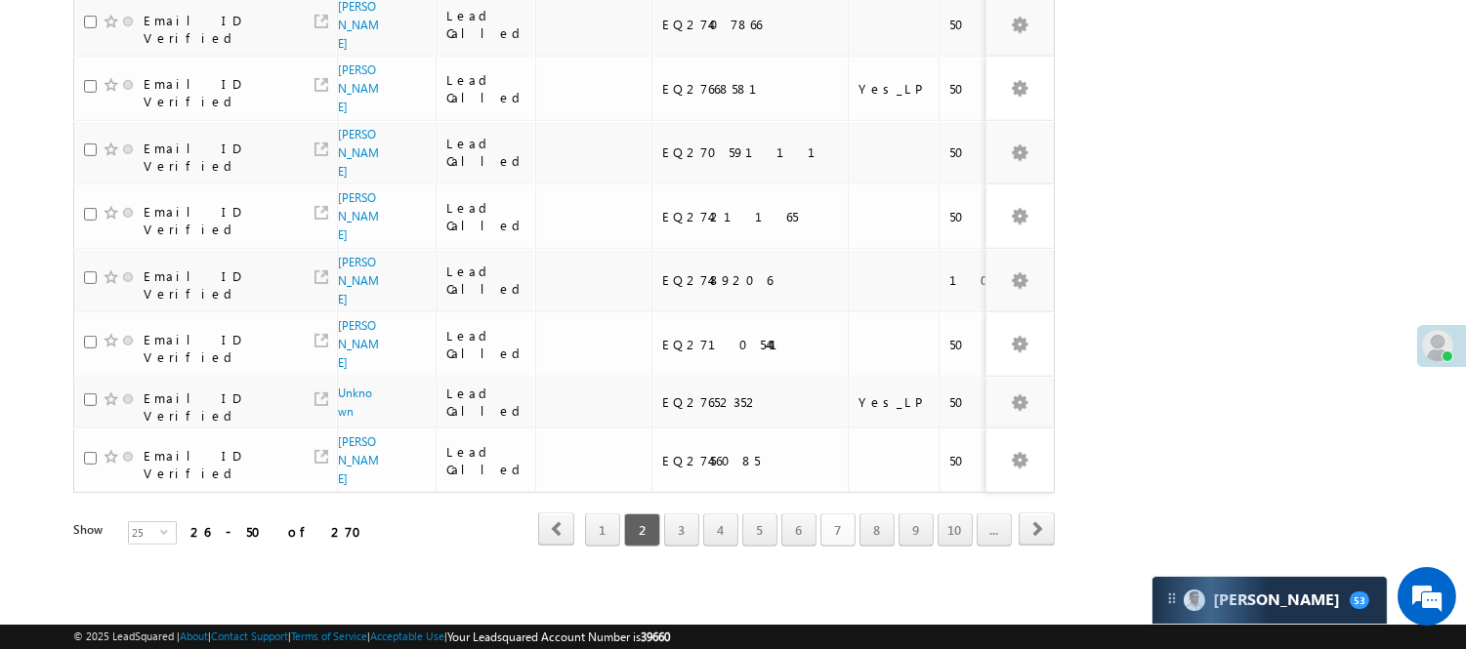
click at [824, 514] on link "7" at bounding box center [837, 530] width 35 height 33
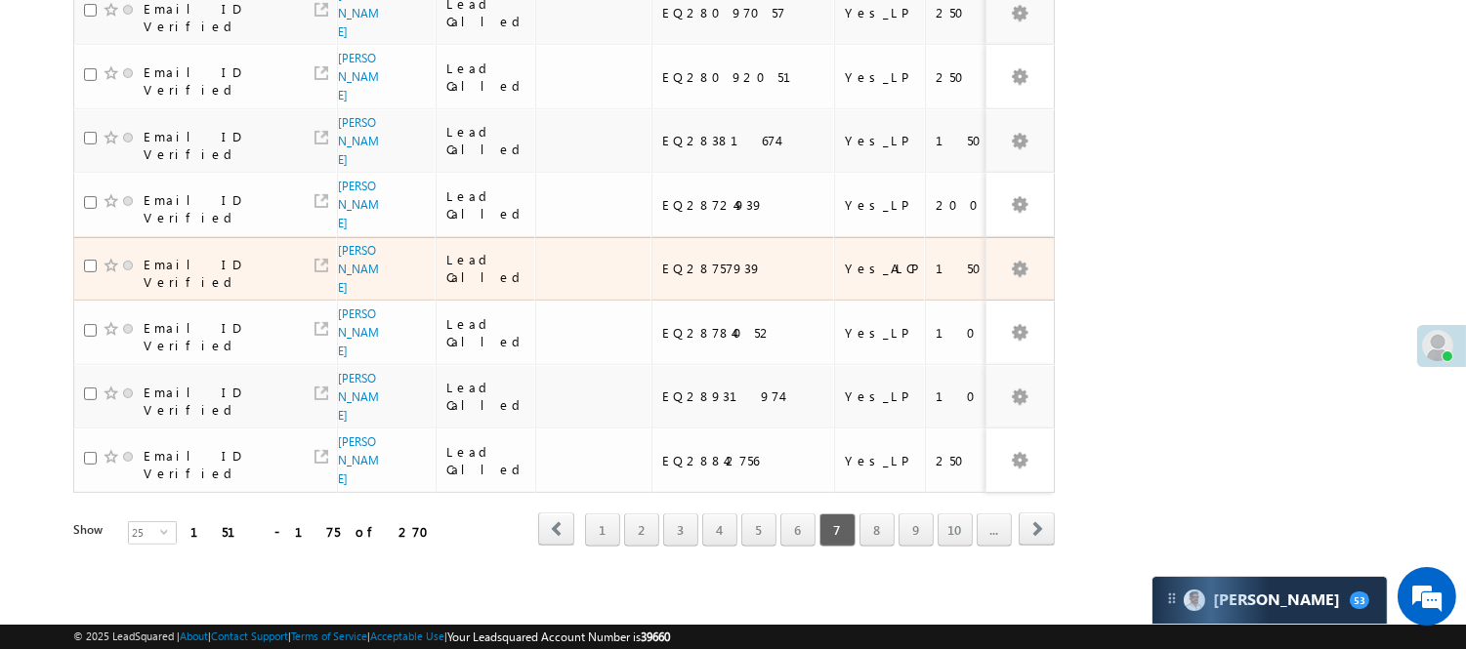
scroll to position [0, 0]
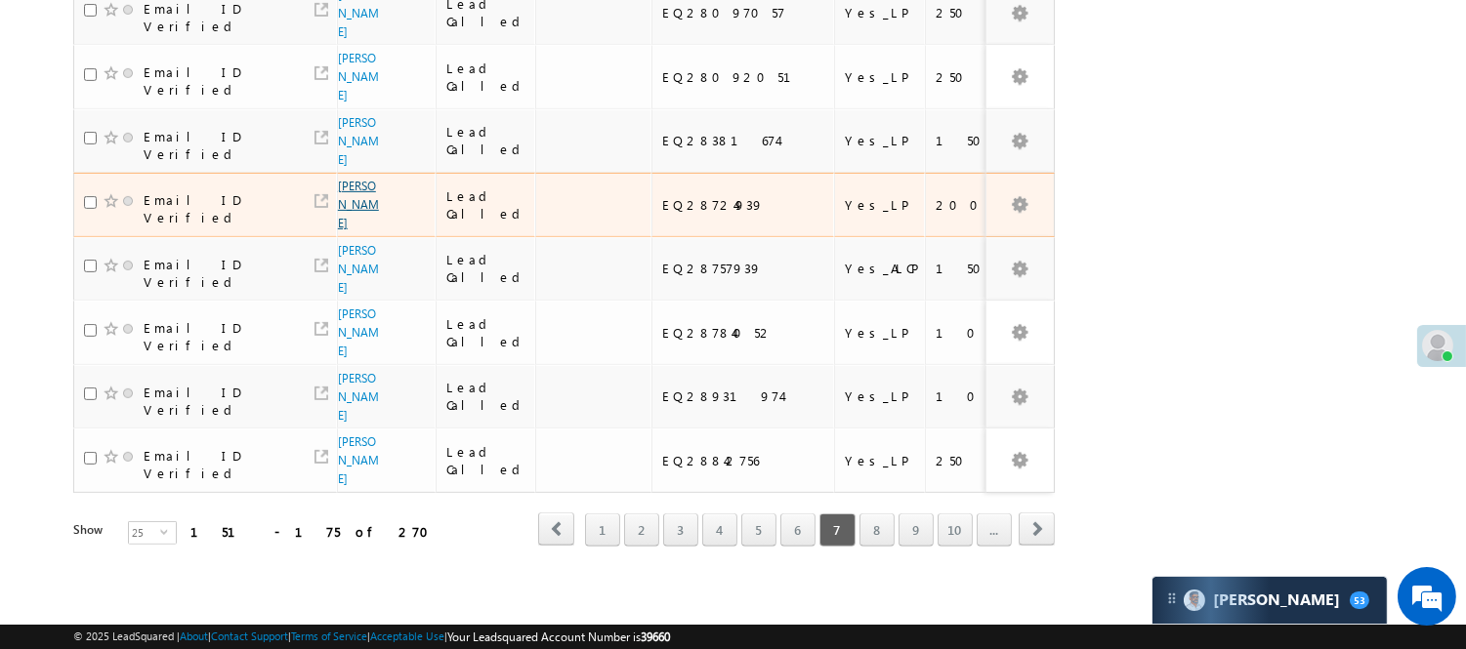
click at [352, 197] on link "Satyanarayan Meena" at bounding box center [358, 205] width 41 height 52
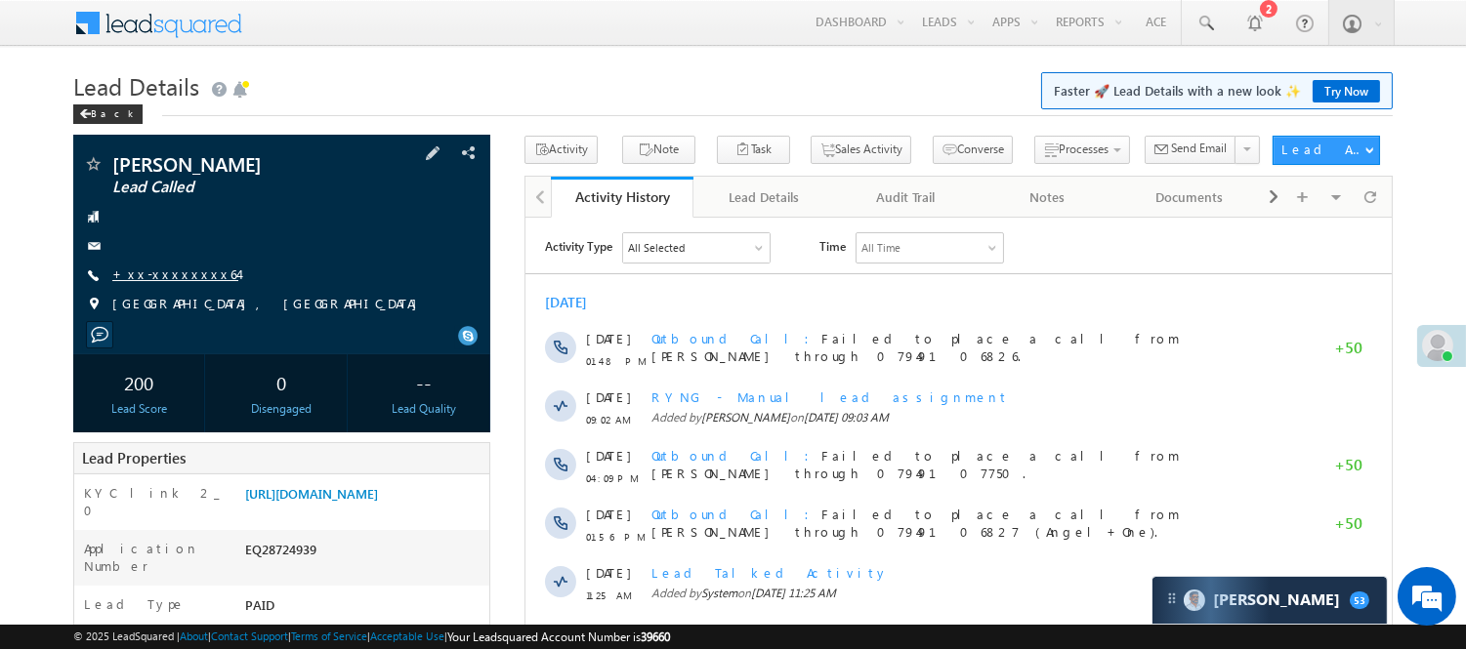
click at [154, 272] on link "+xx-xxxxxxxx64" at bounding box center [175, 274] width 126 height 17
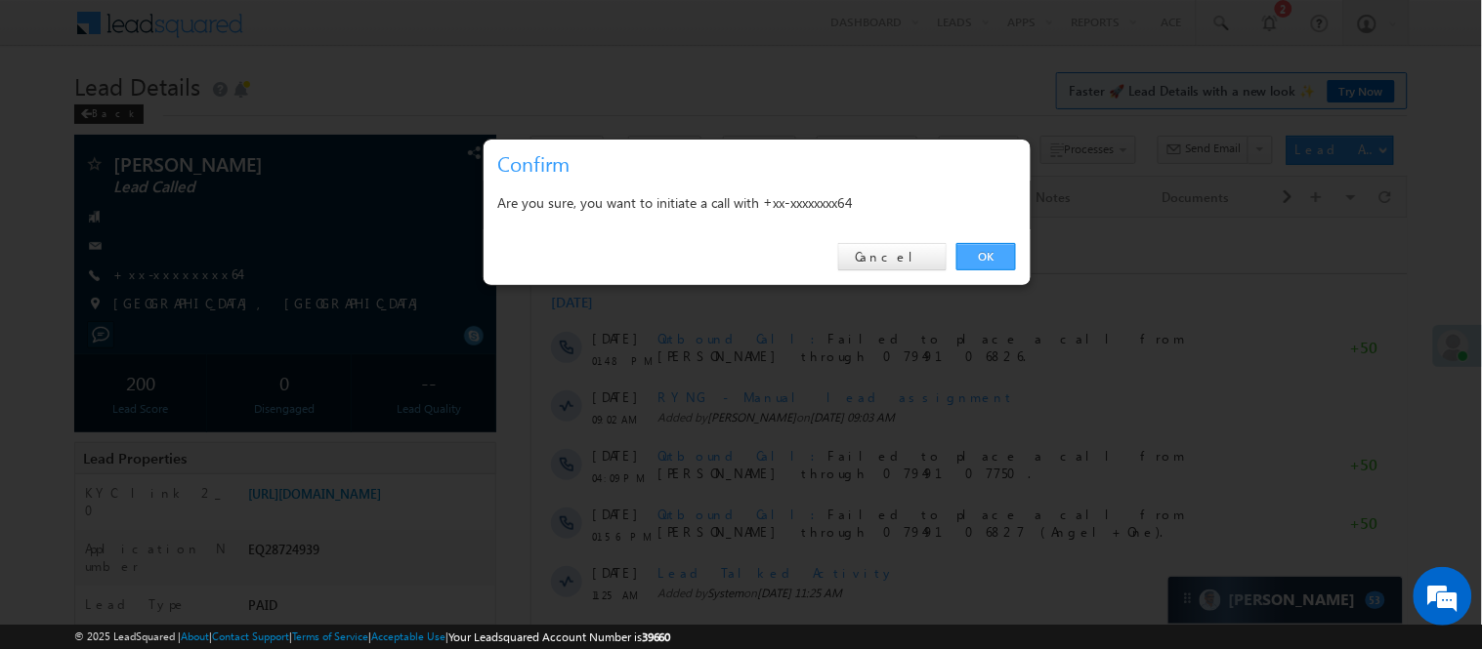
click at [988, 258] on link "OK" at bounding box center [986, 256] width 60 height 27
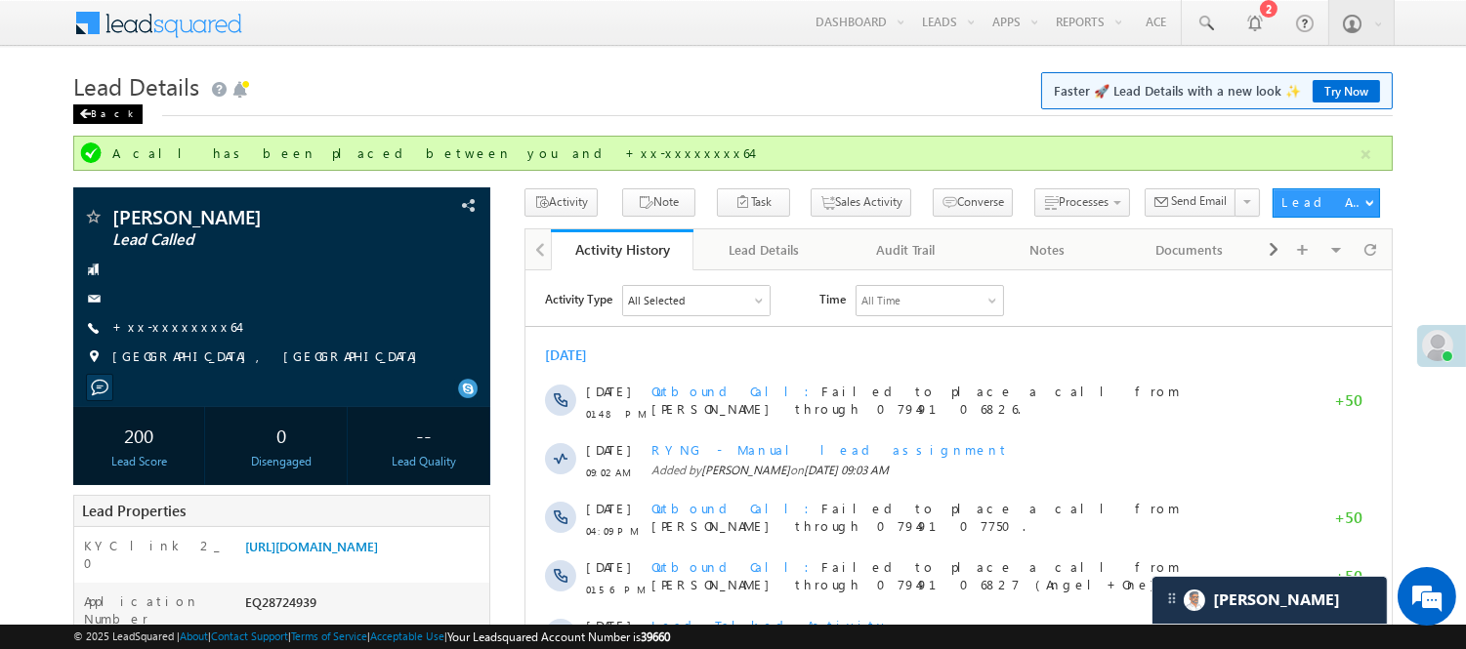
click at [89, 113] on span at bounding box center [85, 114] width 12 height 10
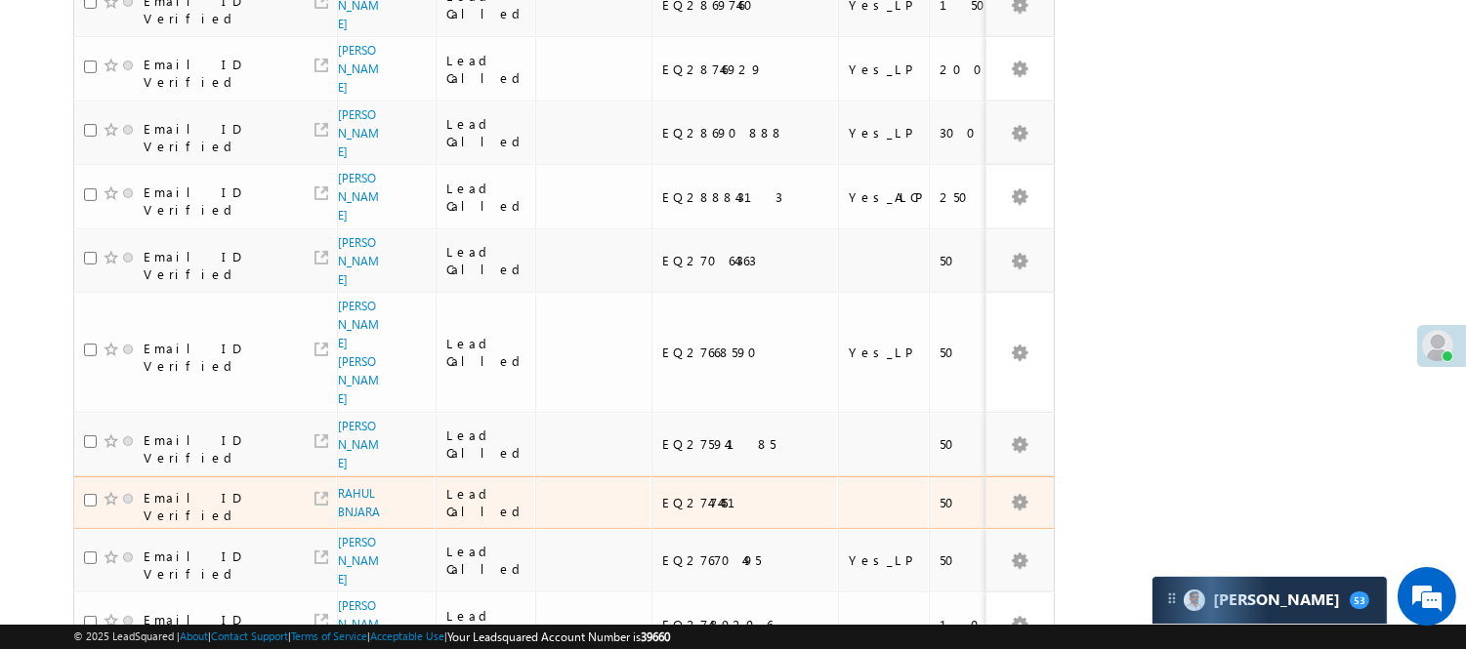
scroll to position [1482, 0]
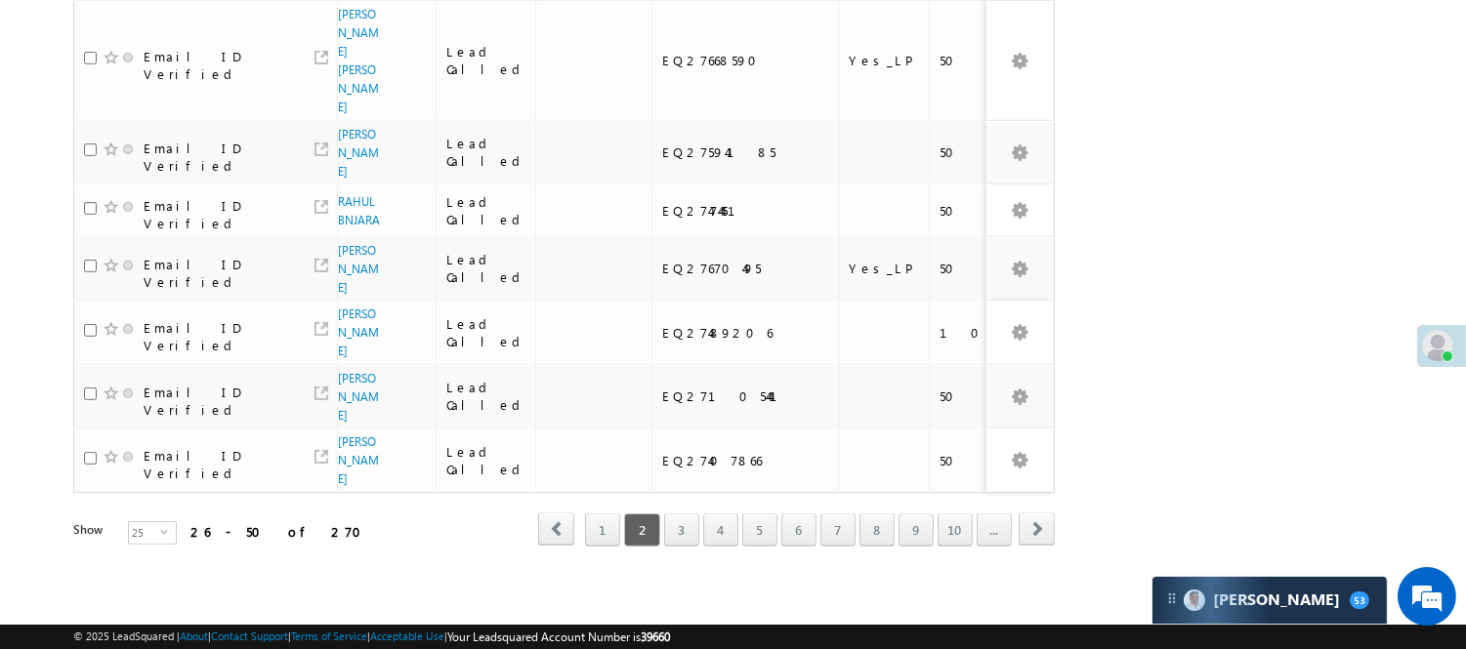
click at [776, 514] on div "1 2 3 4 5 6 7 8 9 10 ..." at bounding box center [796, 530] width 431 height 33
click at [796, 514] on link "6" at bounding box center [798, 530] width 35 height 33
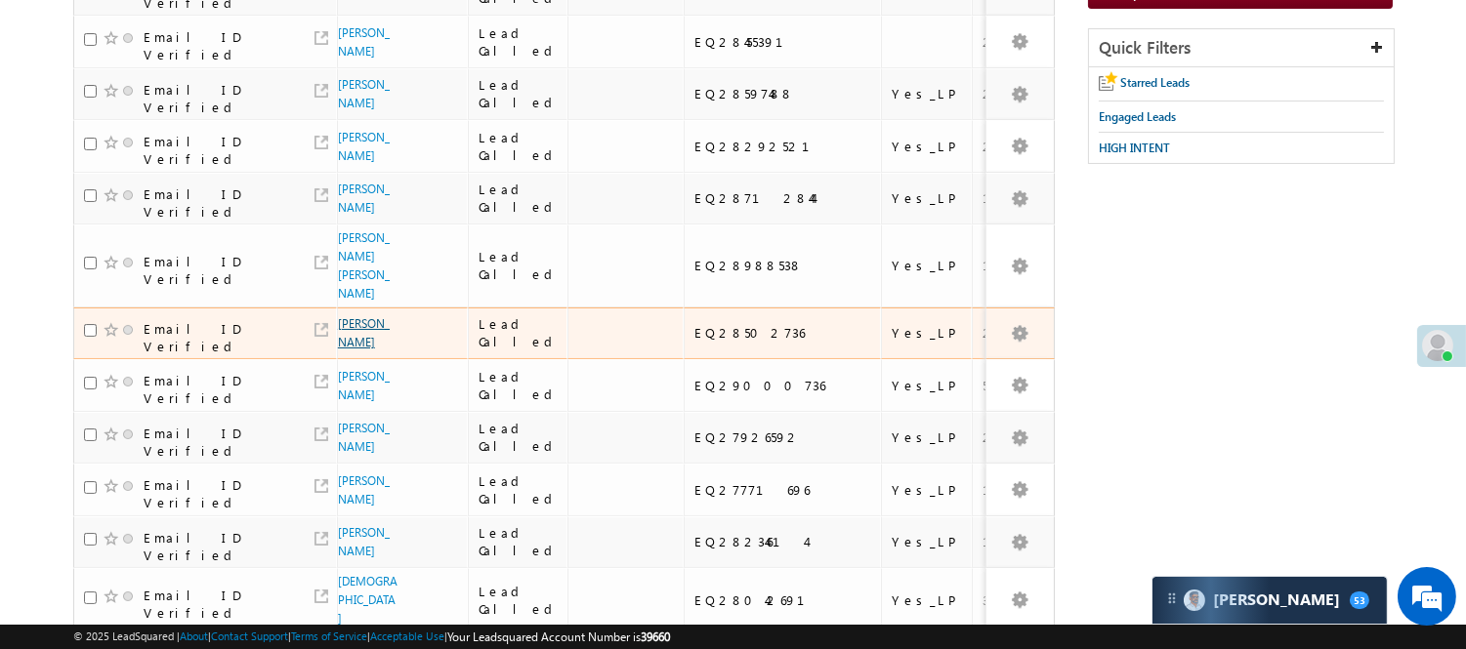
scroll to position [0, 0]
click at [347, 350] on link "Om pandey" at bounding box center [364, 332] width 52 height 33
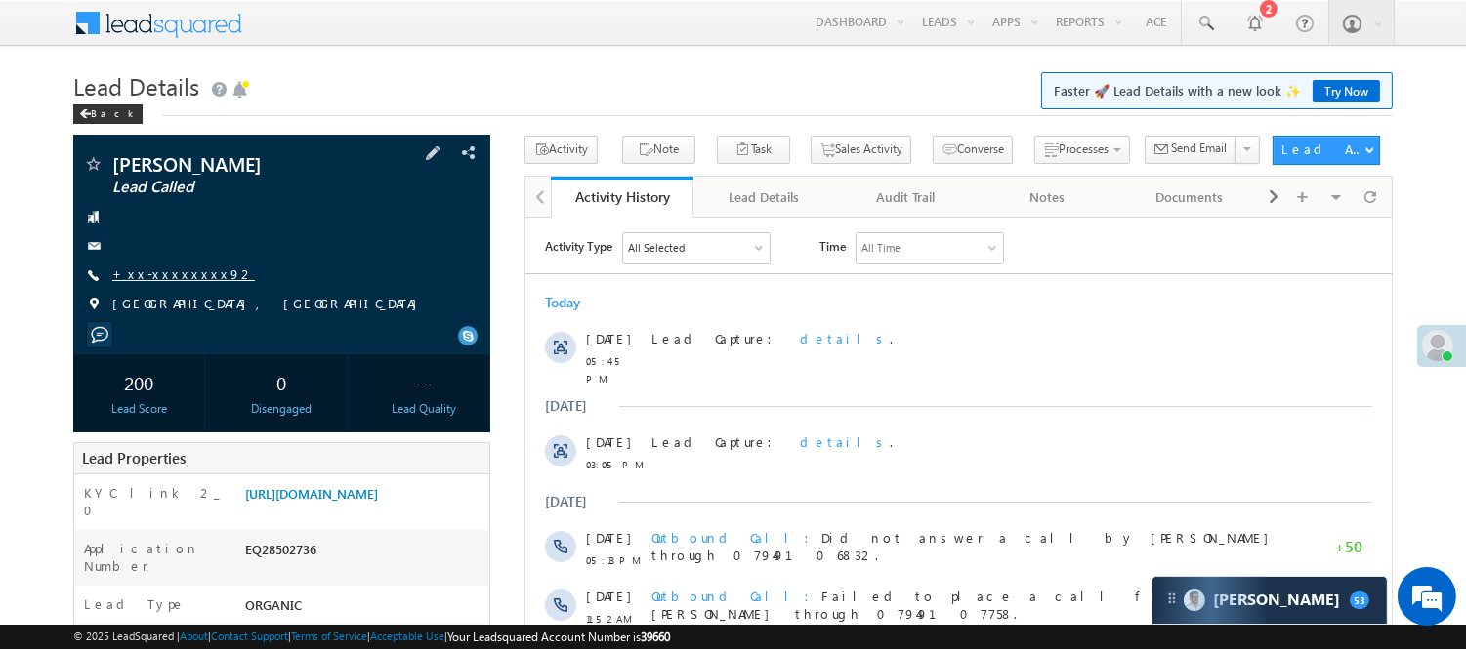
click at [179, 277] on link "+xx-xxxxxxxx92" at bounding box center [183, 274] width 143 height 17
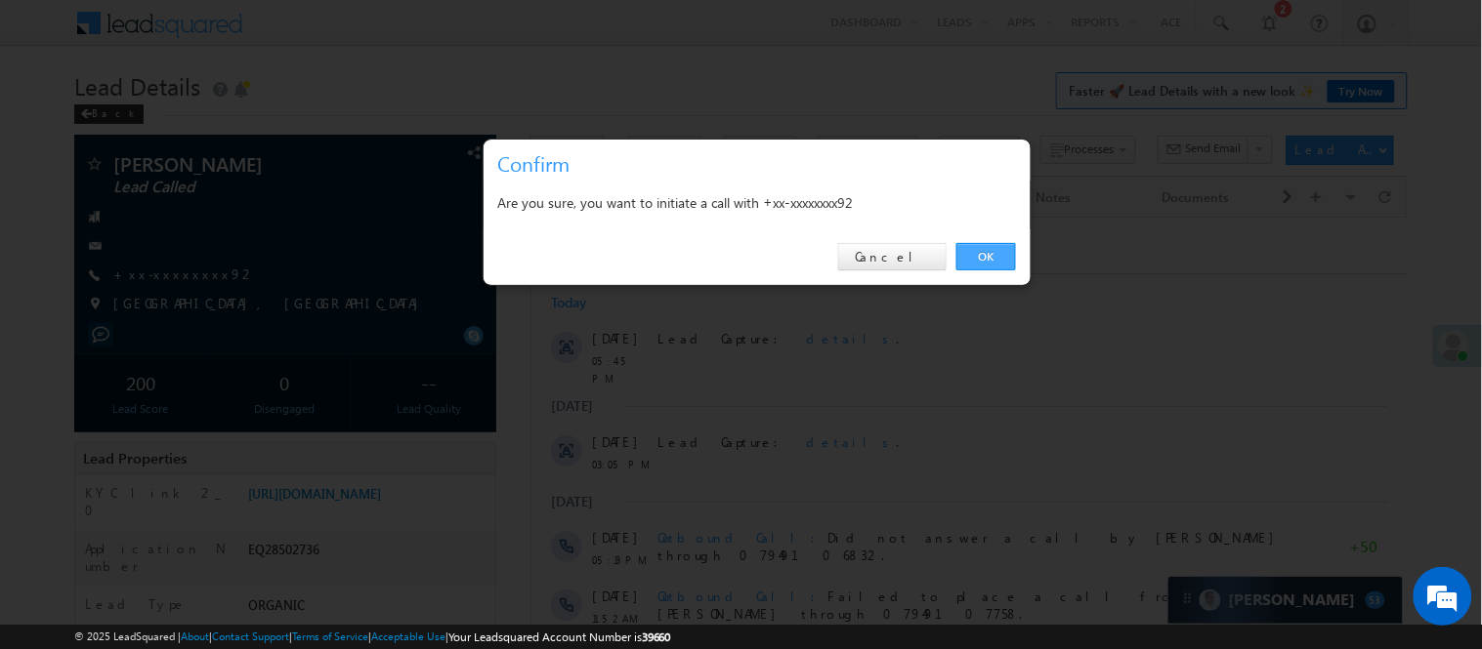
click at [975, 250] on link "OK" at bounding box center [986, 256] width 60 height 27
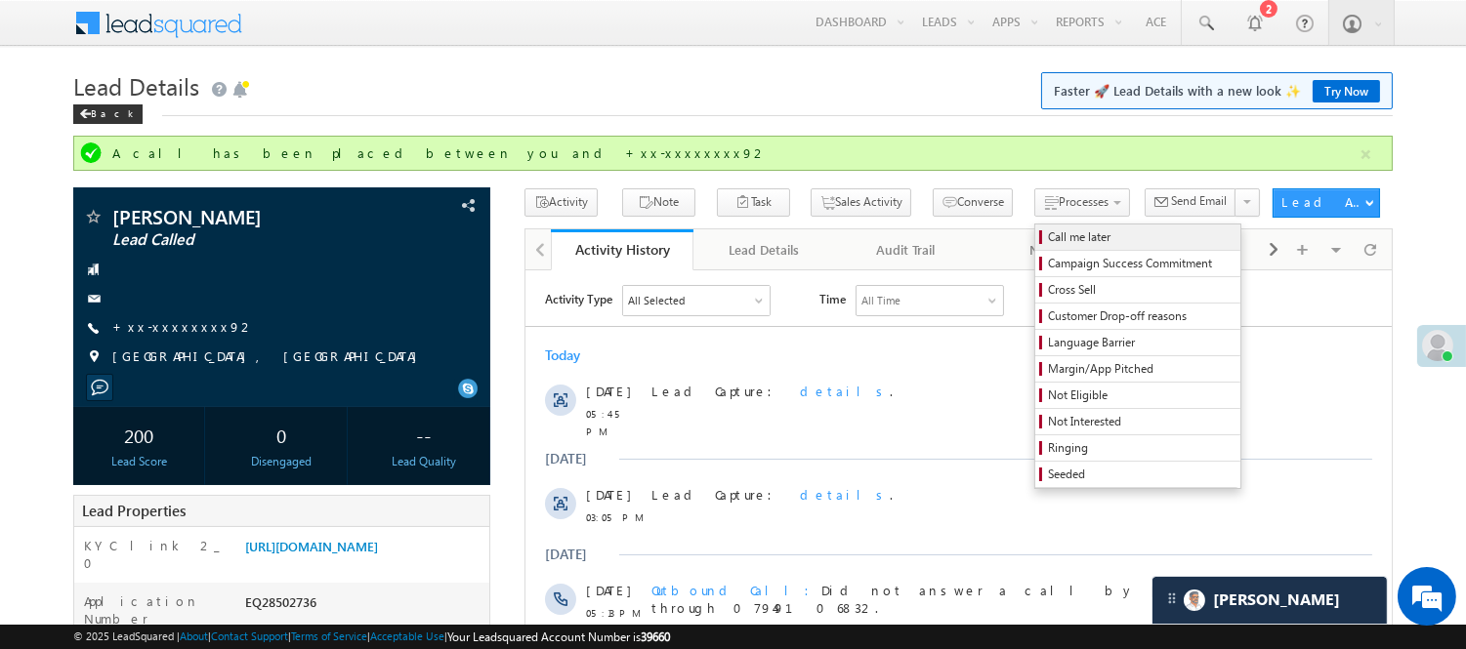
click at [1048, 234] on span "Call me later" at bounding box center [1141, 238] width 186 height 18
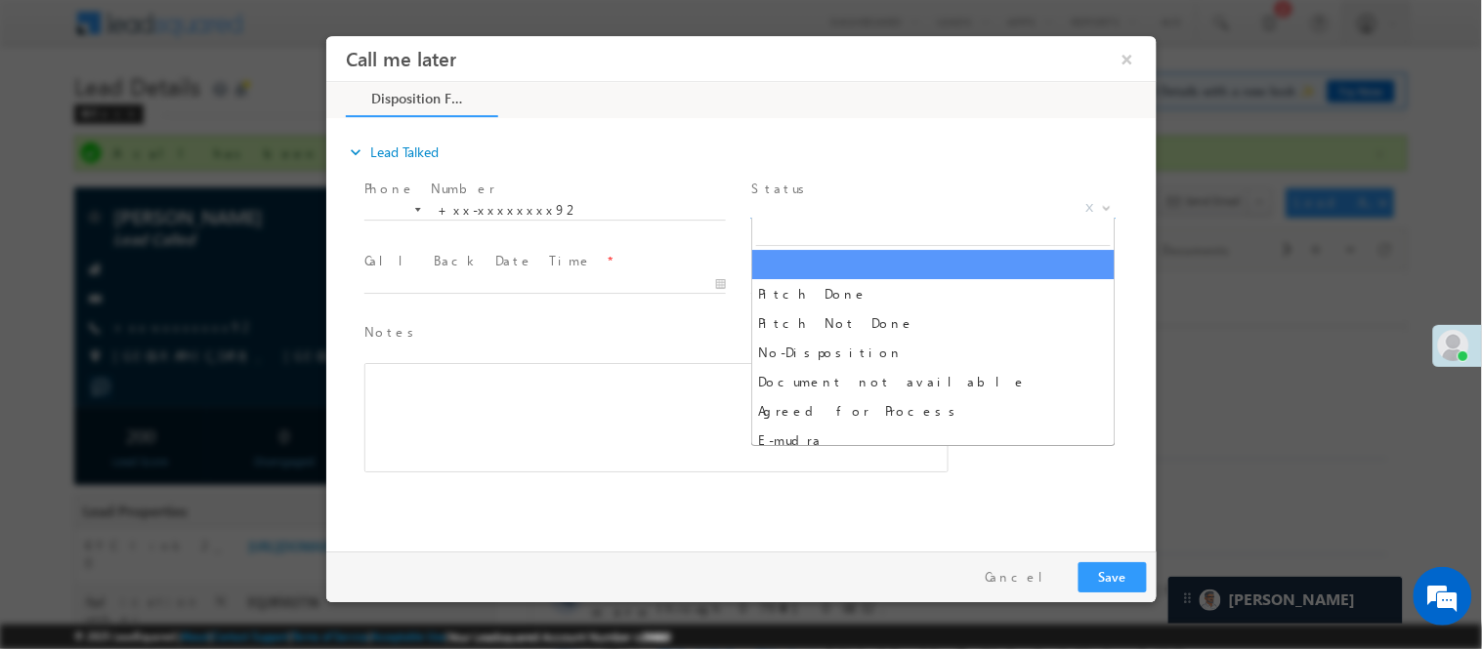
click at [820, 207] on span "X" at bounding box center [932, 208] width 364 height 20
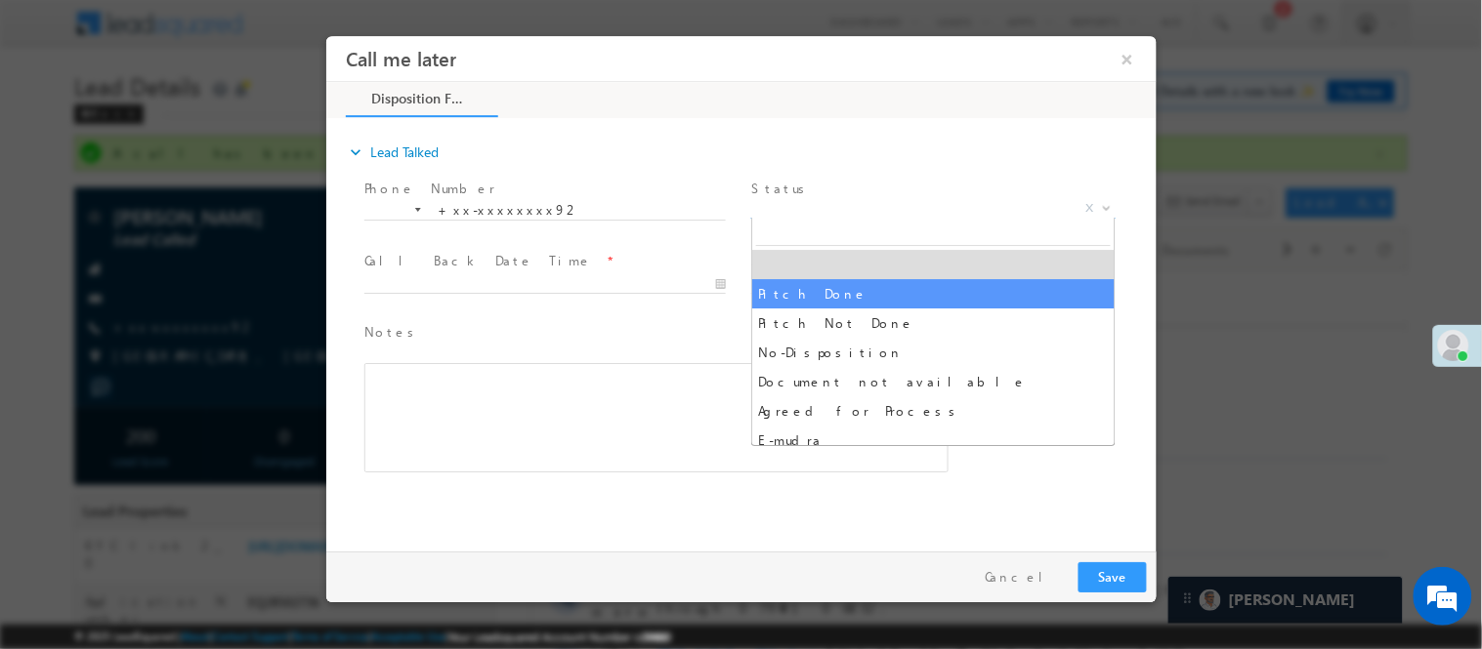
select select "Pitch Done"
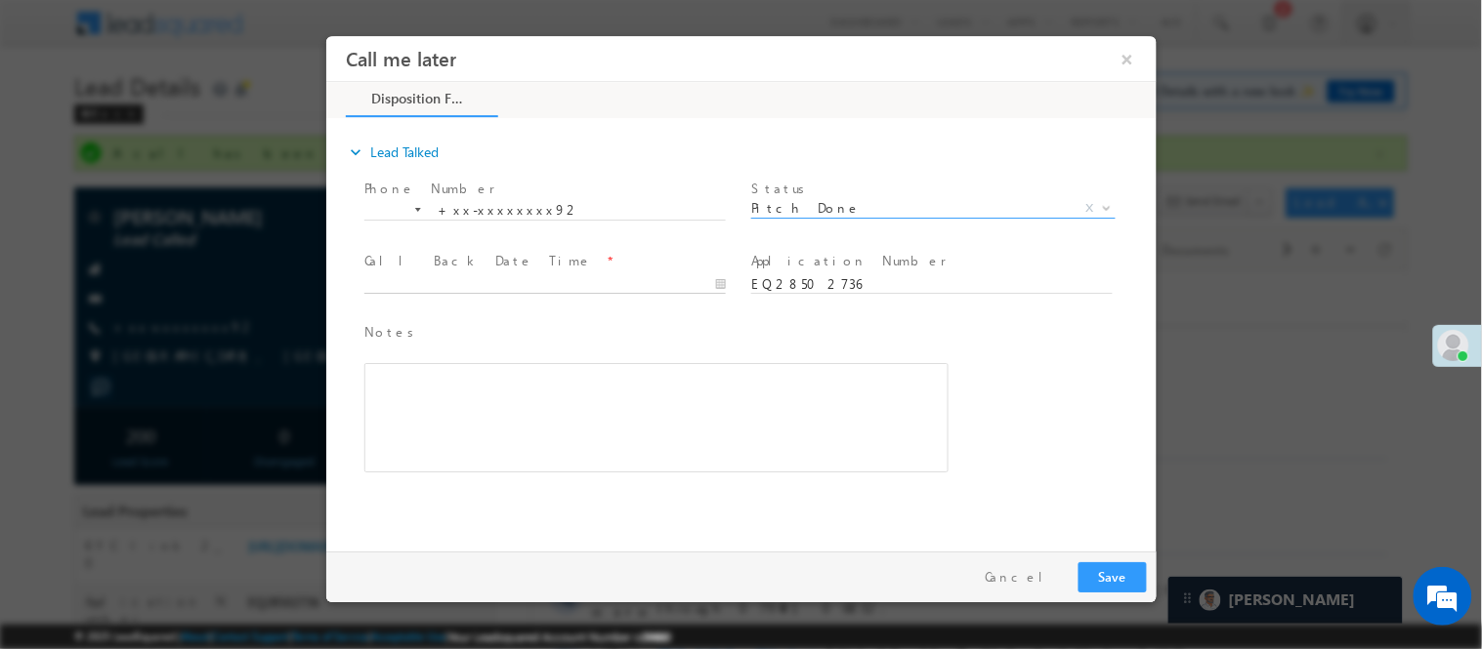
type input "09/15/25 7:03 PM"
click at [600, 286] on input "09/15/25 7:03 PM" at bounding box center [543, 284] width 361 height 20
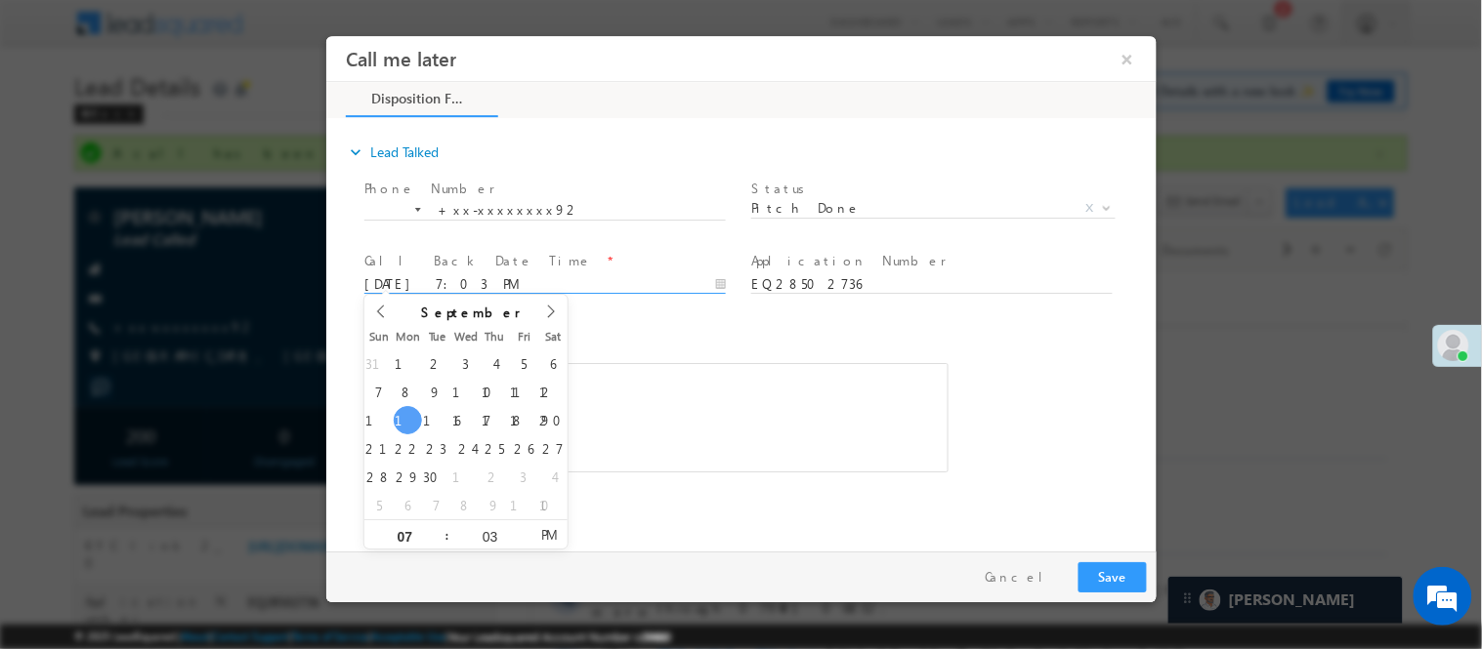
click at [692, 456] on div "Rich Text Editor, 40788eee-0fb2-11ec-a811-0adc8a9d82c2__tab1__section1__Notes__…" at bounding box center [655, 416] width 584 height 109
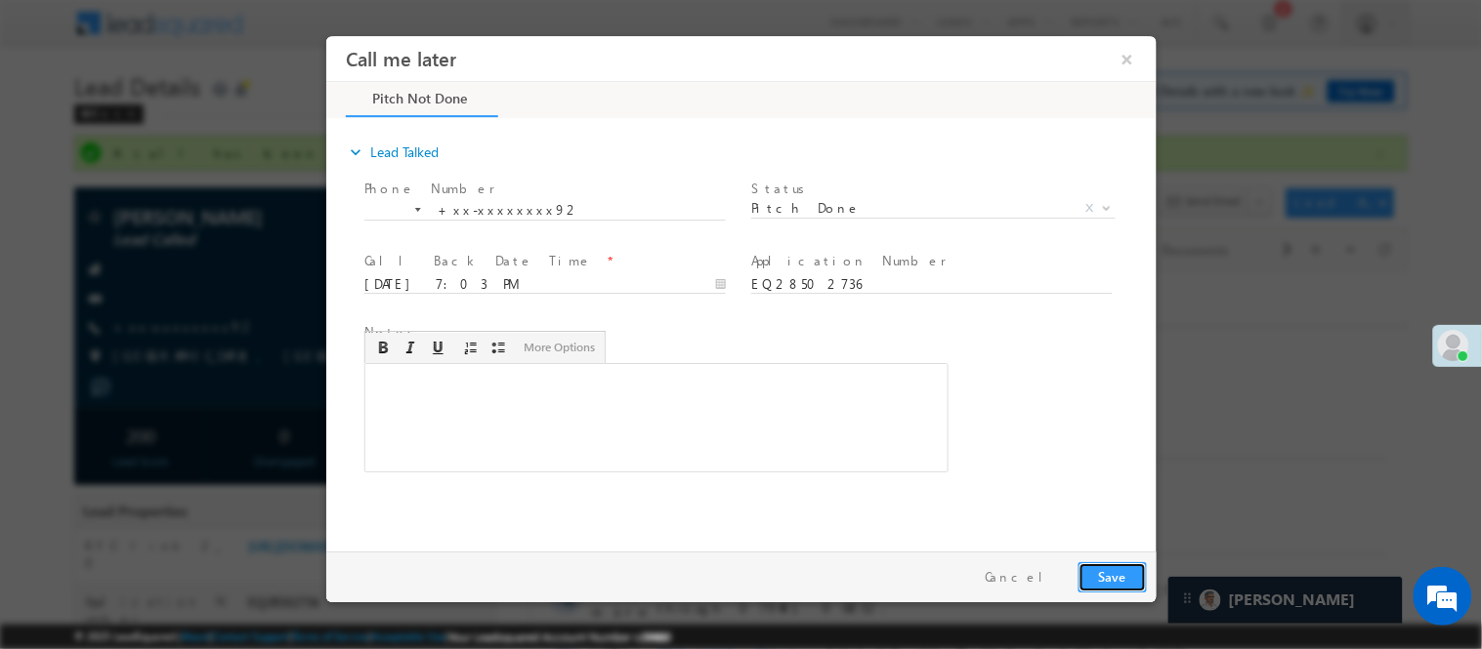
click at [1114, 571] on button "Save" at bounding box center [1111, 577] width 68 height 30
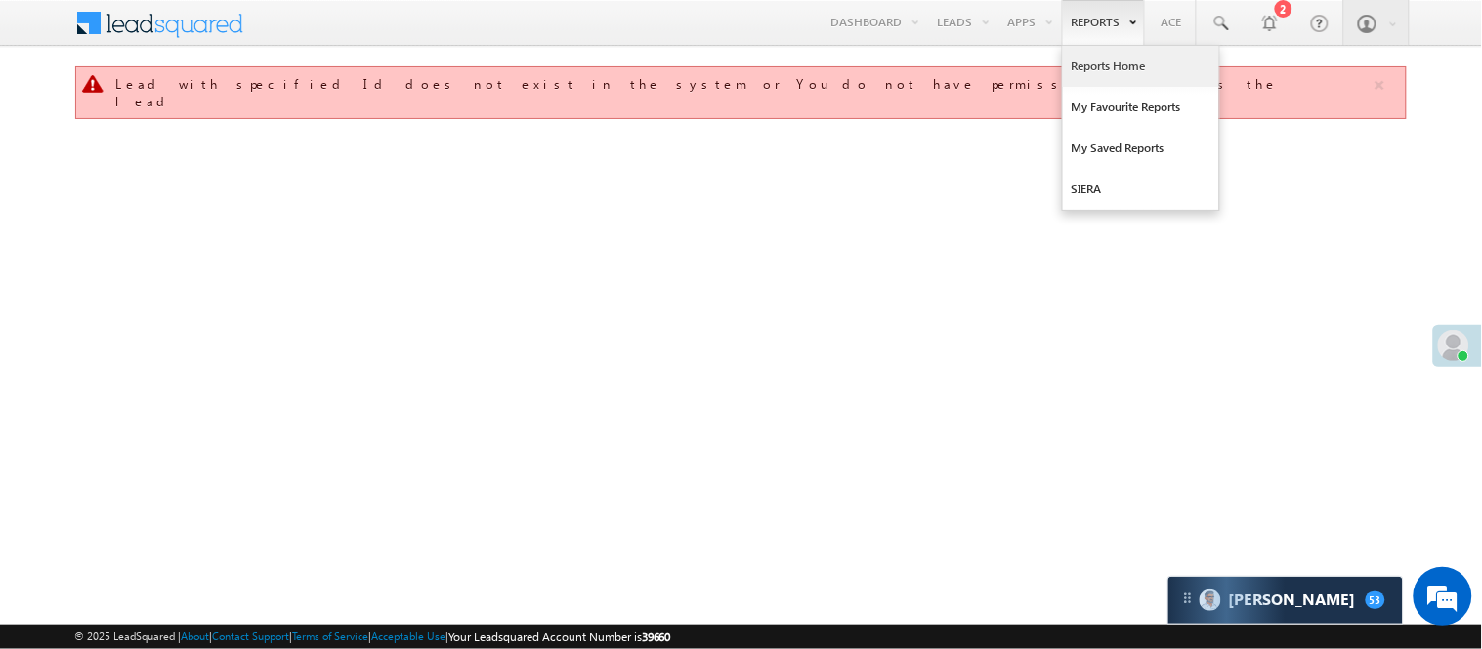
click at [1090, 63] on link "Reports Home" at bounding box center [1141, 66] width 156 height 41
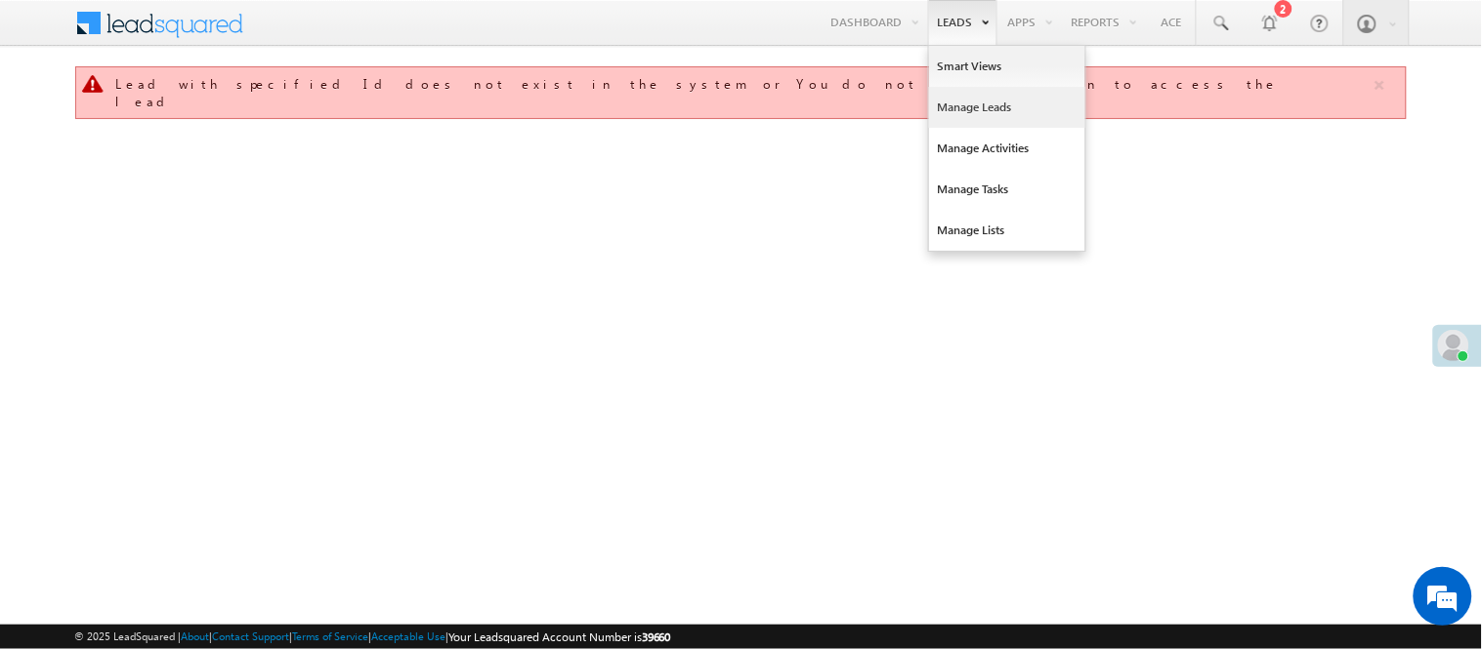
click at [973, 102] on link "Manage Leads" at bounding box center [1007, 107] width 156 height 41
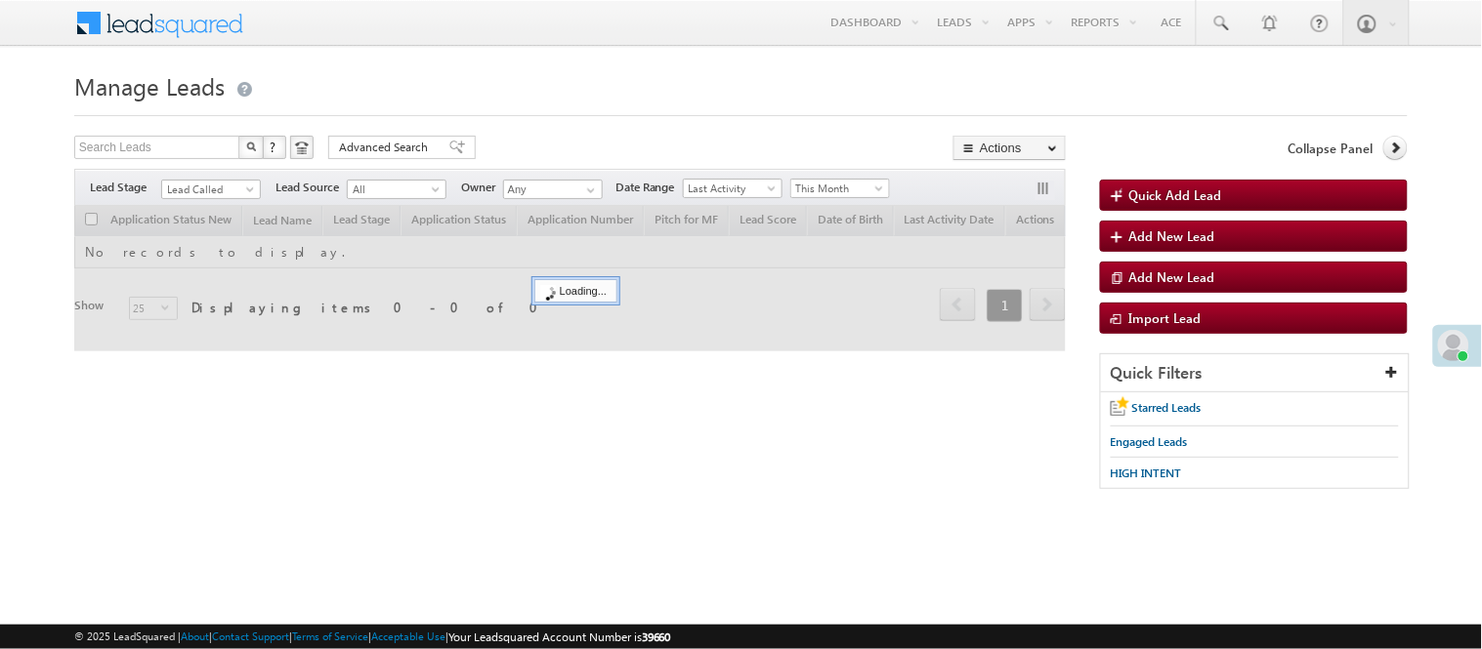
click at [200, 180] on link "Lead Called" at bounding box center [211, 190] width 100 height 20
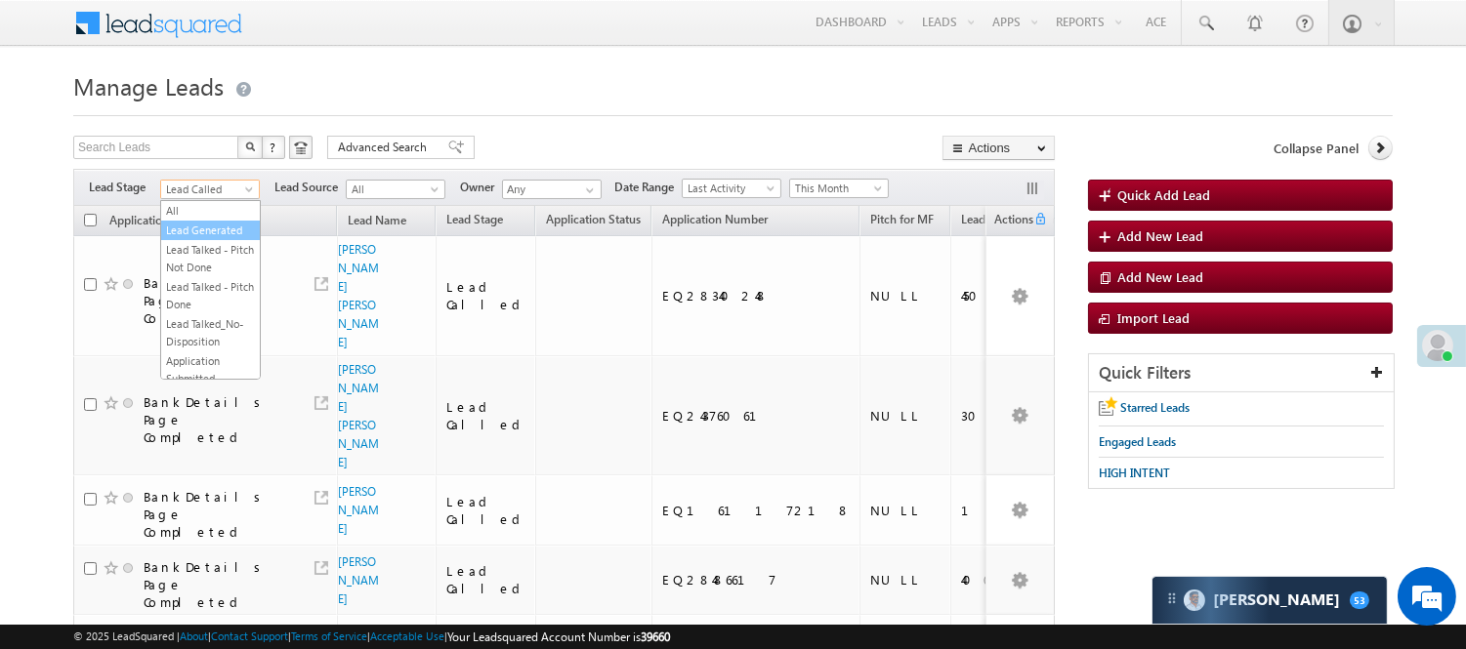
click at [197, 239] on link "Lead Generated" at bounding box center [210, 231] width 99 height 18
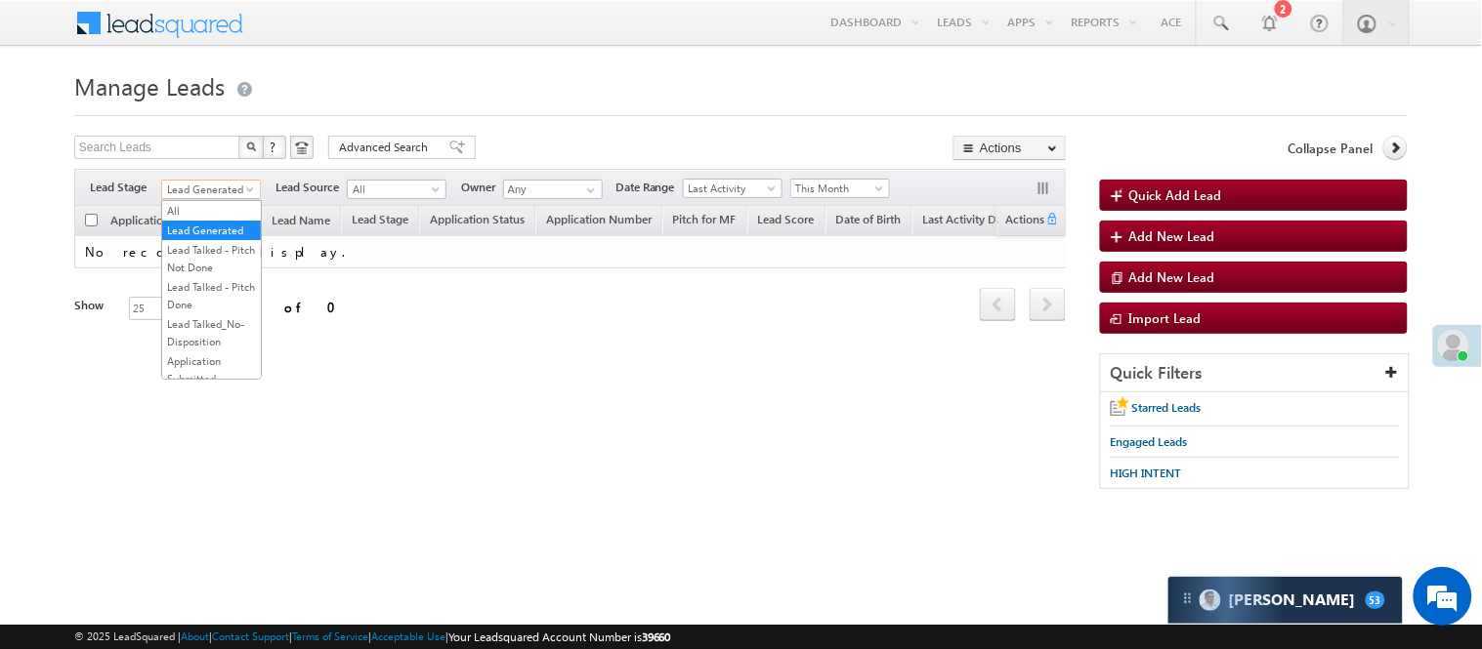
click at [215, 186] on span "Lead Generated" at bounding box center [208, 190] width 93 height 18
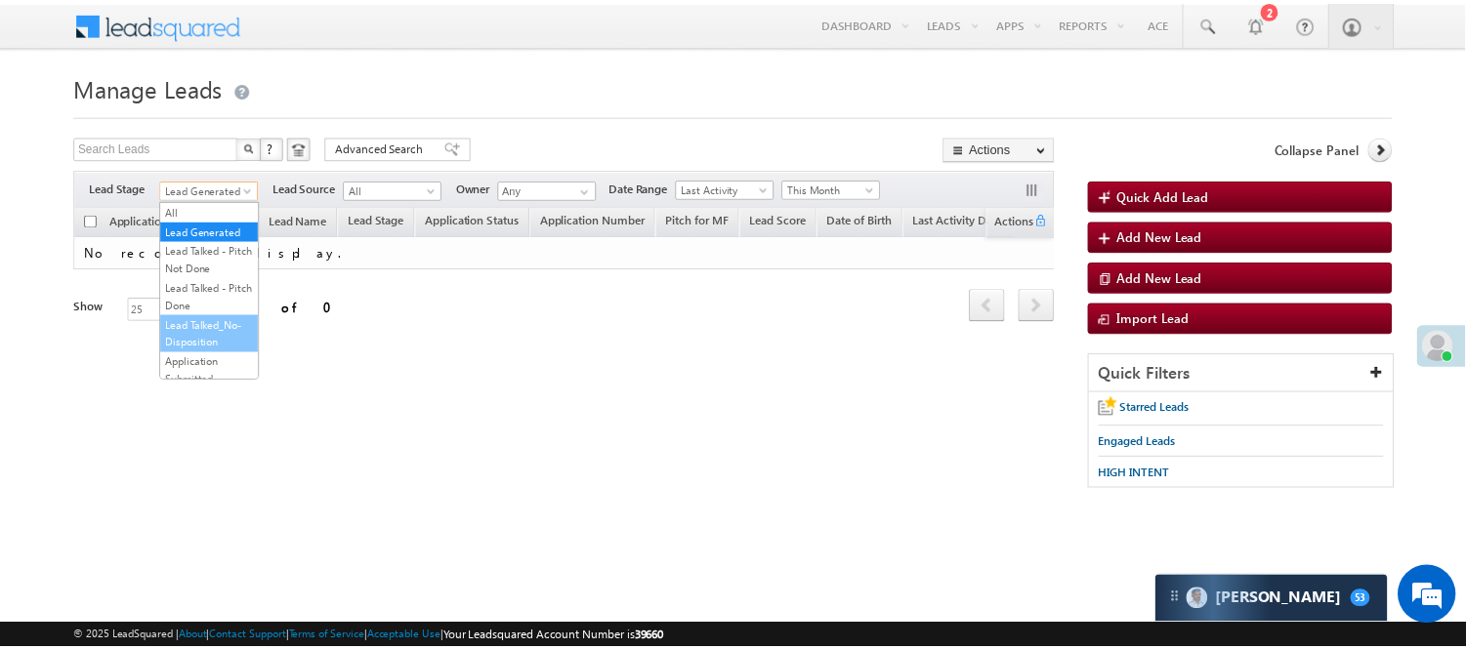
scroll to position [217, 0]
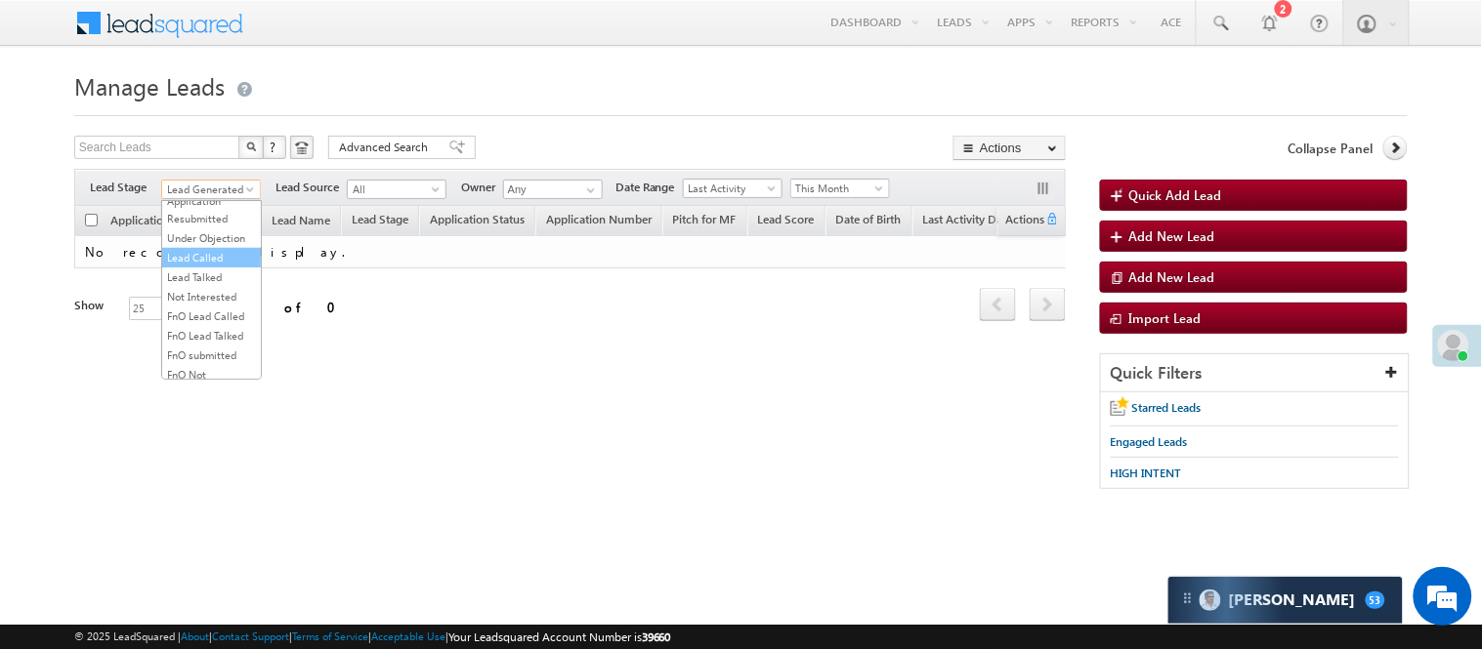
click at [192, 267] on link "Lead Called" at bounding box center [211, 258] width 99 height 18
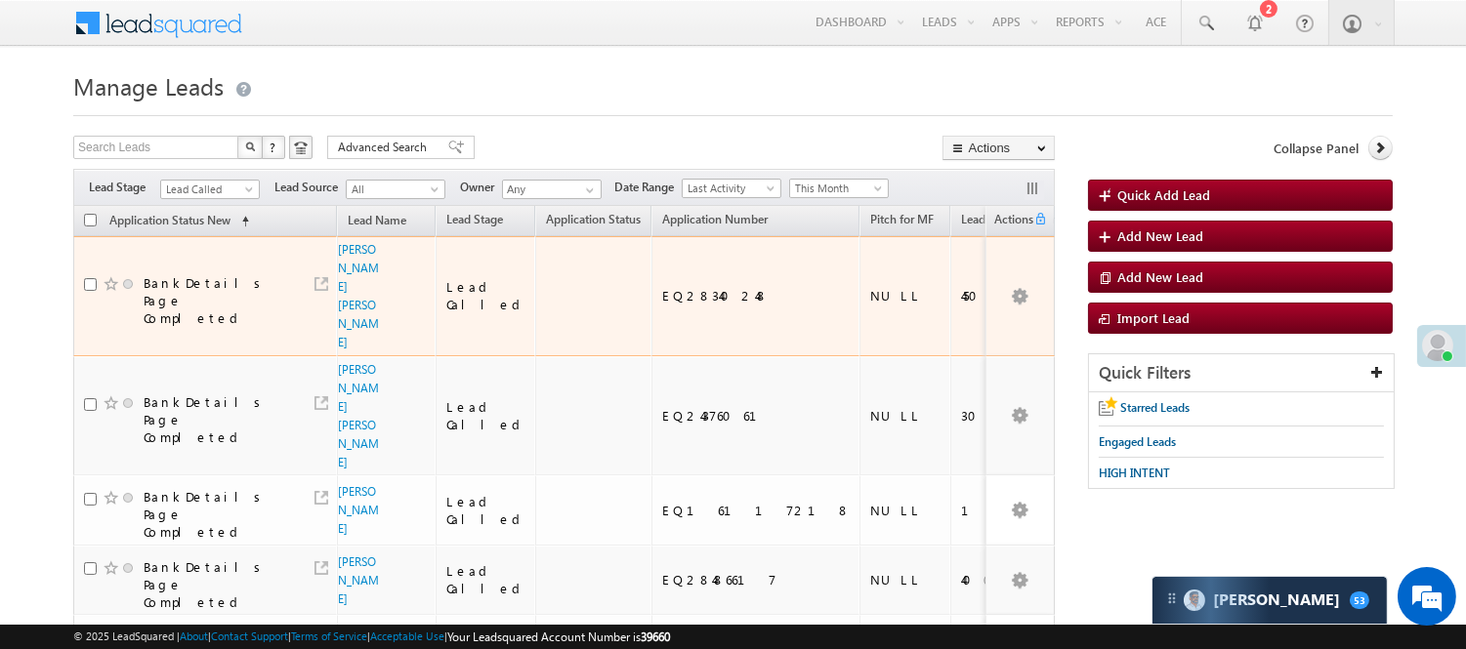
scroll to position [108, 0]
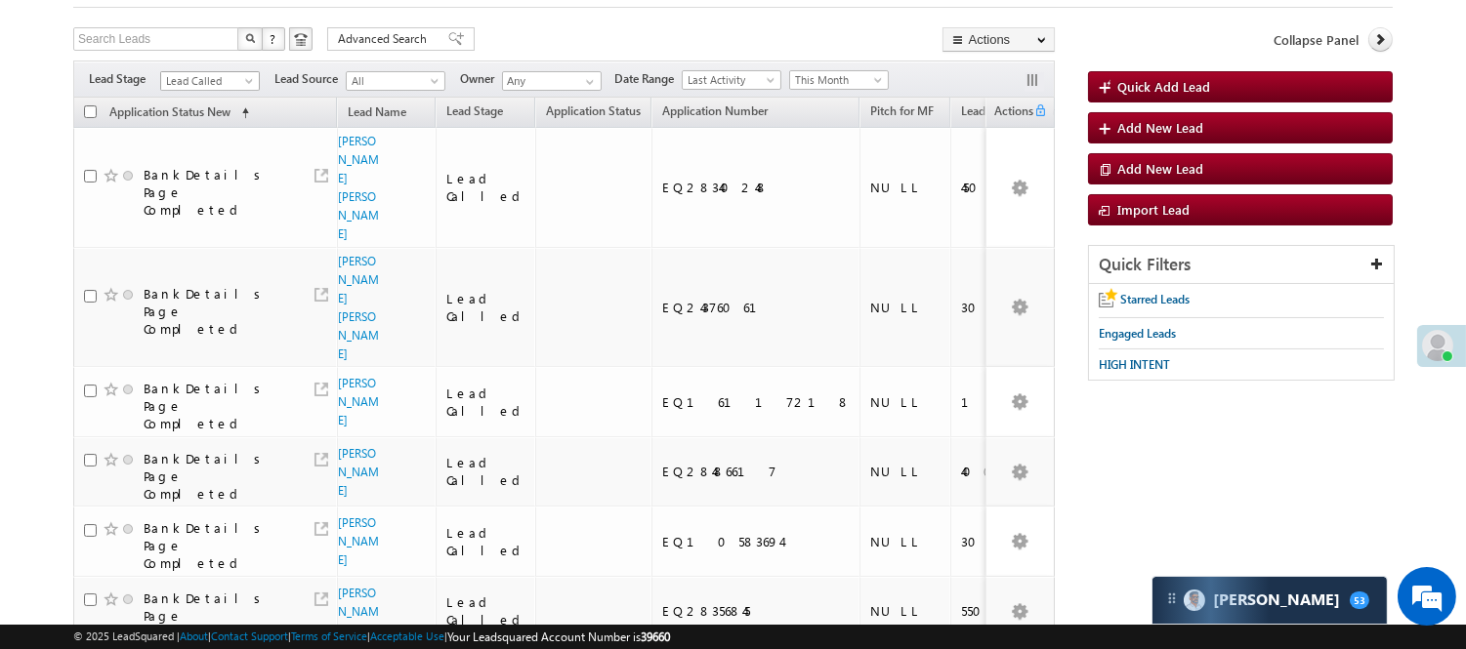
click at [232, 79] on span "Lead Called" at bounding box center [207, 81] width 93 height 18
click at [192, 131] on link "Lead Generated" at bounding box center [210, 122] width 99 height 18
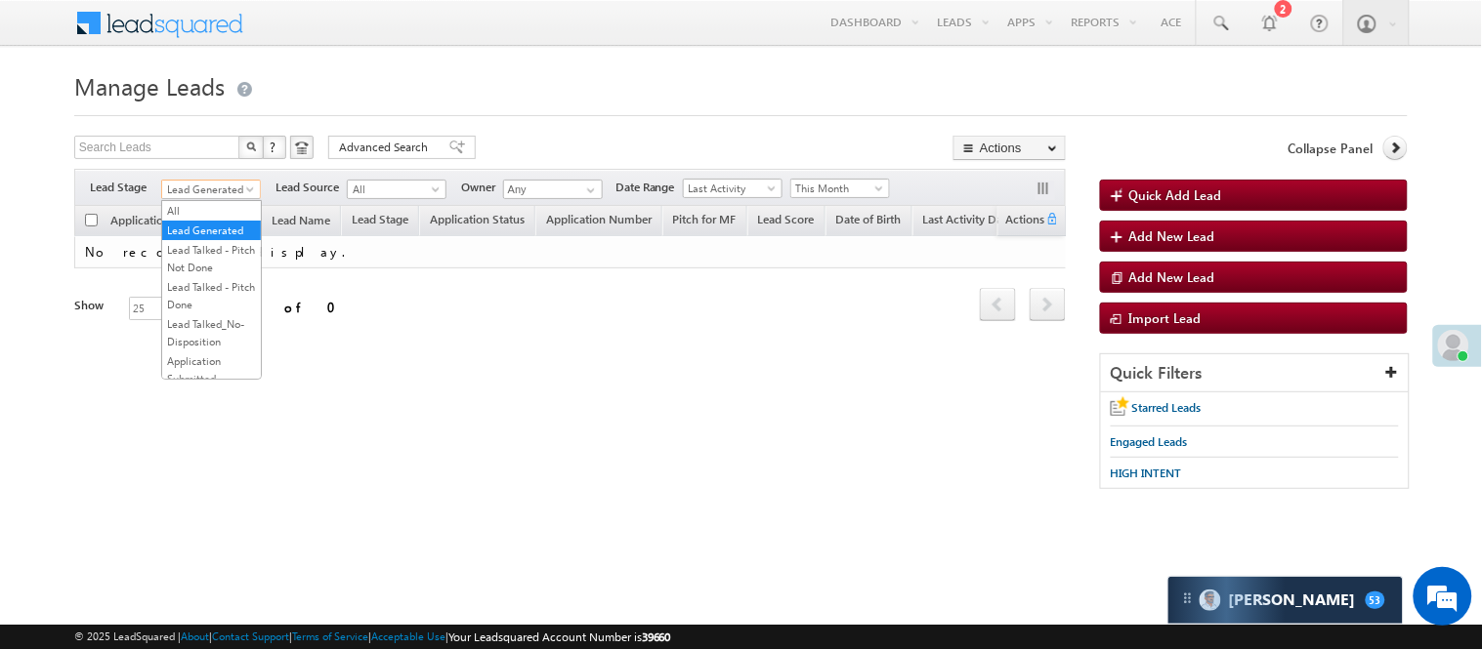
click at [232, 195] on span "Lead Generated" at bounding box center [208, 190] width 93 height 18
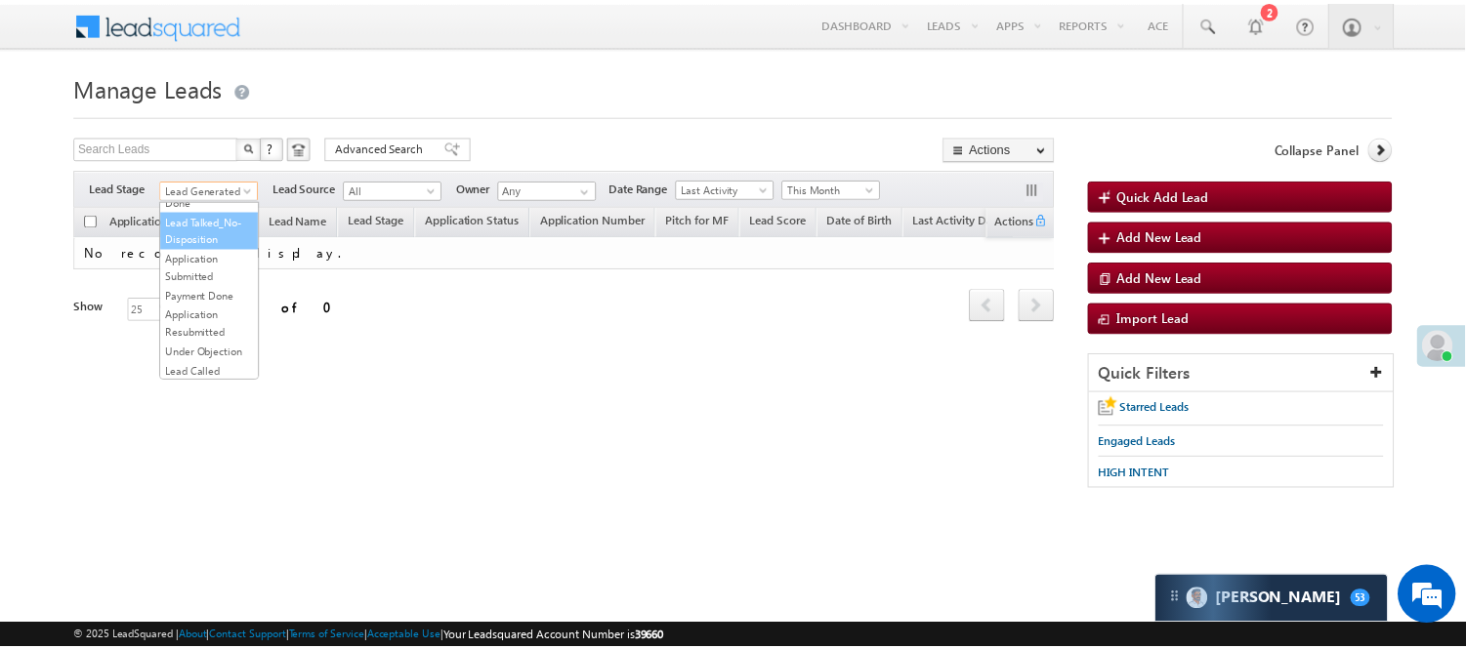
scroll to position [217, 0]
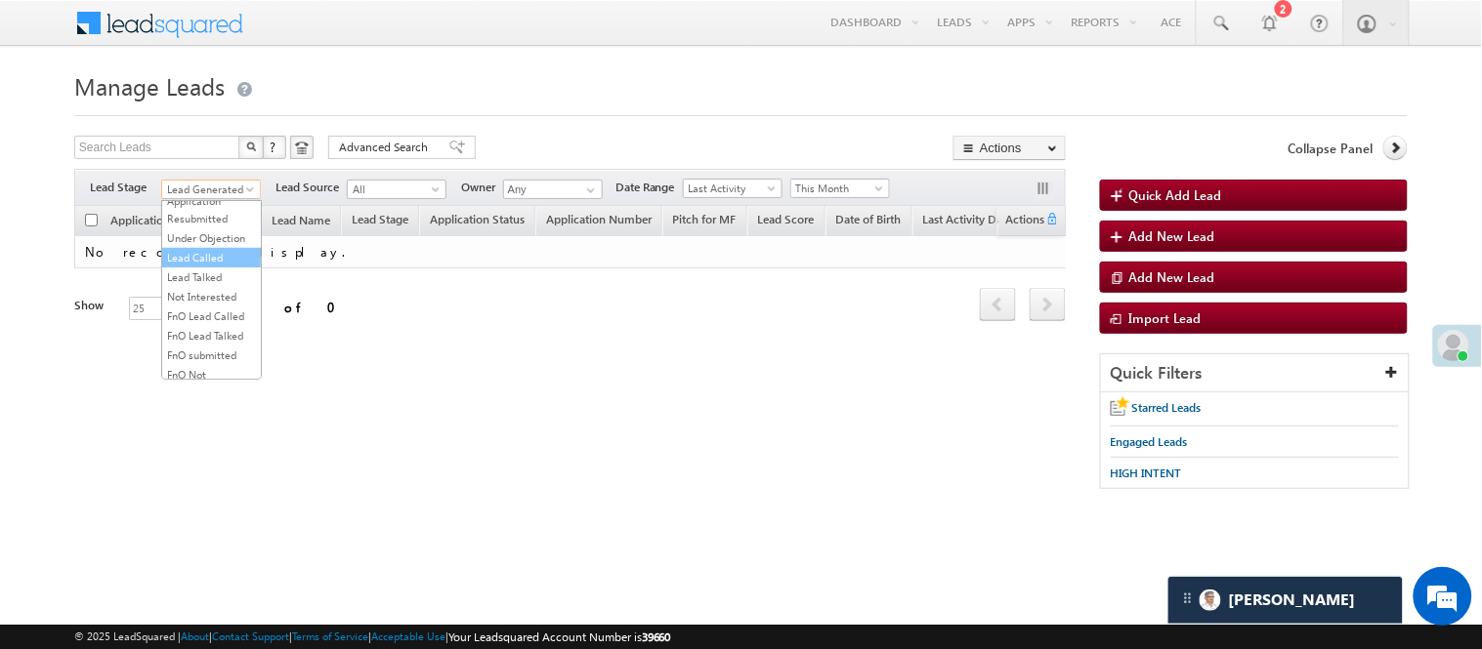
click at [223, 267] on link "Lead Called" at bounding box center [211, 258] width 99 height 18
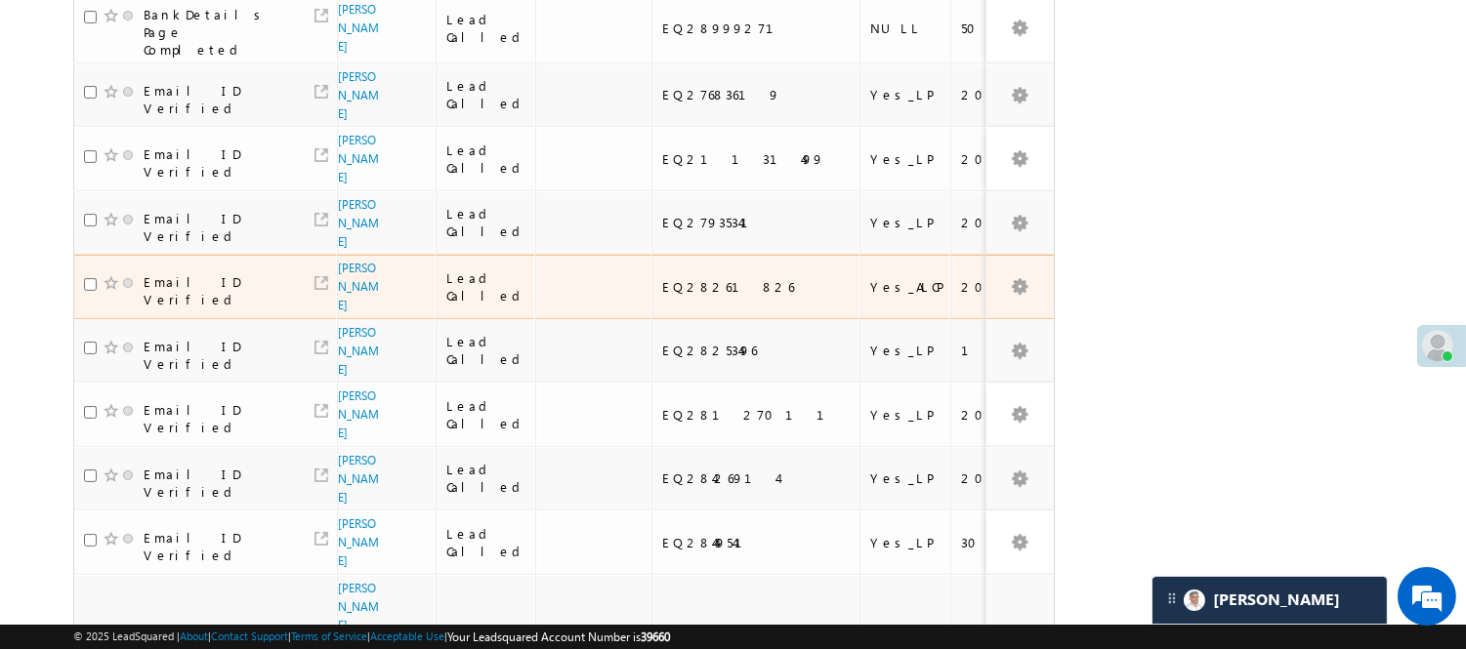
scroll to position [759, 0]
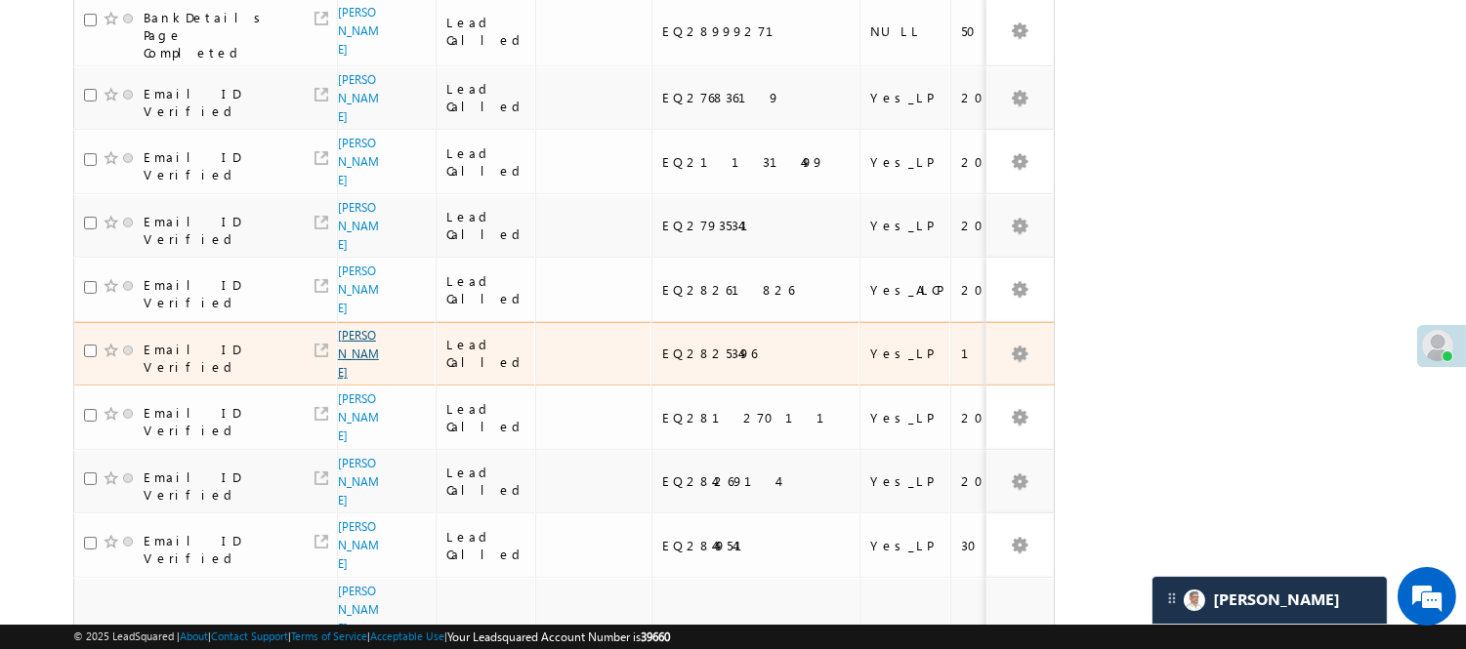
click at [354, 328] on link "[PERSON_NAME]" at bounding box center [358, 354] width 41 height 52
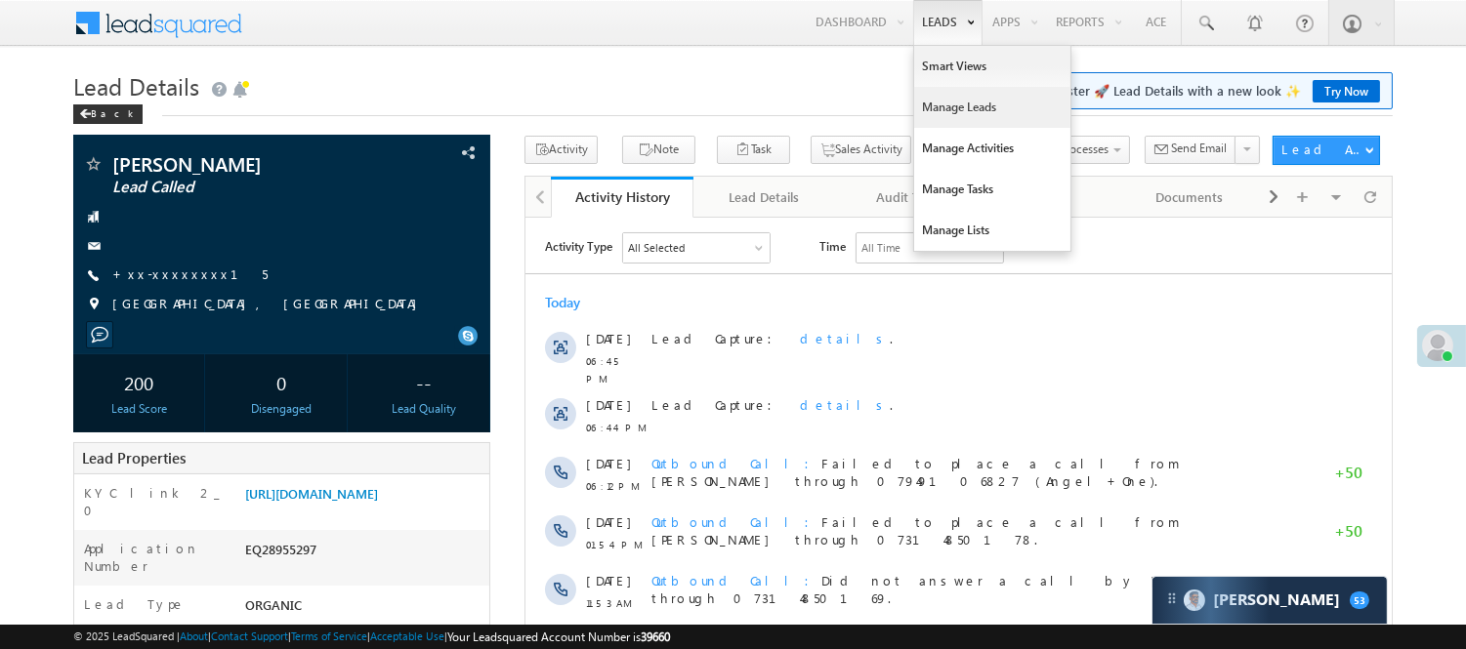
click at [953, 100] on link "Manage Leads" at bounding box center [992, 107] width 156 height 41
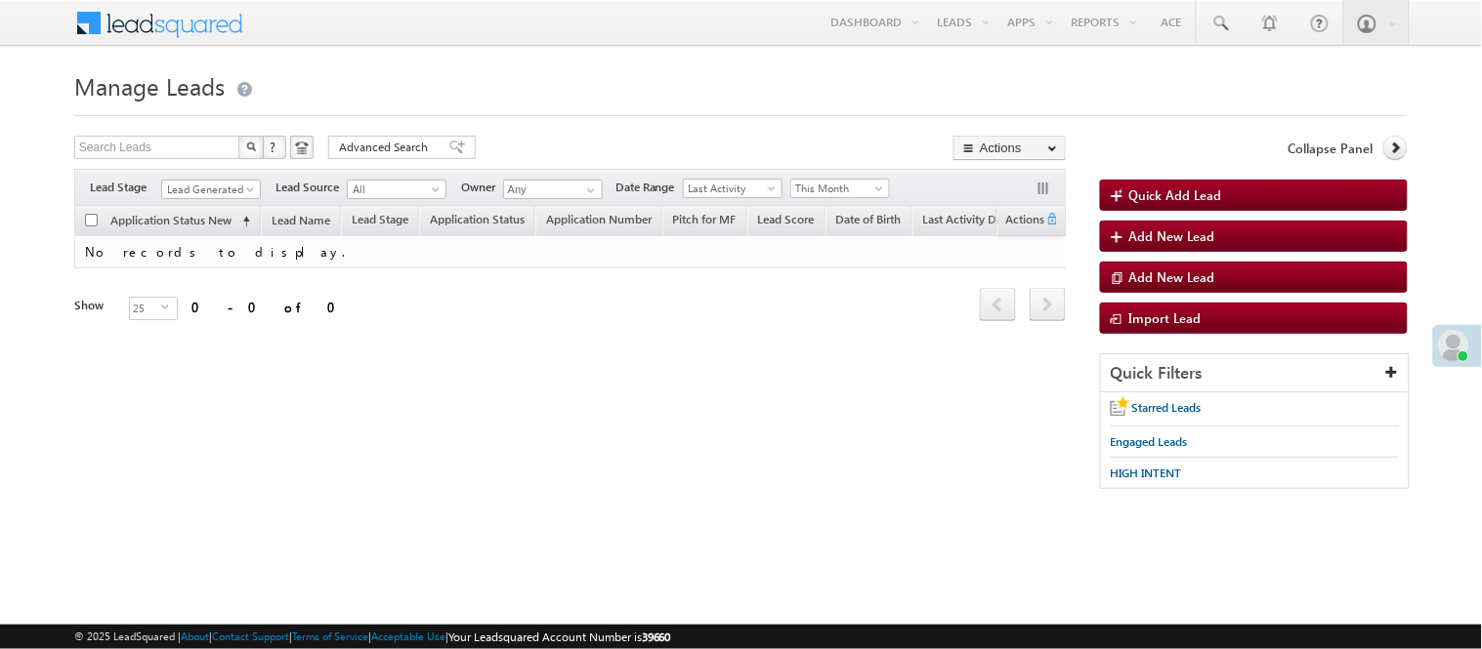
click at [234, 179] on span "Lead Generated" at bounding box center [211, 187] width 100 height 17
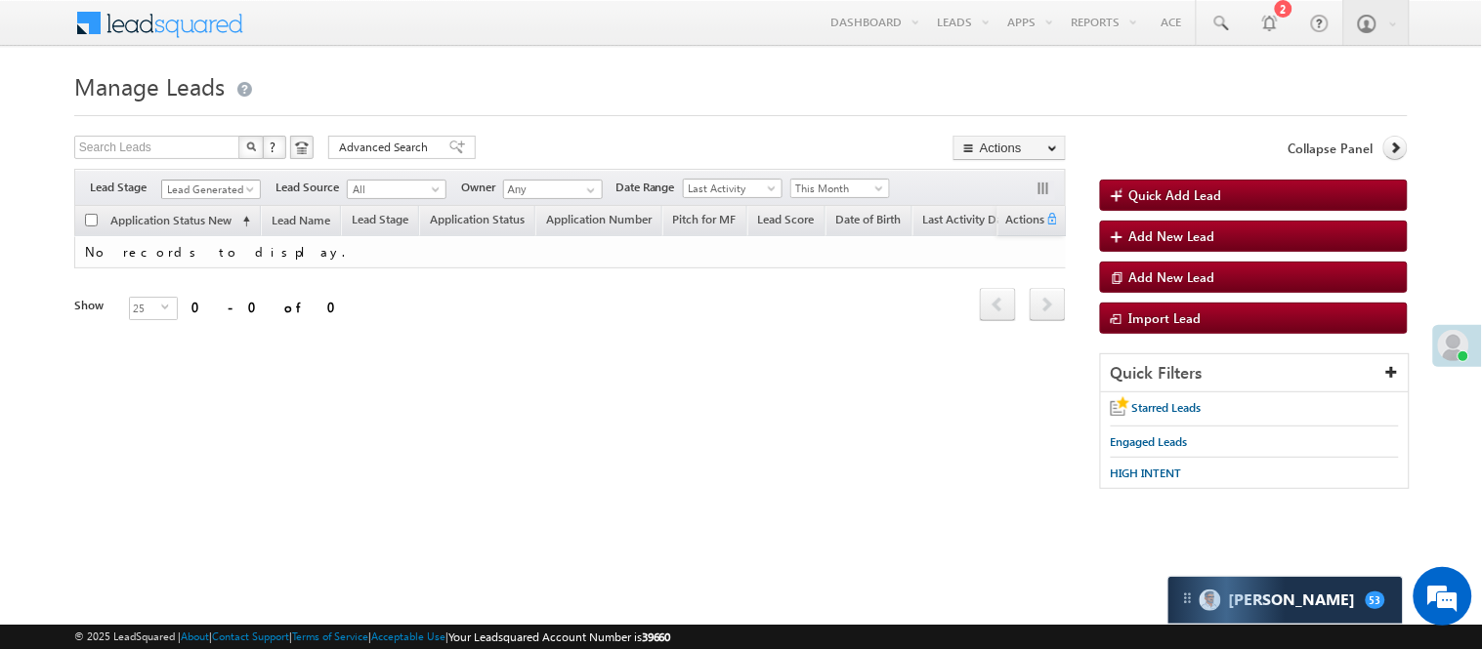
click at [227, 190] on span "Lead Generated" at bounding box center [208, 190] width 93 height 18
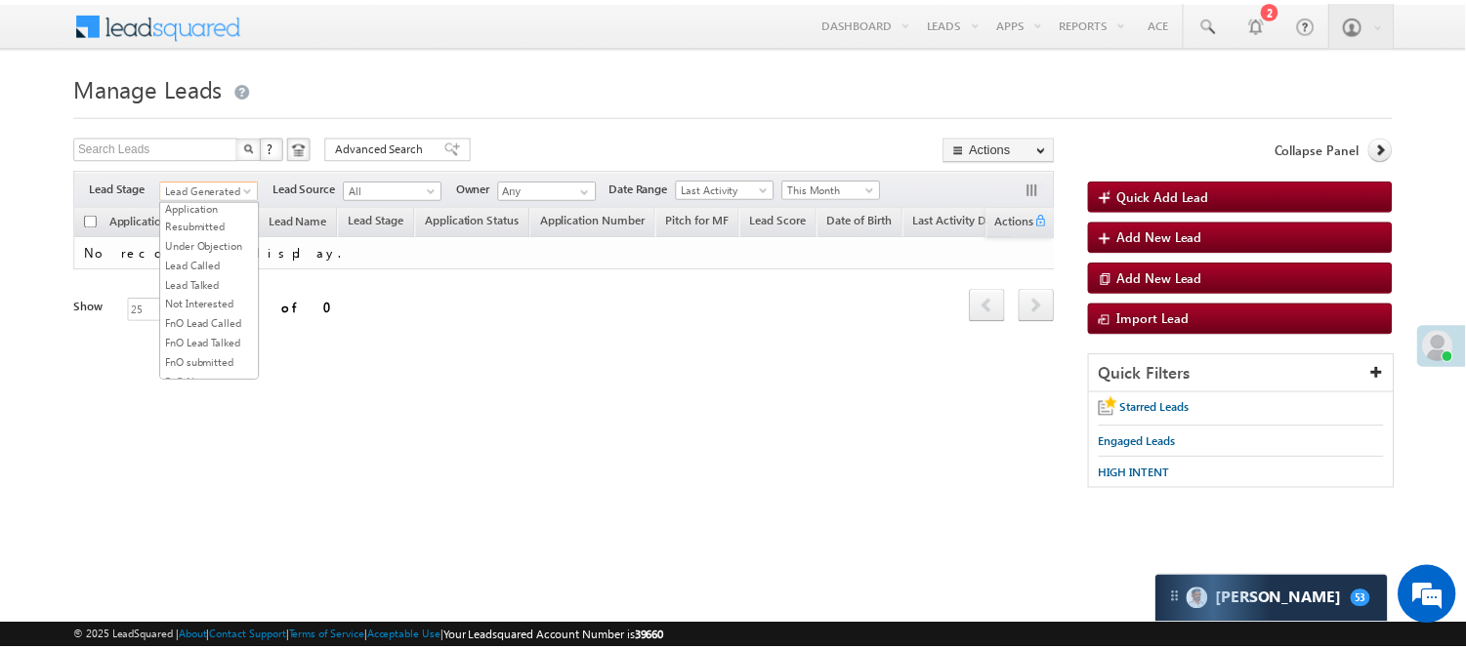
scroll to position [159, 0]
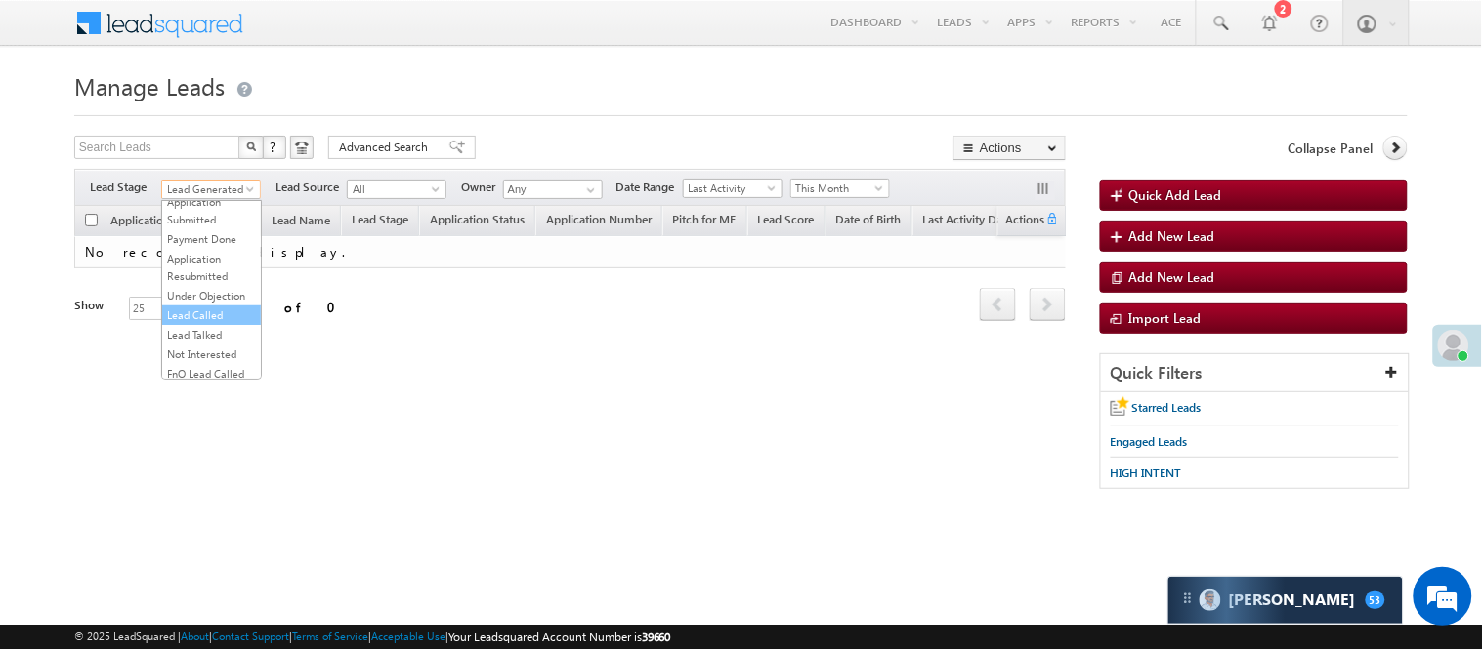
drag, startPoint x: 206, startPoint y: 357, endPoint x: 208, endPoint y: 368, distance: 10.9
click at [208, 368] on ul "All Lead Generated Lead Talked - Pitch Not Done Lead Talked - Pitch Done Lead T…" at bounding box center [211, 290] width 101 height 180
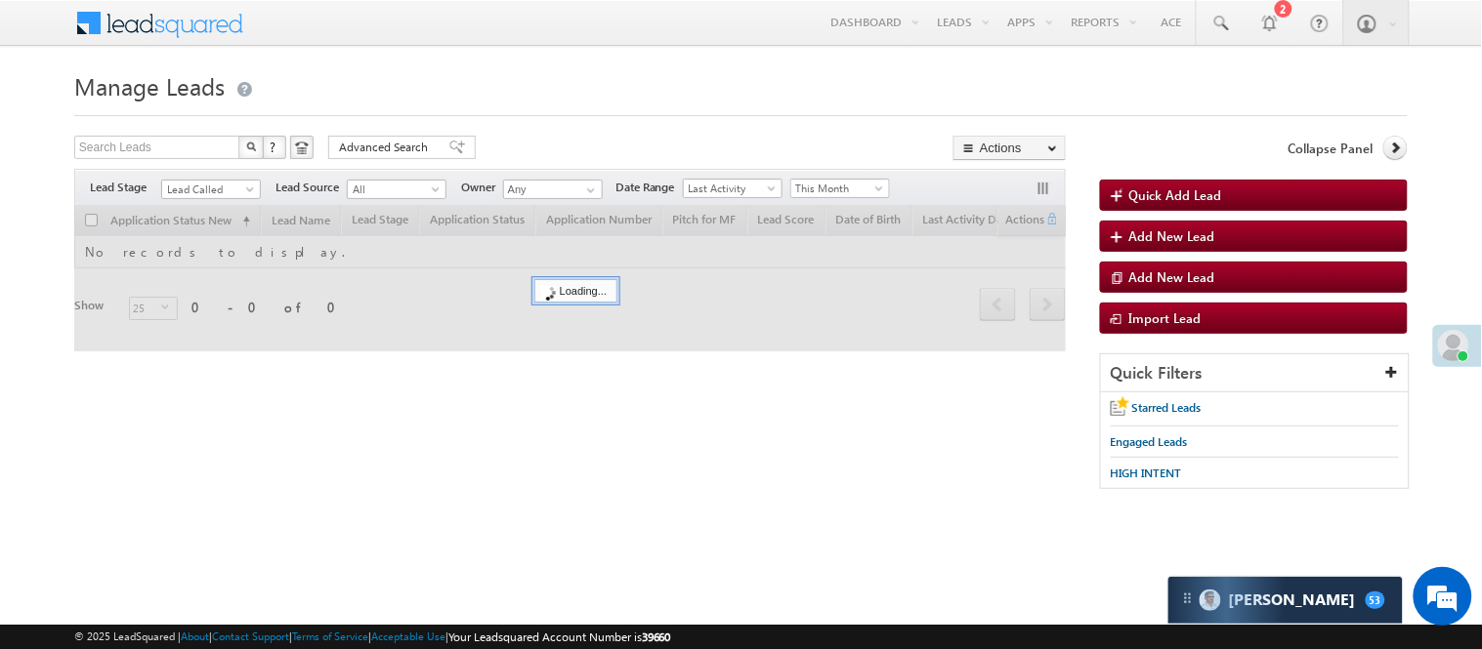
click at [520, 131] on form "Manage Leads Quick Add Lead Search Leads X ? 0 results found Advanced Search Ad…" at bounding box center [740, 286] width 1333 height 443
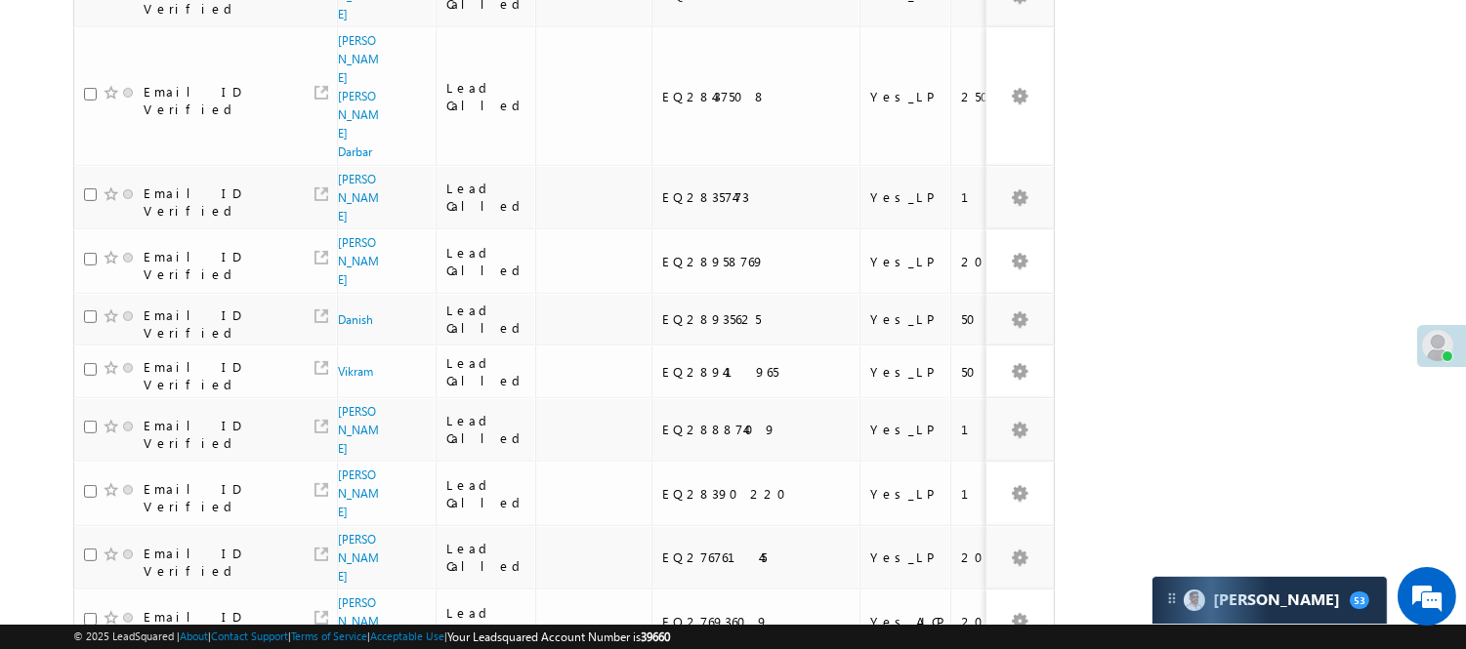
scroll to position [1399, 0]
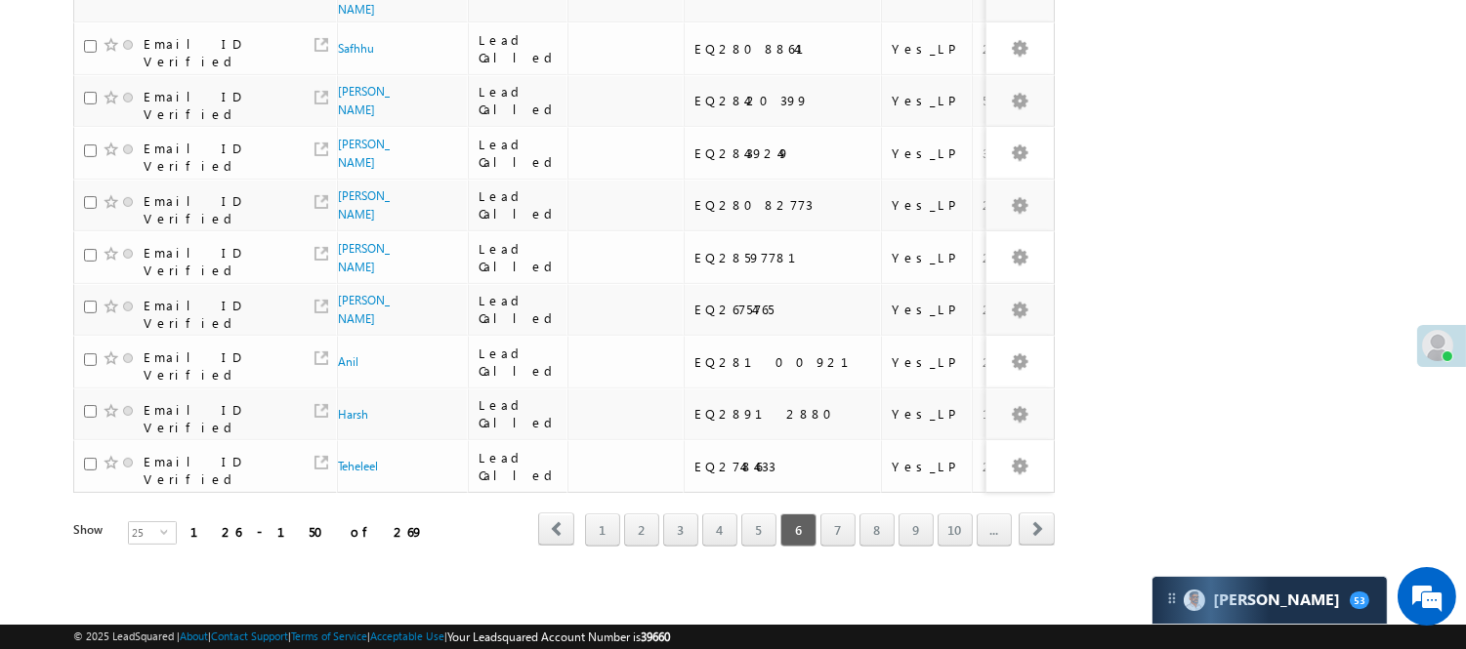
scroll to position [1313, 0]
click at [845, 513] on div "first prev 1 2 3 4 5 6 7 8 9 10 ... next last" at bounding box center [796, 530] width 517 height 34
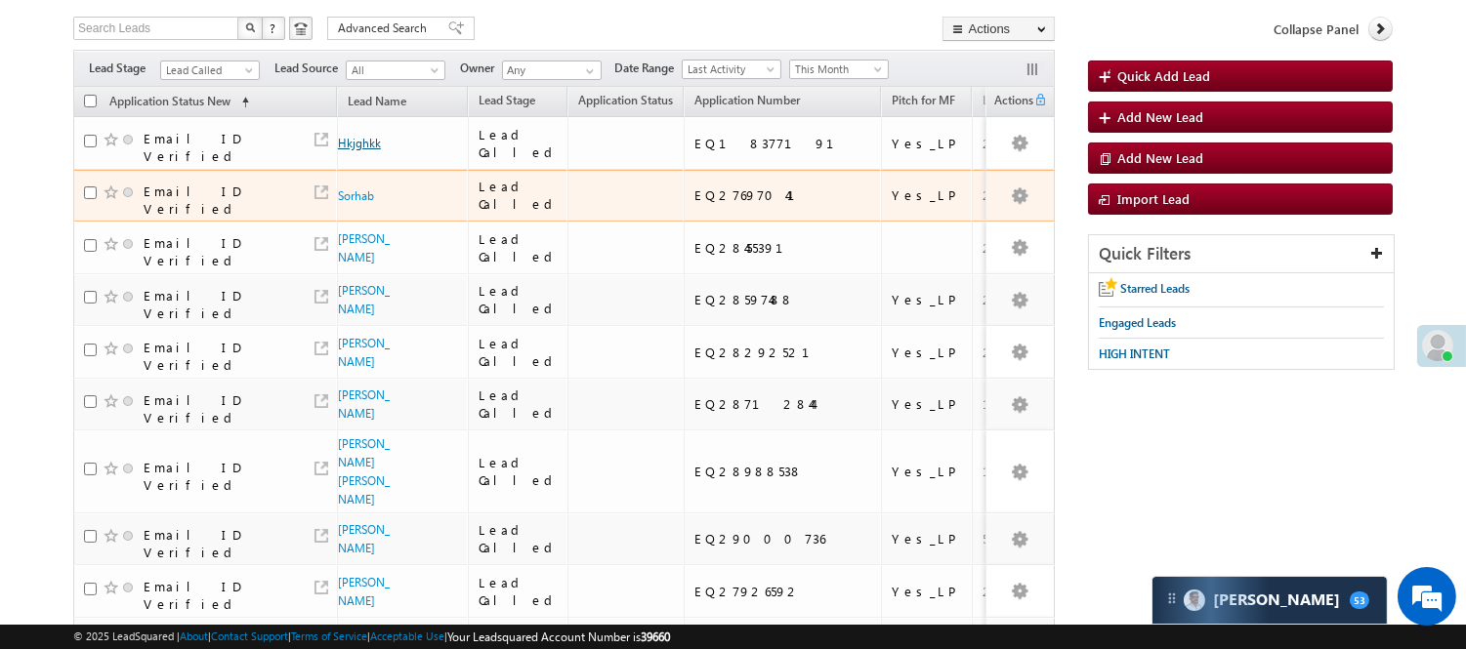
scroll to position [11, 0]
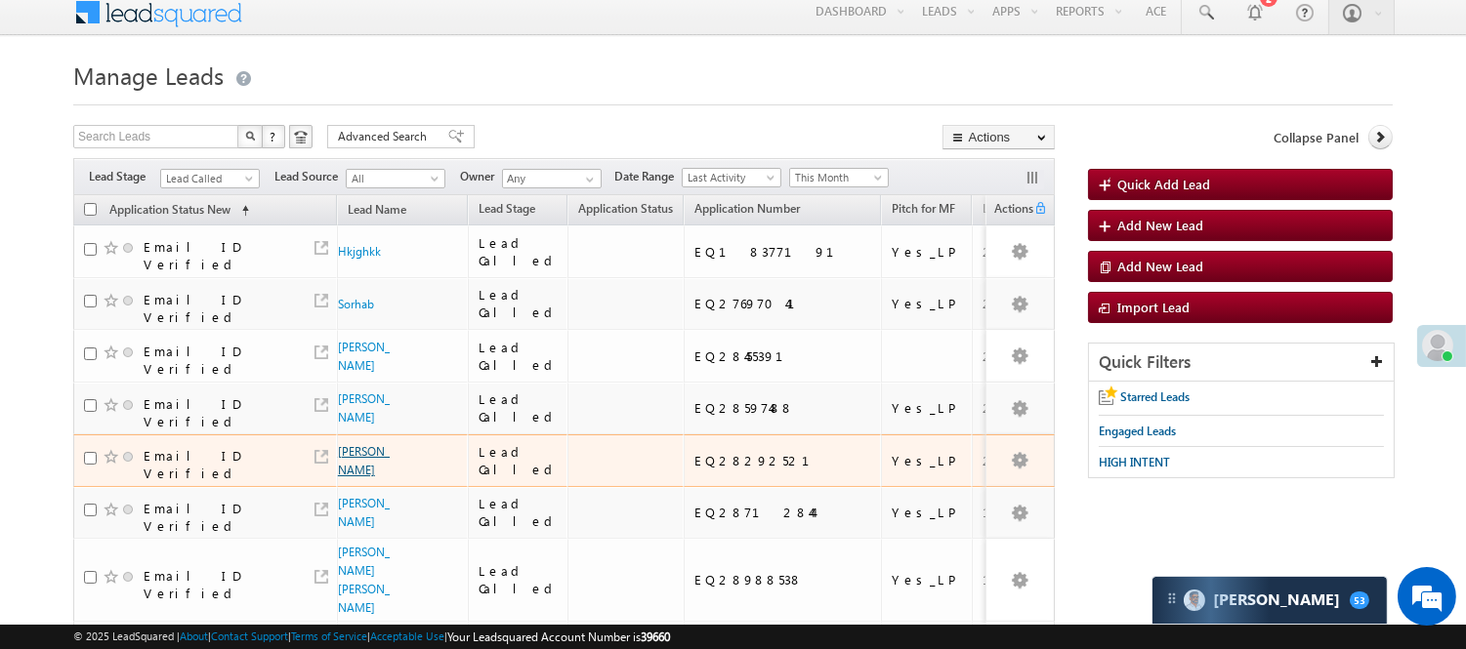
click at [354, 472] on link "[PERSON_NAME]" at bounding box center [364, 460] width 52 height 33
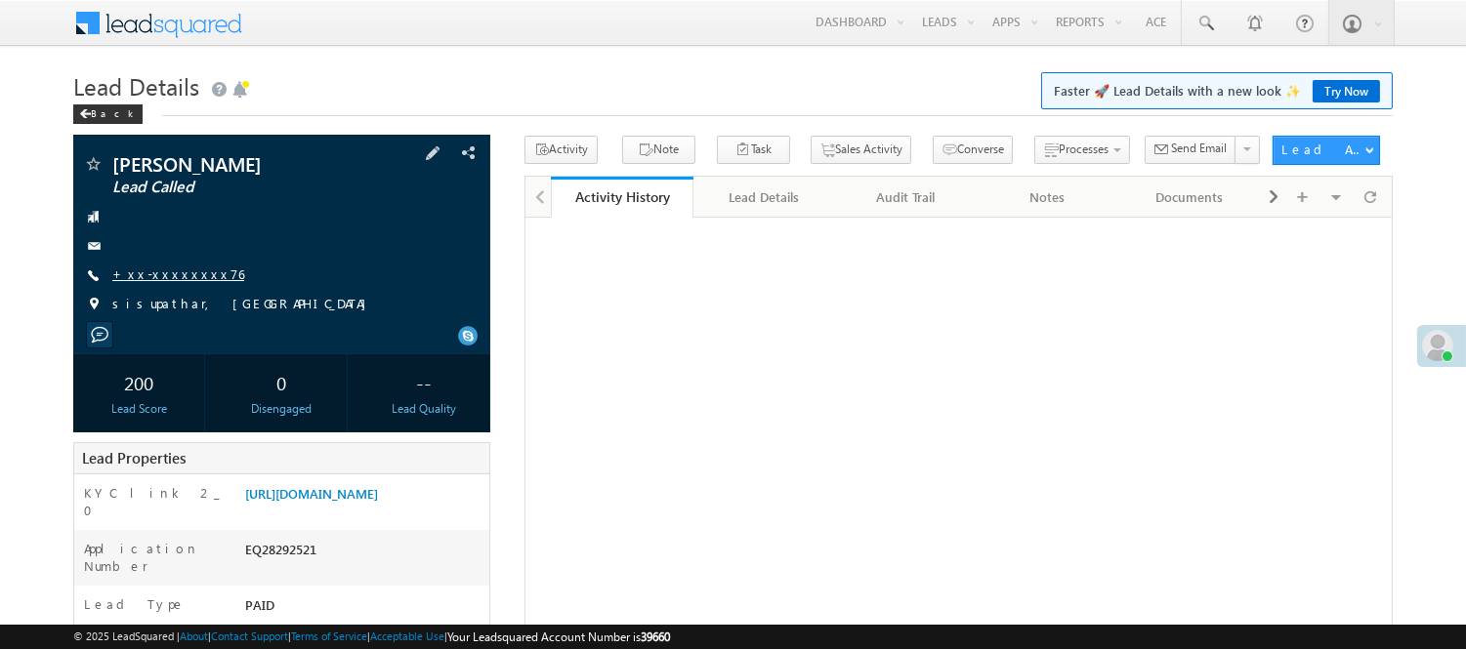
click at [156, 278] on link "+xx-xxxxxxxx76" at bounding box center [178, 274] width 132 height 17
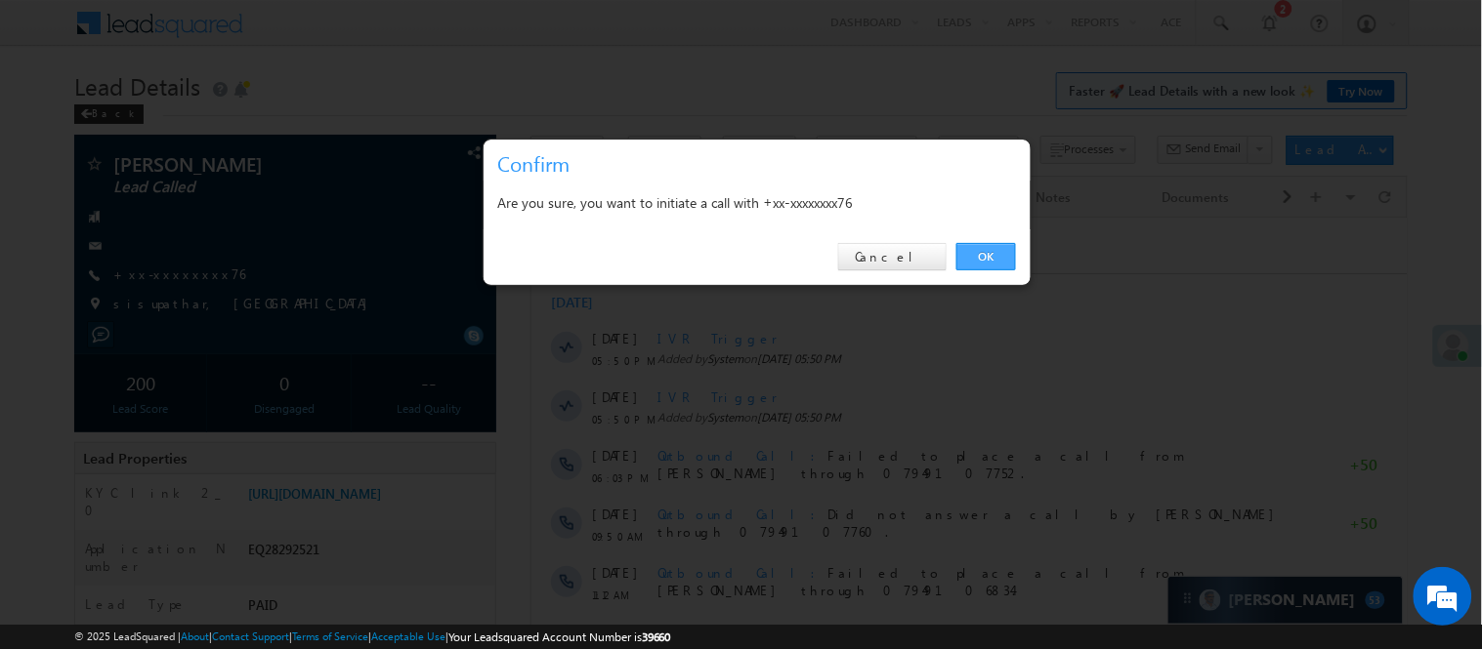
drag, startPoint x: 981, startPoint y: 264, endPoint x: 454, endPoint y: 45, distance: 570.1
click at [981, 264] on link "OK" at bounding box center [986, 256] width 60 height 27
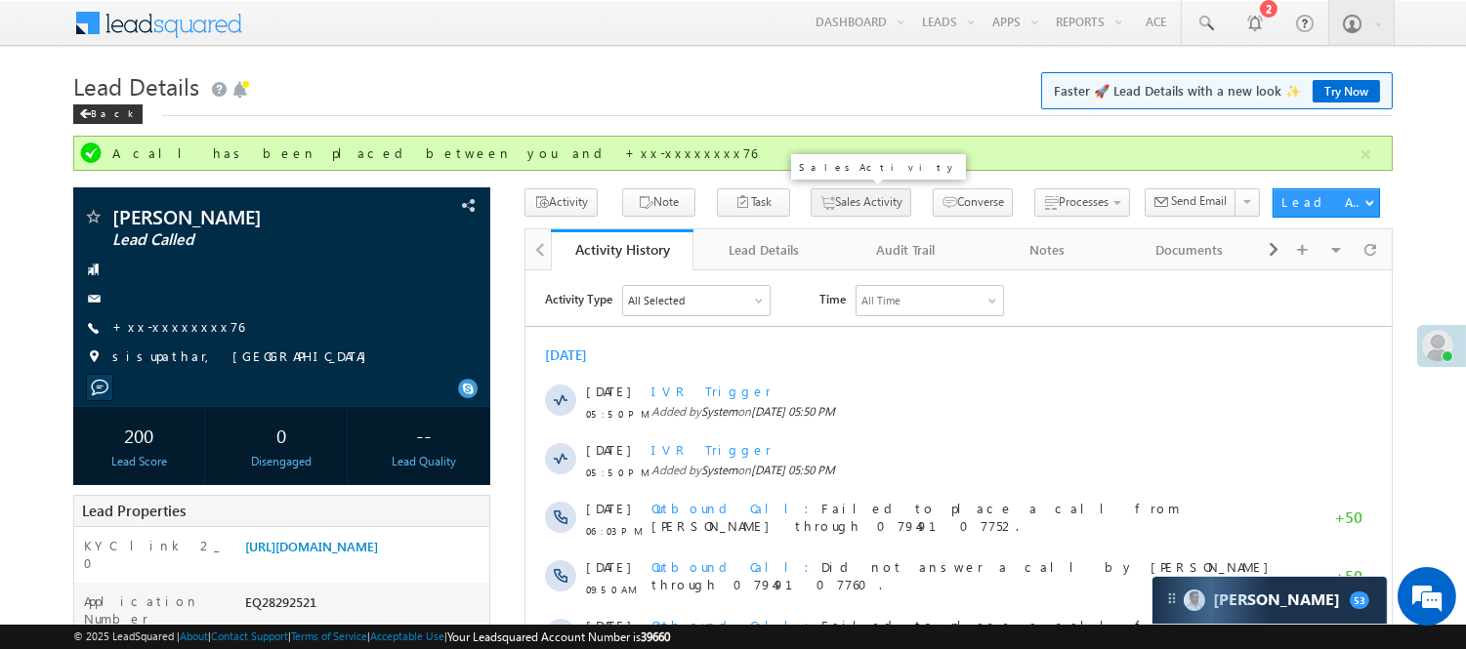
scroll to position [108, 0]
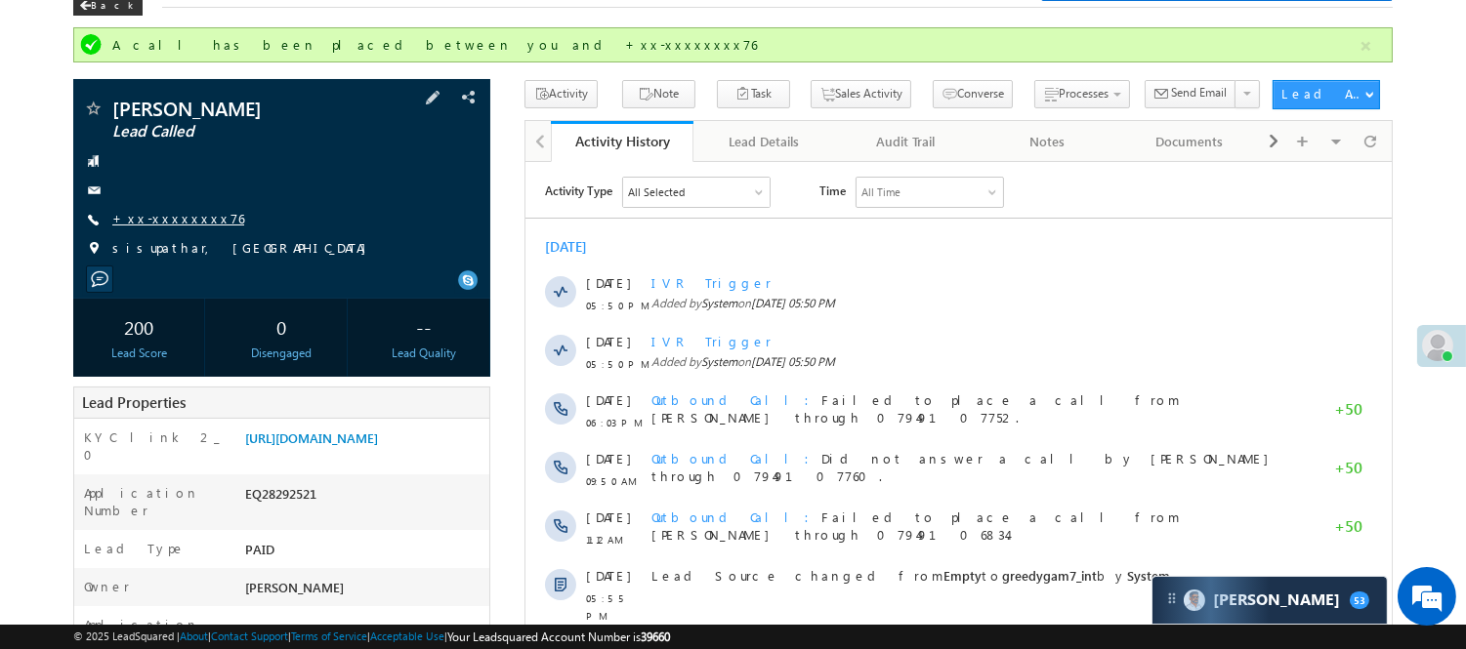
click at [176, 222] on link "+xx-xxxxxxxx76" at bounding box center [178, 218] width 132 height 17
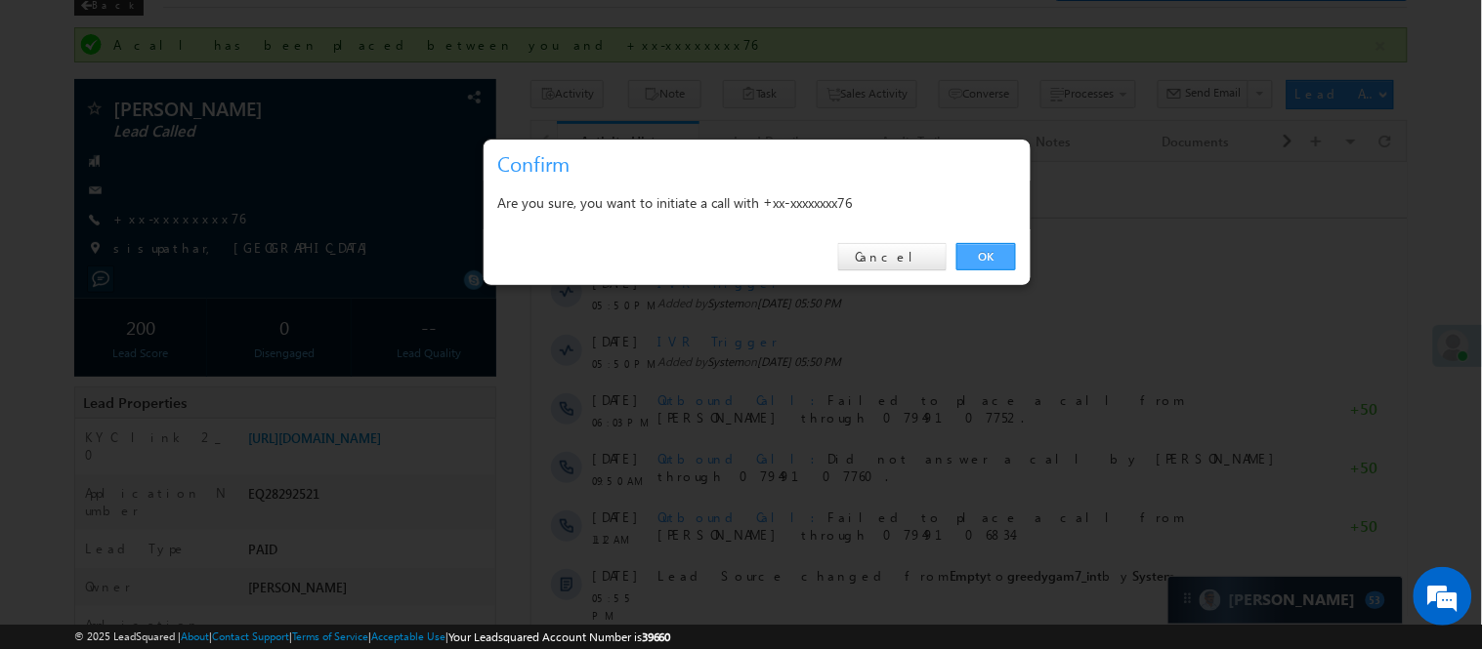
click at [990, 264] on link "OK" at bounding box center [986, 256] width 60 height 27
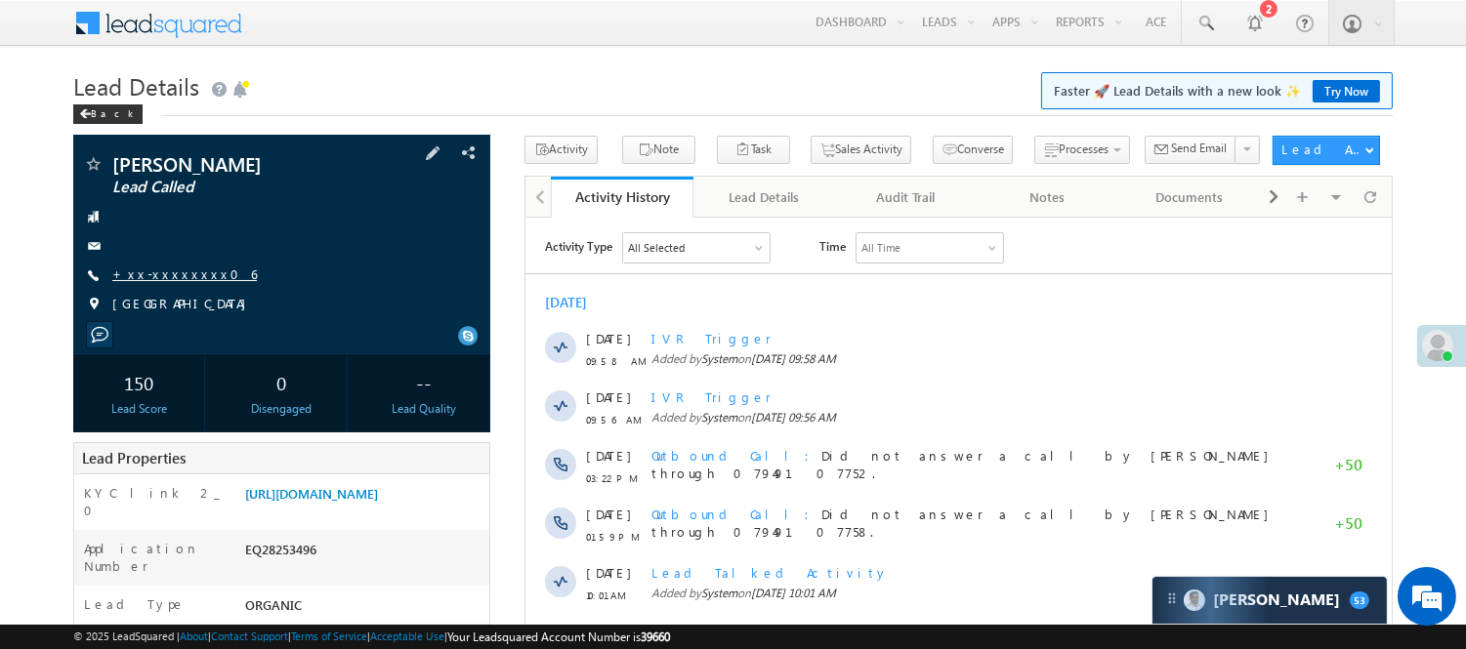
click at [161, 274] on link "+xx-xxxxxxxx06" at bounding box center [184, 274] width 145 height 17
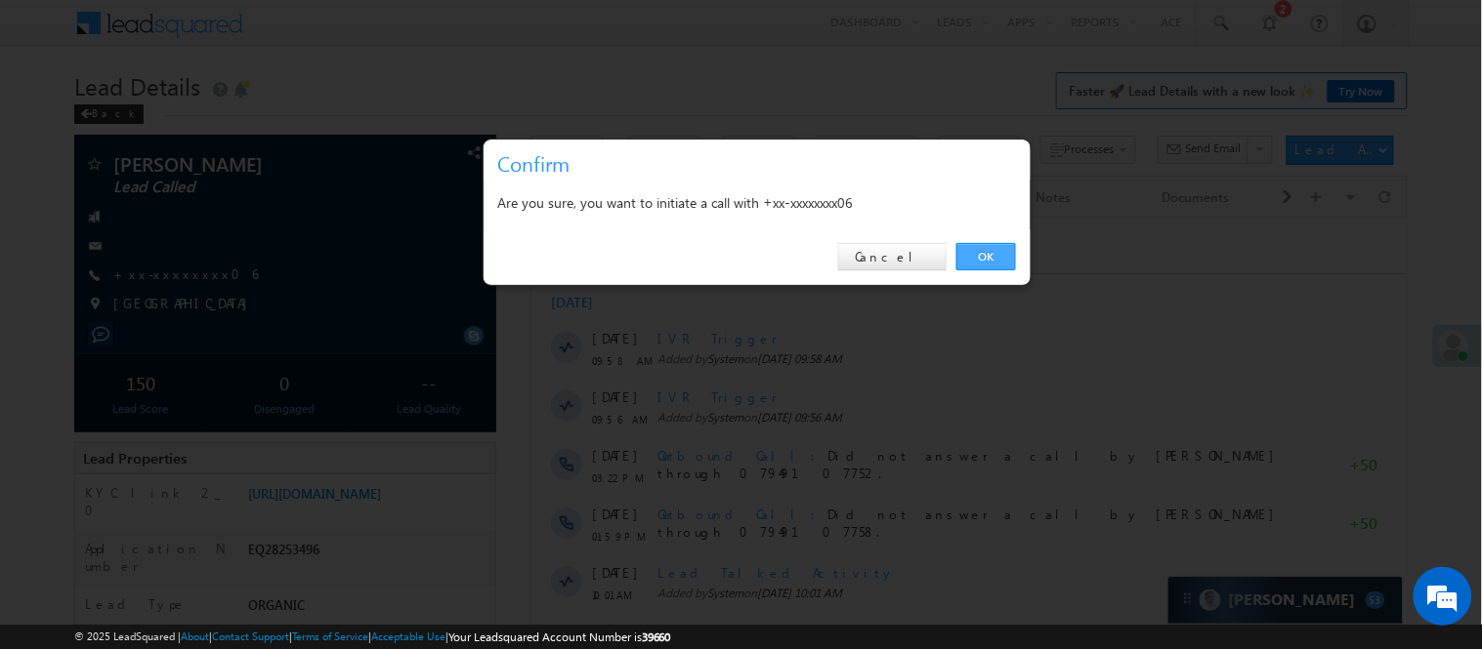
click at [983, 256] on link "OK" at bounding box center [986, 256] width 60 height 27
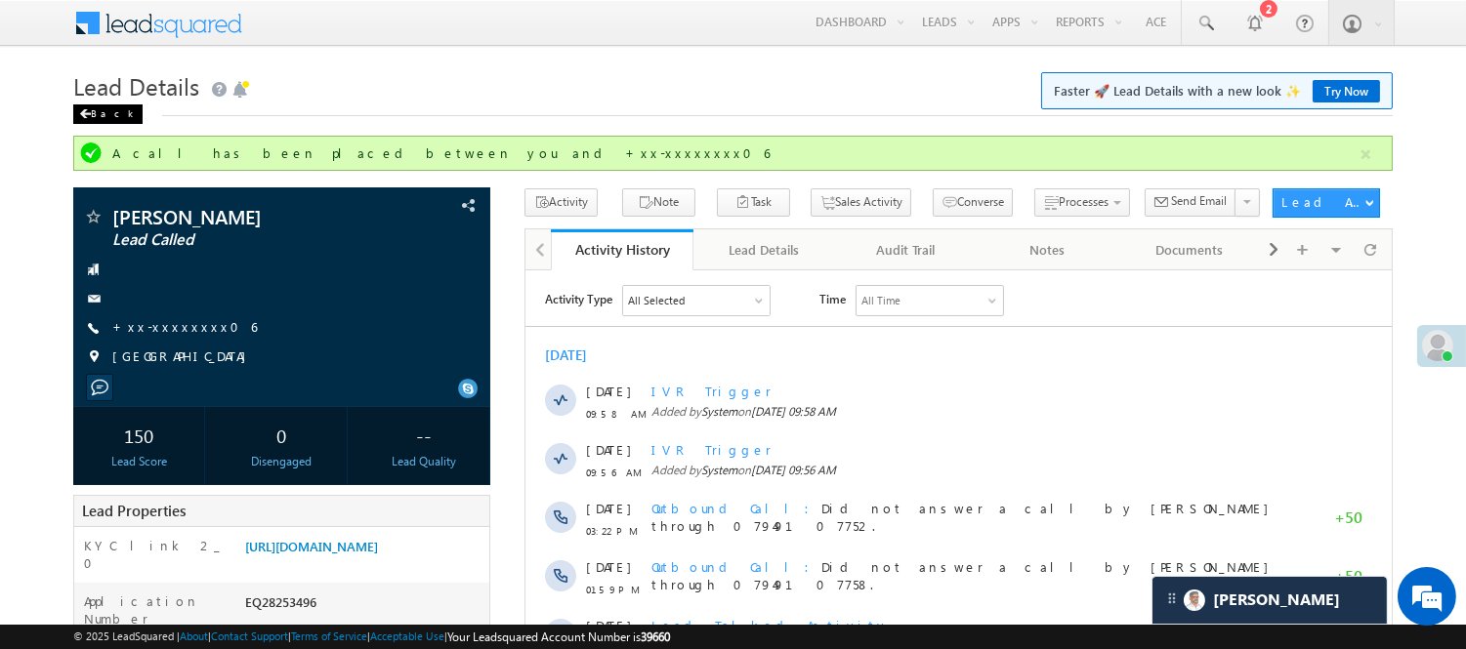
click at [110, 117] on div "Back" at bounding box center [107, 115] width 69 height 20
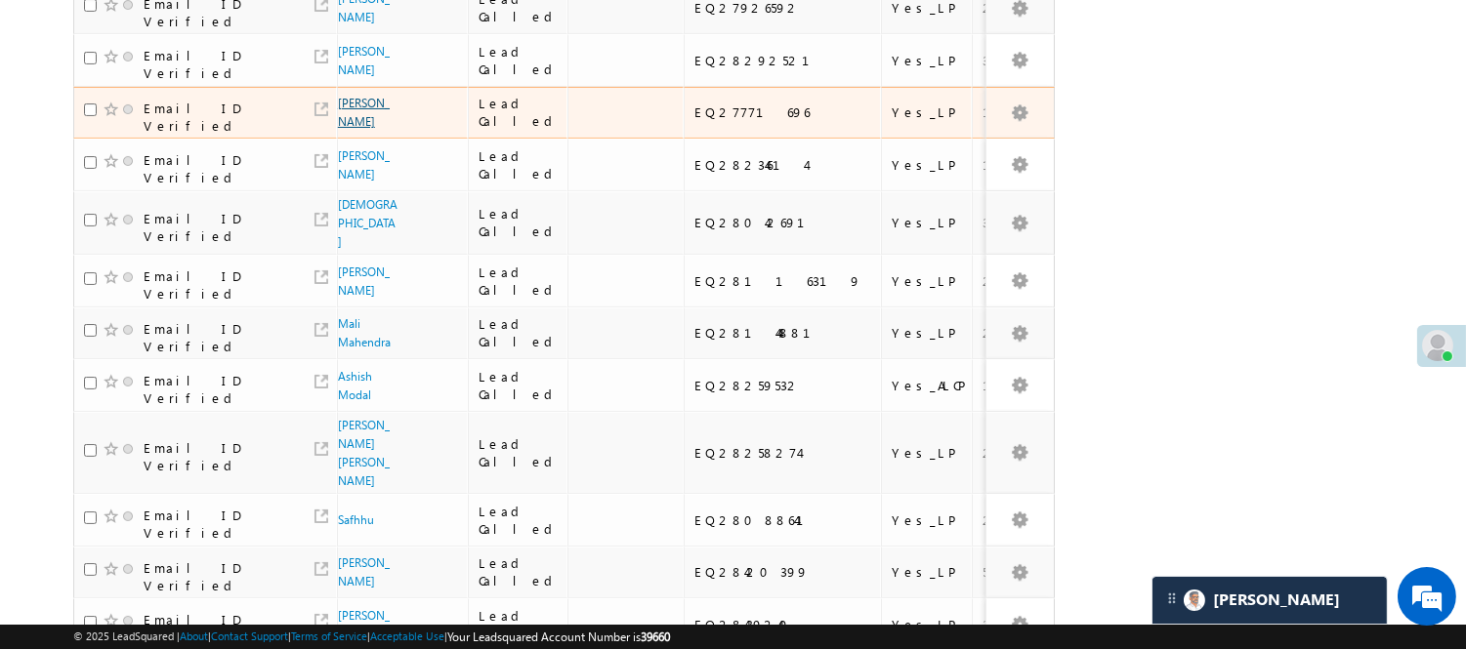
click at [364, 129] on link "Neeraj Kumar" at bounding box center [364, 112] width 52 height 33
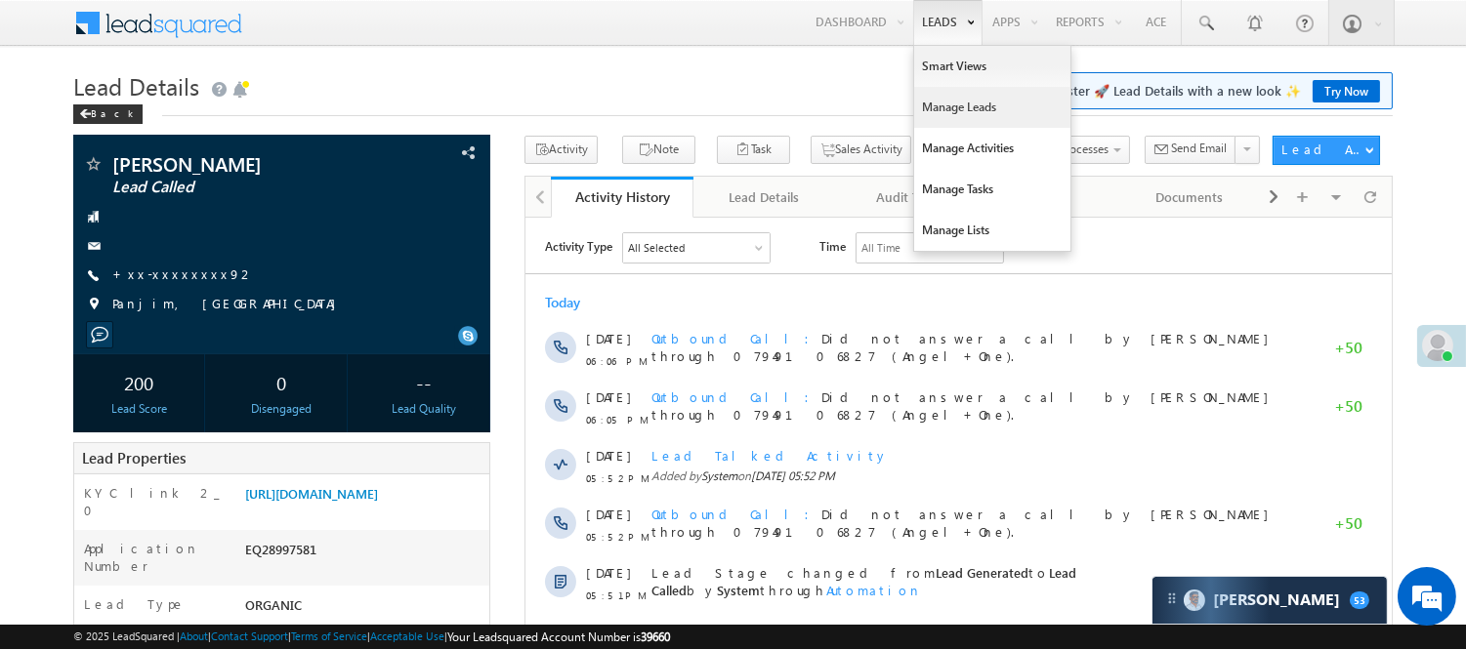
click at [975, 100] on link "Manage Leads" at bounding box center [992, 107] width 156 height 41
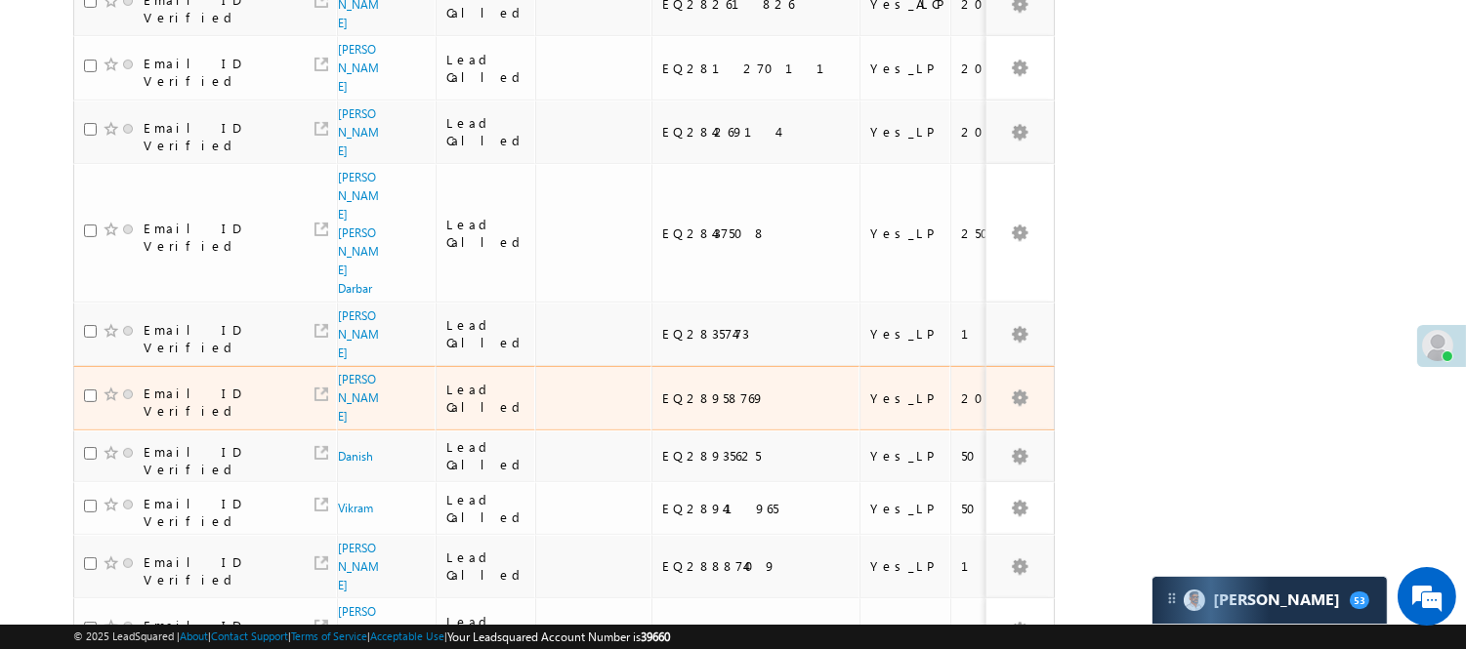
scroll to position [1399, 0]
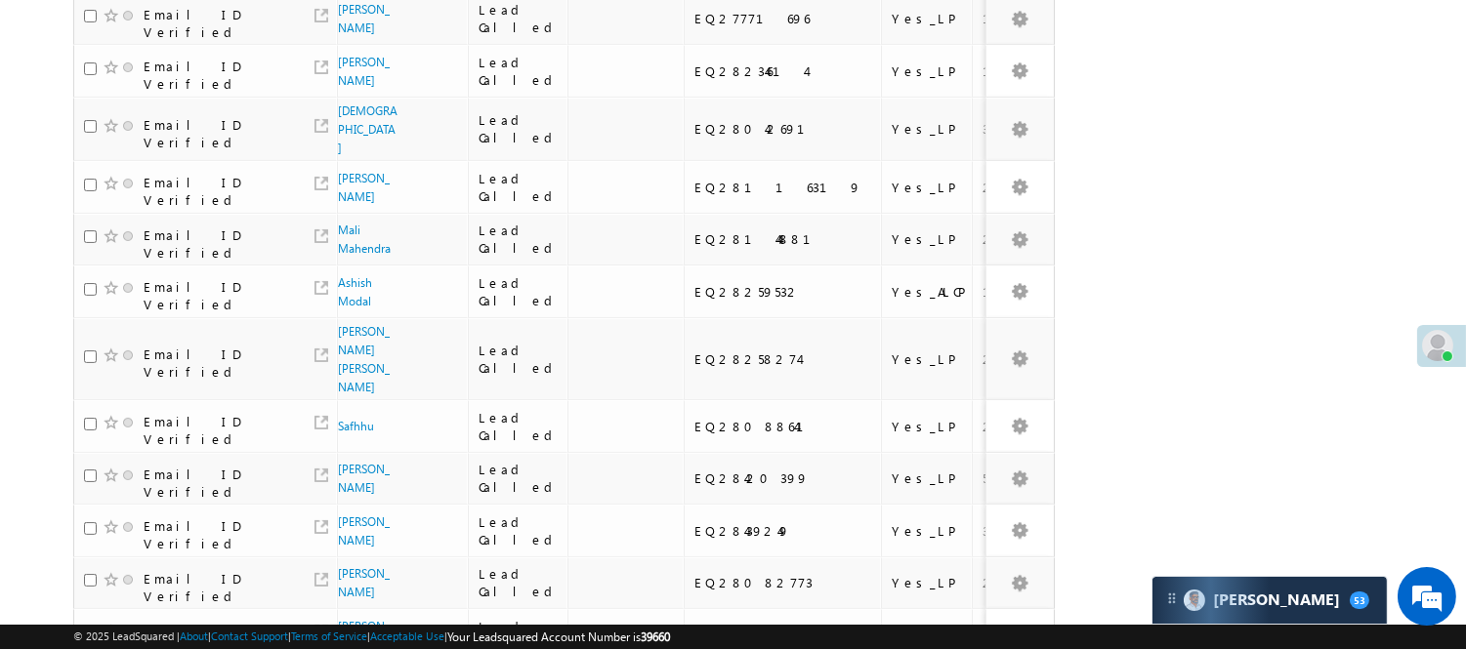
scroll to position [176, 0]
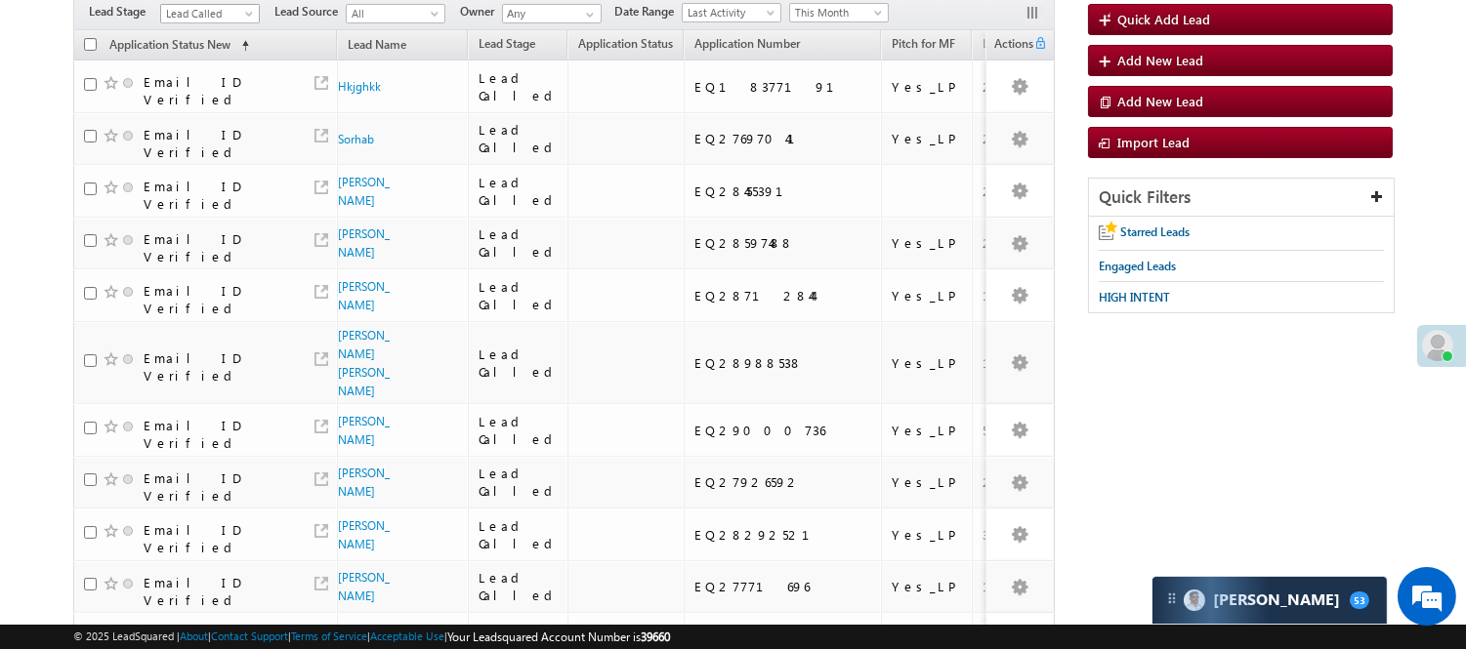
click at [239, 7] on span "Lead Called" at bounding box center [207, 14] width 93 height 18
click at [202, 94] on link "Lead Talked - Pitch Not Done" at bounding box center [210, 82] width 99 height 35
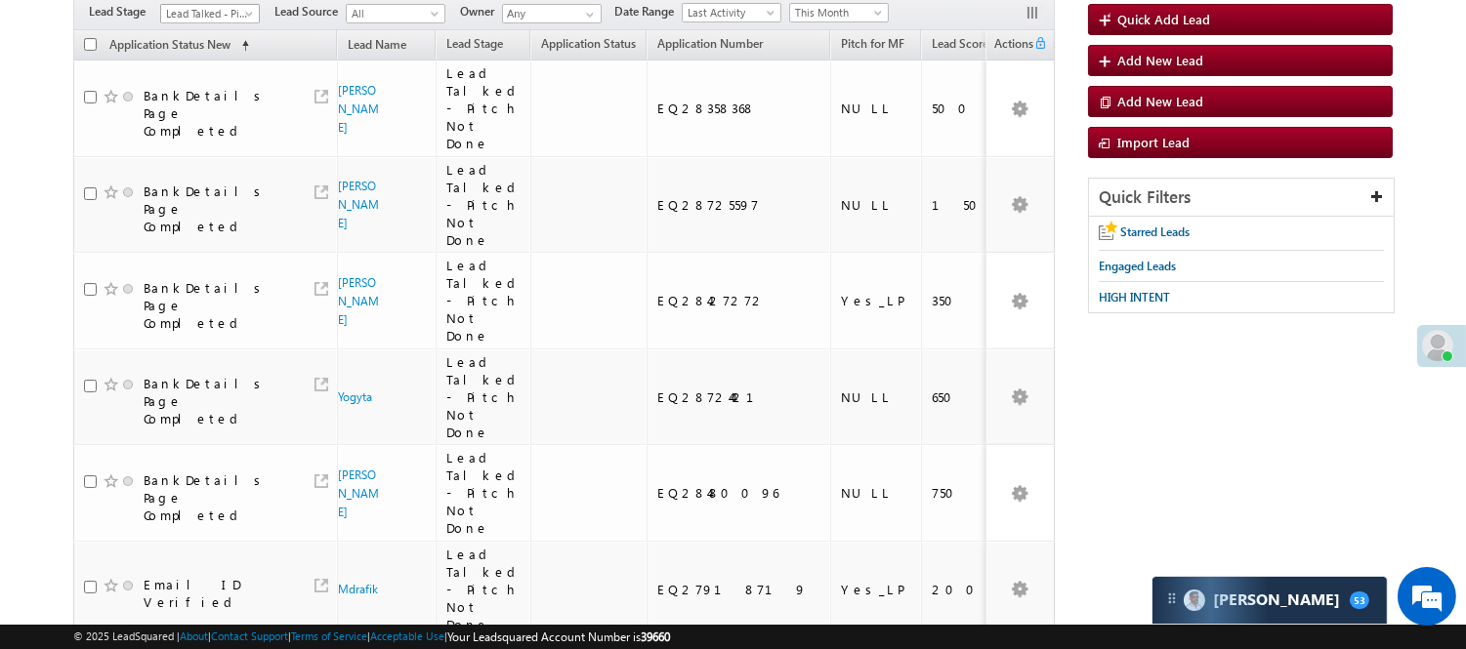
click at [218, 16] on span "Lead Talked - Pitch Not Done" at bounding box center [207, 14] width 93 height 18
click at [218, 61] on link "Lead Generated" at bounding box center [210, 55] width 99 height 18
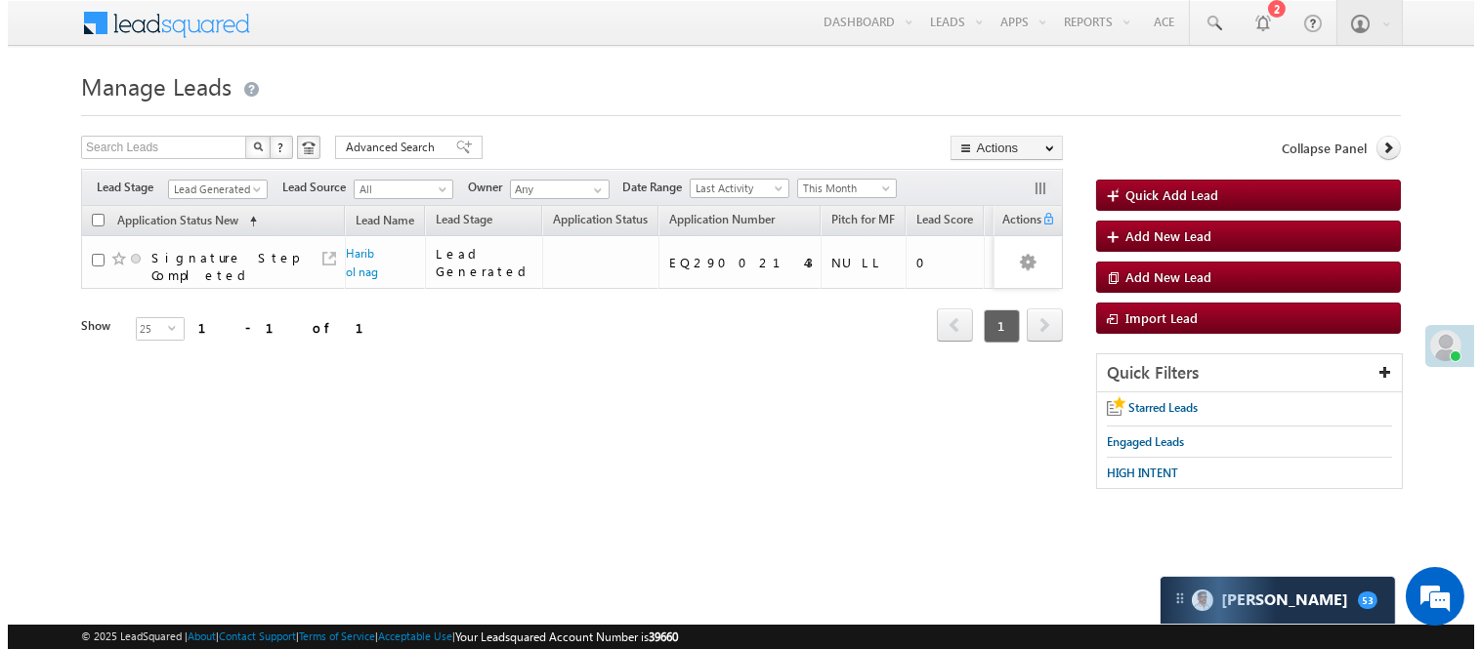
scroll to position [0, 0]
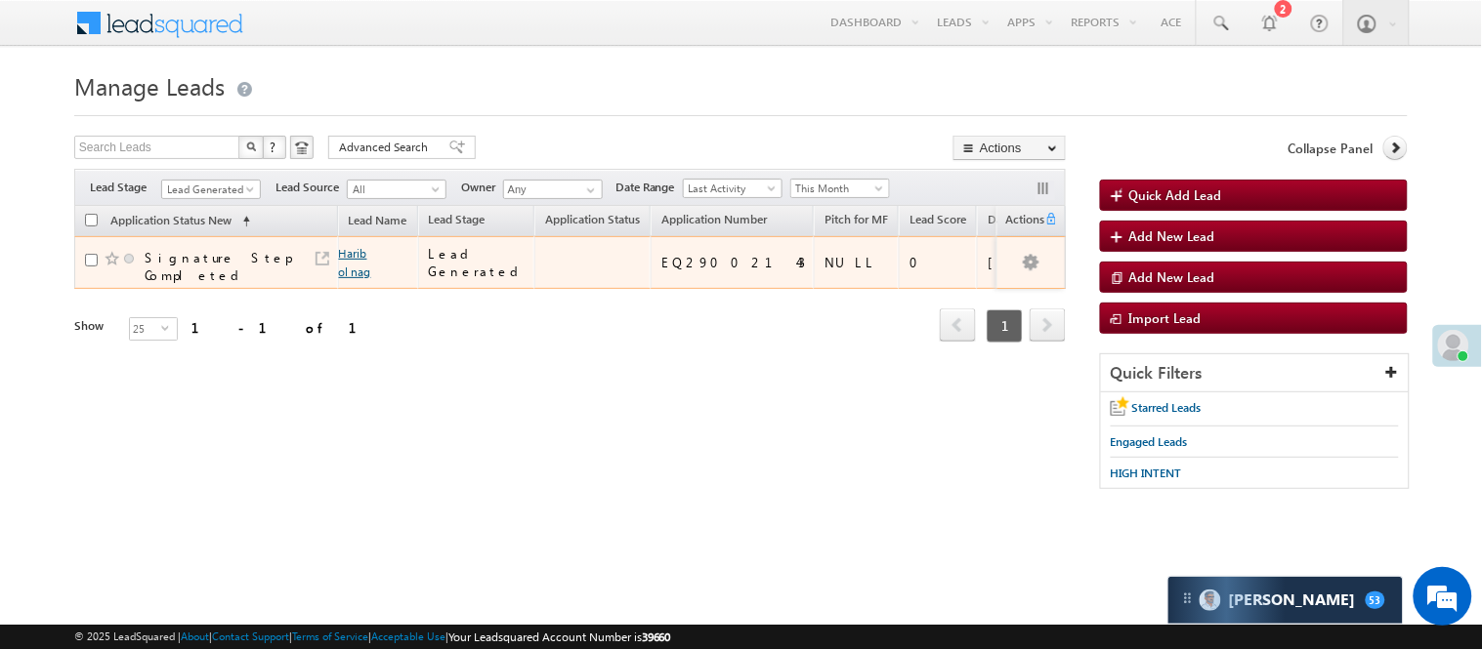
click at [354, 270] on link "Haribol nag" at bounding box center [355, 262] width 32 height 33
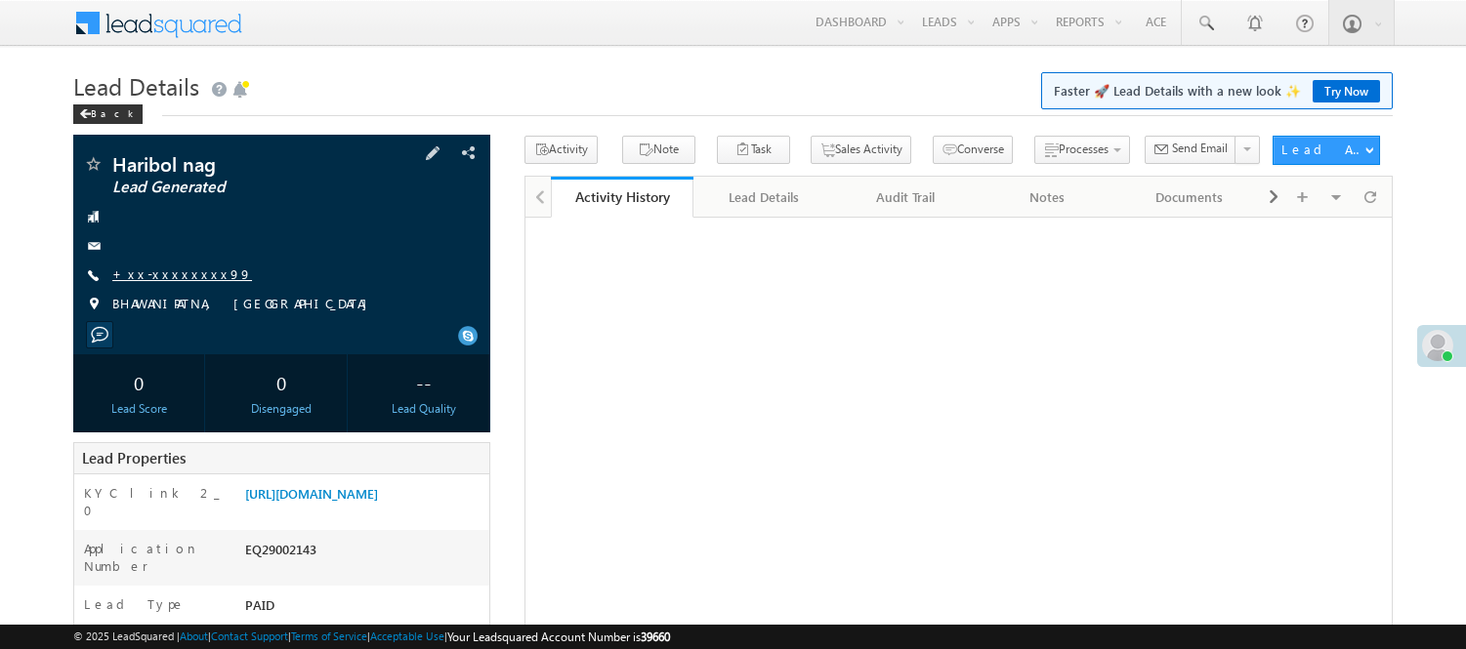
click at [159, 278] on link "+xx-xxxxxxxx99" at bounding box center [182, 274] width 140 height 17
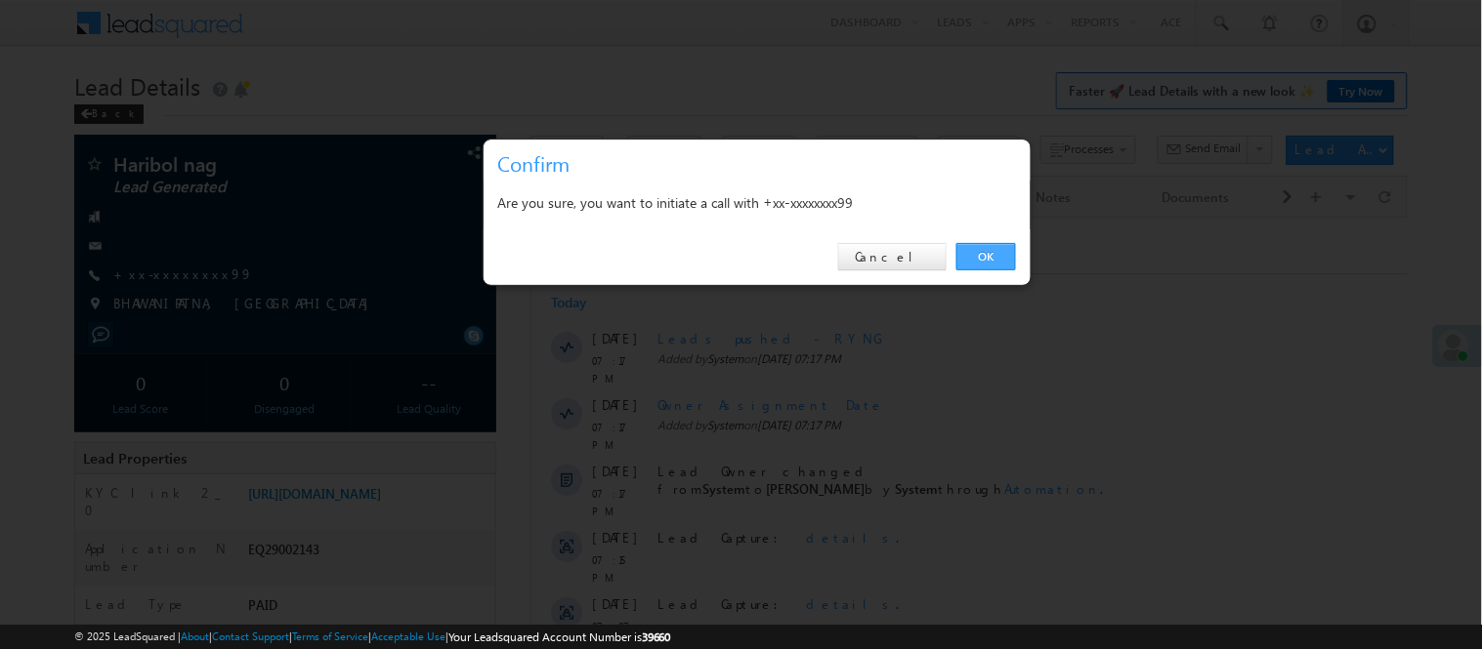
click at [963, 264] on link "OK" at bounding box center [986, 256] width 60 height 27
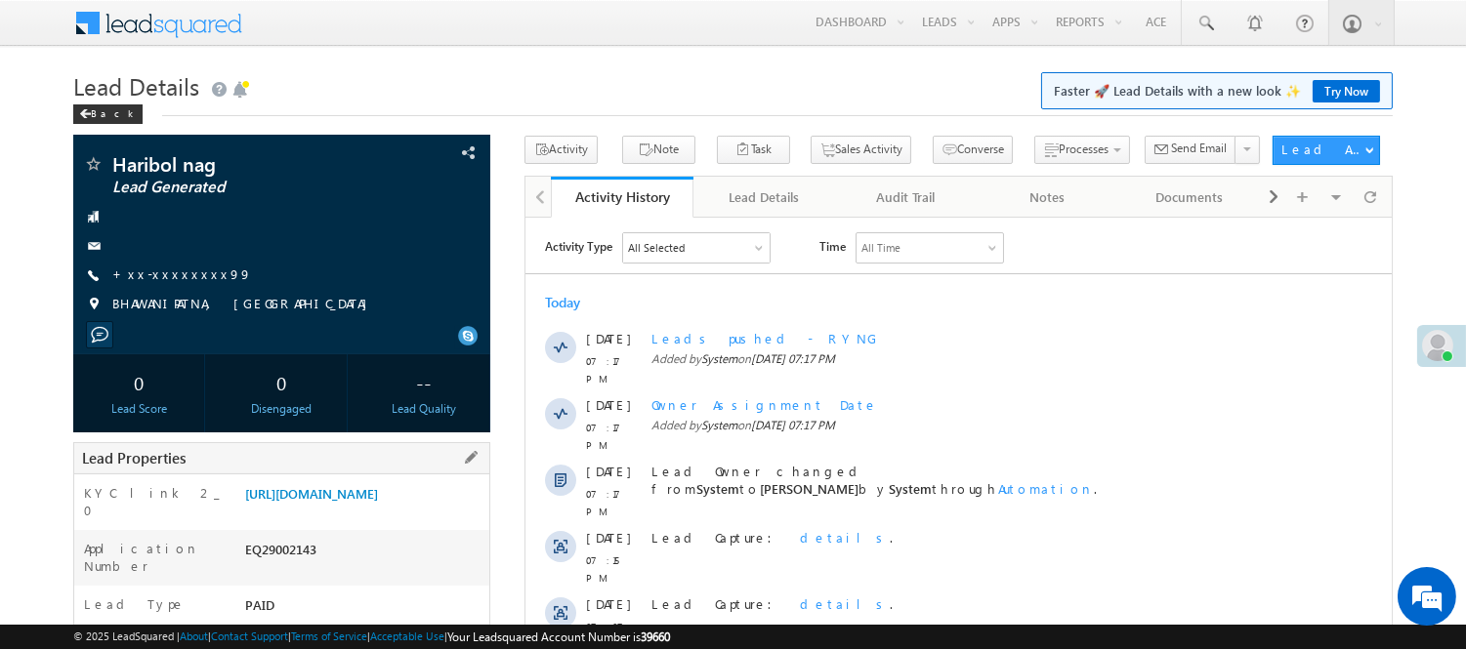
click at [367, 475] on div "Lead Properties" at bounding box center [281, 458] width 417 height 32
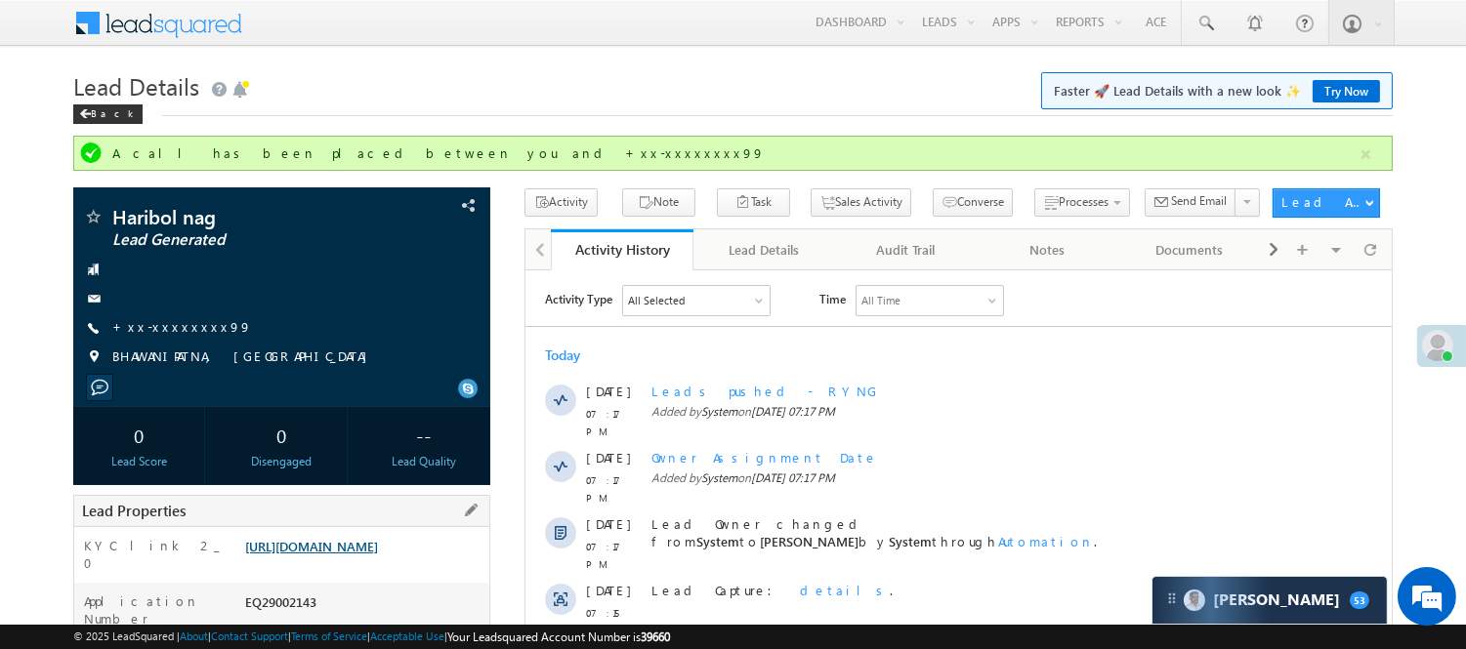
click at [339, 555] on link "https://angelbroking1-pk3em7sa.customui-test.leadsquared.com?leadId=a4c5201b-18…" at bounding box center [311, 546] width 133 height 17
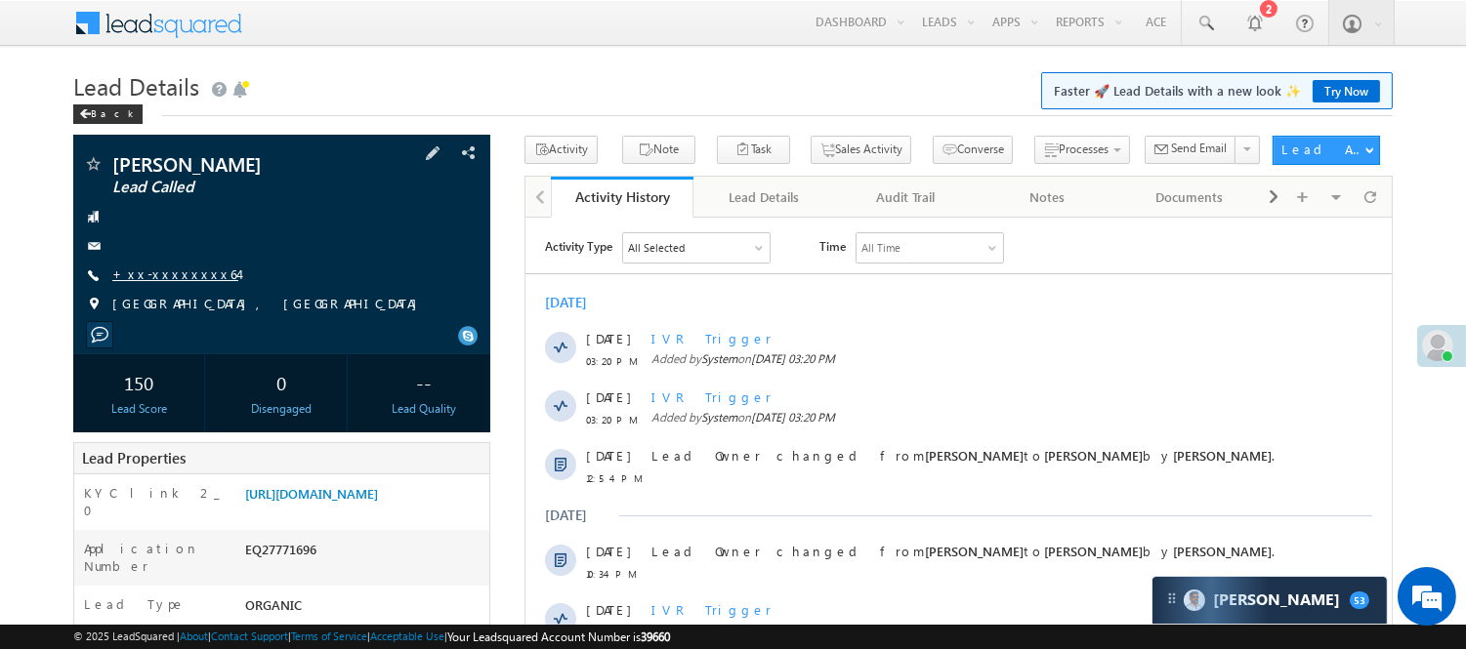
click at [160, 277] on link "+xx-xxxxxxxx64" at bounding box center [175, 274] width 126 height 17
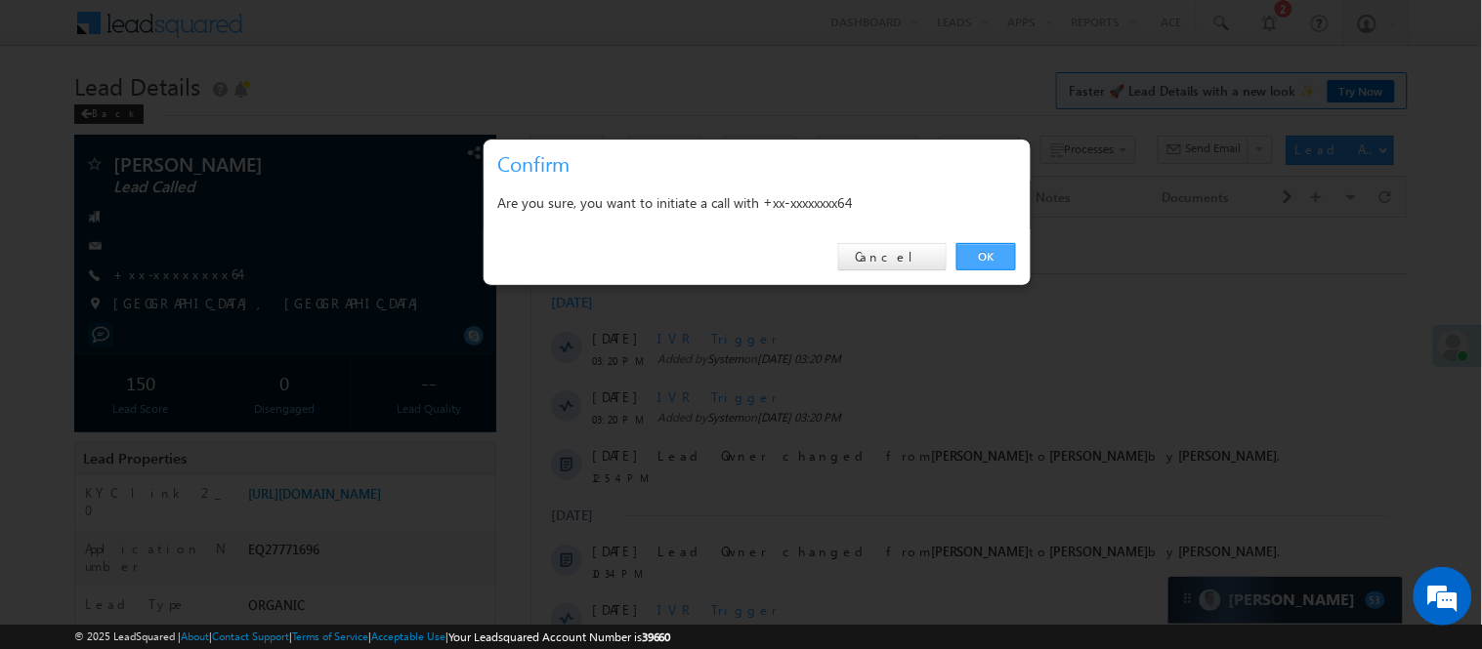
click at [979, 259] on link "OK" at bounding box center [986, 256] width 60 height 27
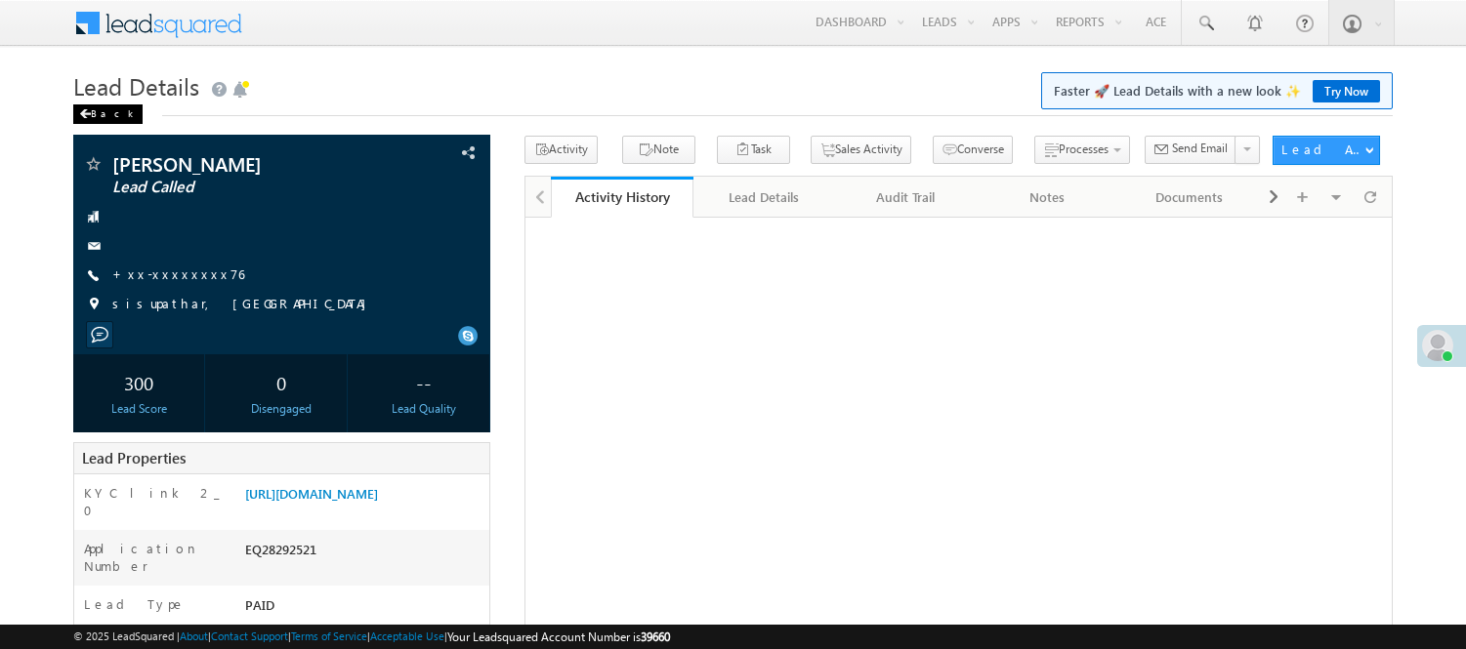
drag, startPoint x: 0, startPoint y: 0, endPoint x: 95, endPoint y: 108, distance: 144.0
click at [95, 108] on div "Back" at bounding box center [107, 115] width 69 height 20
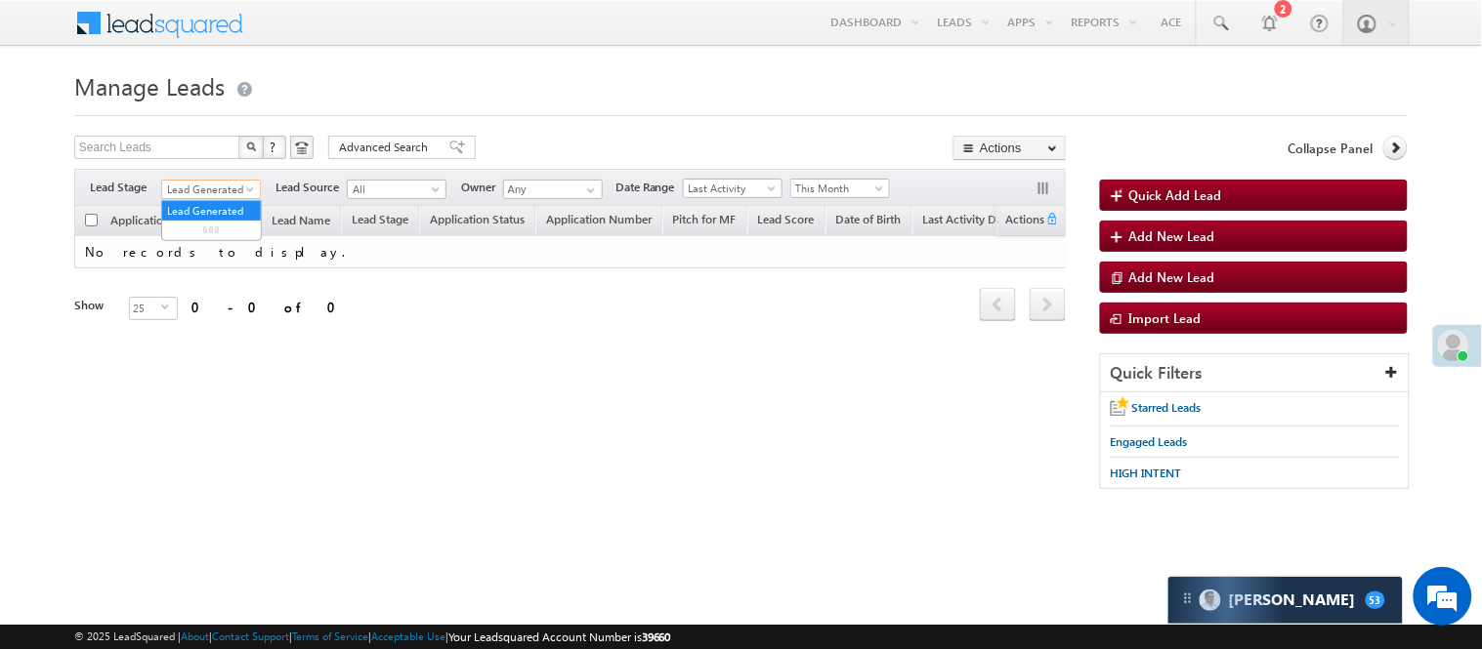
click at [199, 187] on span "Lead Generated" at bounding box center [208, 190] width 93 height 18
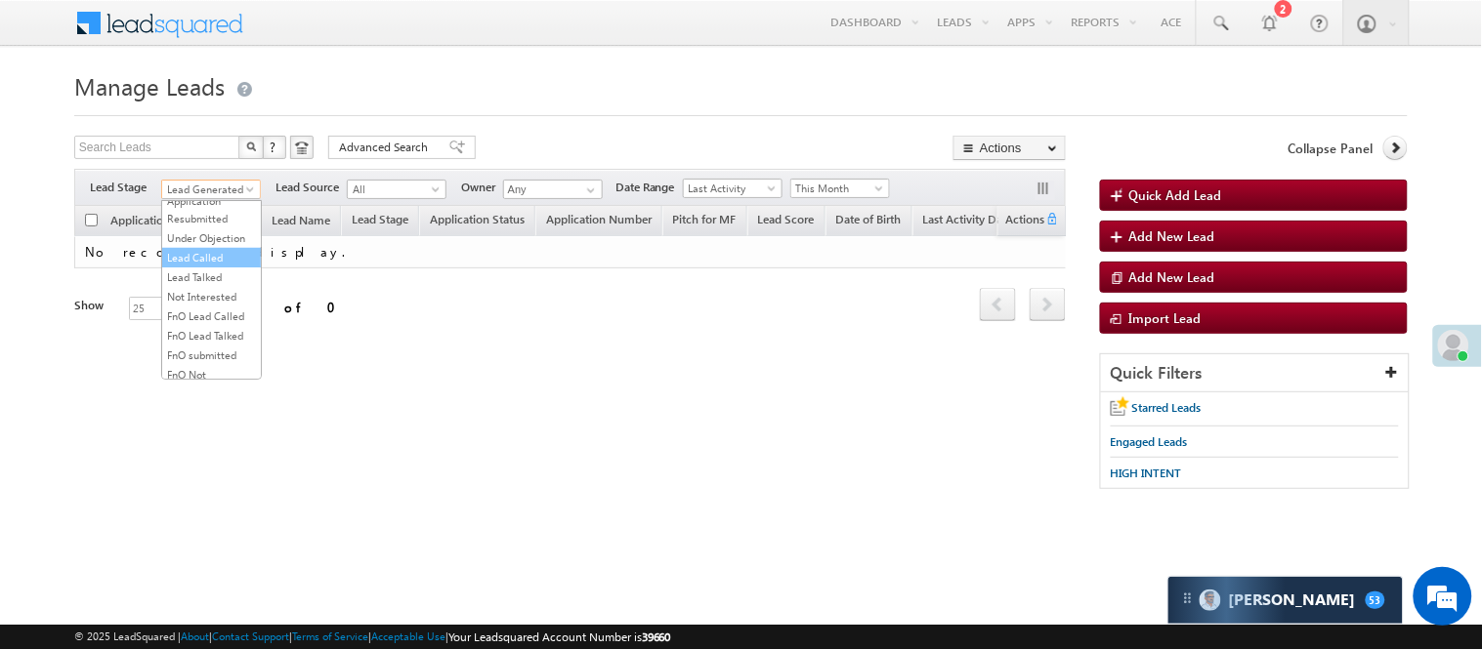
click at [195, 267] on link "Lead Called" at bounding box center [211, 258] width 99 height 18
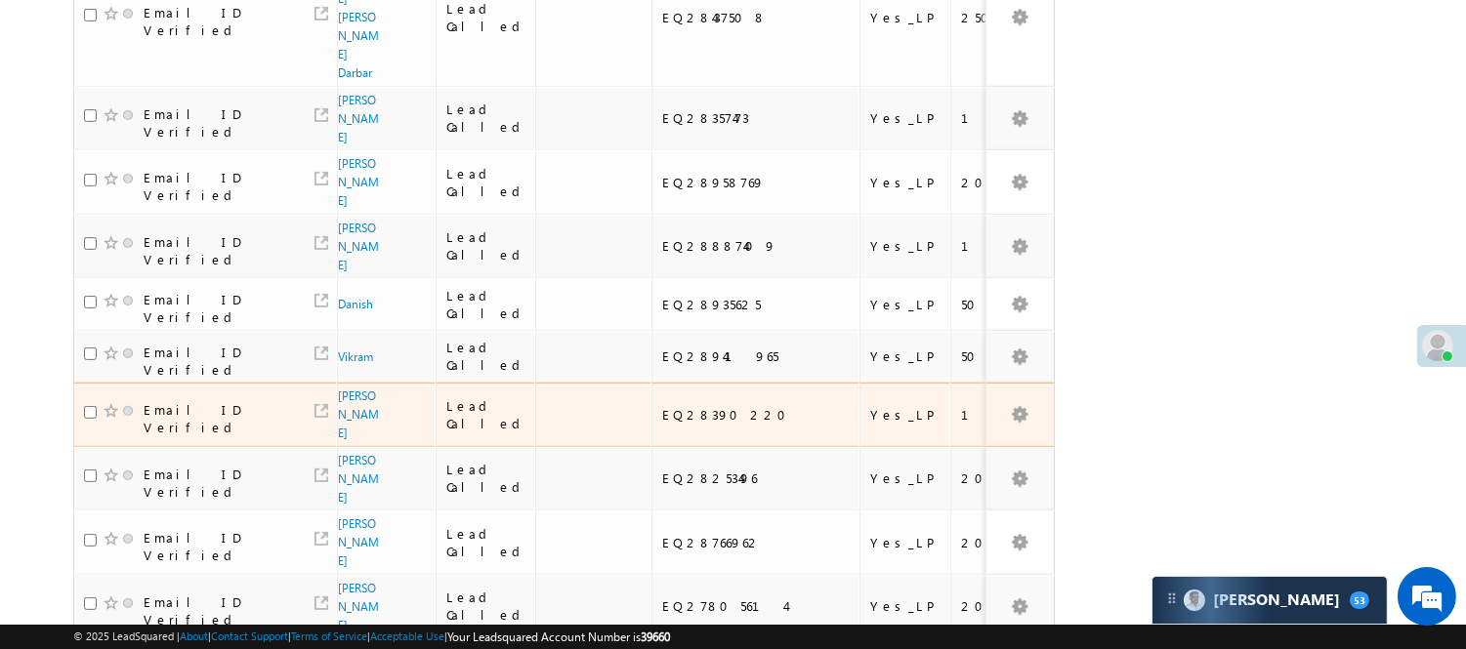
scroll to position [1380, 0]
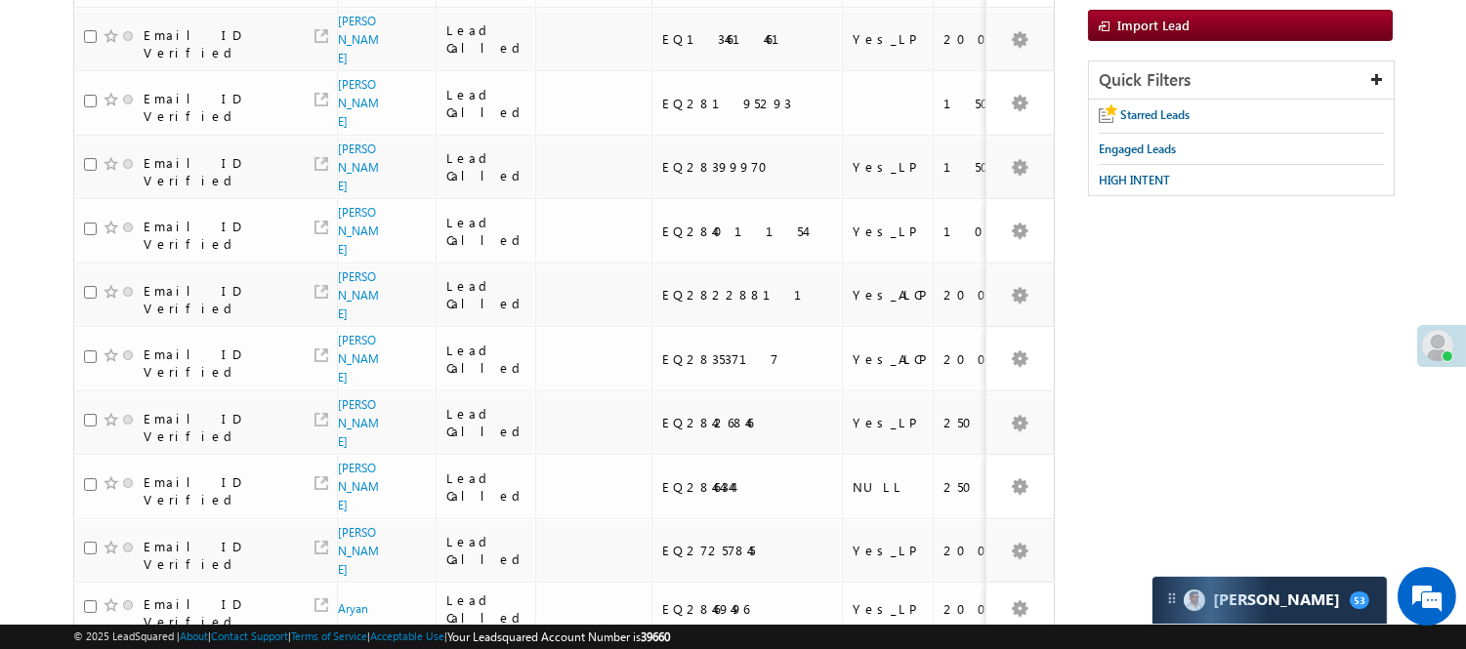
scroll to position [85, 0]
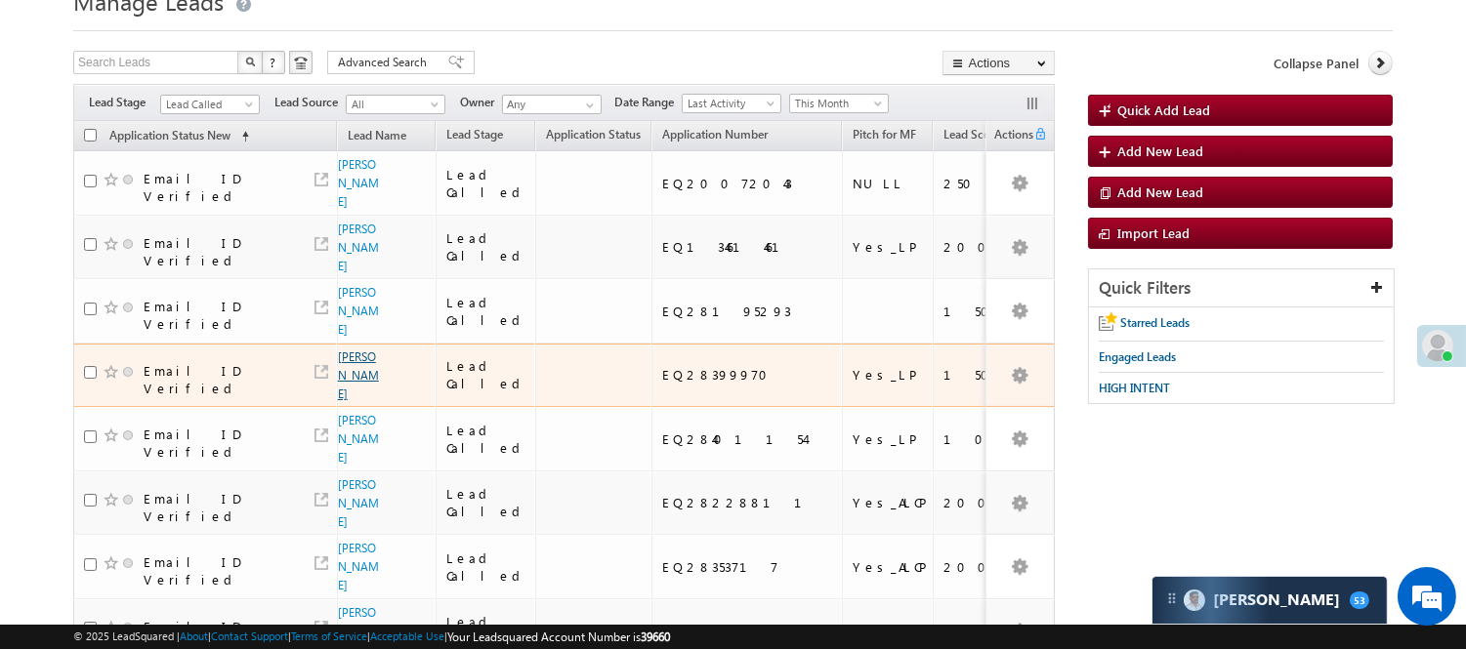
click at [352, 381] on link "[PERSON_NAME]" at bounding box center [358, 376] width 41 height 52
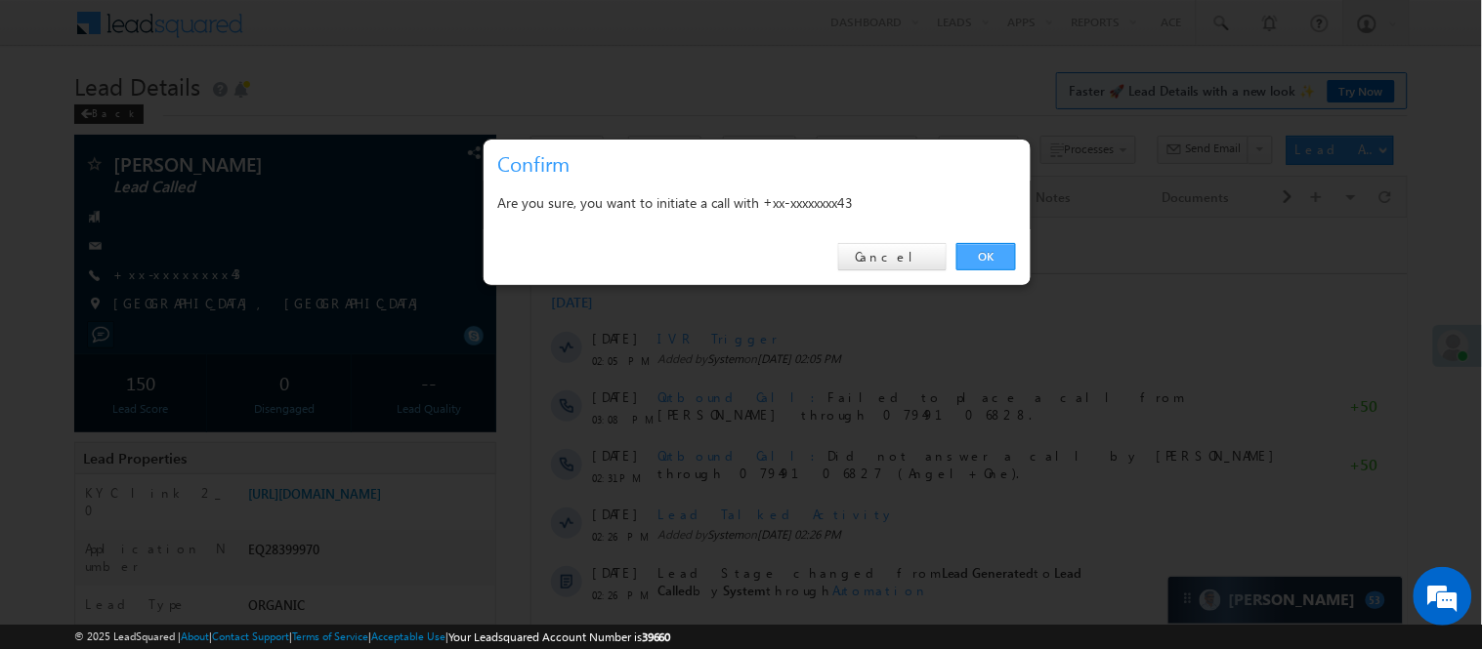
click at [1002, 244] on link "OK" at bounding box center [986, 256] width 60 height 27
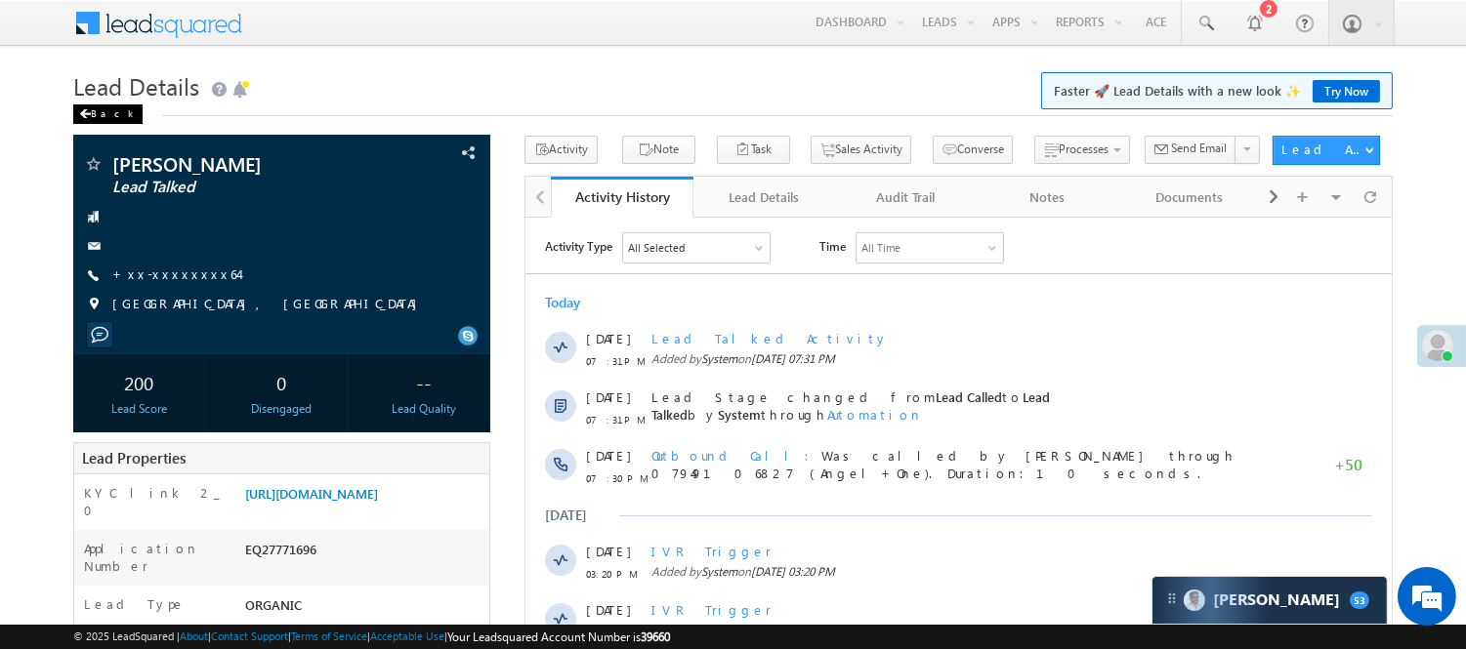
click at [108, 109] on div "Back" at bounding box center [107, 115] width 69 height 20
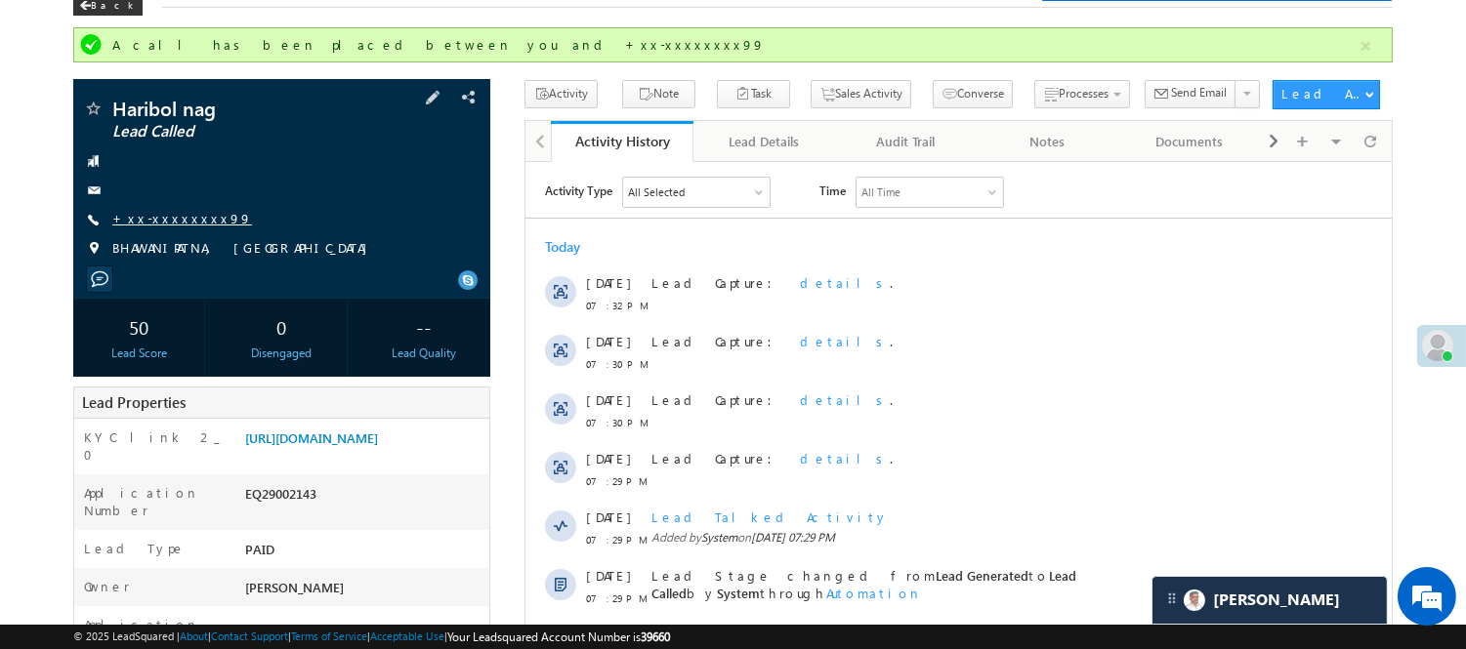
click at [164, 223] on link "+xx-xxxxxxxx99" at bounding box center [182, 218] width 140 height 17
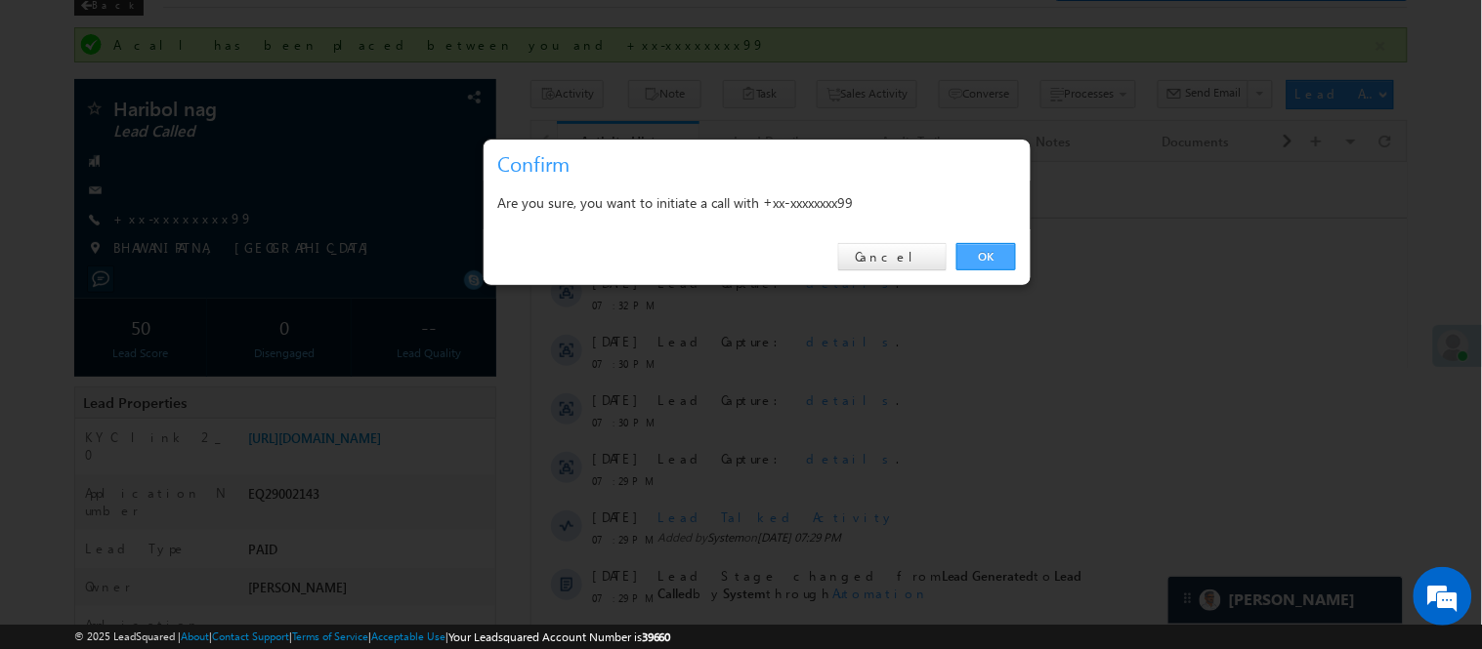
click at [990, 258] on link "OK" at bounding box center [986, 256] width 60 height 27
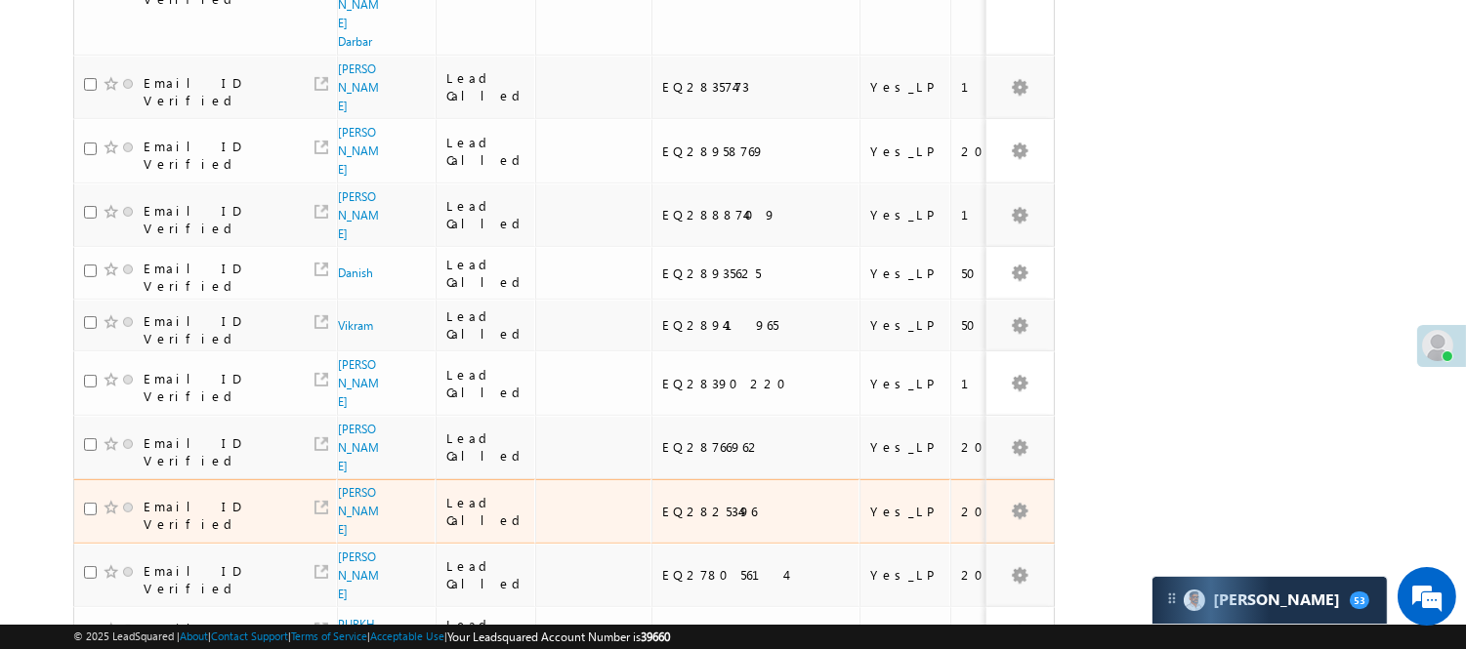
scroll to position [1380, 0]
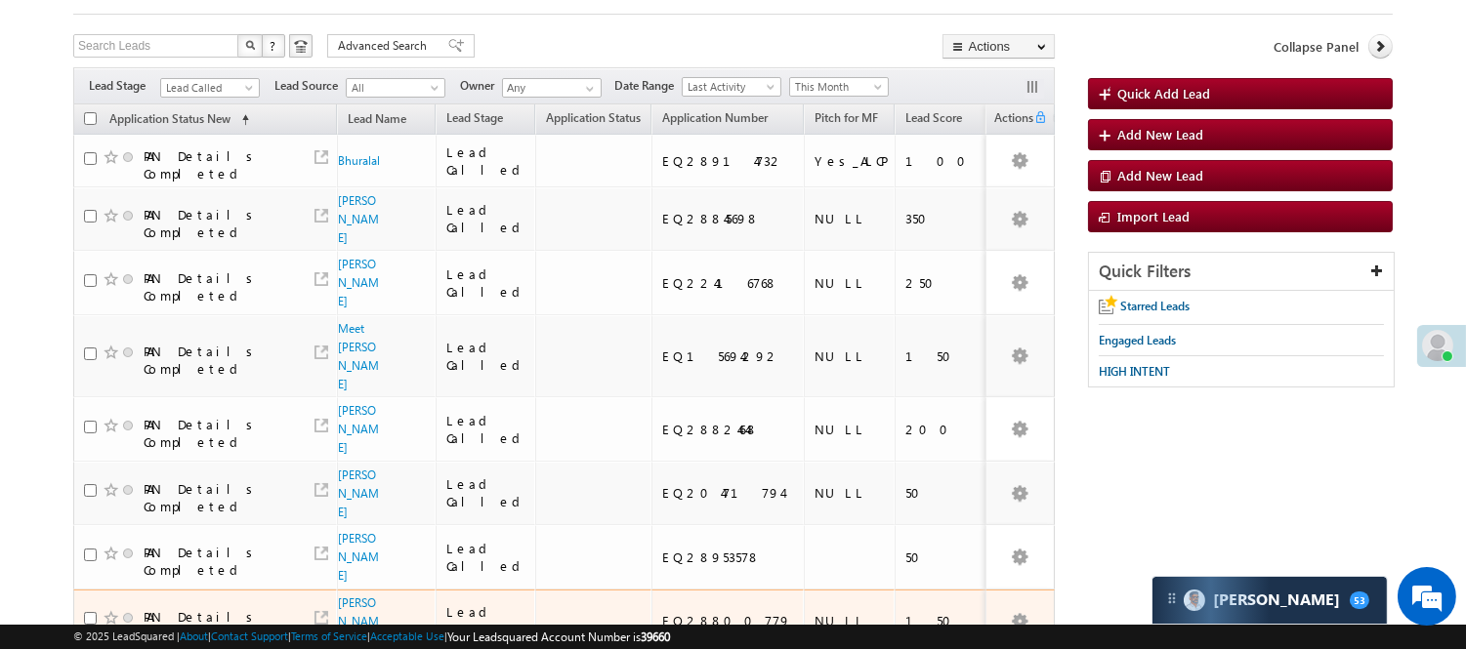
scroll to position [217, 0]
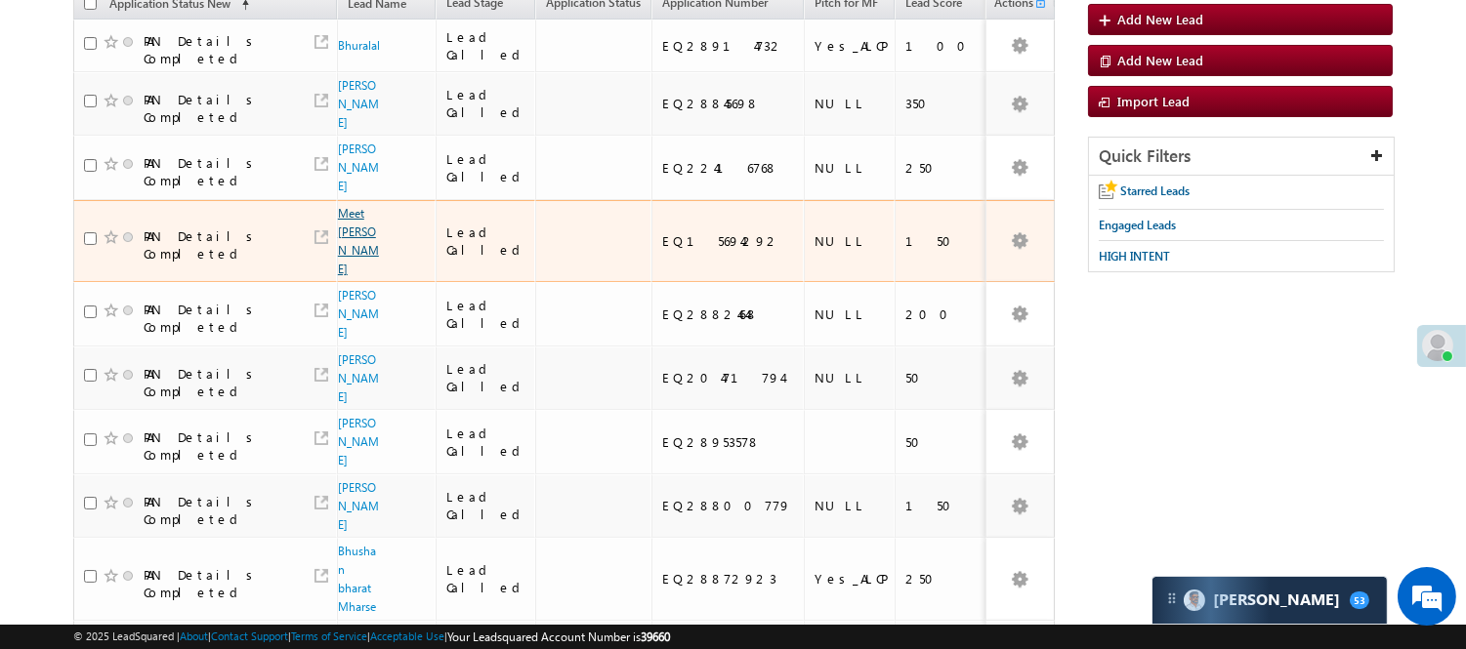
click at [356, 213] on link "Meet [PERSON_NAME]" at bounding box center [358, 241] width 41 height 70
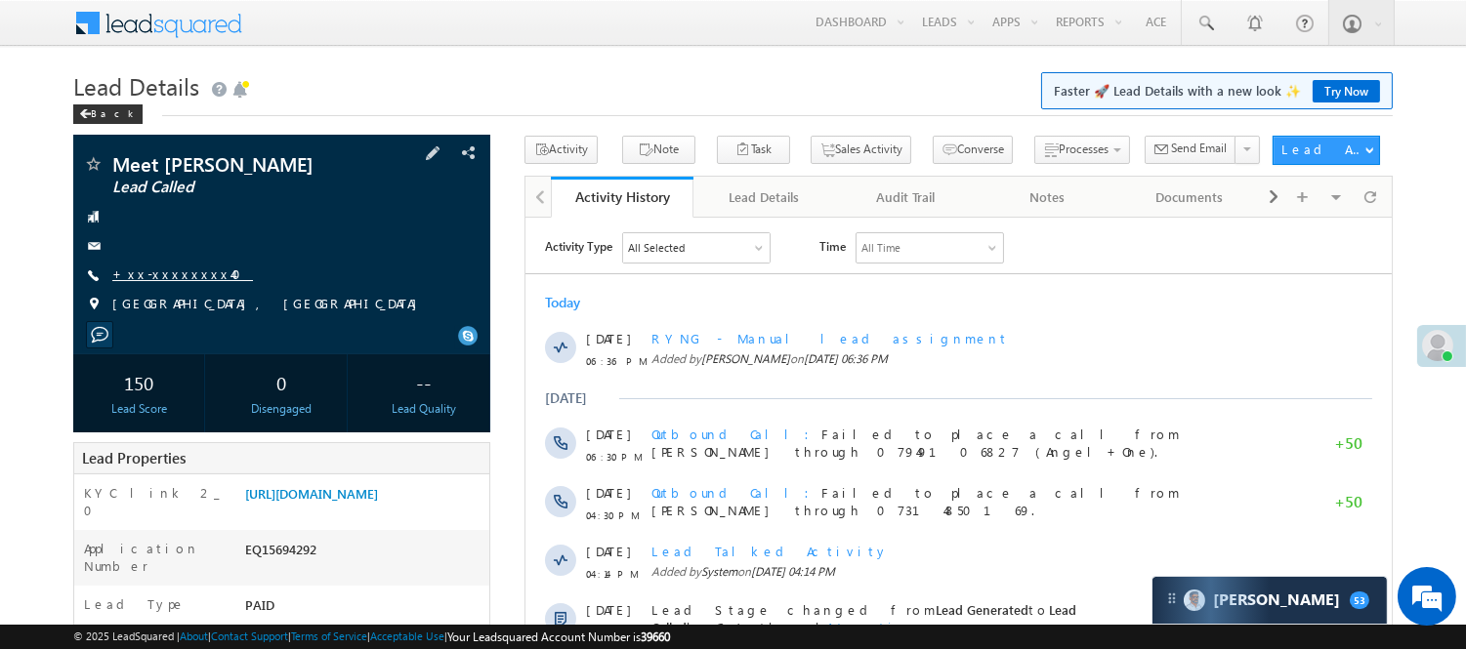
click at [182, 277] on link "+xx-xxxxxxxx40" at bounding box center [182, 274] width 141 height 17
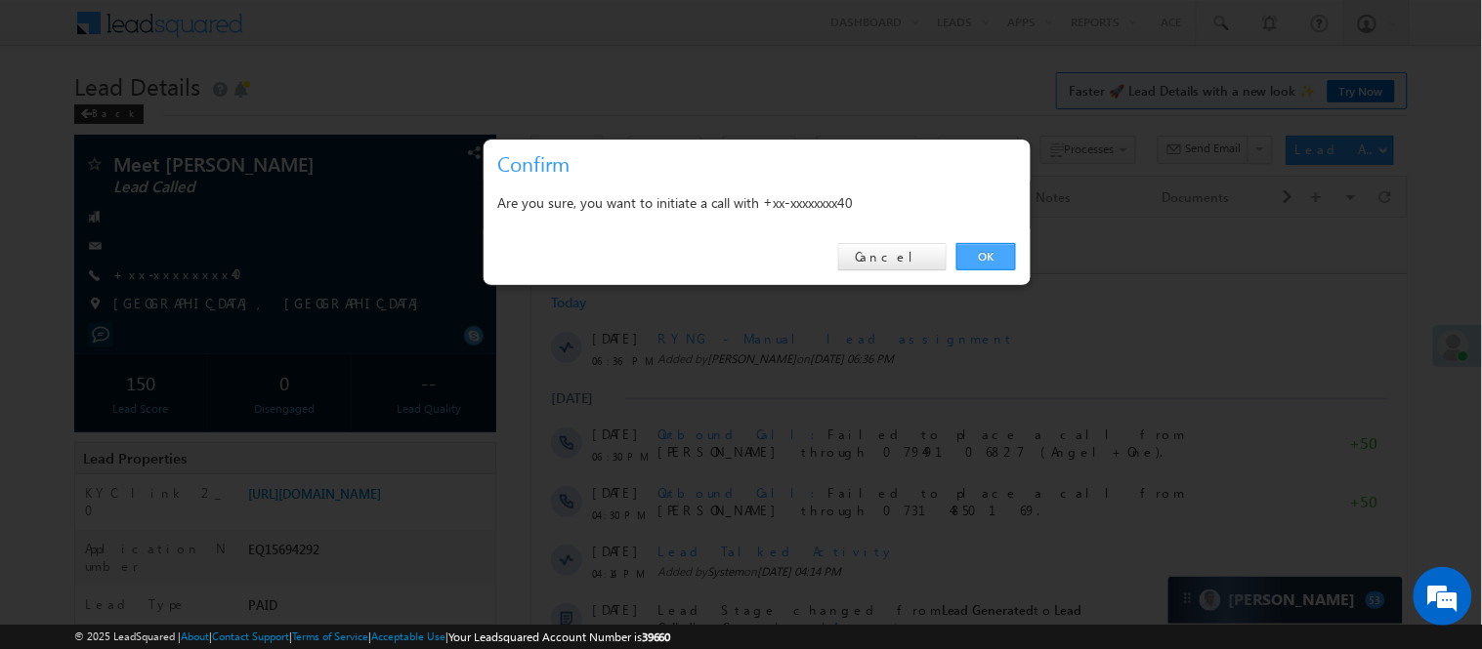
click at [994, 247] on link "OK" at bounding box center [986, 256] width 60 height 27
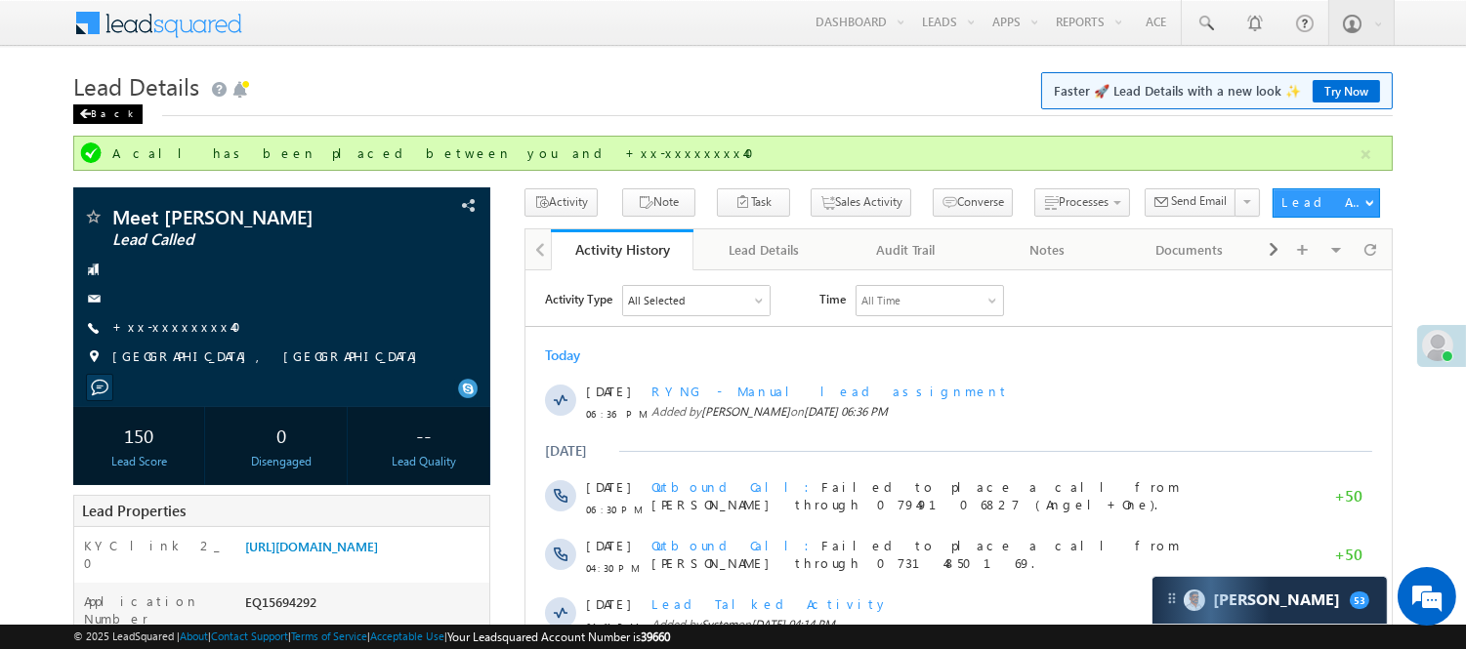
click at [100, 108] on div "Back" at bounding box center [107, 115] width 69 height 20
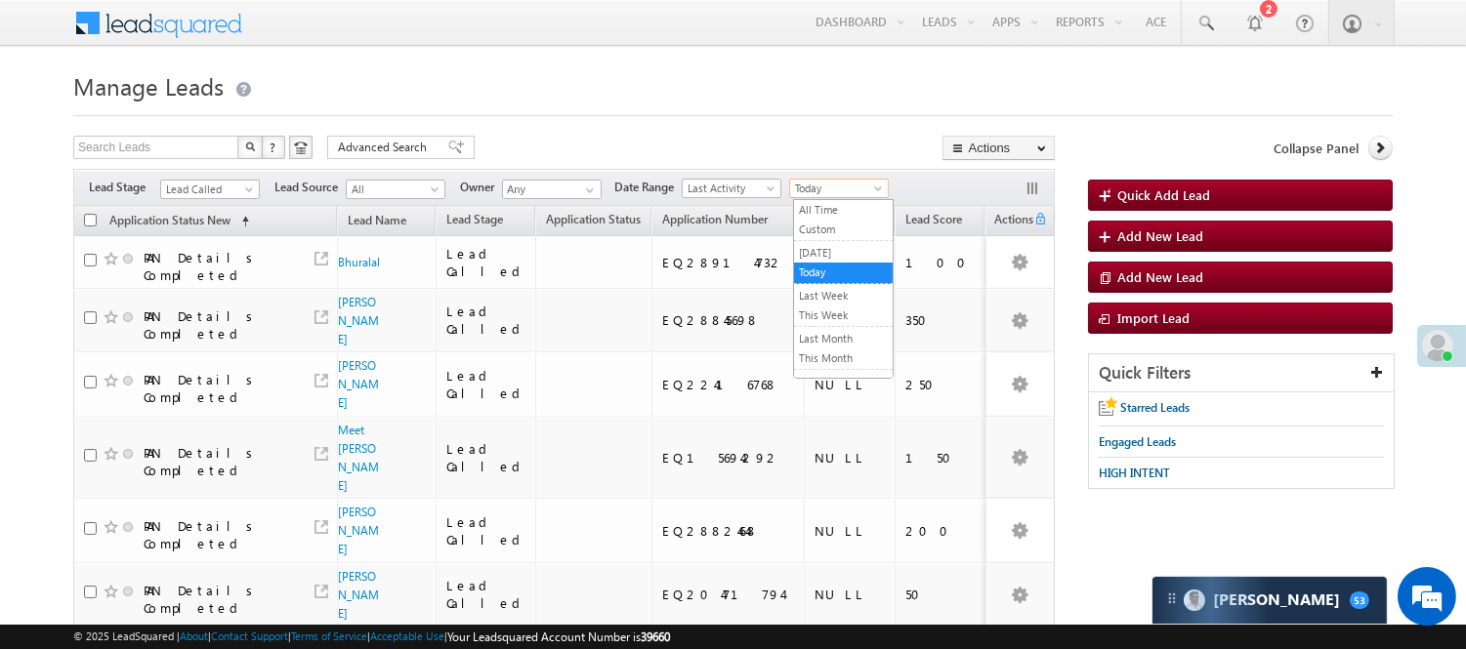
click at [813, 188] on span "Today" at bounding box center [836, 189] width 93 height 18
click at [836, 314] on link "This Week" at bounding box center [843, 316] width 99 height 18
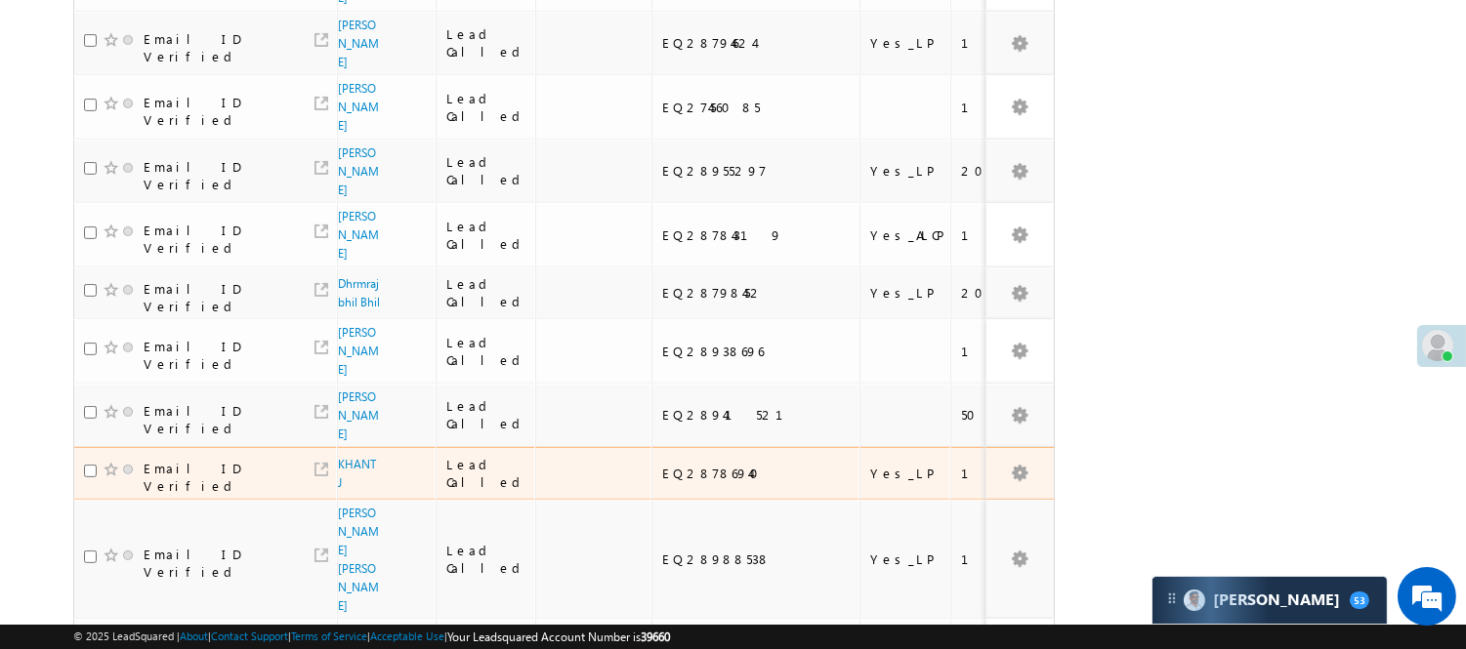
scroll to position [1436, 0]
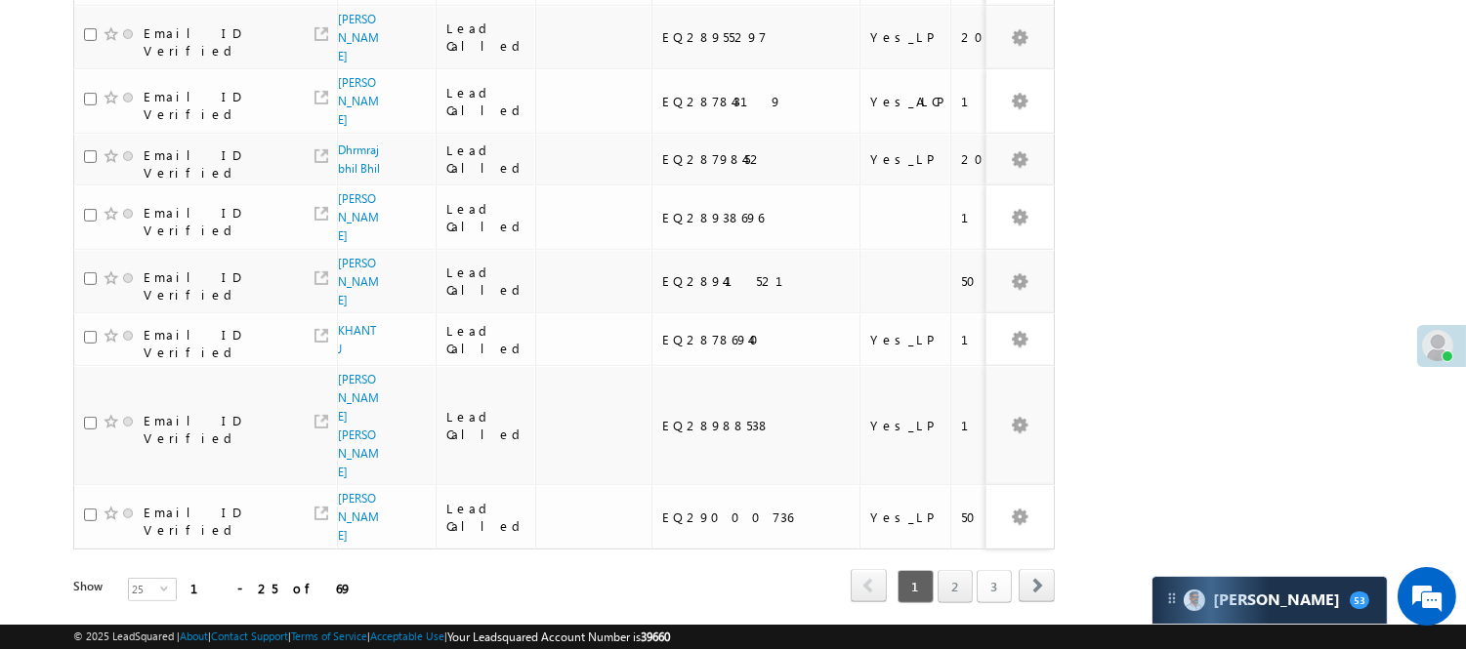
click at [992, 570] on link "3" at bounding box center [994, 586] width 35 height 33
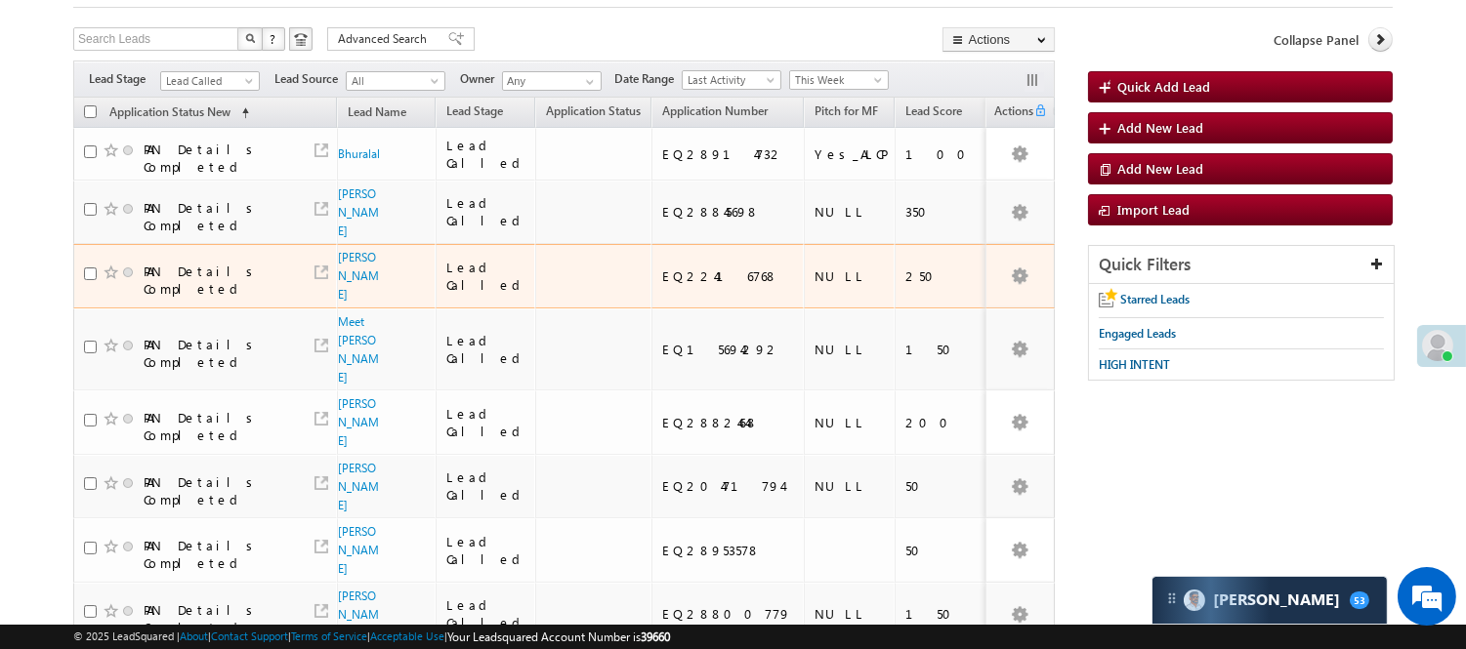
scroll to position [0, 0]
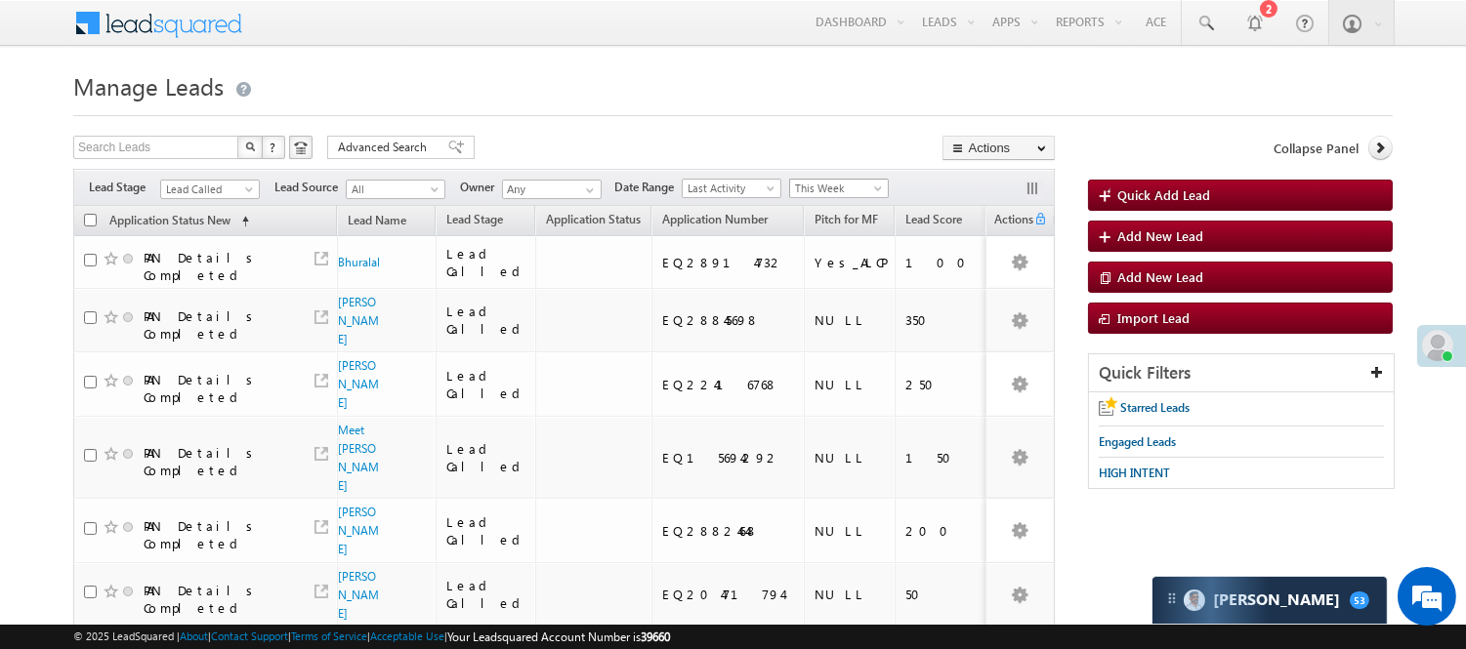
click at [815, 184] on span "This Week" at bounding box center [836, 189] width 93 height 18
click at [830, 297] on link "Last Week" at bounding box center [843, 296] width 99 height 18
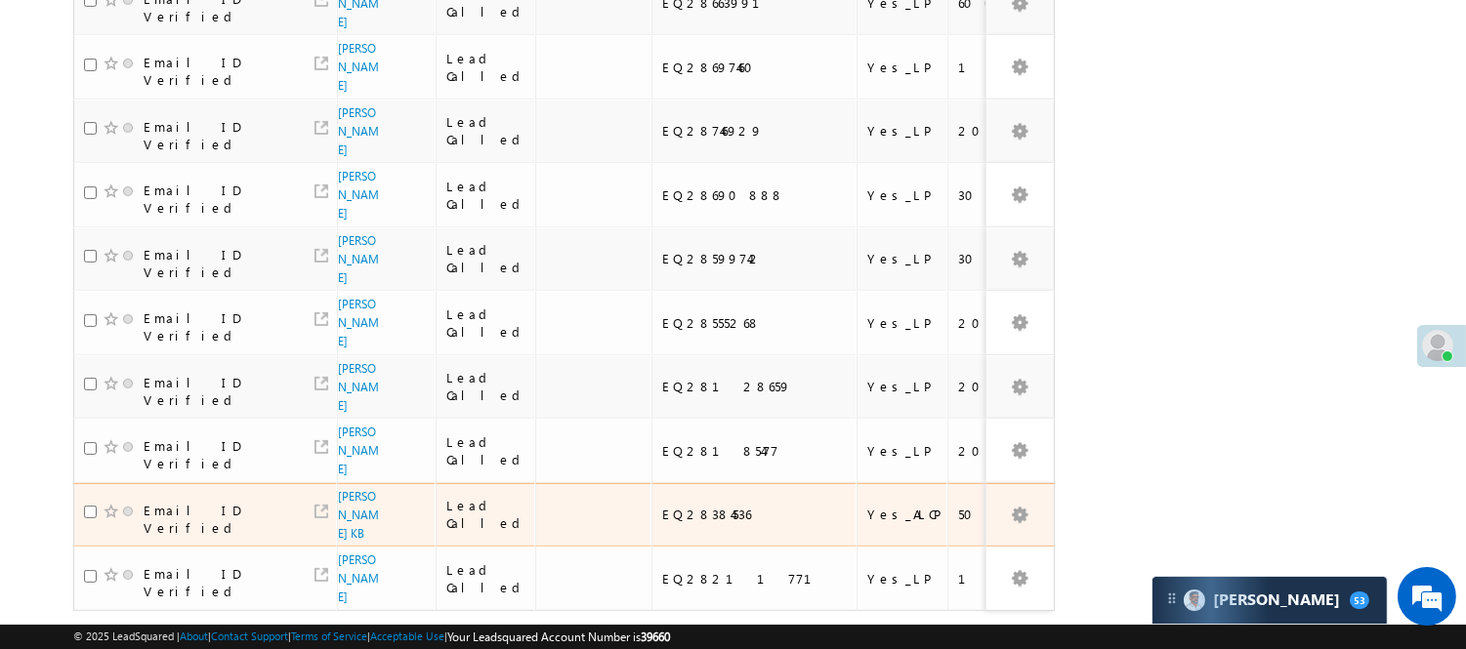
scroll to position [1302, 0]
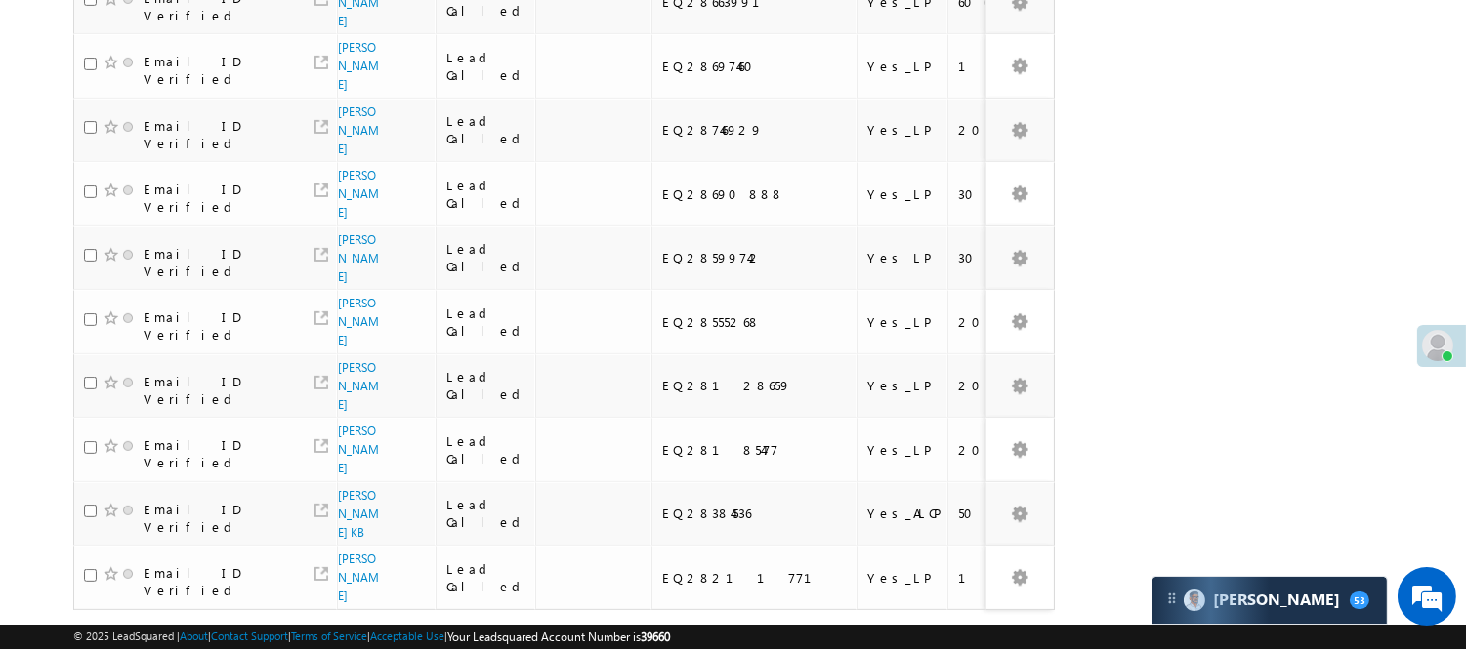
click at [918, 631] on link "3" at bounding box center [916, 647] width 35 height 33
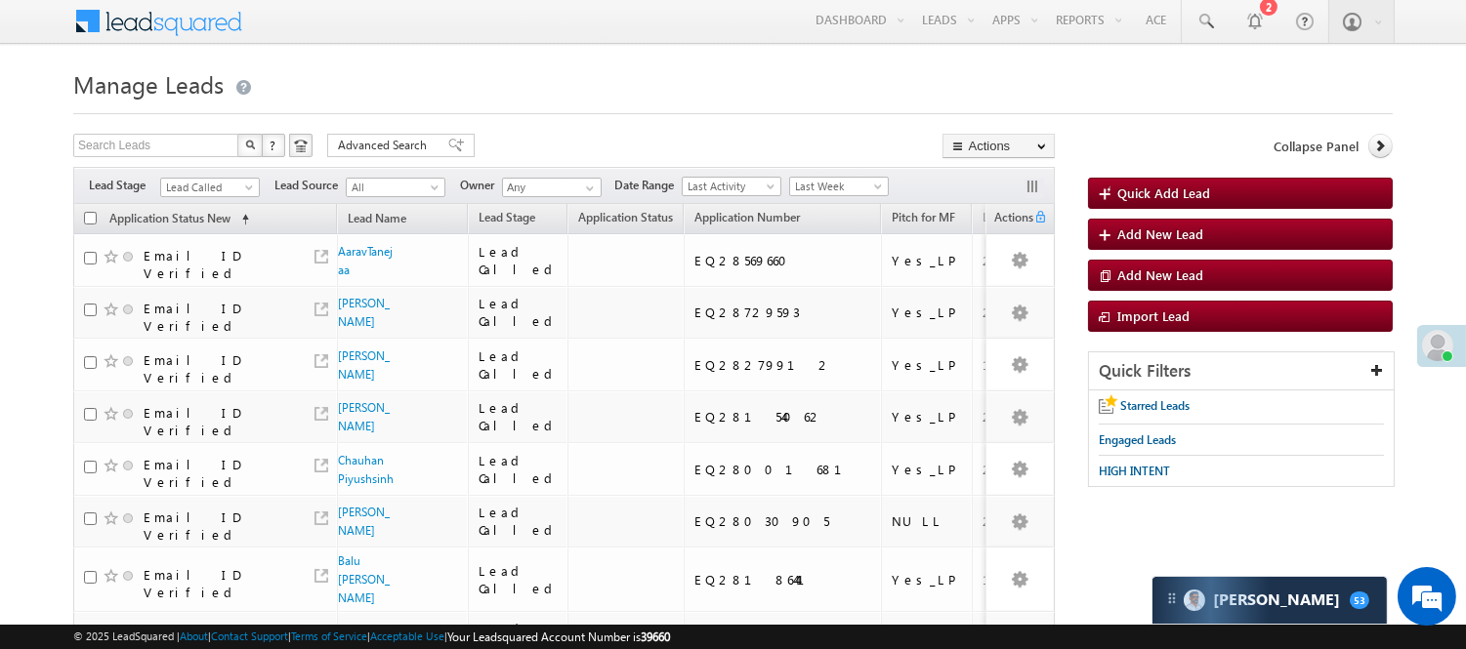
scroll to position [0, 0]
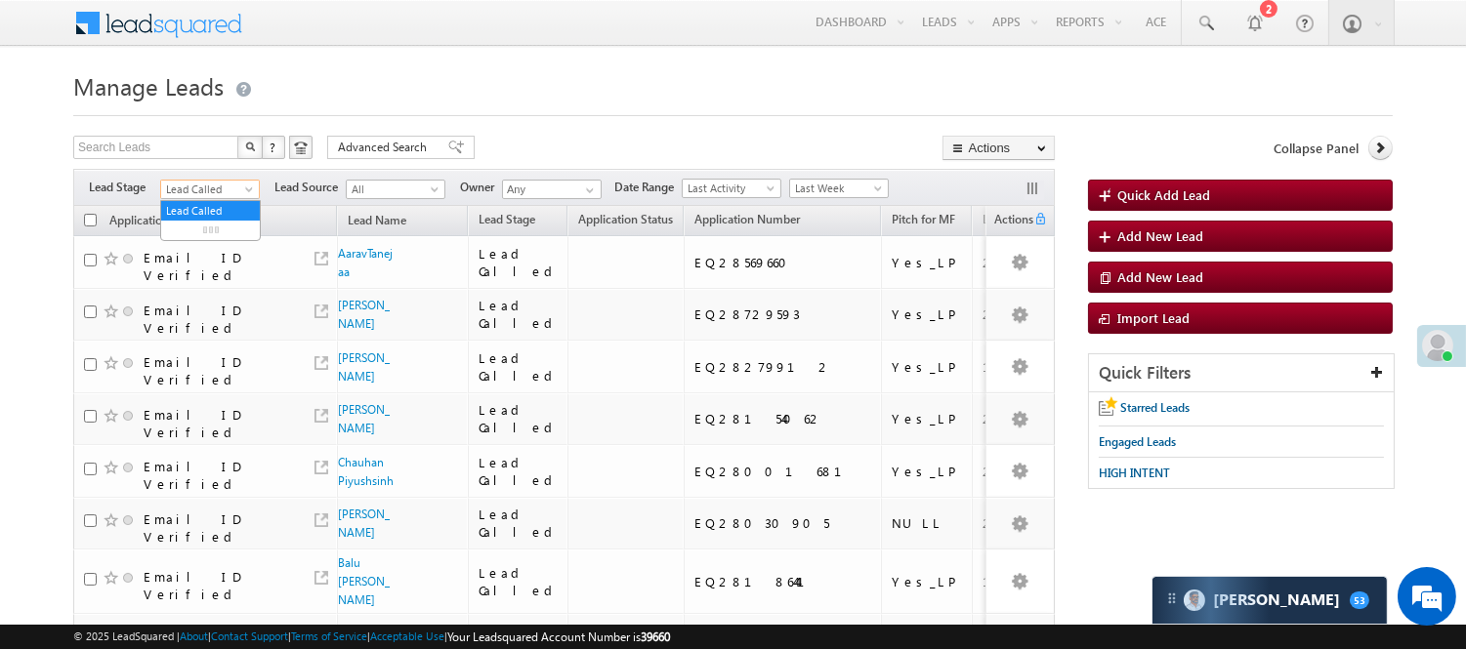
click at [174, 189] on span "Lead Called" at bounding box center [207, 190] width 93 height 18
click at [201, 239] on link "Lead Generated" at bounding box center [210, 231] width 99 height 18
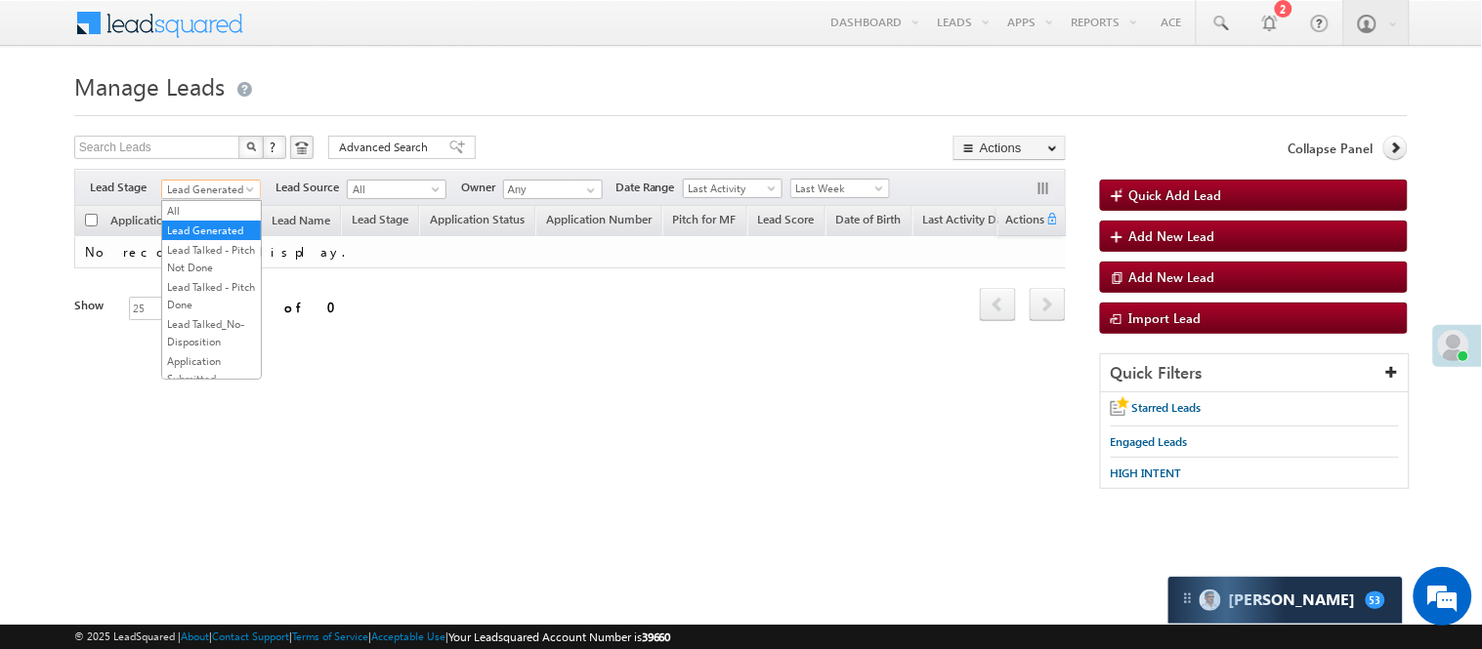
click at [210, 182] on span "Lead Generated" at bounding box center [208, 190] width 93 height 18
click at [209, 286] on link "Lead Talked" at bounding box center [211, 278] width 99 height 18
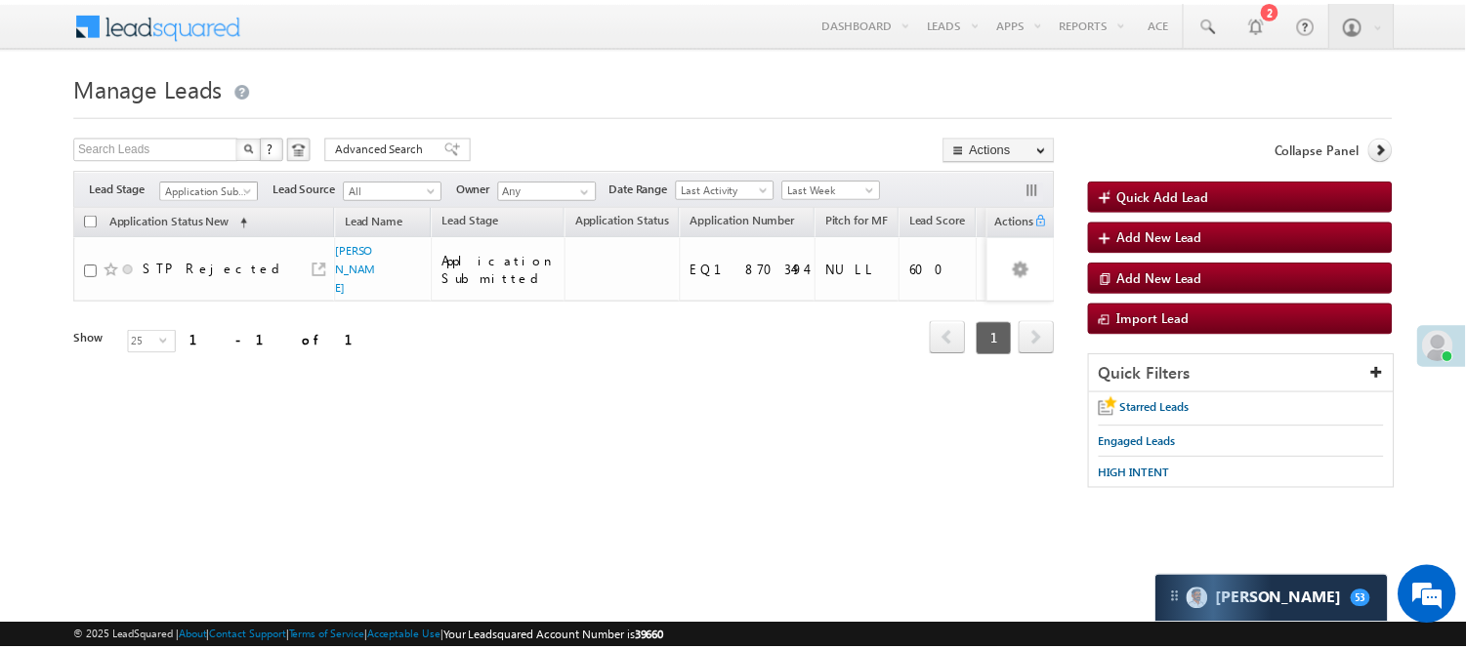
scroll to position [188, 0]
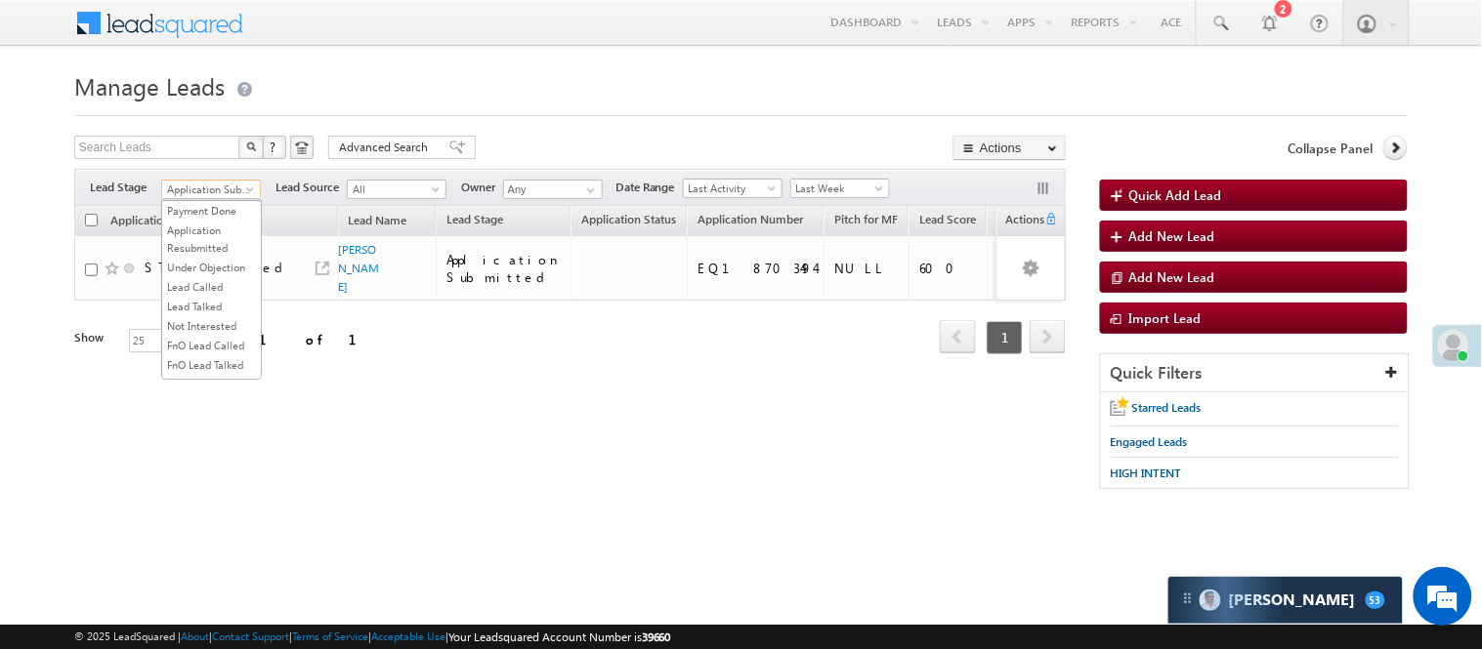
click at [215, 183] on span "Application Submitted" at bounding box center [208, 190] width 93 height 18
click at [200, 296] on link "Lead Called" at bounding box center [211, 287] width 99 height 18
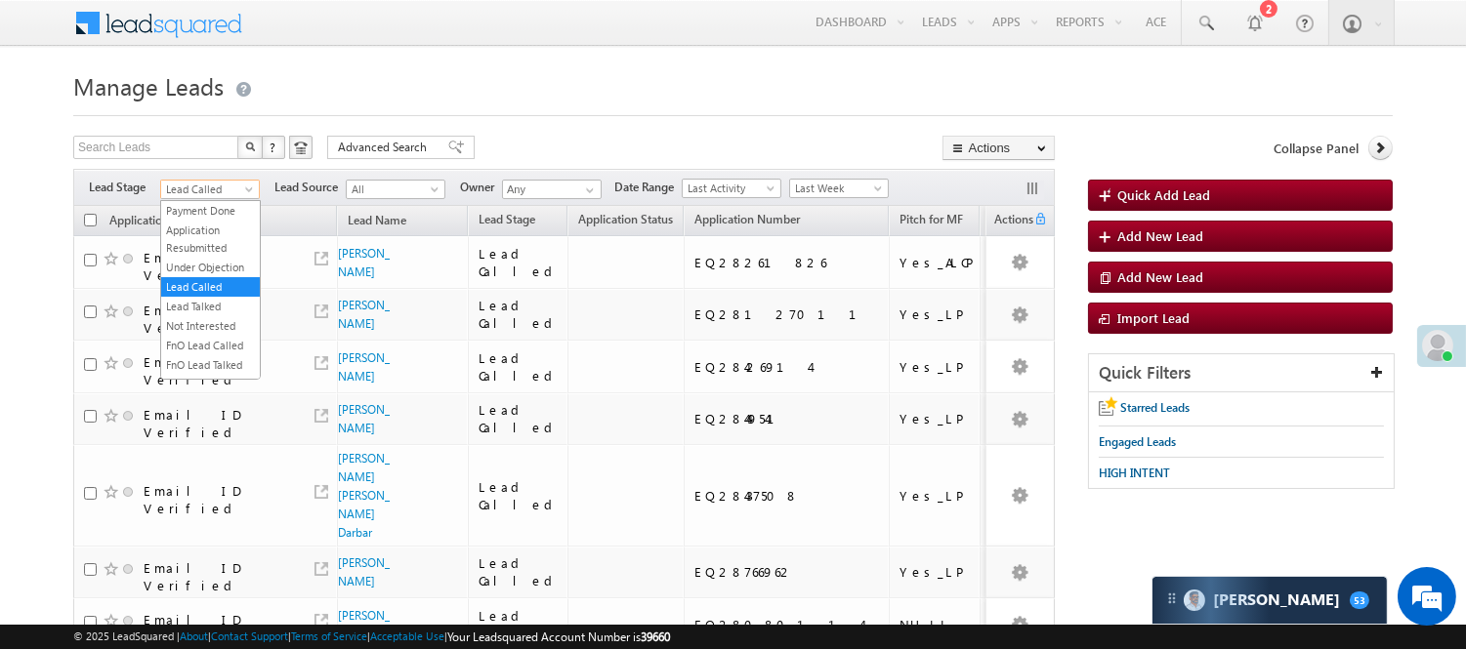
click at [215, 186] on span "Lead Called" at bounding box center [207, 190] width 93 height 18
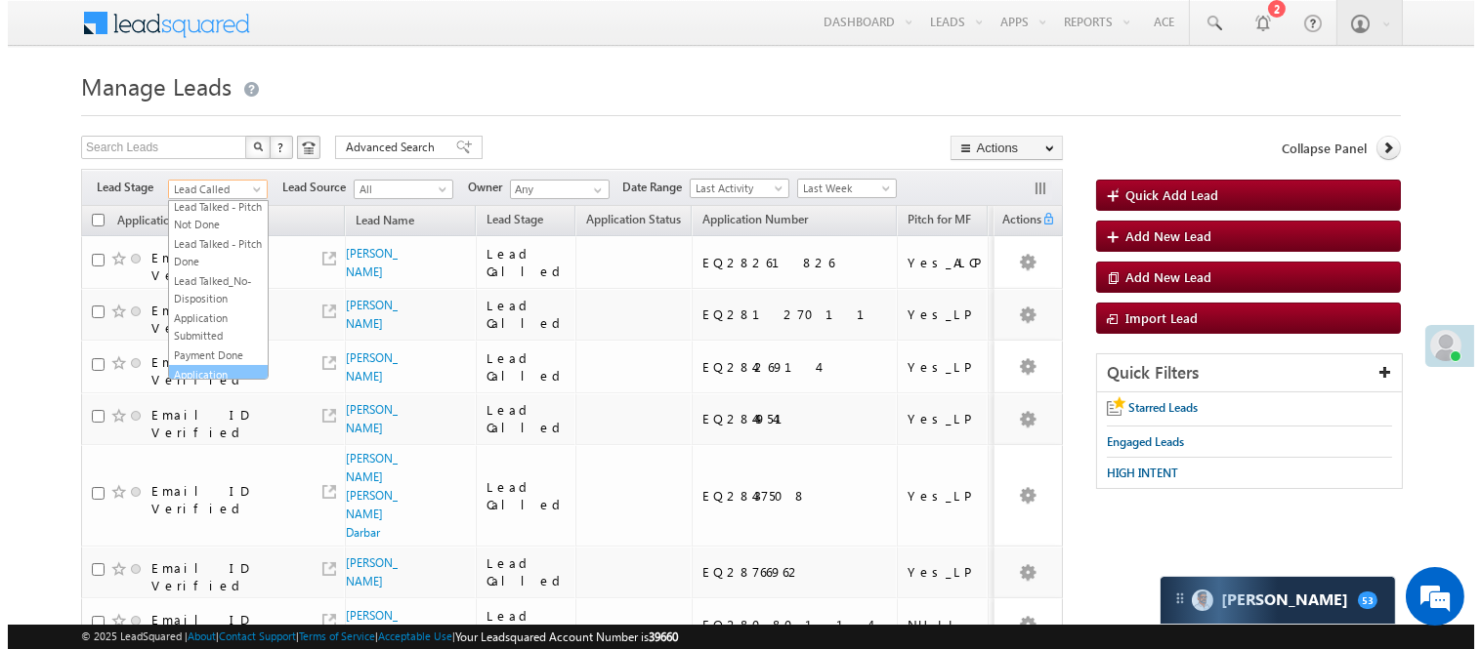
scroll to position [0, 0]
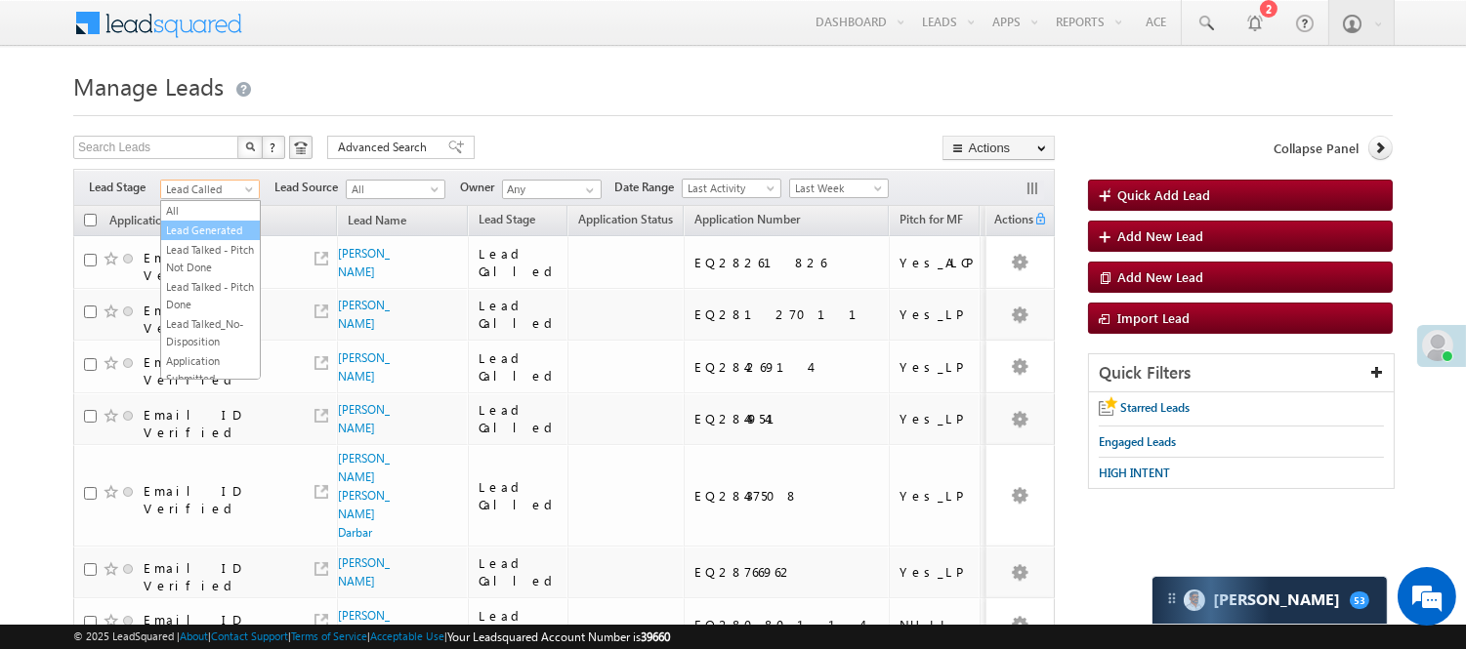
click at [192, 239] on link "Lead Generated" at bounding box center [210, 231] width 99 height 18
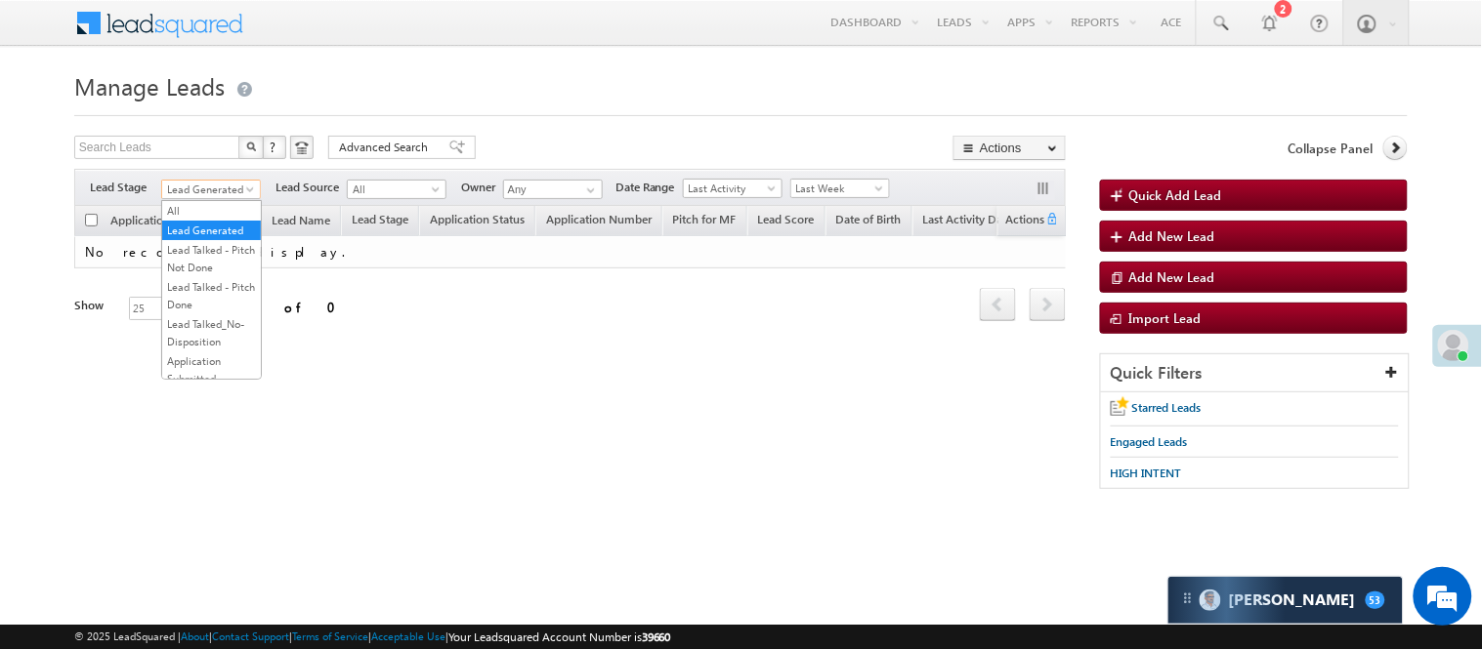
click at [213, 190] on span "Lead Generated" at bounding box center [208, 190] width 93 height 18
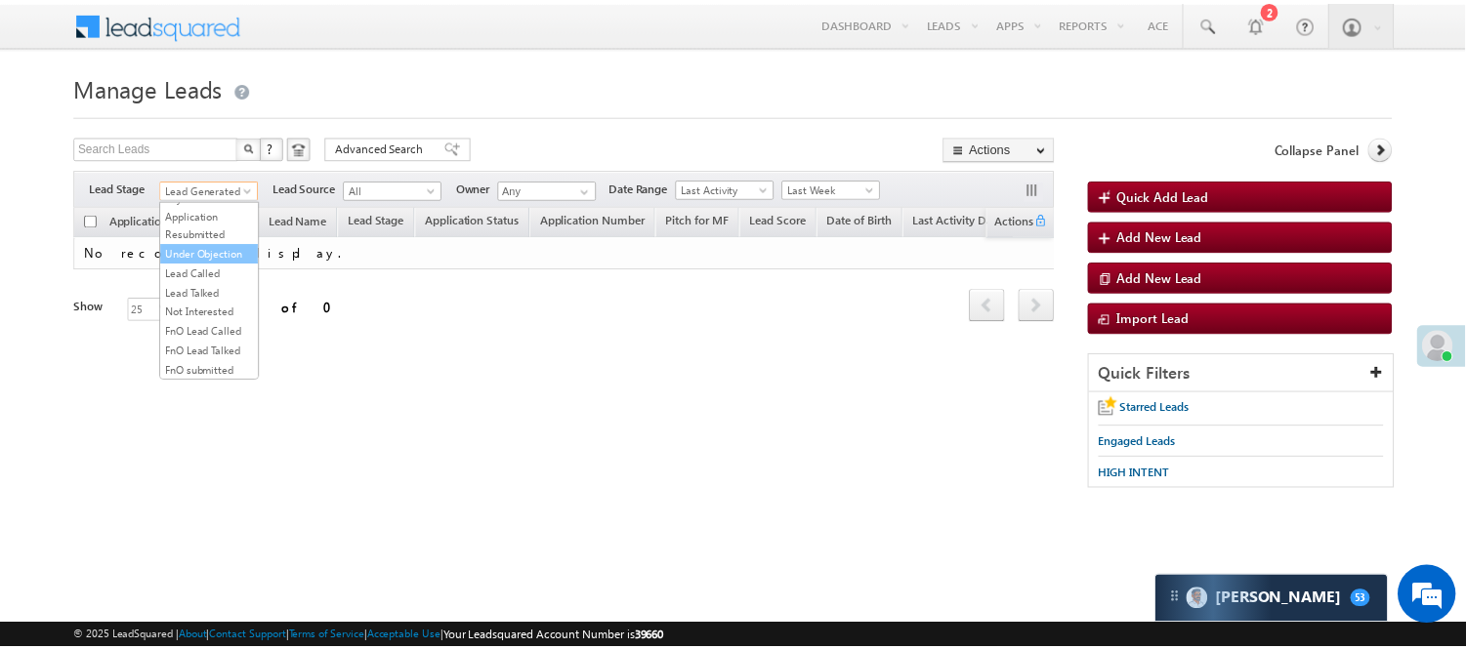
scroll to position [217, 0]
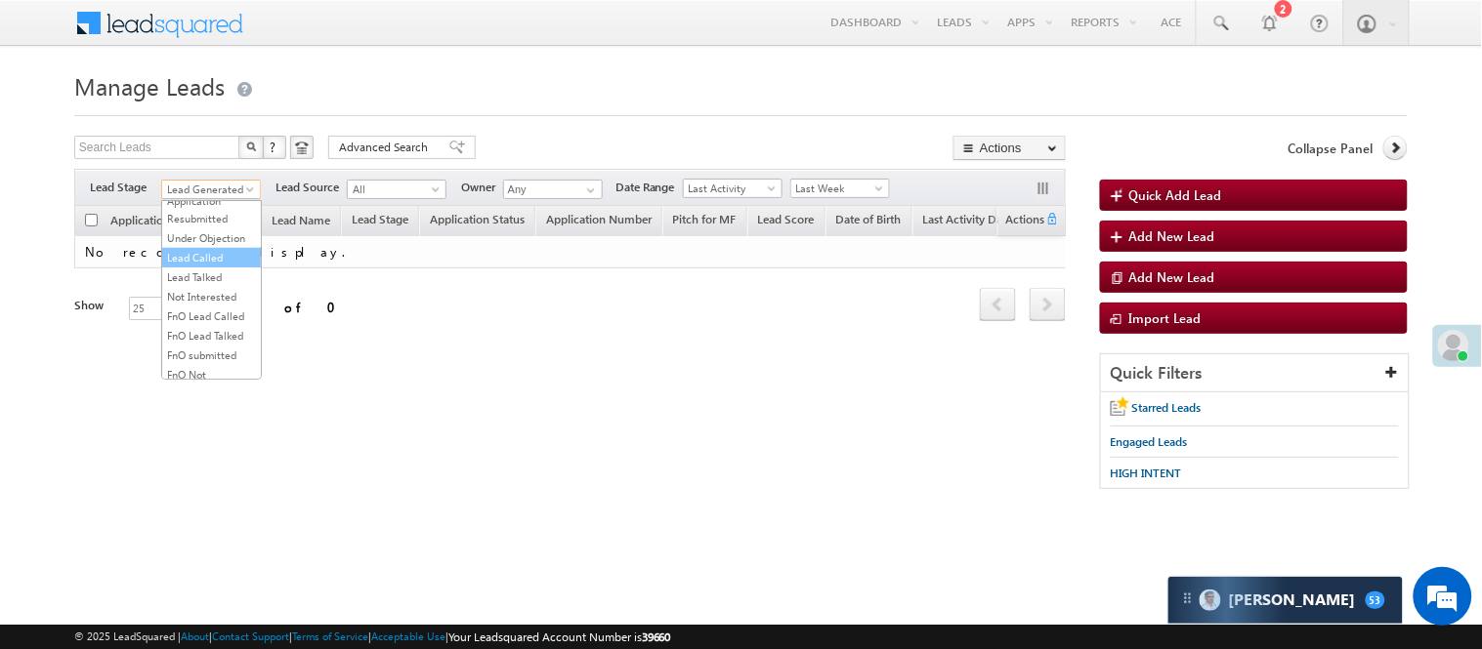
click at [210, 267] on link "Lead Called" at bounding box center [211, 258] width 99 height 18
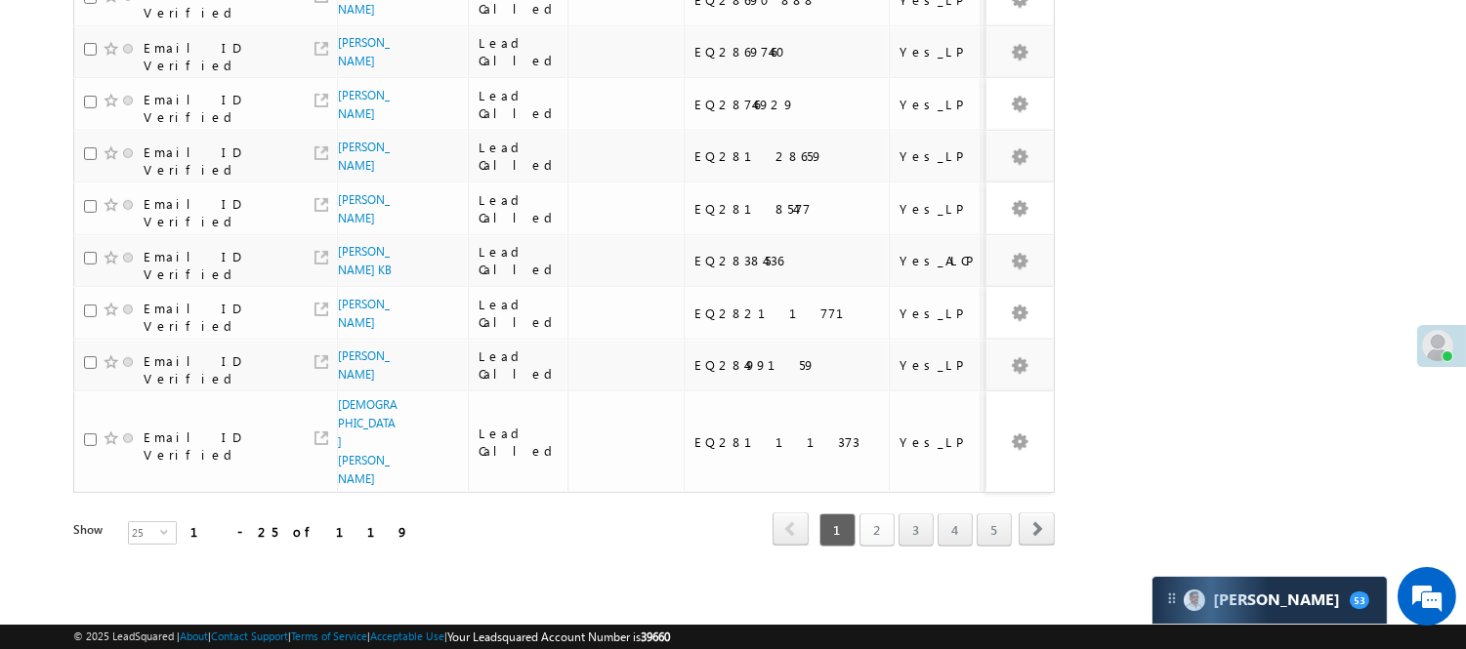
scroll to position [1333, 0]
click at [912, 514] on link "3" at bounding box center [916, 530] width 35 height 33
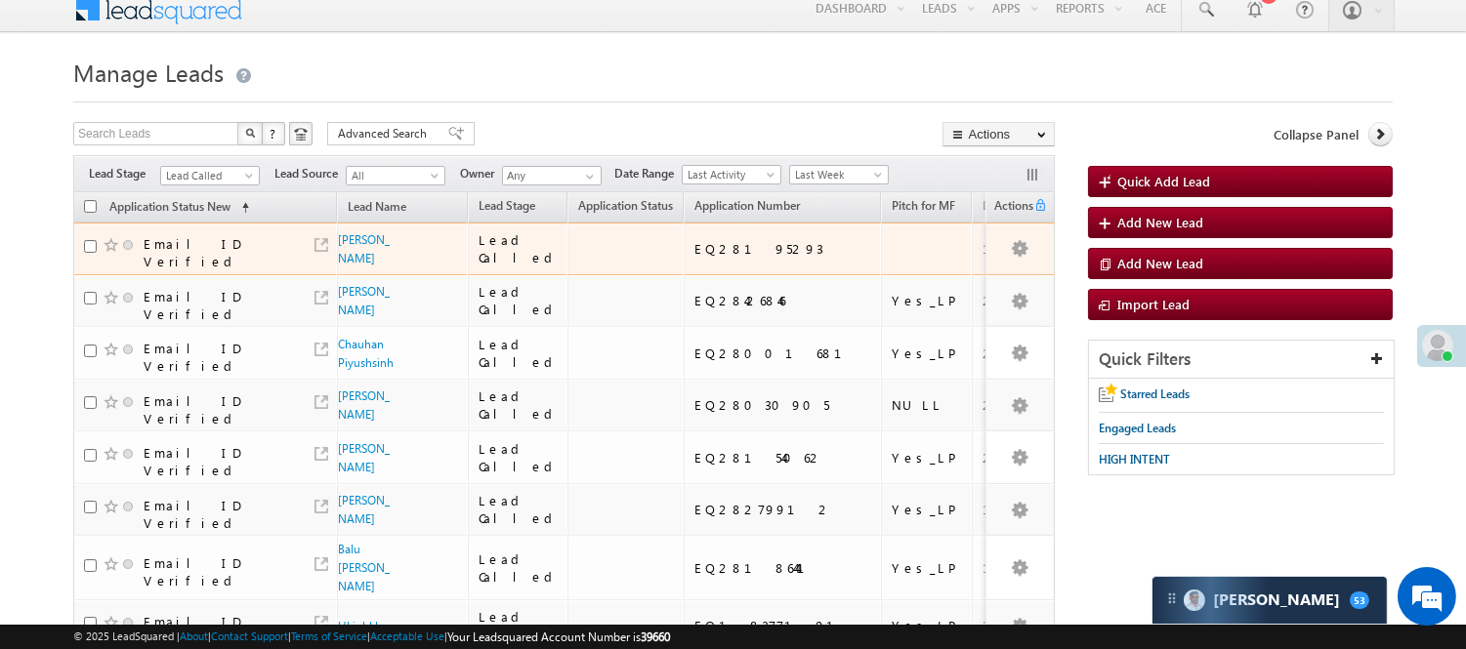
scroll to position [0, 0]
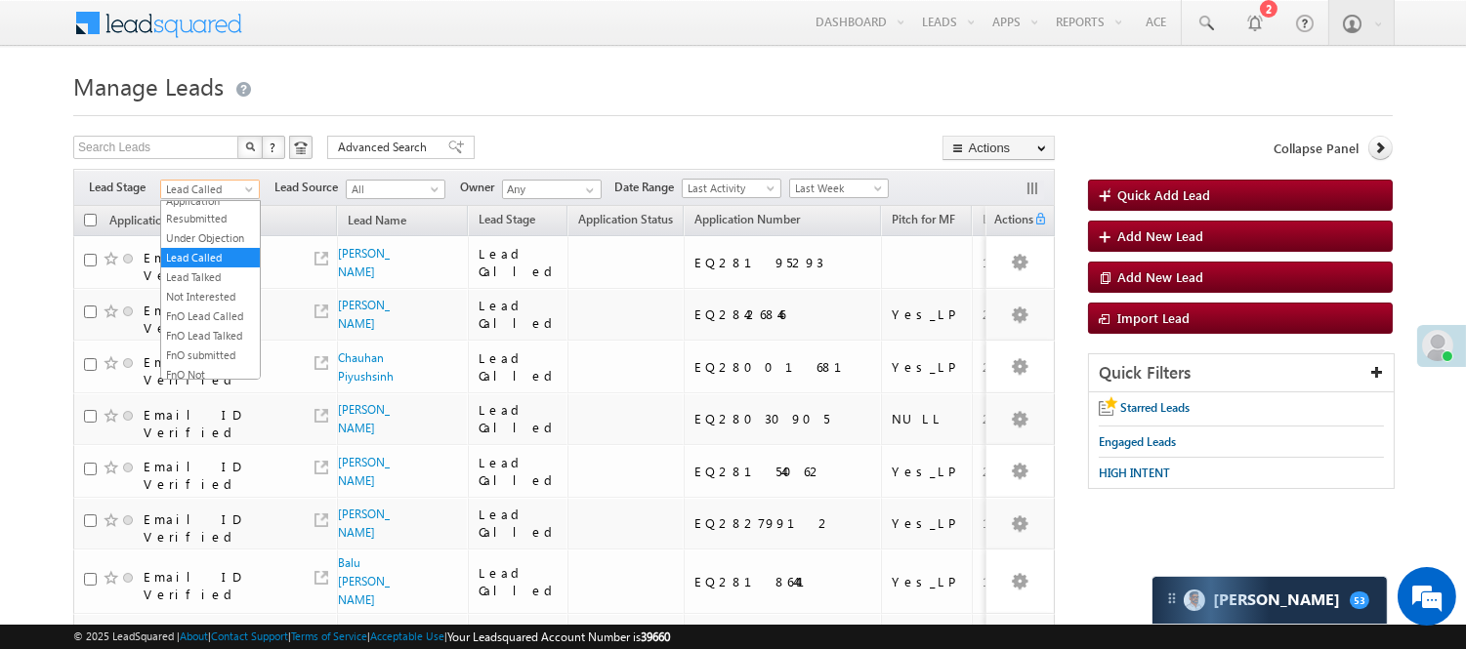
click at [207, 187] on span "Lead Called" at bounding box center [207, 190] width 93 height 18
click at [196, 239] on link "Lead Generated" at bounding box center [210, 231] width 99 height 18
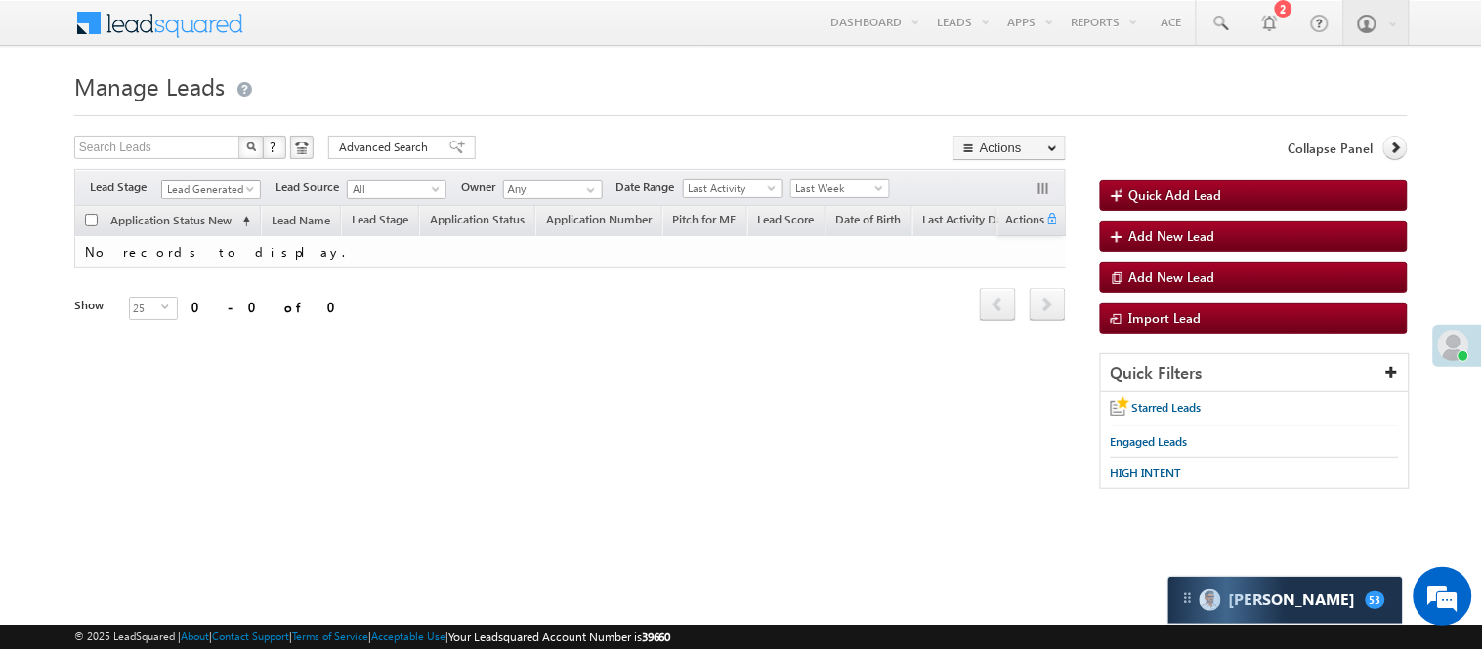
click at [217, 189] on span "Lead Generated" at bounding box center [208, 190] width 93 height 18
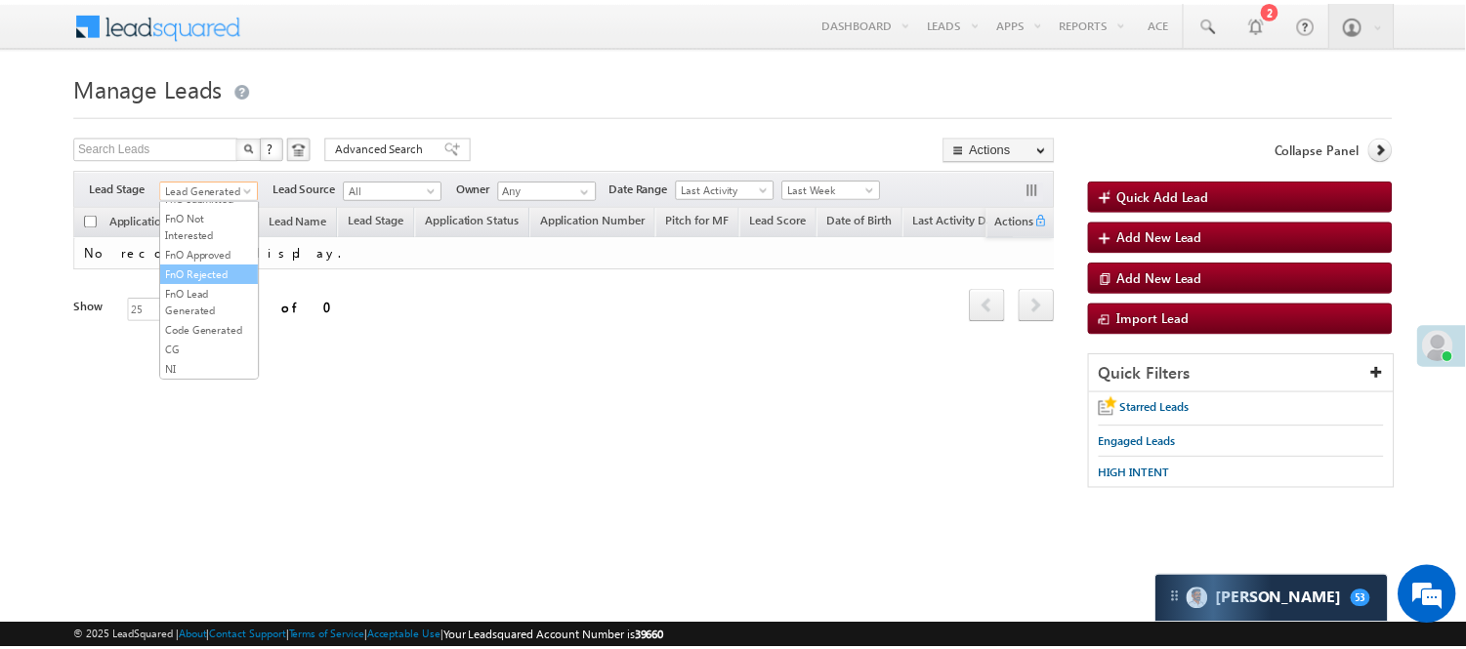
scroll to position [484, 0]
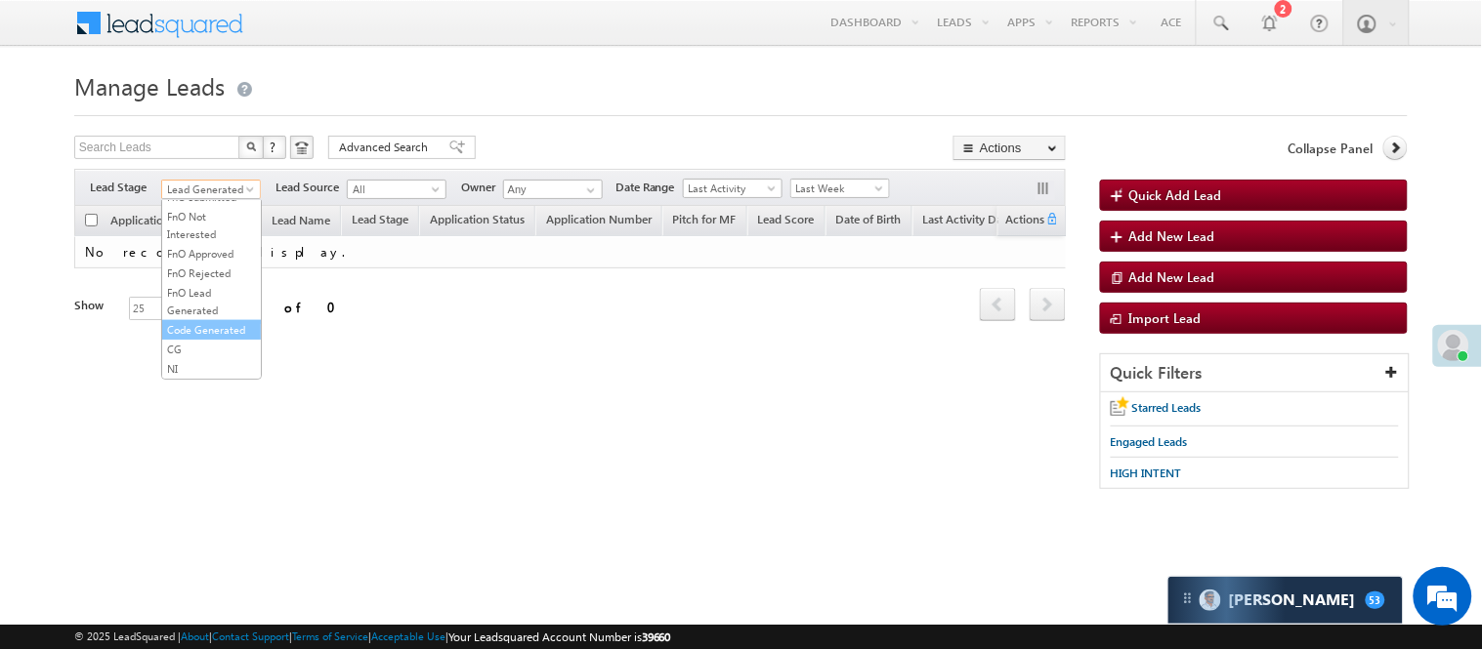
click at [222, 321] on link "Code Generated" at bounding box center [211, 330] width 99 height 18
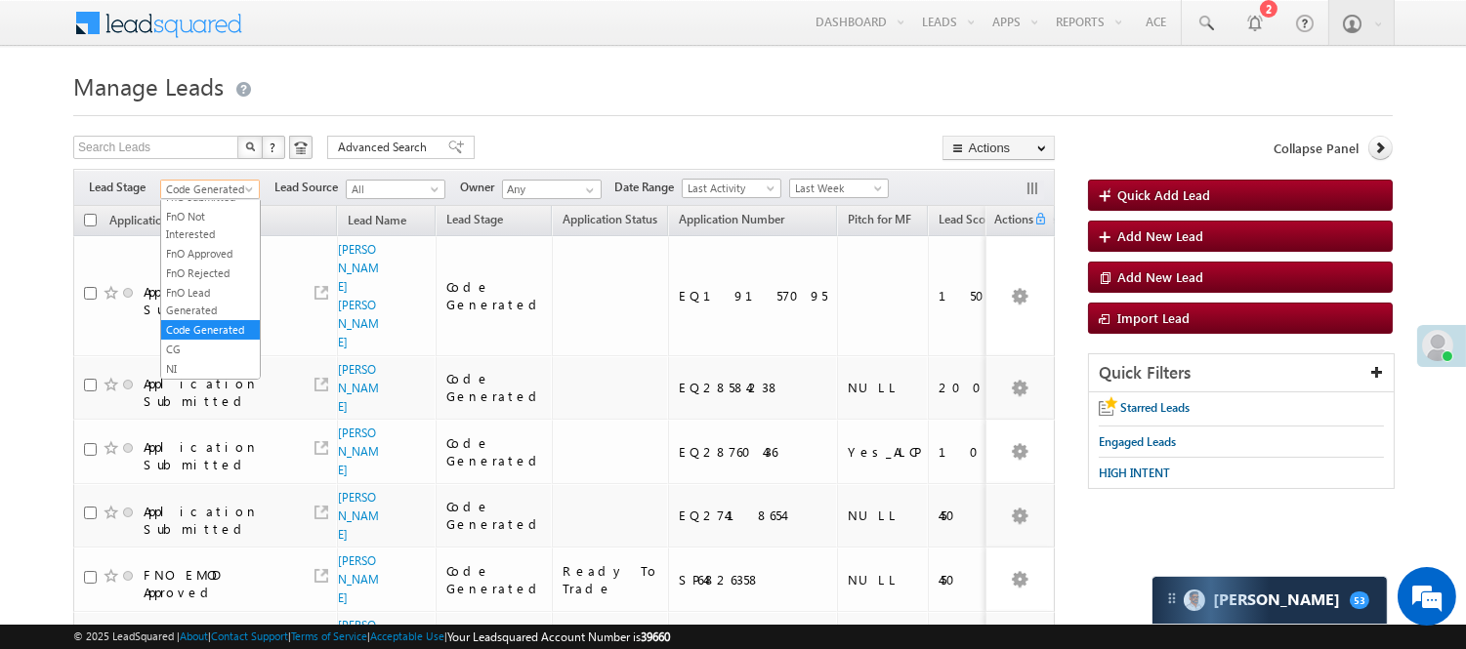
click at [237, 189] on span "Code Generated" at bounding box center [207, 190] width 93 height 18
click at [203, 267] on link "Lead Called" at bounding box center [210, 258] width 99 height 18
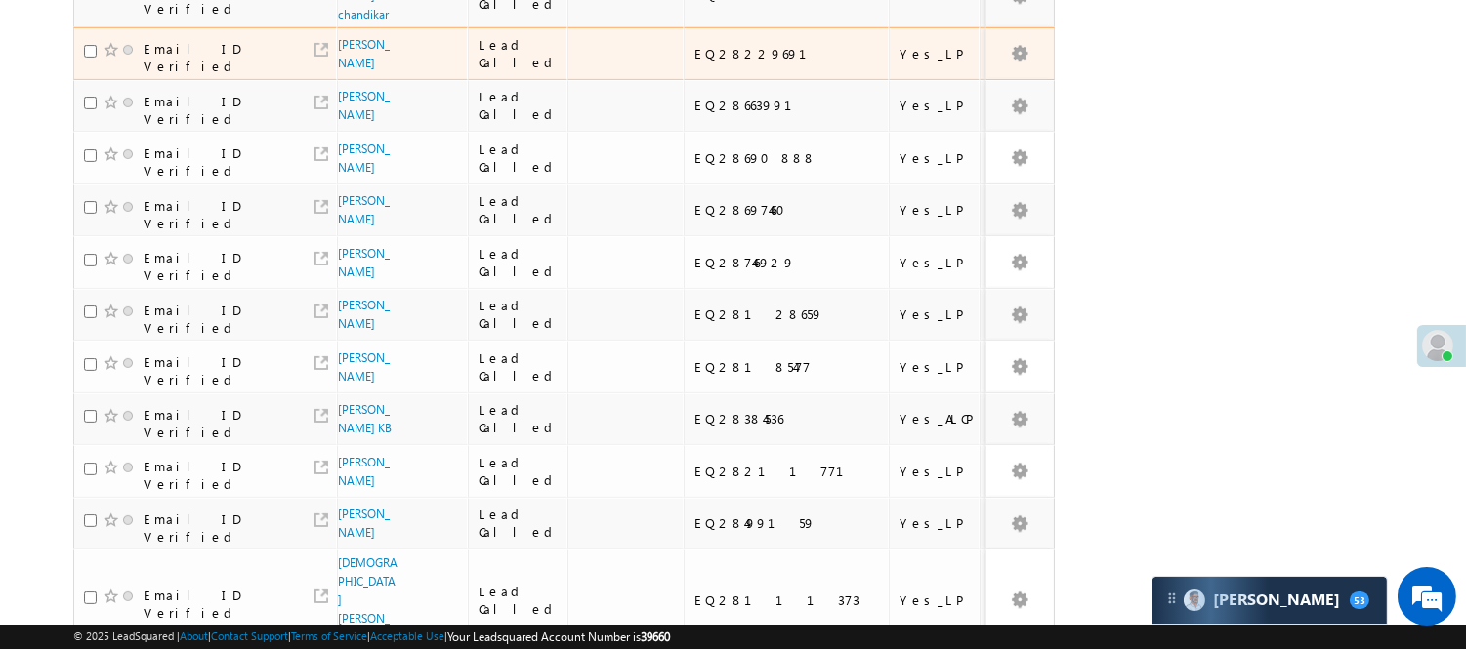
scroll to position [1333, 0]
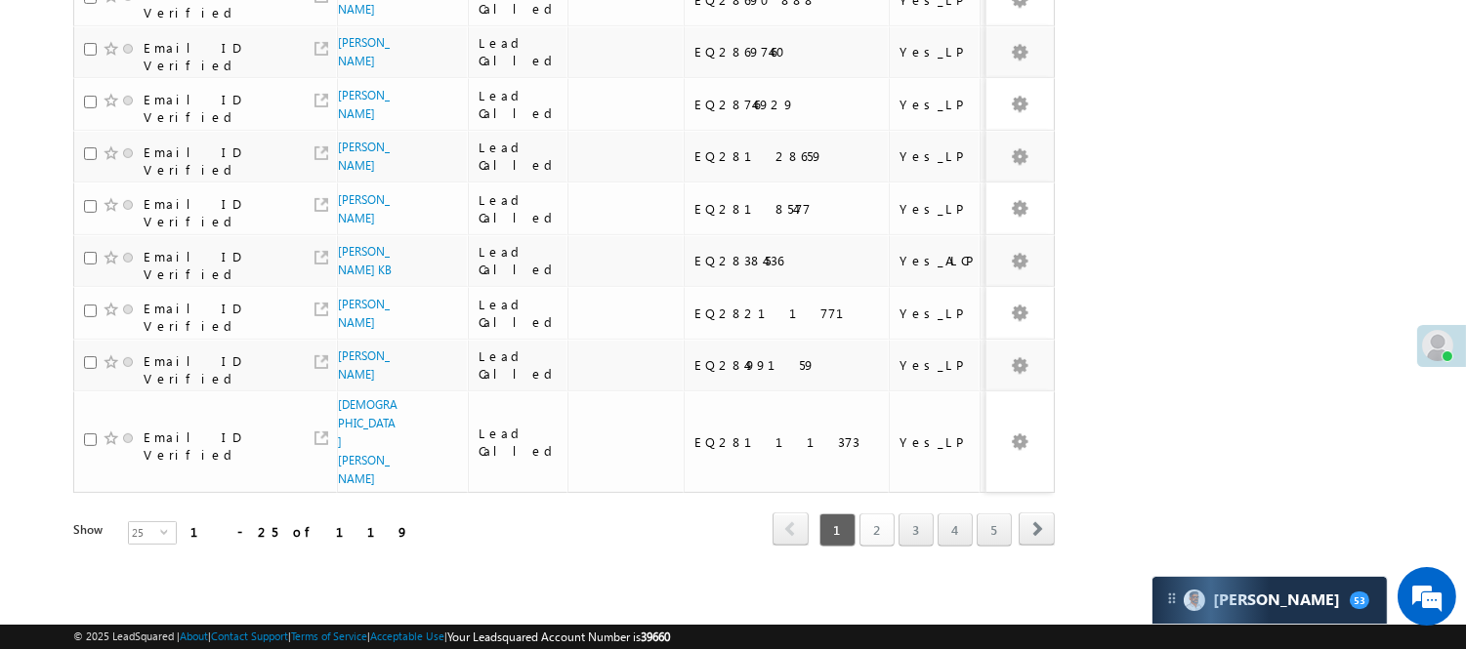
click at [883, 514] on link "2" at bounding box center [876, 530] width 35 height 33
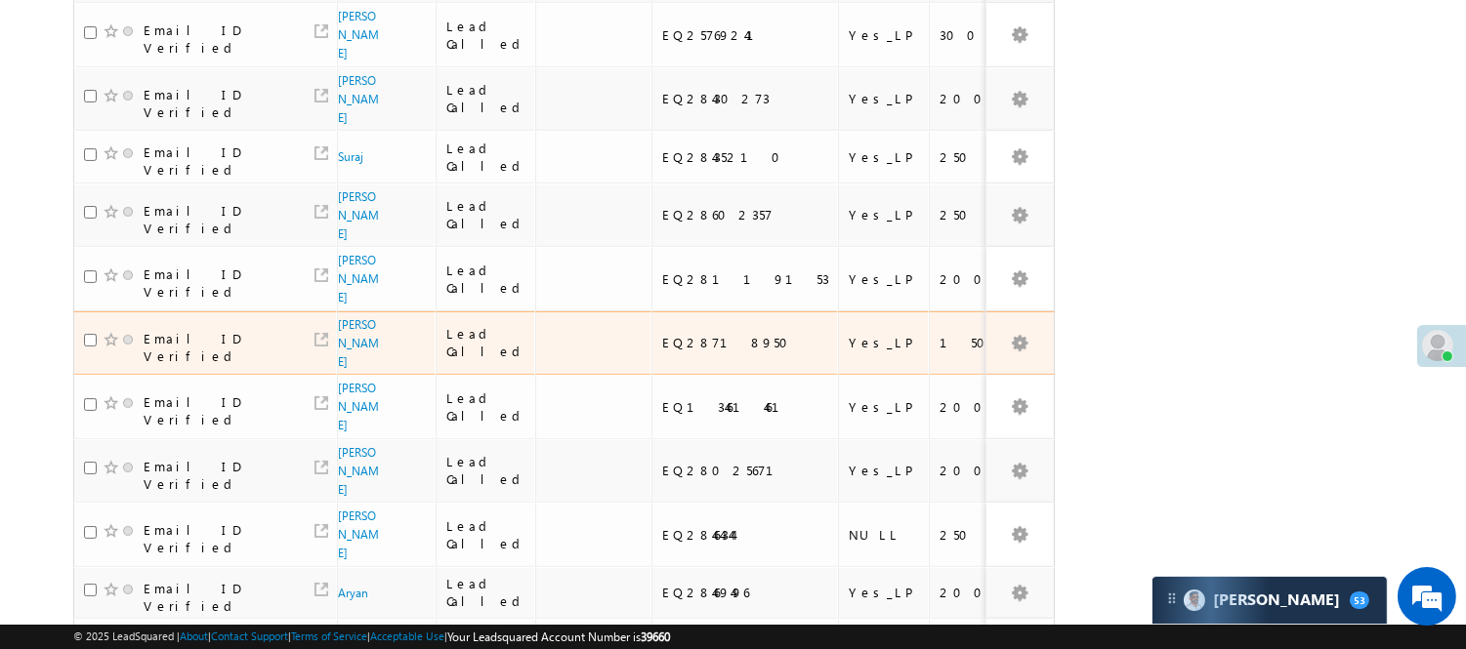
scroll to position [747, 0]
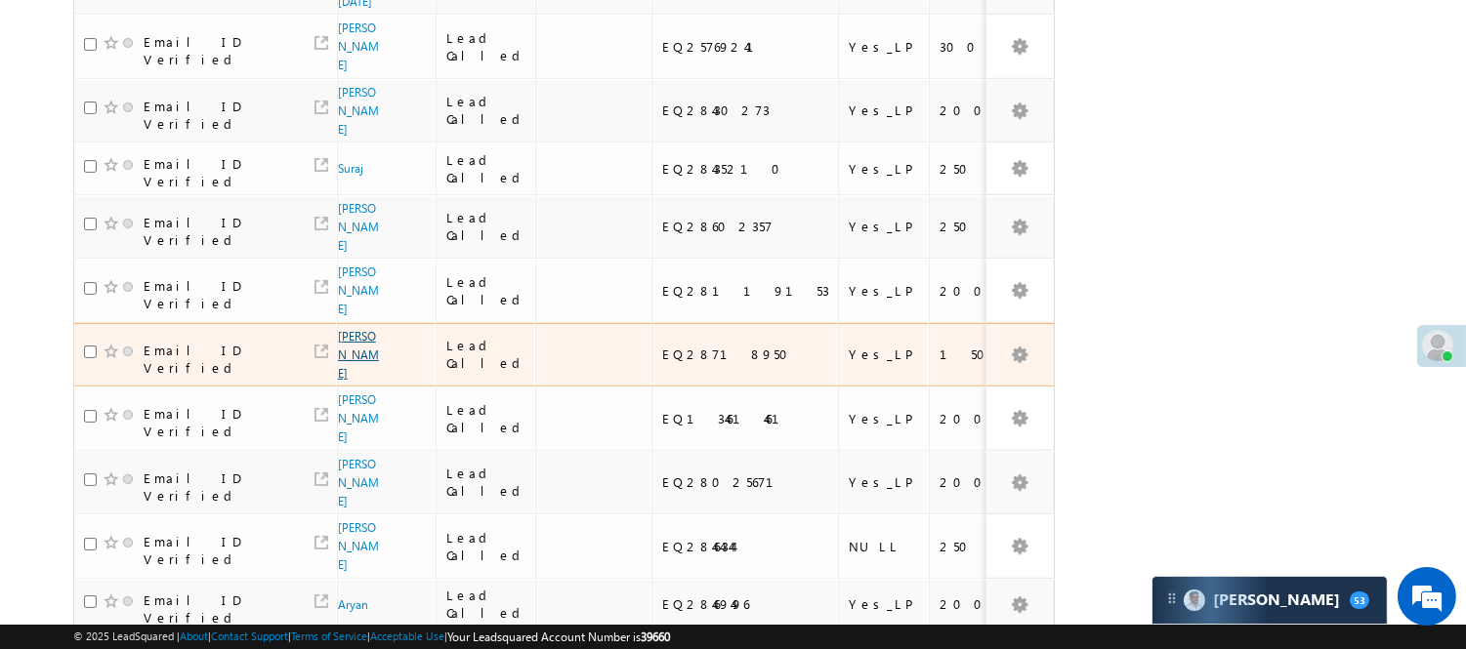
click at [345, 329] on link "Karan Singh" at bounding box center [358, 355] width 41 height 52
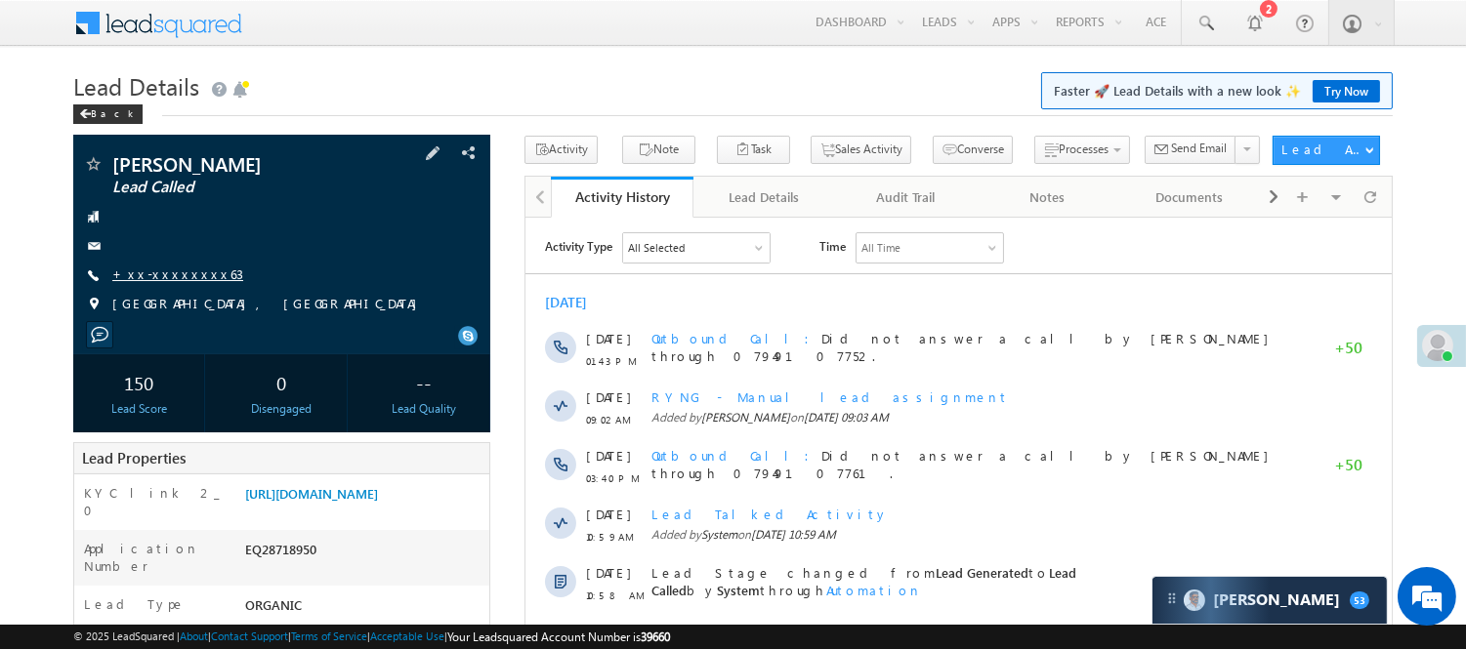
click at [172, 265] on div "[PERSON_NAME] Lead Called +xx-xxxxxxxx63" at bounding box center [281, 239] width 397 height 170
click at [172, 264] on div "[PERSON_NAME] Lead Called +xx-xxxxxxxx63" at bounding box center [281, 239] width 397 height 170
click at [167, 271] on link "+xx-xxxxxxxx63" at bounding box center [177, 274] width 131 height 17
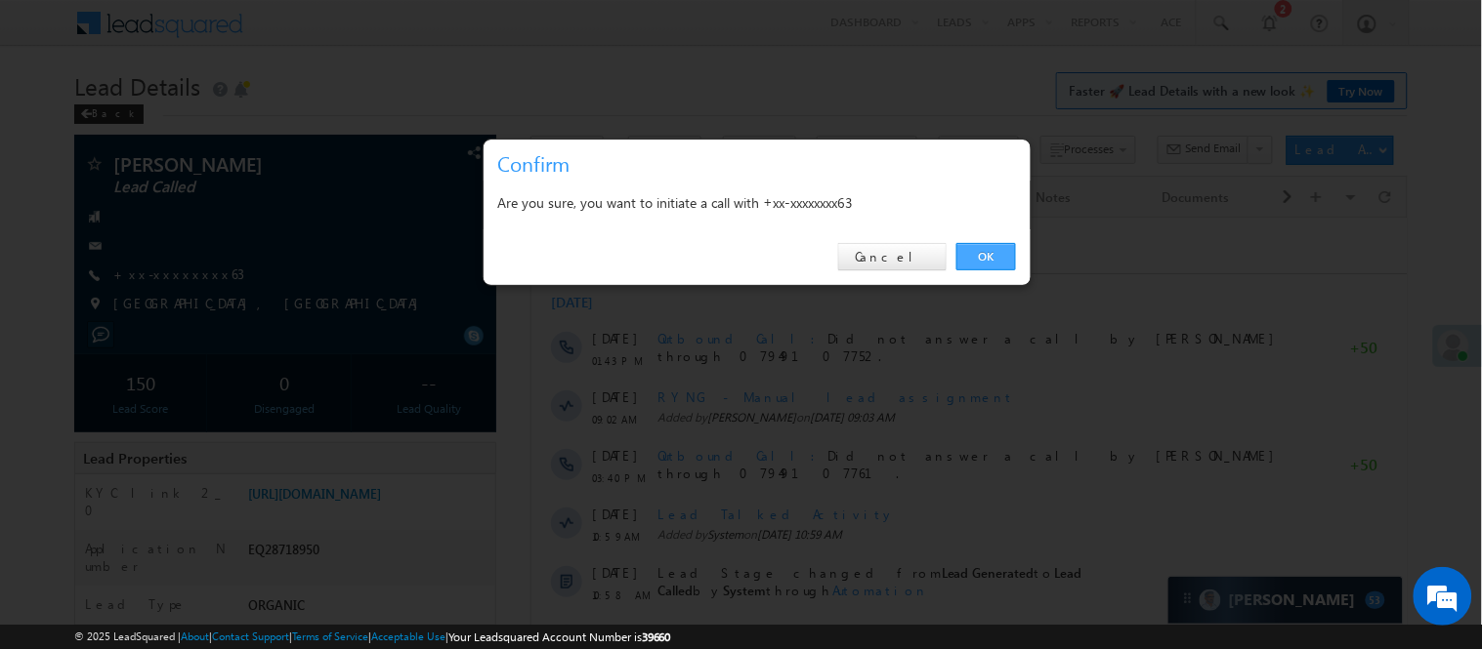
click at [1007, 257] on link "OK" at bounding box center [986, 256] width 60 height 27
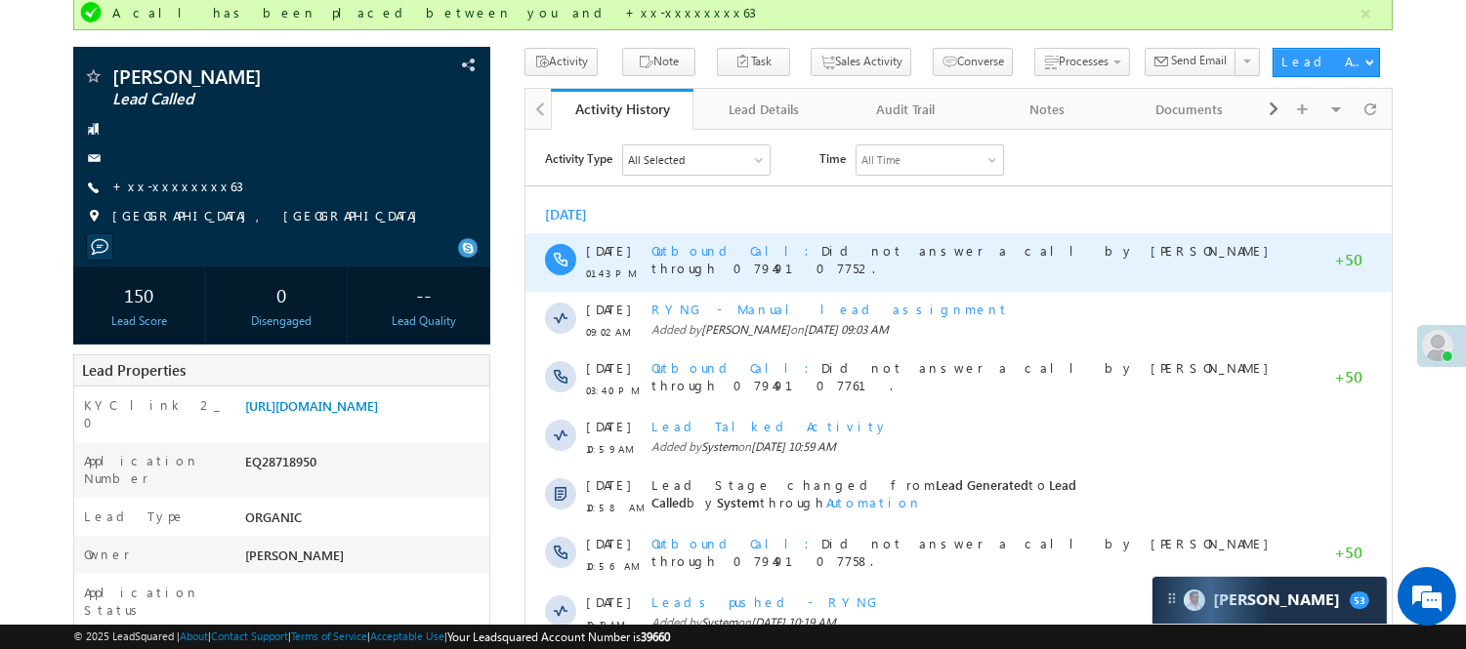
scroll to position [217, 0]
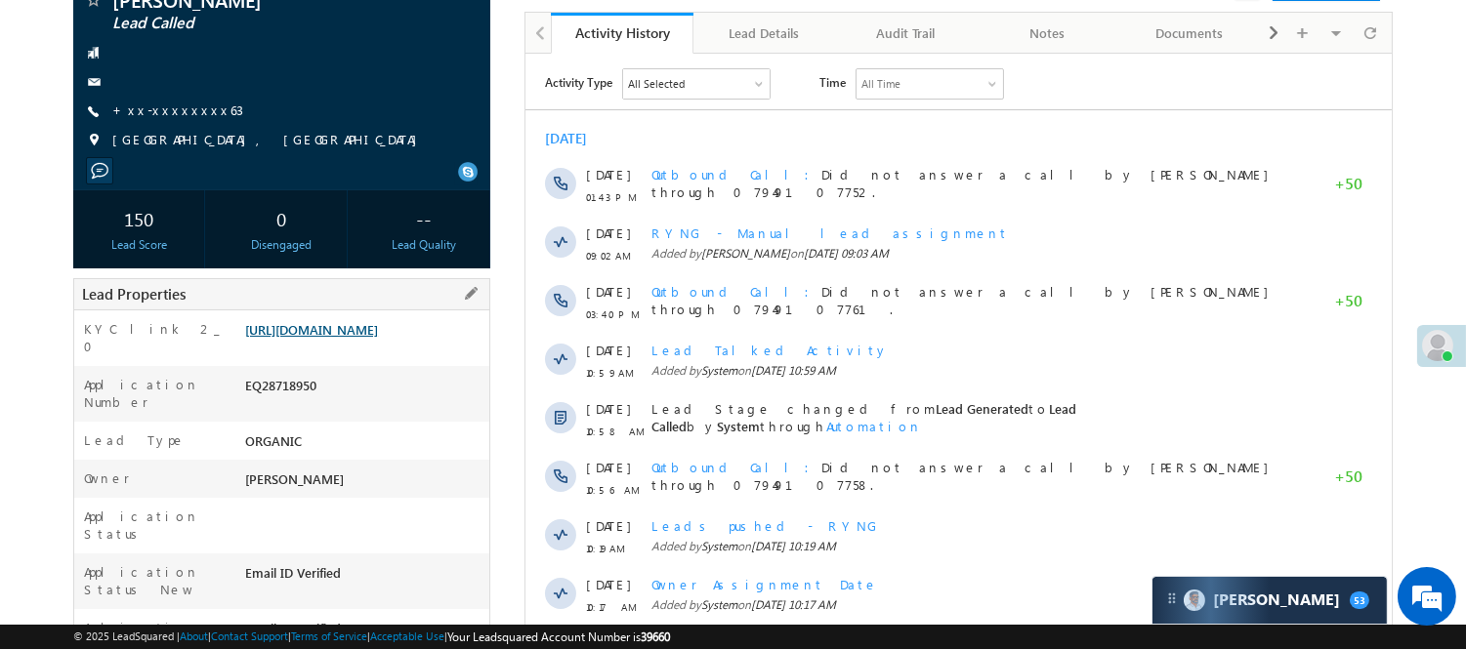
click at [378, 338] on link "https://angelbroking1-pk3em7sa.customui-test.leadsquared.com?leadId=cc4e0e14-c7…" at bounding box center [311, 329] width 133 height 17
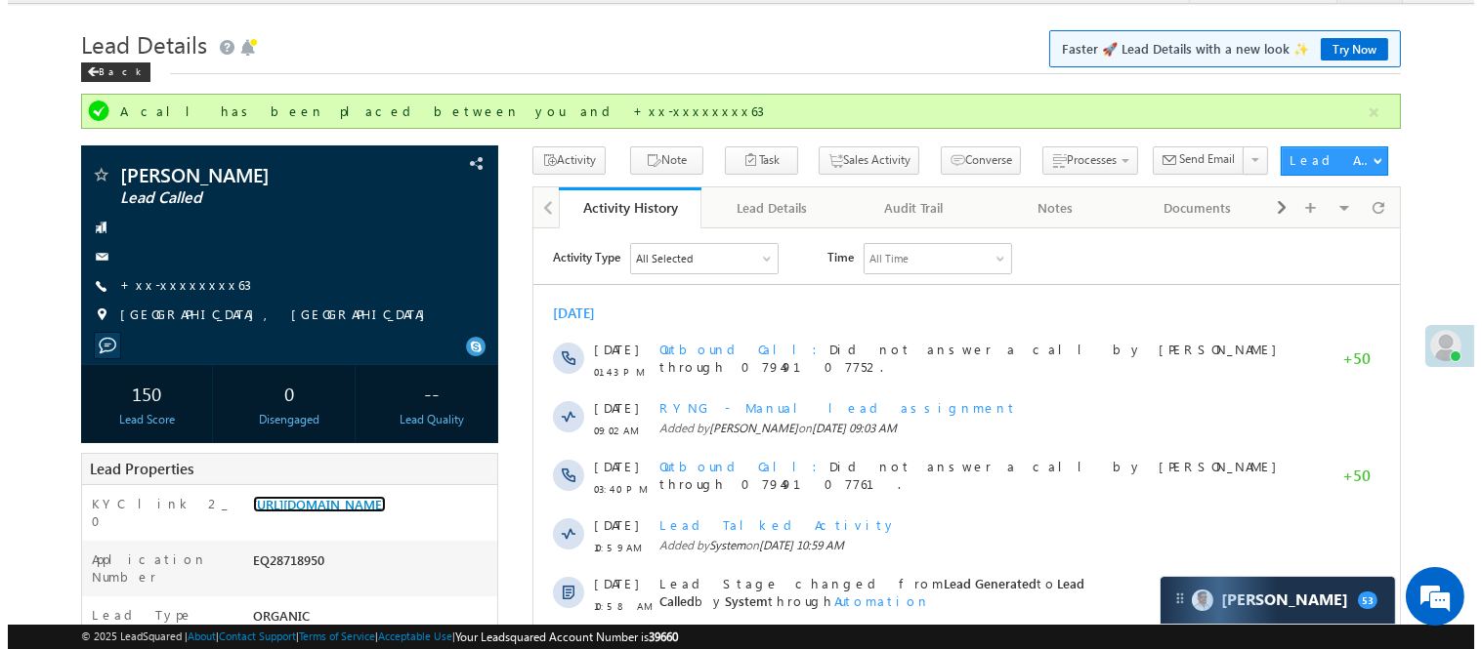
scroll to position [0, 0]
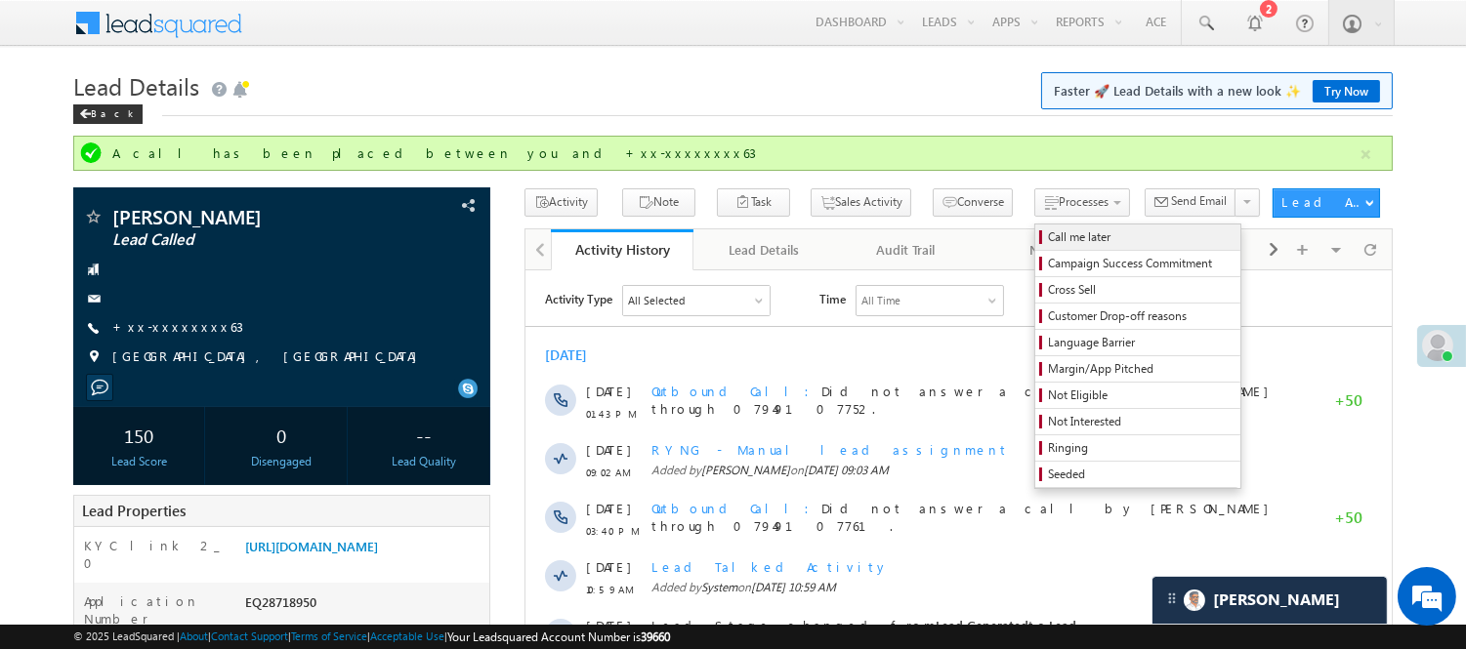
click at [1048, 235] on span "Call me later" at bounding box center [1141, 238] width 186 height 18
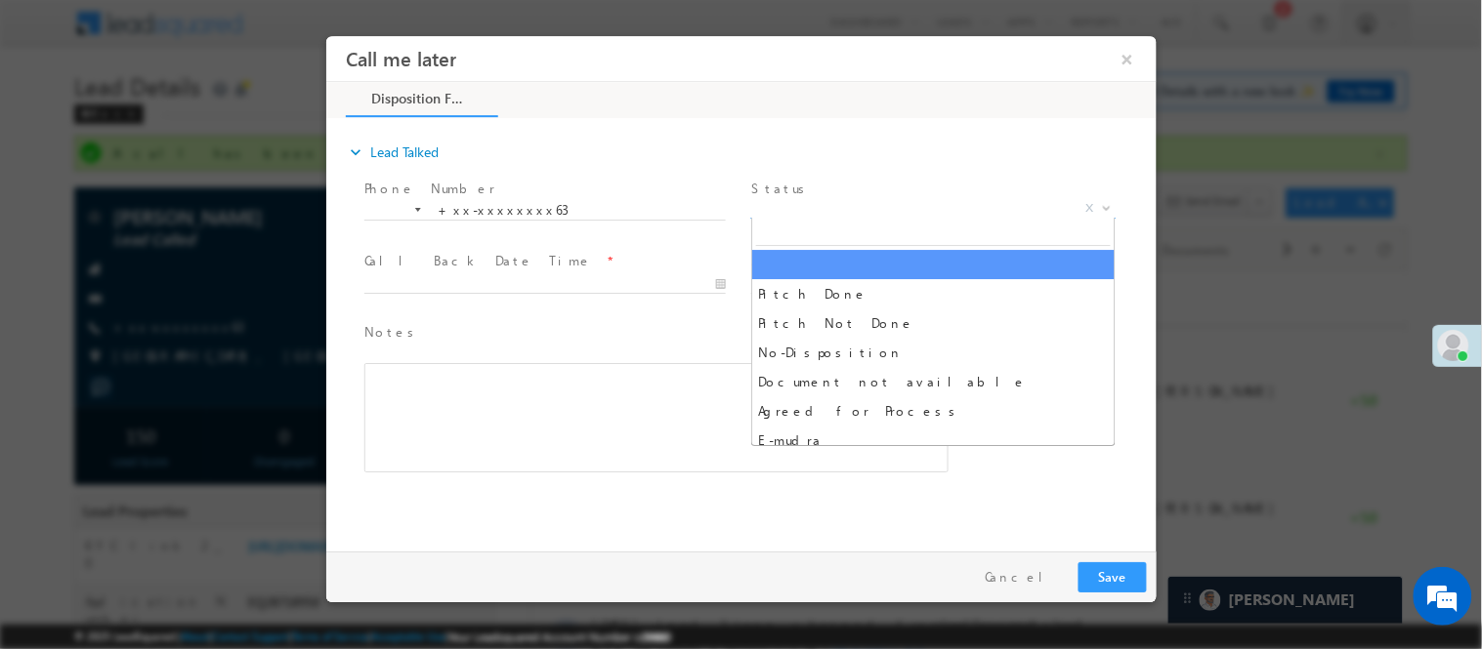
click at [884, 209] on span "X" at bounding box center [932, 208] width 364 height 20
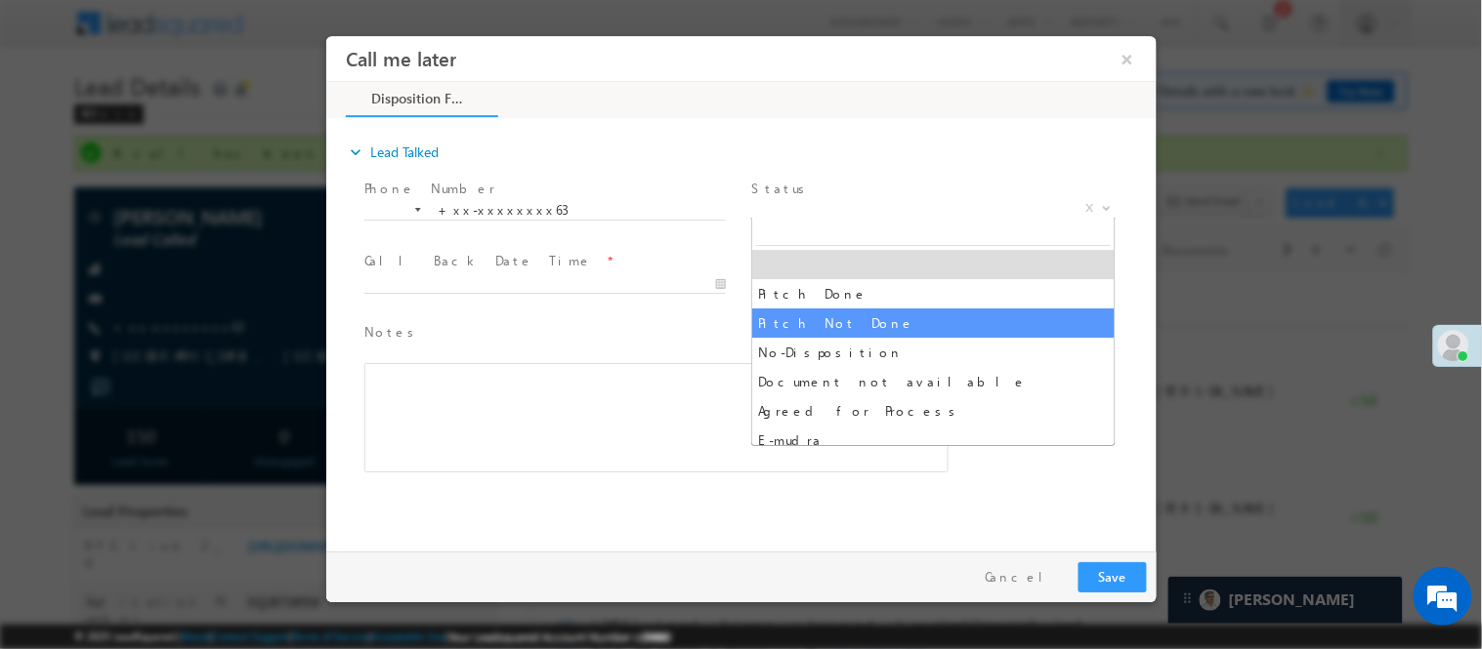
select select "Pitch Not Done"
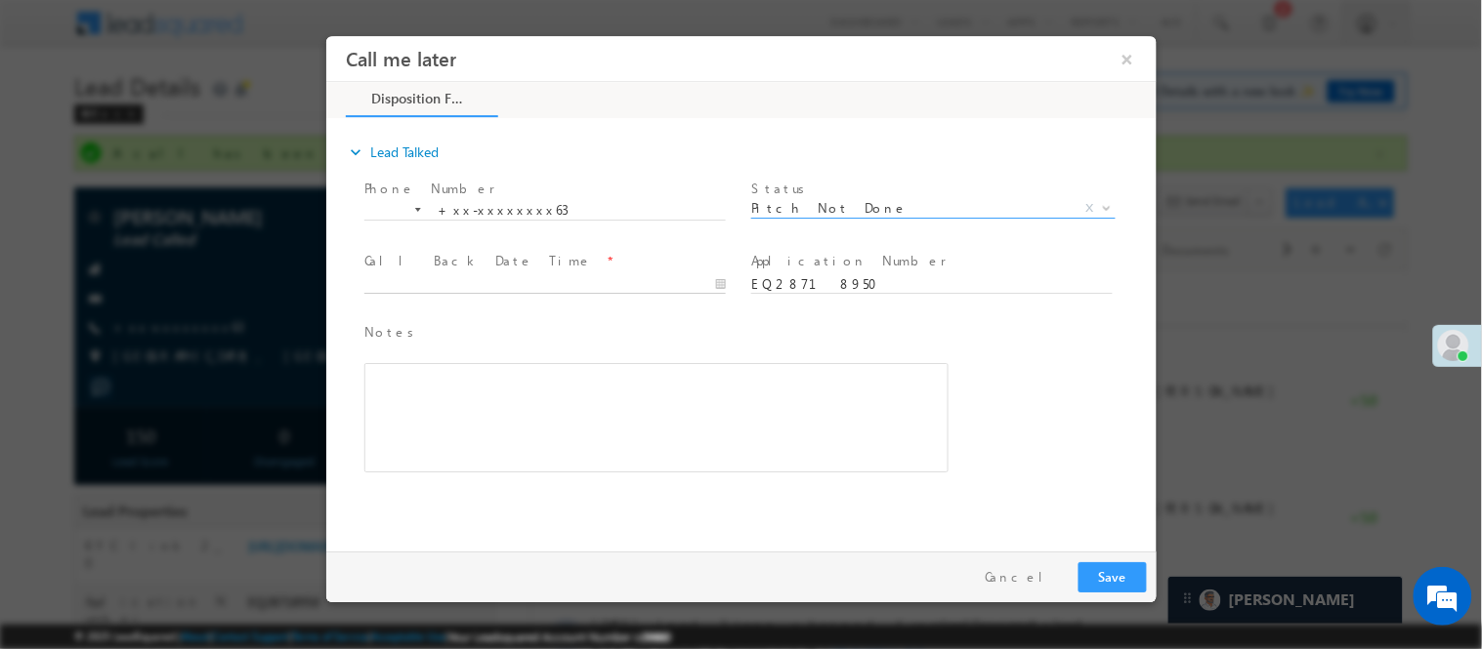
click at [656, 280] on input "text" at bounding box center [543, 284] width 361 height 20
type input "09/15/25 8:02 PM"
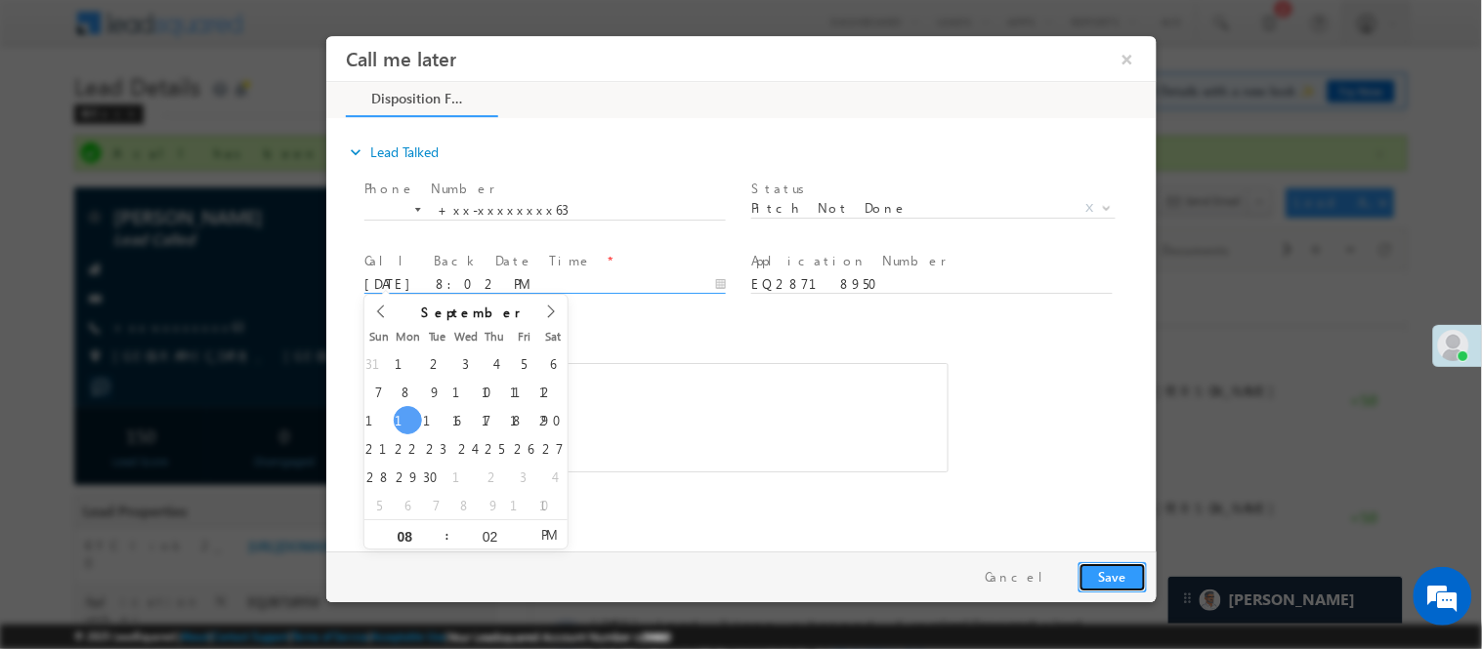
click at [1094, 583] on button "Save" at bounding box center [1111, 577] width 68 height 30
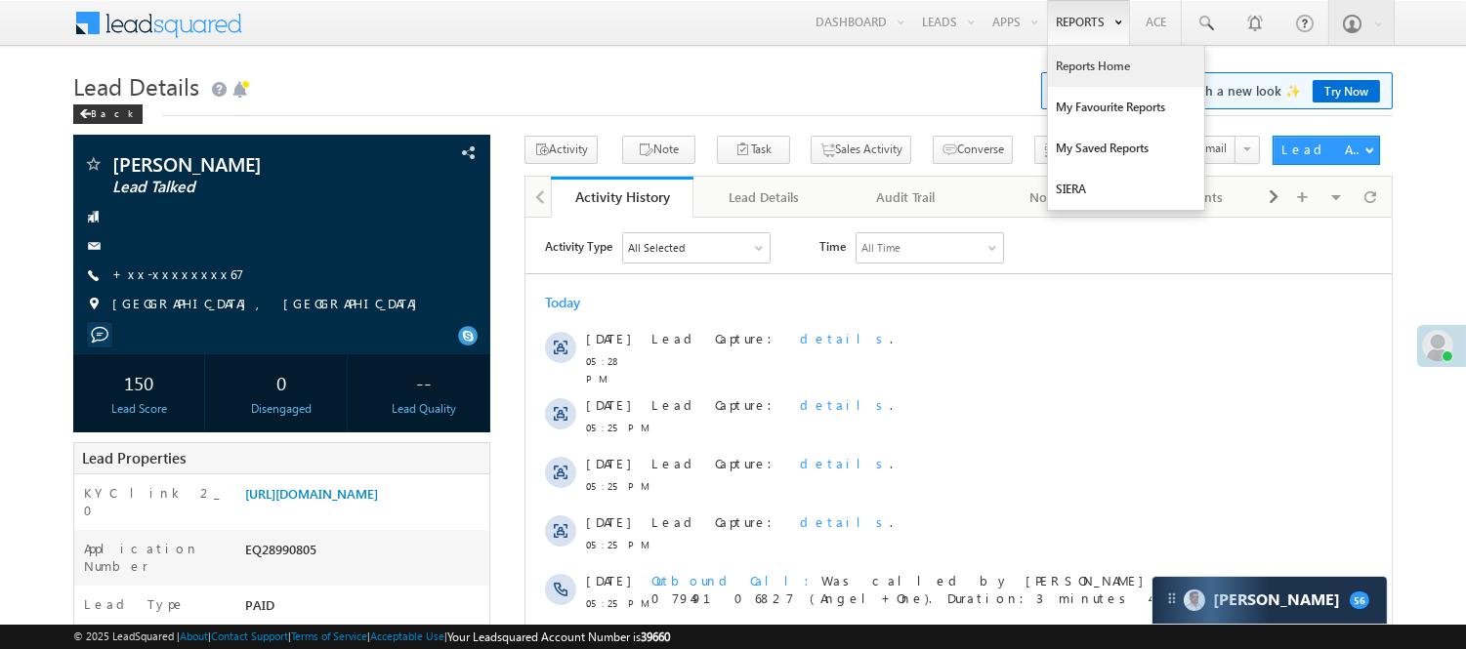
click at [1088, 72] on link "Reports Home" at bounding box center [1126, 66] width 156 height 41
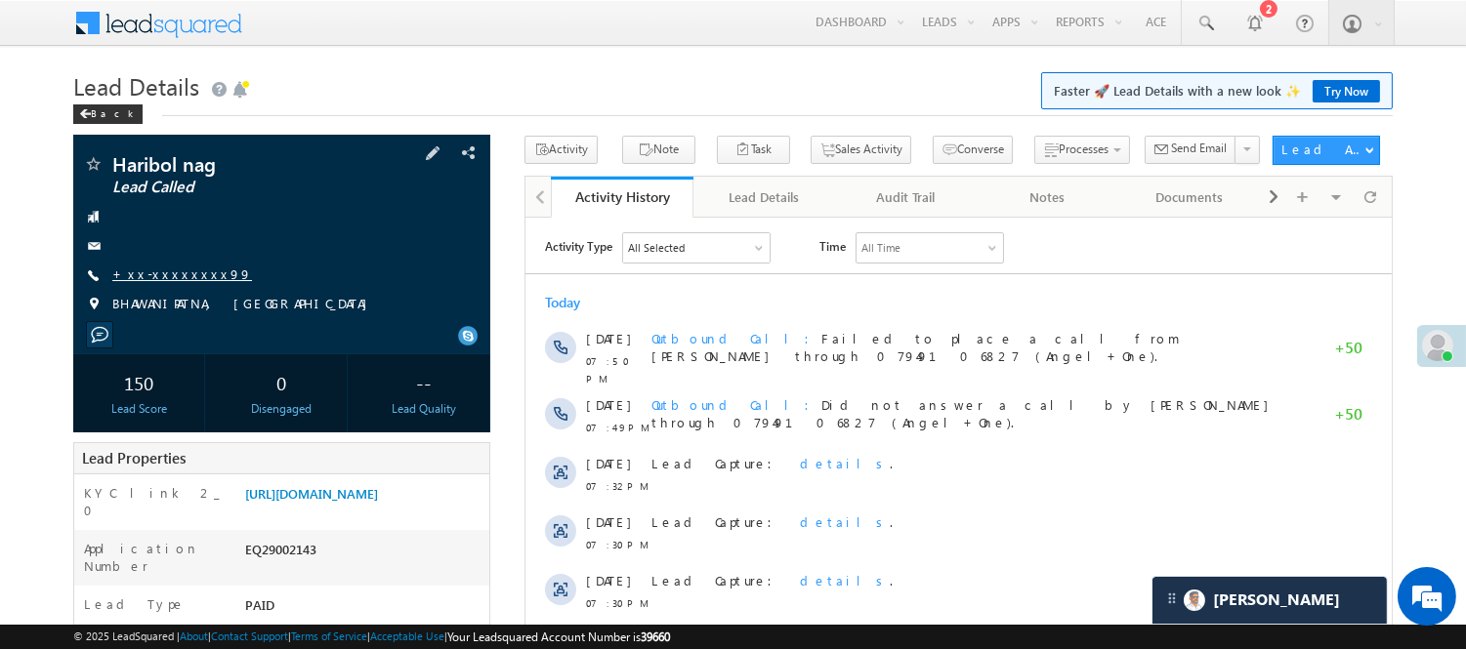
click at [164, 276] on link "+xx-xxxxxxxx99" at bounding box center [182, 274] width 140 height 17
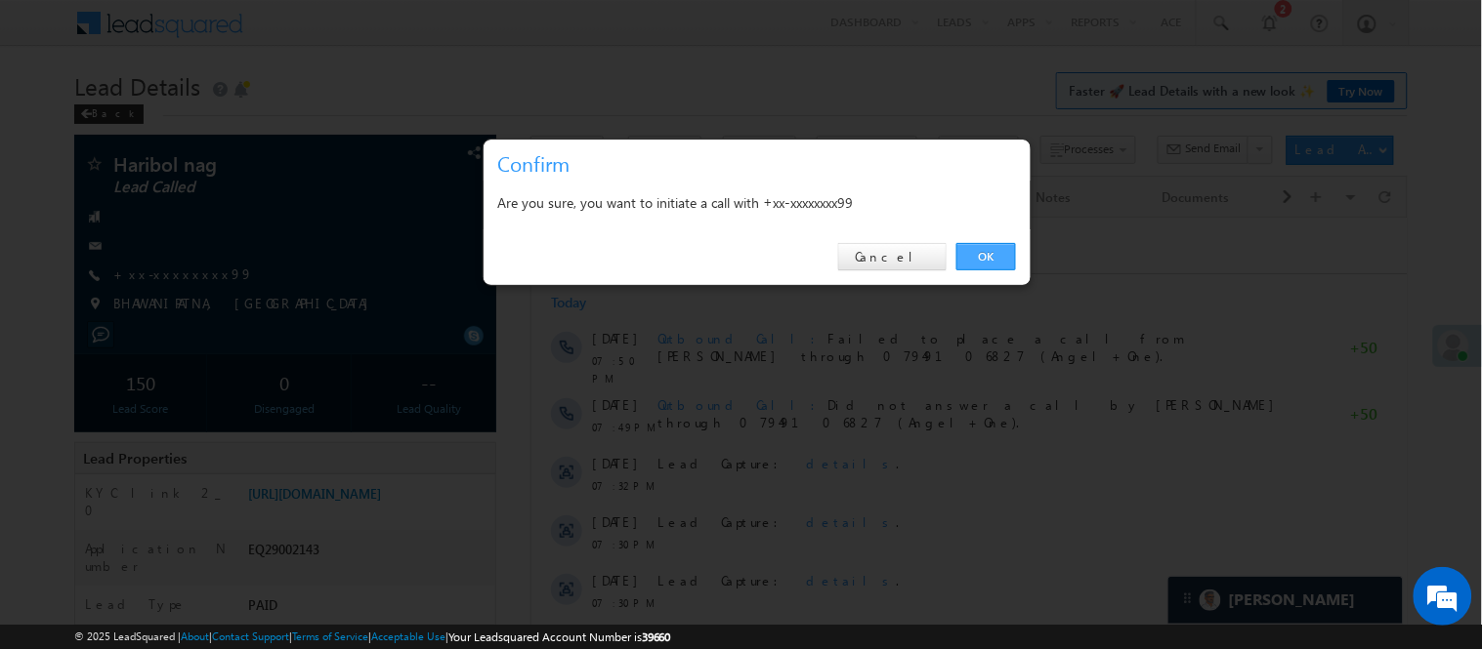
click at [979, 260] on link "OK" at bounding box center [986, 256] width 60 height 27
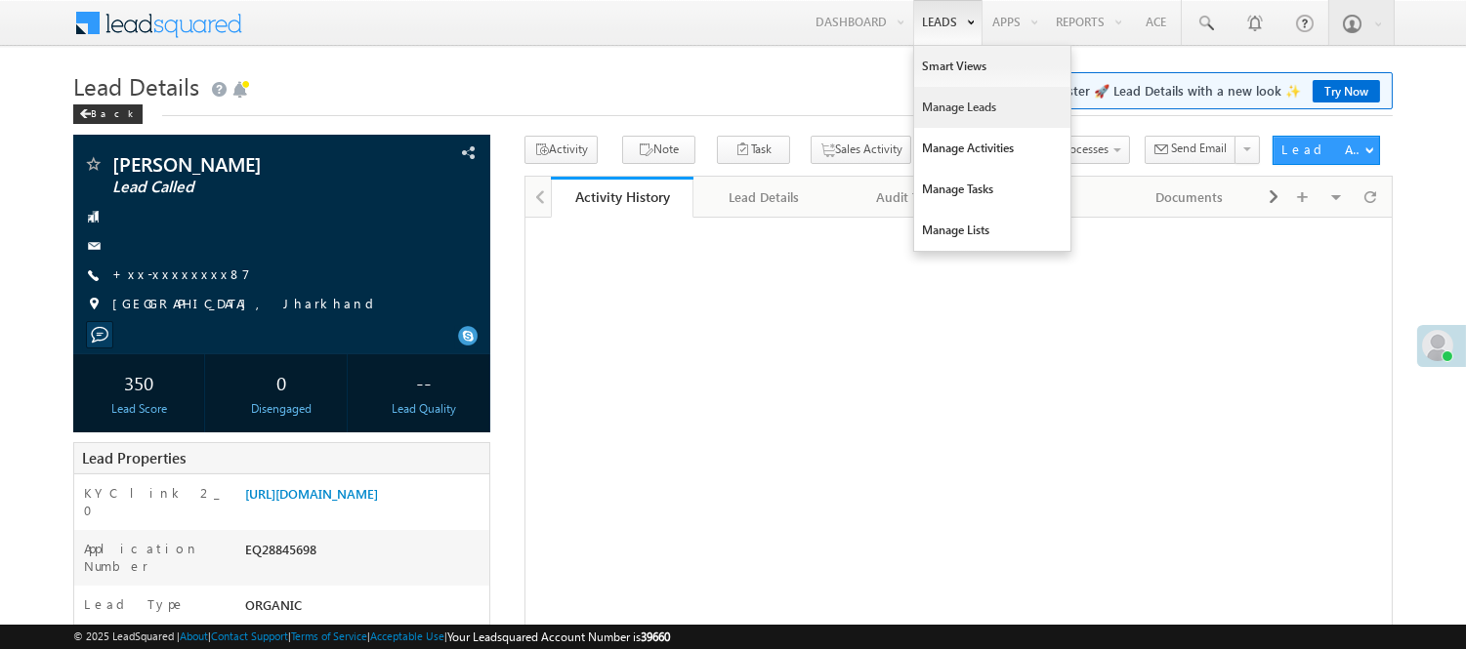
drag, startPoint x: 0, startPoint y: 0, endPoint x: 961, endPoint y: 103, distance: 966.5
click at [961, 103] on link "Manage Leads" at bounding box center [992, 107] width 156 height 41
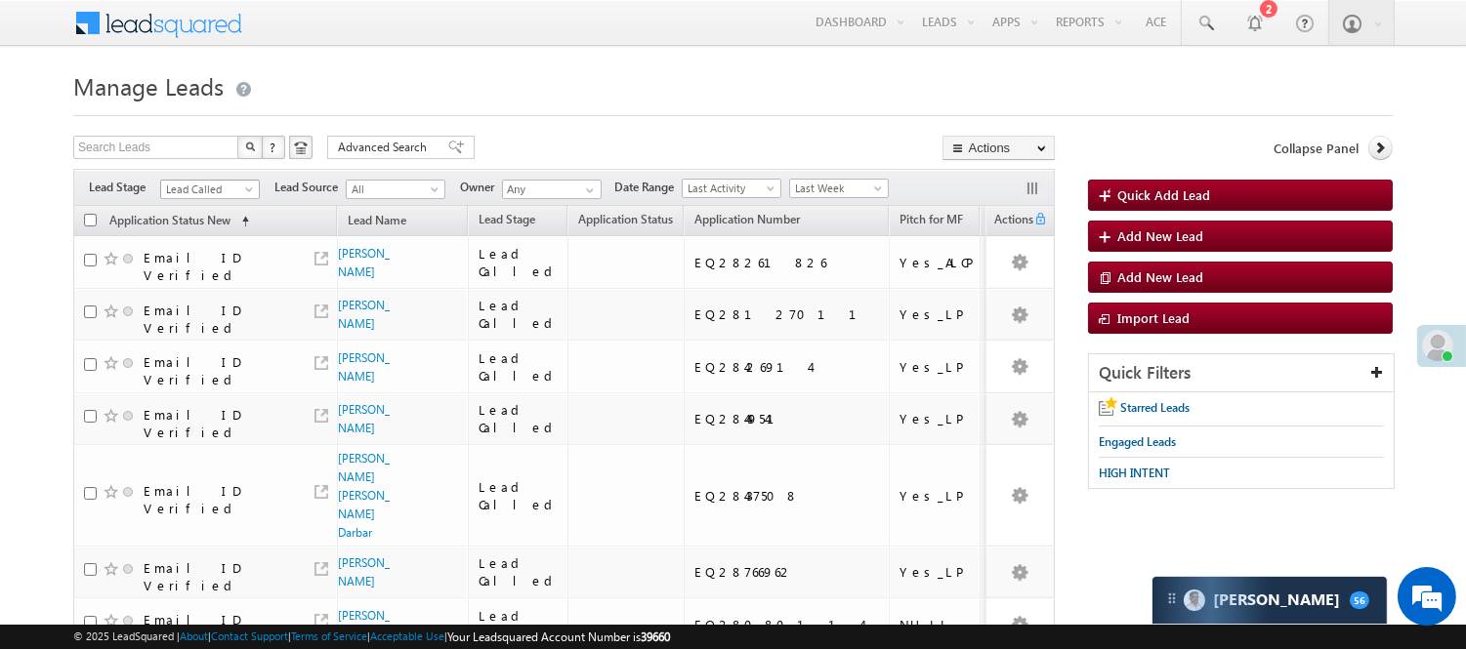
click at [210, 181] on span "Lead Called" at bounding box center [207, 190] width 93 height 18
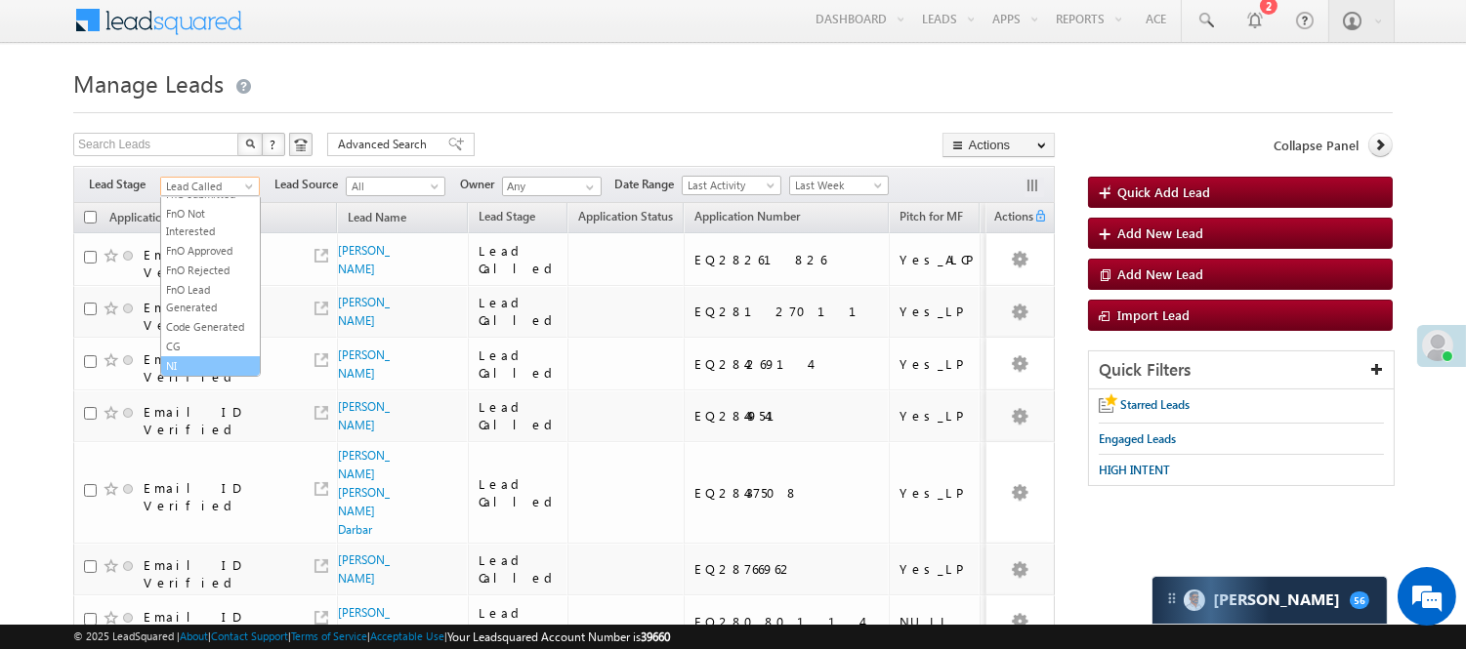
scroll to position [108, 0]
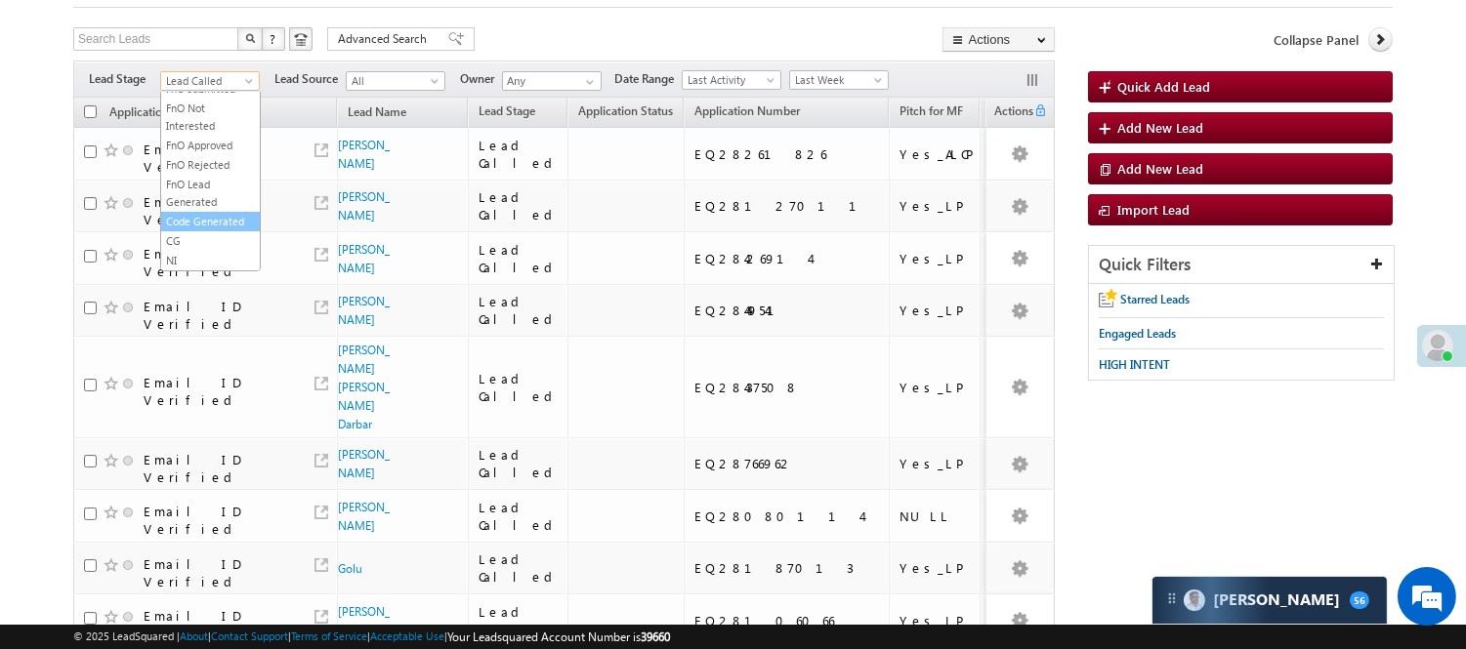
click at [173, 225] on link "Code Generated" at bounding box center [210, 222] width 99 height 18
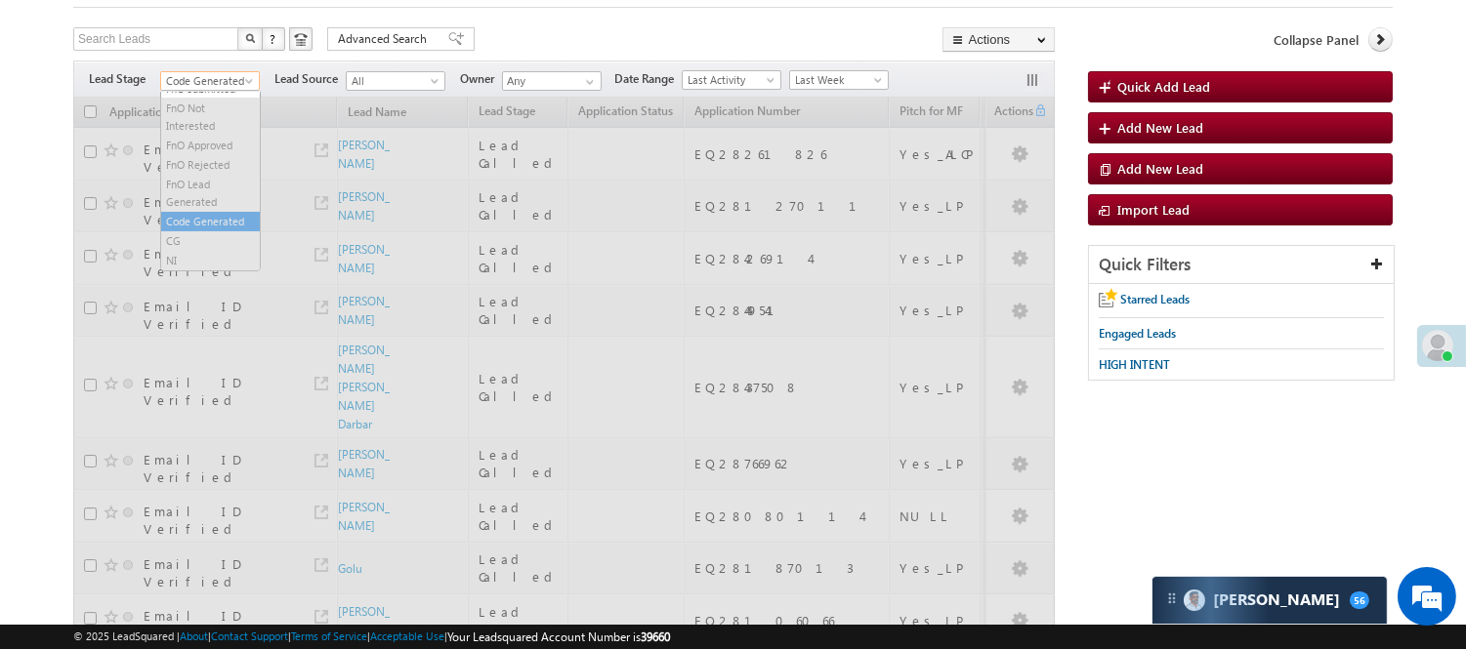
click at [213, 83] on span "Code Generated" at bounding box center [207, 81] width 93 height 18
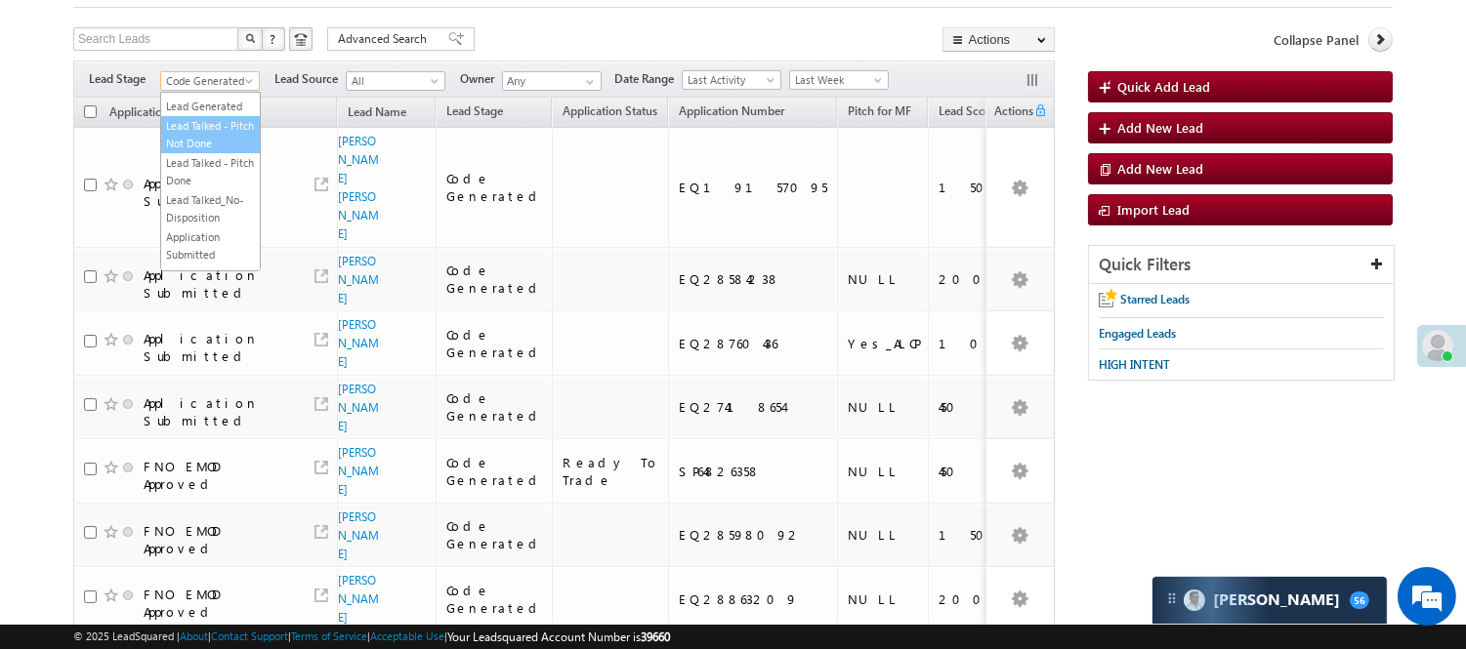
scroll to position [0, 0]
click at [208, 131] on link "Lead Generated" at bounding box center [210, 122] width 99 height 18
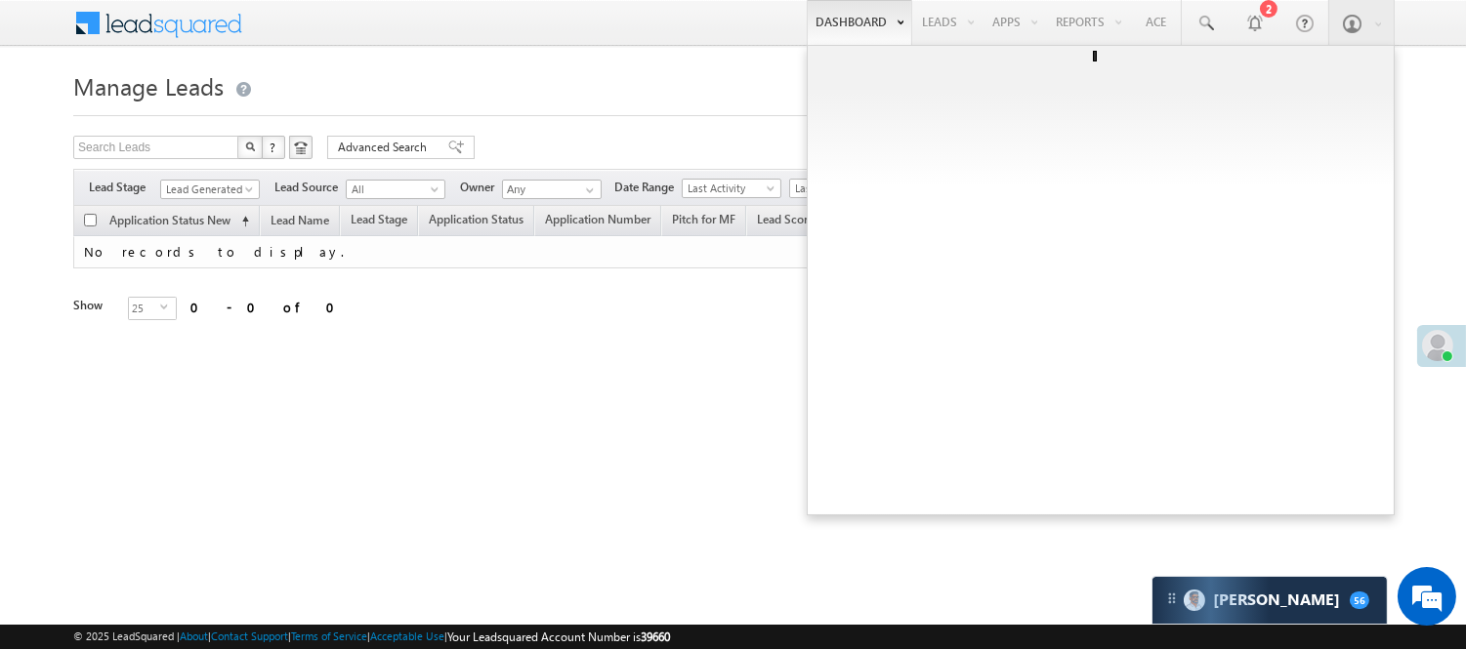
click at [828, 80] on ul at bounding box center [1101, 280] width 588 height 471
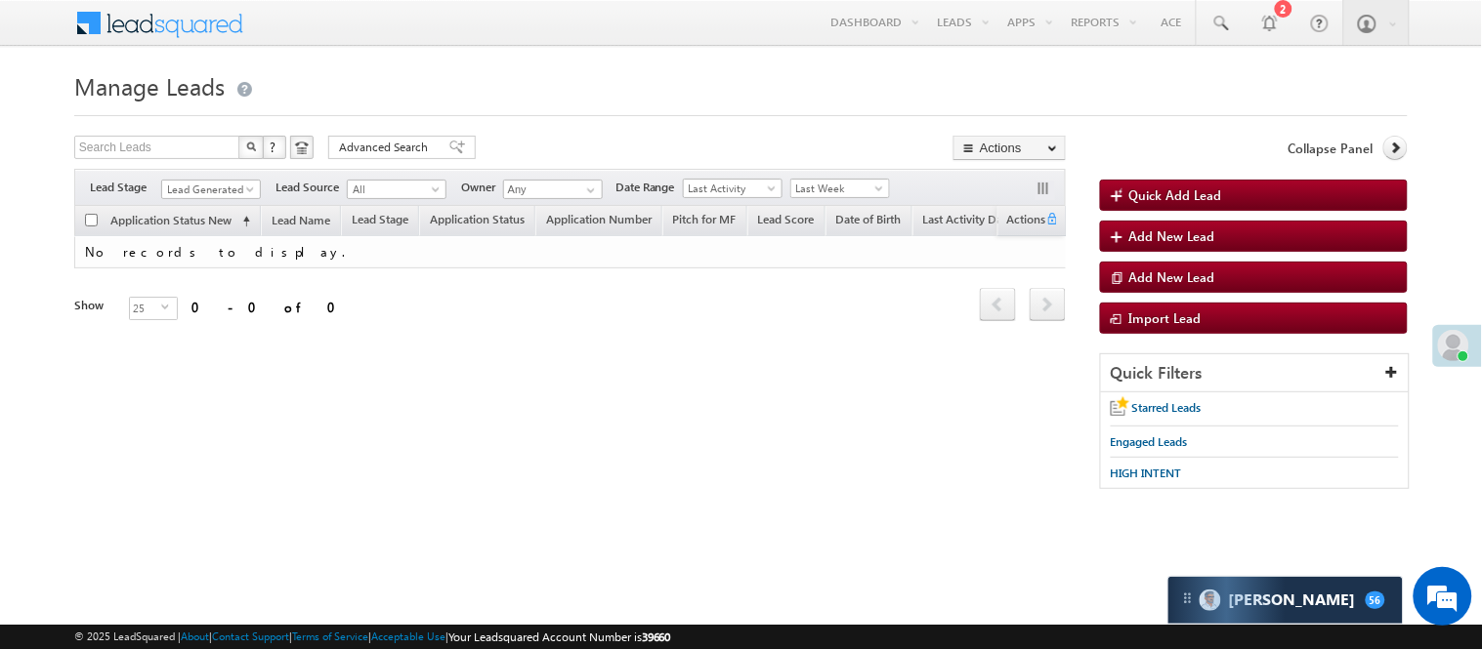
click at [817, 181] on span "Last Week" at bounding box center [837, 189] width 93 height 18
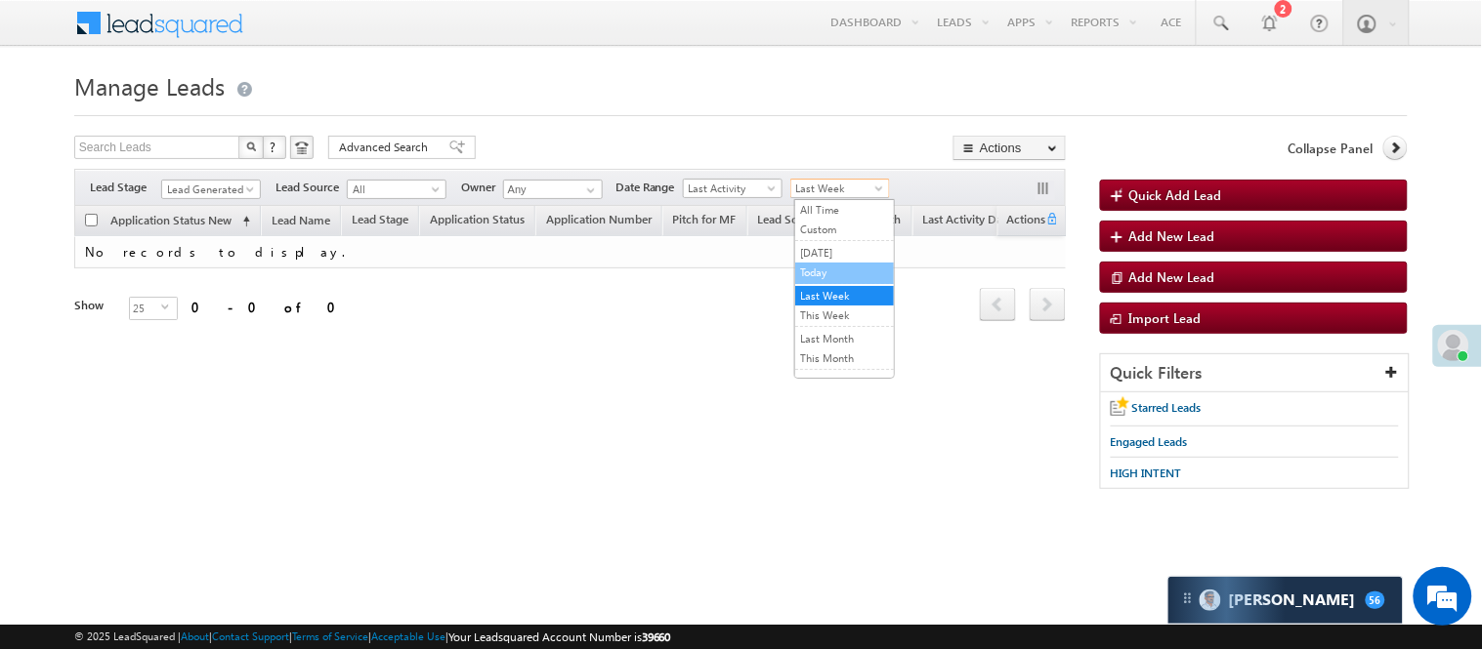
drag, startPoint x: 826, startPoint y: 287, endPoint x: 826, endPoint y: 275, distance: 11.7
click at [826, 275] on ul "All Time Custom Yesterday Today Last Week This Week Last Month This Month Last …" at bounding box center [844, 289] width 101 height 180
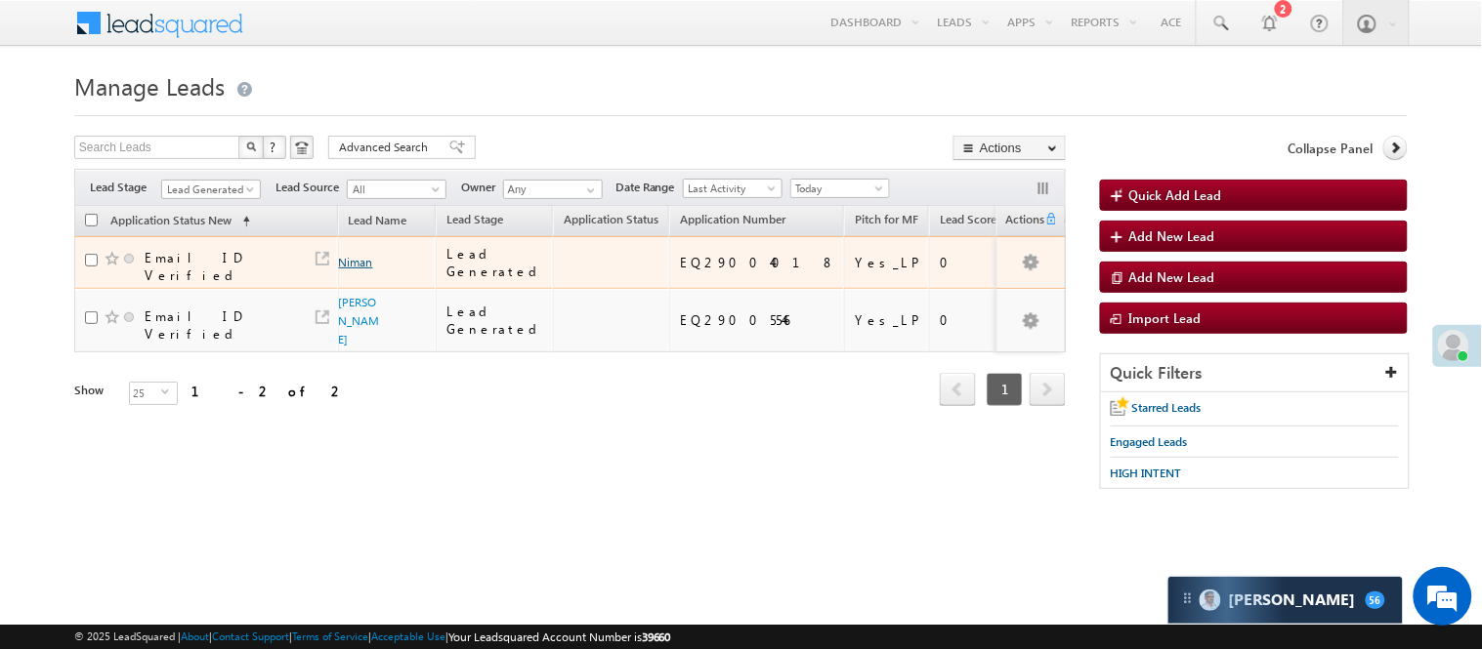
click at [357, 255] on link "Niman" at bounding box center [356, 262] width 34 height 15
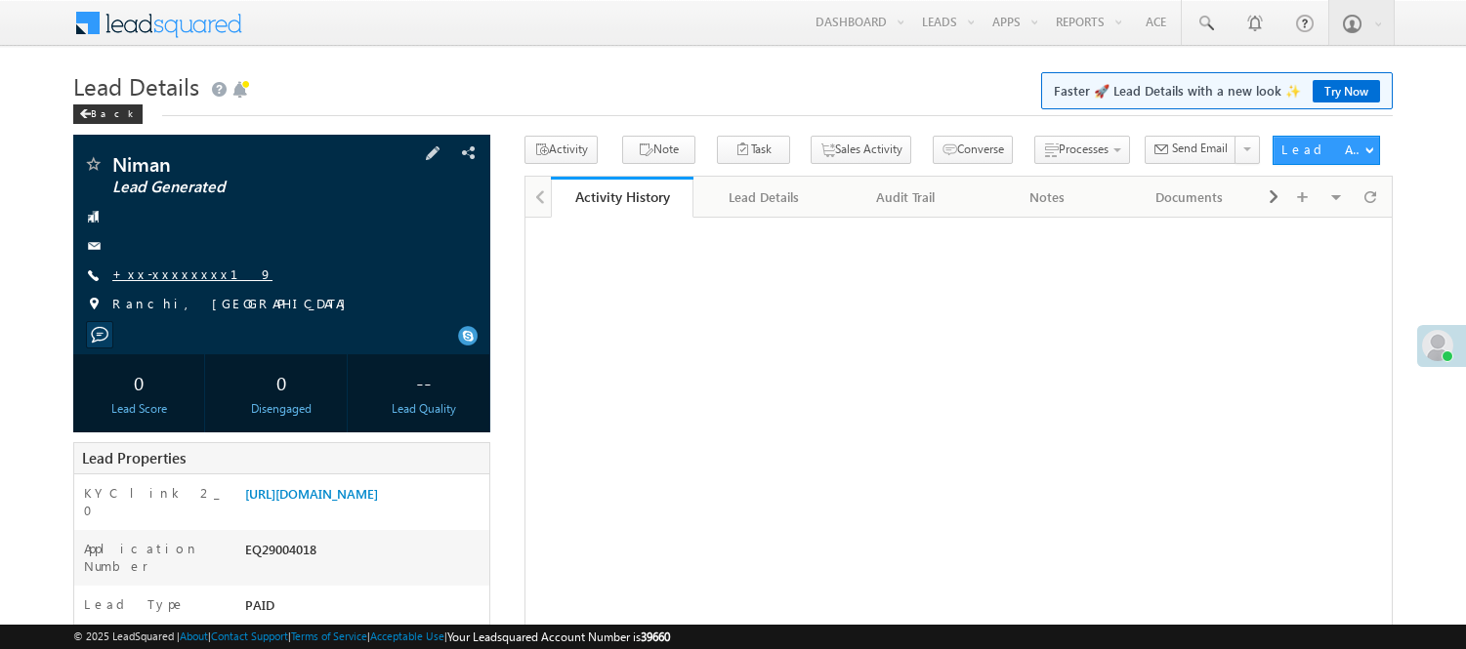
click at [153, 279] on link "+xx-xxxxxxxx19" at bounding box center [192, 274] width 160 height 17
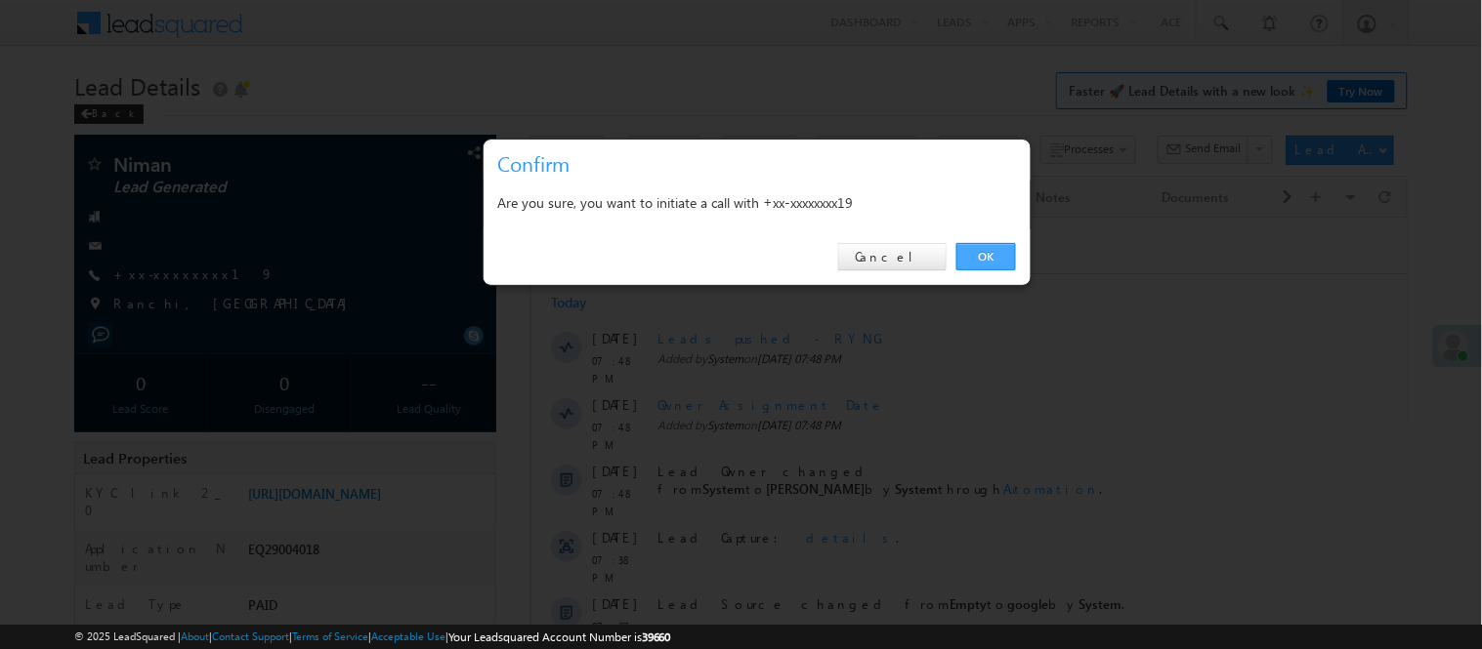
click at [1001, 249] on link "OK" at bounding box center [986, 256] width 60 height 27
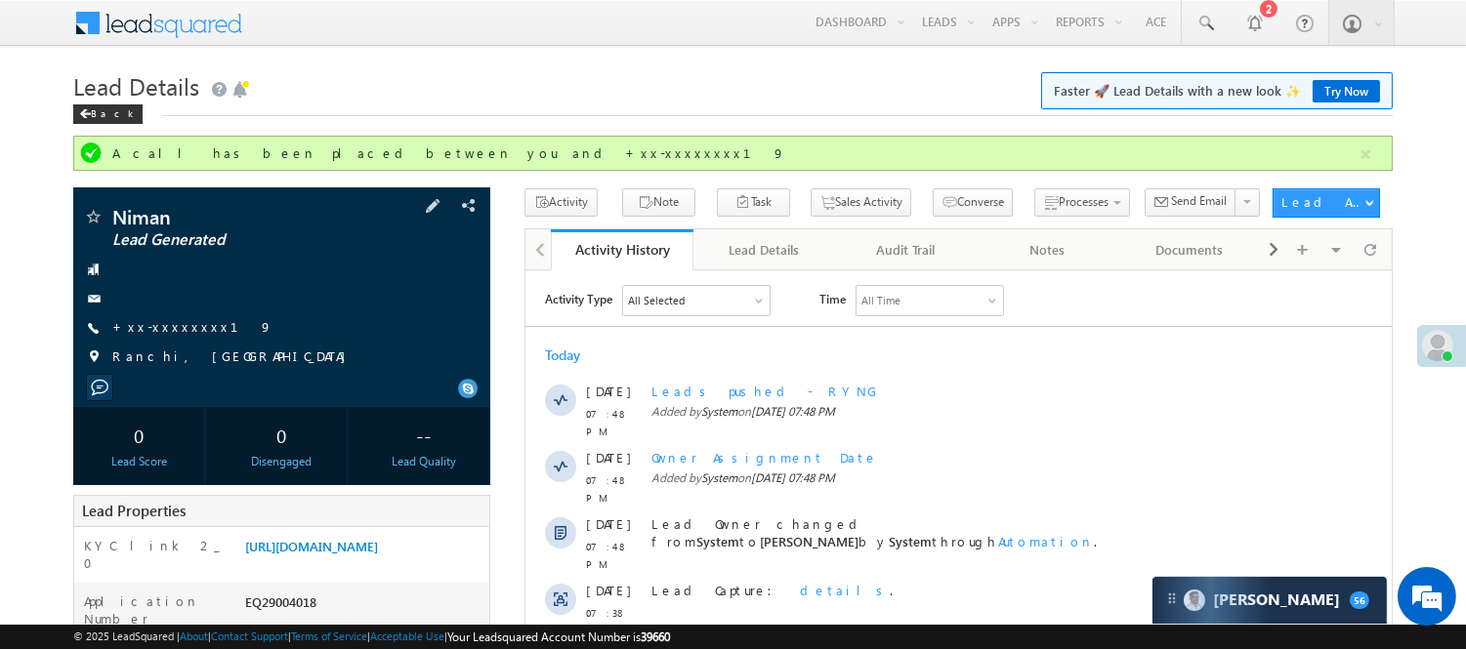
click at [160, 336] on span "+xx-xxxxxxxx19" at bounding box center [192, 328] width 160 height 20
click at [184, 314] on div "Niman Lead Generated +xx-xxxxxxxx19" at bounding box center [281, 292] width 397 height 170
click at [180, 324] on link "+xx-xxxxxxxx19" at bounding box center [192, 326] width 160 height 17
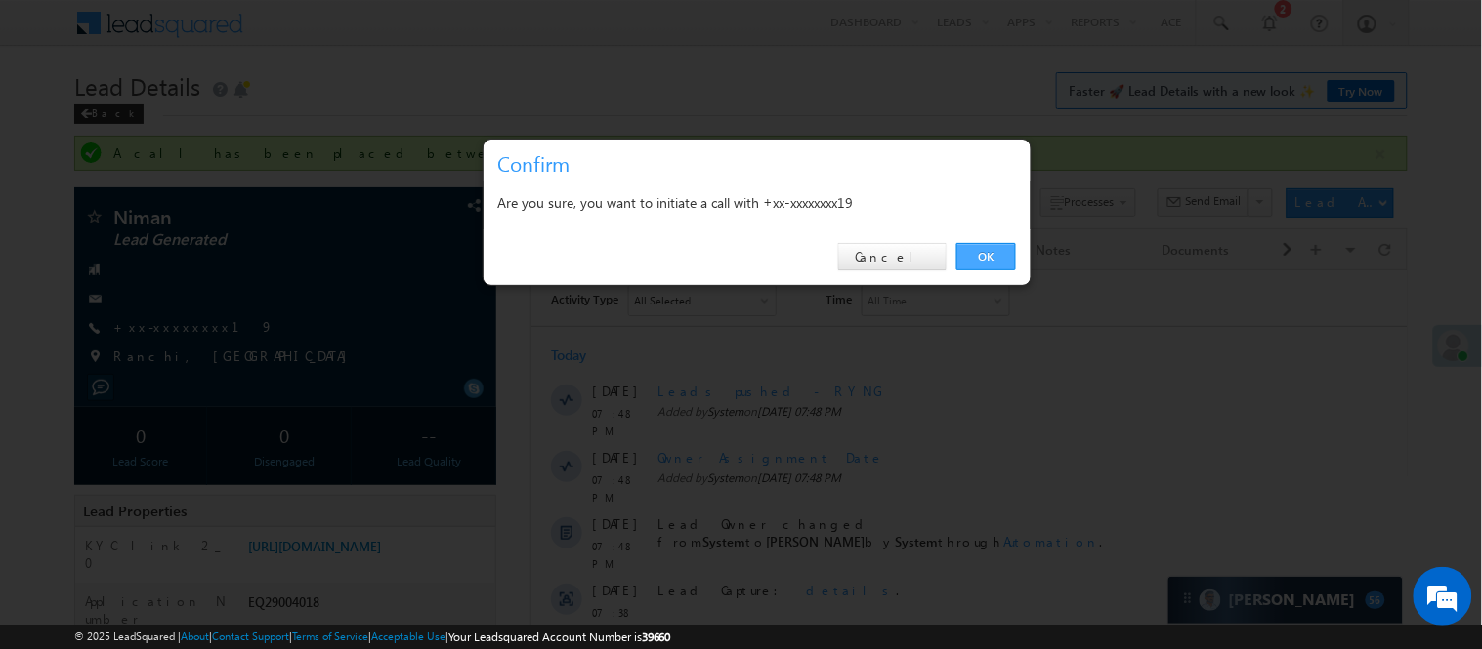
click at [1008, 248] on link "OK" at bounding box center [986, 256] width 60 height 27
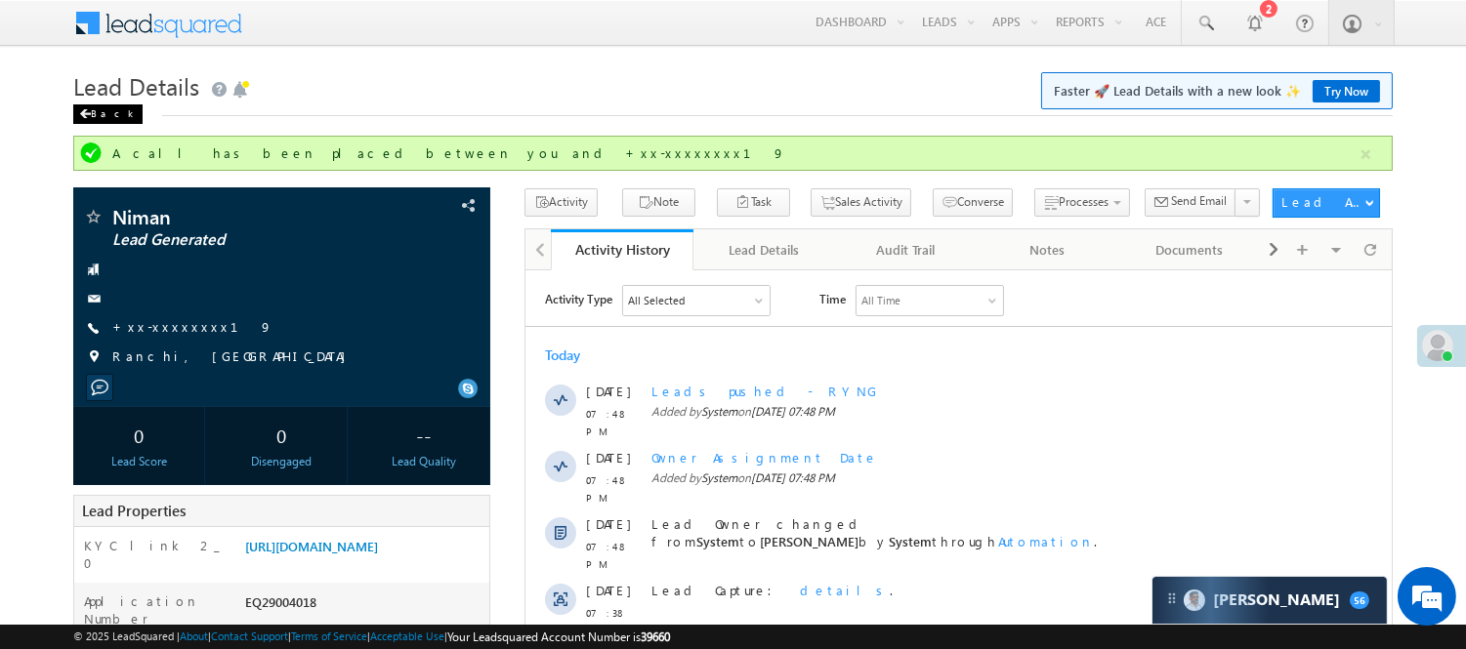
click at [101, 111] on div "Back" at bounding box center [107, 115] width 69 height 20
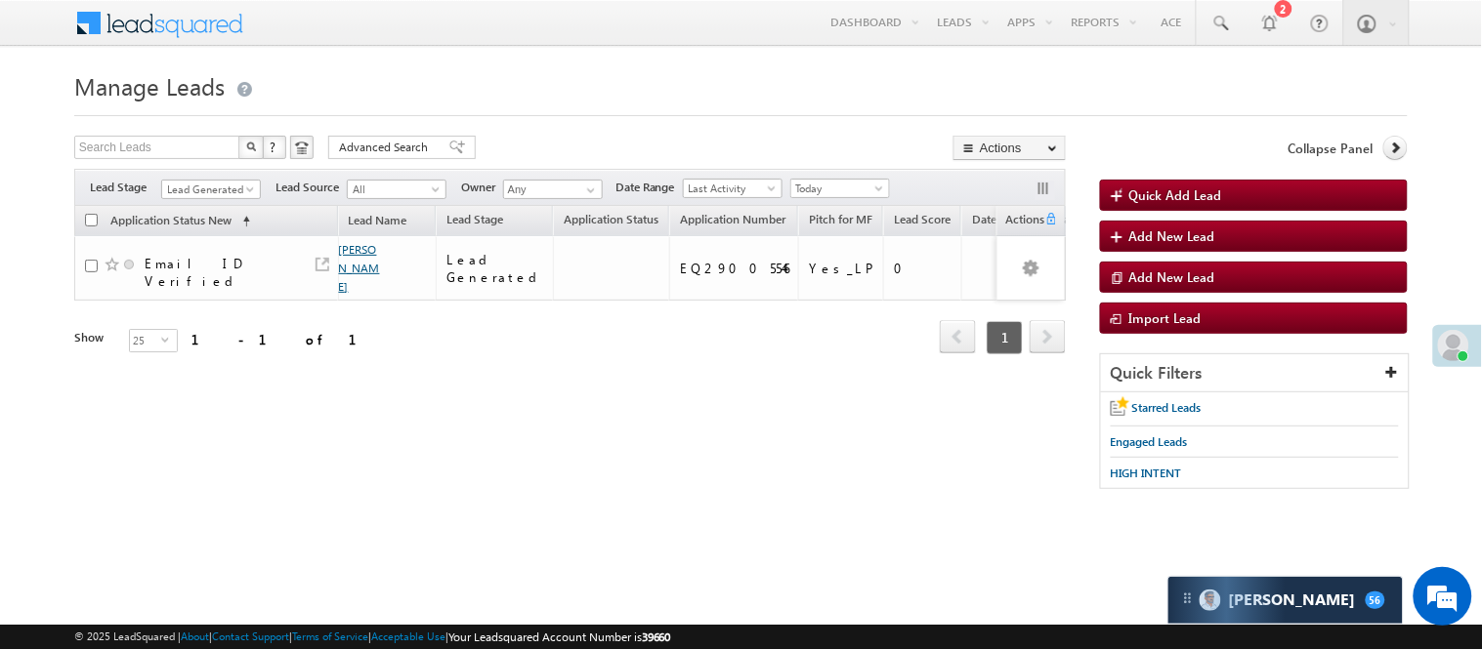
click at [356, 247] on link "[PERSON_NAME]" at bounding box center [359, 268] width 41 height 52
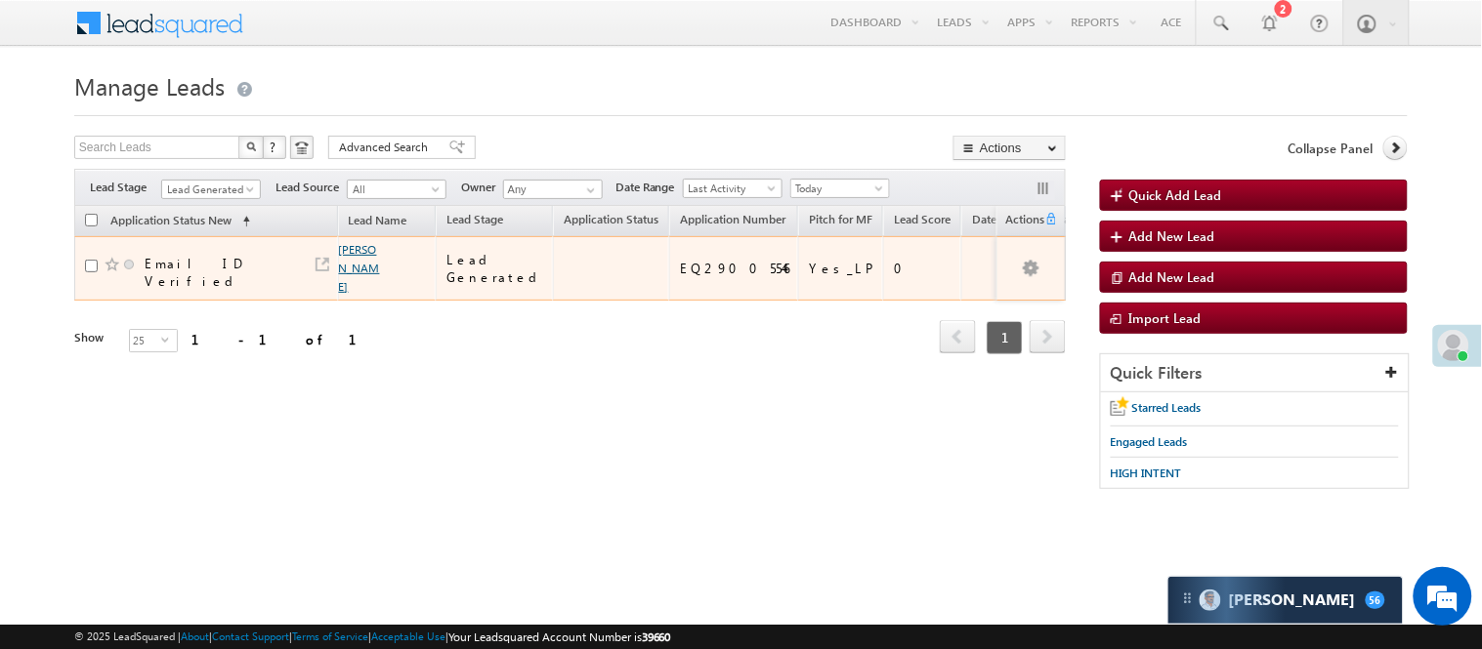
click at [355, 247] on link "[PERSON_NAME]" at bounding box center [359, 268] width 41 height 52
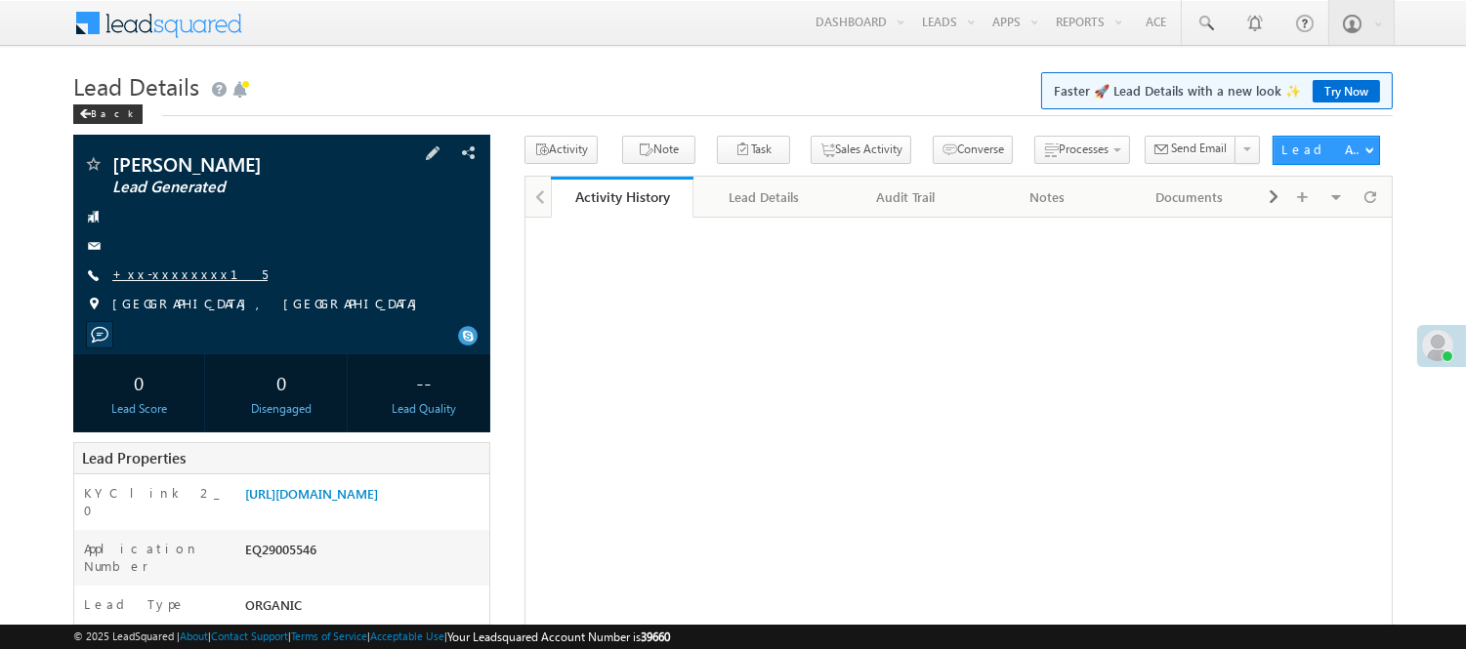
click at [163, 271] on link "+xx-xxxxxxxx15" at bounding box center [189, 274] width 155 height 17
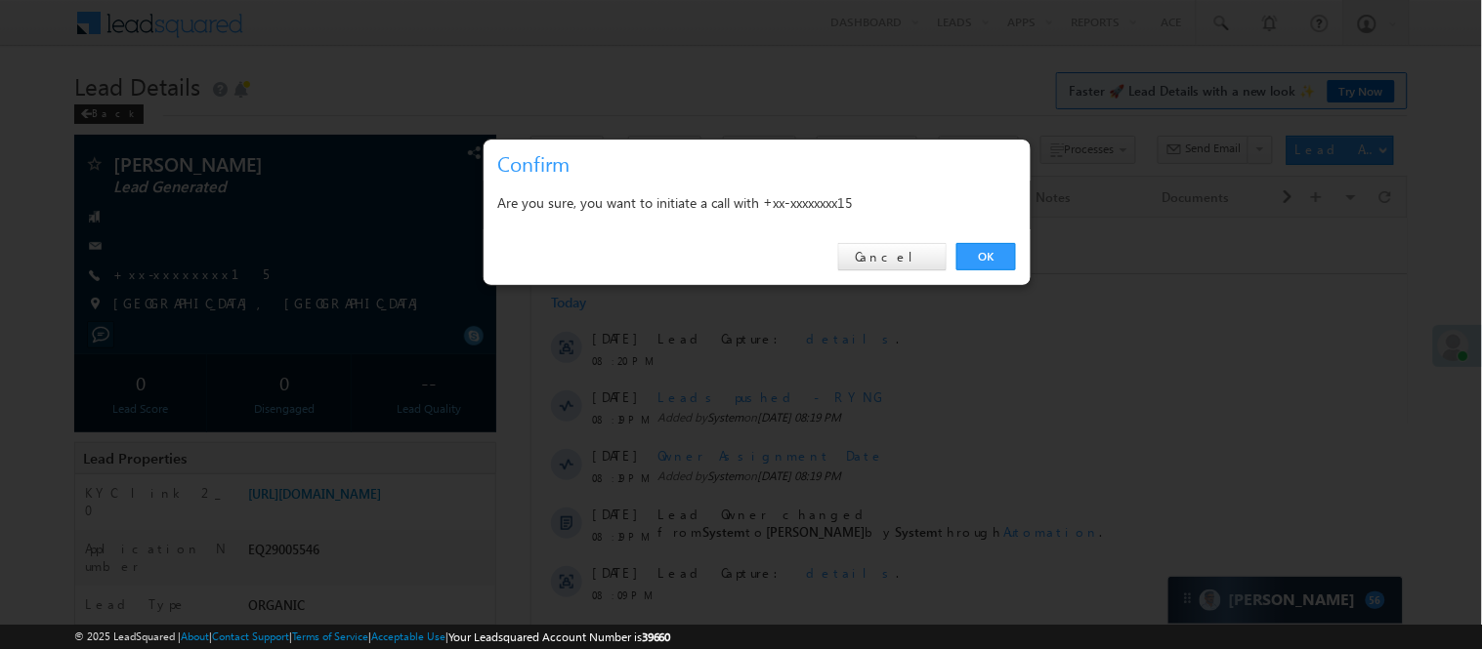
click at [982, 250] on link "OK" at bounding box center [986, 256] width 60 height 27
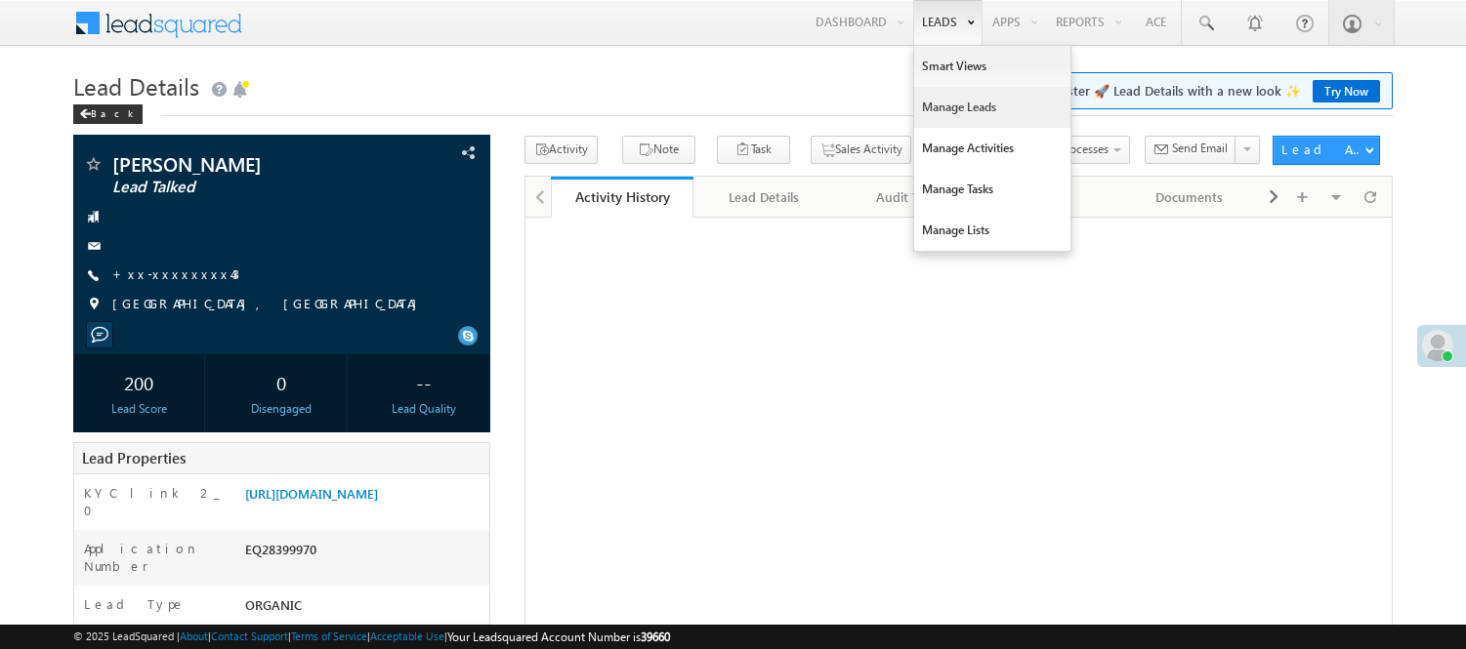
click at [939, 94] on link "Manage Leads" at bounding box center [992, 107] width 156 height 41
click at [942, 101] on link "Manage Leads" at bounding box center [992, 107] width 156 height 41
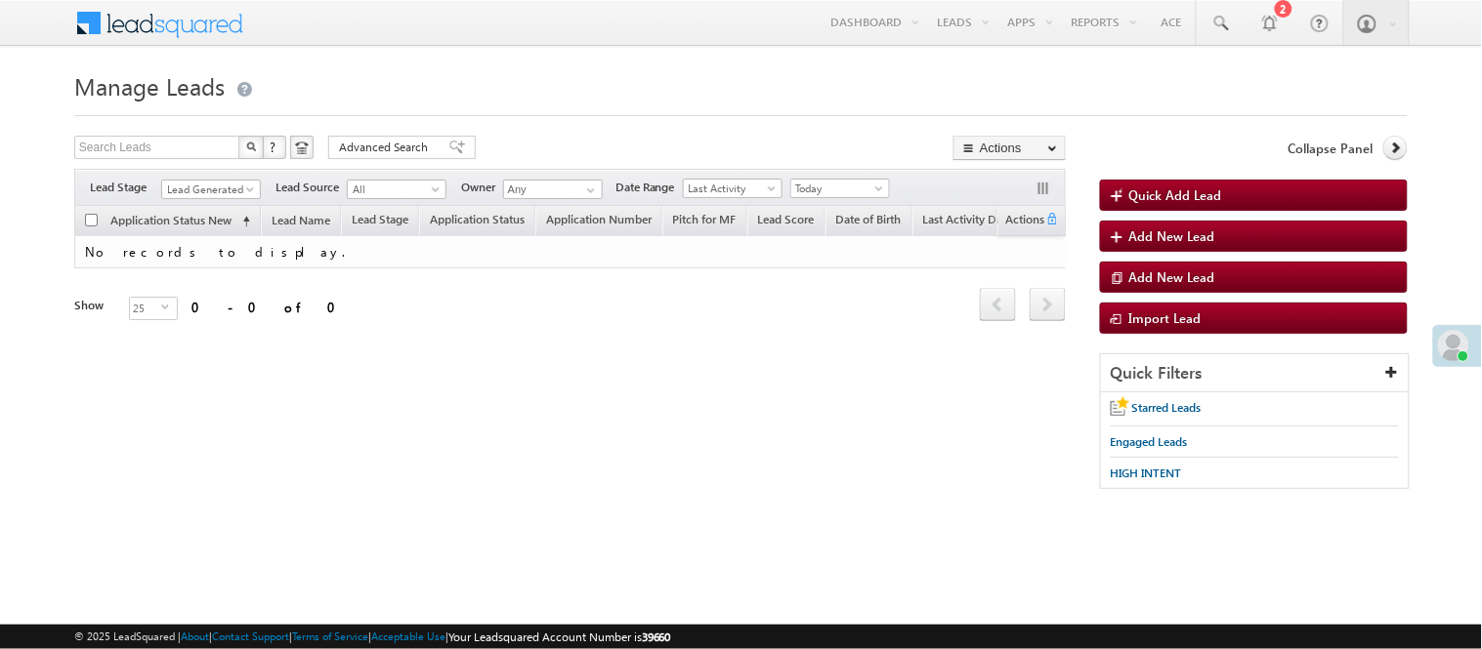
drag, startPoint x: 837, startPoint y: 124, endPoint x: 852, endPoint y: 130, distance: 15.8
click at [837, 124] on form "Manage Leads Quick Add Lead Search Leads X ? 0 results found Advanced Search Ad…" at bounding box center [740, 286] width 1333 height 443
click at [239, 195] on span "Lead Generated" at bounding box center [208, 190] width 93 height 18
click at [217, 239] on link "Lead Generated" at bounding box center [211, 231] width 99 height 18
click at [170, 186] on span "Lead Generated" at bounding box center [208, 190] width 93 height 18
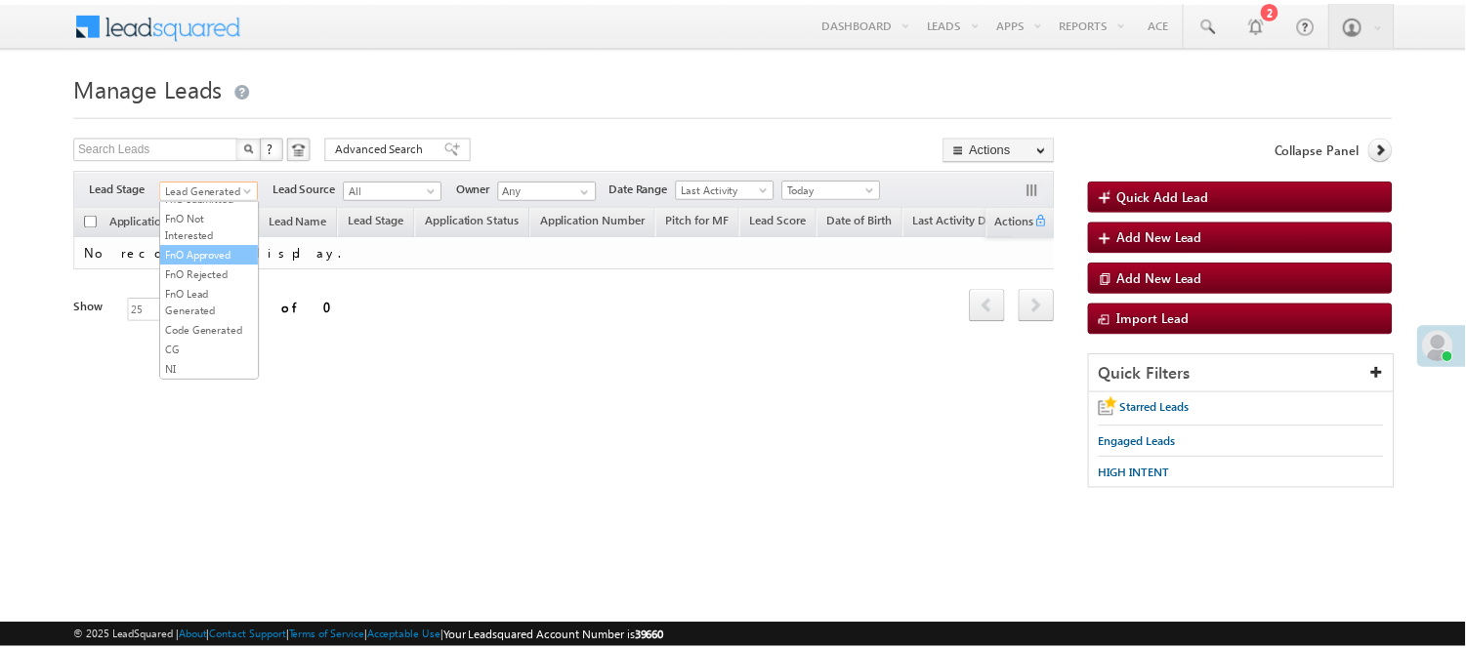
scroll to position [484, 0]
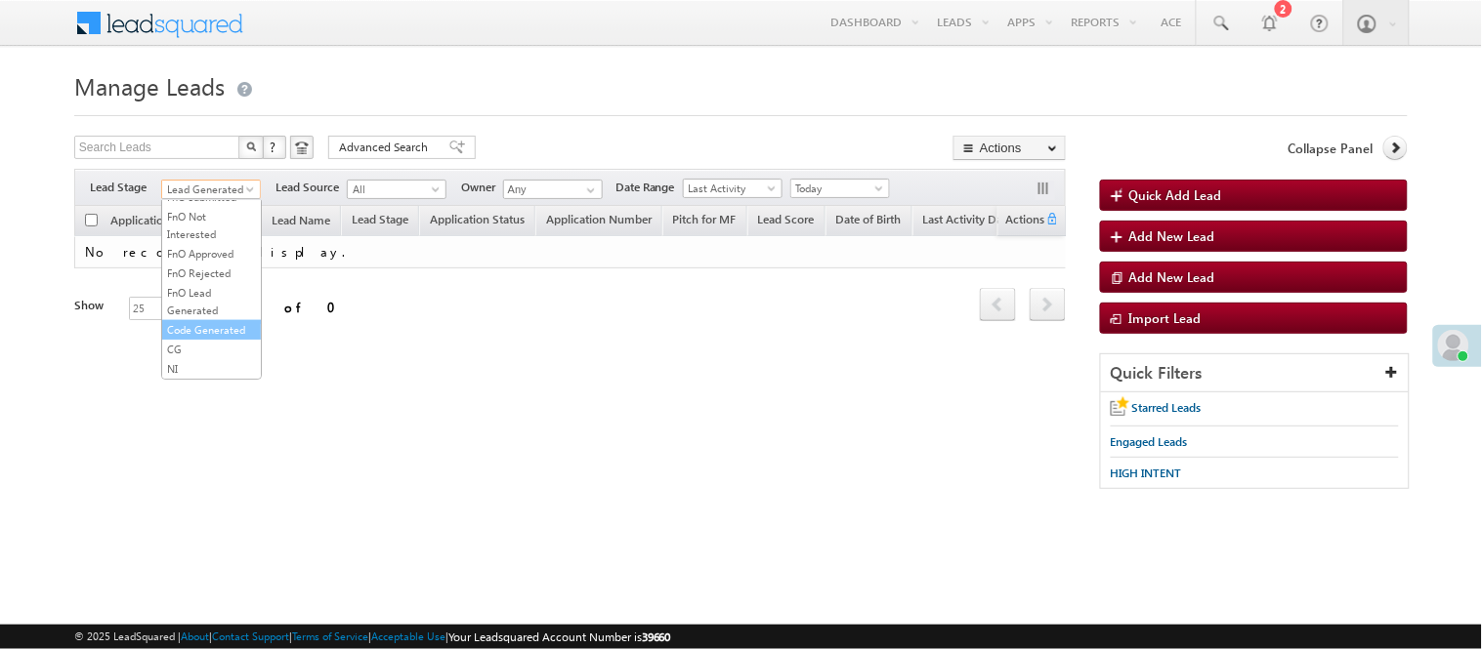
click at [199, 321] on link "Code Generated" at bounding box center [211, 330] width 99 height 18
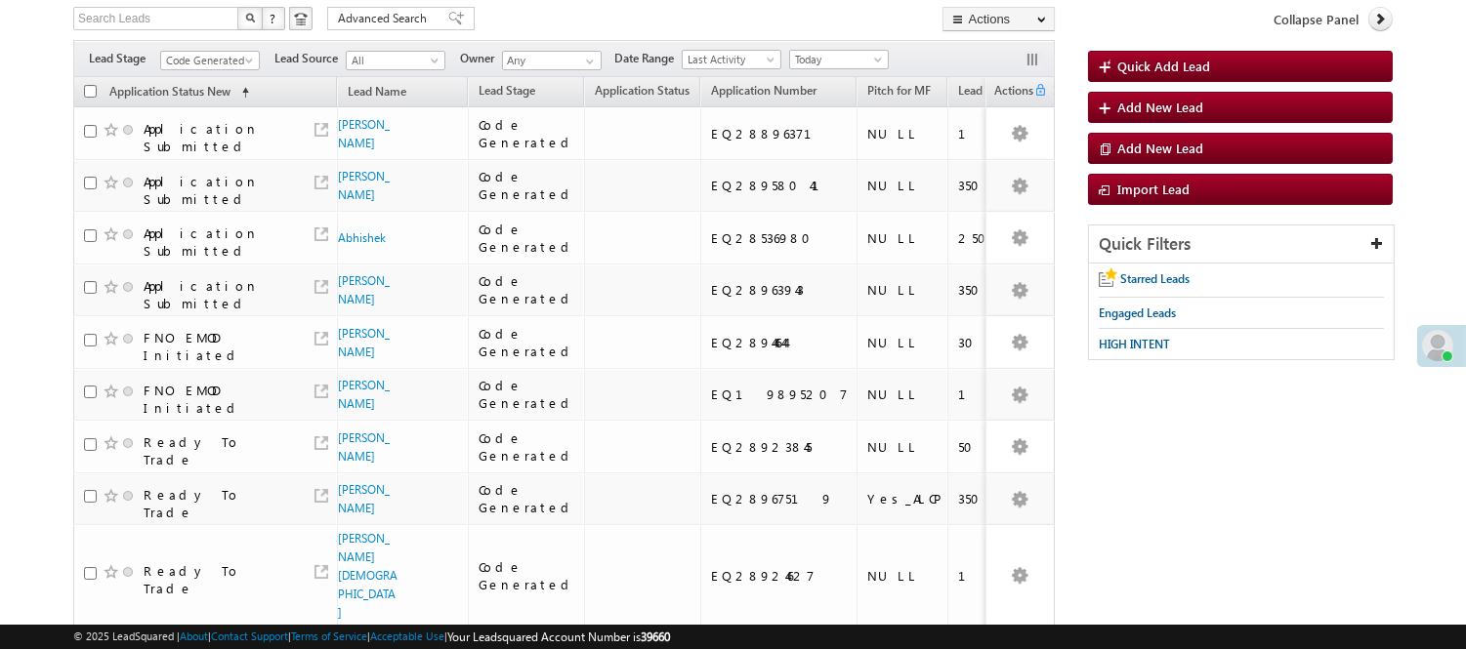
scroll to position [0, 0]
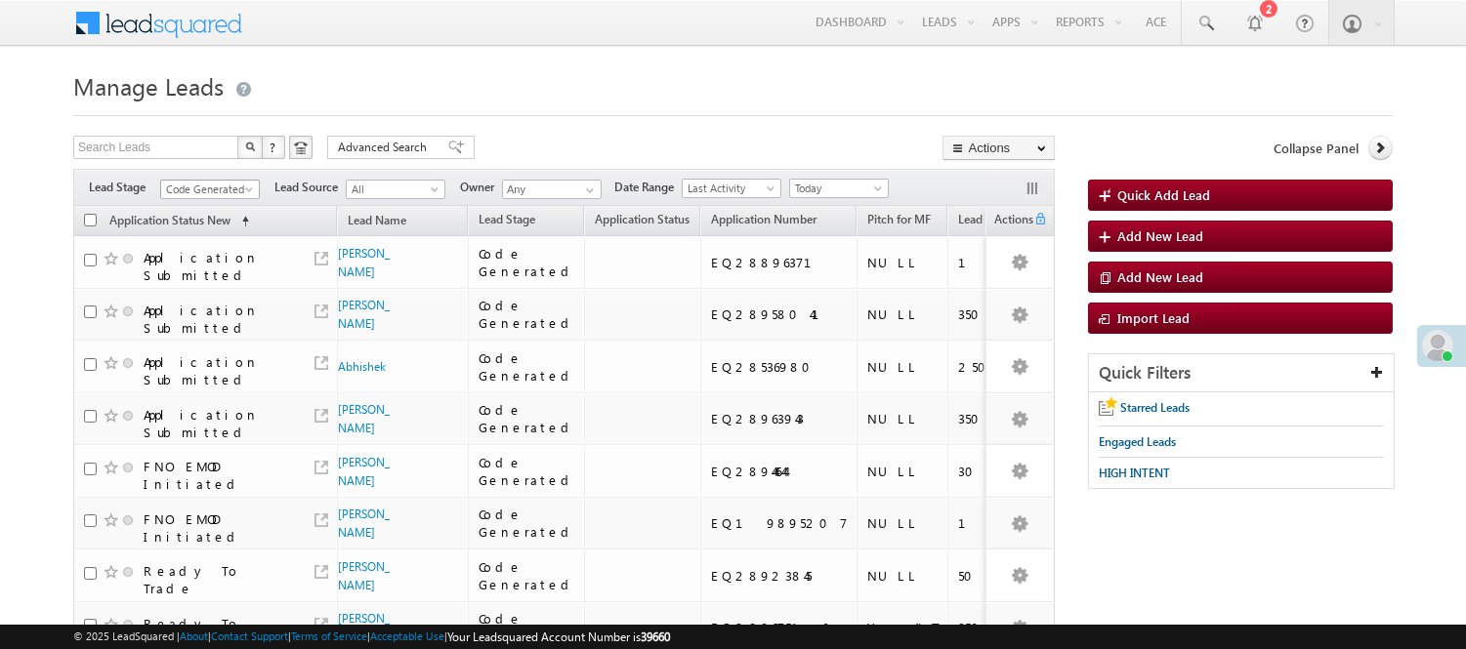
click at [217, 188] on span "Code Generated" at bounding box center [207, 190] width 93 height 18
click at [212, 239] on link "Lead Generated" at bounding box center [210, 231] width 99 height 18
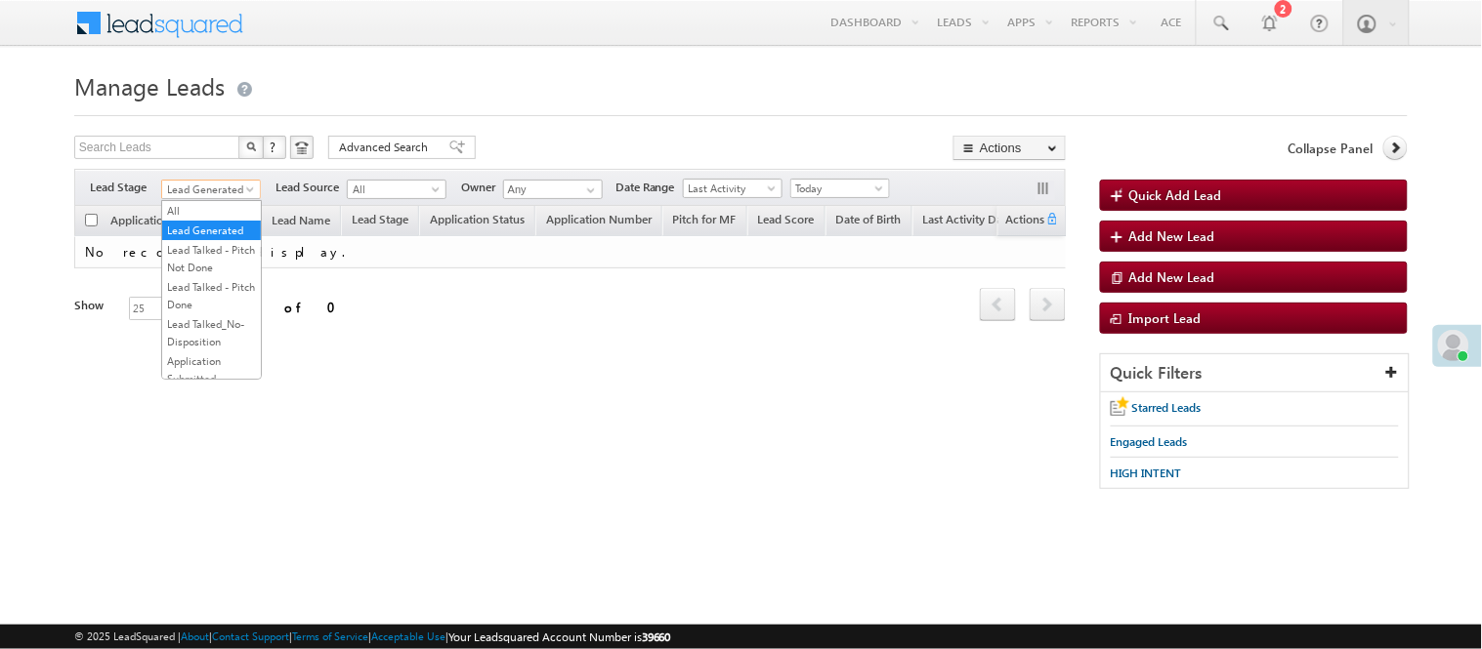
click at [209, 188] on span "Lead Generated" at bounding box center [208, 190] width 93 height 18
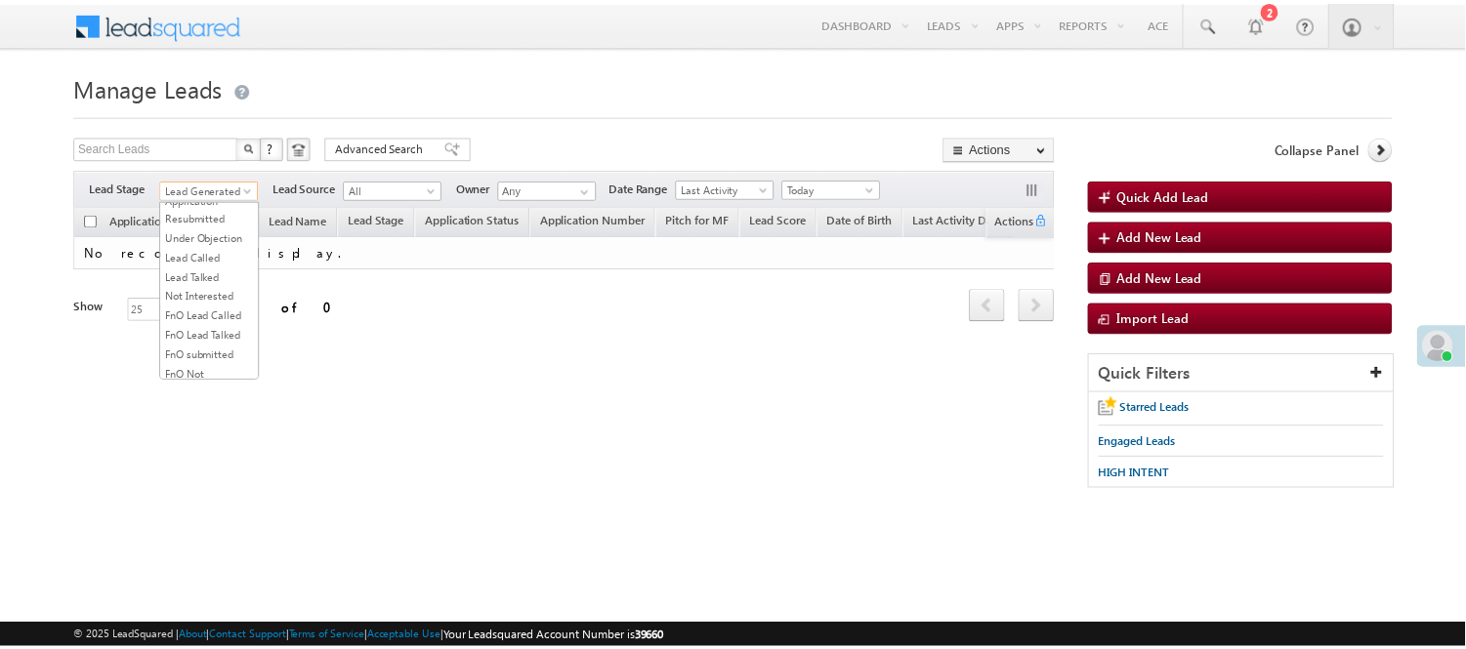
scroll to position [217, 0]
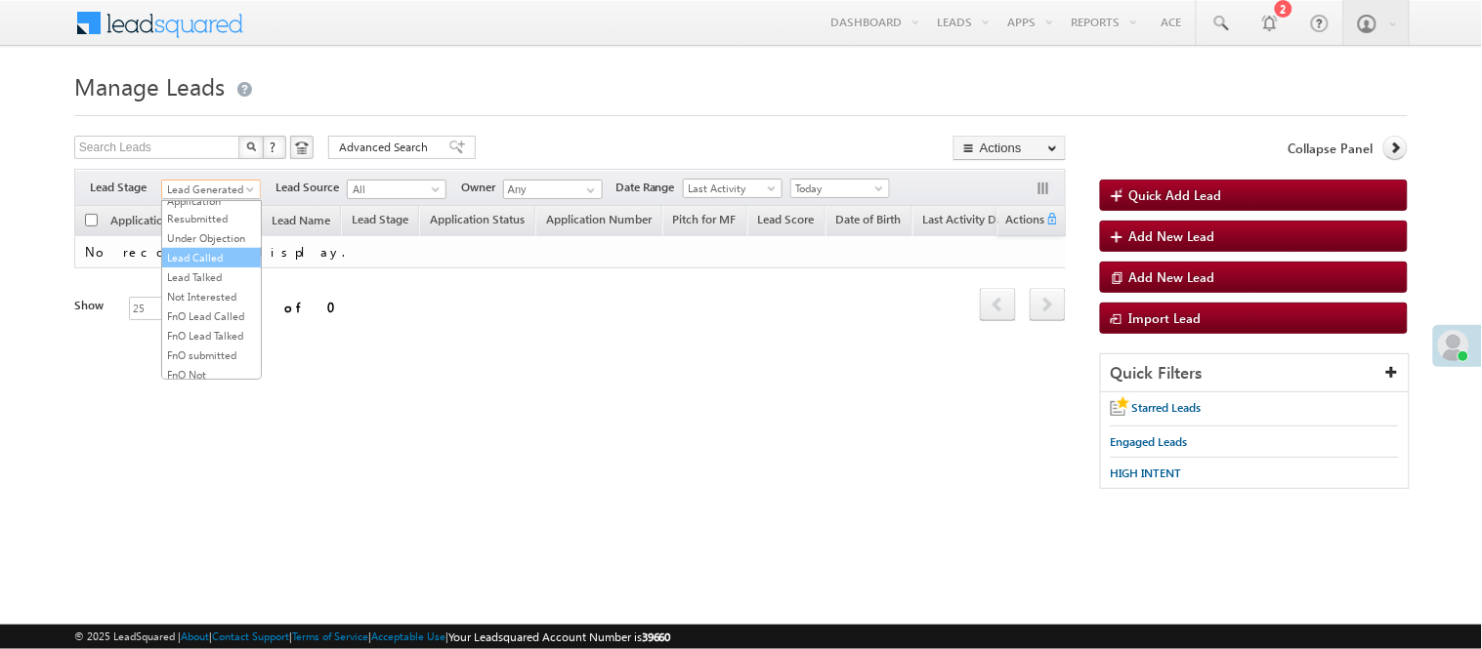
click at [202, 267] on link "Lead Called" at bounding box center [211, 258] width 99 height 18
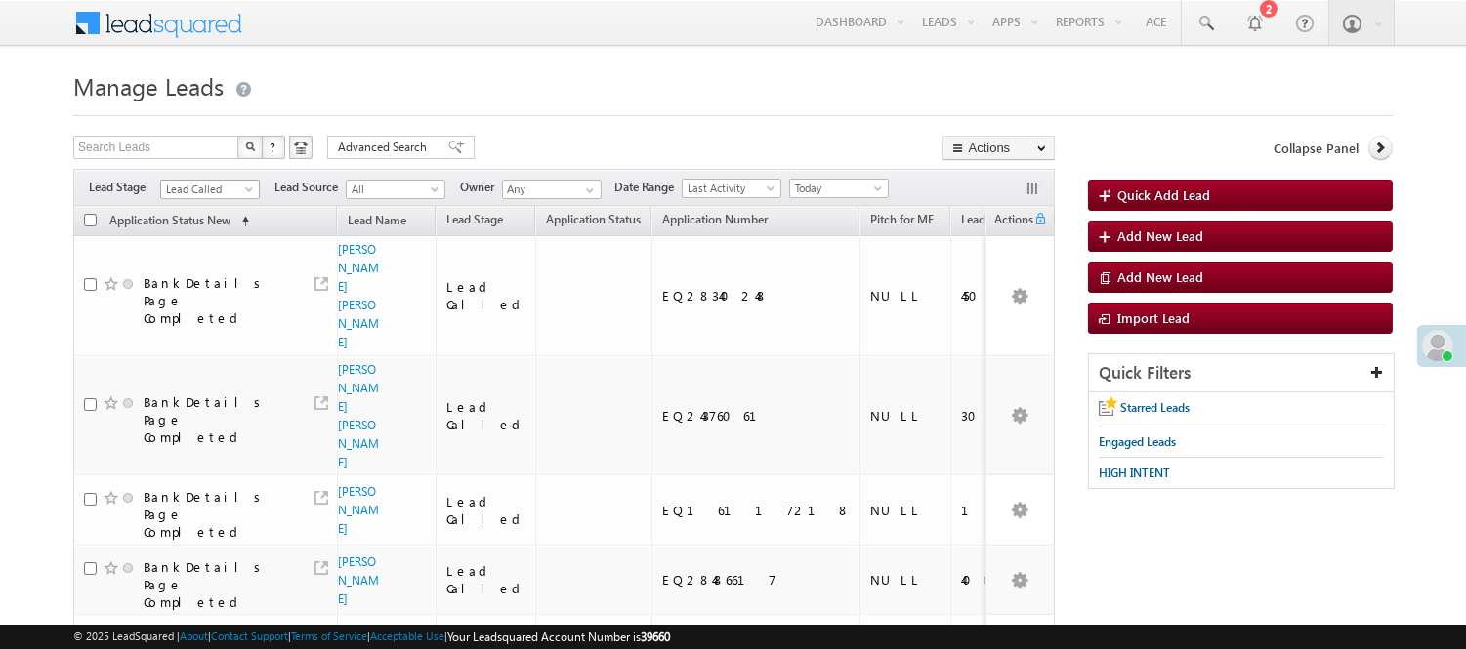
click at [235, 184] on span "Lead Called" at bounding box center [207, 190] width 93 height 18
click at [221, 195] on span "Lead Called" at bounding box center [207, 190] width 93 height 18
click at [173, 321] on link "Code Generated" at bounding box center [210, 330] width 99 height 18
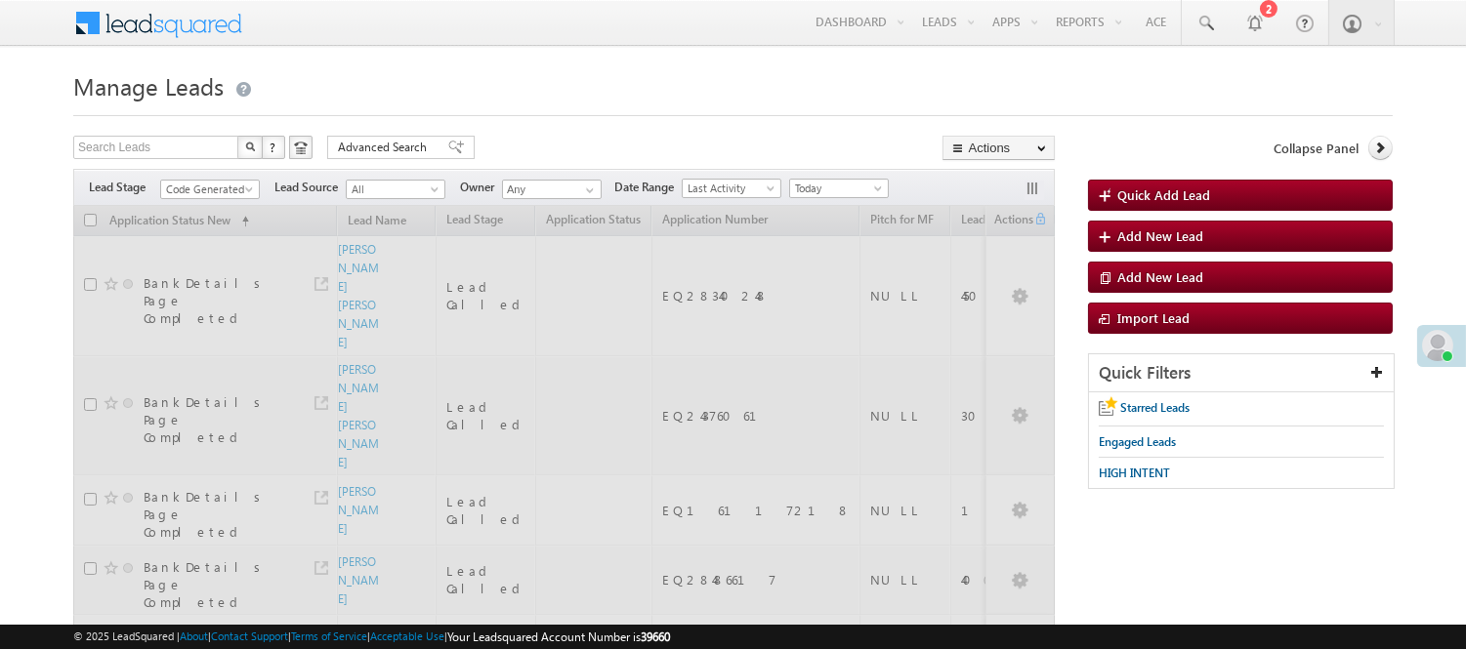
click at [492, 110] on div at bounding box center [732, 110] width 1319 height 13
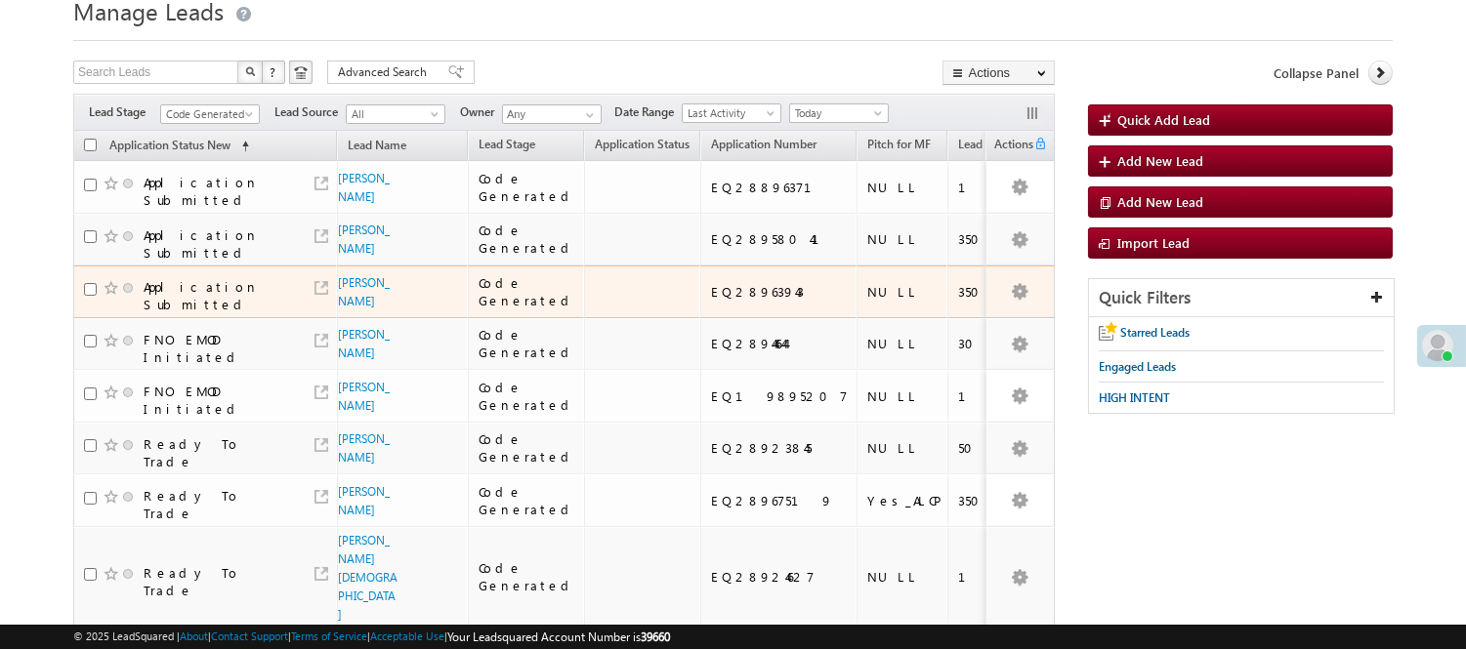
scroll to position [108, 0]
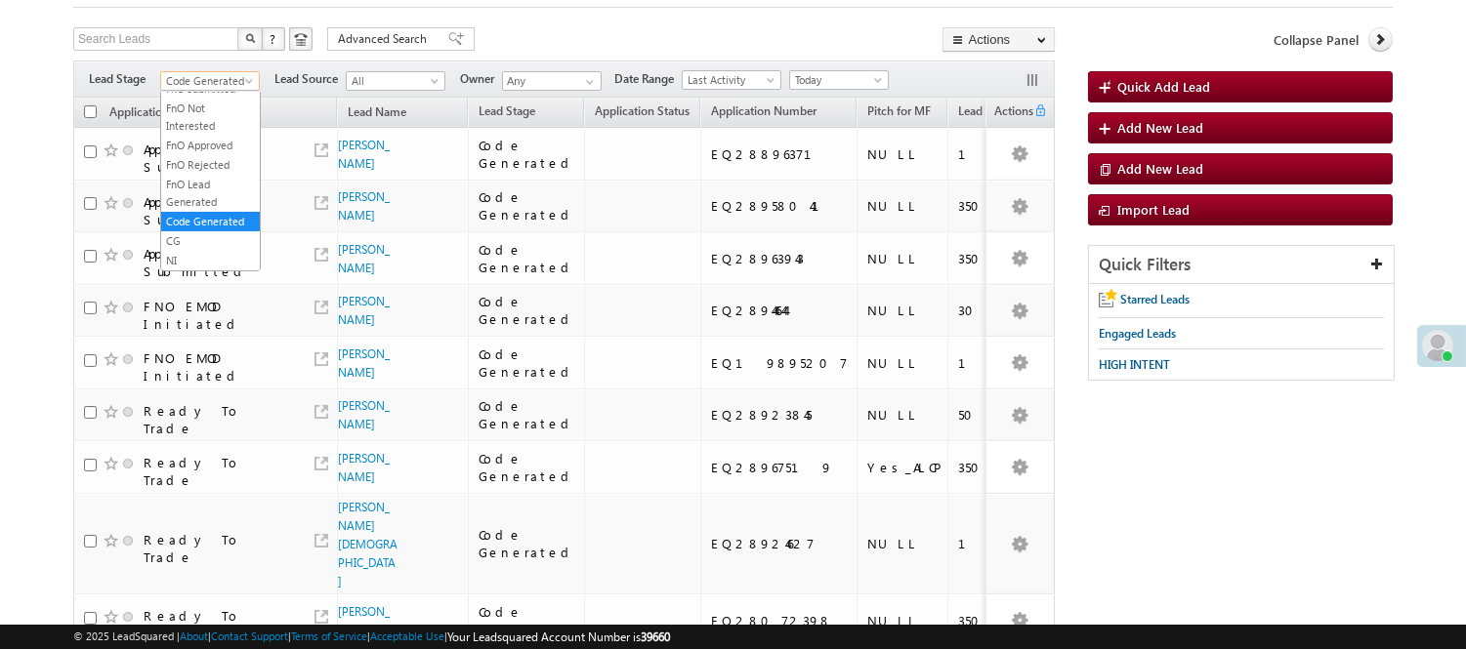
click at [229, 80] on span "Code Generated" at bounding box center [207, 81] width 93 height 18
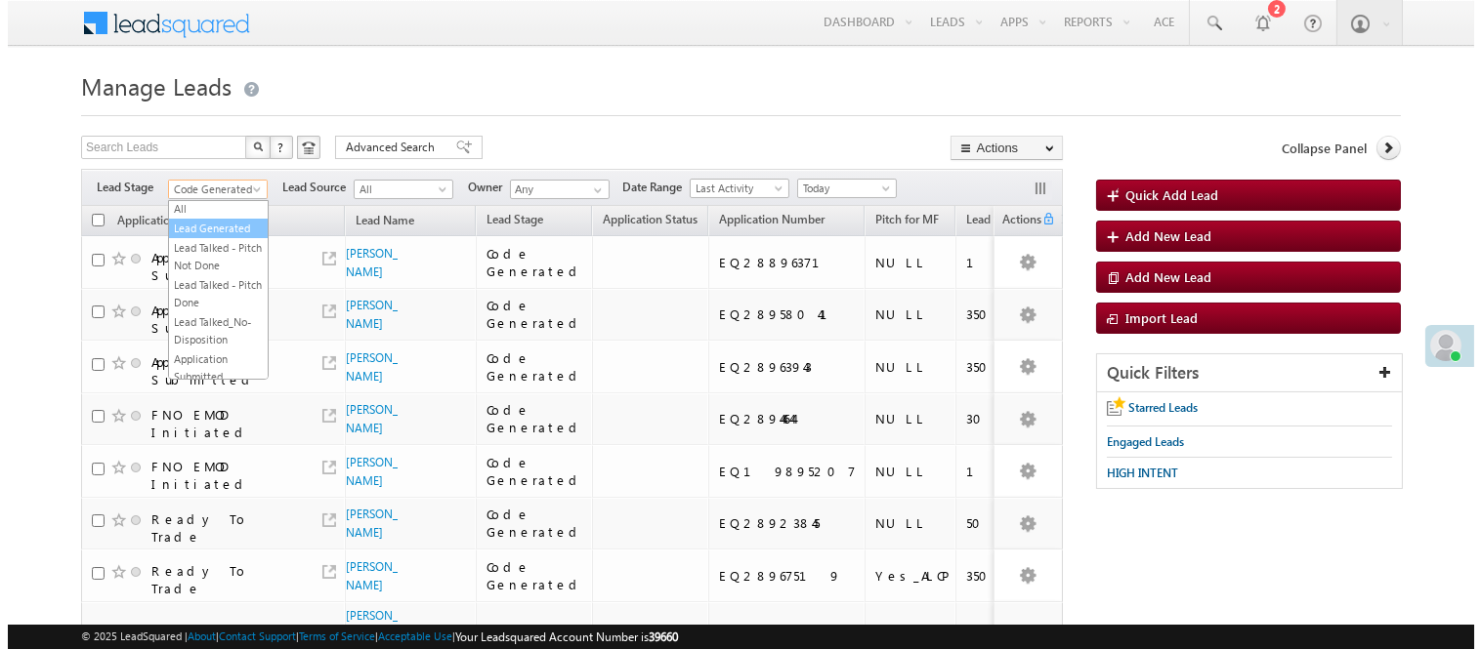
scroll to position [0, 0]
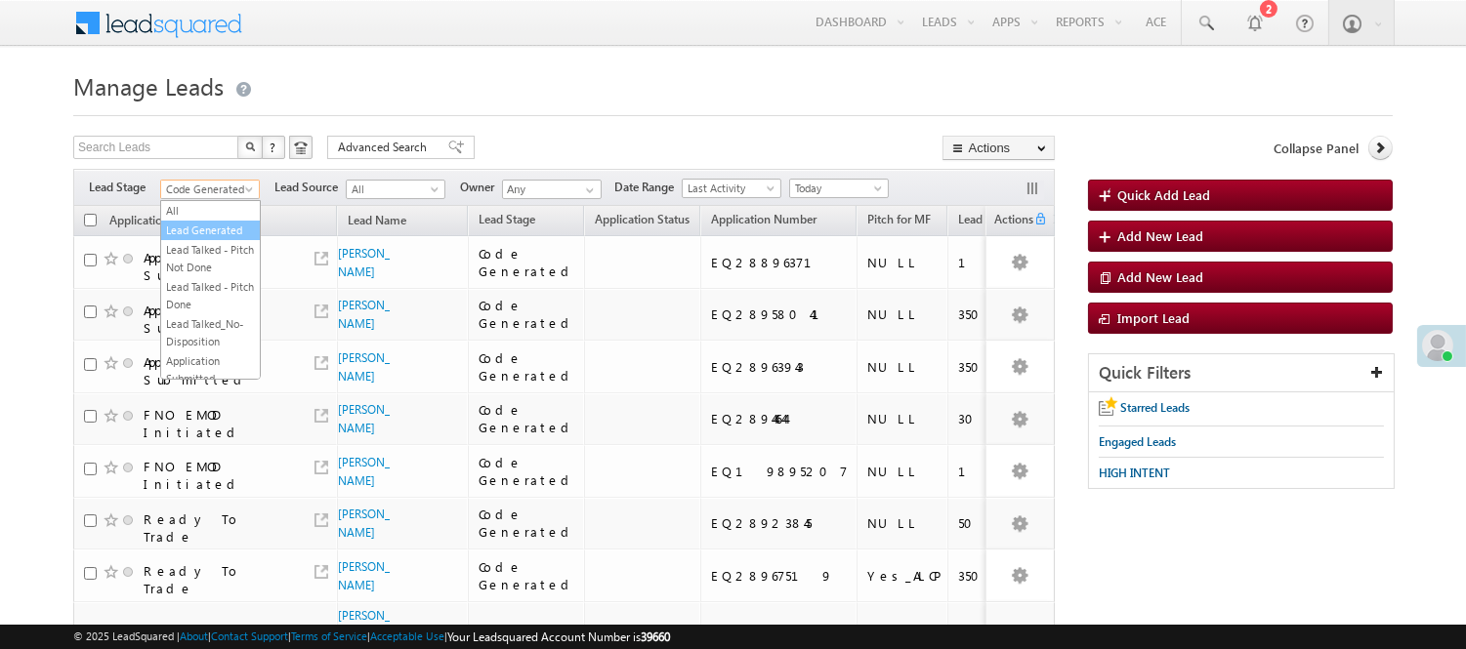
click at [199, 239] on link "Lead Generated" at bounding box center [210, 231] width 99 height 18
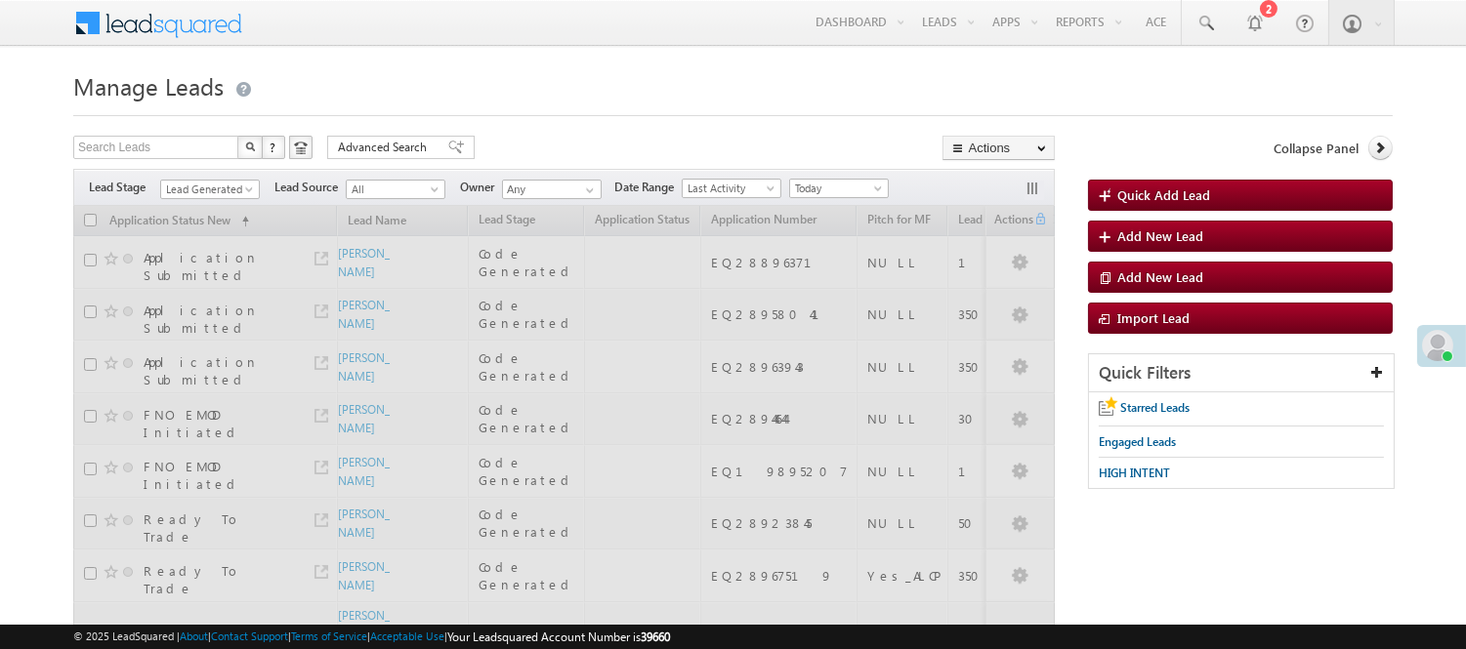
click at [548, 105] on div at bounding box center [732, 110] width 1319 height 13
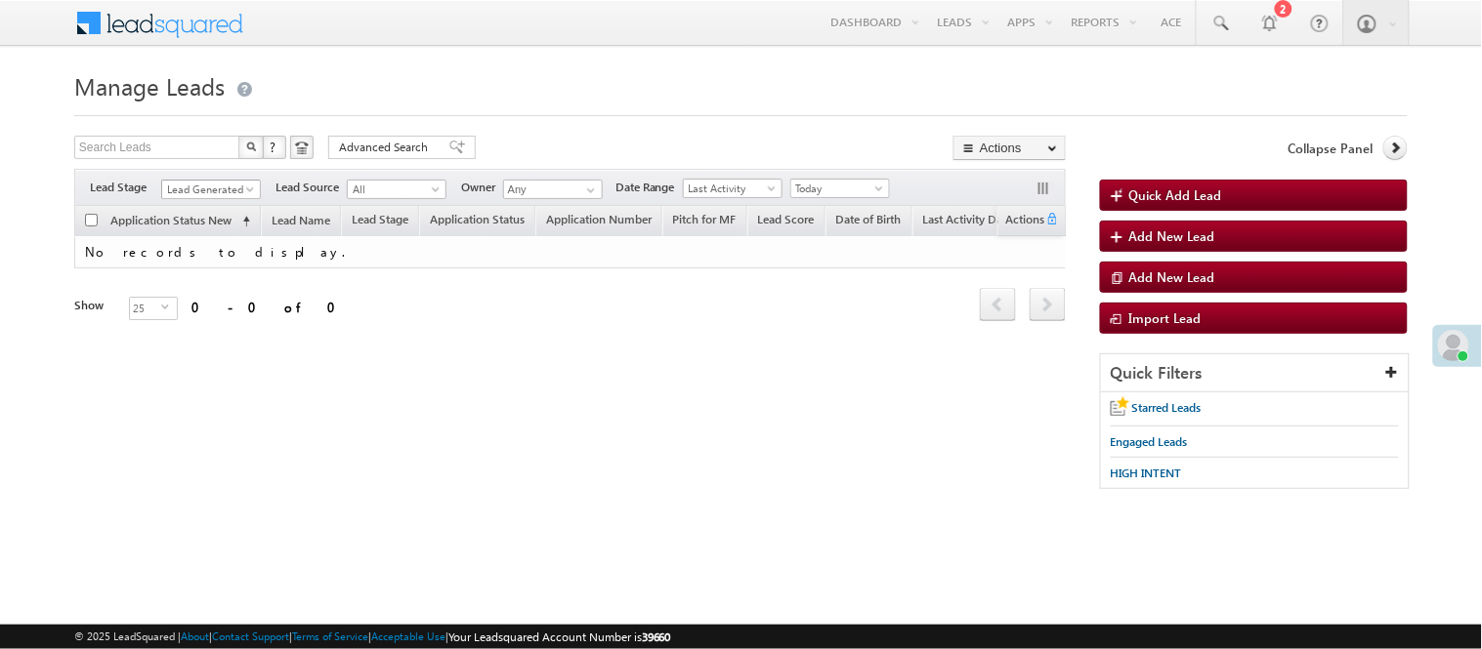
click at [222, 197] on span "Lead Generated" at bounding box center [208, 190] width 93 height 18
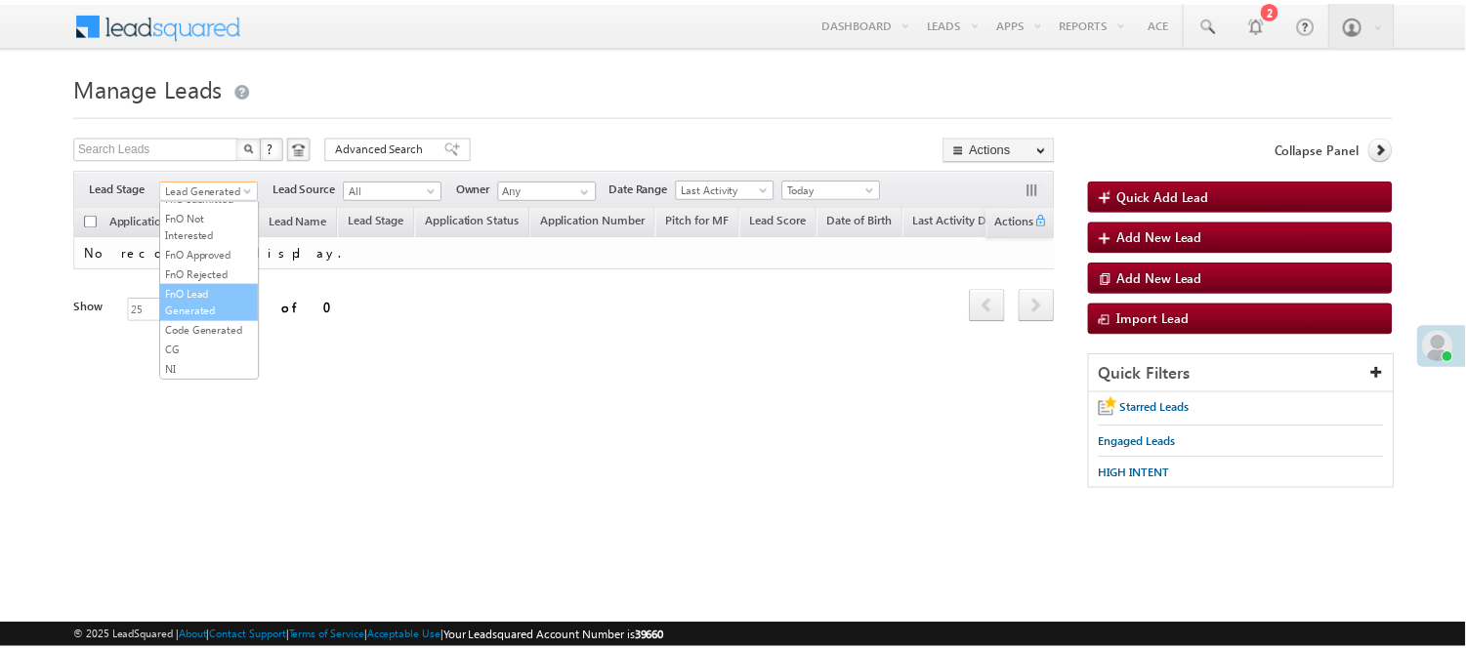
scroll to position [484, 0]
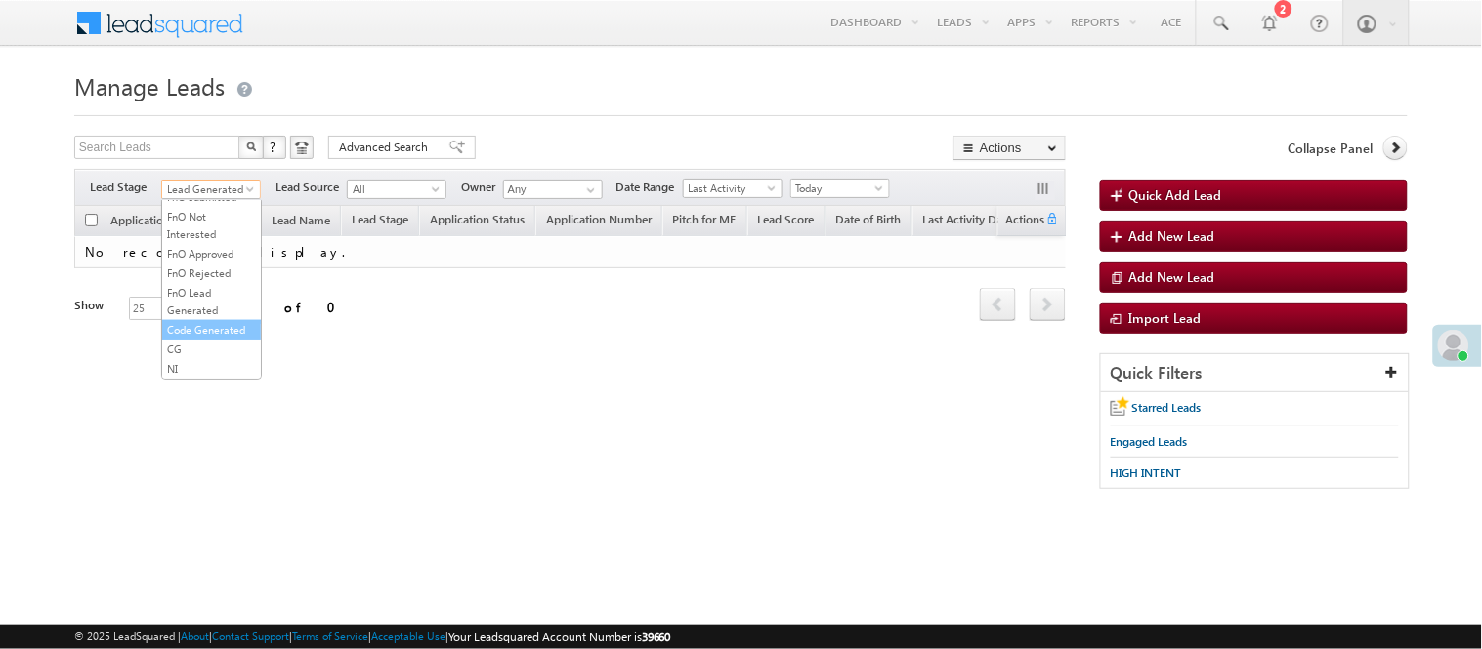
click at [208, 324] on link "Code Generated" at bounding box center [211, 330] width 99 height 18
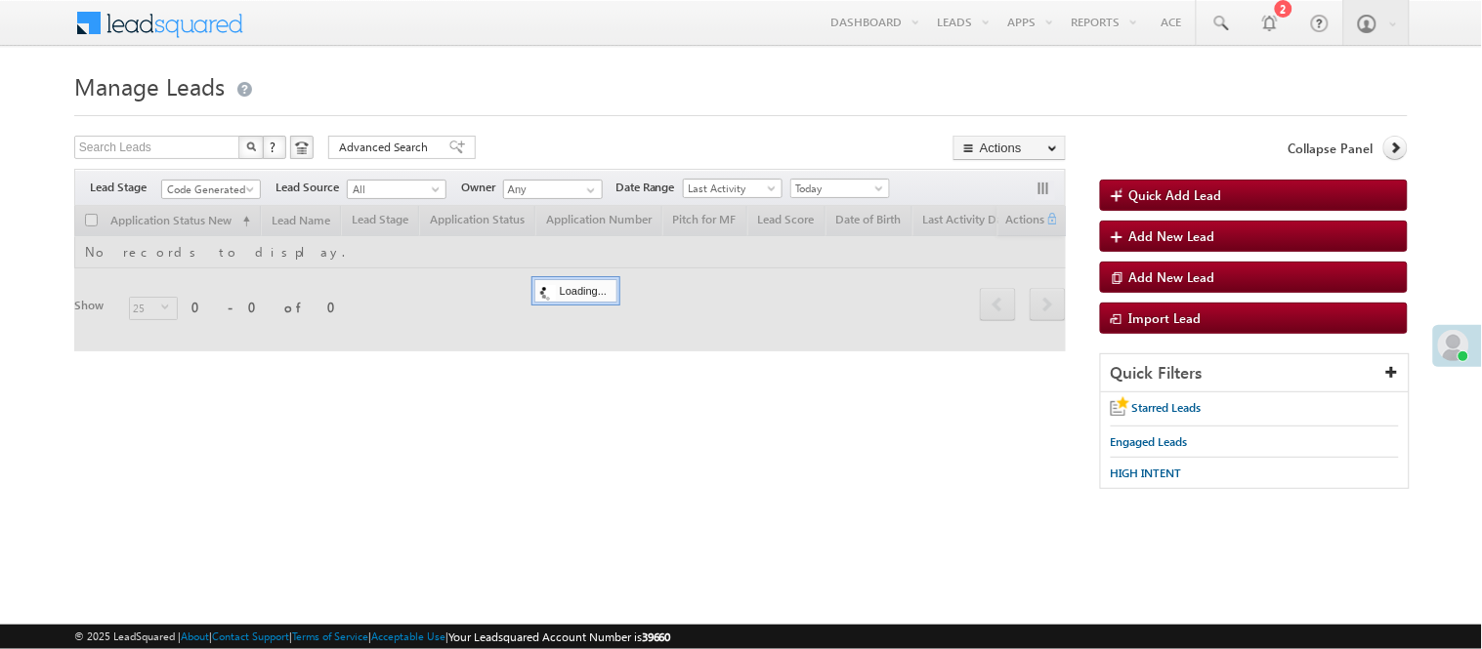
click at [477, 150] on div "Search Leads X ? 0 results found Advanced Search Advanced Search Advanced searc…" at bounding box center [569, 150] width 991 height 28
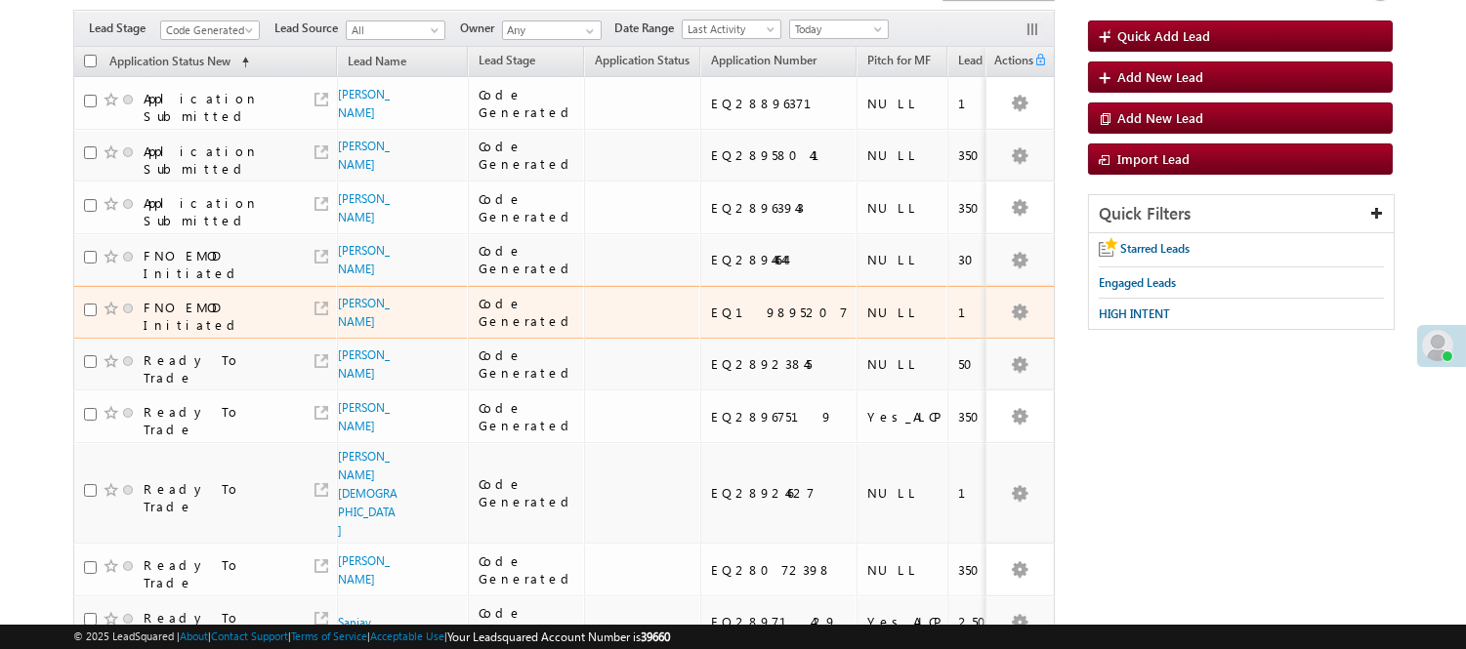
scroll to position [0, 0]
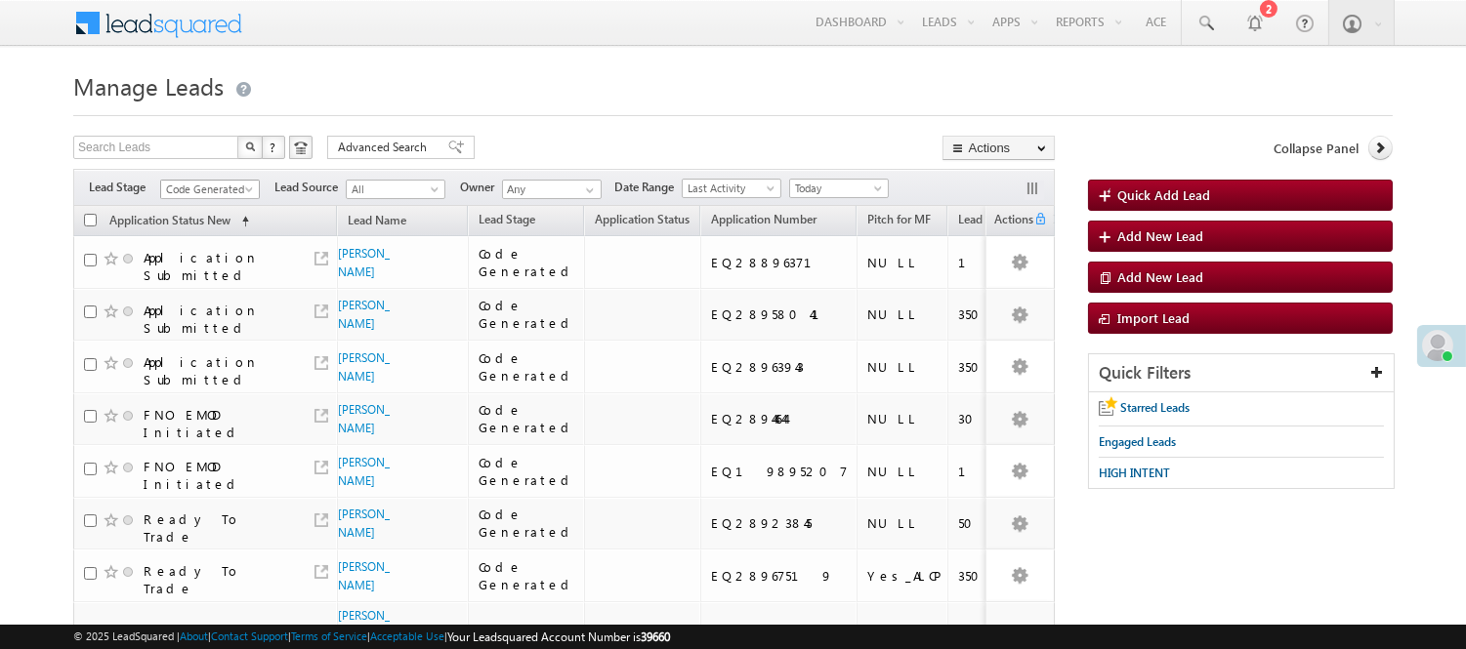
click at [236, 195] on span "Code Generated" at bounding box center [207, 190] width 93 height 18
click at [237, 226] on link "Lead Generated" at bounding box center [210, 231] width 99 height 18
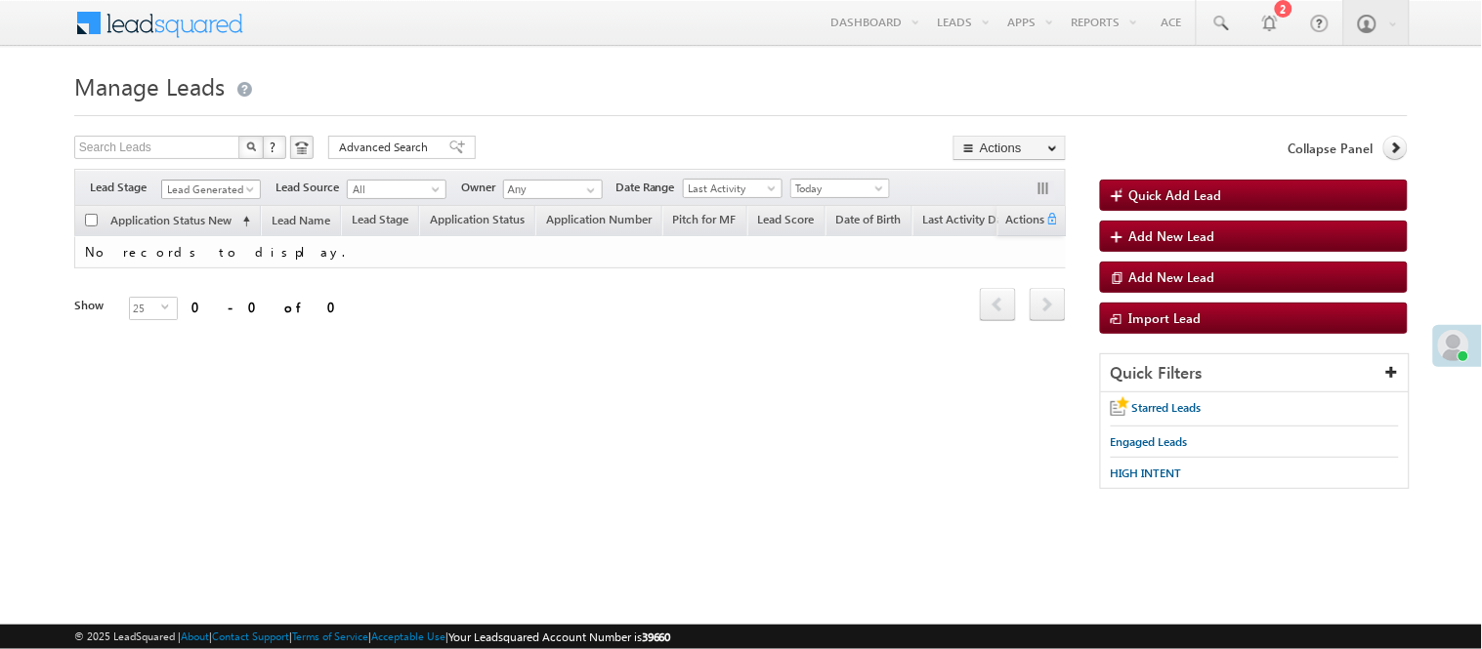
click at [213, 186] on span "Lead Generated" at bounding box center [208, 190] width 93 height 18
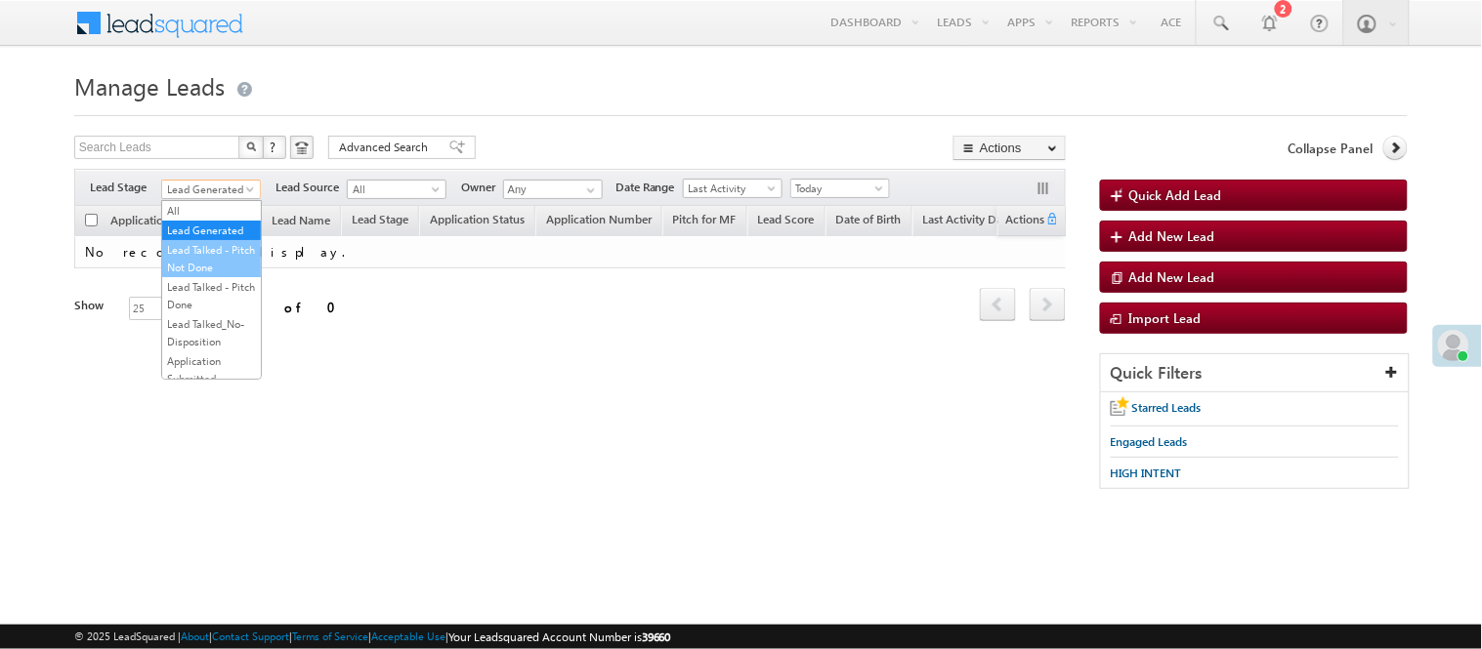
click at [200, 264] on link "Lead Talked - Pitch Not Done" at bounding box center [211, 258] width 99 height 35
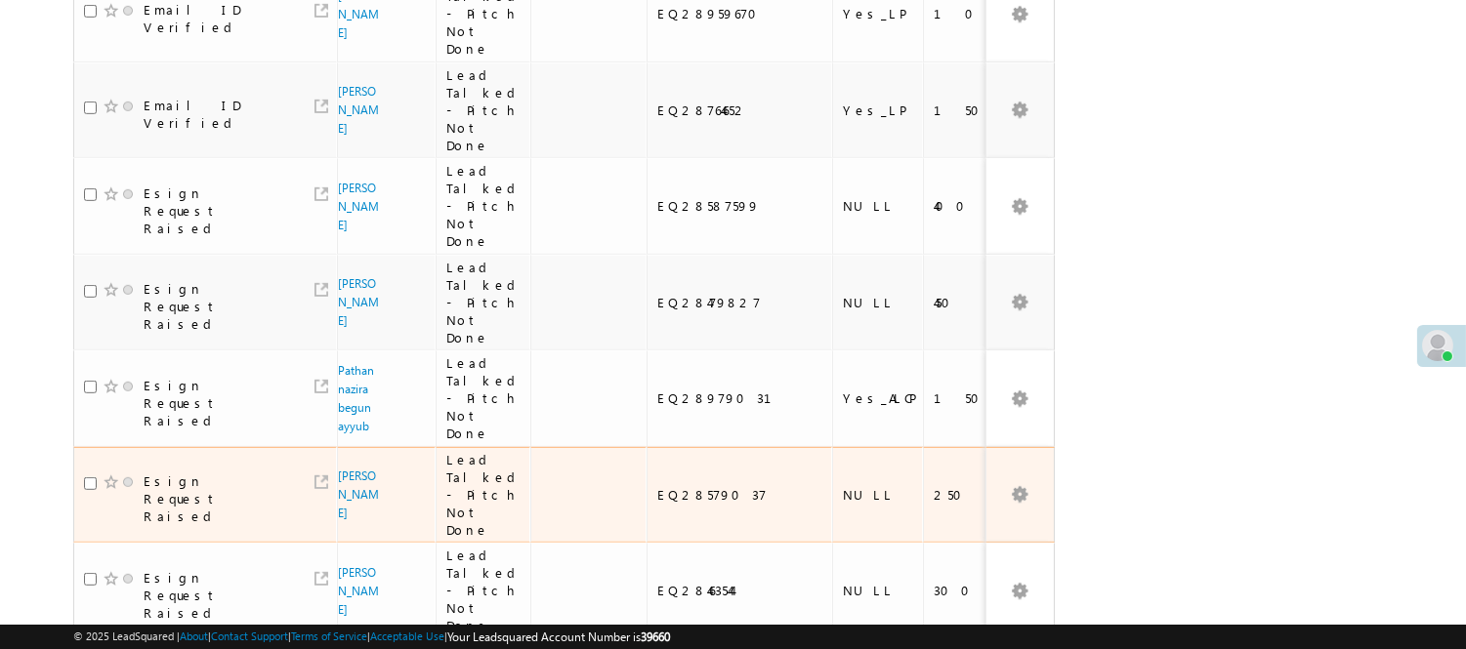
scroll to position [1897, 0]
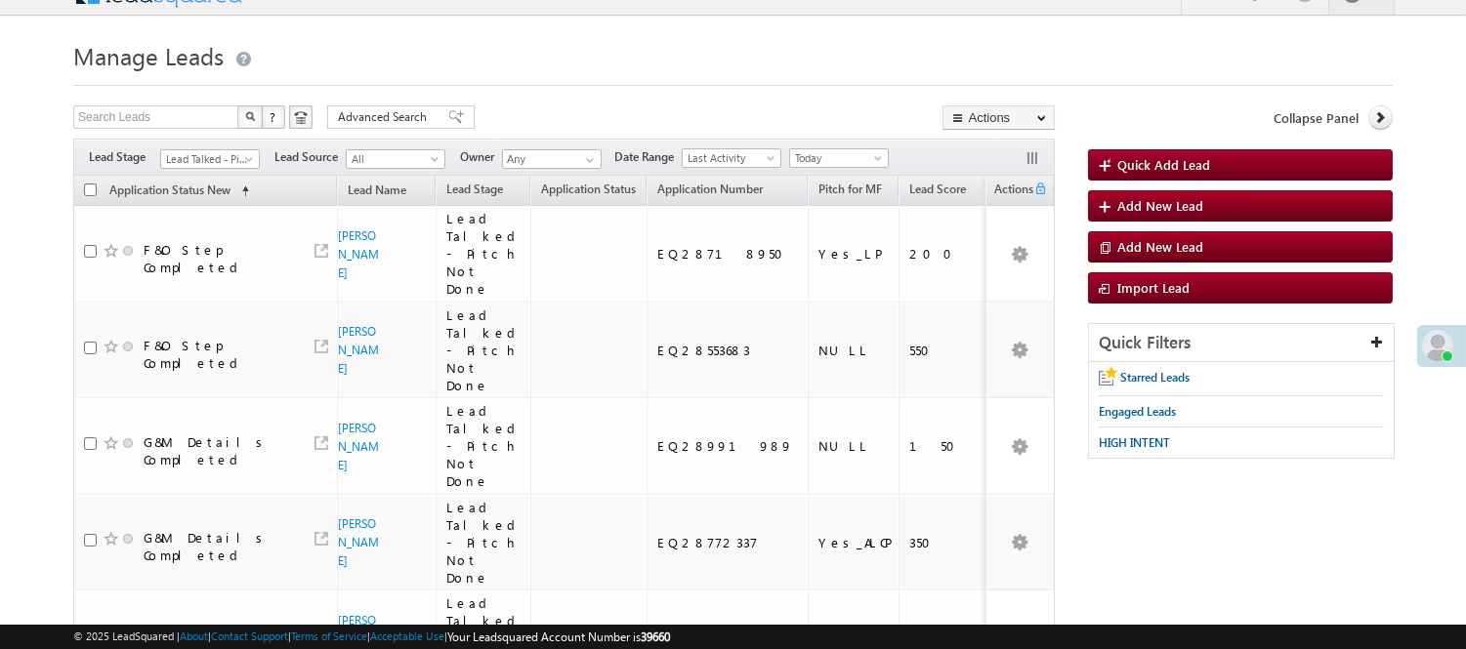
scroll to position [0, 0]
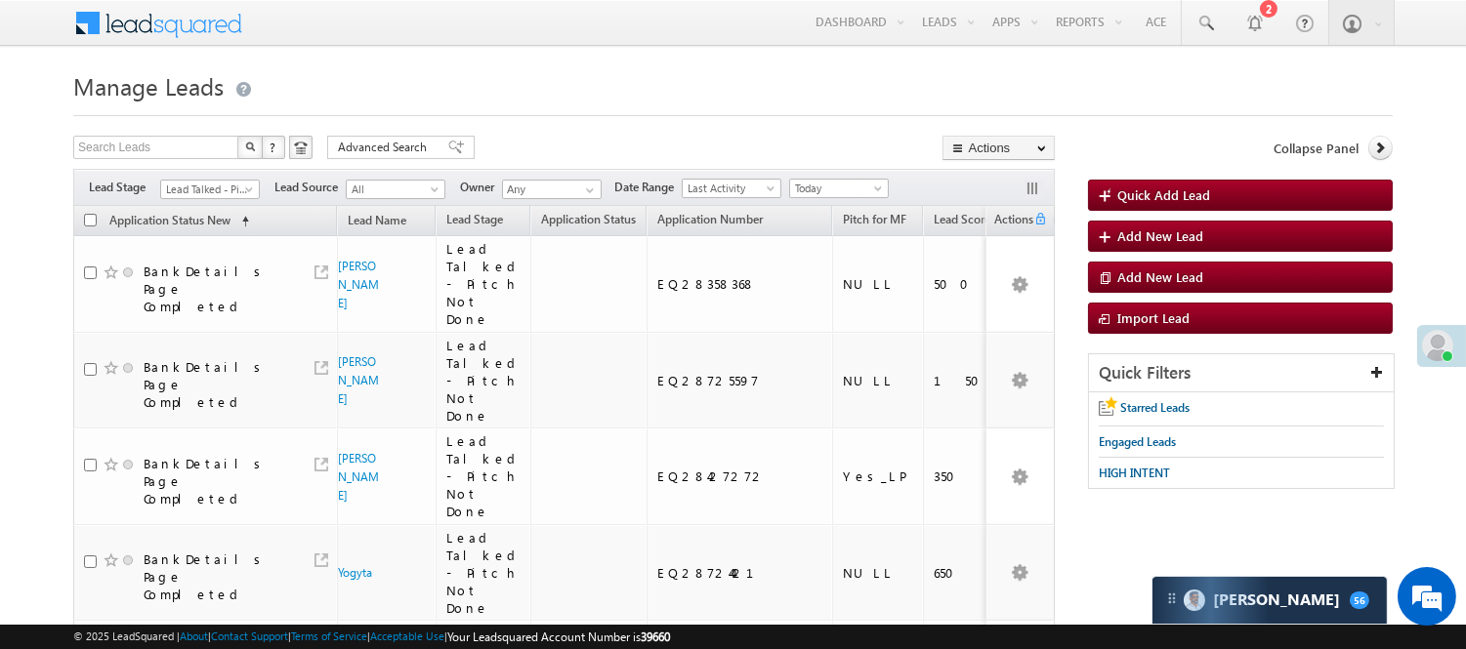
click at [1162, 373] on div "Quick Filters" at bounding box center [1241, 374] width 305 height 38
click at [1154, 466] on span "HIGH INTENT" at bounding box center [1134, 473] width 71 height 15
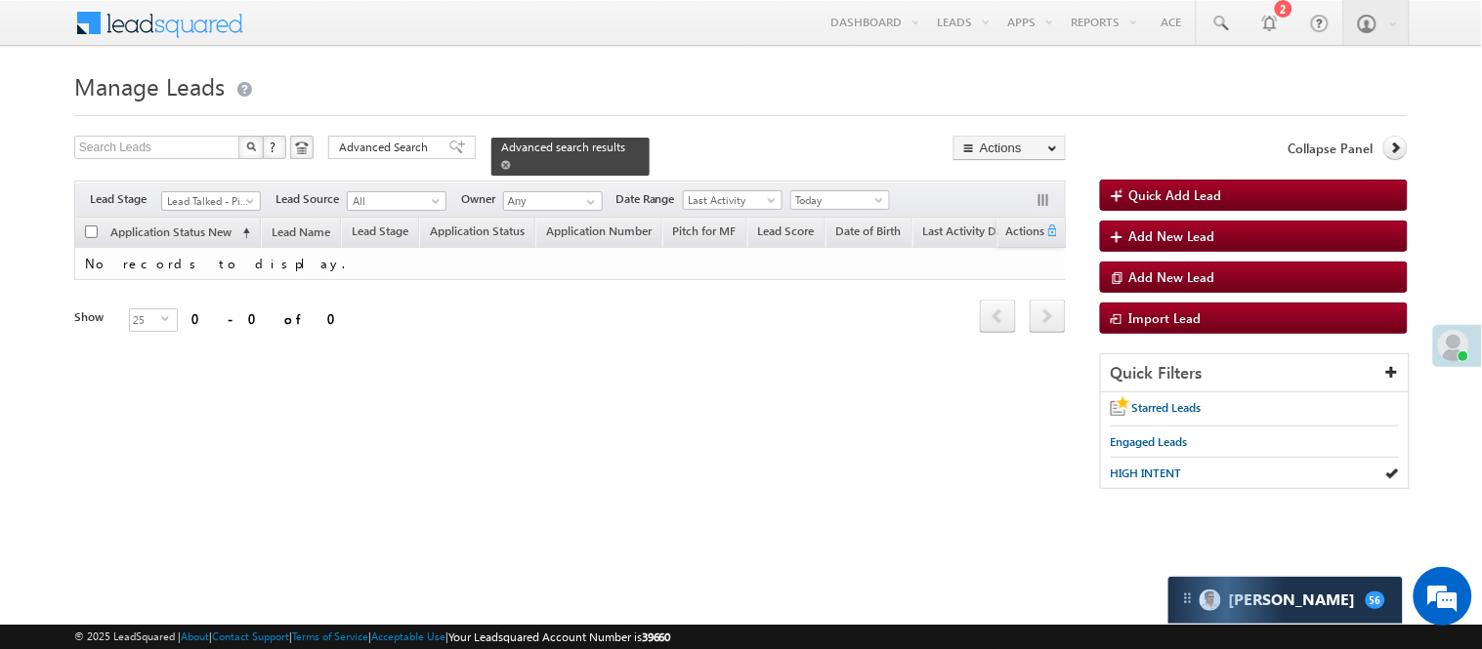
click at [518, 149] on span "Advanced search results" at bounding box center [563, 147] width 124 height 15
click at [405, 152] on span "Advanced Search" at bounding box center [386, 148] width 95 height 18
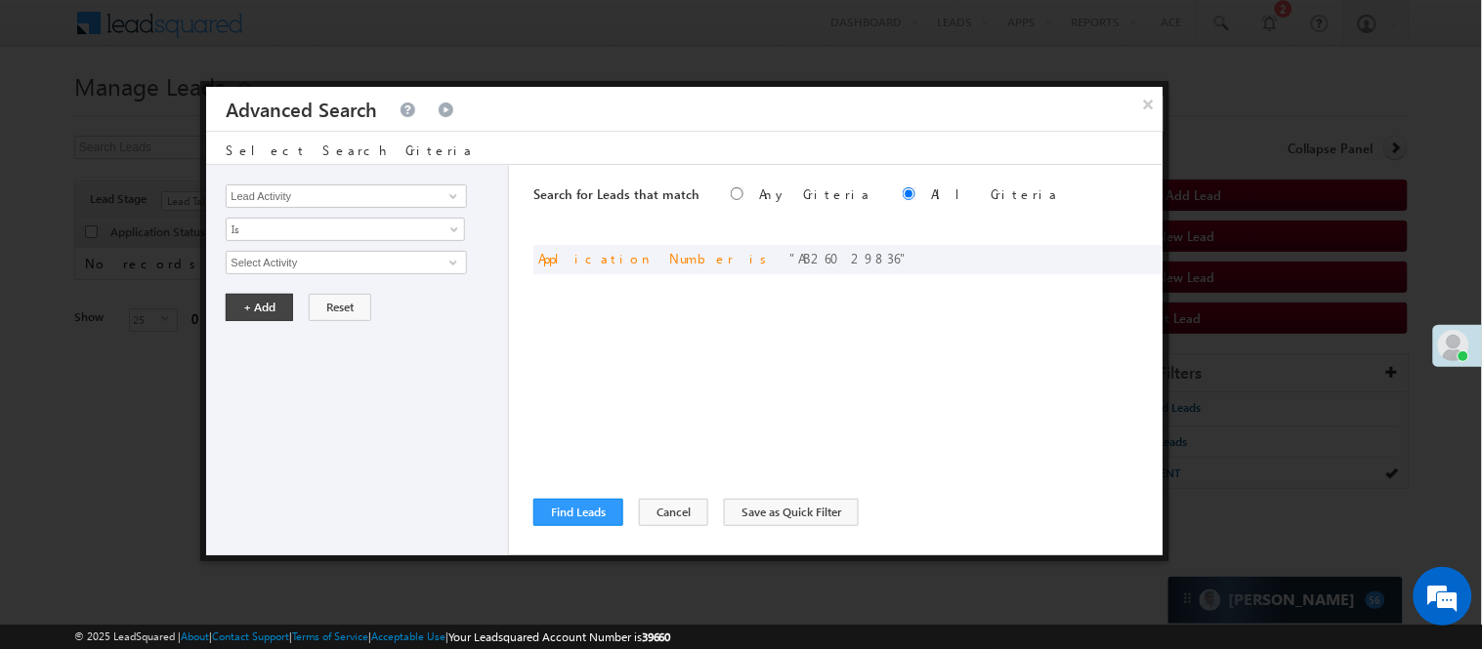
click at [1125, 131] on div "× Advanced Search Select Search Criteria Lead Activity Task Sales Group Prospec…" at bounding box center [684, 305] width 957 height 436
click at [1139, 102] on button "×" at bounding box center [1148, 104] width 32 height 34
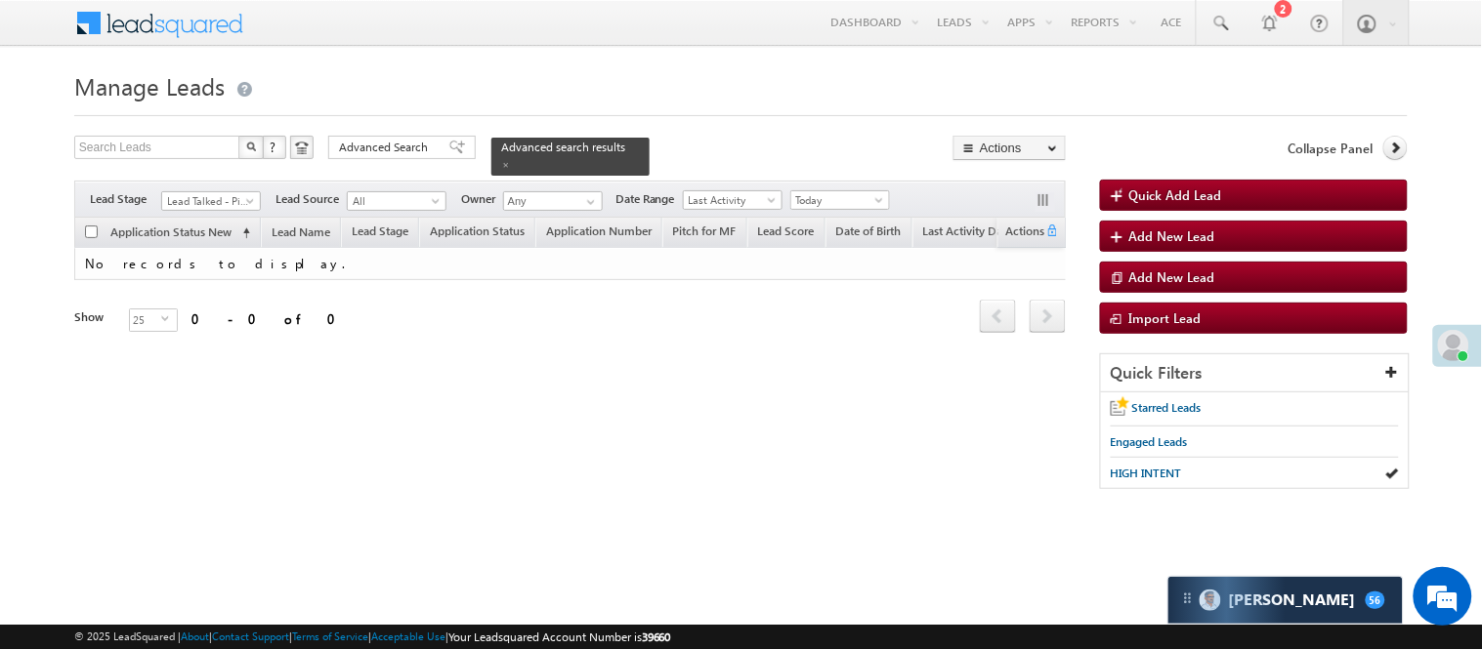
click at [1192, 376] on div "Quick Filters" at bounding box center [1255, 374] width 308 height 38
click at [415, 151] on span "Advanced Search" at bounding box center [386, 148] width 95 height 18
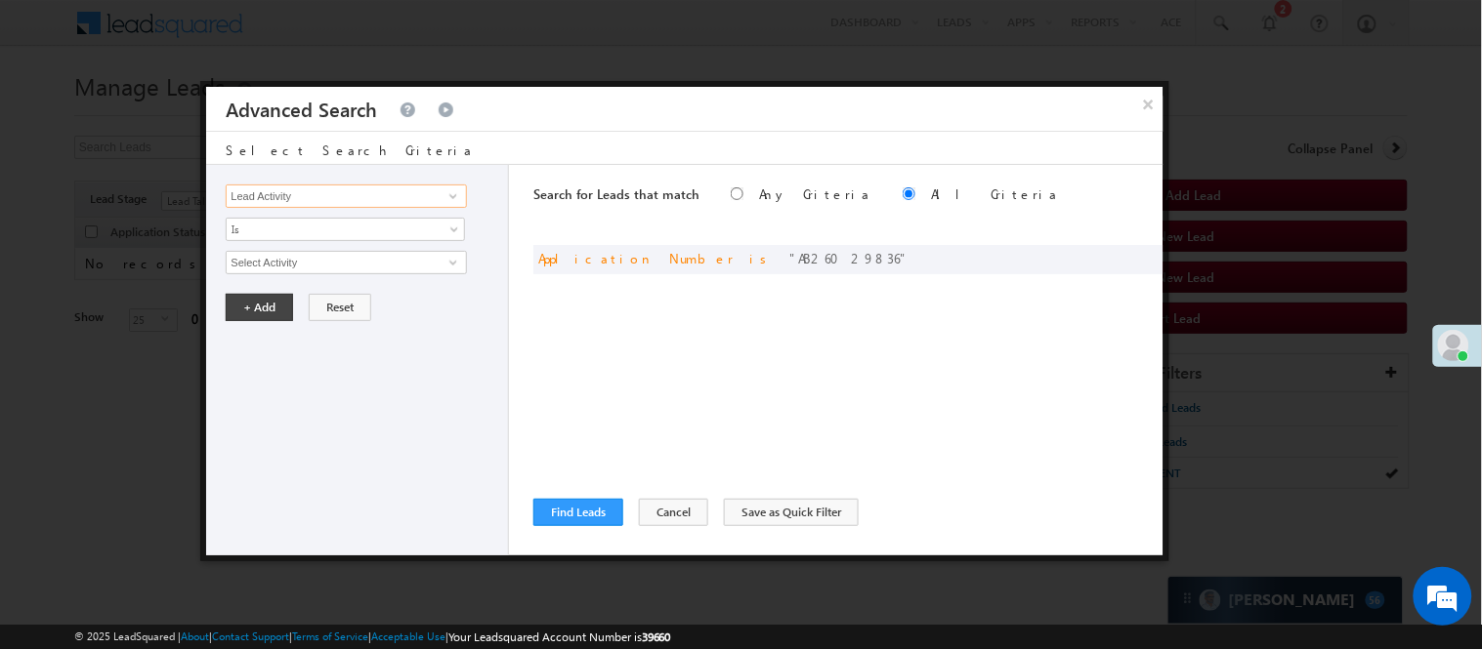
click at [332, 192] on input "Lead Activity" at bounding box center [346, 196] width 240 height 23
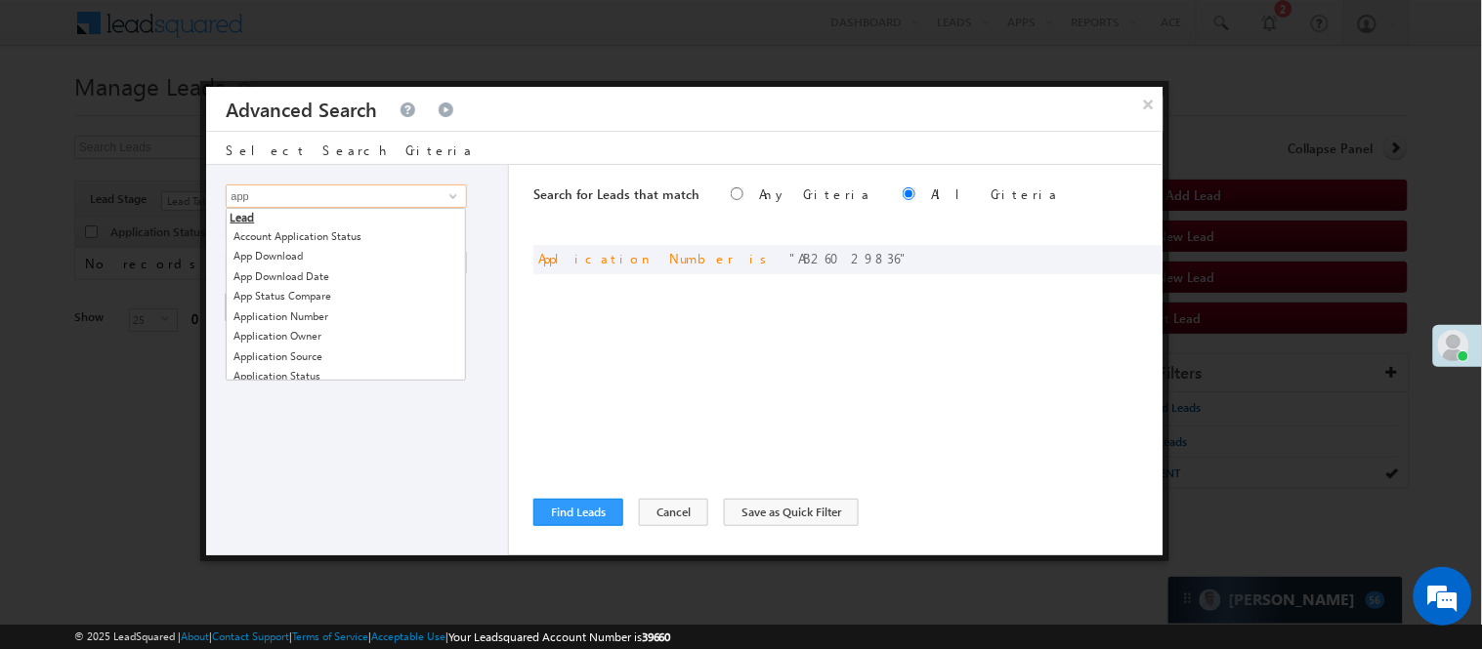
type input "app"
click at [427, 421] on div "Lead Activity Task Sales Group Prospect Id WA Last Message Timestamp 4th Day Di…" at bounding box center [357, 360] width 303 height 391
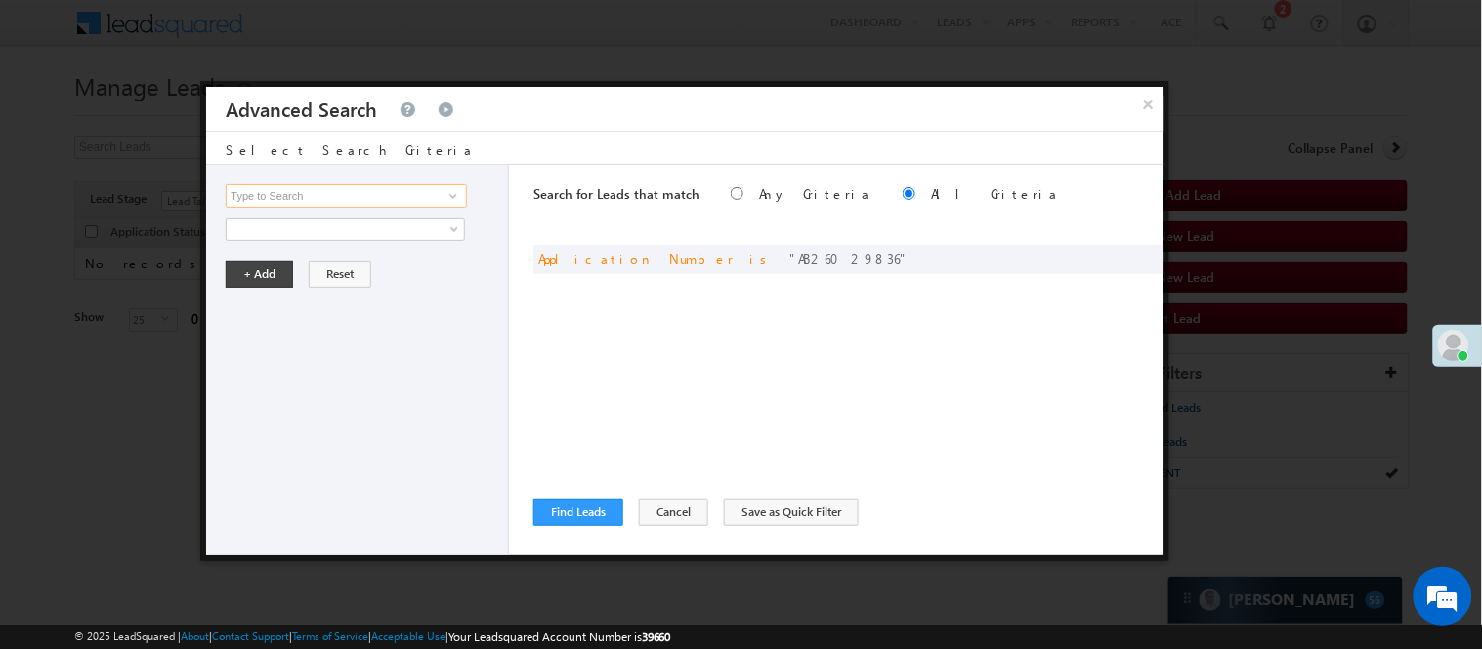
click at [305, 192] on input at bounding box center [346, 196] width 240 height 23
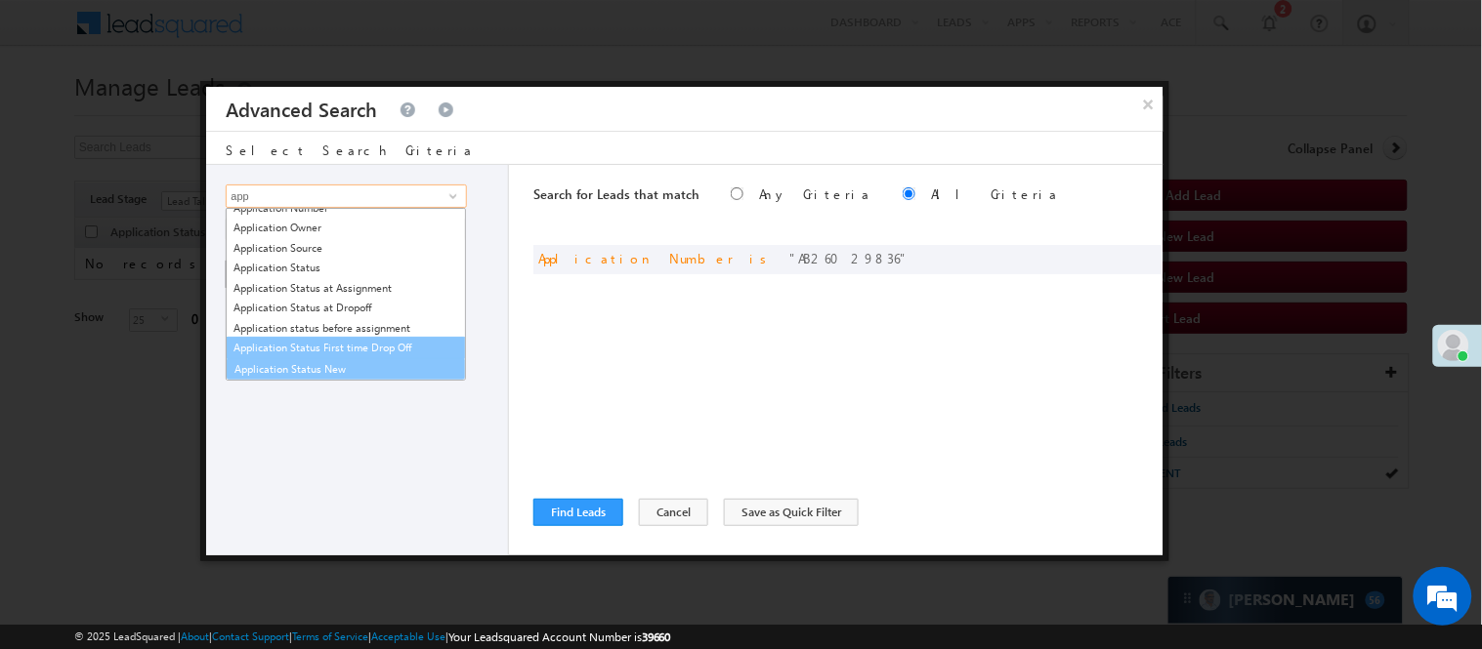
scroll to position [111, 0]
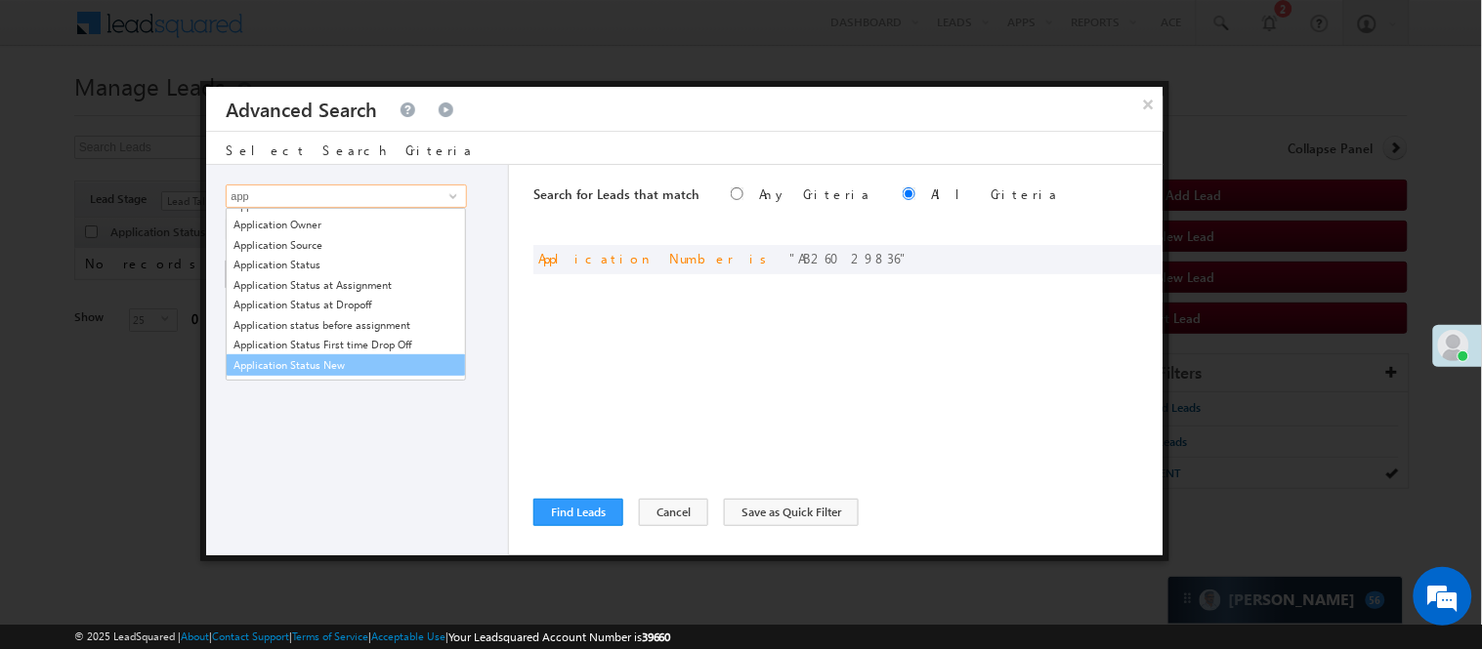
click at [339, 375] on link "Application Status New" at bounding box center [346, 366] width 240 height 22
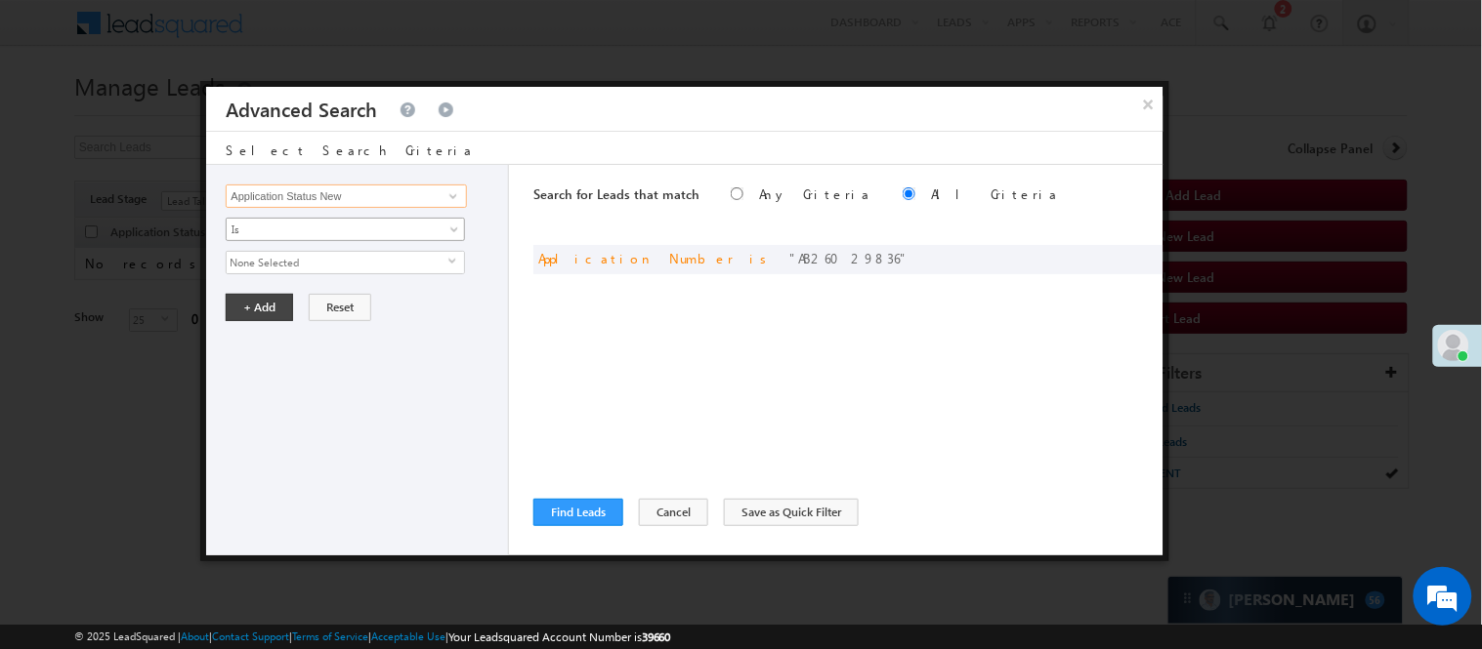
type input "Application Status New"
click at [318, 236] on span "Is" at bounding box center [333, 230] width 212 height 18
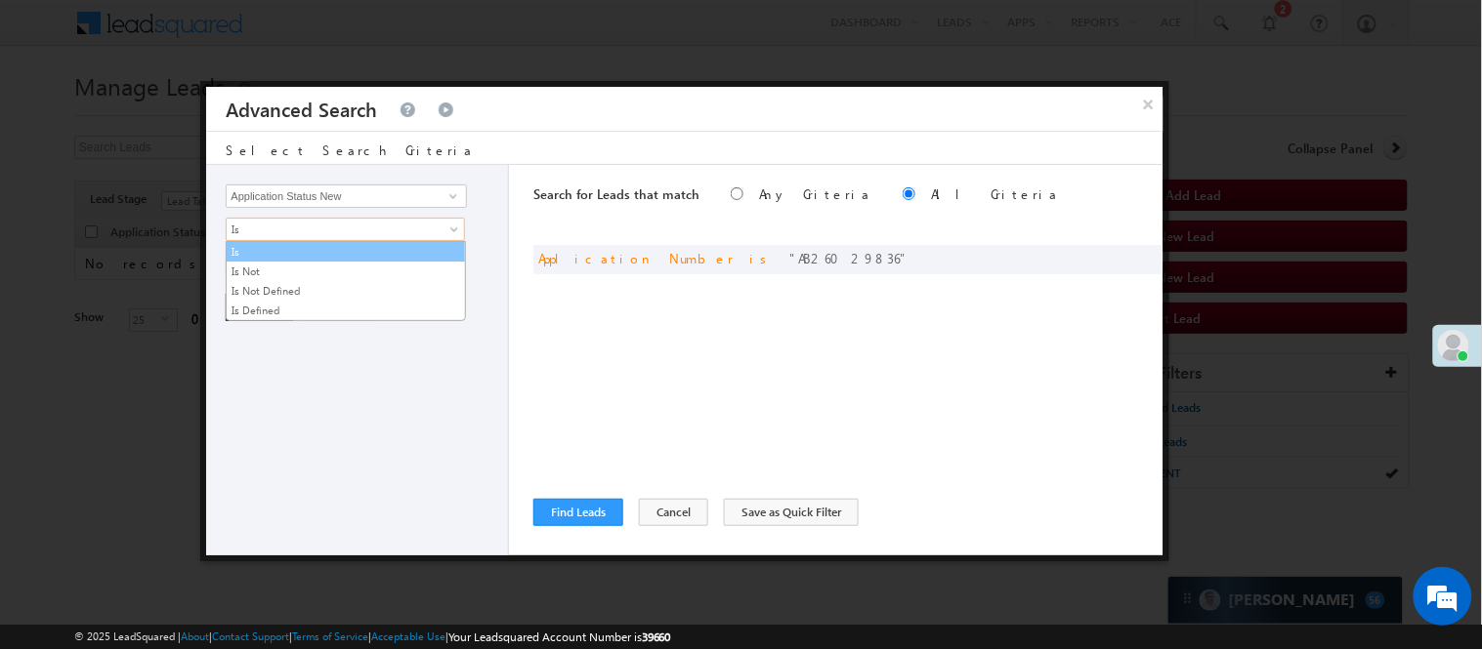
click at [299, 258] on link "Is" at bounding box center [346, 252] width 238 height 18
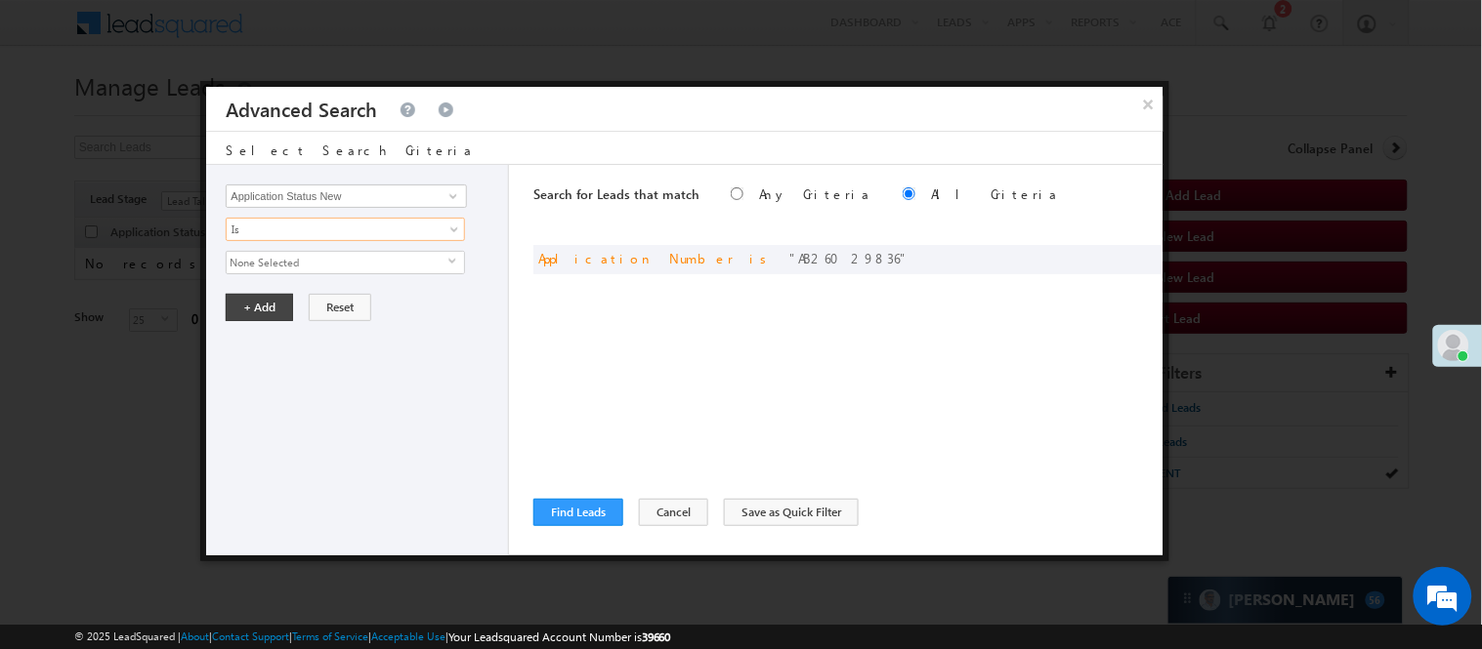
click at [311, 252] on span "None Selected" at bounding box center [338, 262] width 222 height 21
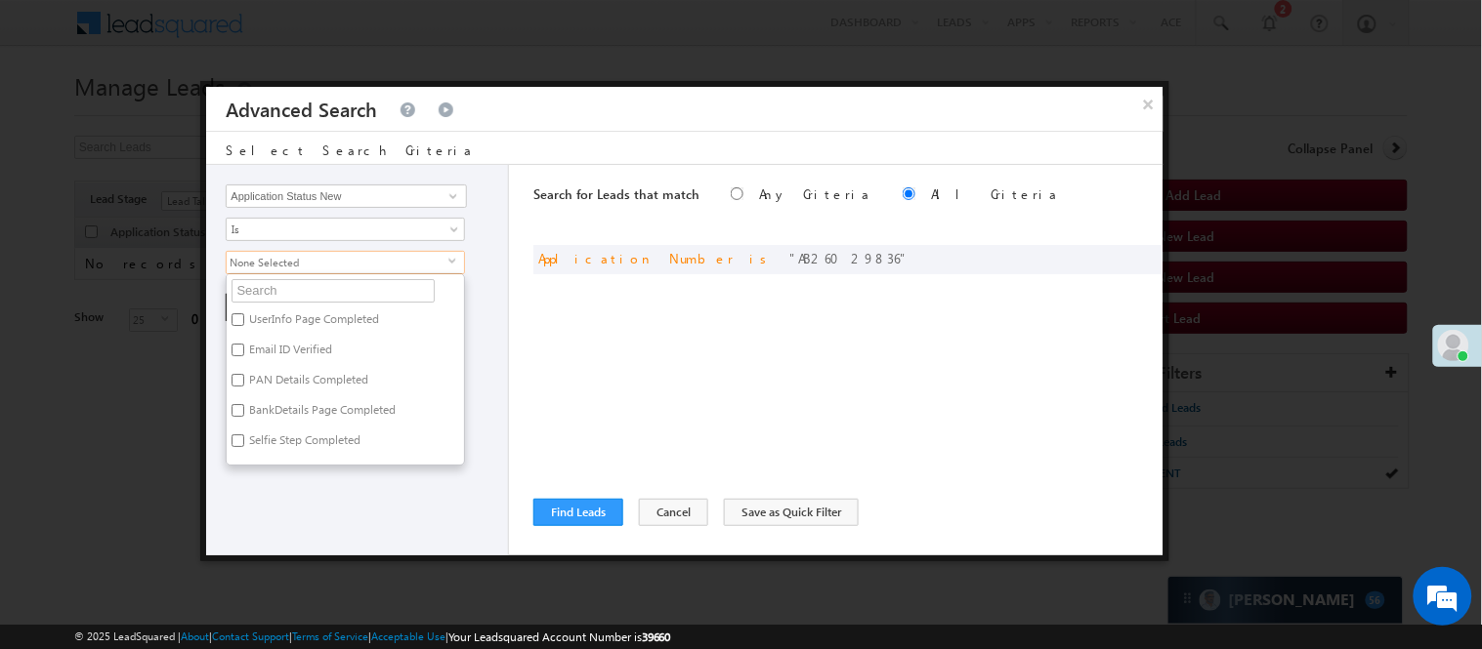
click at [241, 392] on label "PAN Details Completed" at bounding box center [307, 383] width 161 height 30
click at [241, 387] on input "PAN Details Completed" at bounding box center [237, 380] width 13 height 13
checkbox input "true"
click at [274, 505] on div "Lead Activity Task Sales Group Prospect Id WA Last Message Timestamp 4th Day Di…" at bounding box center [357, 360] width 303 height 391
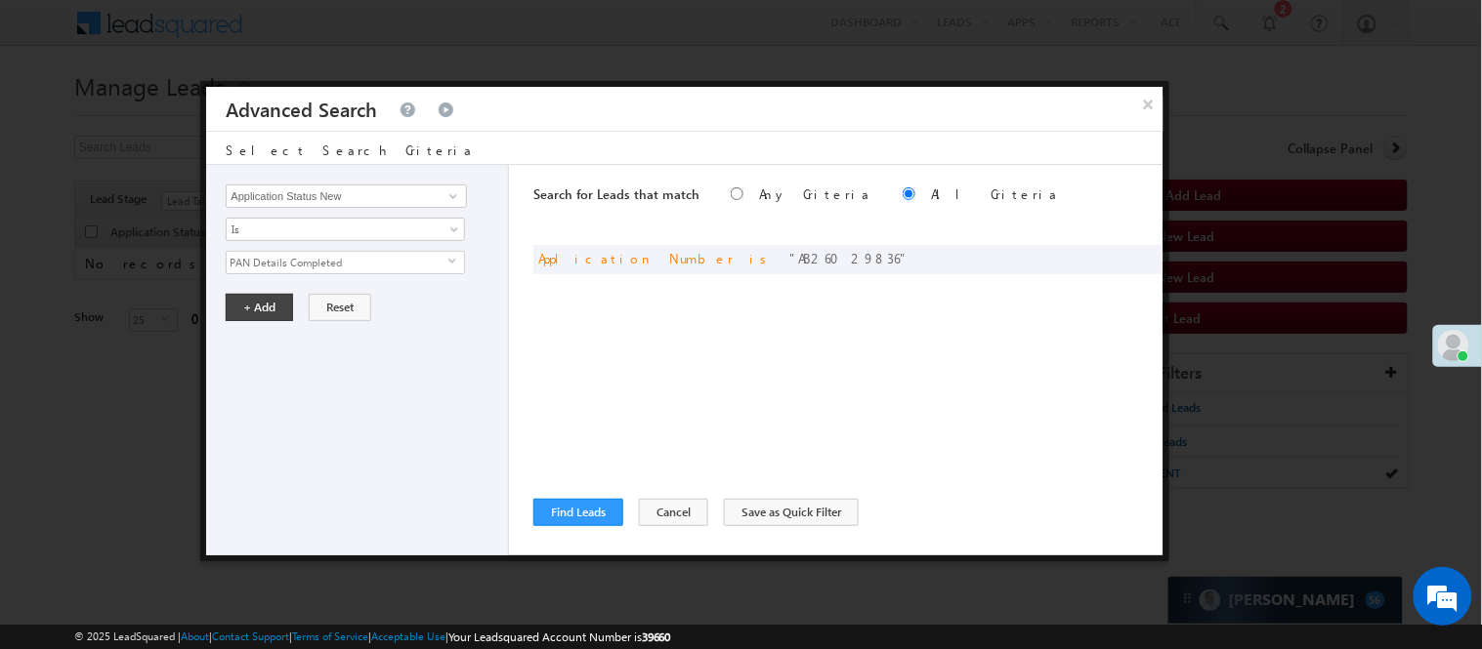
click at [259, 324] on div "Lead Activity Task Sales Group Prospect Id WA Last Message Timestamp 4th Day Di…" at bounding box center [357, 360] width 303 height 391
click at [1135, 267] on div at bounding box center [1134, 259] width 47 height 18
click at [1138, 266] on div at bounding box center [1134, 259] width 47 height 18
click at [1139, 262] on span at bounding box center [1142, 257] width 14 height 14
click at [278, 290] on div "Lead Activity Task Sales Group Prospect Id WA Last Message Timestamp 4th Day Di…" at bounding box center [357, 360] width 303 height 391
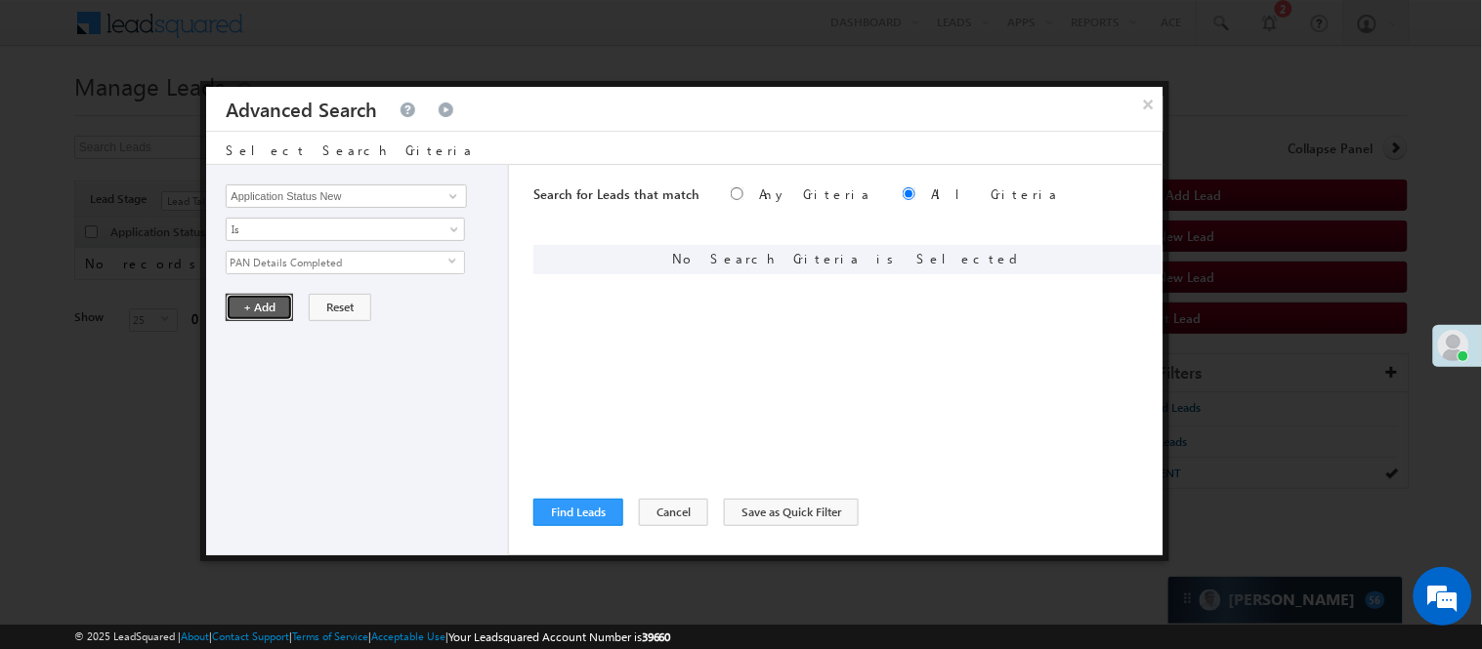
click at [277, 299] on button "+ Add" at bounding box center [259, 307] width 67 height 27
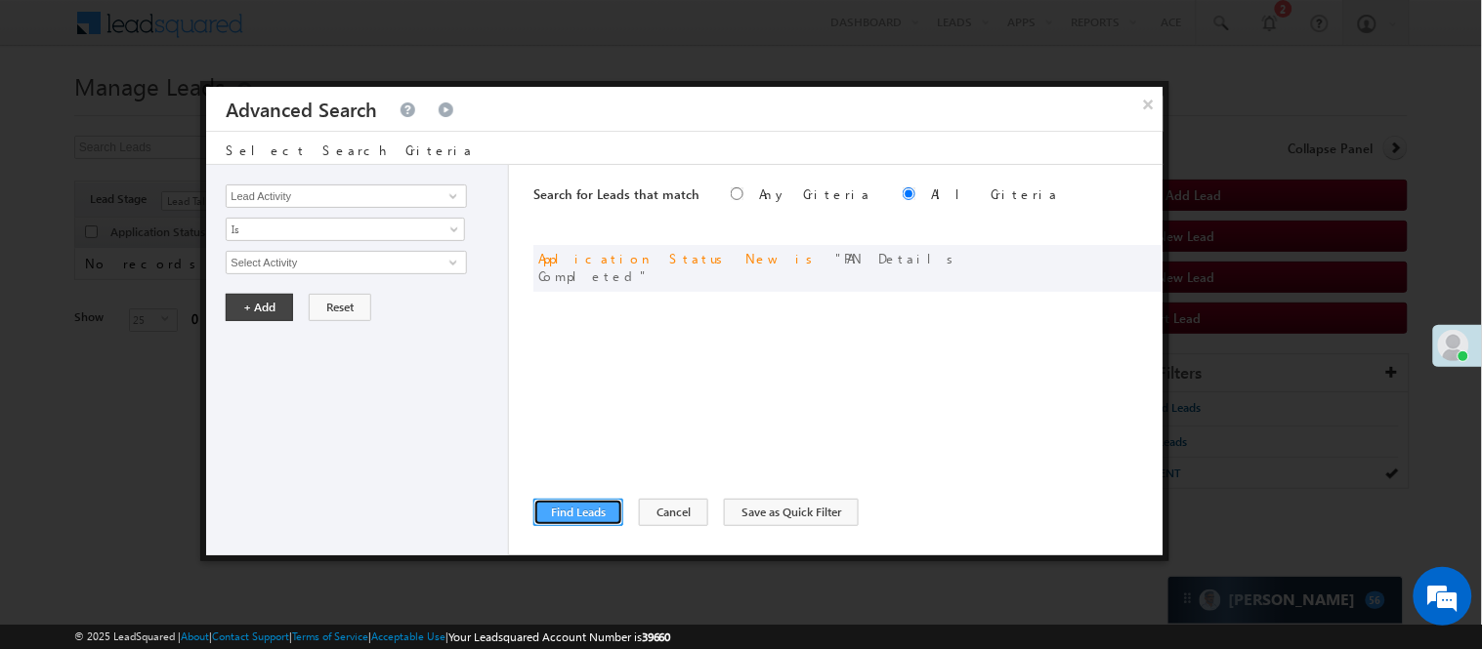
click at [572, 505] on button "Find Leads" at bounding box center [578, 512] width 90 height 27
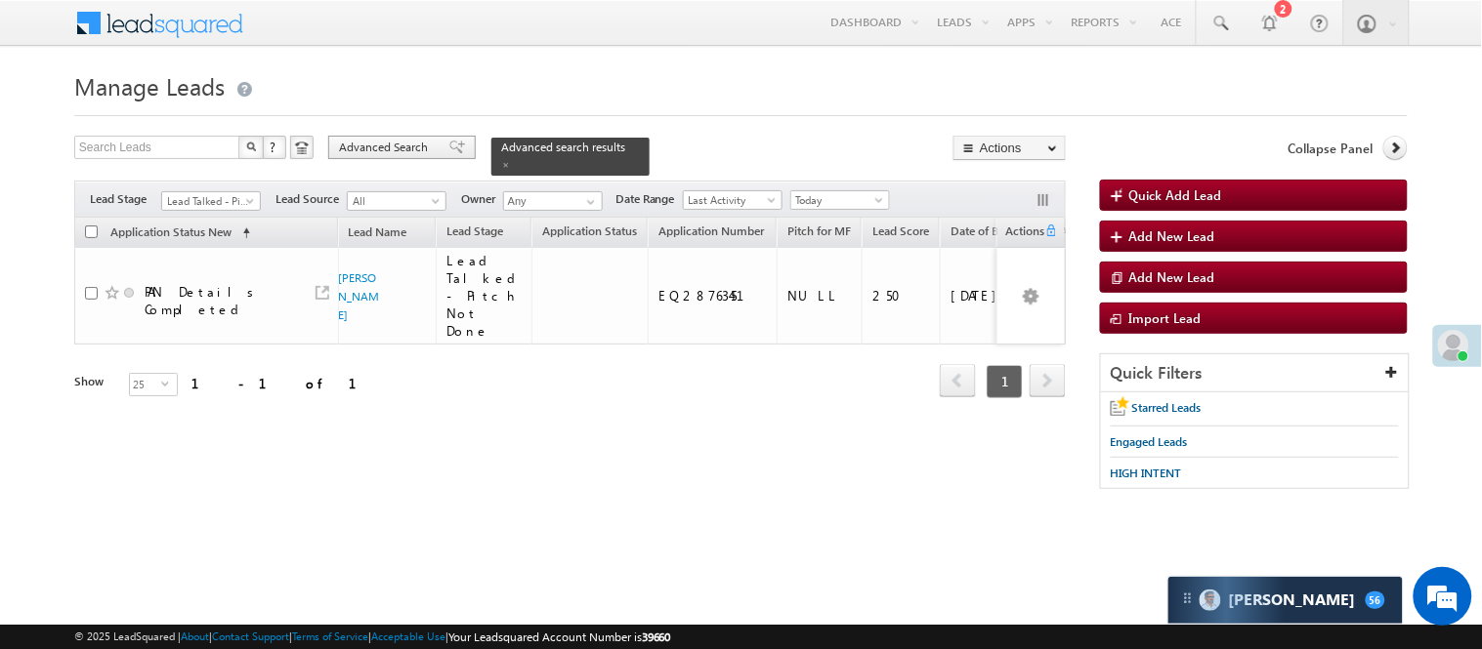
click at [396, 152] on span "Advanced Search" at bounding box center [386, 148] width 95 height 18
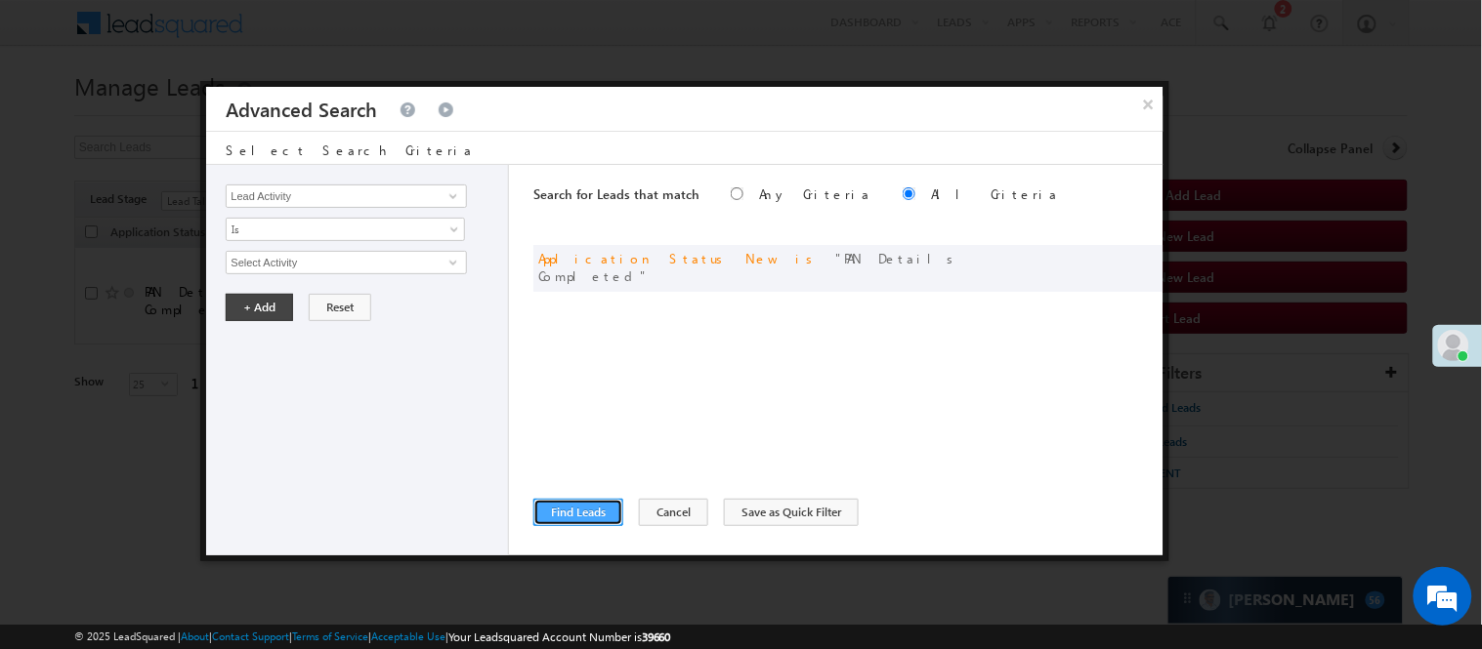
click at [569, 511] on button "Find Leads" at bounding box center [578, 512] width 90 height 27
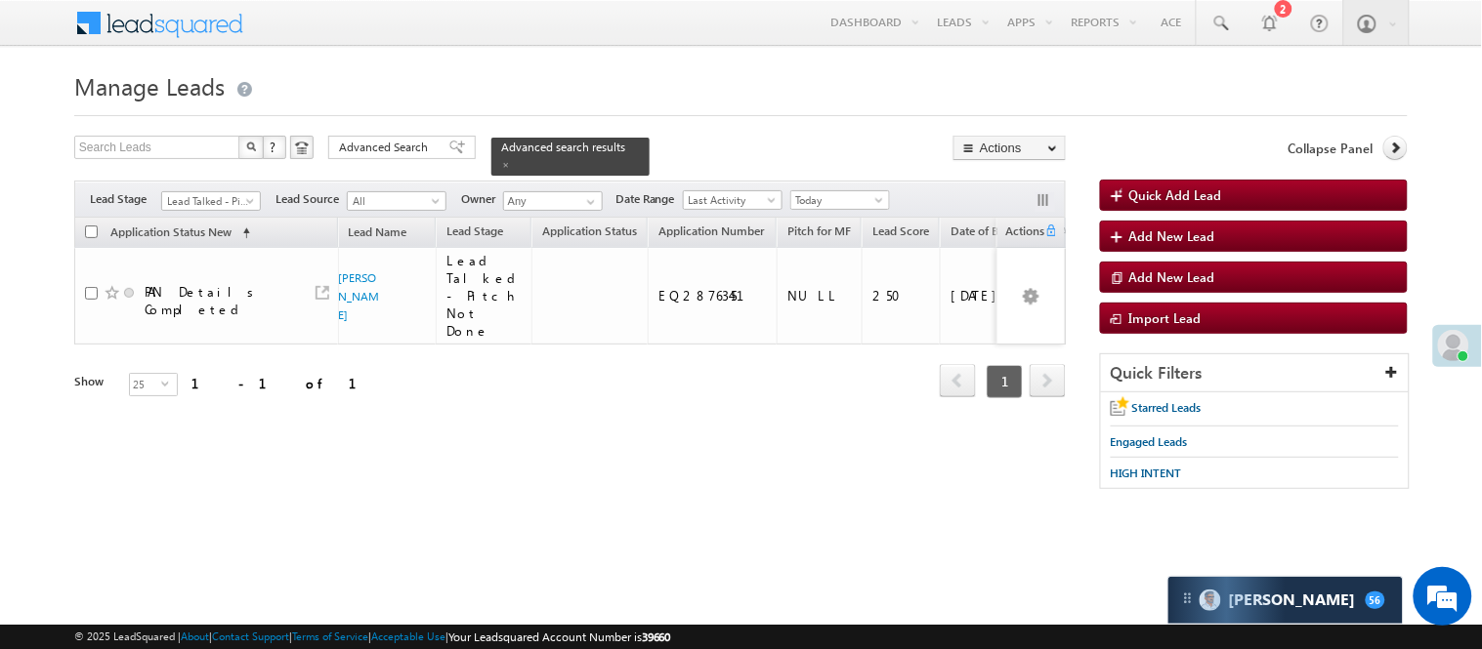
click at [827, 181] on div "Filters Lead Stage Lead Talked - Pitch Not Done Lead Talked - Pitch Not Done Le…" at bounding box center [569, 199] width 991 height 37
click at [1049, 192] on button "button" at bounding box center [1045, 202] width 20 height 20
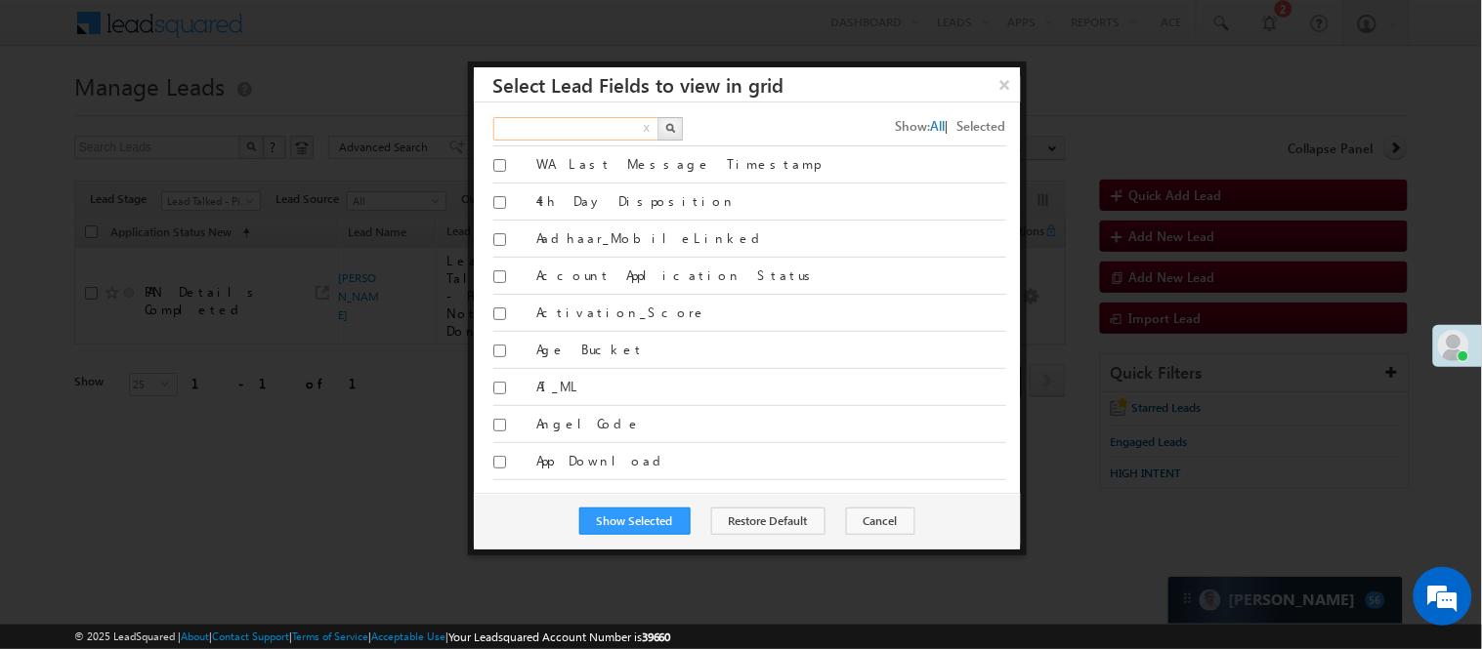
click at [601, 131] on input "text" at bounding box center [576, 128] width 167 height 23
type input "add activity"
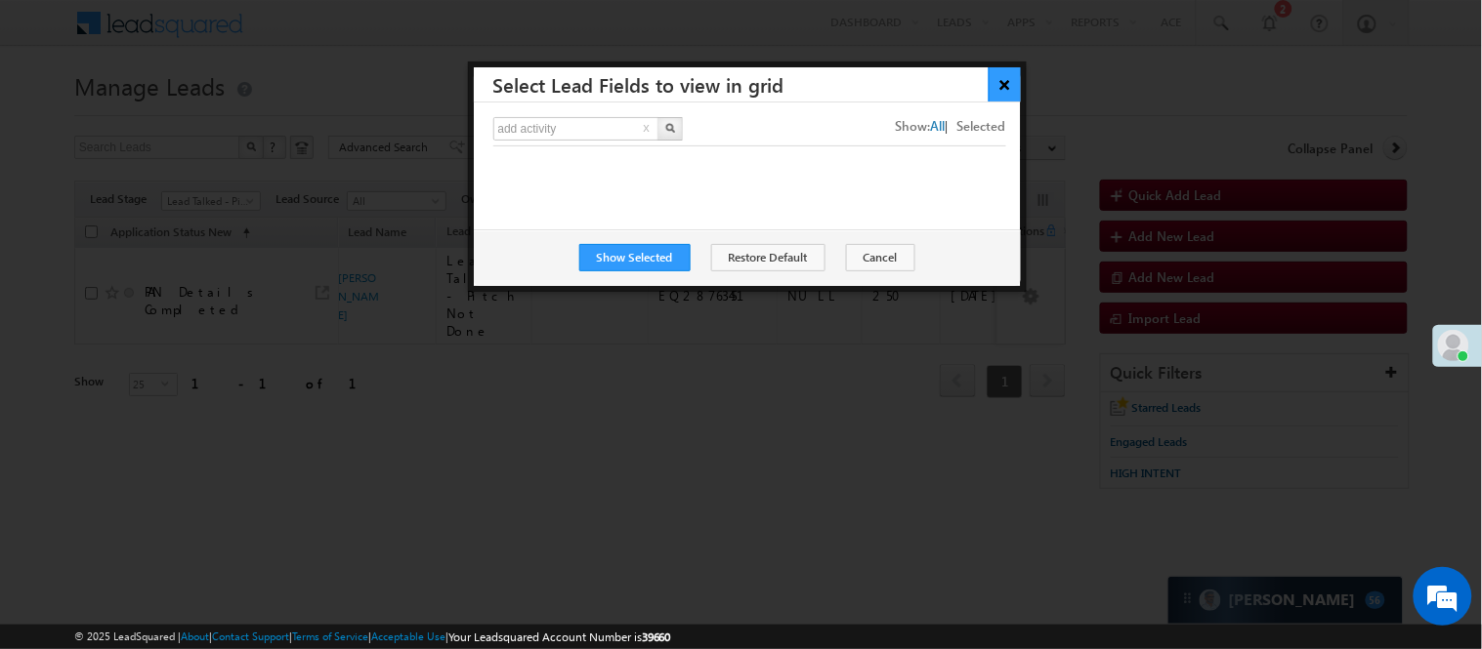
click at [1006, 78] on button "×" at bounding box center [1004, 84] width 32 height 34
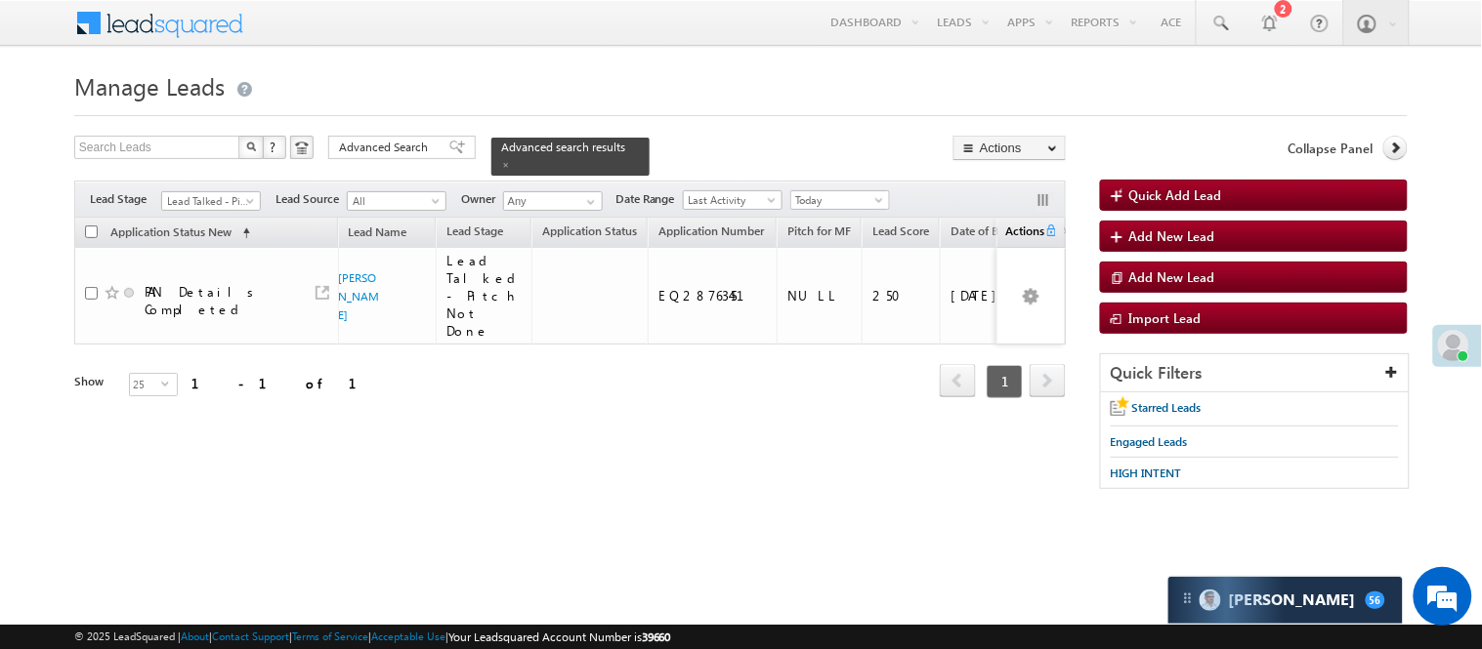
click at [1024, 221] on span "Actions" at bounding box center [1020, 233] width 47 height 25
drag, startPoint x: 857, startPoint y: 367, endPoint x: 912, endPoint y: 336, distance: 63.0
click at [859, 365] on div "Refresh first prev 1 next last 1 - 1 of 1" at bounding box center [569, 373] width 991 height 57
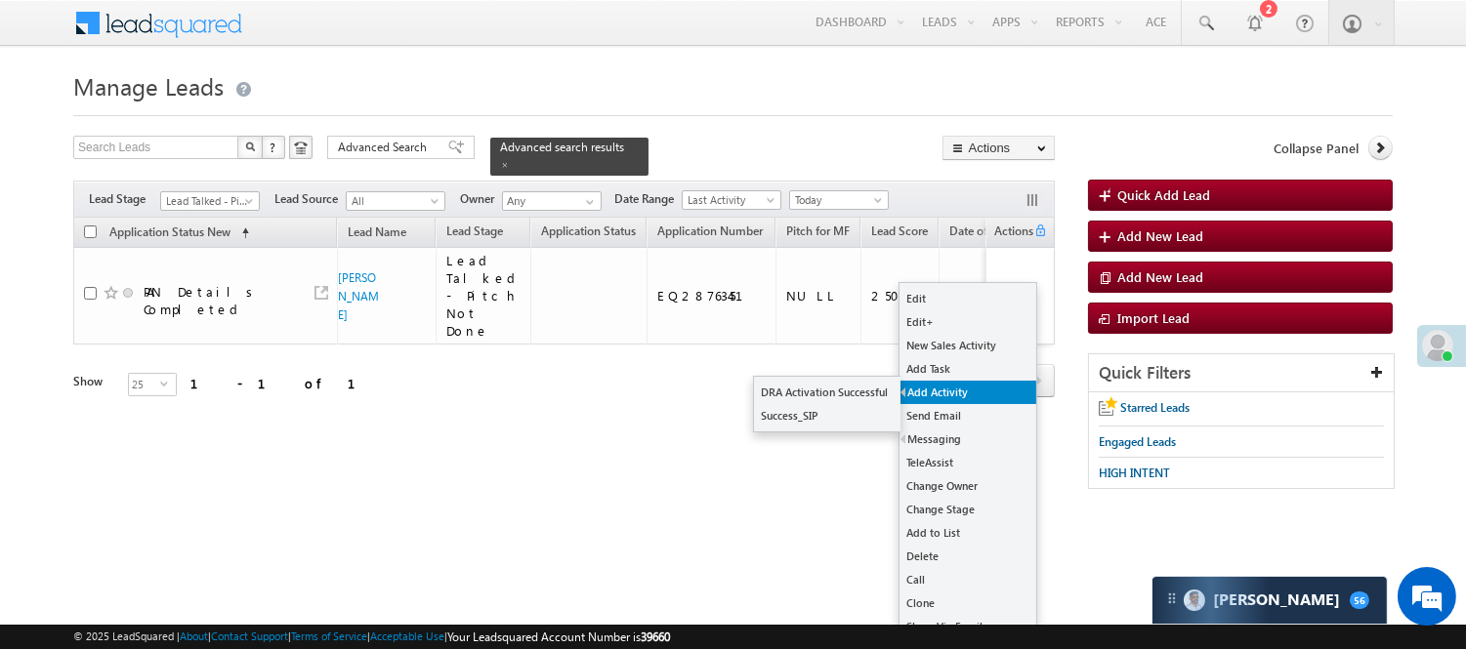
click at [973, 381] on link "Add Activity" at bounding box center [967, 392] width 137 height 23
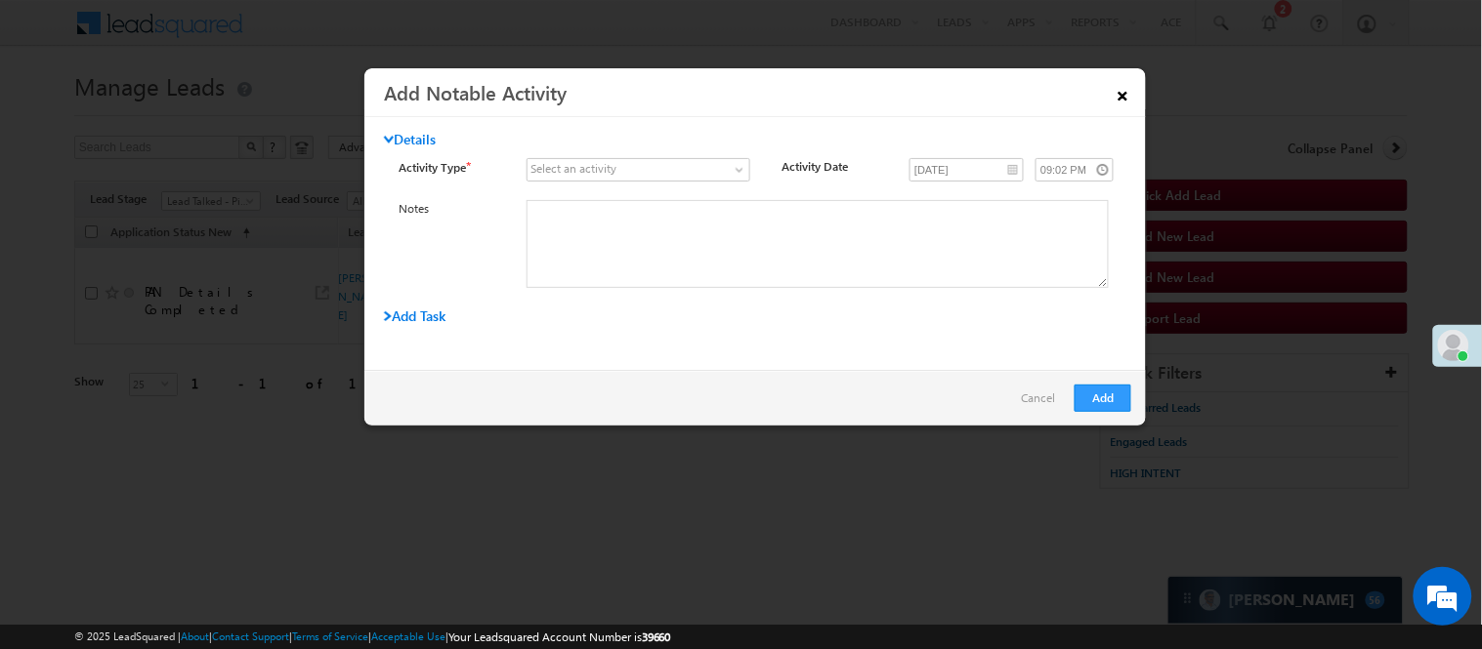
click at [1120, 92] on link "×" at bounding box center [1122, 92] width 33 height 34
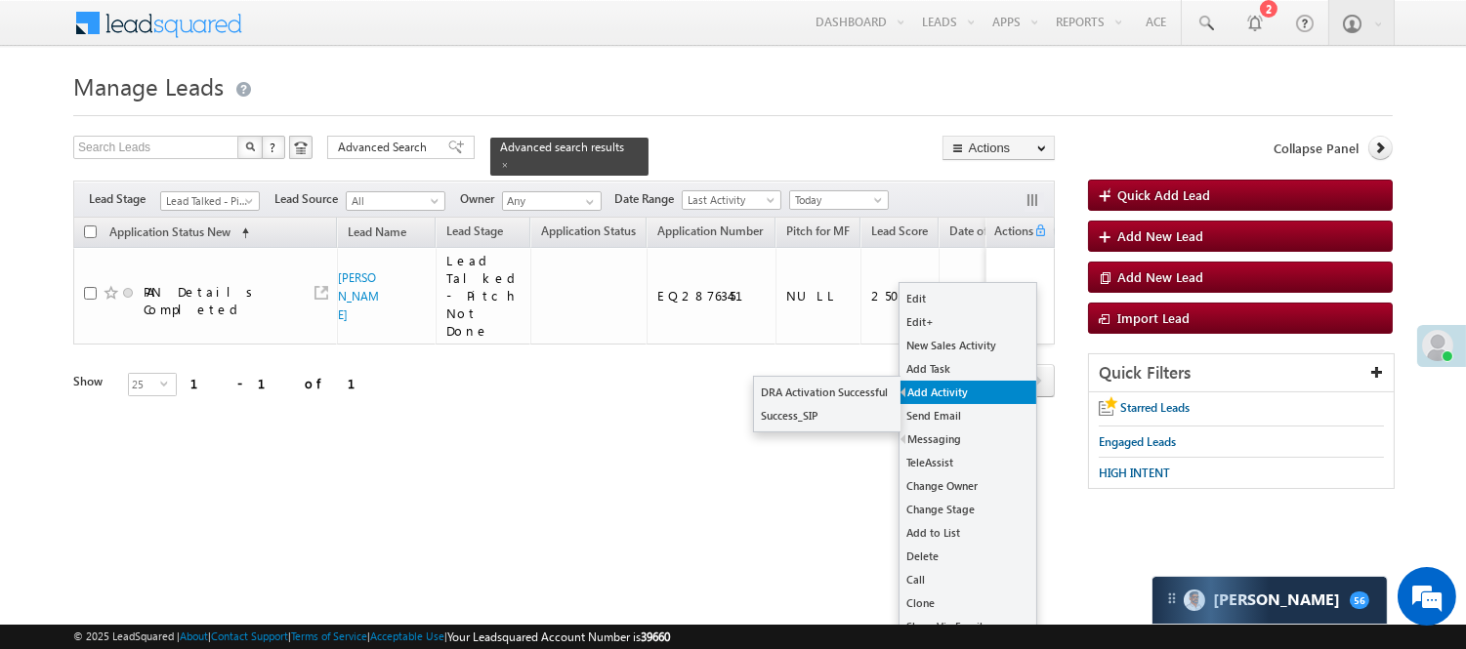
click at [989, 388] on link "Add Activity" at bounding box center [967, 392] width 137 height 23
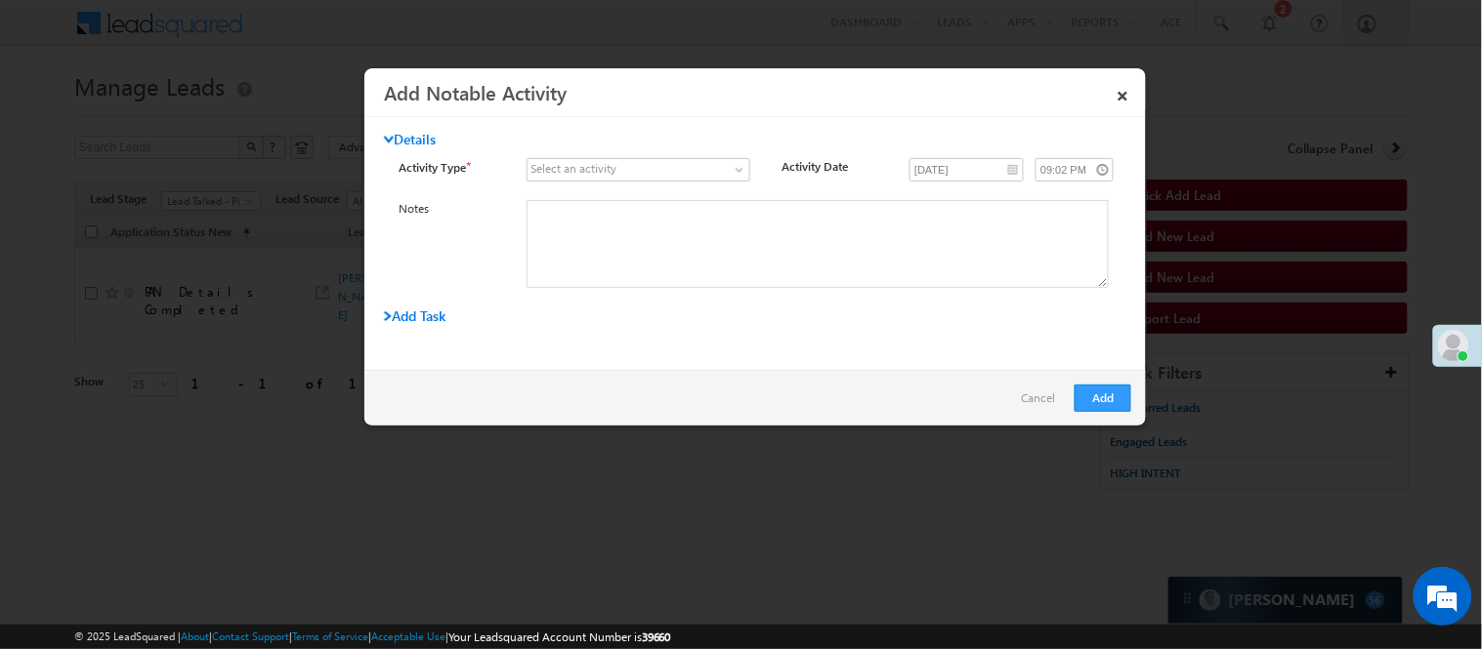
click at [593, 172] on div "Select an activity" at bounding box center [573, 169] width 86 height 18
click at [600, 164] on div "Select an activity" at bounding box center [573, 169] width 86 height 18
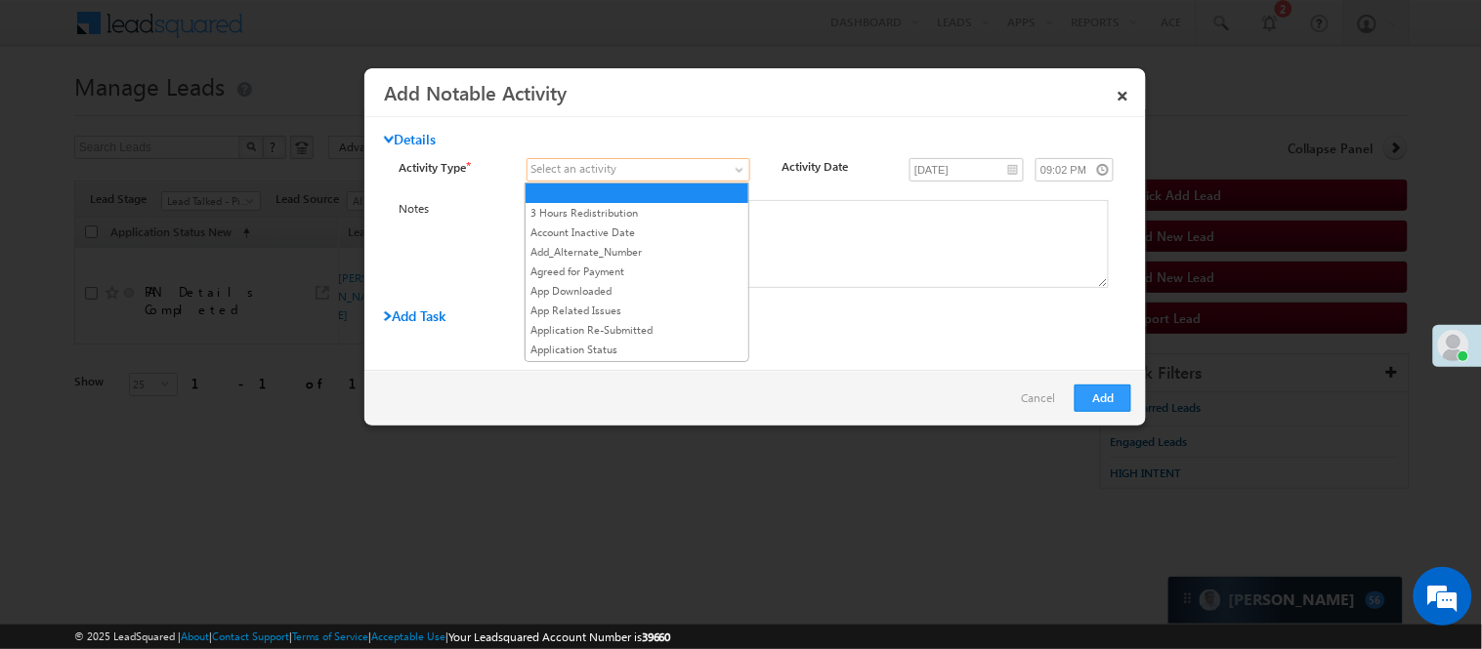
click at [659, 163] on span at bounding box center [626, 170] width 198 height 18
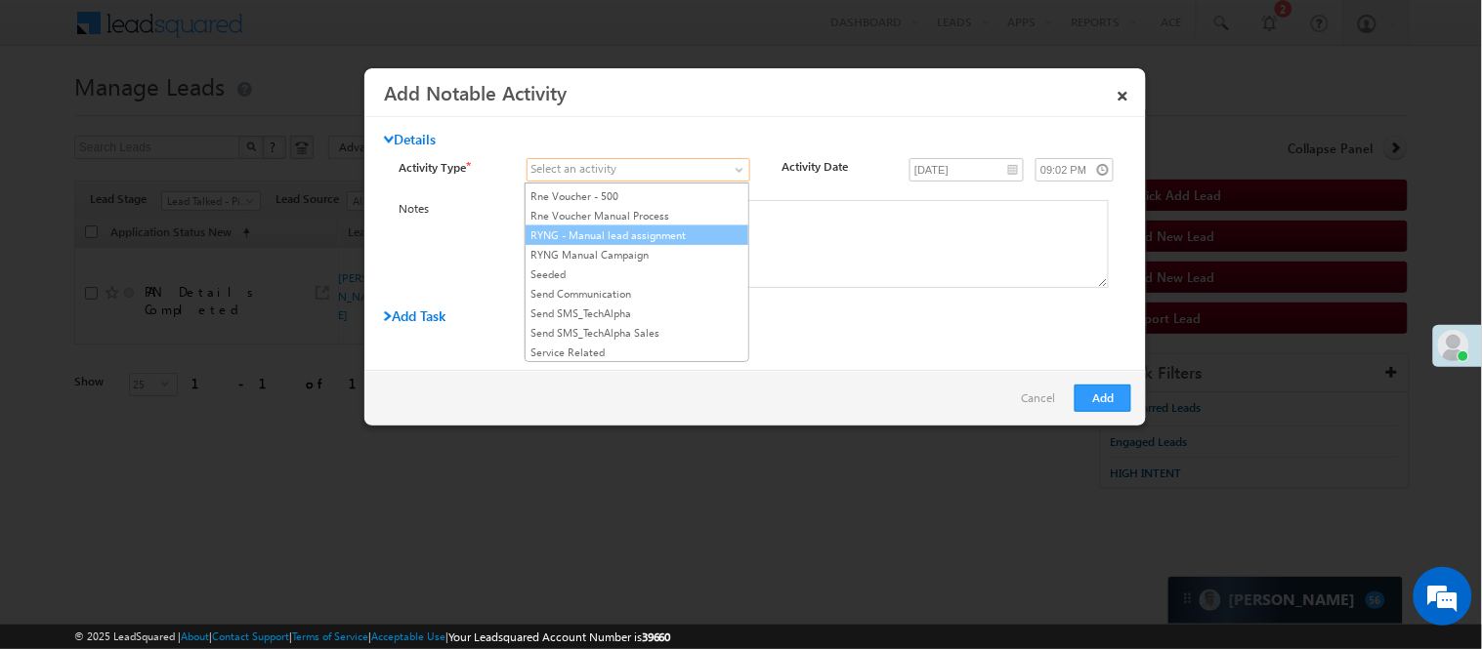
click at [563, 244] on link "RYNG - Manual lead assignment" at bounding box center [636, 236] width 223 height 18
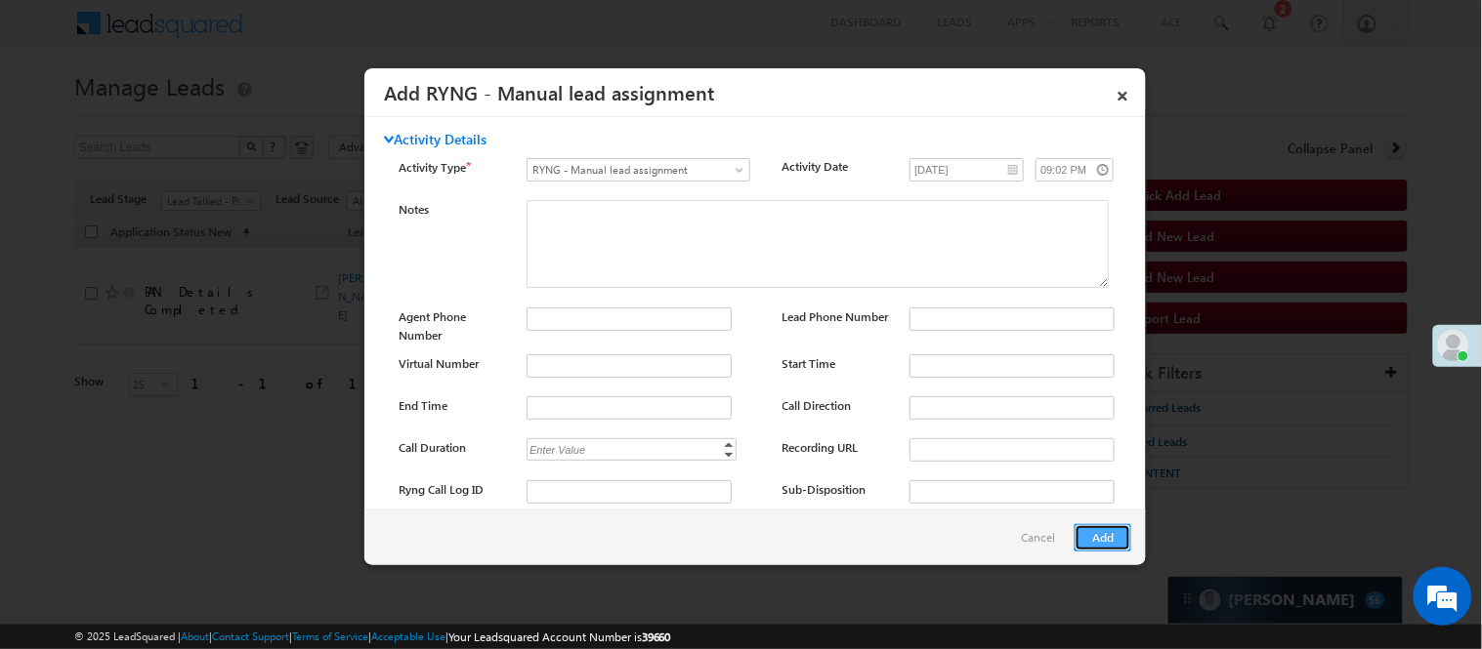
click at [1084, 545] on button "Add" at bounding box center [1102, 537] width 57 height 27
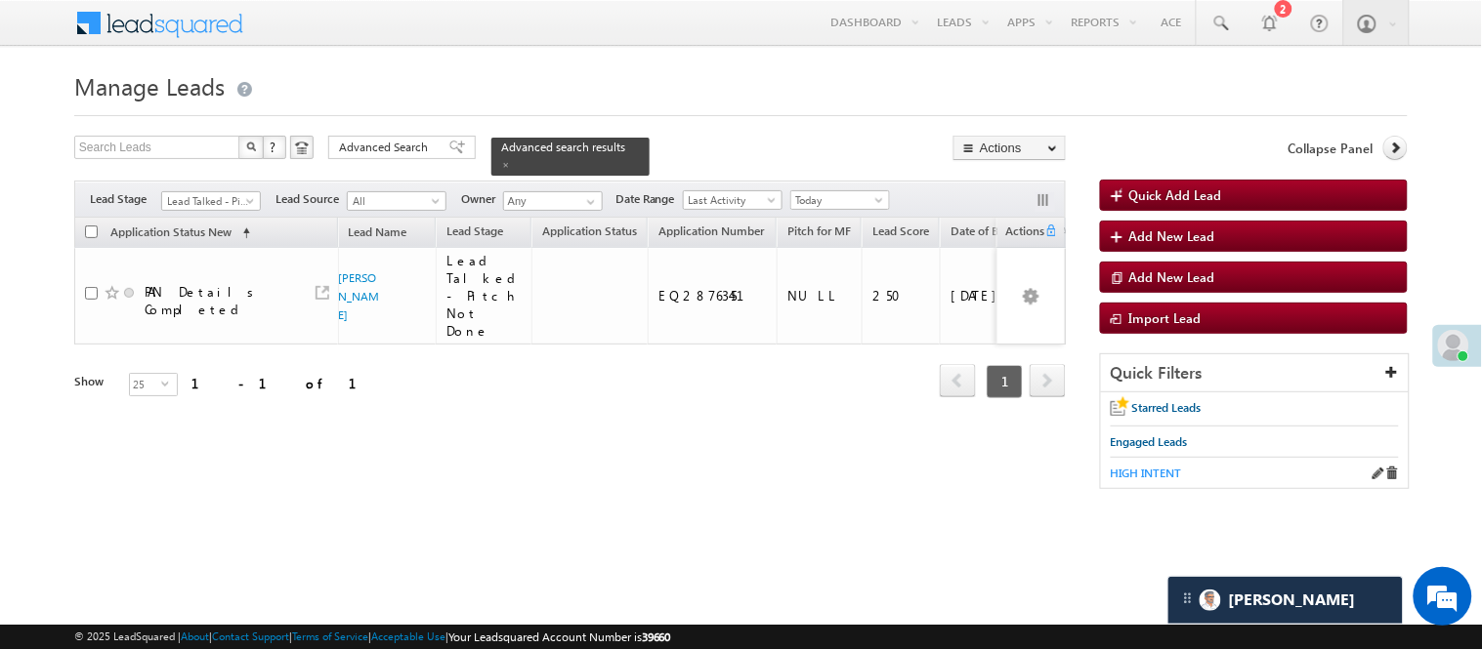
click at [1160, 479] on span "HIGH INTENT" at bounding box center [1145, 473] width 71 height 15
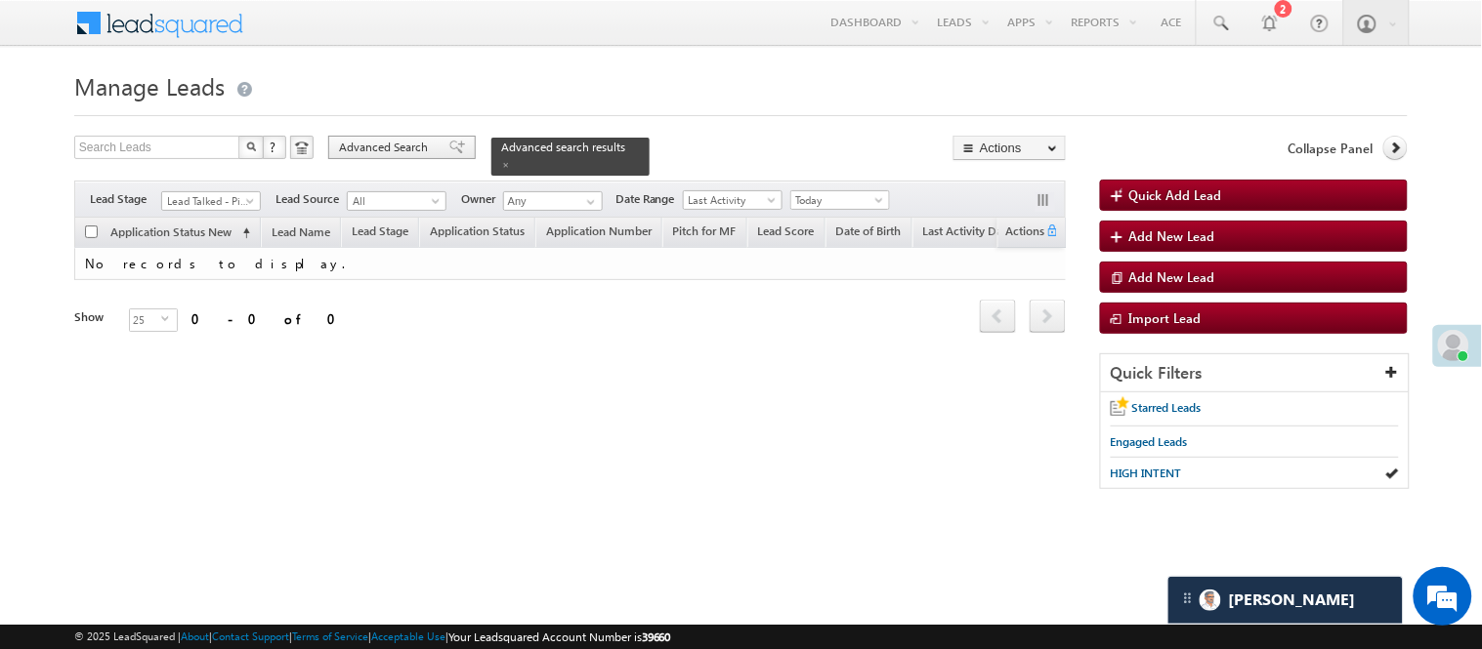
click at [403, 152] on span "Advanced Search" at bounding box center [386, 148] width 95 height 18
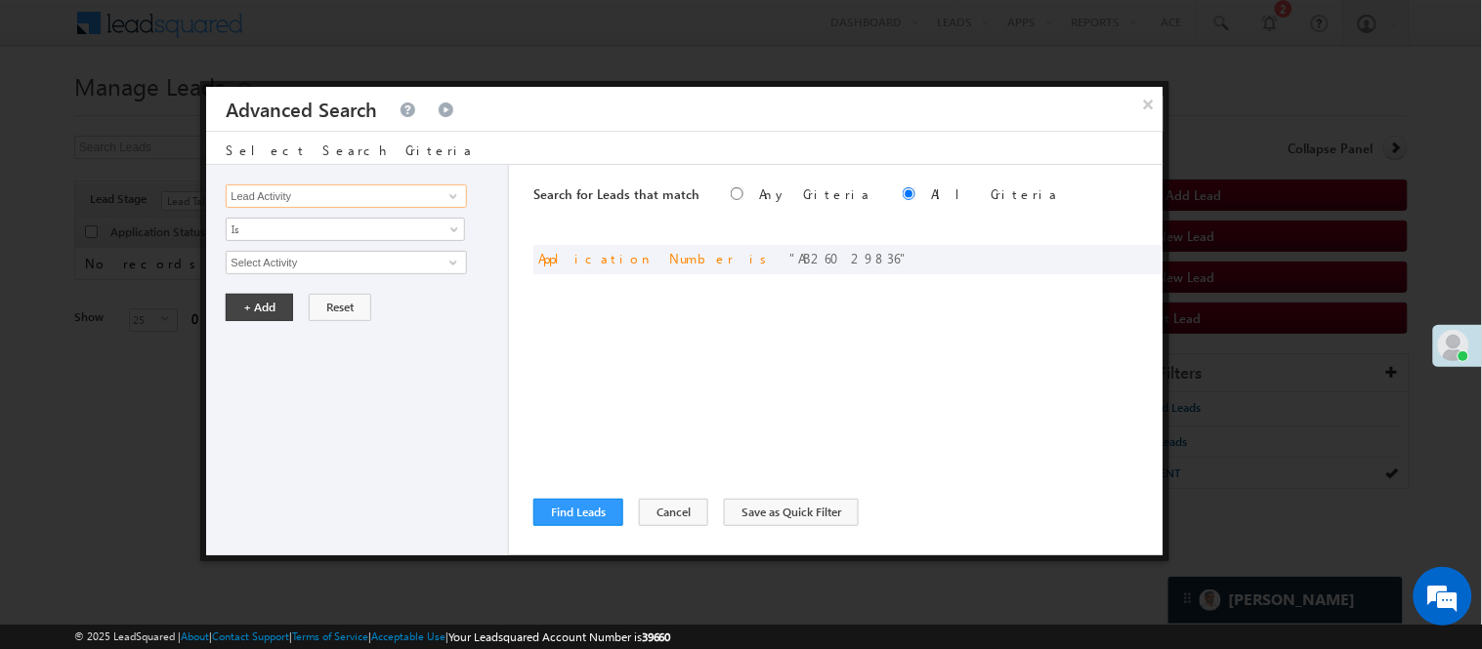
click at [307, 203] on input "Lead Activity" at bounding box center [346, 196] width 240 height 23
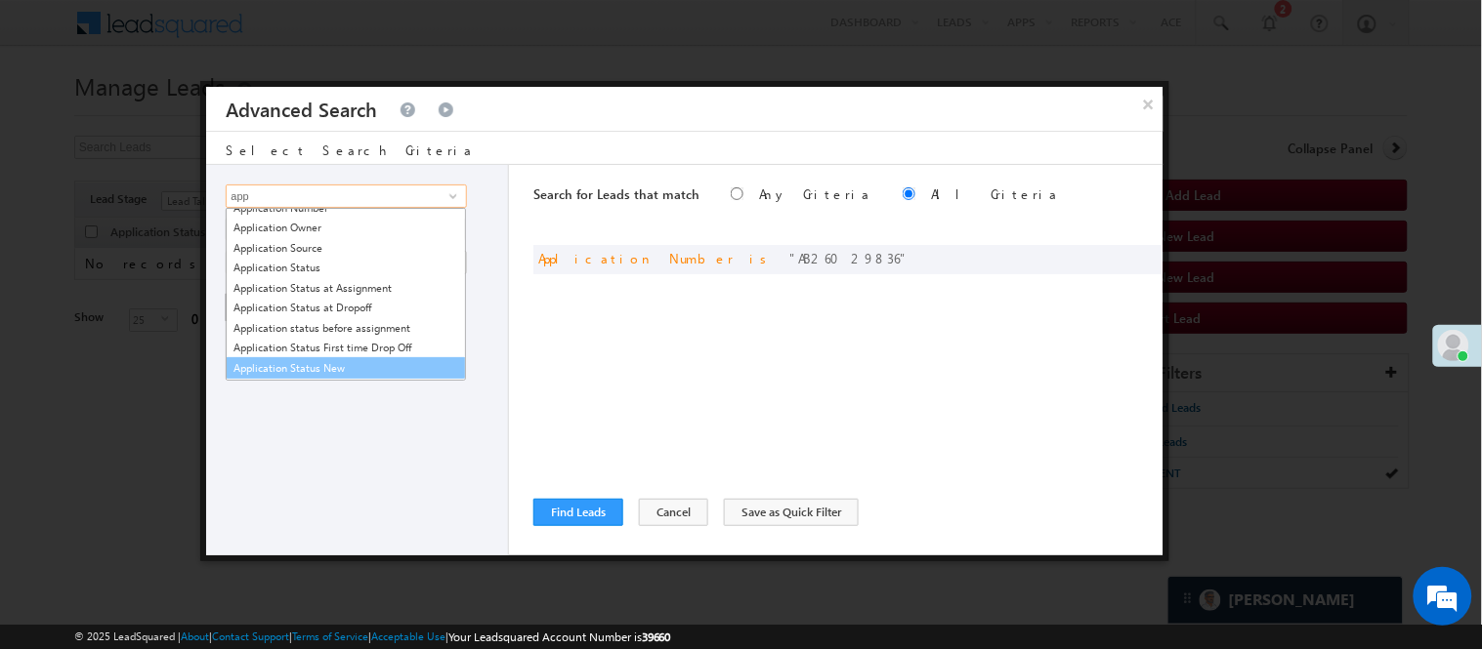
scroll to position [111, 0]
click at [313, 362] on link "Application Status New" at bounding box center [346, 366] width 240 height 22
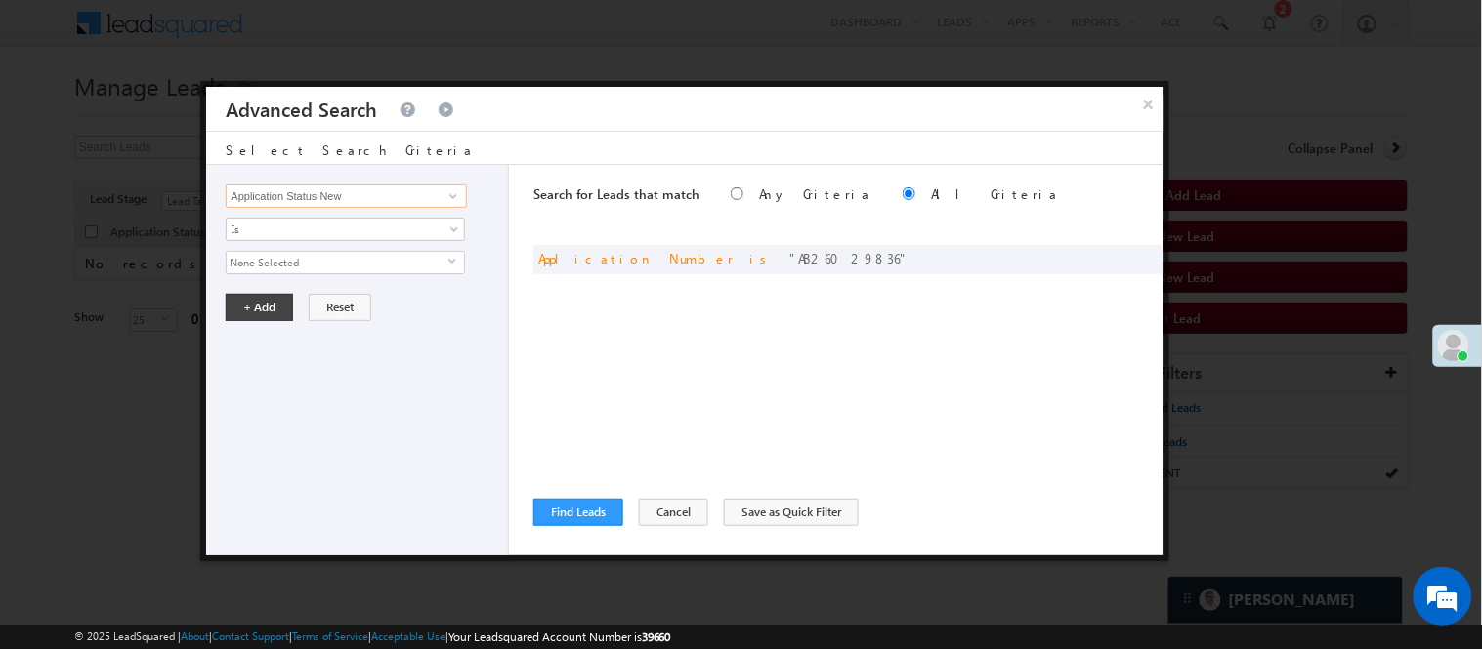
type input "Application Status New"
click at [296, 271] on span "None Selected" at bounding box center [338, 262] width 222 height 21
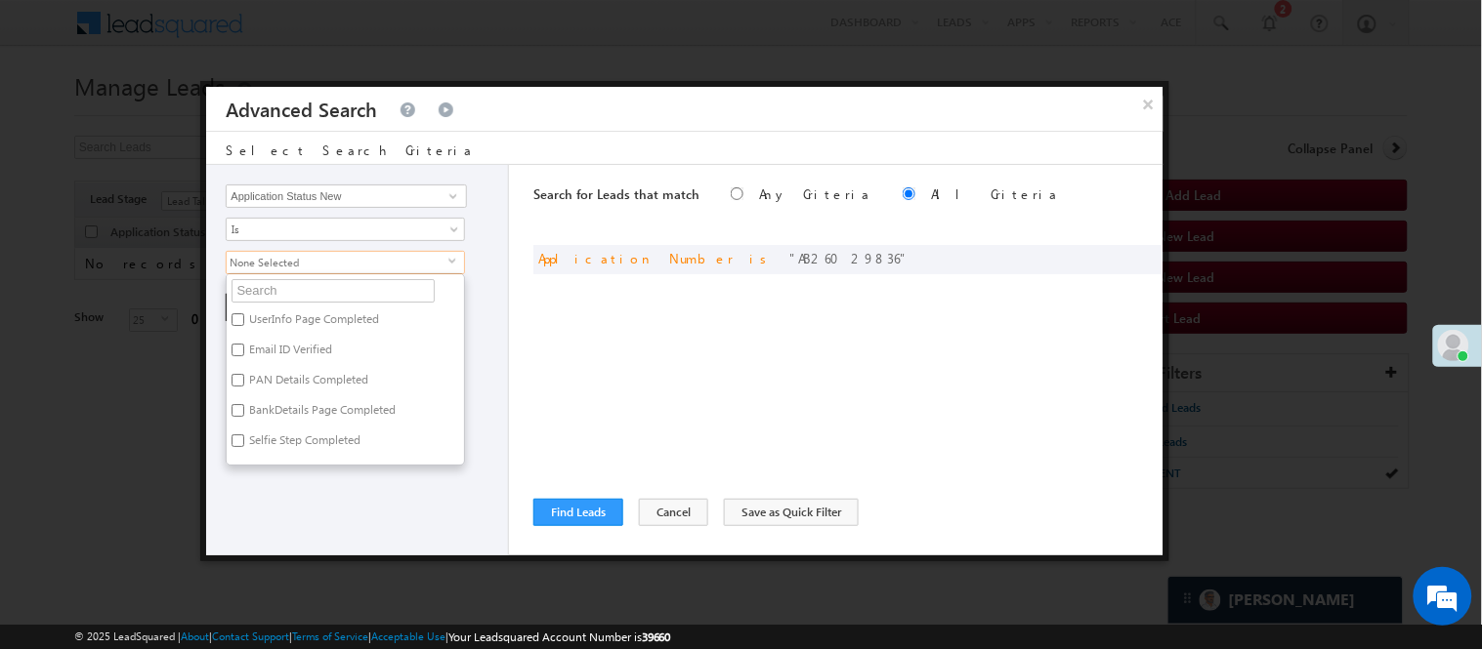
click at [275, 398] on label "BankDetails Page Completed" at bounding box center [321, 413] width 188 height 30
click at [244, 404] on input "BankDetails Page Completed" at bounding box center [237, 410] width 13 height 13
checkbox input "true"
drag, startPoint x: 313, startPoint y: 508, endPoint x: 325, endPoint y: 501, distance: 14.4
click at [313, 508] on div "Lead Activity Task Sales Group Prospect Id WA Last Message Timestamp 4th Day Di…" at bounding box center [357, 360] width 303 height 391
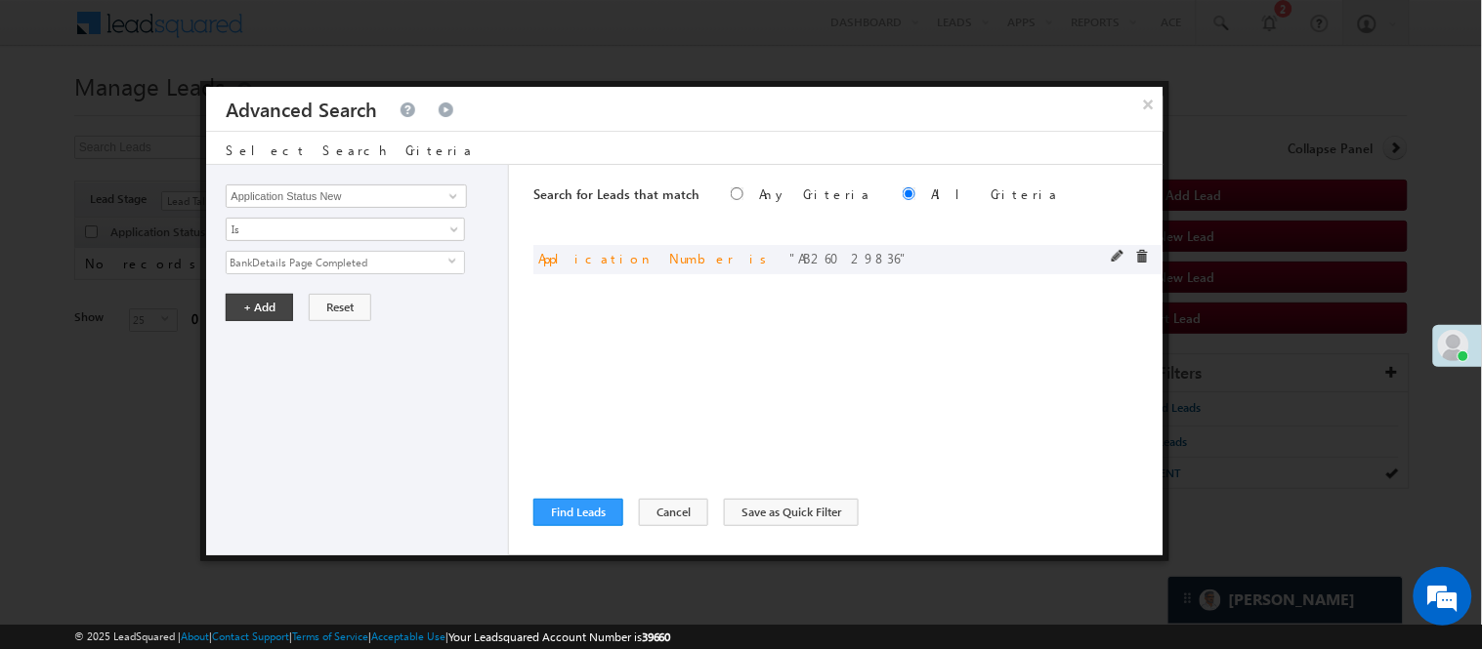
click at [1133, 256] on div at bounding box center [1134, 259] width 47 height 18
click at [1140, 256] on span at bounding box center [1142, 257] width 14 height 14
click at [592, 500] on button "Find Leads" at bounding box center [578, 512] width 90 height 27
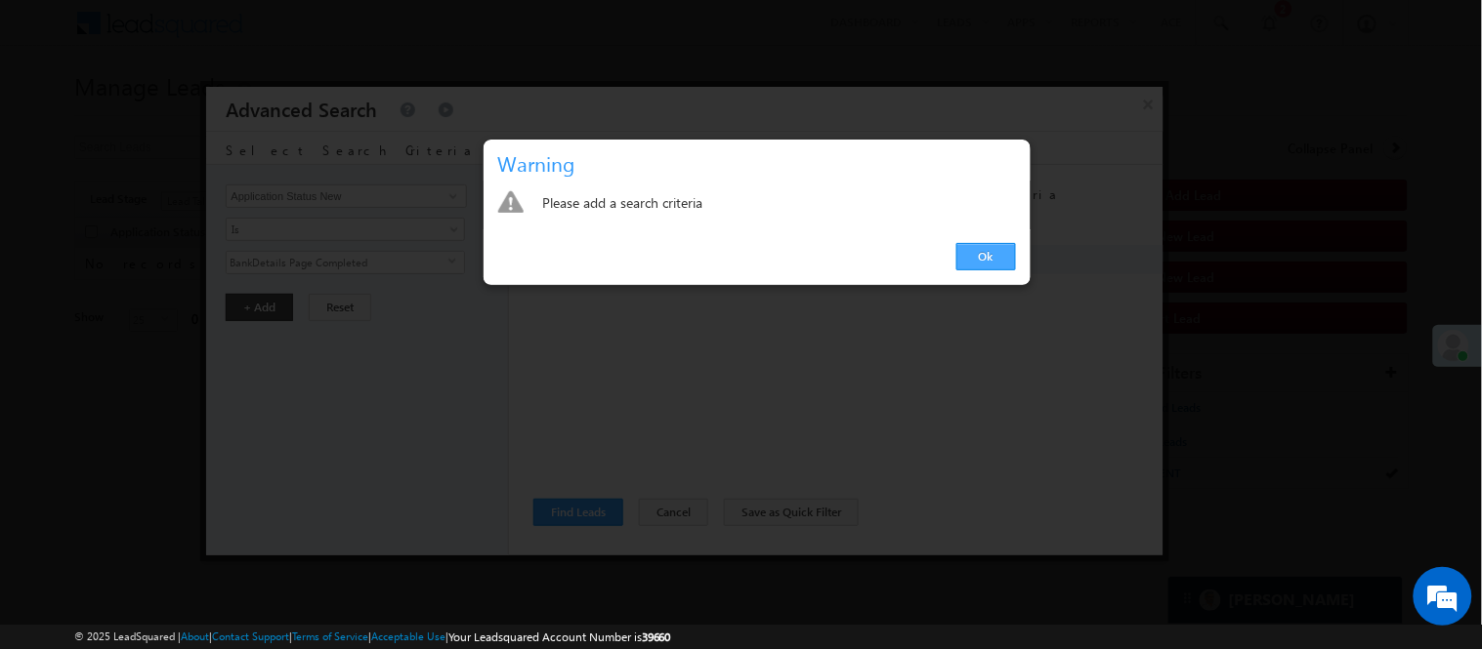
click at [960, 270] on link "Ok" at bounding box center [986, 256] width 60 height 27
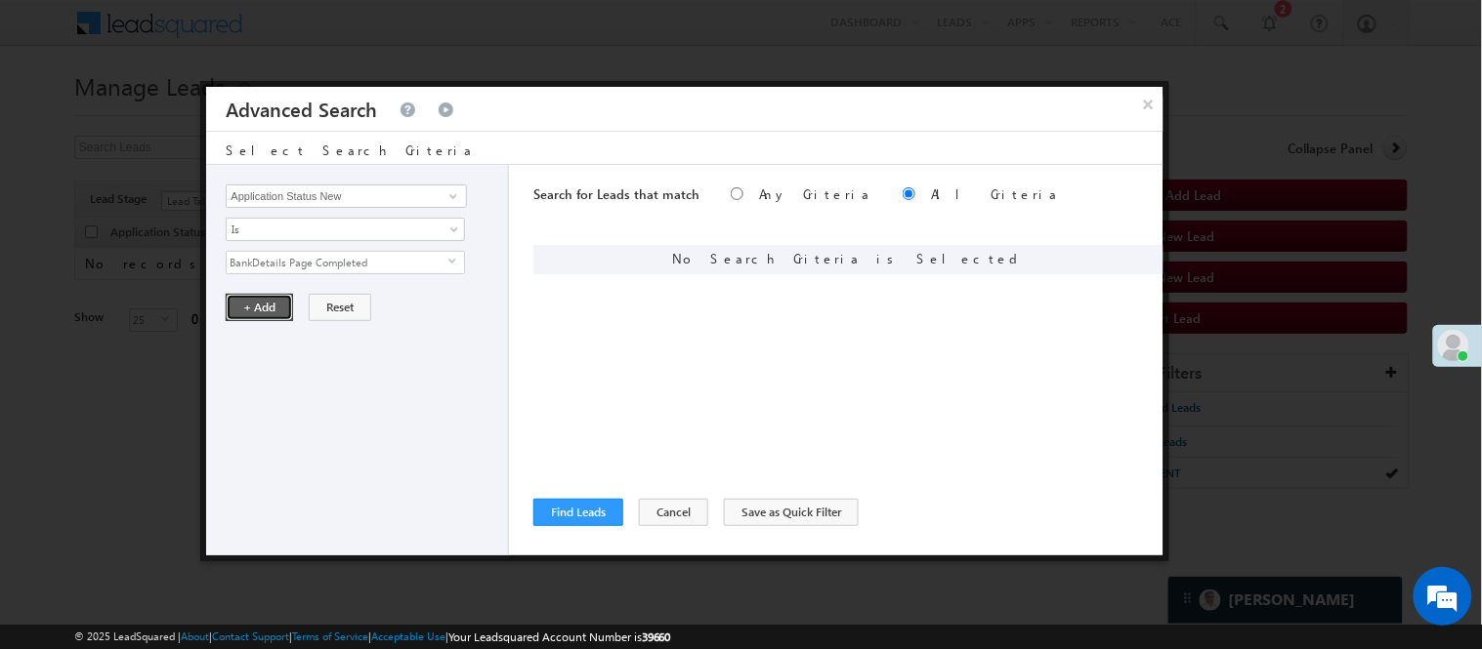
click at [255, 308] on button "+ Add" at bounding box center [259, 307] width 67 height 27
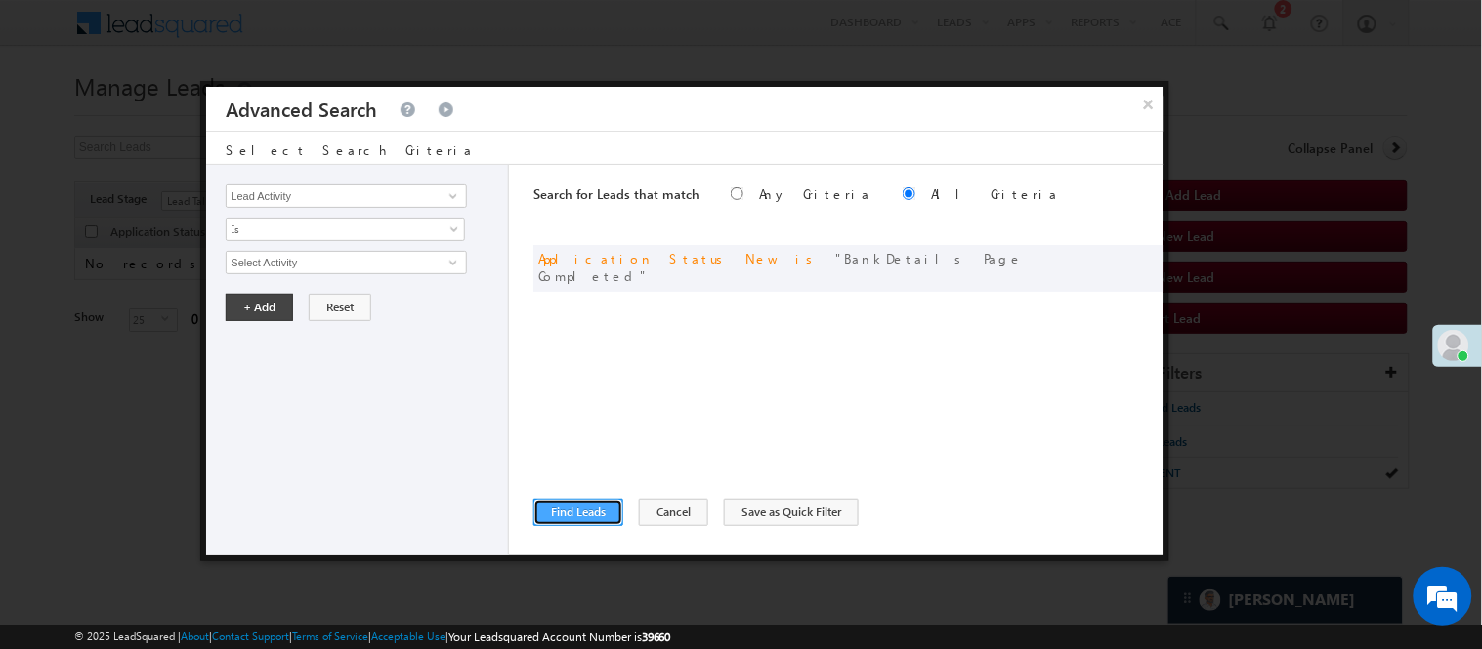
click at [586, 512] on button "Find Leads" at bounding box center [578, 512] width 90 height 27
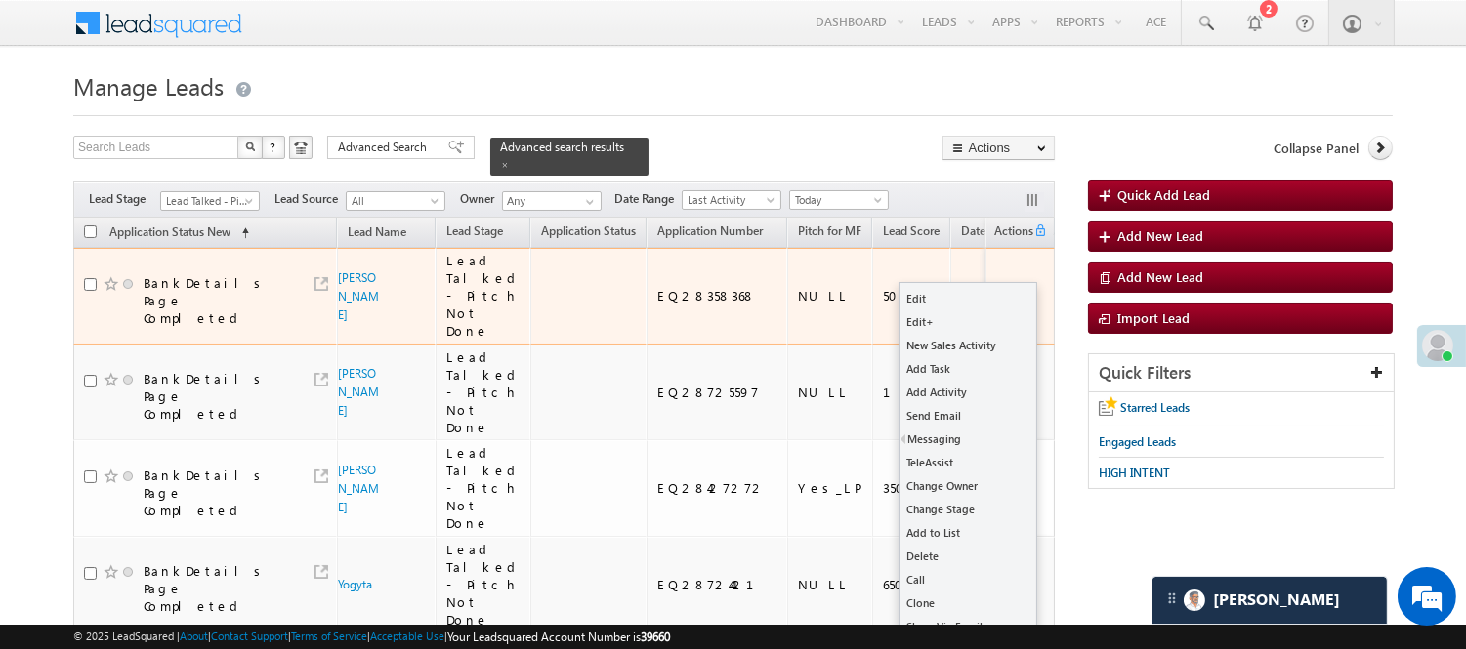
click at [1022, 287] on button "button" at bounding box center [1020, 297] width 20 height 20
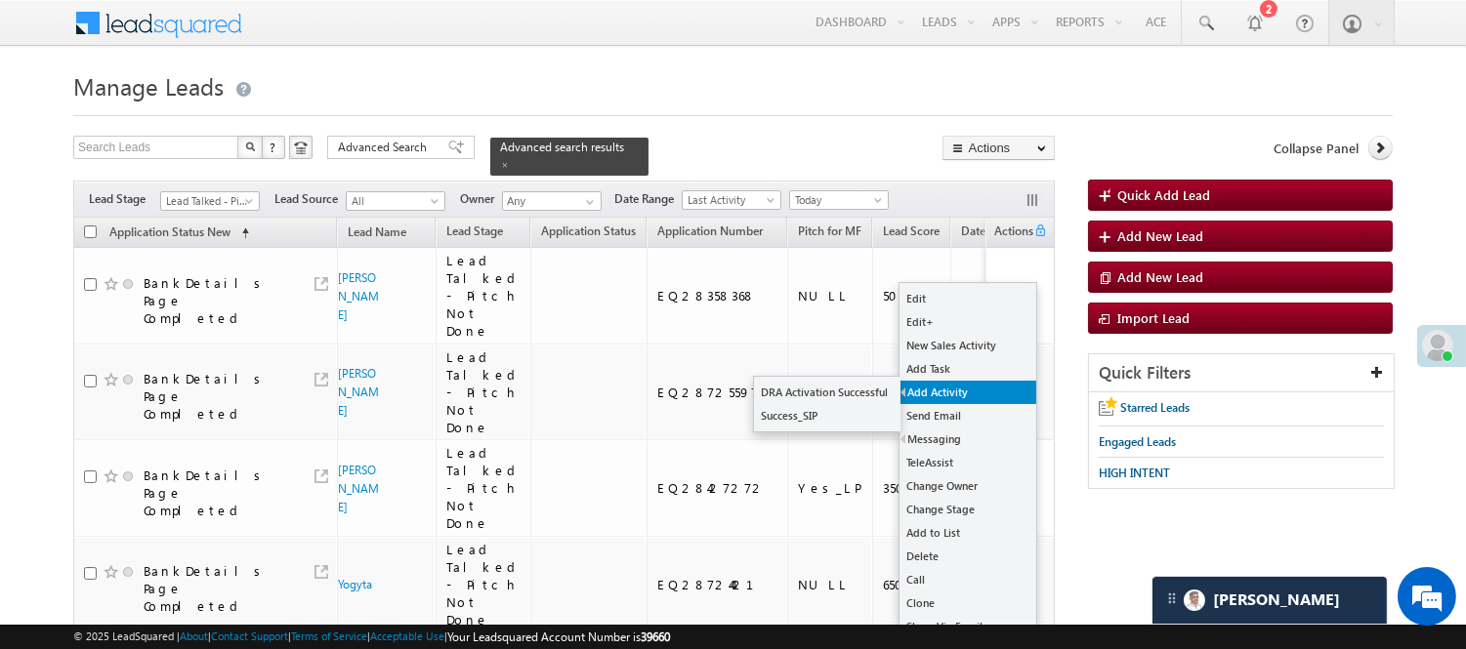
click at [947, 397] on link "Add Activity" at bounding box center [967, 392] width 137 height 23
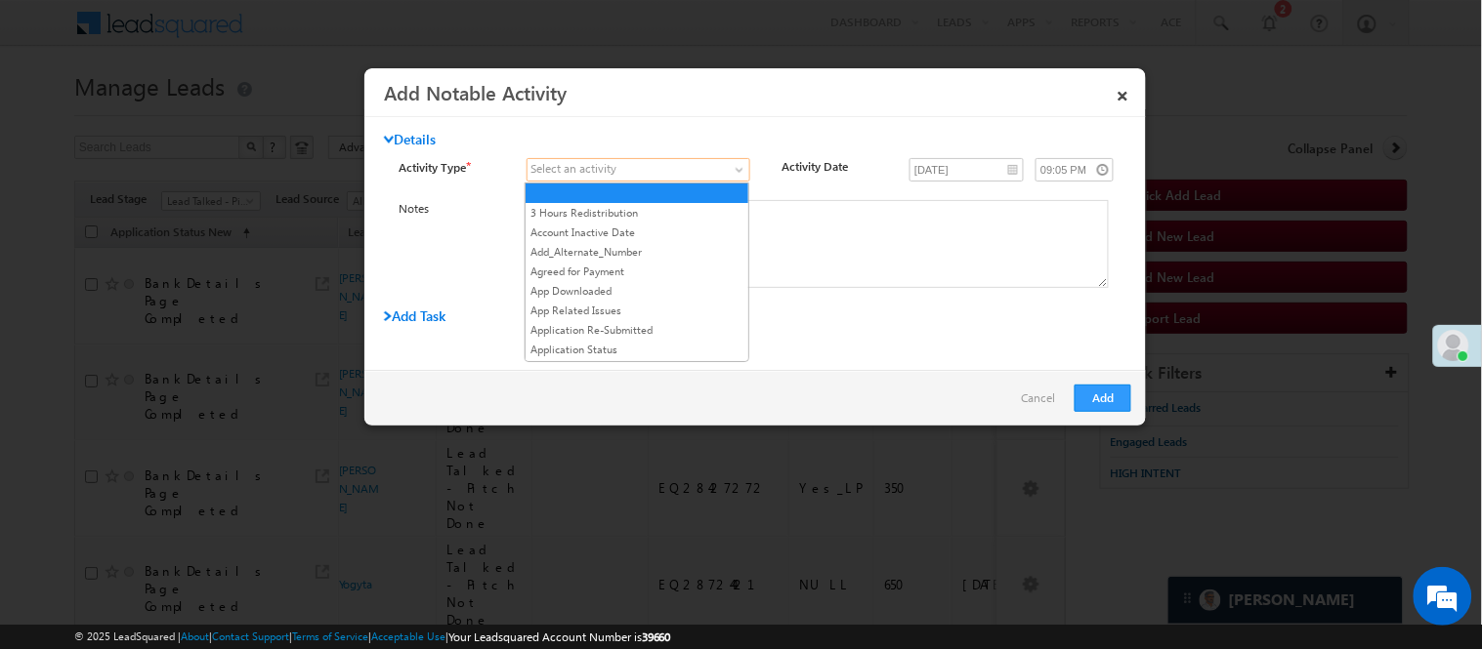
click at [621, 171] on span at bounding box center [626, 170] width 198 height 18
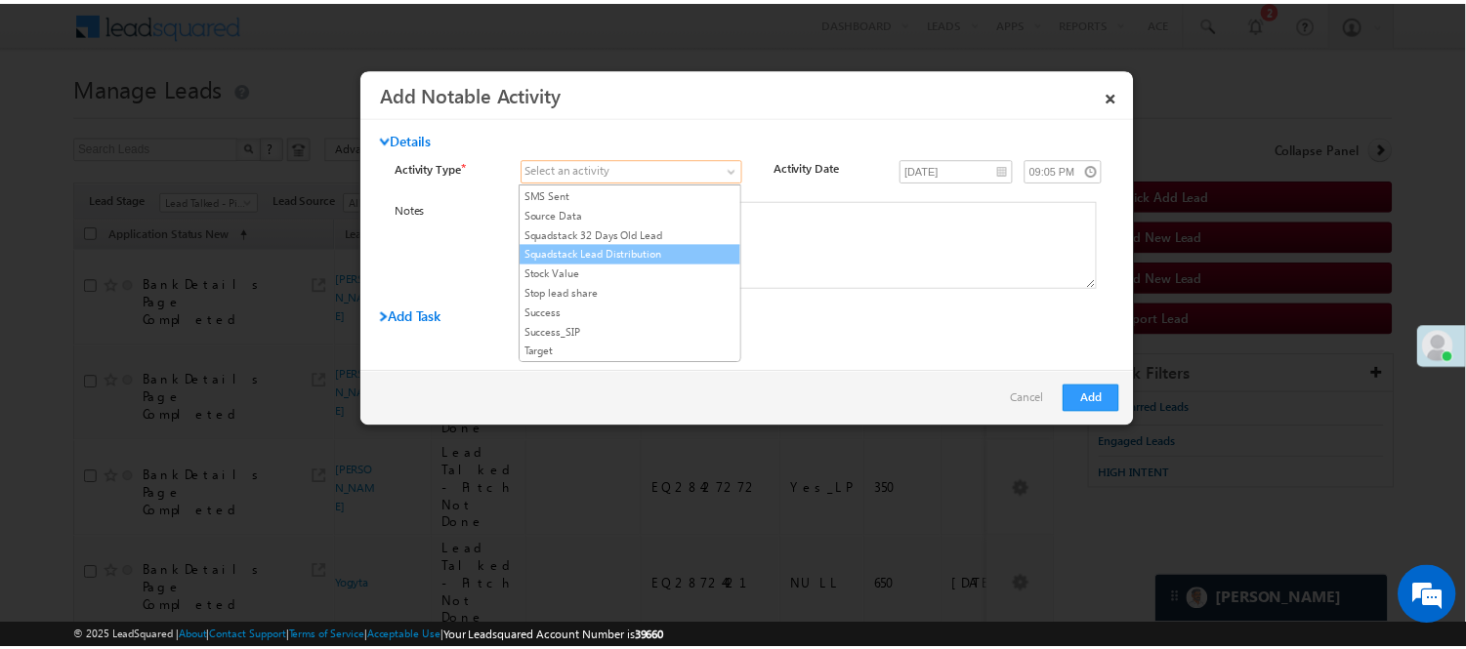
scroll to position [2495, 0]
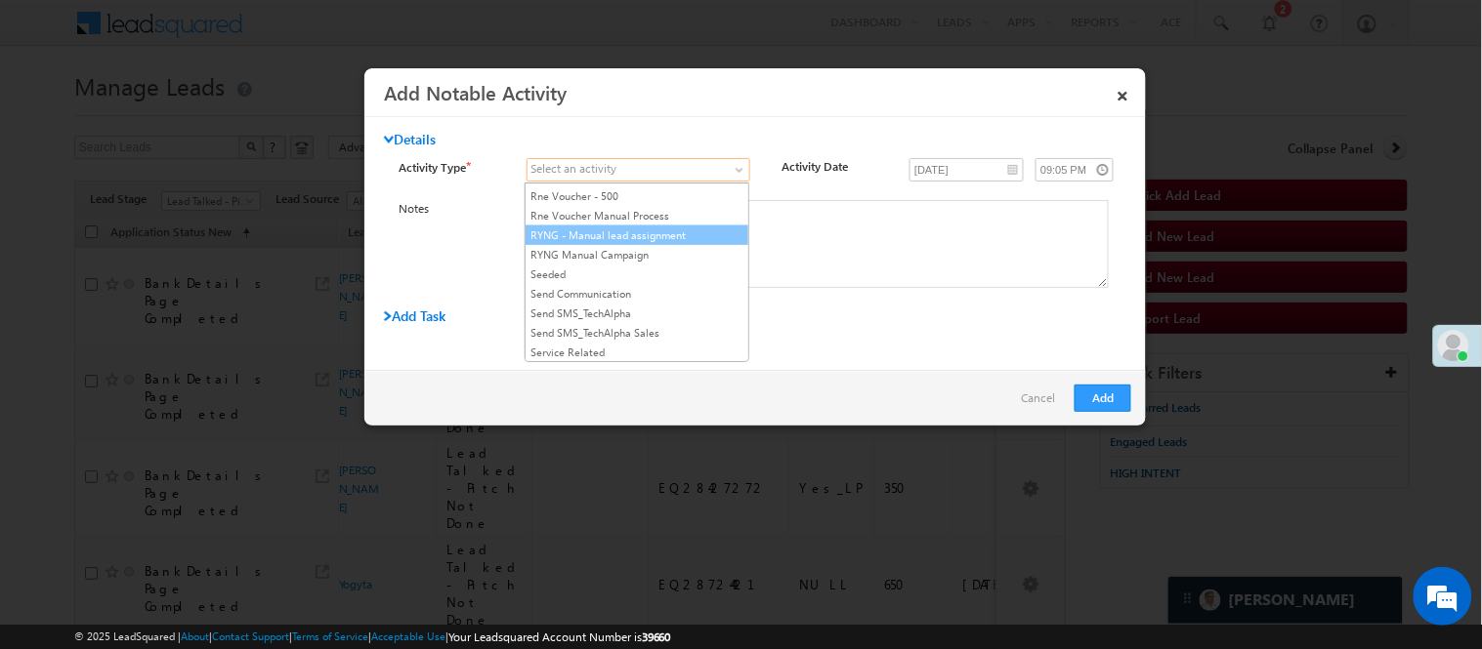
click at [569, 244] on link "RYNG - Manual lead assignment" at bounding box center [636, 236] width 223 height 18
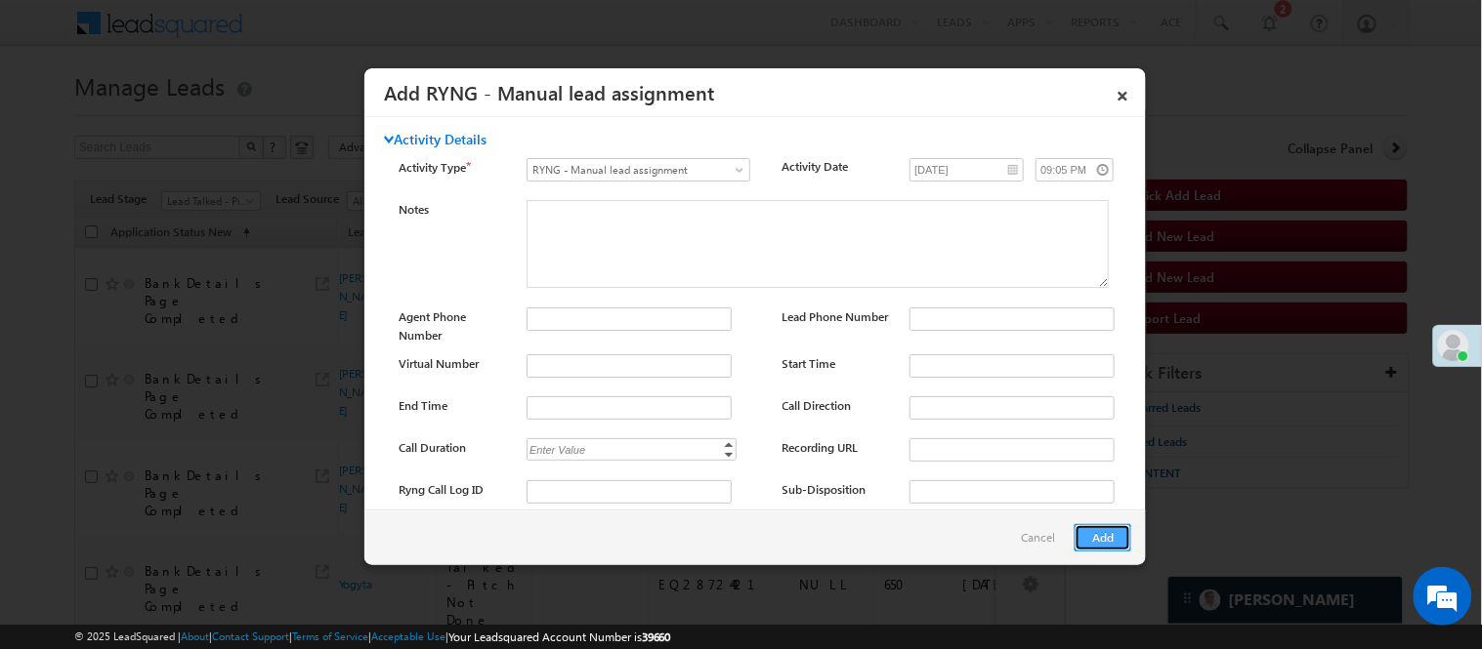
click at [1091, 534] on button "Add" at bounding box center [1102, 537] width 57 height 27
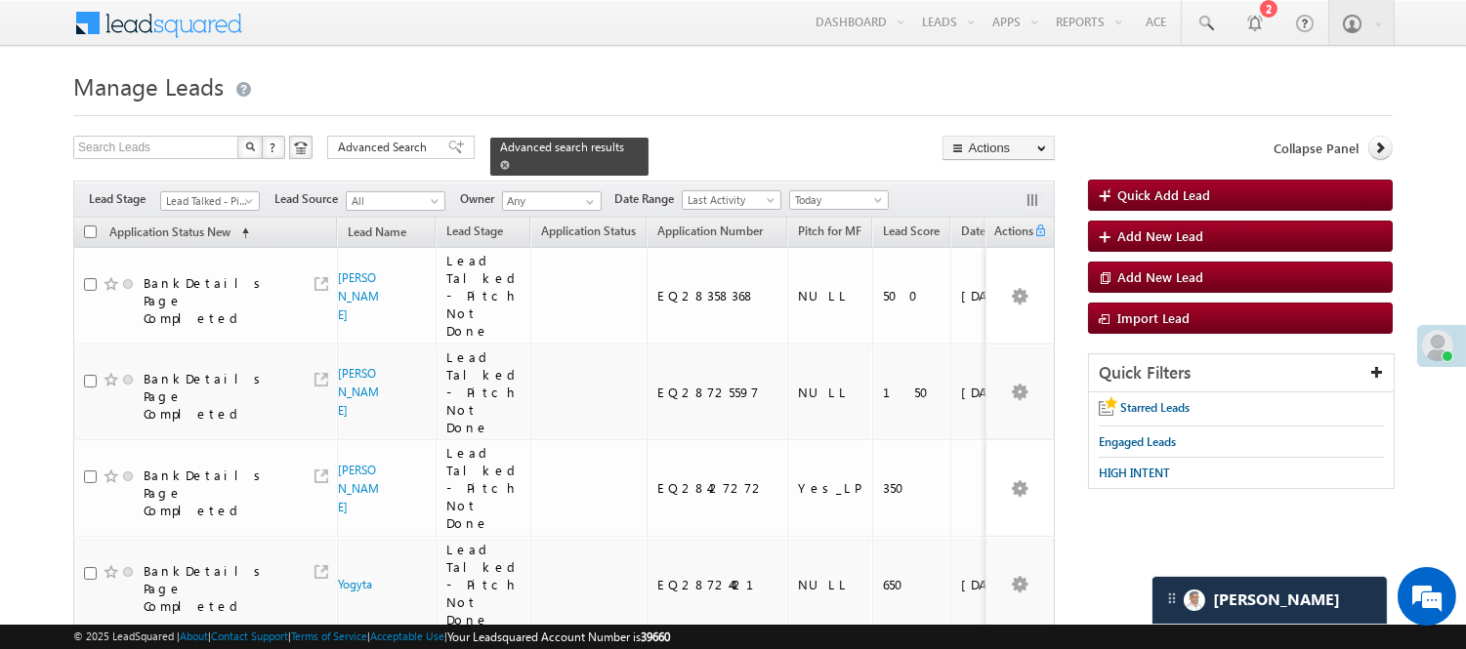
click at [510, 160] on span at bounding box center [505, 165] width 10 height 10
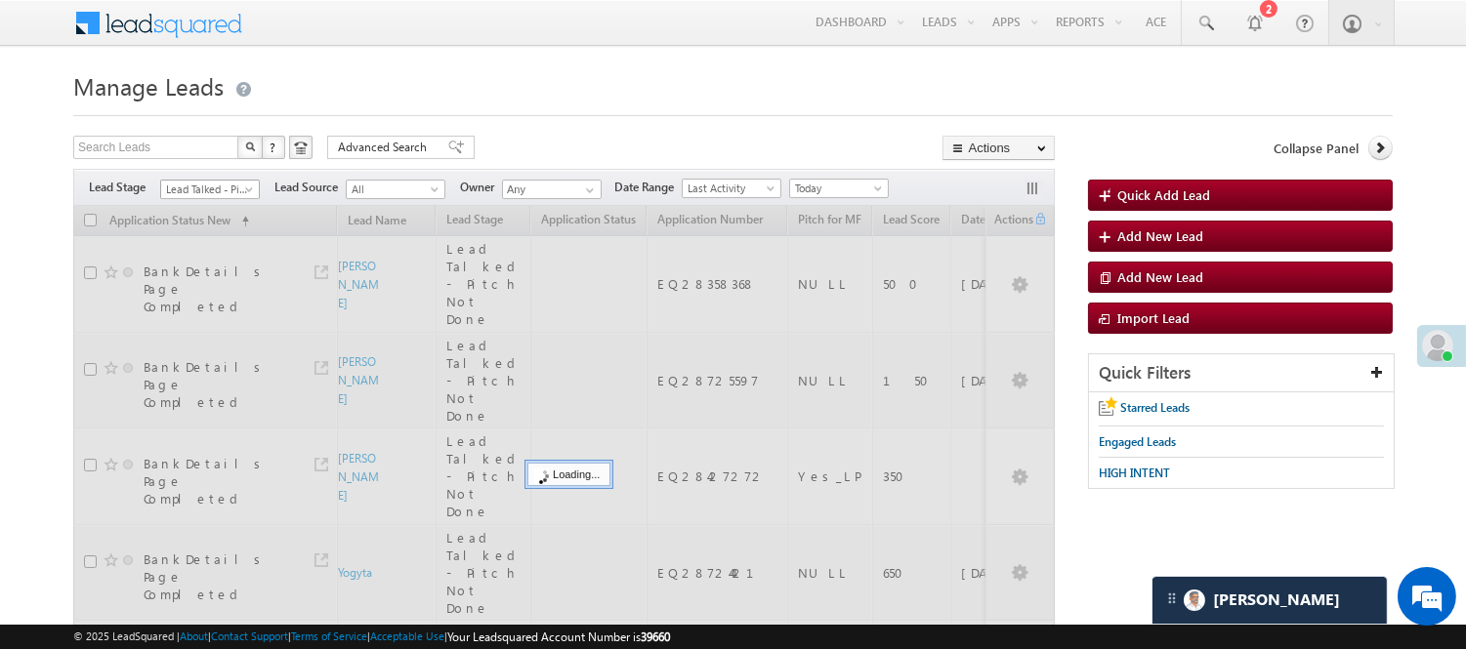
click at [205, 191] on span "Lead Talked - Pitch Not Done" at bounding box center [207, 190] width 93 height 18
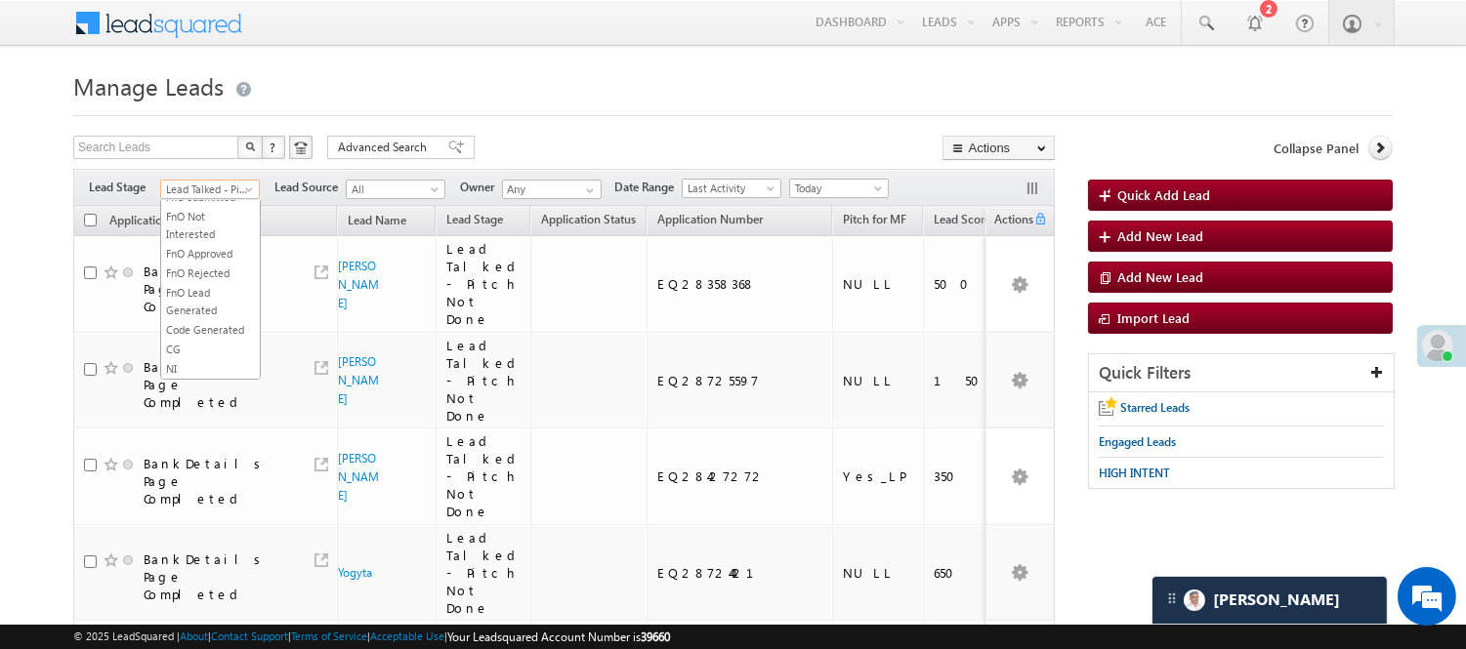
scroll to position [484, 0]
click at [213, 321] on link "Code Generated" at bounding box center [210, 330] width 99 height 18
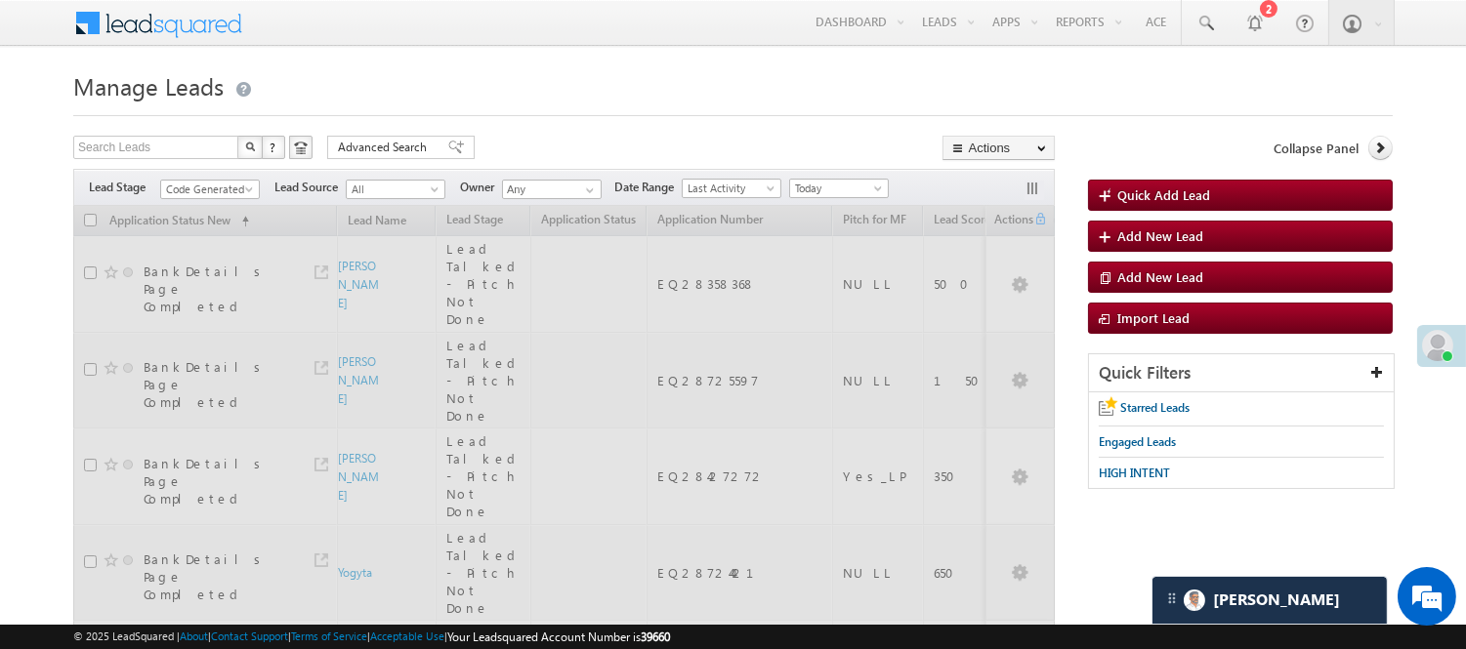
click at [500, 105] on div at bounding box center [732, 110] width 1319 height 13
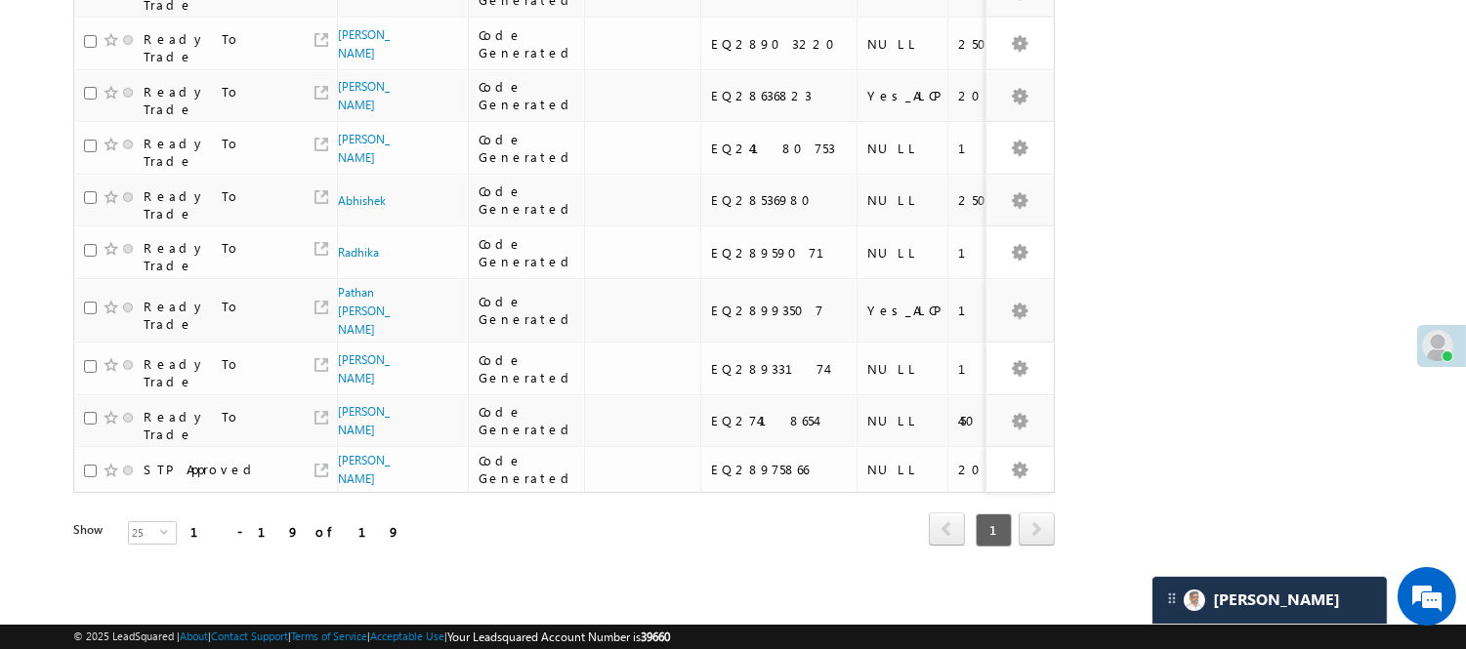
scroll to position [964, 0]
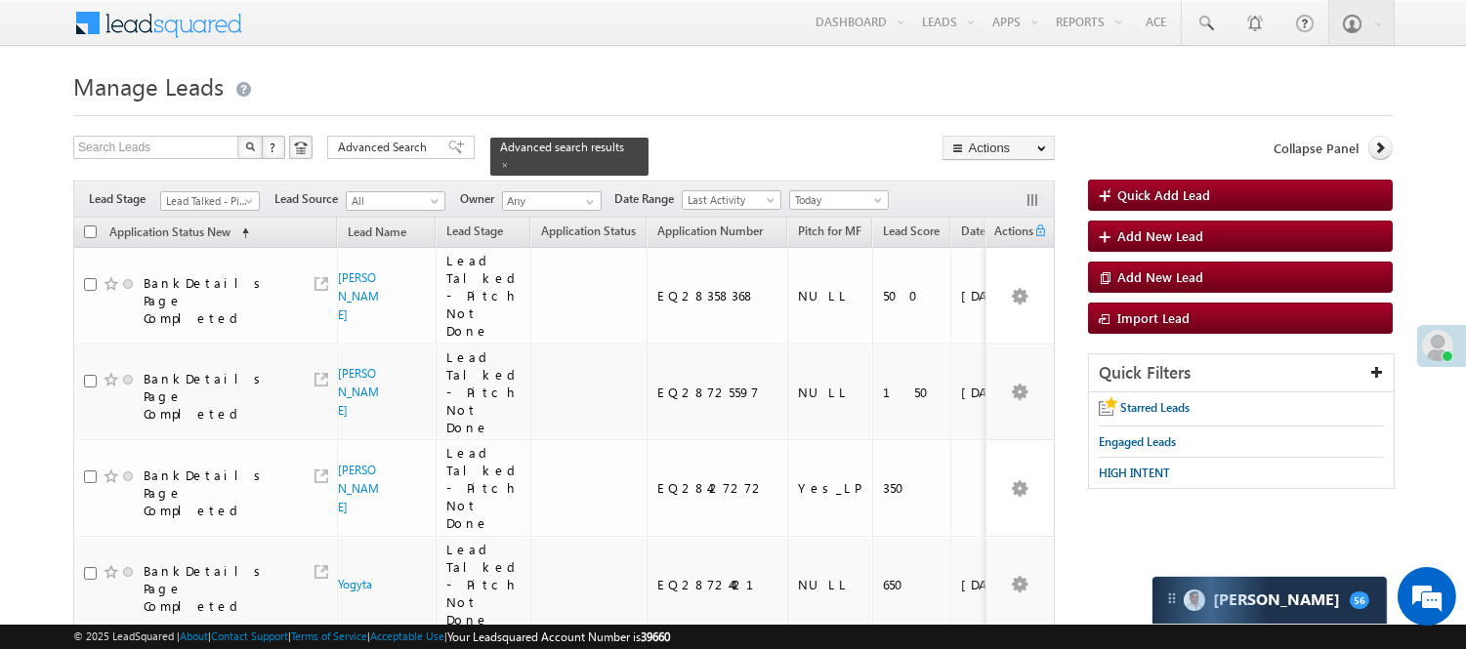
click at [510, 160] on span at bounding box center [505, 165] width 10 height 10
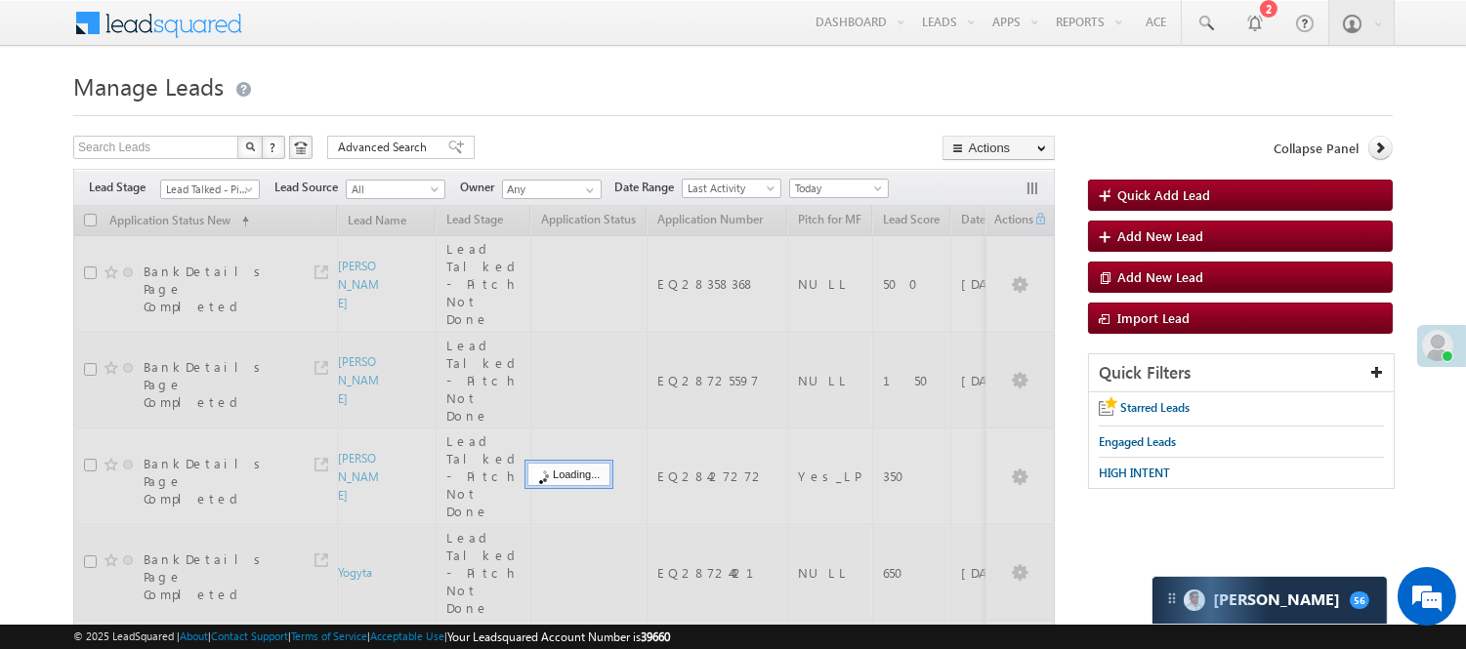
click at [236, 190] on span "Lead Talked - Pitch Not Done" at bounding box center [207, 190] width 93 height 18
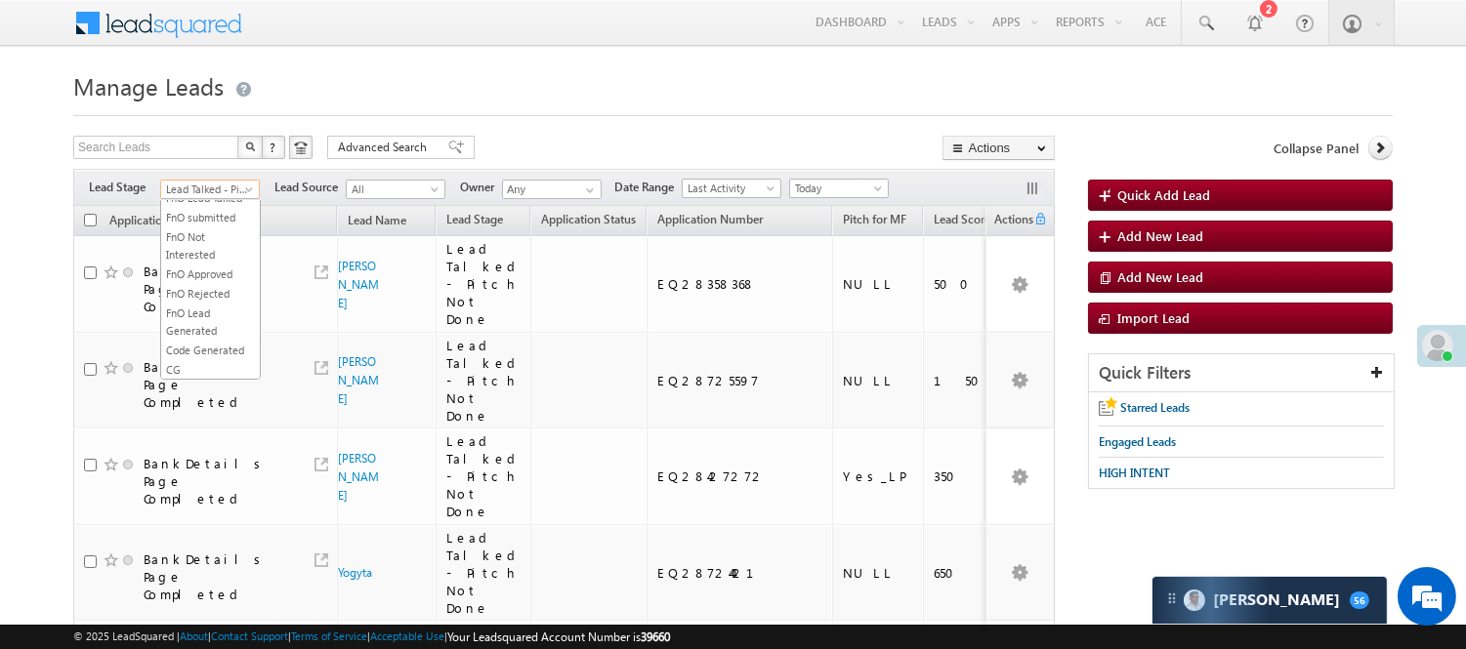
scroll to position [484, 0]
click at [202, 321] on link "Code Generated" at bounding box center [210, 330] width 99 height 18
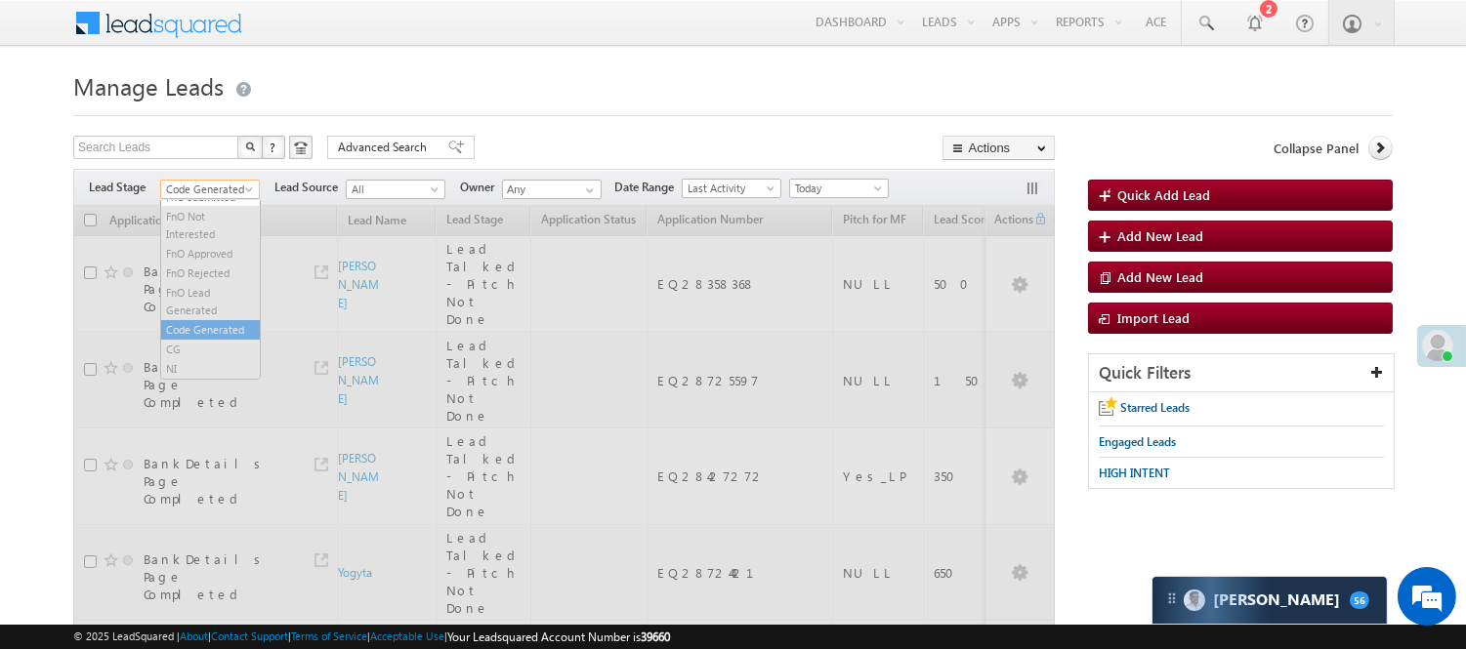
click at [219, 195] on span "Code Generated" at bounding box center [207, 190] width 93 height 18
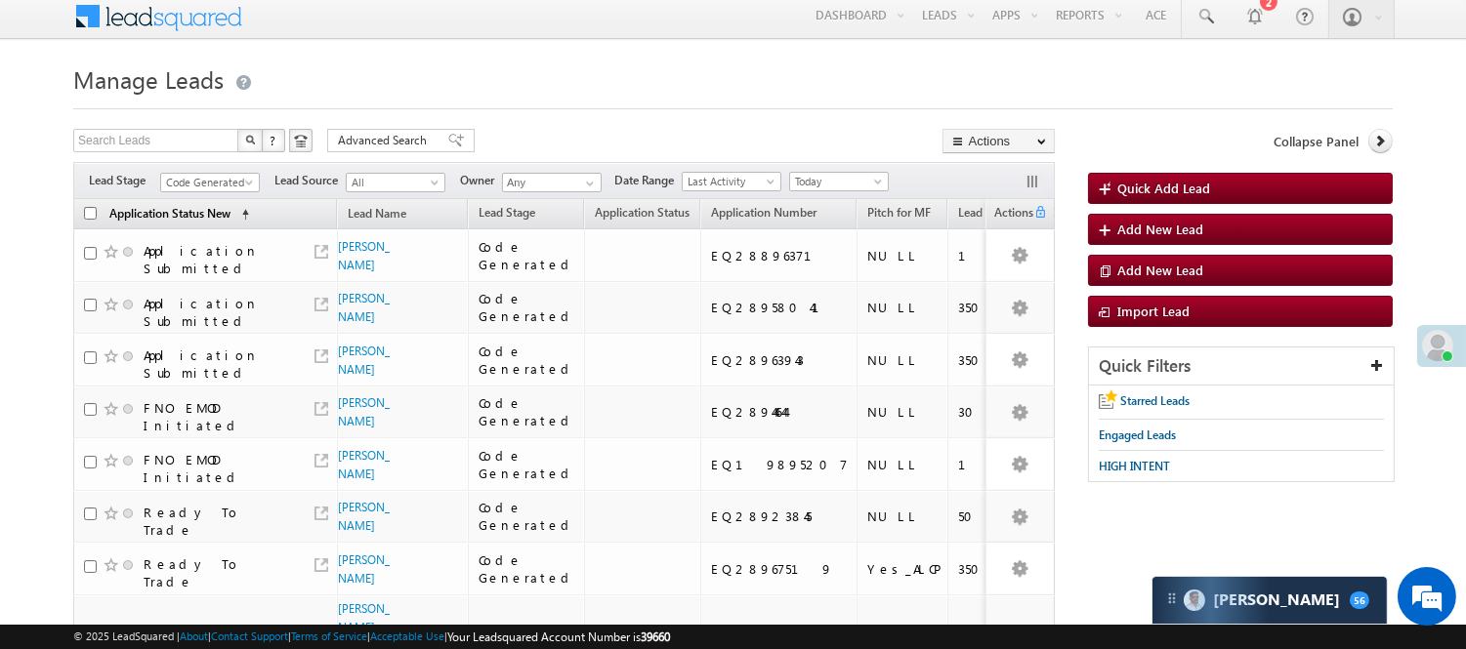
scroll to position [0, 0]
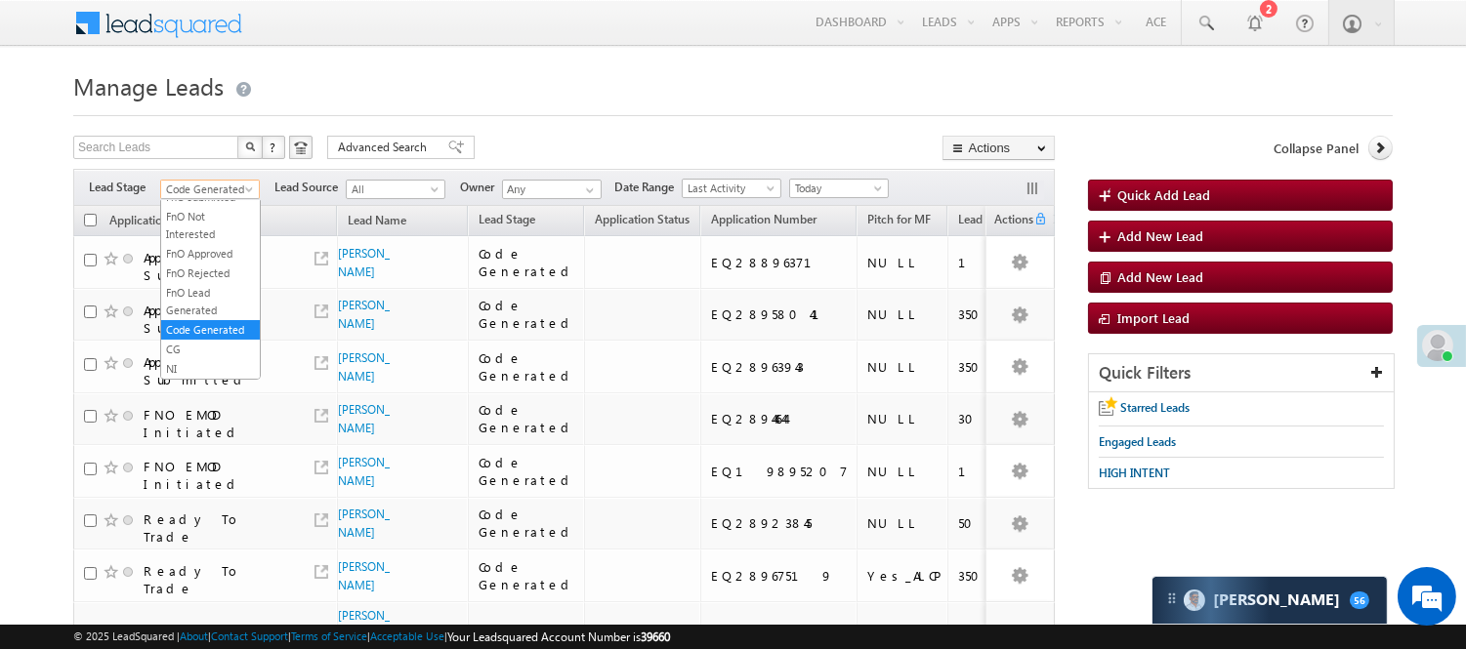
click at [230, 182] on span "Code Generated" at bounding box center [207, 190] width 93 height 18
click at [206, 239] on link "Lead Generated" at bounding box center [210, 231] width 99 height 18
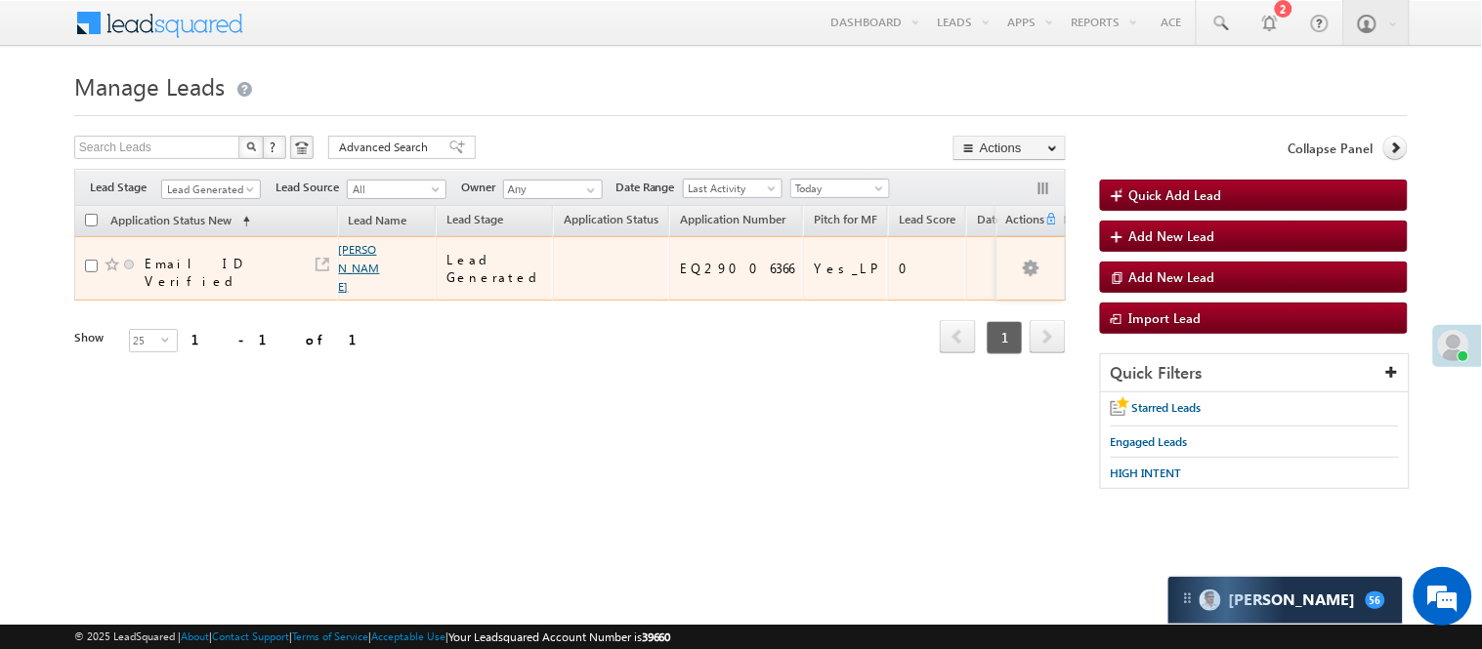
click at [345, 256] on link "[PERSON_NAME]" at bounding box center [359, 268] width 41 height 52
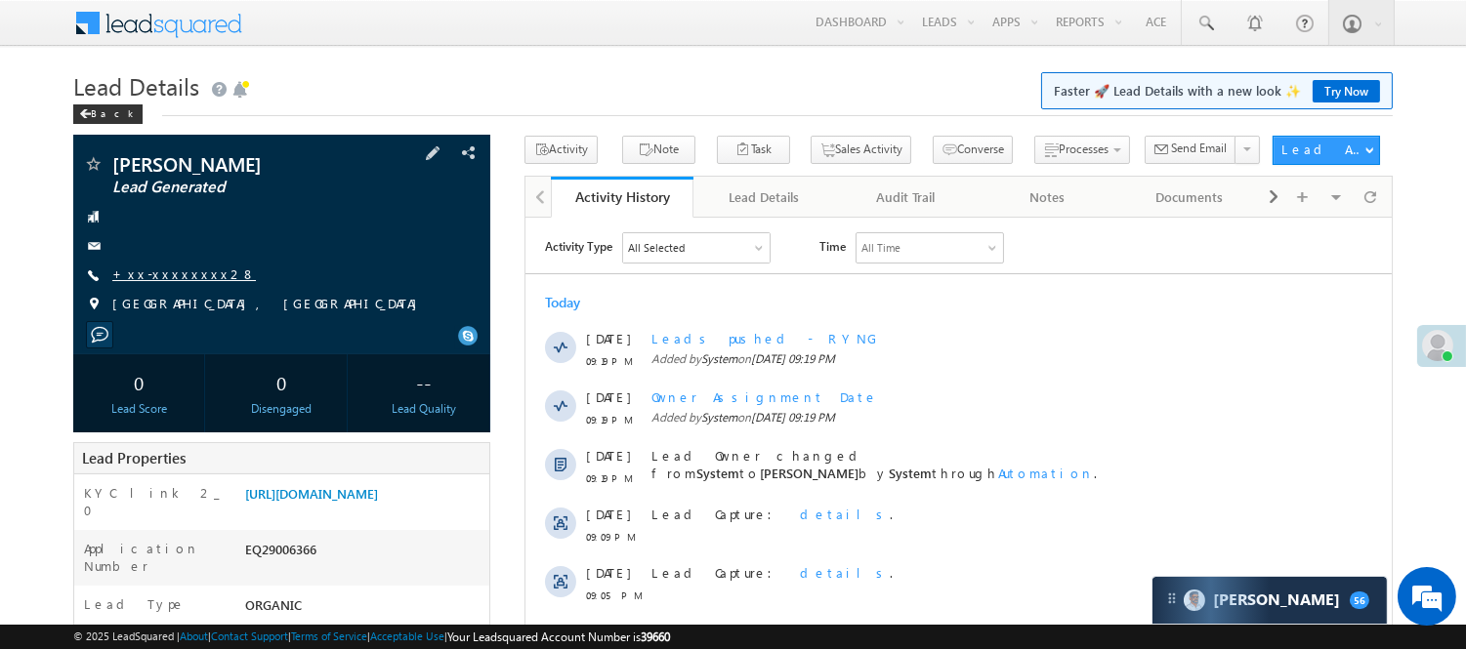
click at [176, 272] on link "+xx-xxxxxxxx28" at bounding box center [184, 274] width 144 height 17
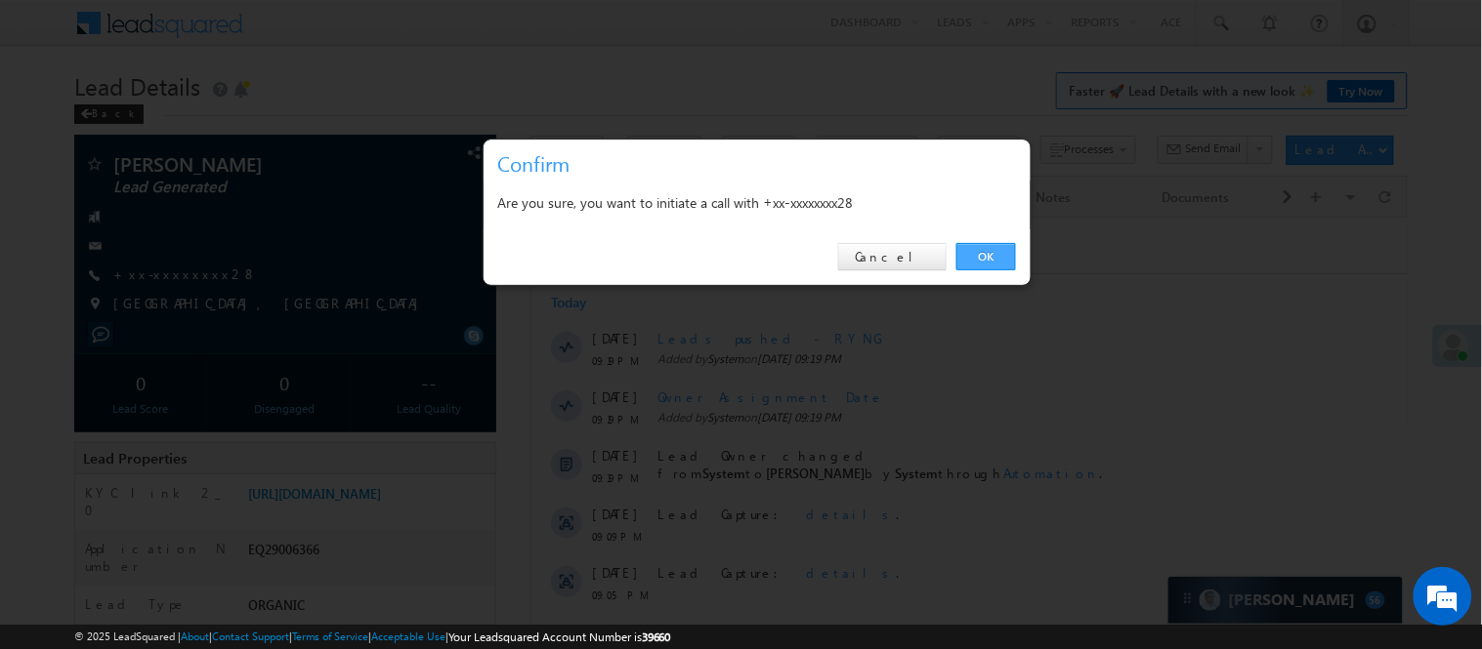
click at [989, 268] on link "OK" at bounding box center [986, 256] width 60 height 27
